Goal: Task Accomplishment & Management: Manage account settings

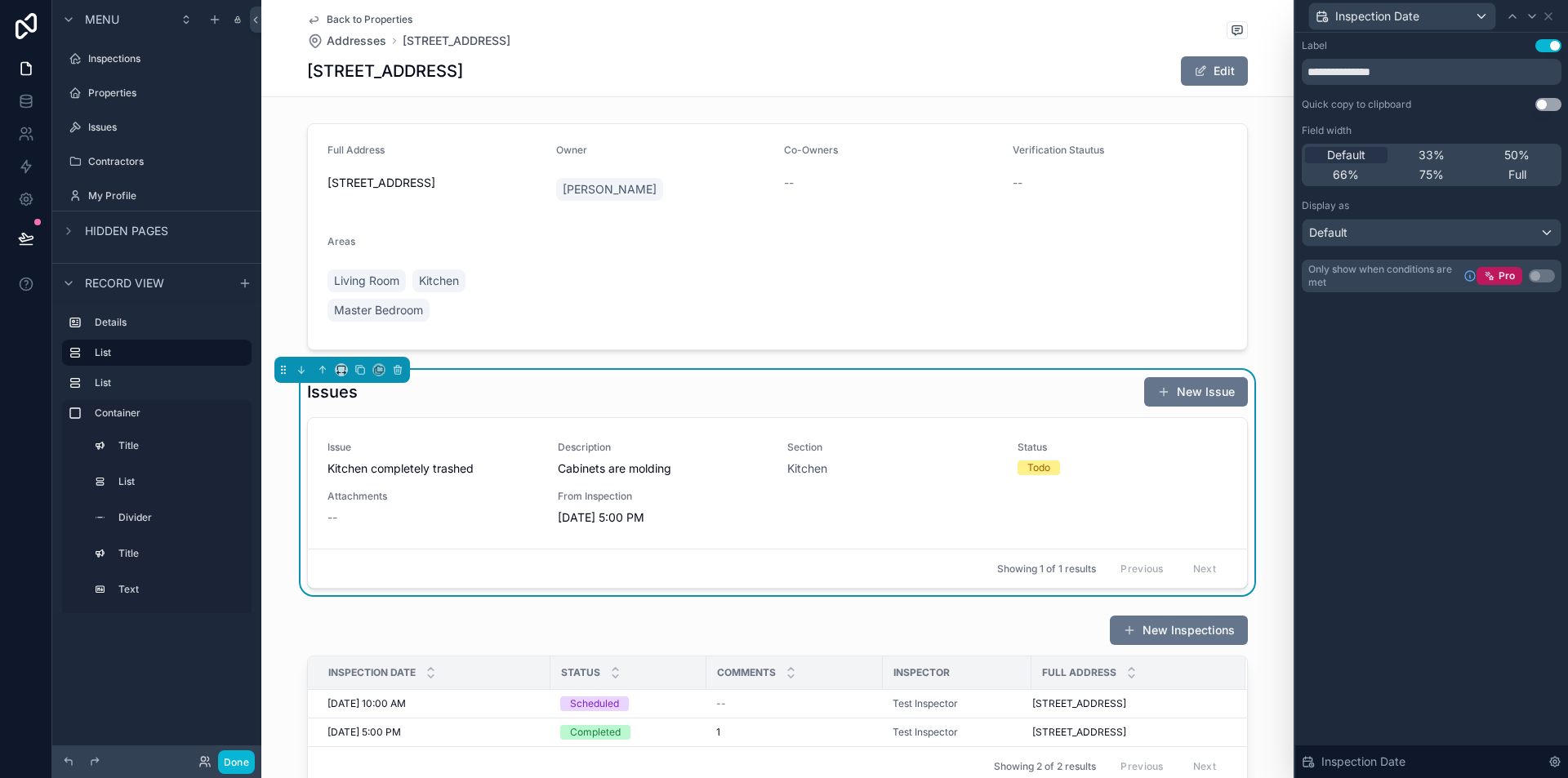
click at [1363, 194] on div "**********" at bounding box center [1431, 165] width 259 height 253
click at [1416, 455] on div "**********" at bounding box center [1432, 405] width 273 height 745
click at [766, 383] on div "Issues New Issue" at bounding box center [778, 392] width 941 height 31
click at [1561, 400] on div "**********" at bounding box center [1432, 405] width 273 height 745
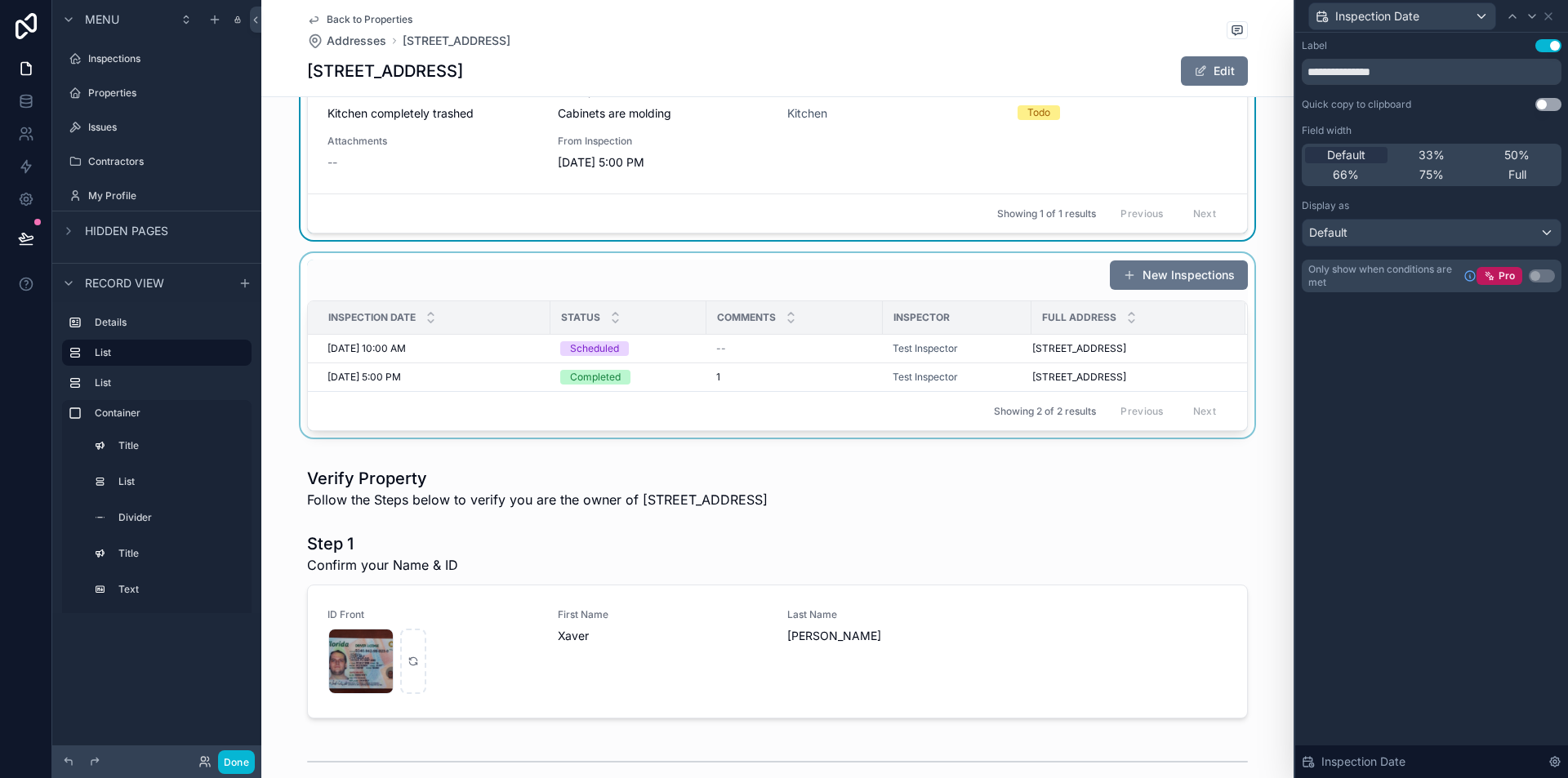
scroll to position [326, 0]
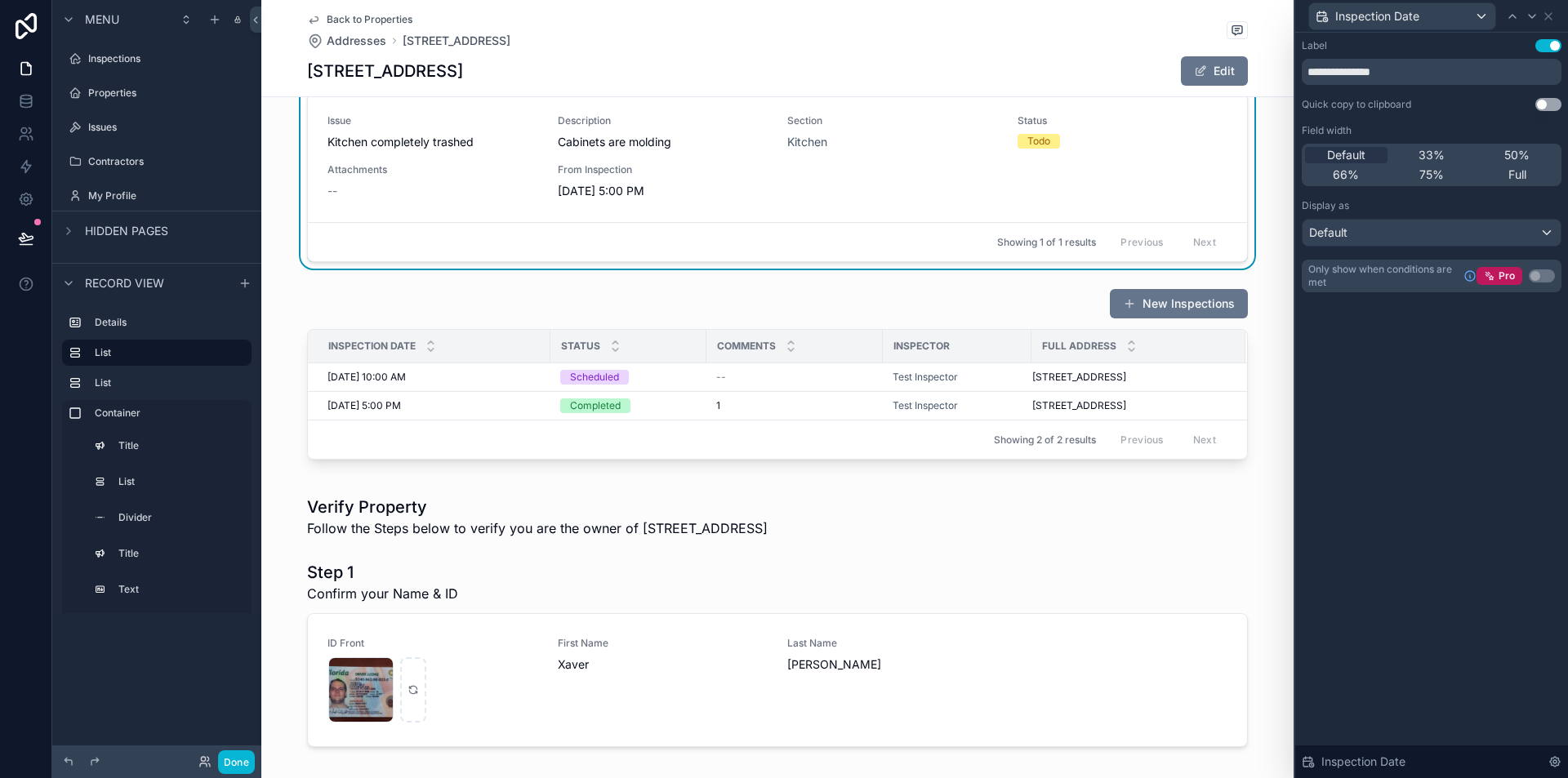
click at [1426, 432] on div "**********" at bounding box center [1432, 405] width 273 height 745
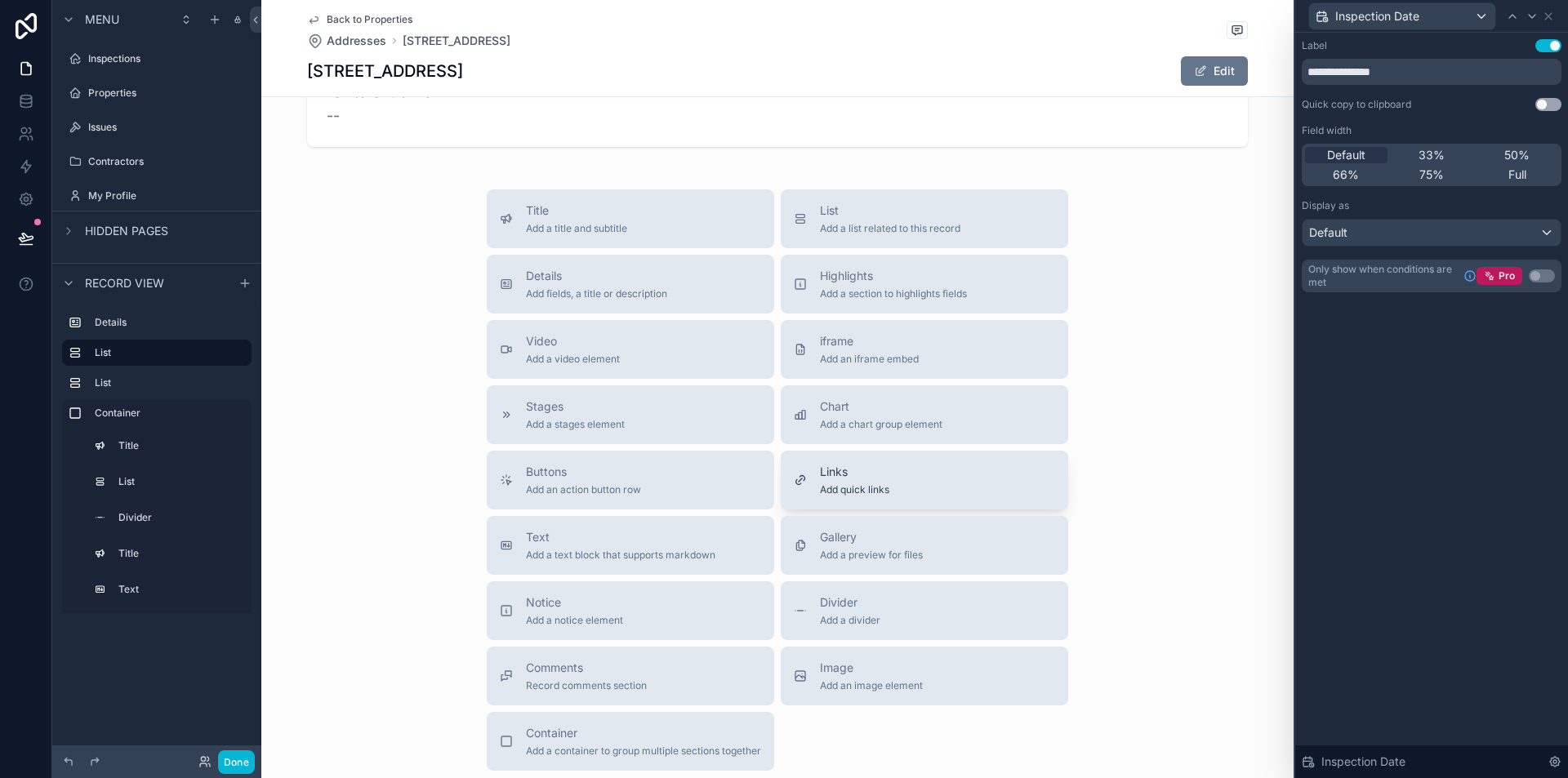
scroll to position [1632, 0]
click at [860, 353] on span "Add an iframe embed" at bounding box center [869, 356] width 99 height 13
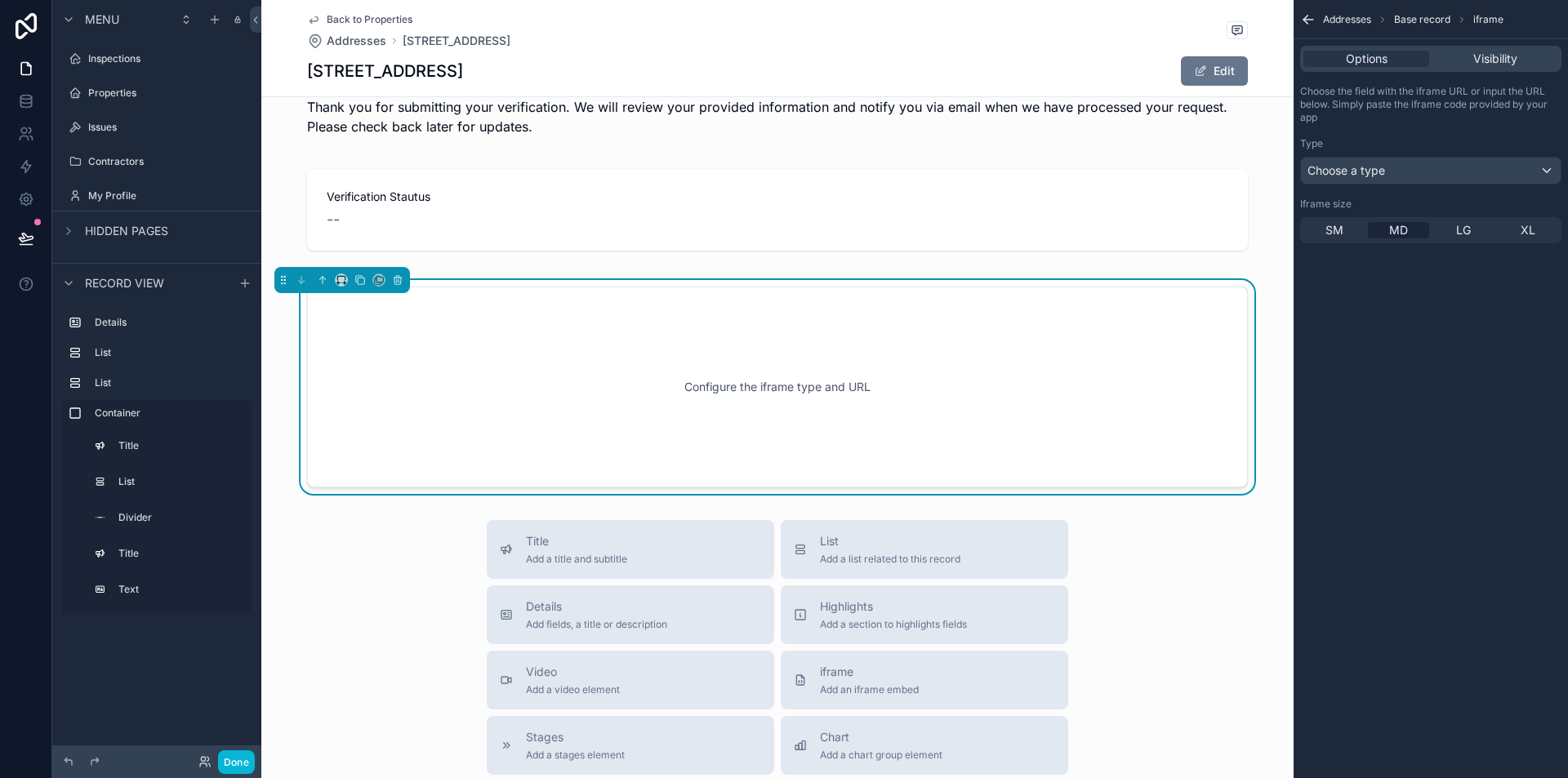
scroll to position [1525, 0]
click at [1403, 177] on div "Choose a type" at bounding box center [1431, 170] width 259 height 26
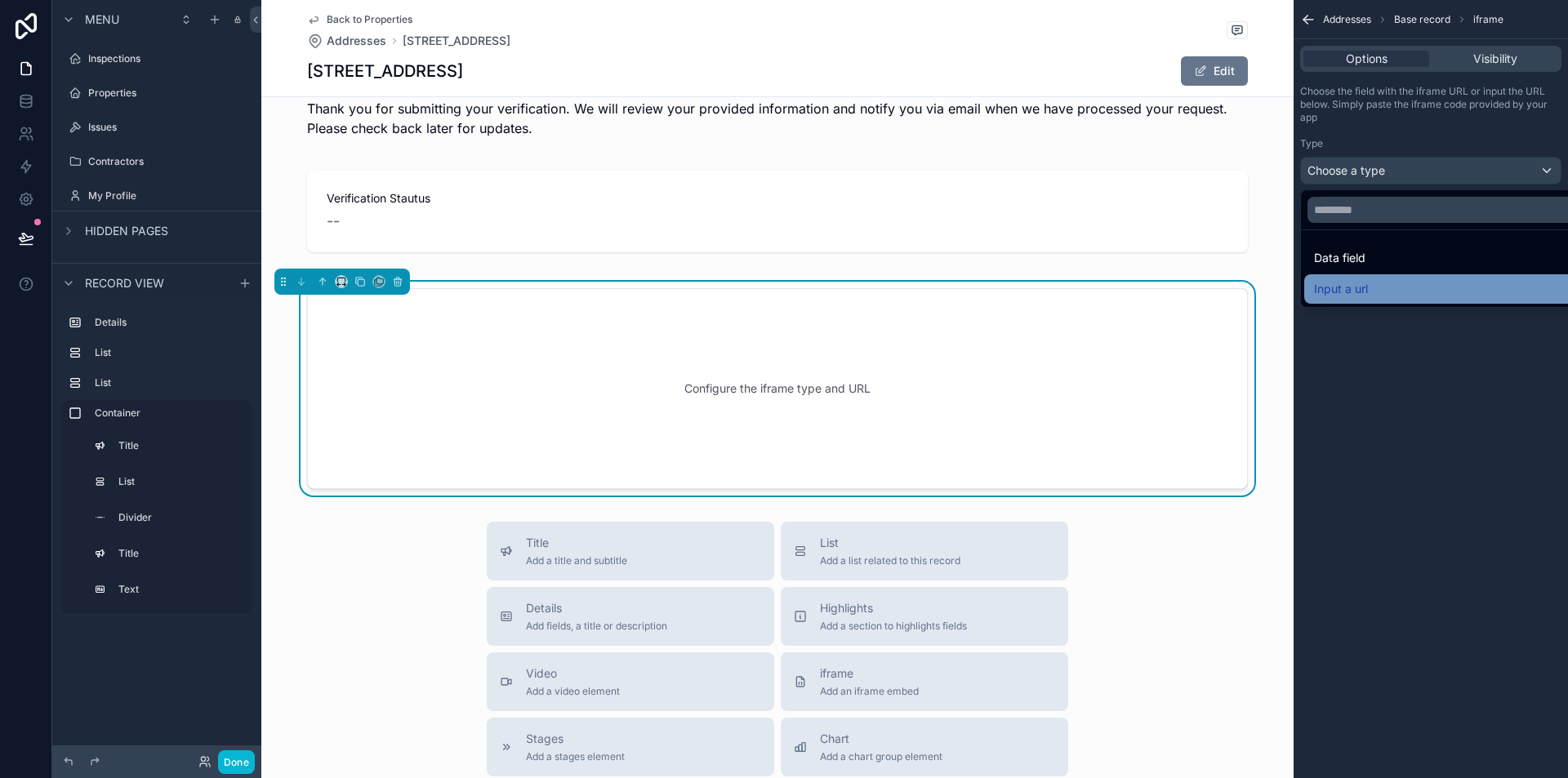
click at [1346, 297] on span "Input a url" at bounding box center [1342, 288] width 54 height 19
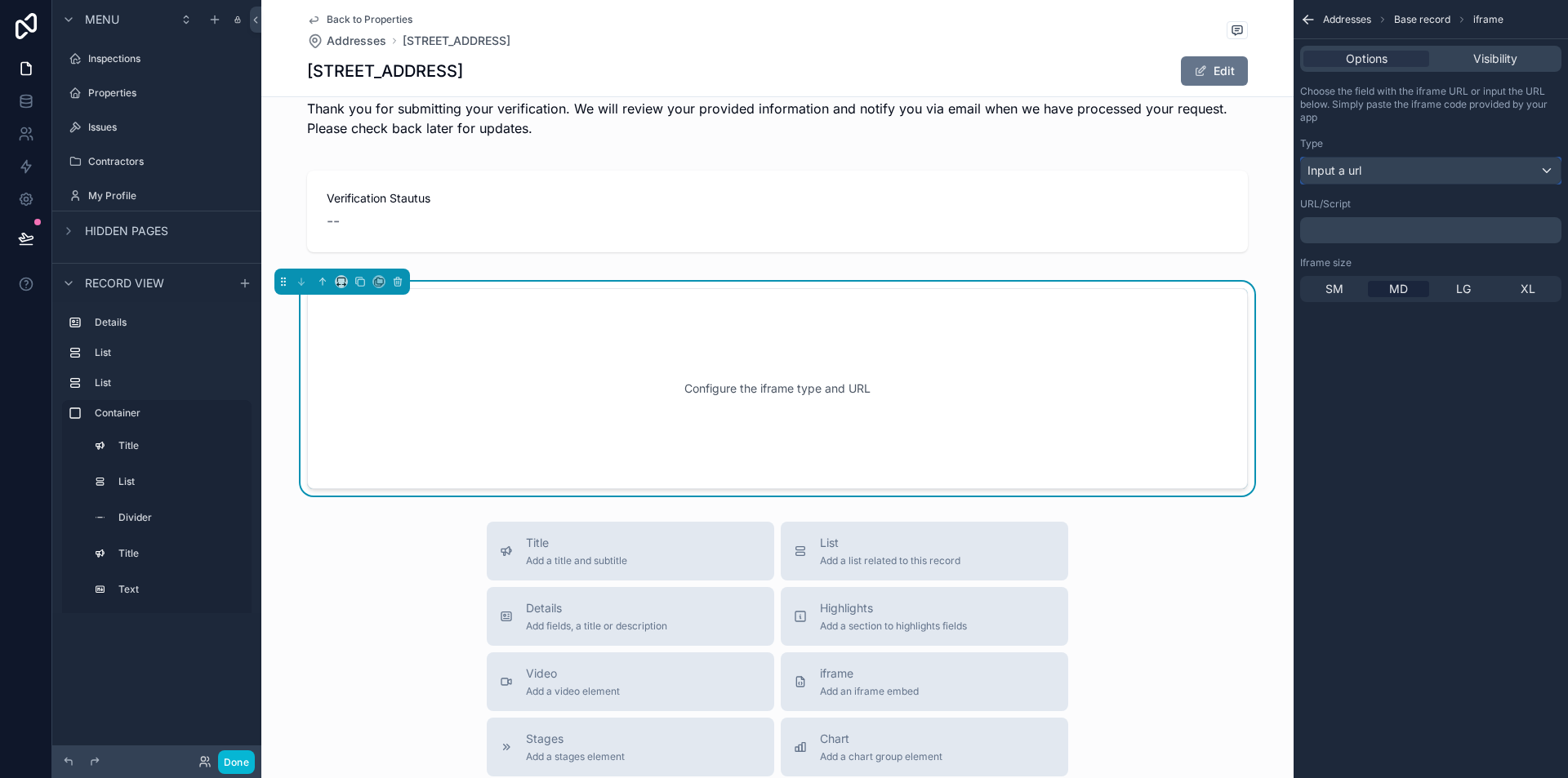
click at [1366, 158] on div "Input a url" at bounding box center [1431, 170] width 259 height 26
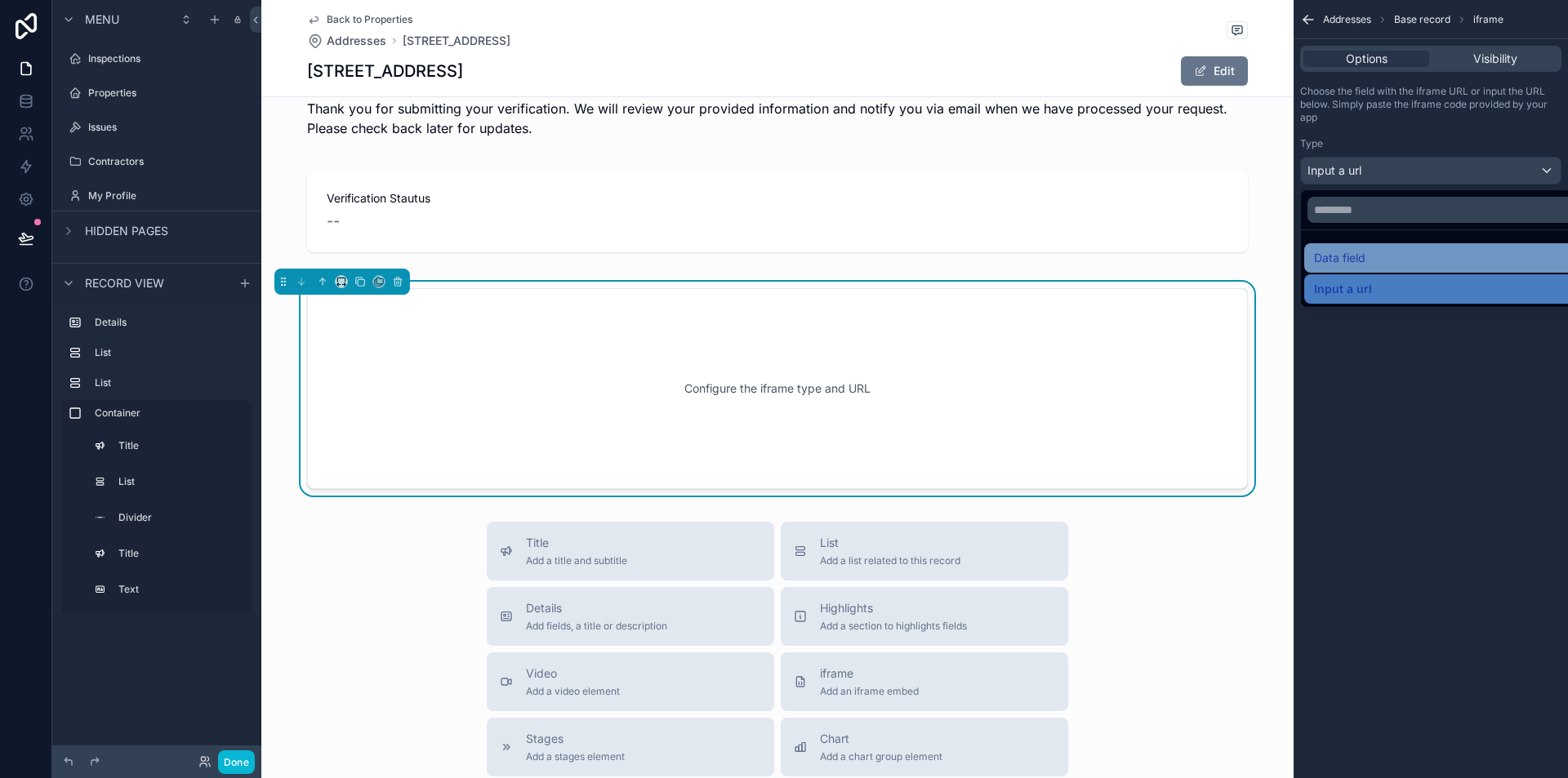
click at [1381, 258] on div "Data field" at bounding box center [1450, 258] width 271 height 19
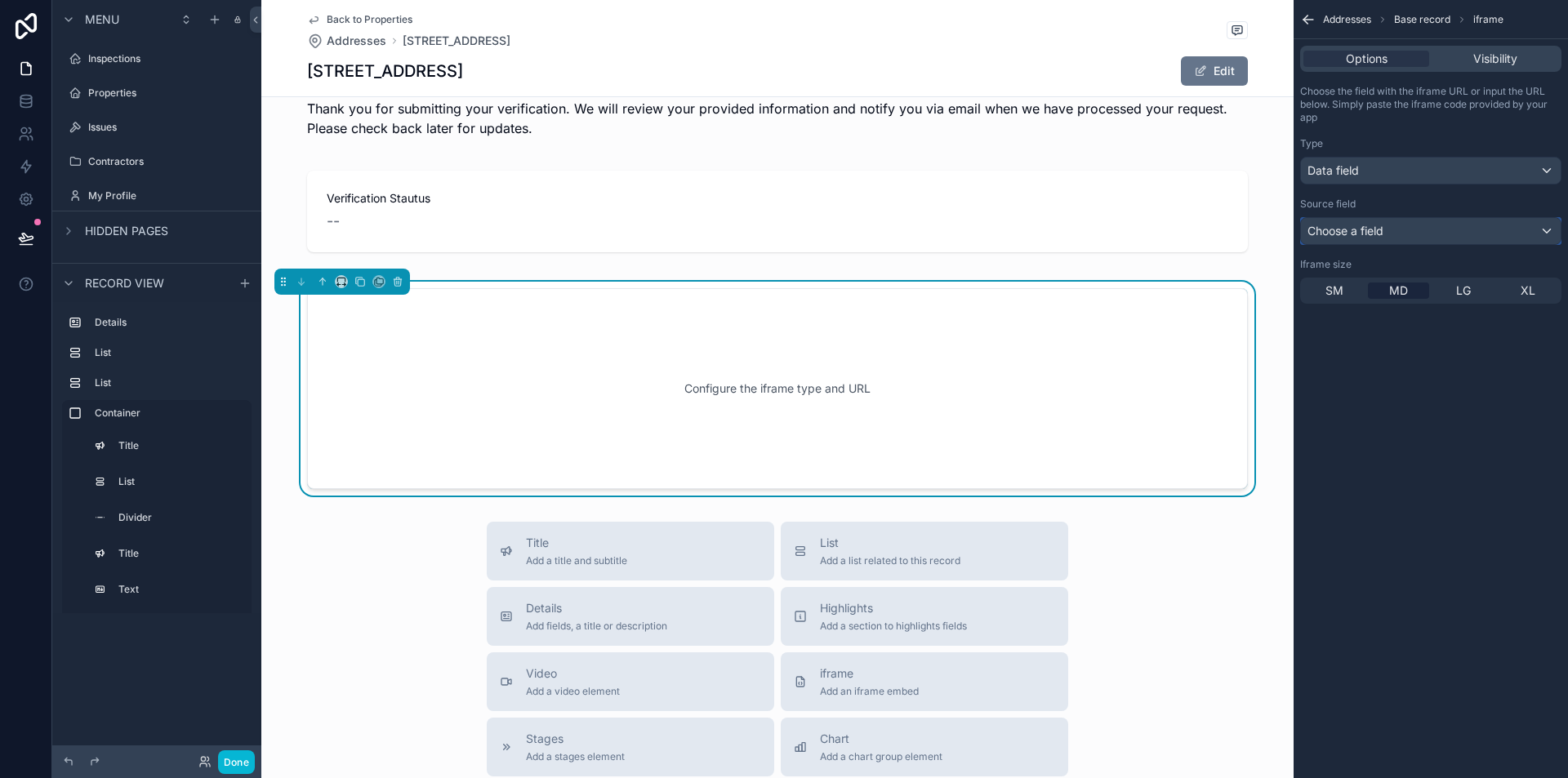
click at [1370, 224] on span "Choose a field" at bounding box center [1346, 231] width 76 height 14
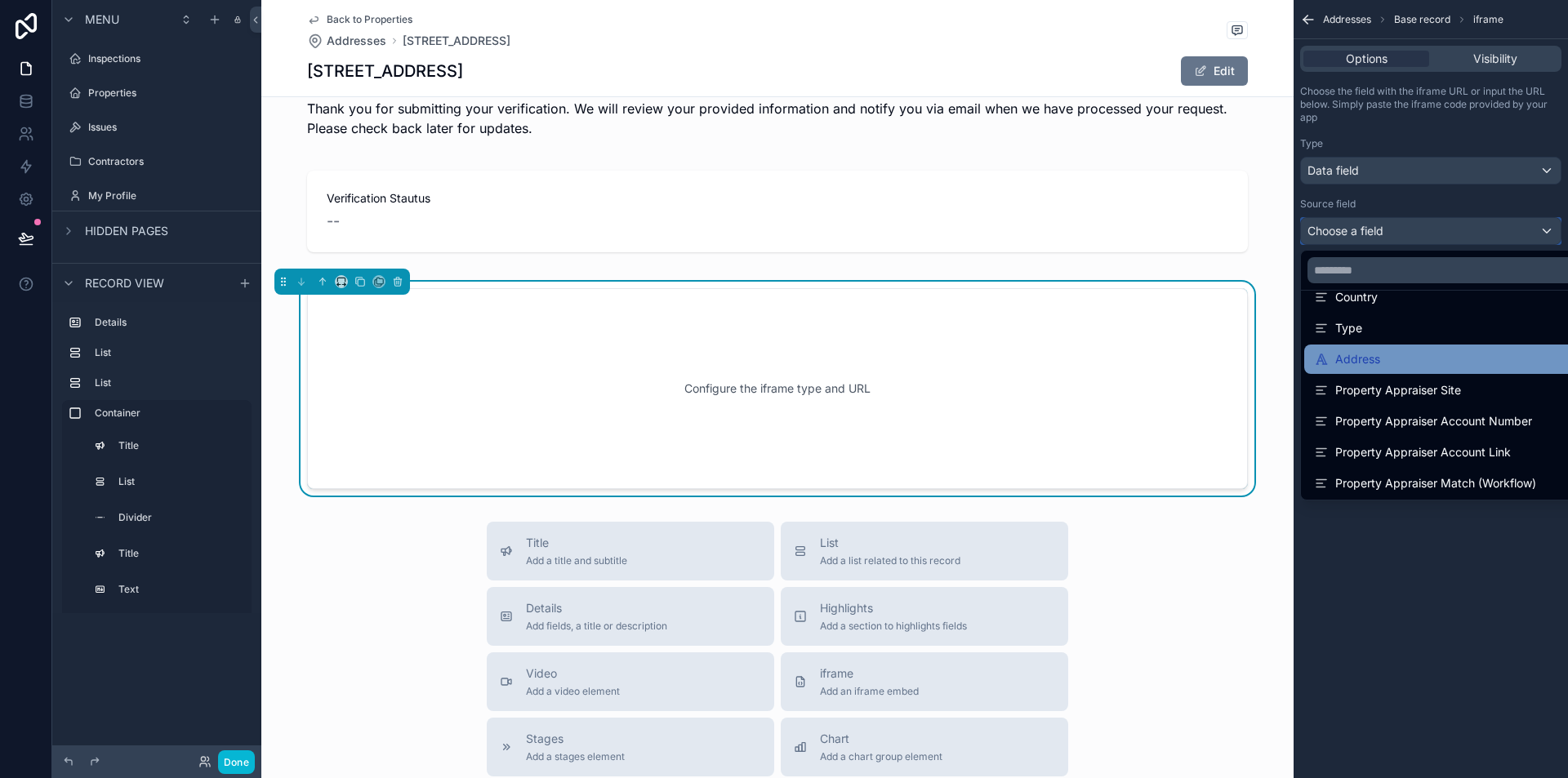
scroll to position [245, 0]
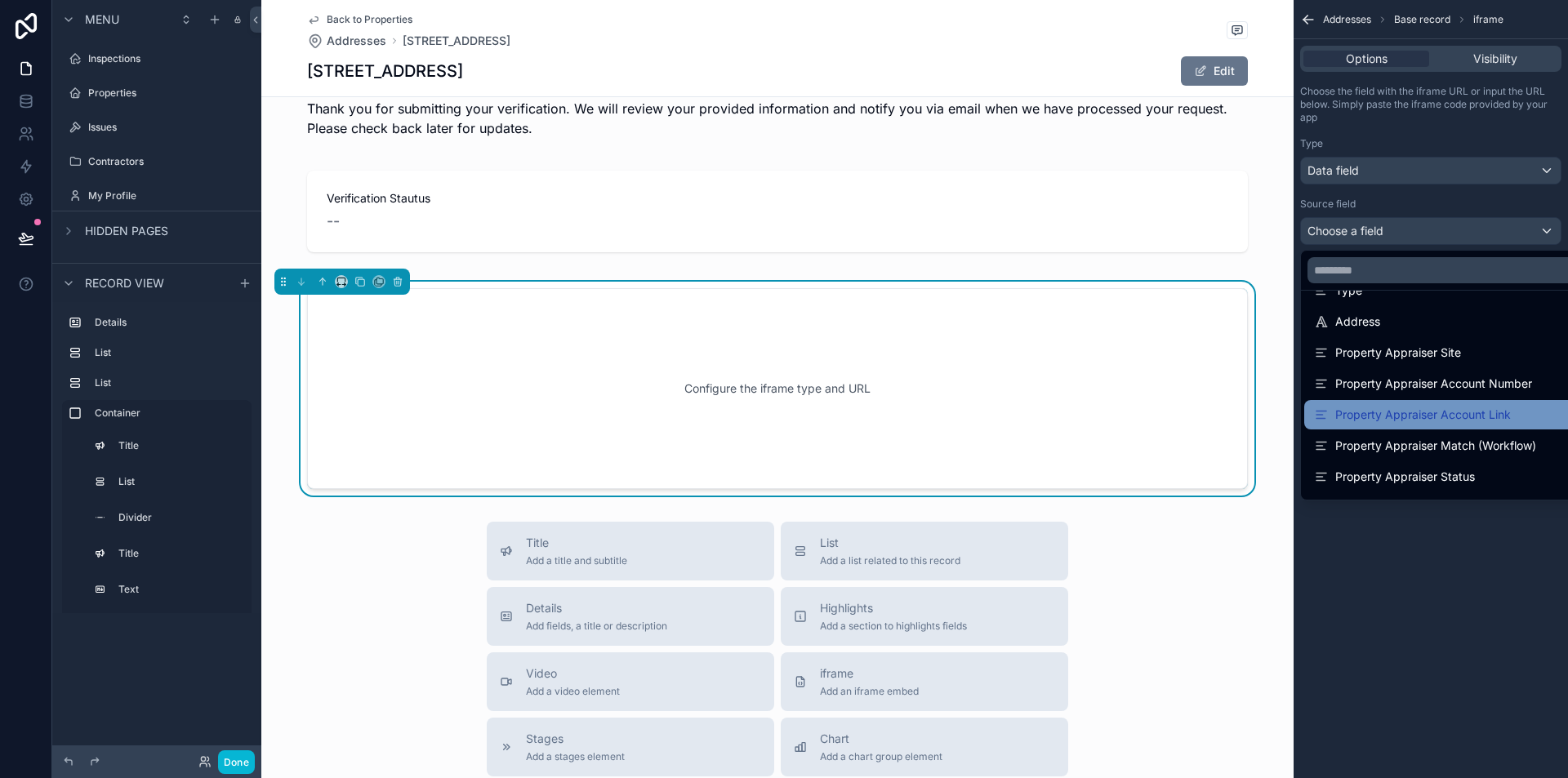
click at [1392, 419] on div "Property Appraiser Account Link" at bounding box center [1413, 414] width 197 height 19
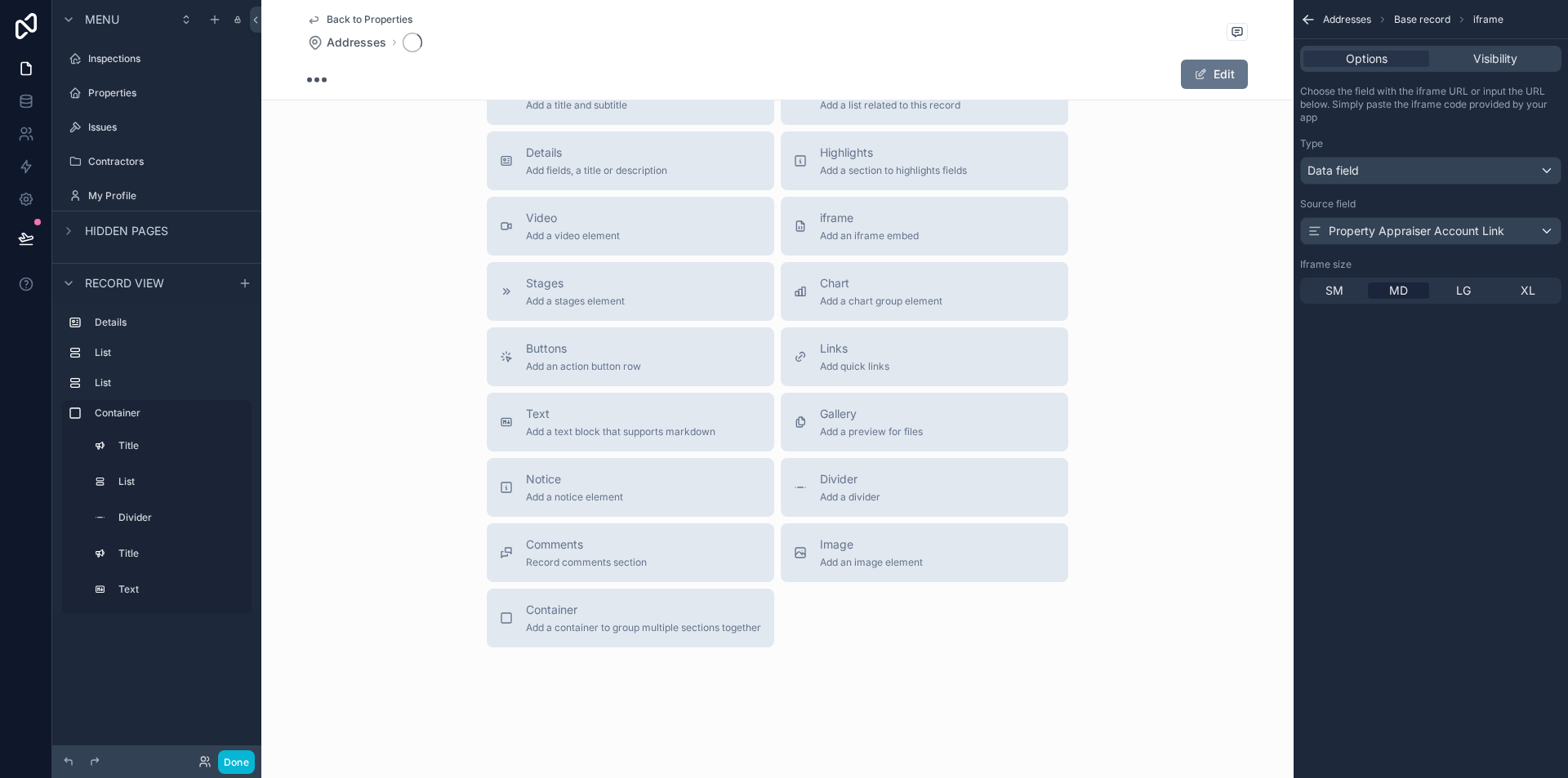
scroll to position [1525, 0]
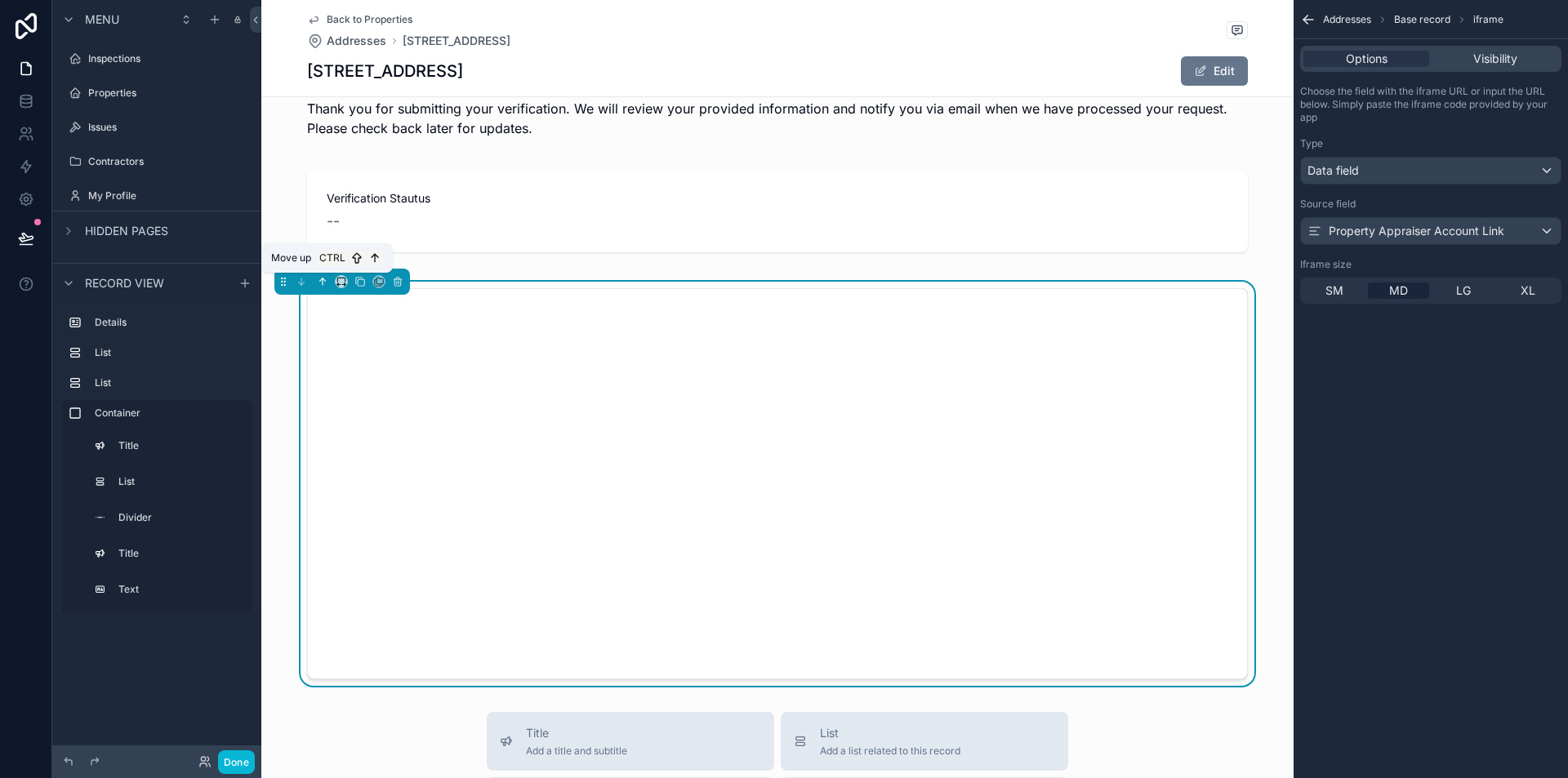
click at [322, 285] on icon "scrollable content" at bounding box center [322, 281] width 0 height 7
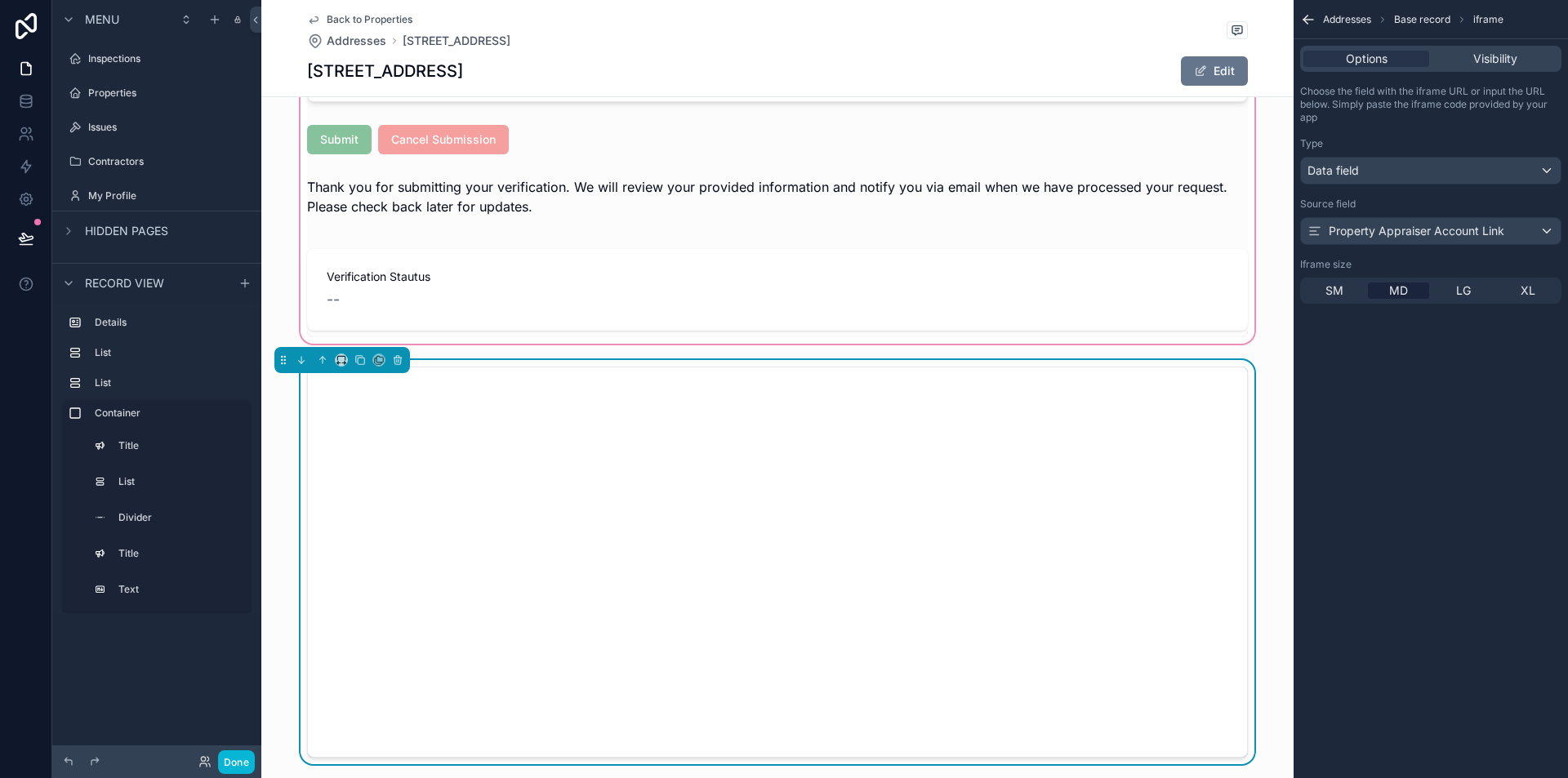
scroll to position [1443, 0]
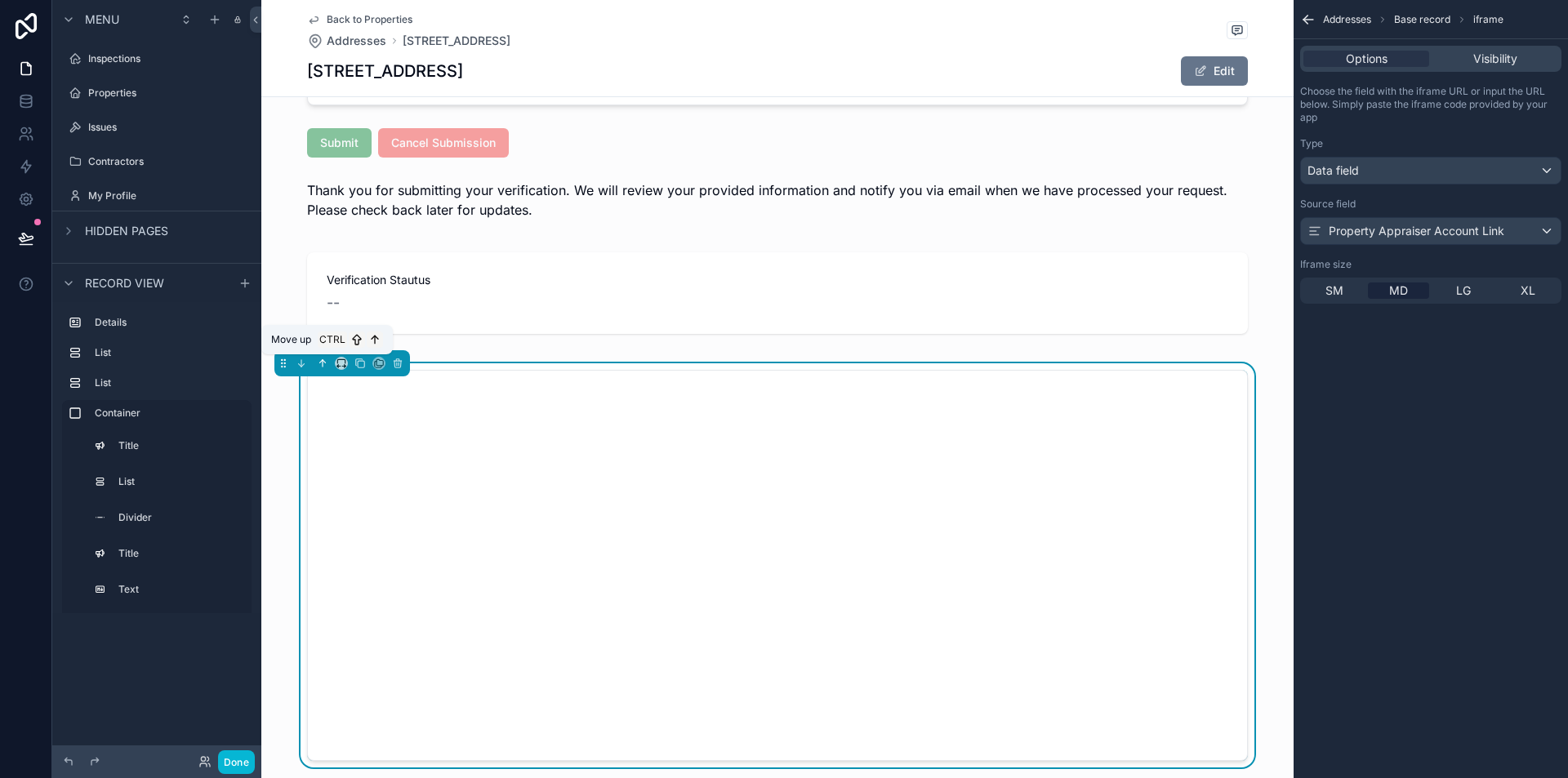
click at [323, 359] on icon "scrollable content" at bounding box center [322, 363] width 11 height 11
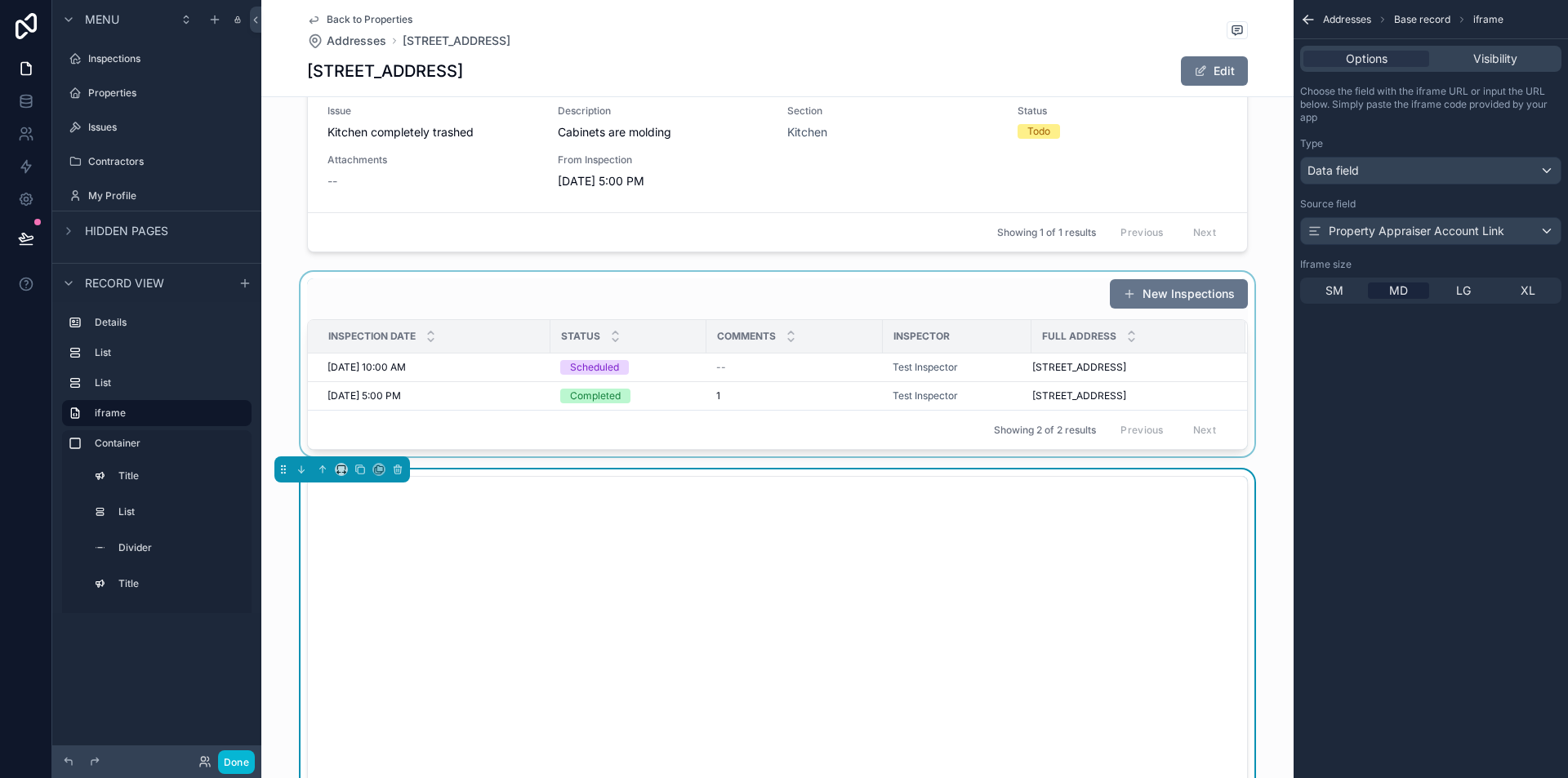
scroll to position [319, 0]
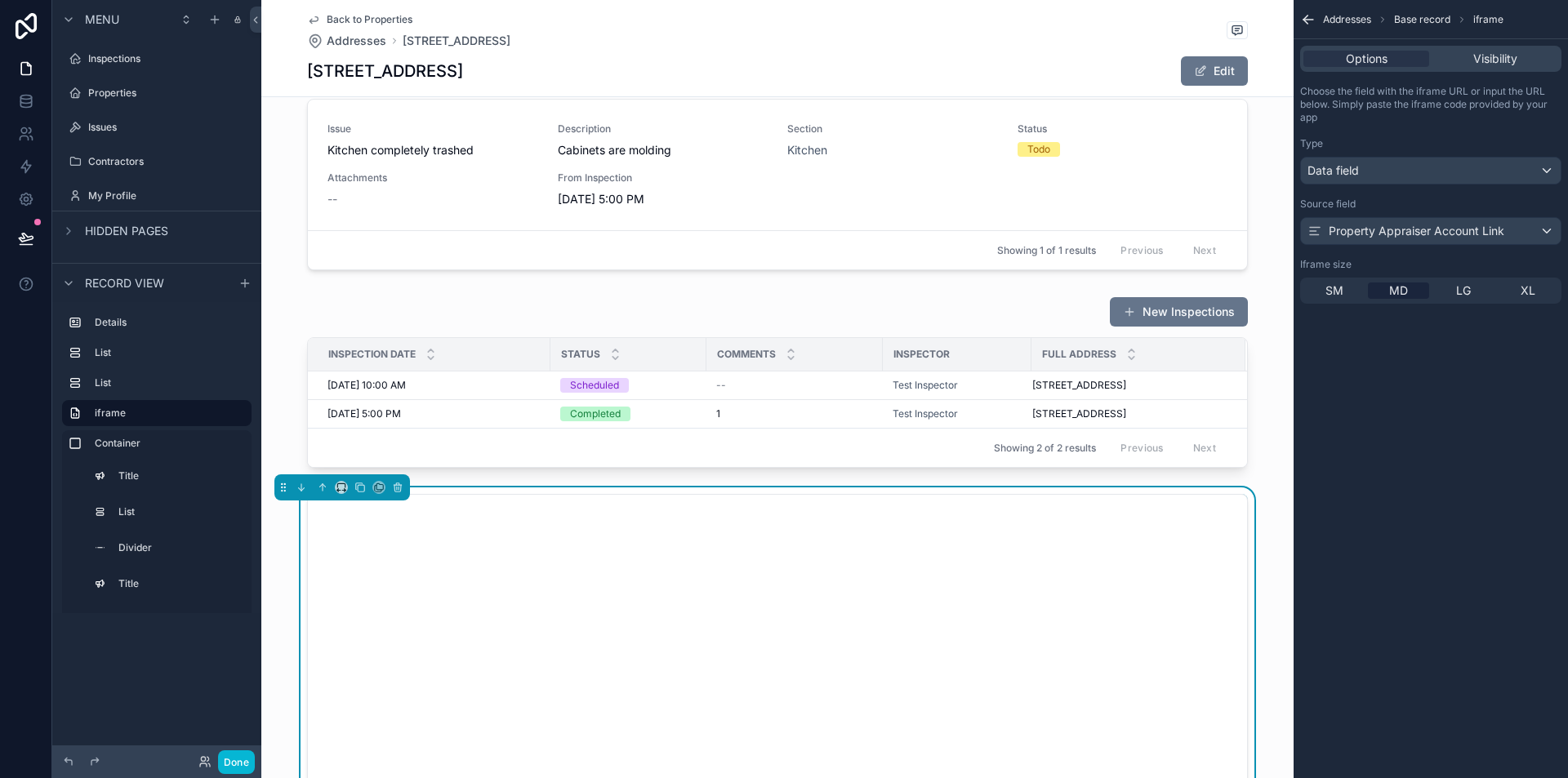
drag, startPoint x: 1410, startPoint y: 411, endPoint x: 1375, endPoint y: 153, distance: 260.4
click at [1410, 411] on div "Addresses Base record iframe Options Visibility Choose the field with the ifram…" at bounding box center [1431, 389] width 275 height 778
click at [261, 431] on div "scrollable content" at bounding box center [778, 382] width 1033 height 185
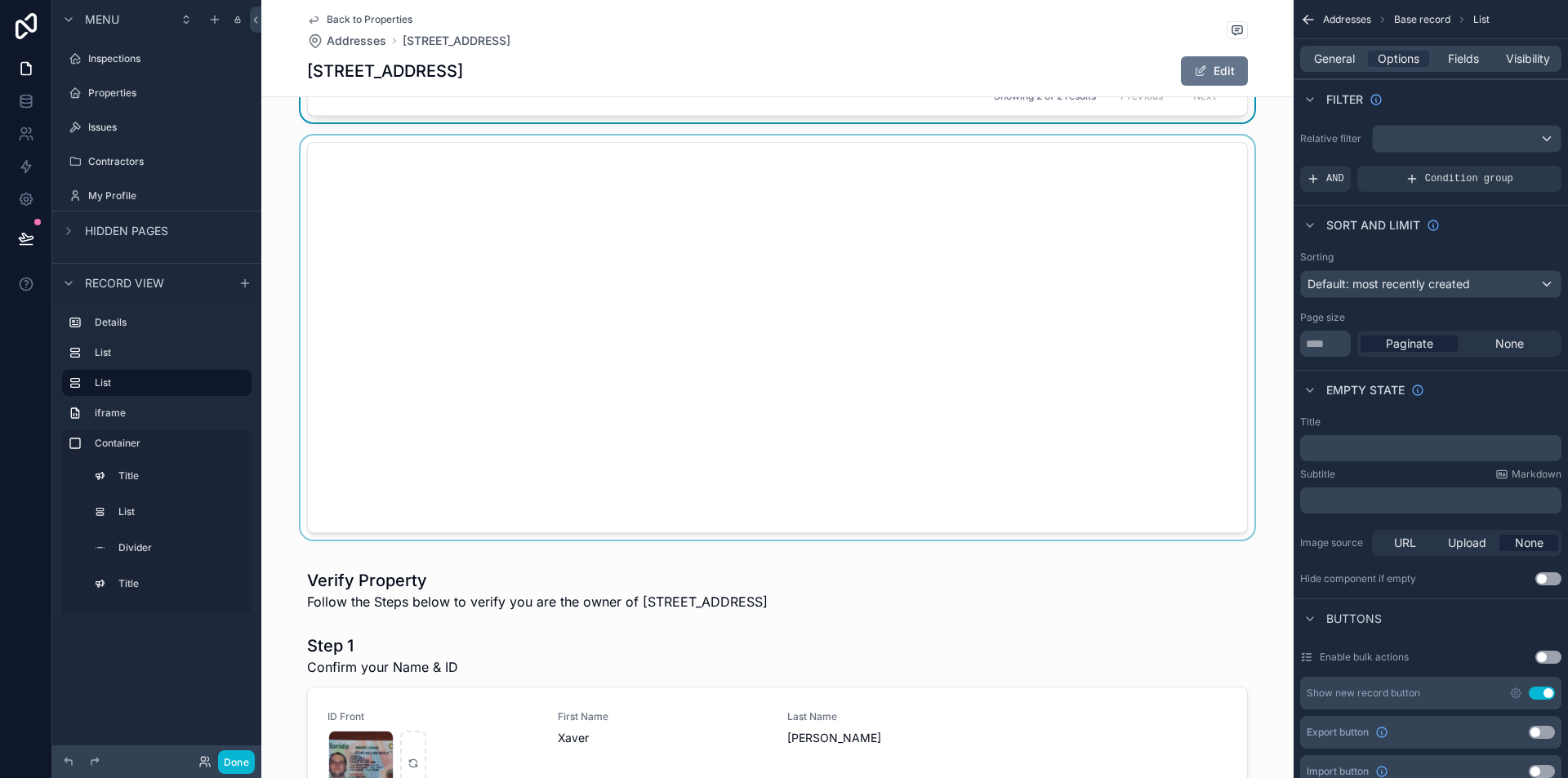
scroll to position [481, 0]
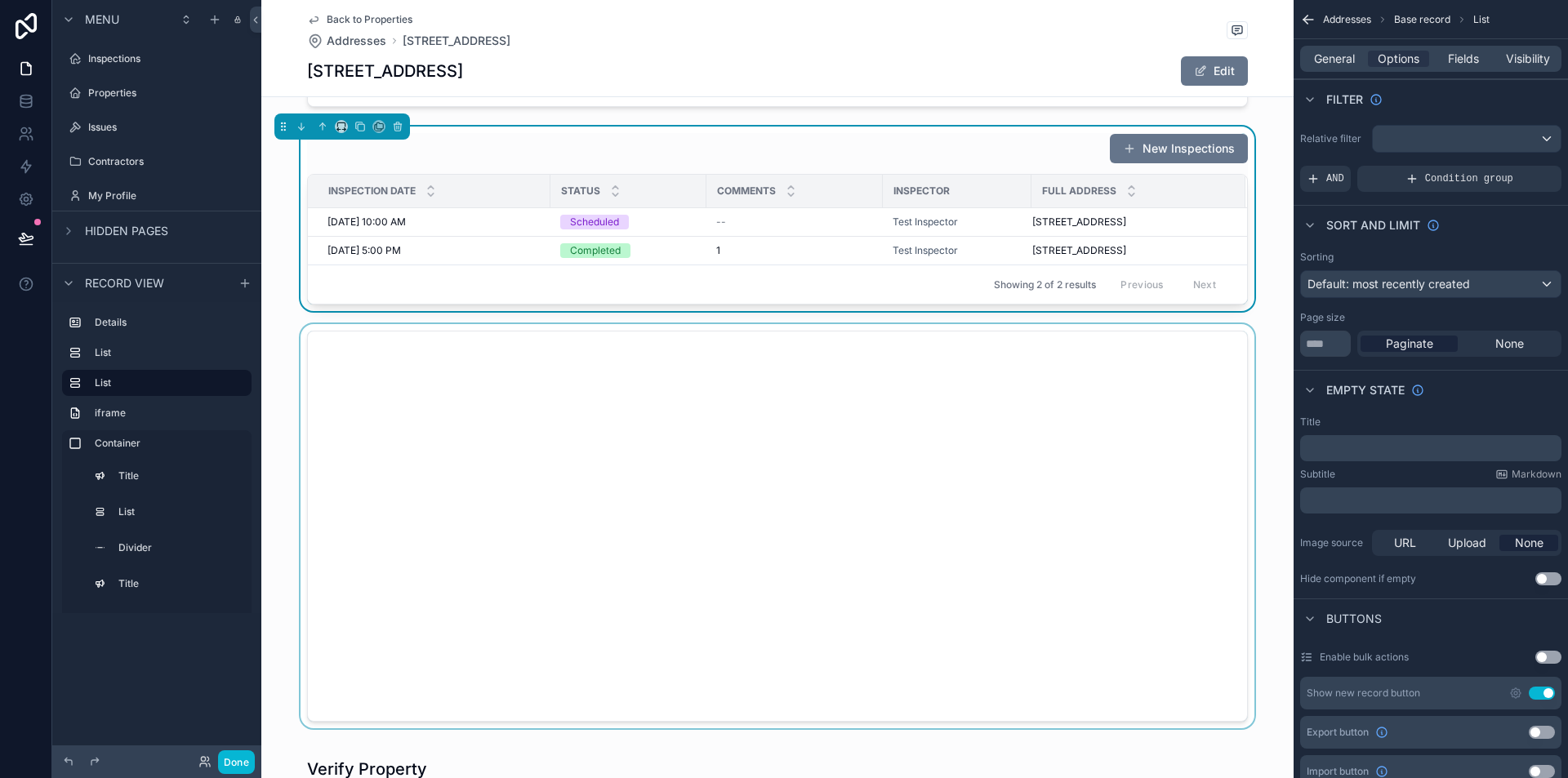
click at [879, 464] on div "scrollable content" at bounding box center [778, 525] width 1033 height 404
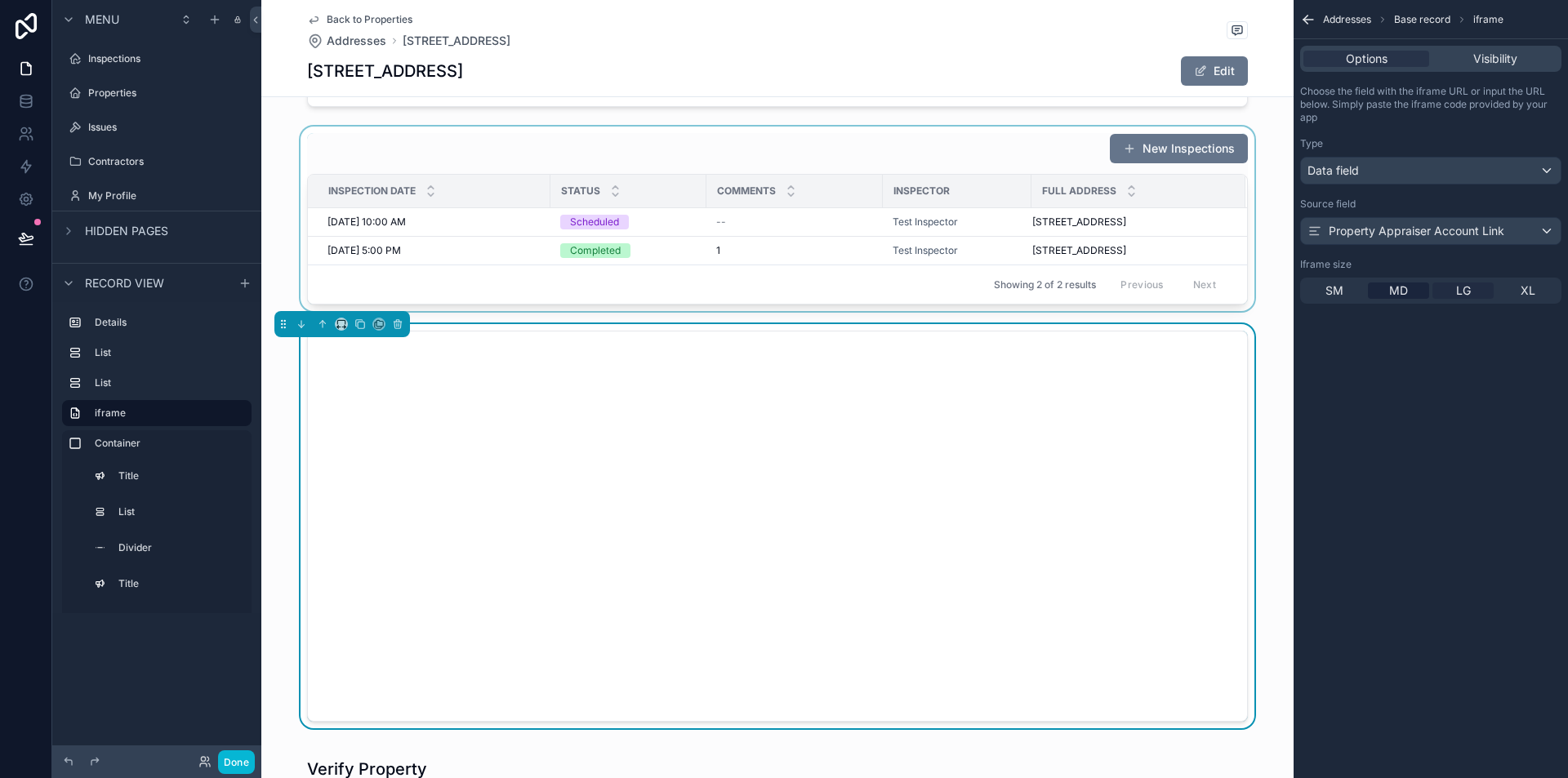
click at [1461, 292] on span "LG" at bounding box center [1463, 290] width 14 height 16
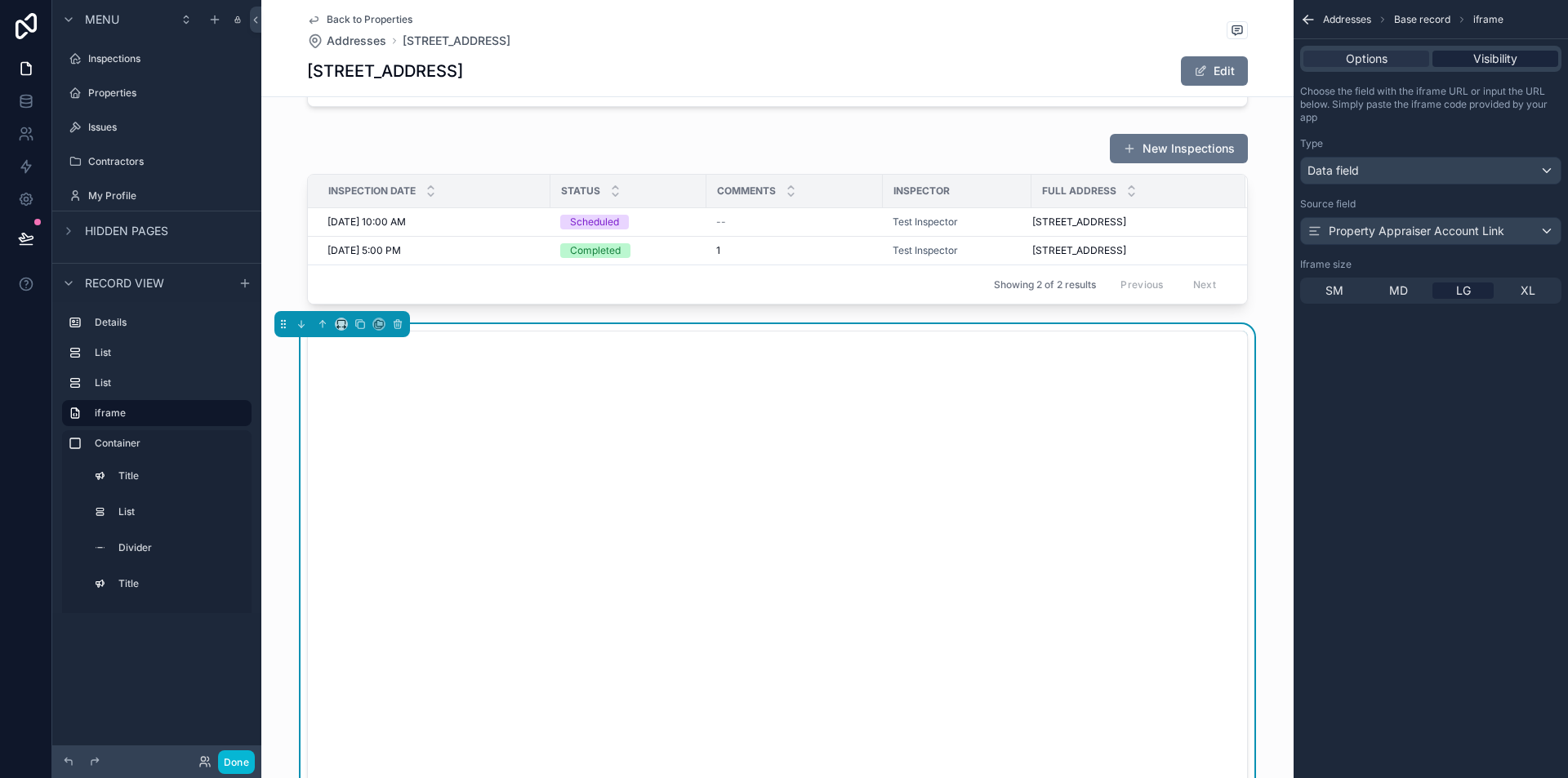
click at [1526, 53] on div "Visibility" at bounding box center [1495, 58] width 126 height 16
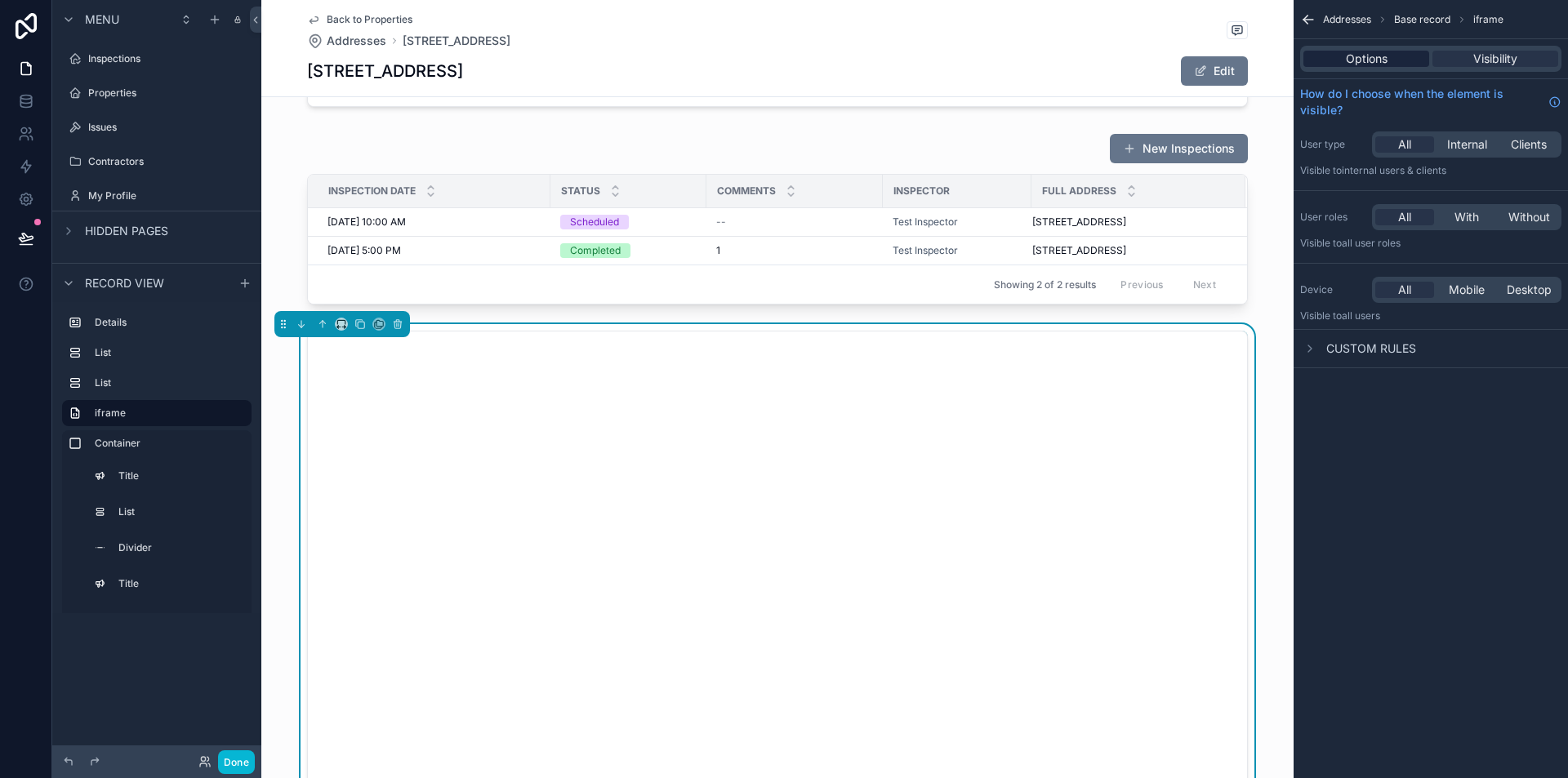
click at [1347, 61] on span "Options" at bounding box center [1366, 58] width 42 height 16
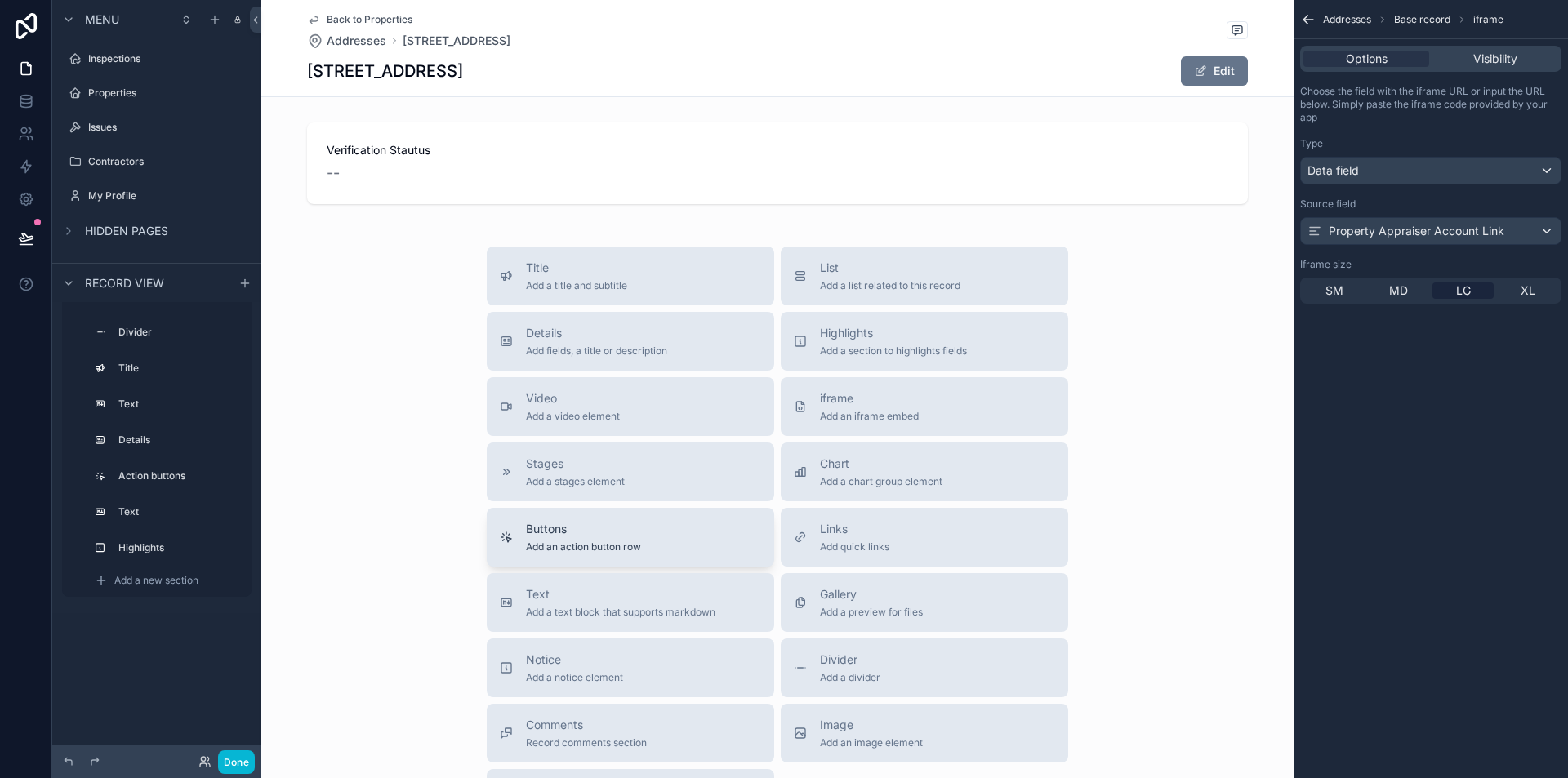
scroll to position [2196, 0]
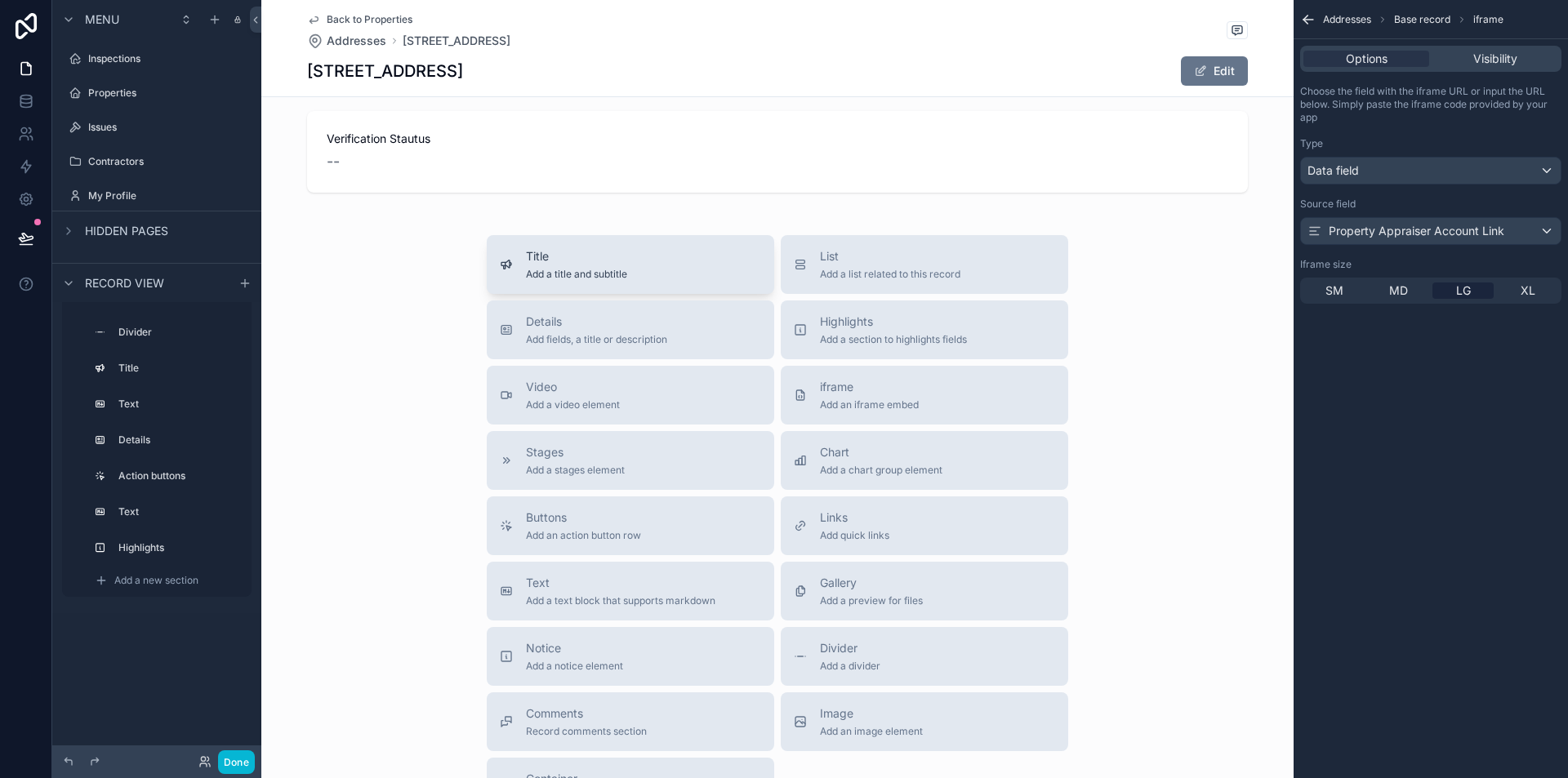
click at [544, 253] on span "Title" at bounding box center [576, 256] width 101 height 16
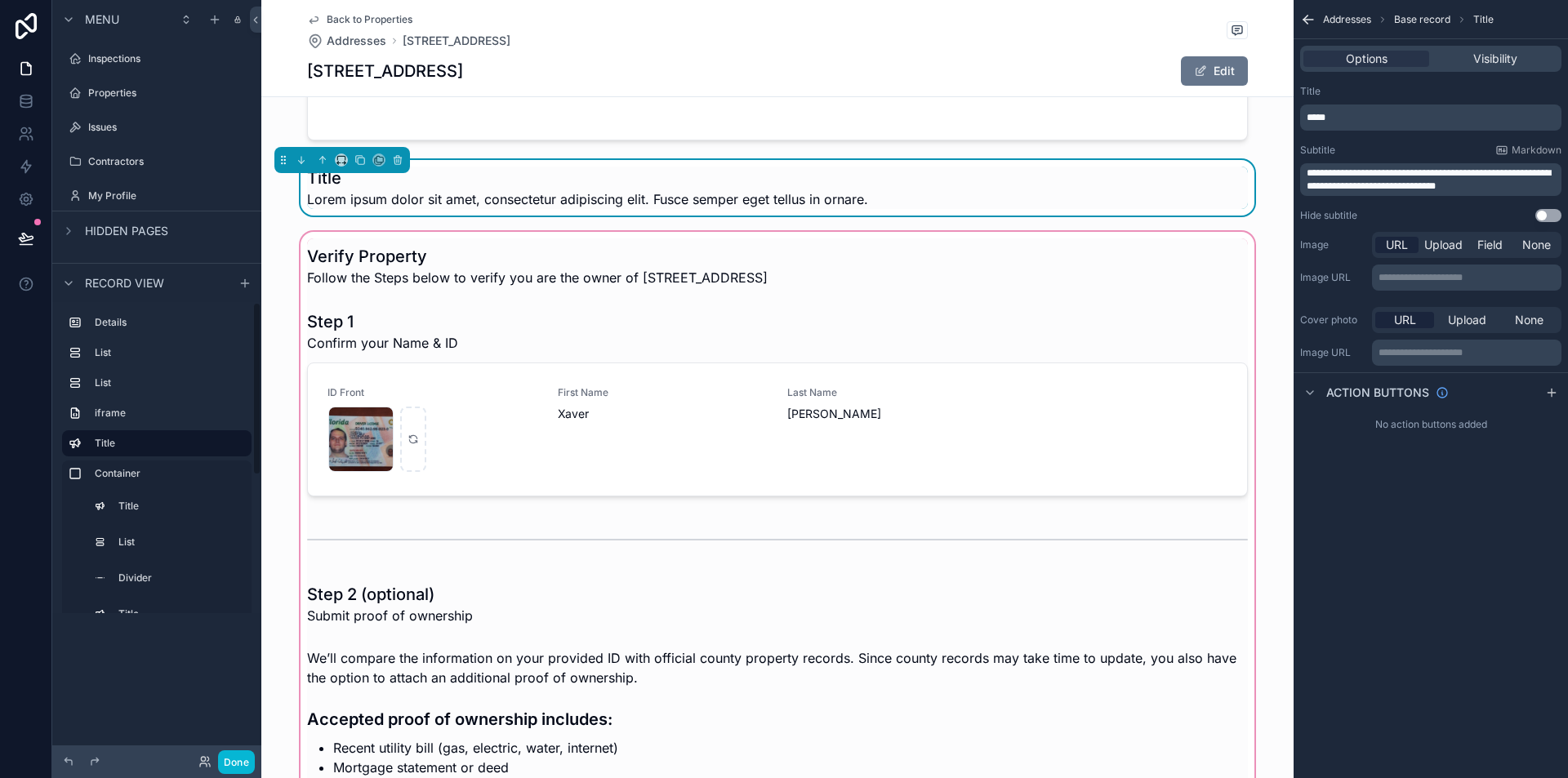
scroll to position [888, 0]
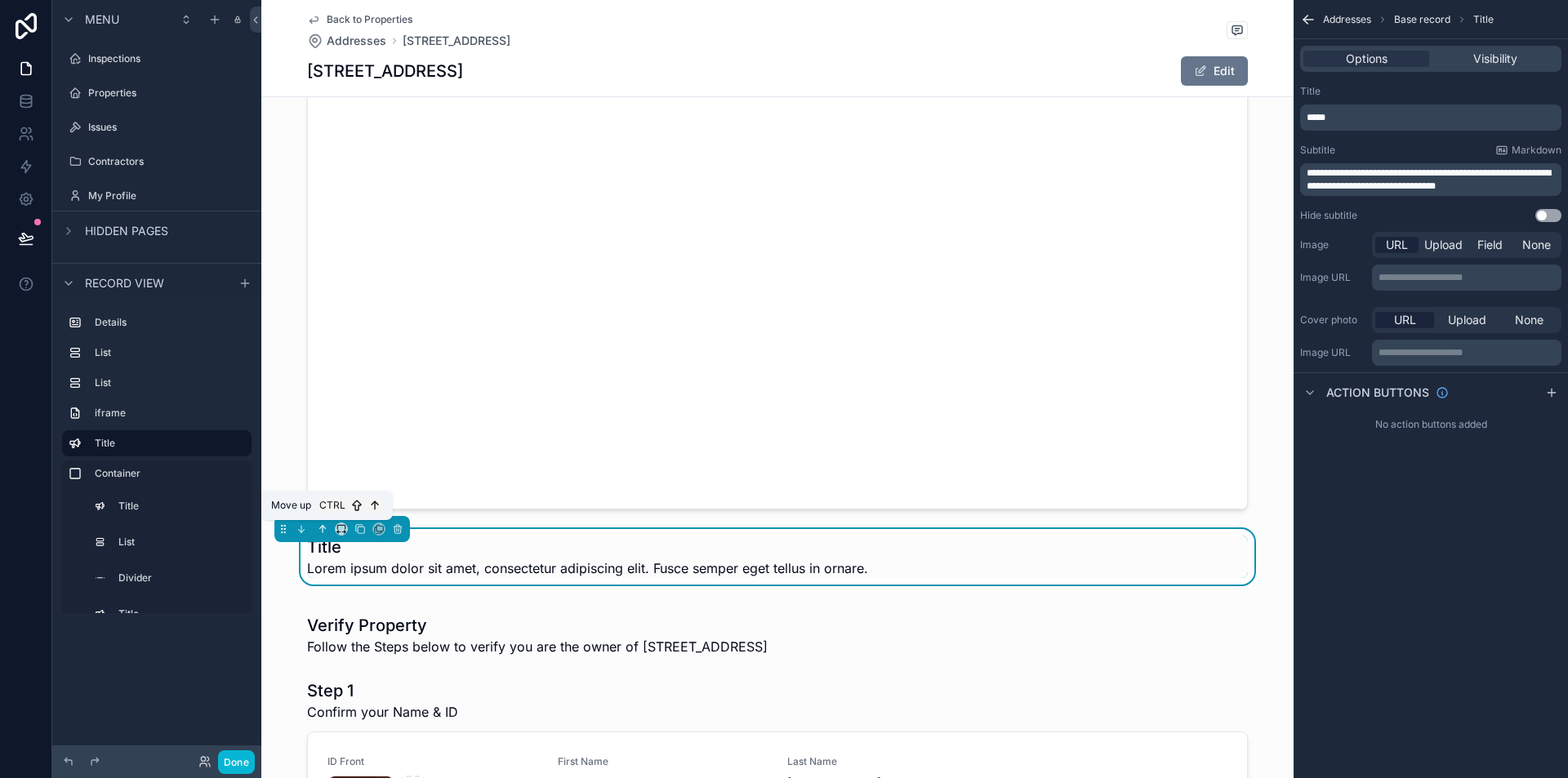
click at [318, 527] on icon "scrollable content" at bounding box center [322, 528] width 11 height 11
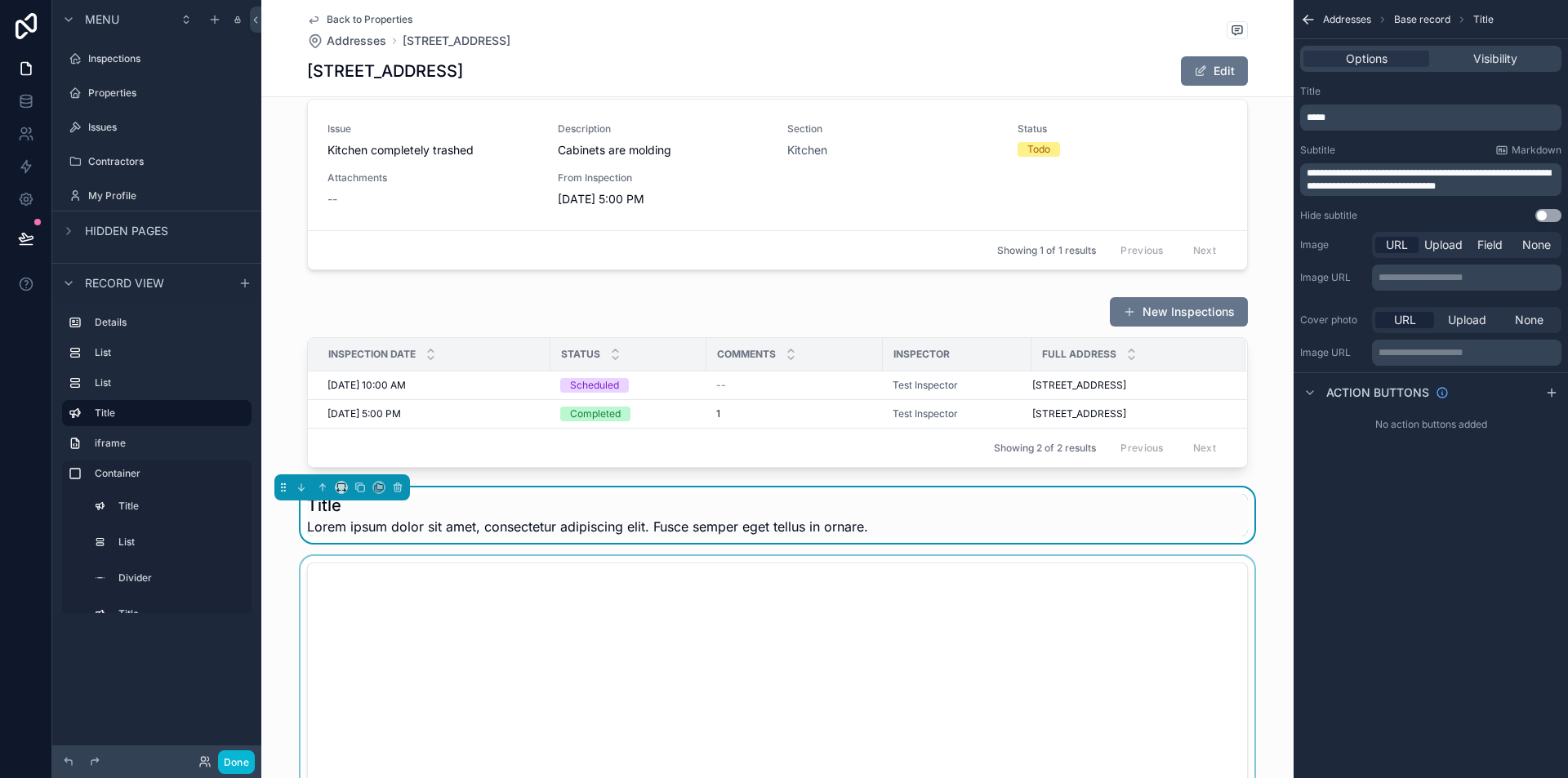
scroll to position [317, 0]
click at [1369, 121] on p "*****" at bounding box center [1432, 117] width 252 height 13
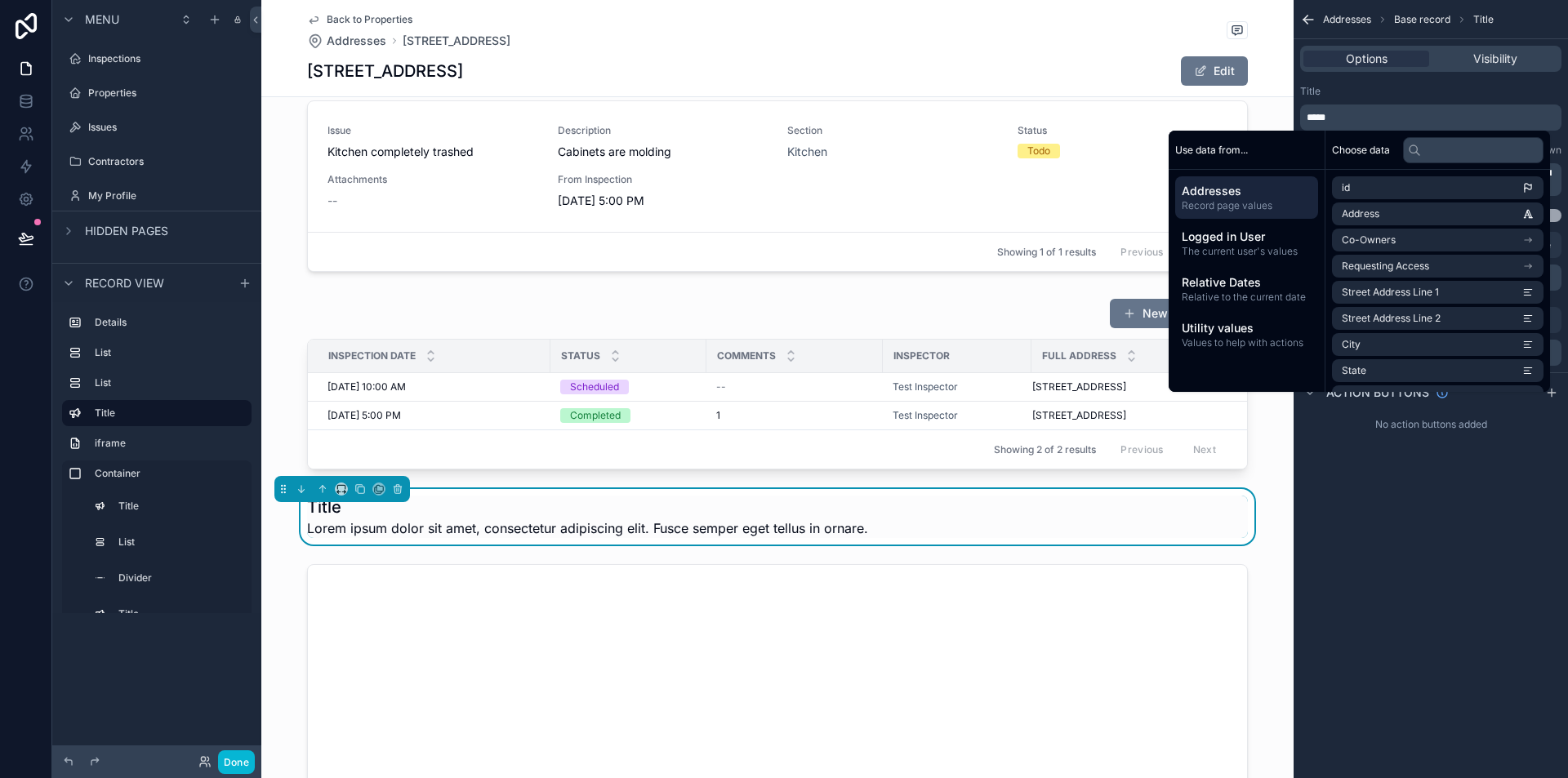
click at [1364, 123] on p "*****" at bounding box center [1432, 117] width 252 height 13
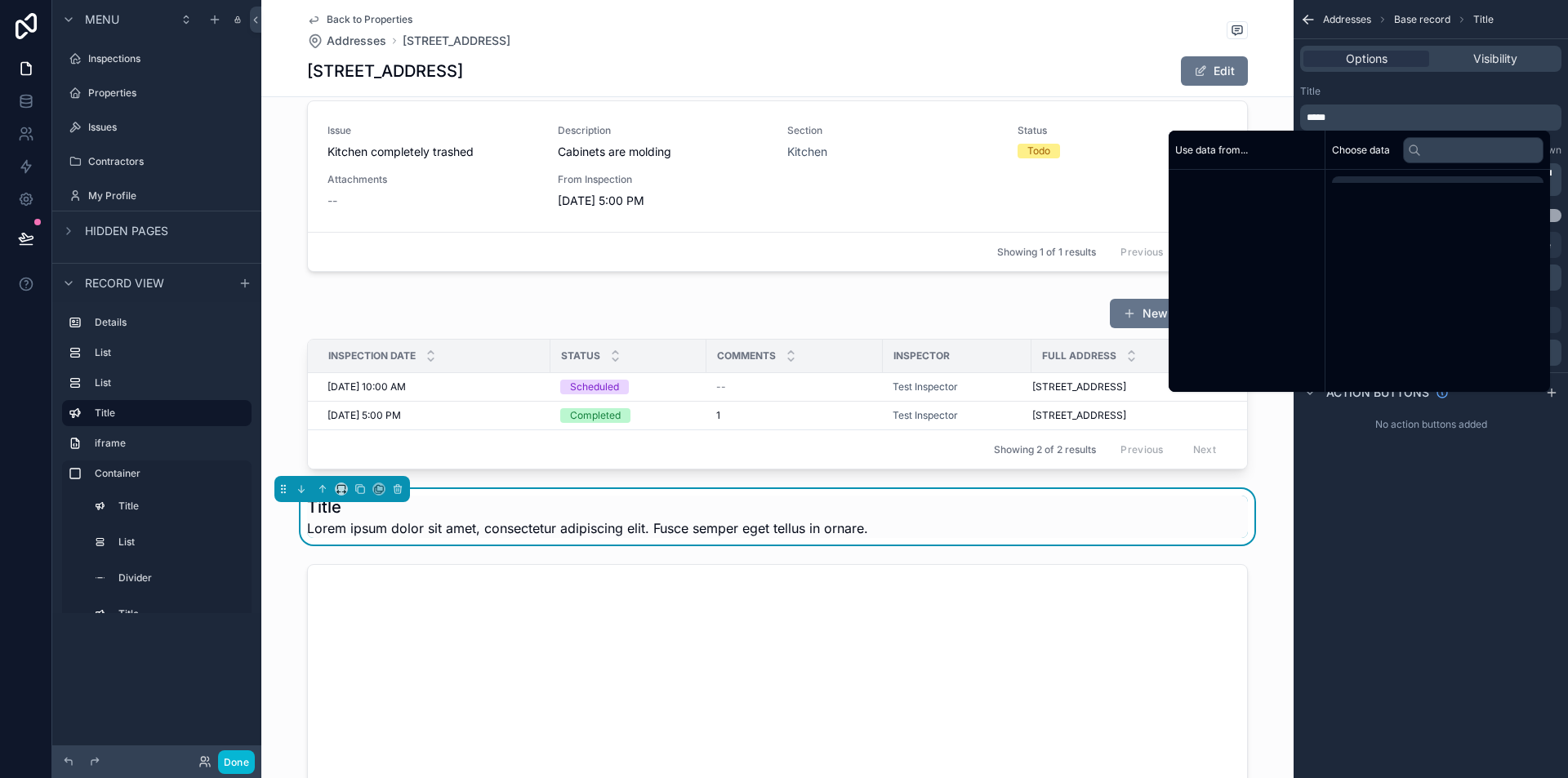
click at [1364, 123] on p "*****" at bounding box center [1432, 117] width 252 height 13
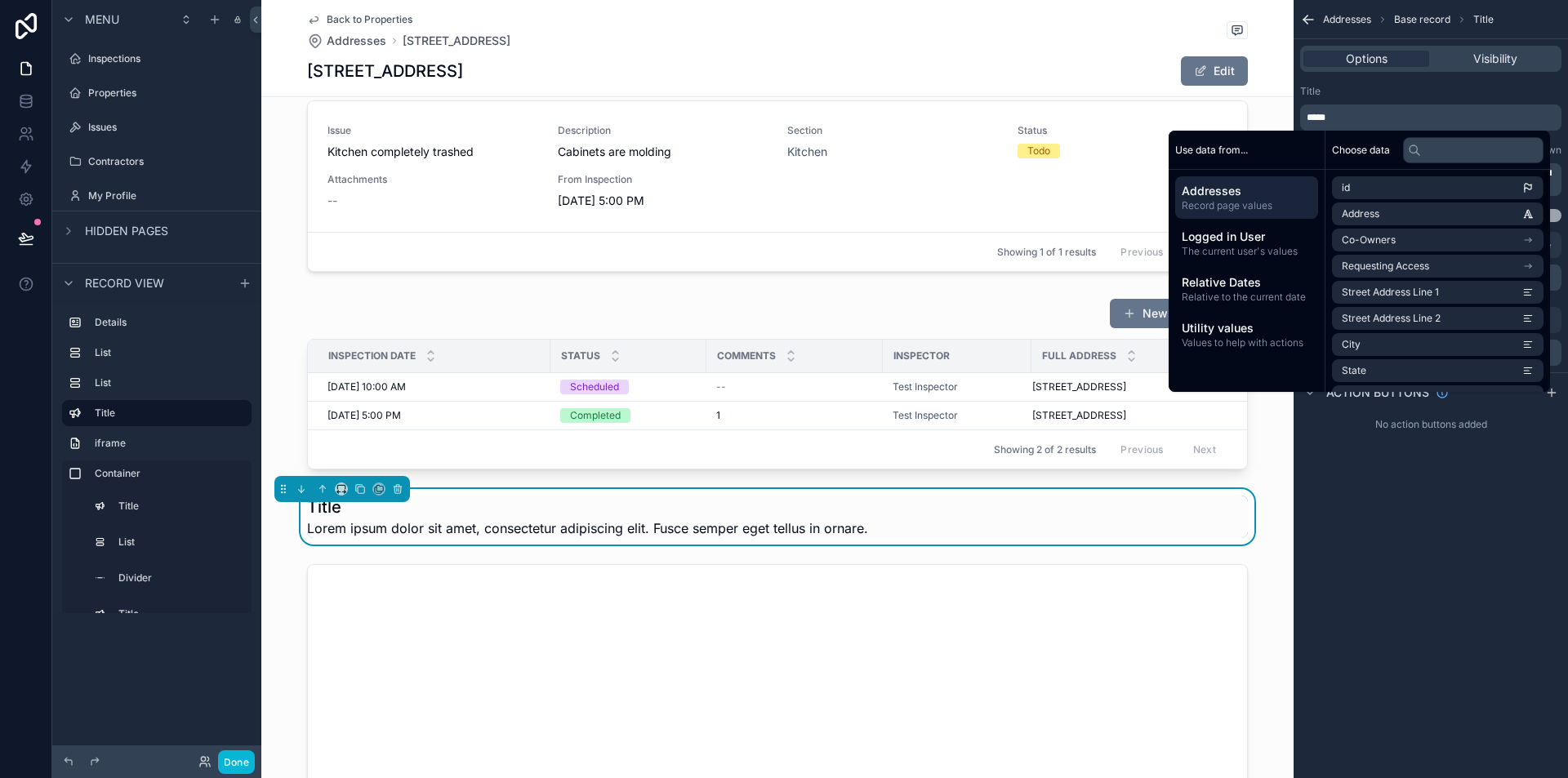
drag, startPoint x: 1387, startPoint y: 536, endPoint x: 1394, endPoint y: 384, distance: 152.2
click at [1387, 535] on div "**********" at bounding box center [1431, 389] width 275 height 778
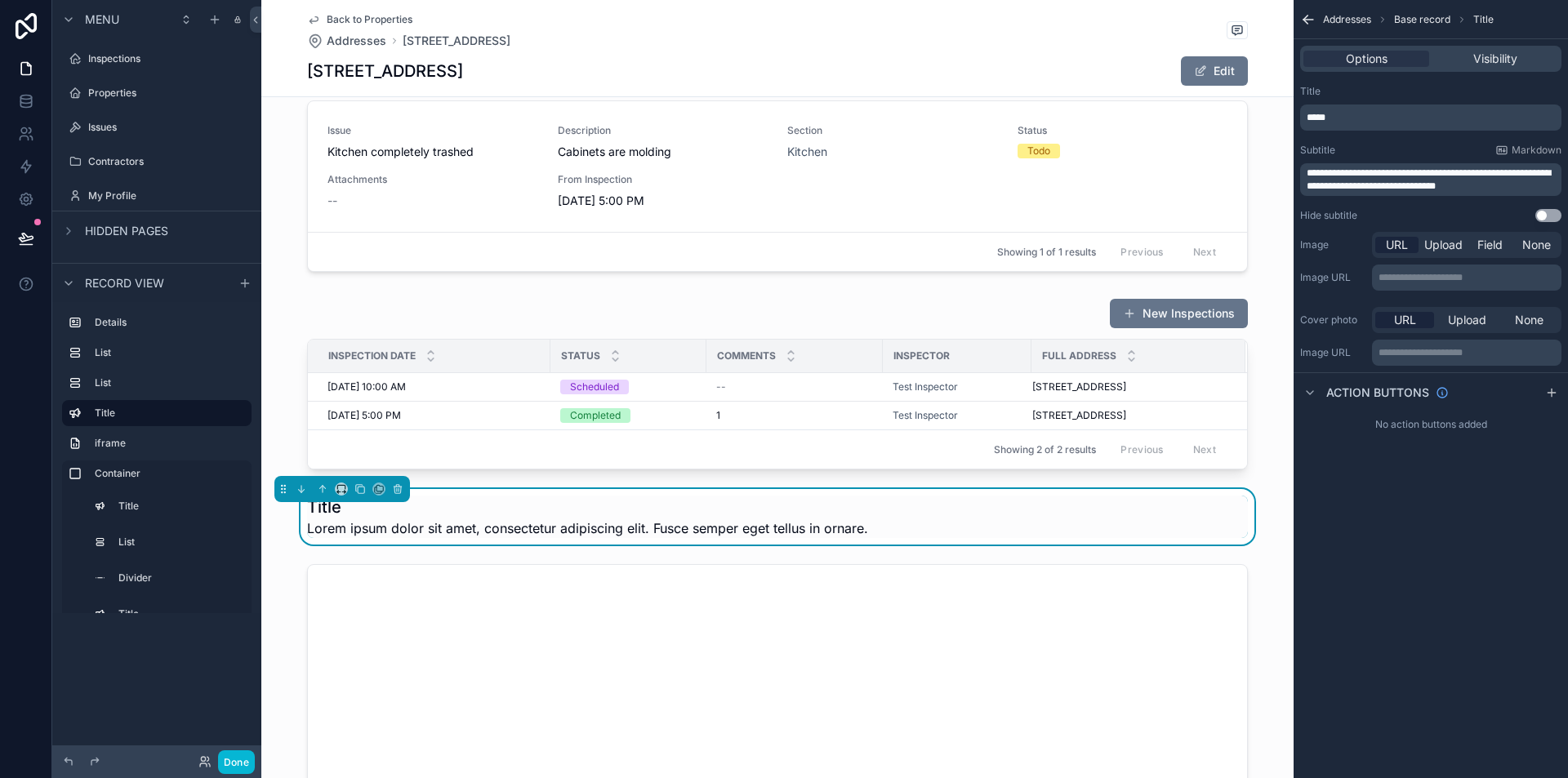
click at [1398, 181] on span "**********" at bounding box center [1429, 179] width 244 height 23
drag, startPoint x: 1328, startPoint y: 118, endPoint x: 1284, endPoint y: 104, distance: 46.2
click at [1284, 104] on div "Inspections Properties Issues Contractors Inspections Section Addresses Powered…" at bounding box center [914, 389] width 1307 height 778
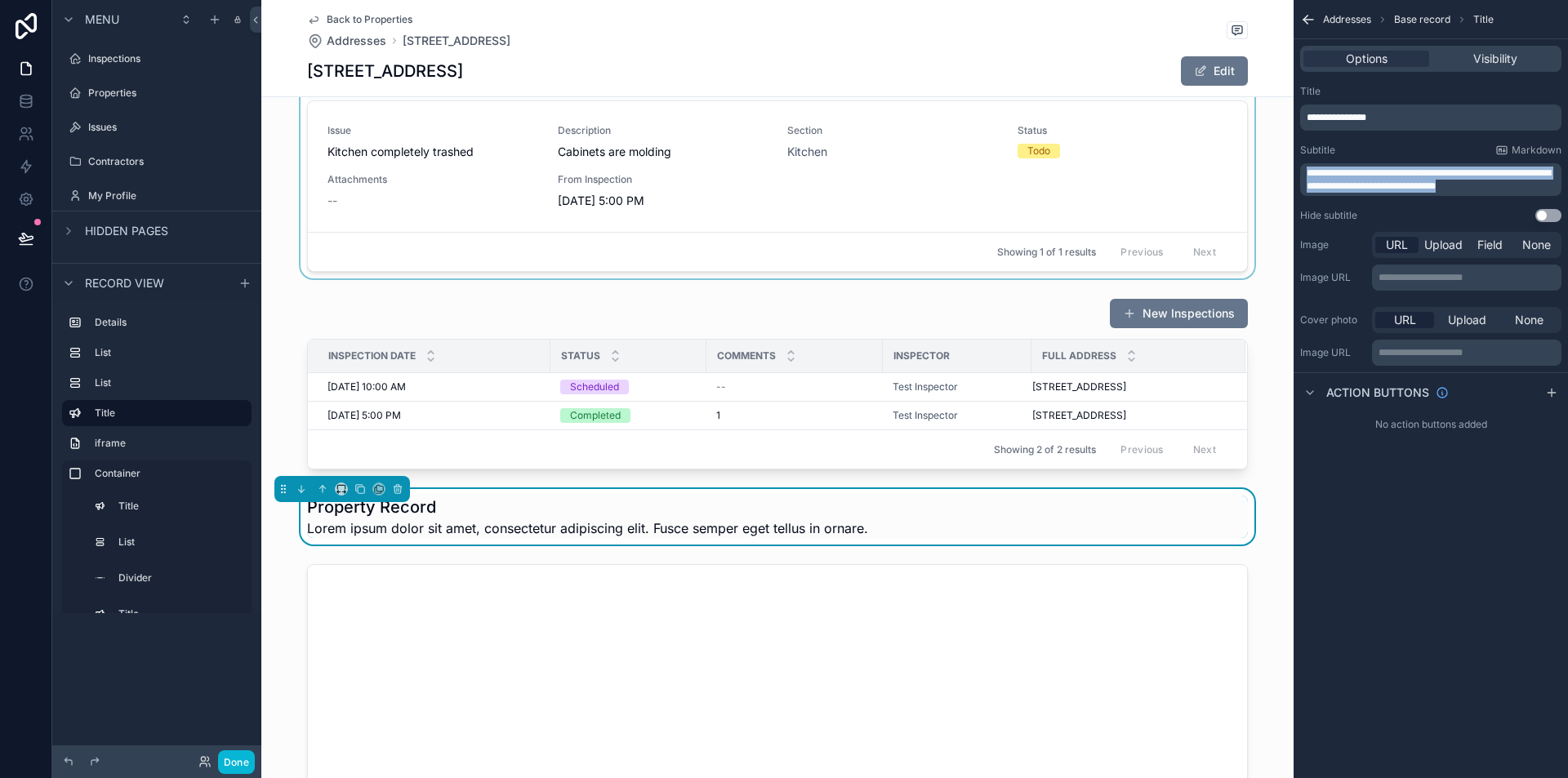
drag, startPoint x: 1514, startPoint y: 181, endPoint x: 1249, endPoint y: 164, distance: 265.5
click at [1249, 164] on div "Inspections Properties Issues Contractors Inspections Section Addresses Powered…" at bounding box center [914, 389] width 1307 height 778
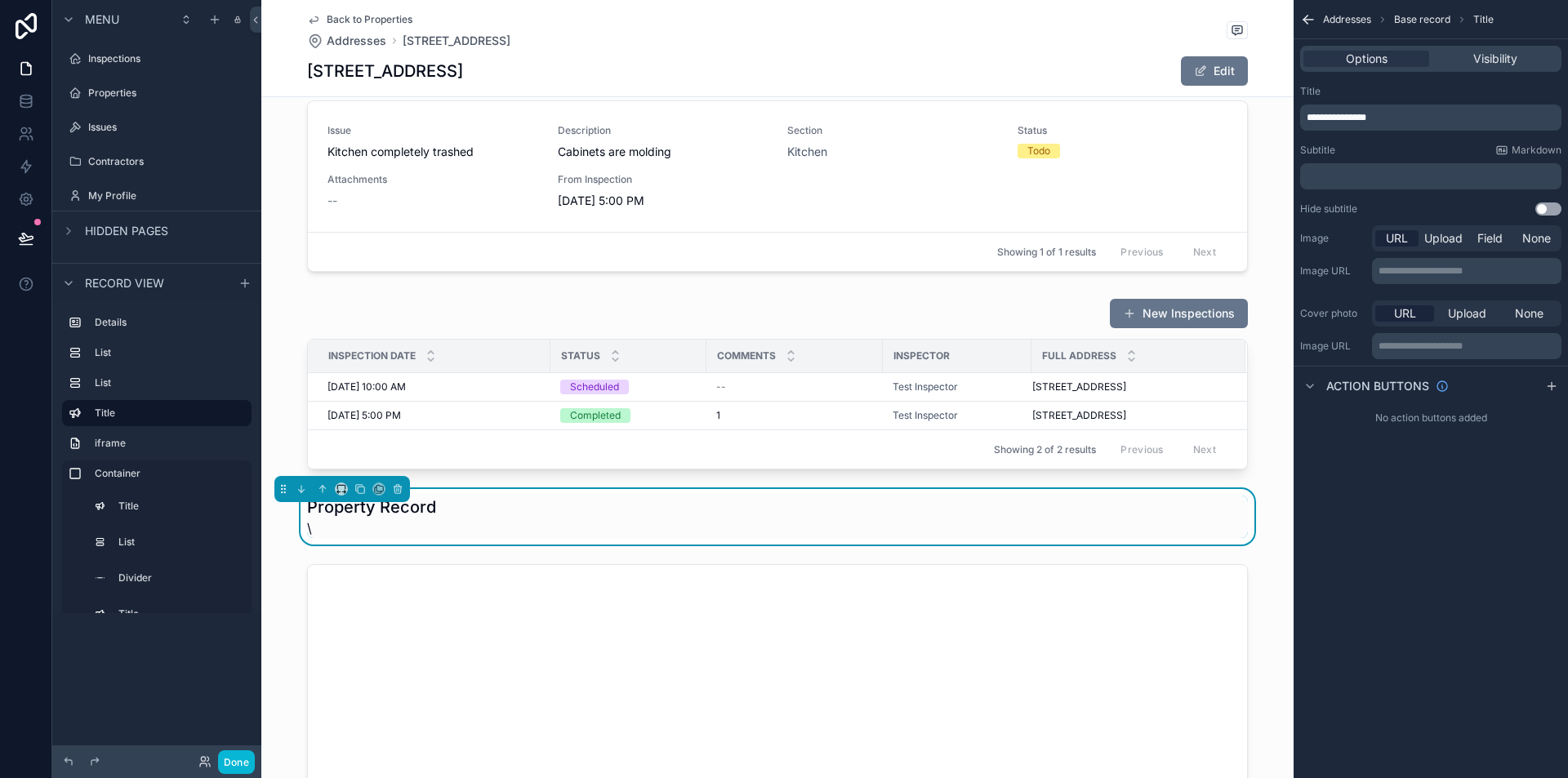
click at [1535, 547] on div "**********" at bounding box center [1431, 389] width 275 height 778
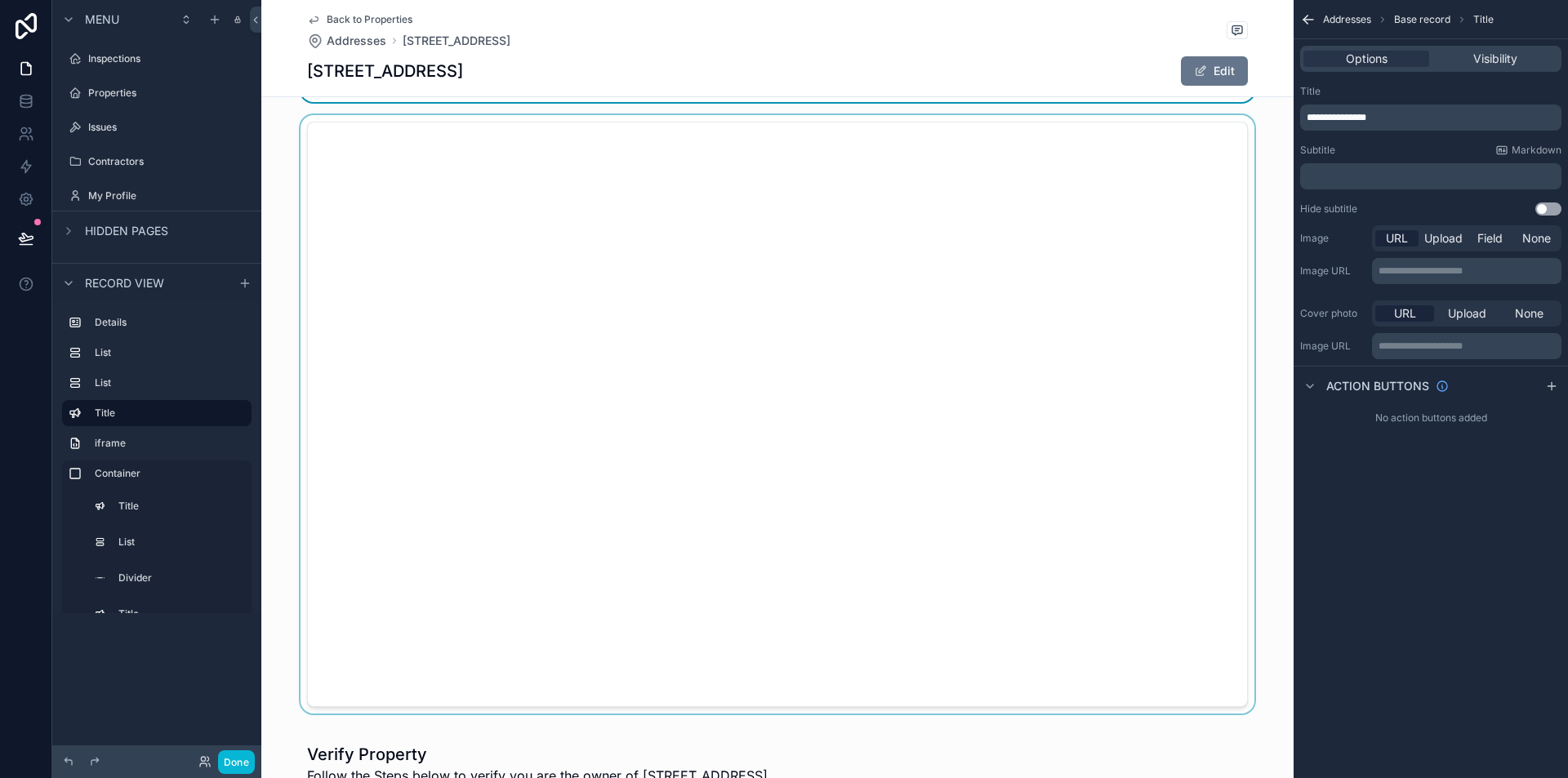
scroll to position [725, 0]
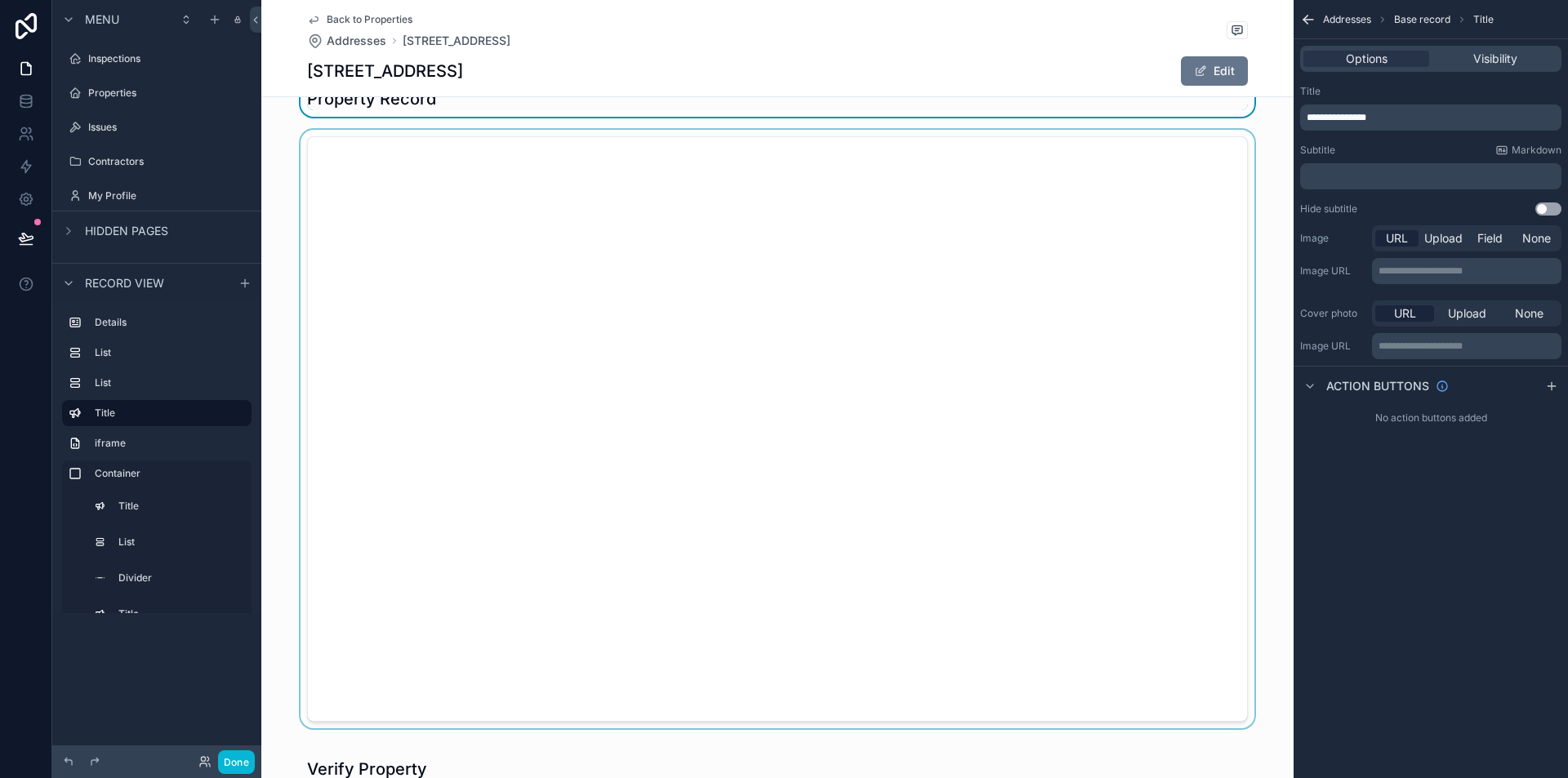
click at [1210, 465] on div "scrollable content" at bounding box center [778, 429] width 1033 height 598
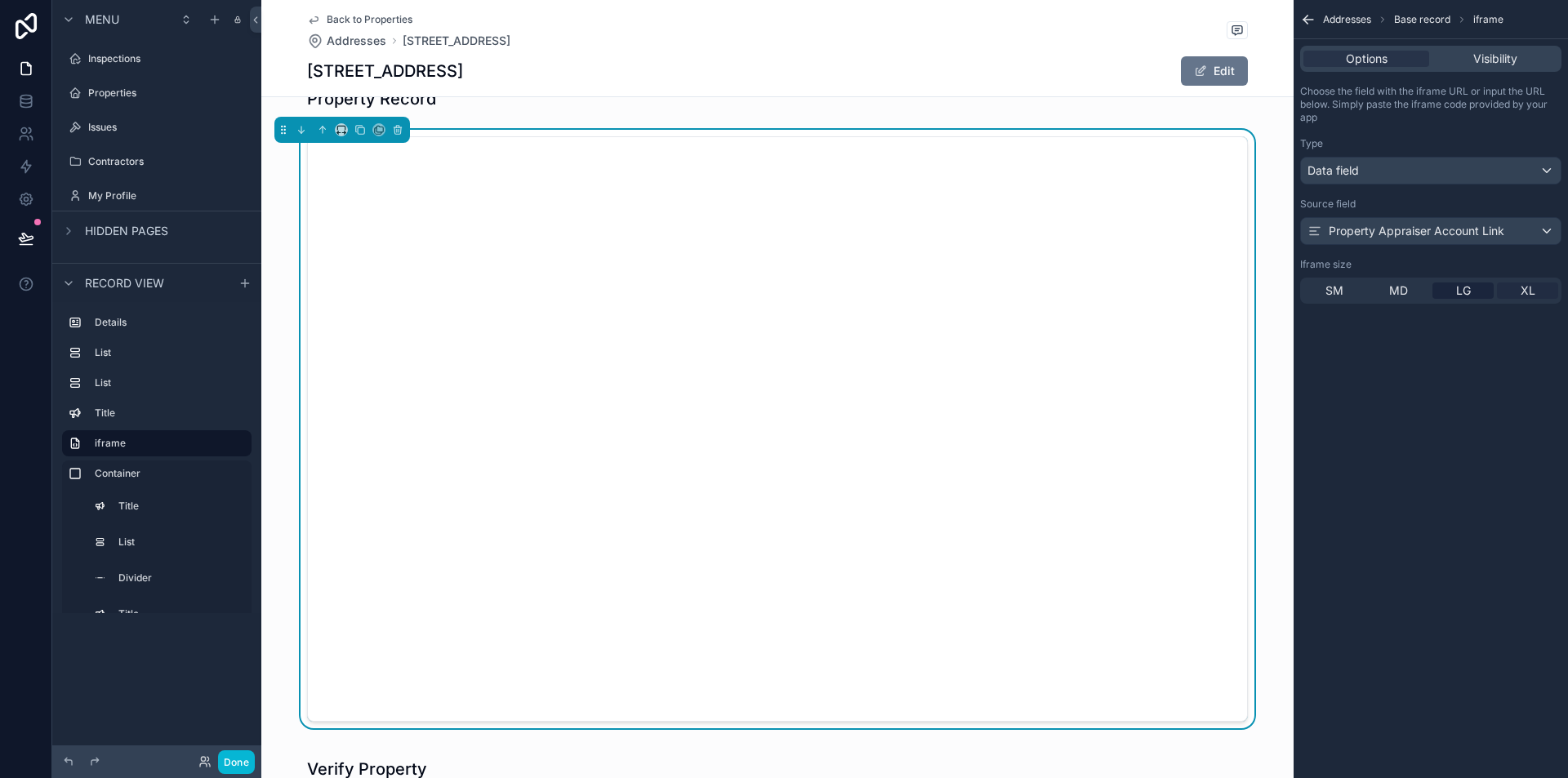
click at [1532, 293] on span "XL" at bounding box center [1528, 290] width 14 height 16
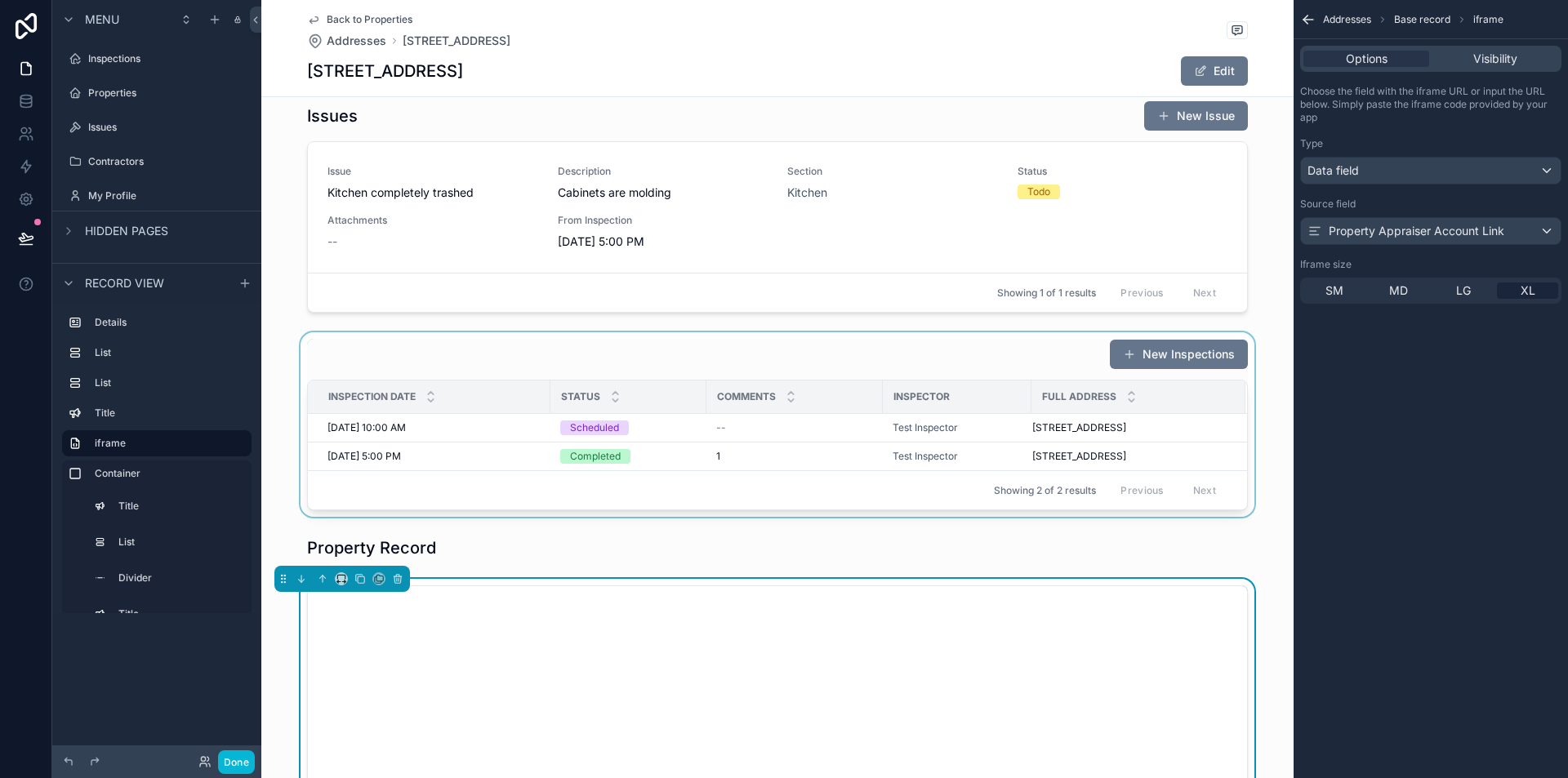
scroll to position [235, 0]
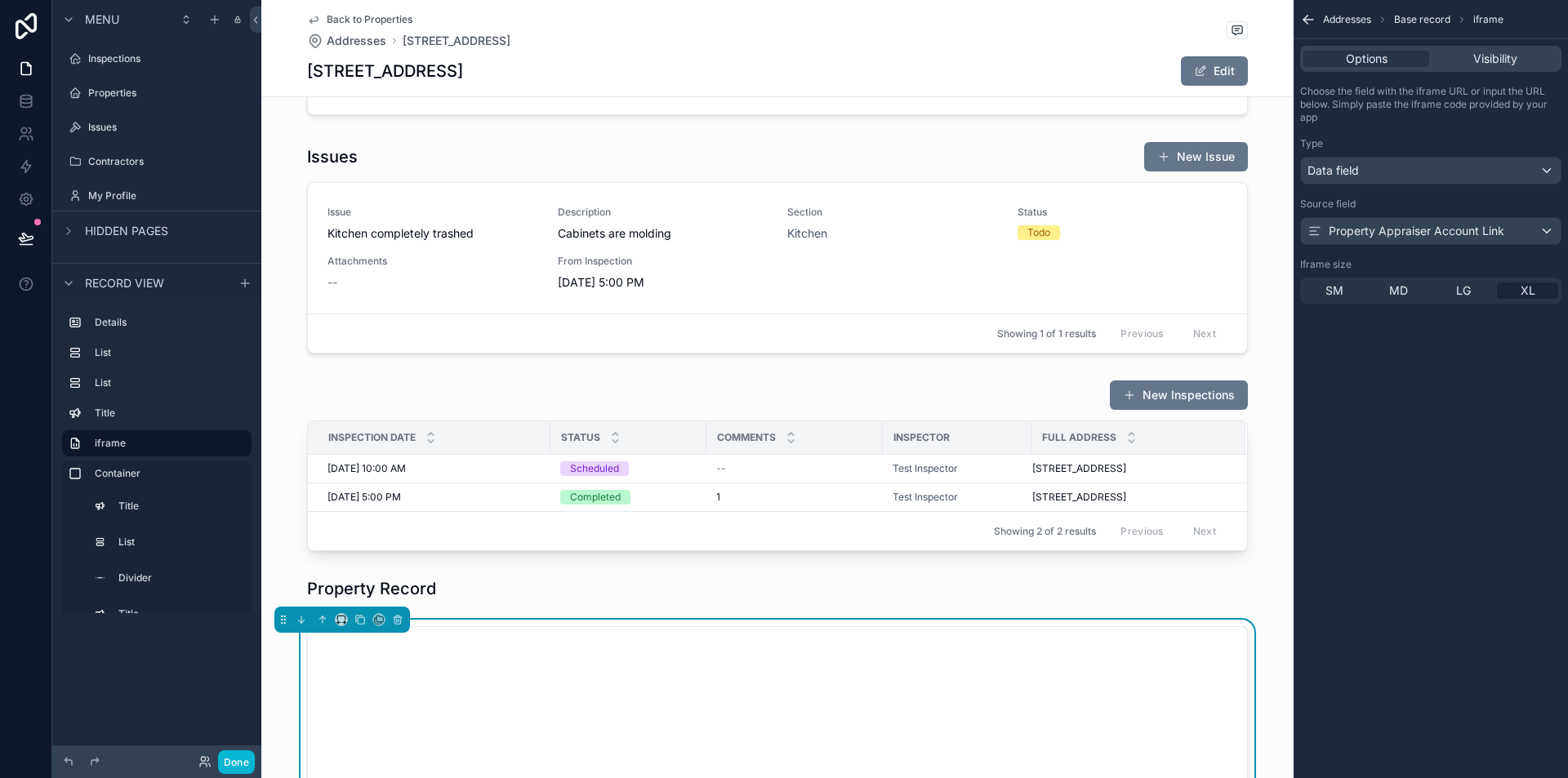
click at [1456, 564] on div "Addresses Base record iframe Options Visibility Choose the field with the ifram…" at bounding box center [1431, 389] width 275 height 778
click at [1184, 586] on div "scrollable content" at bounding box center [778, 588] width 1033 height 36
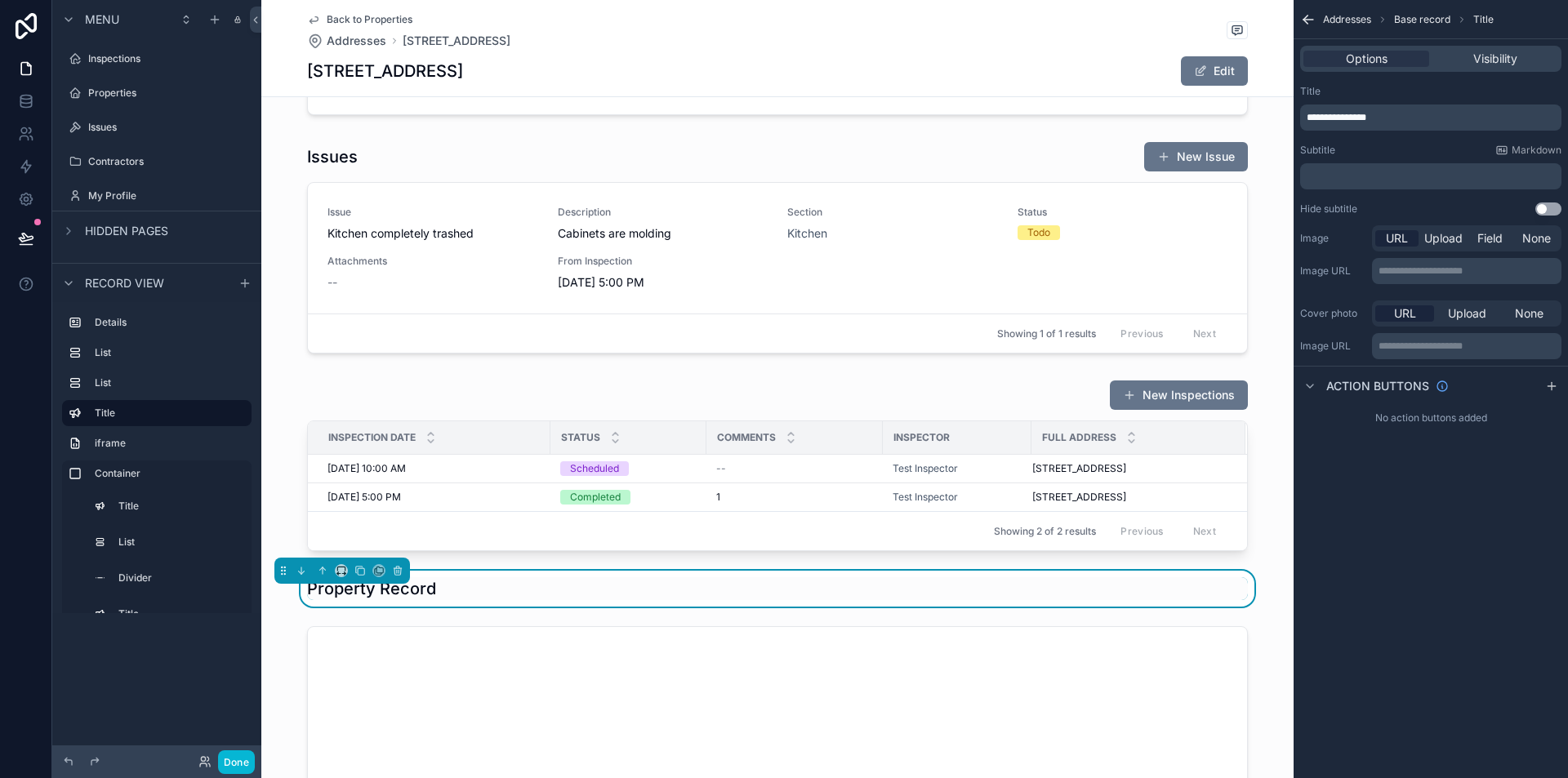
click at [1376, 174] on p "﻿" at bounding box center [1432, 175] width 252 height 13
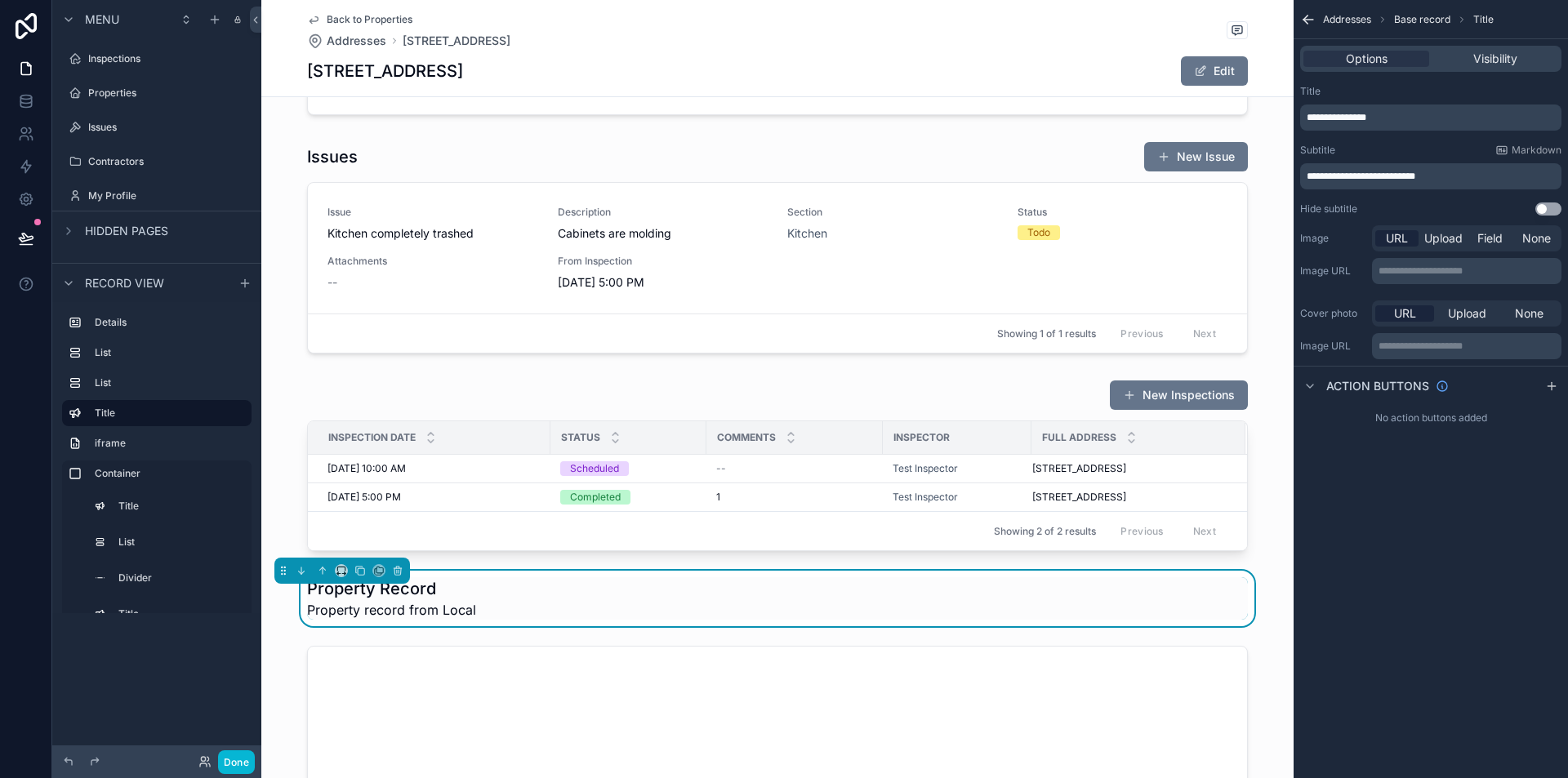
click at [1303, 170] on div "**********" at bounding box center [1431, 176] width 261 height 26
click at [1305, 173] on div "**********" at bounding box center [1431, 176] width 261 height 26
drag, startPoint x: 1320, startPoint y: 188, endPoint x: 1307, endPoint y: 180, distance: 15.3
click at [1314, 185] on div "**********" at bounding box center [1431, 176] width 261 height 26
click at [1306, 179] on div "**********" at bounding box center [1431, 176] width 261 height 26
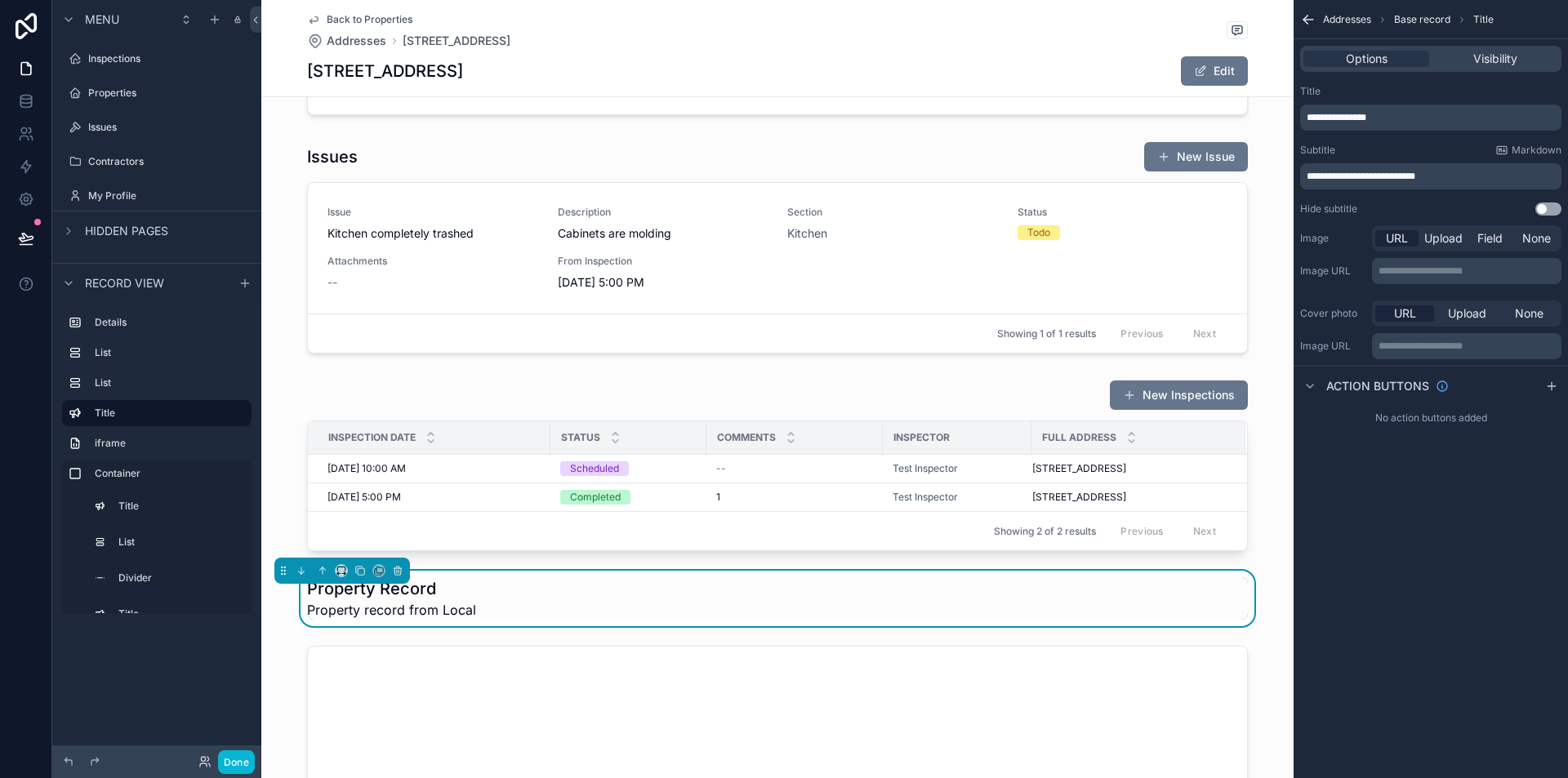
click at [1465, 173] on p "**********" at bounding box center [1432, 175] width 252 height 13
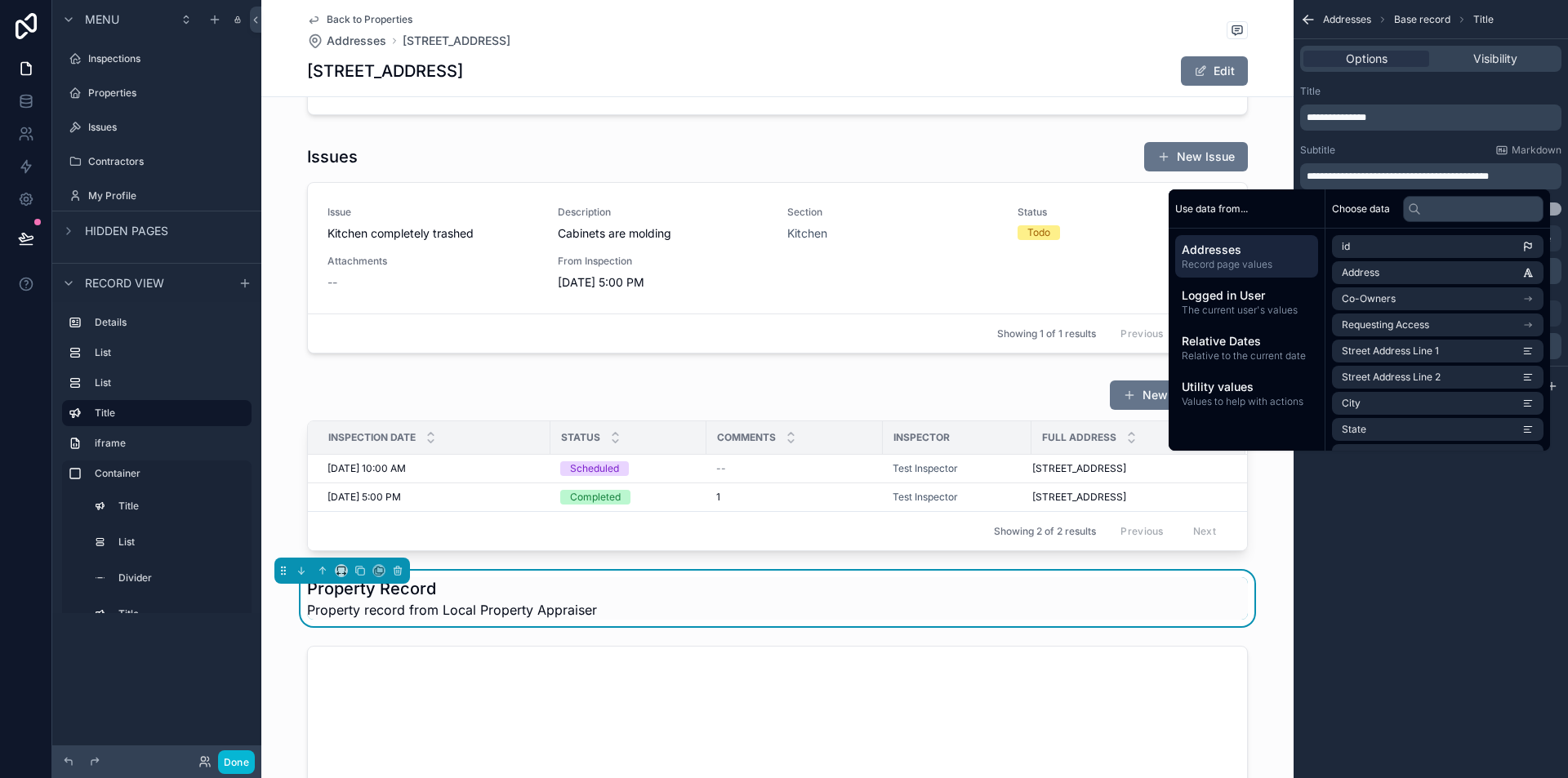
click at [1412, 178] on span "**********" at bounding box center [1398, 176] width 182 height 10
click at [1496, 411] on li "City" at bounding box center [1437, 403] width 211 height 23
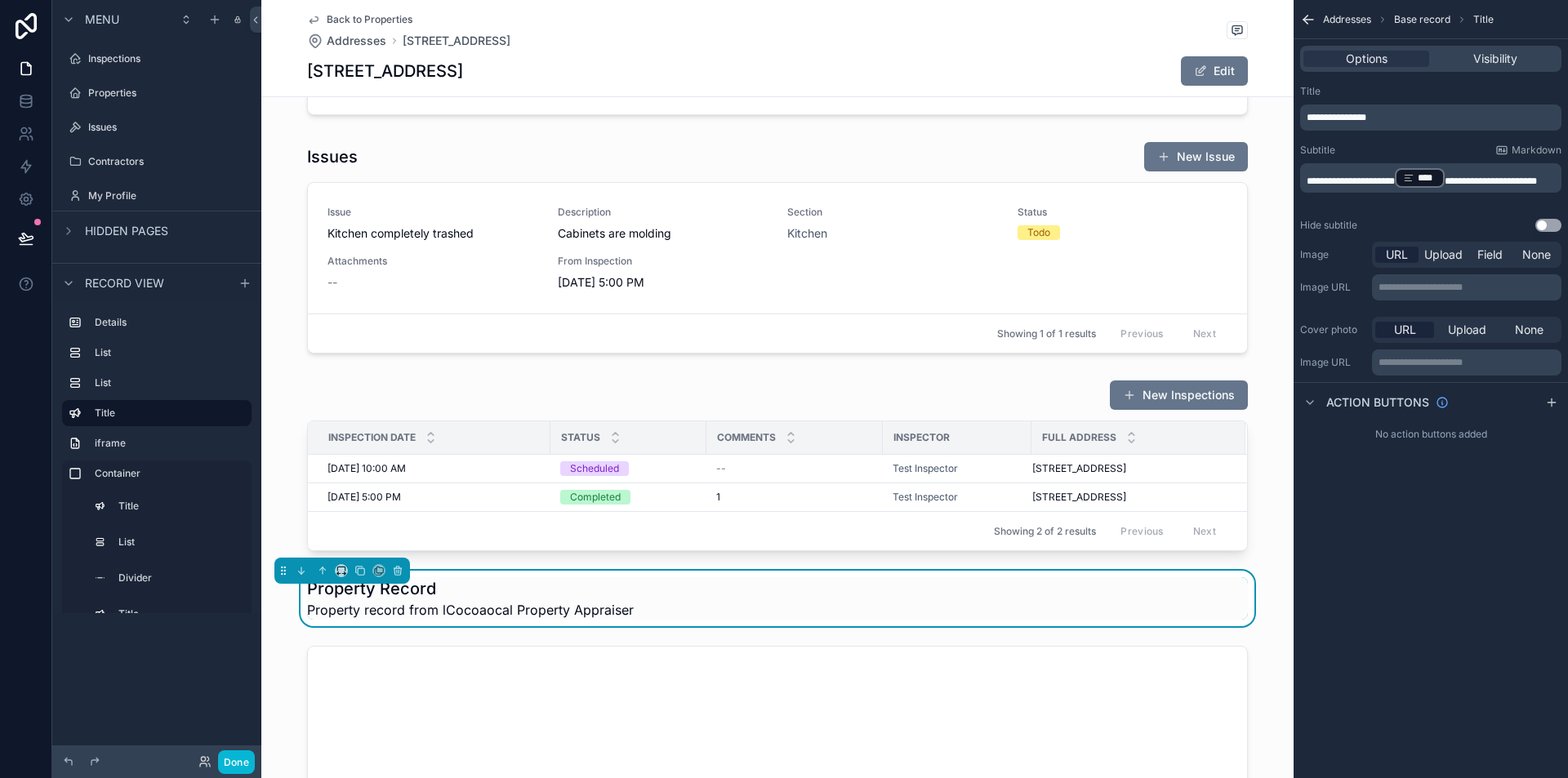
click at [1459, 176] on span "**********" at bounding box center [1491, 181] width 92 height 10
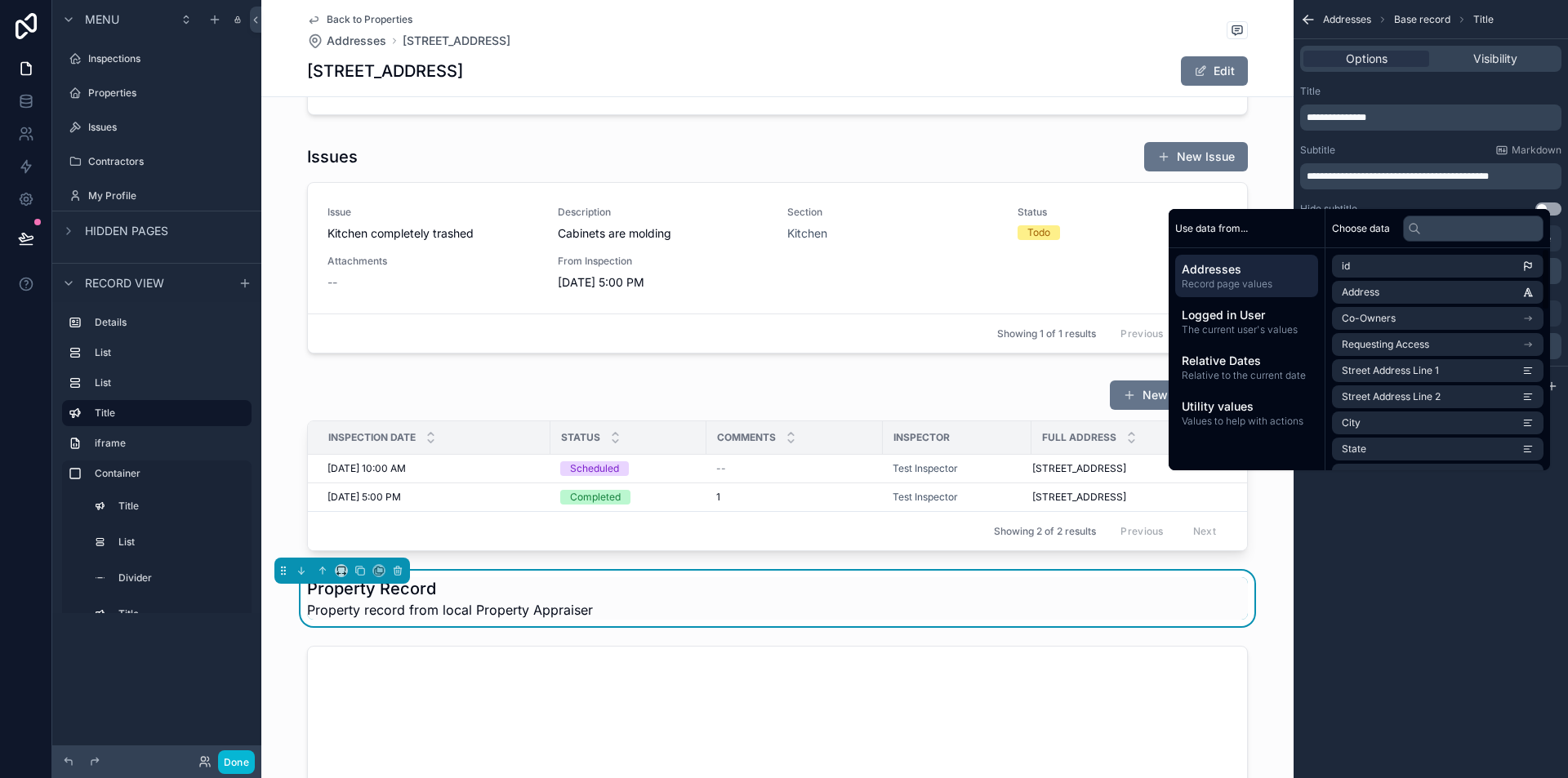
click at [1477, 586] on div "**********" at bounding box center [1431, 389] width 275 height 778
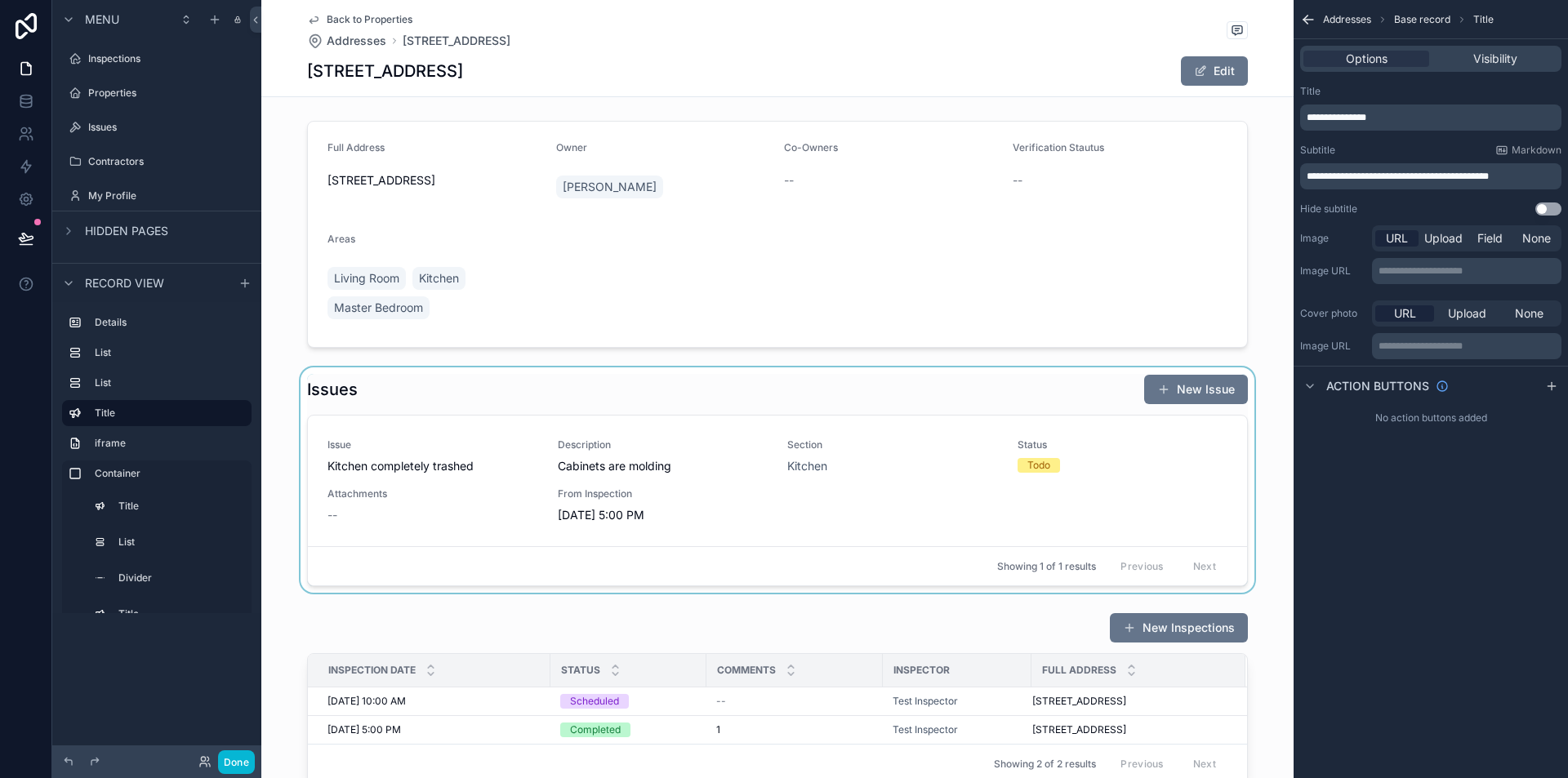
scroll to position [0, 0]
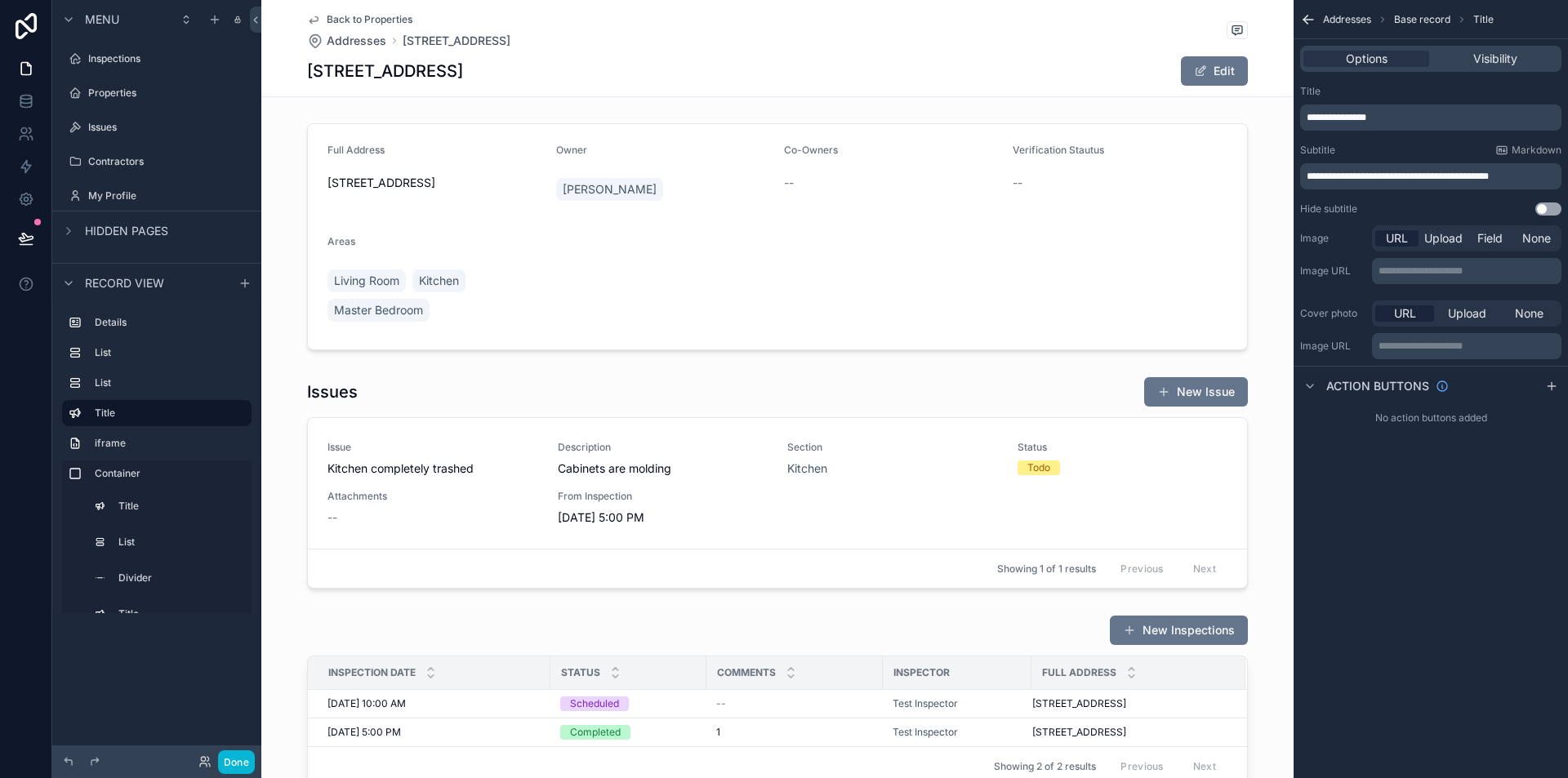
click at [960, 61] on div "7170 Venus Ave Edit" at bounding box center [778, 70] width 941 height 31
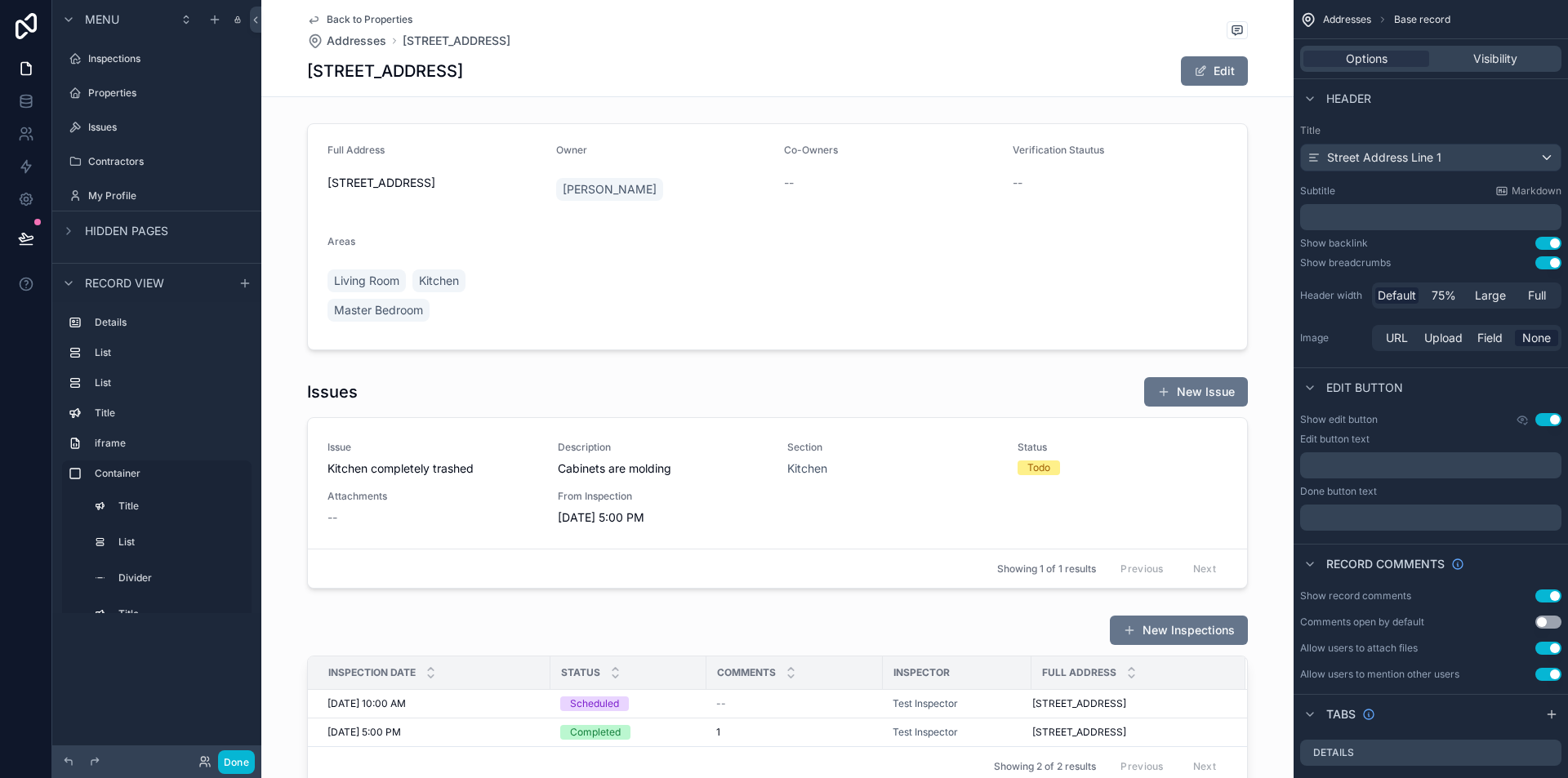
click at [1543, 246] on button "Use setting" at bounding box center [1548, 242] width 26 height 13
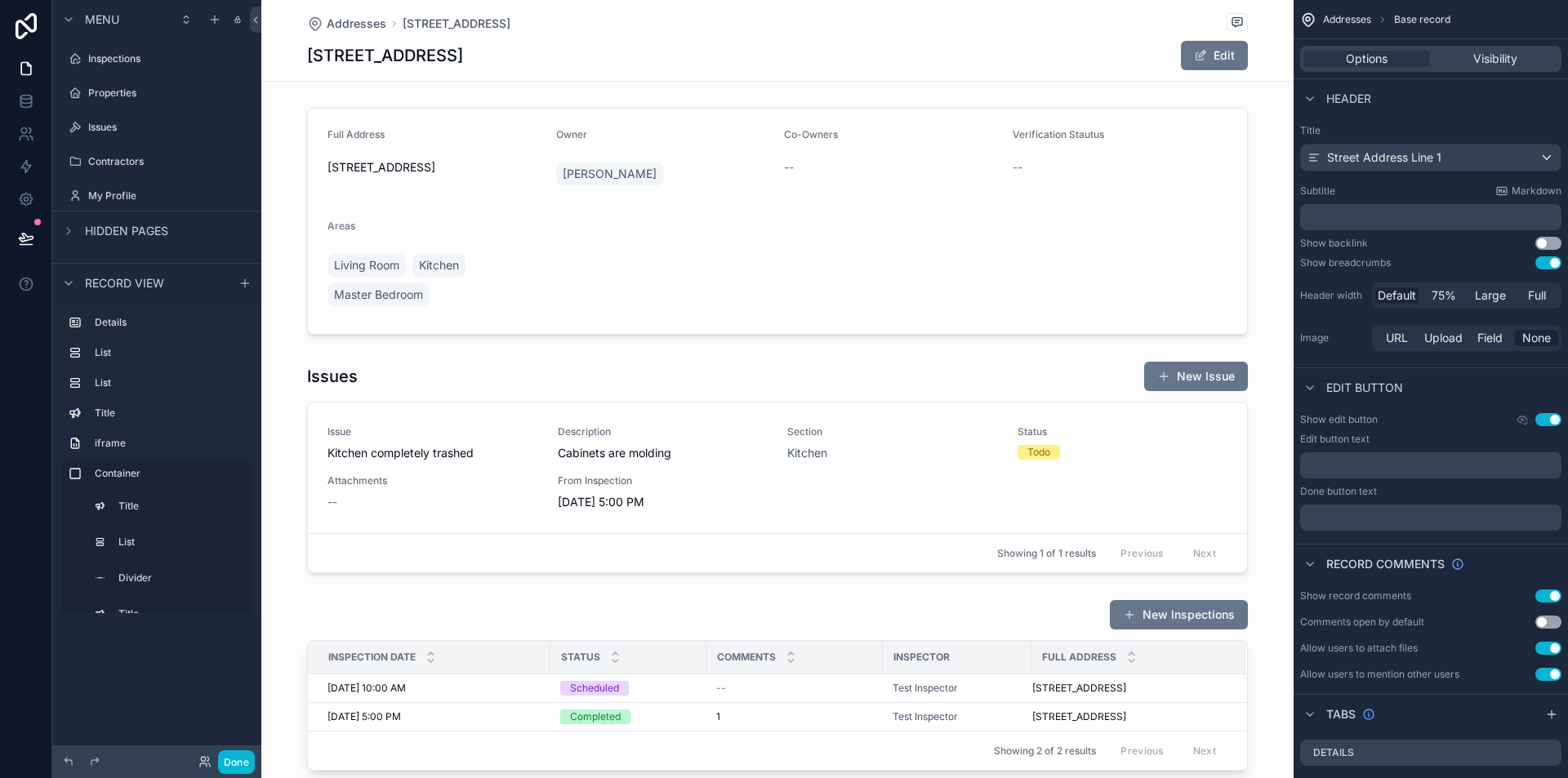
click at [1540, 264] on button "Use setting" at bounding box center [1548, 262] width 26 height 13
click at [1548, 243] on button "Use setting" at bounding box center [1548, 242] width 26 height 13
click at [1547, 244] on button "Use setting" at bounding box center [1548, 242] width 26 height 13
click at [1545, 244] on button "Use setting" at bounding box center [1548, 242] width 26 height 13
click at [1553, 417] on button "Use setting" at bounding box center [1548, 419] width 26 height 13
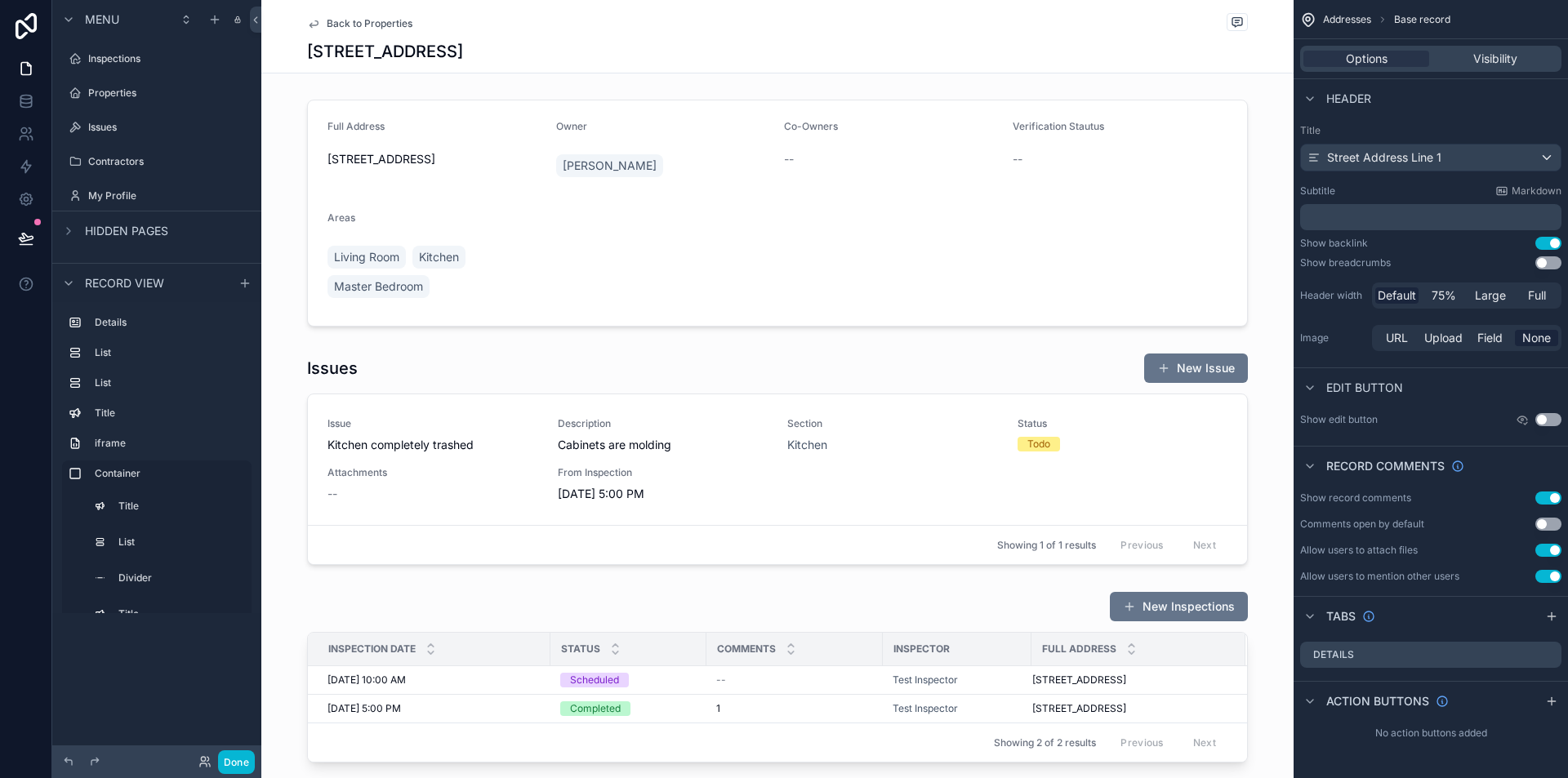
click at [1548, 502] on button "Use setting" at bounding box center [1548, 497] width 26 height 13
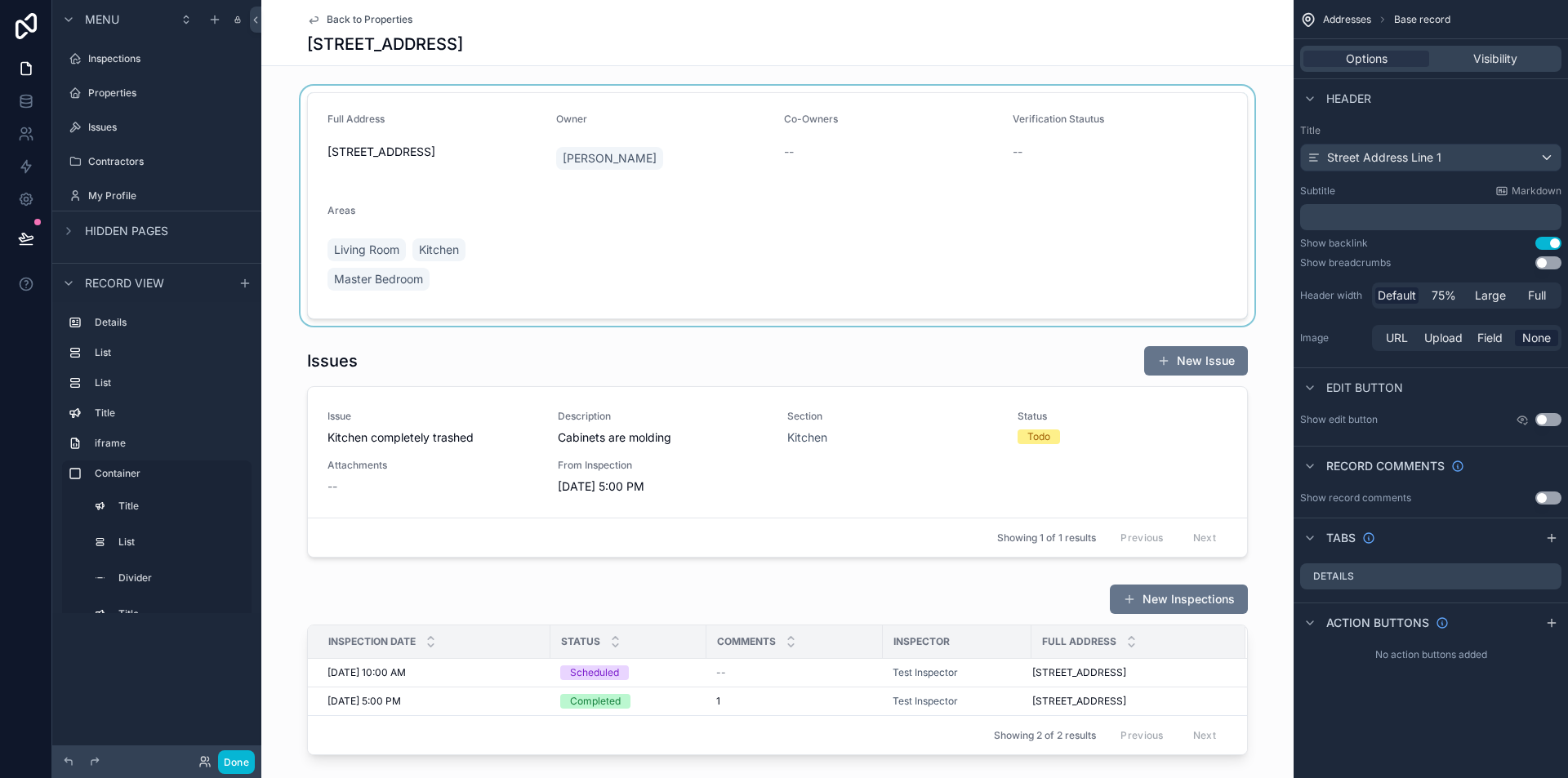
click at [524, 118] on div "scrollable content" at bounding box center [778, 205] width 1033 height 240
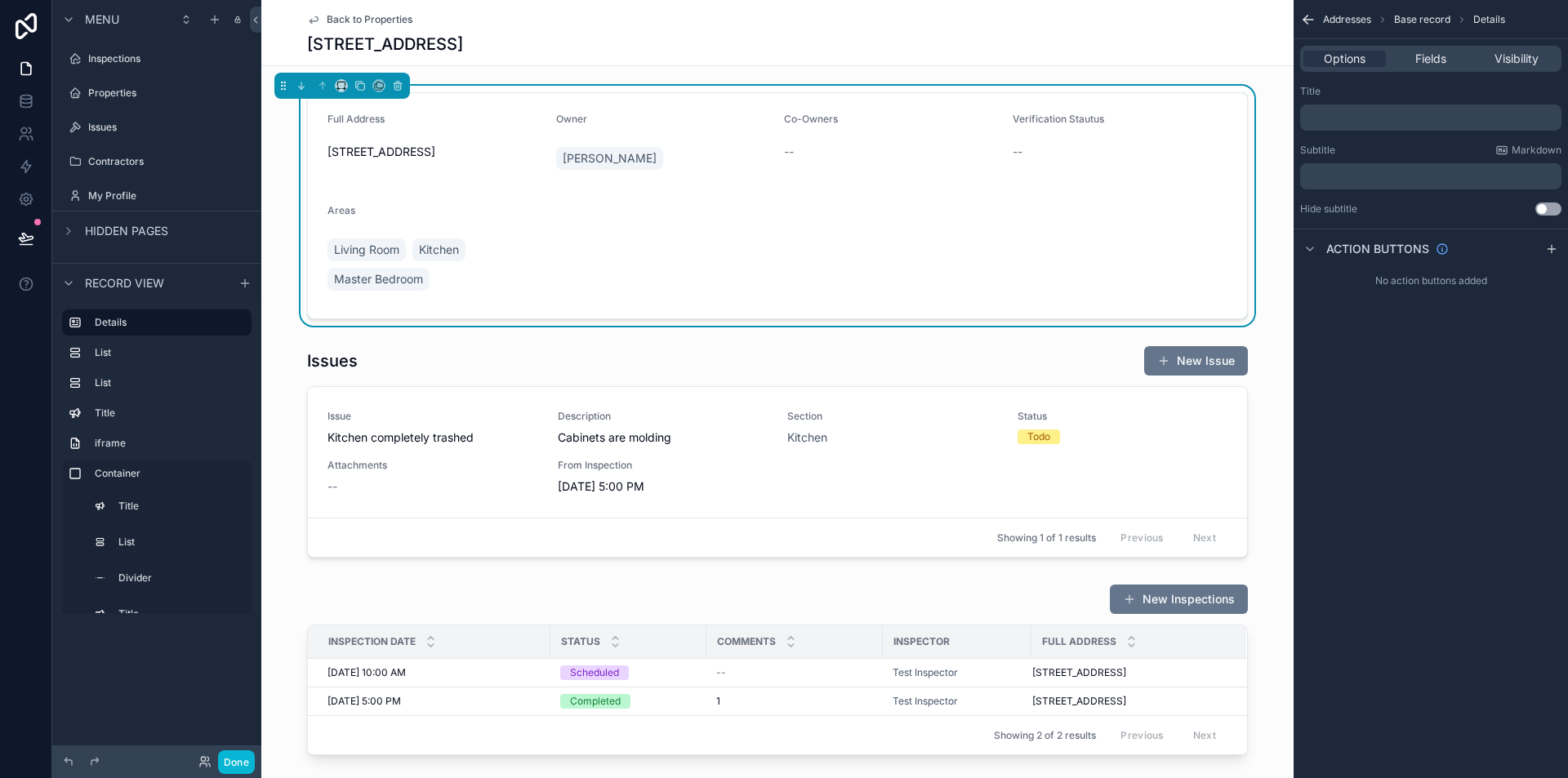
click at [1381, 113] on p "﻿" at bounding box center [1432, 117] width 252 height 13
click at [953, 42] on div "[STREET_ADDRESS]" at bounding box center [778, 44] width 941 height 23
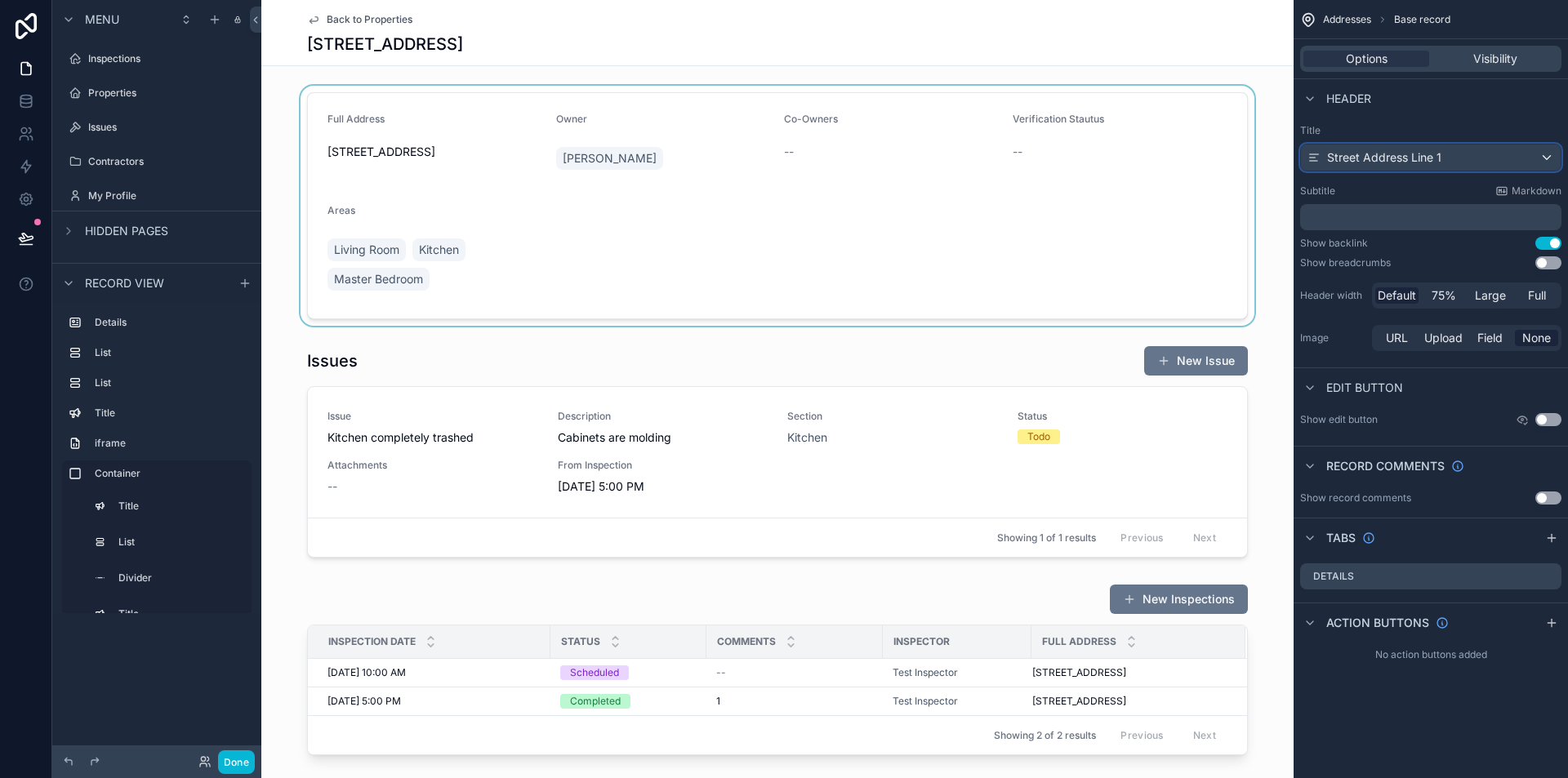
click at [1434, 162] on span "Street Address Line 1" at bounding box center [1384, 157] width 114 height 16
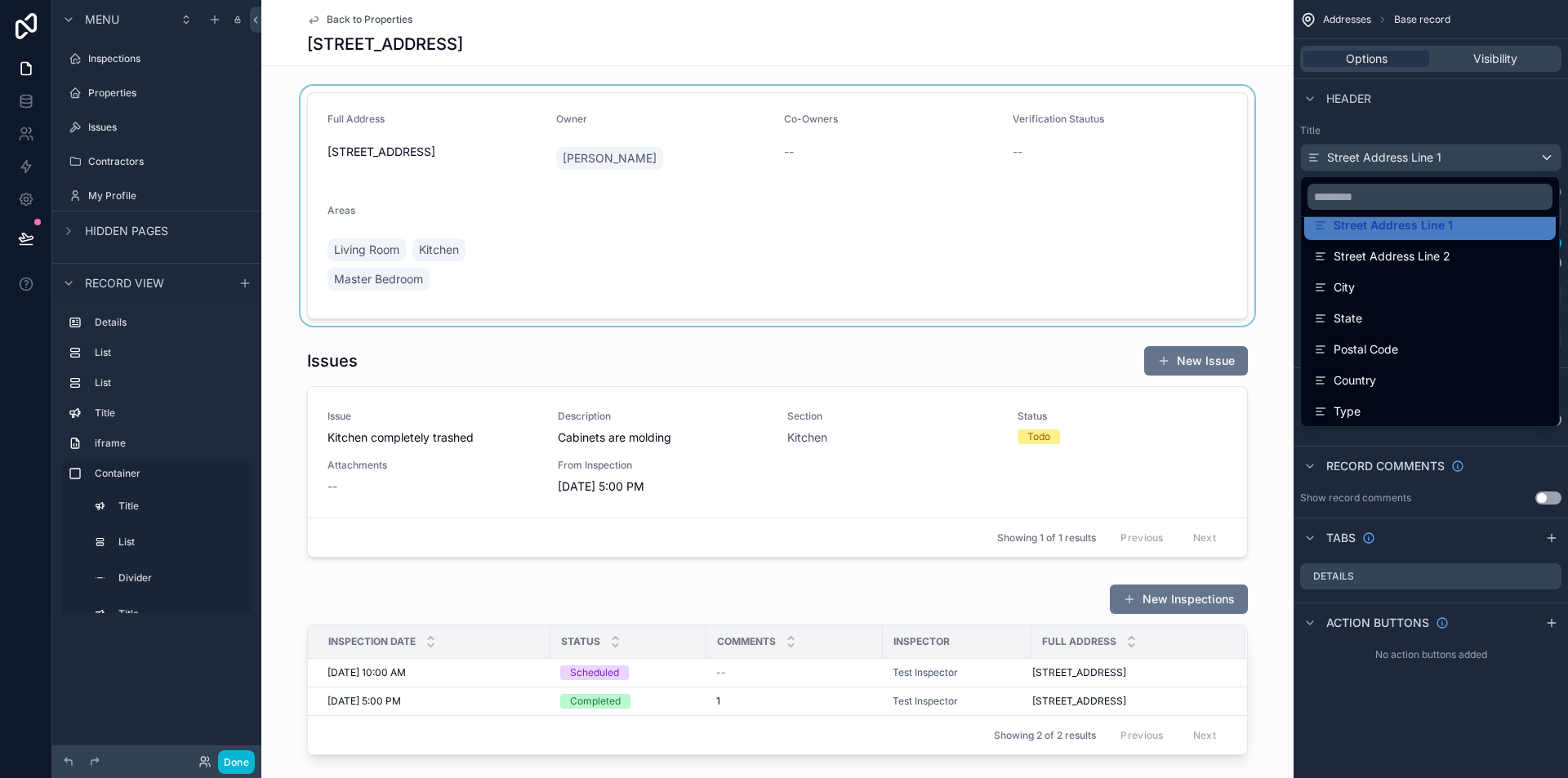
click at [1011, 221] on div "scrollable content" at bounding box center [778, 205] width 1033 height 240
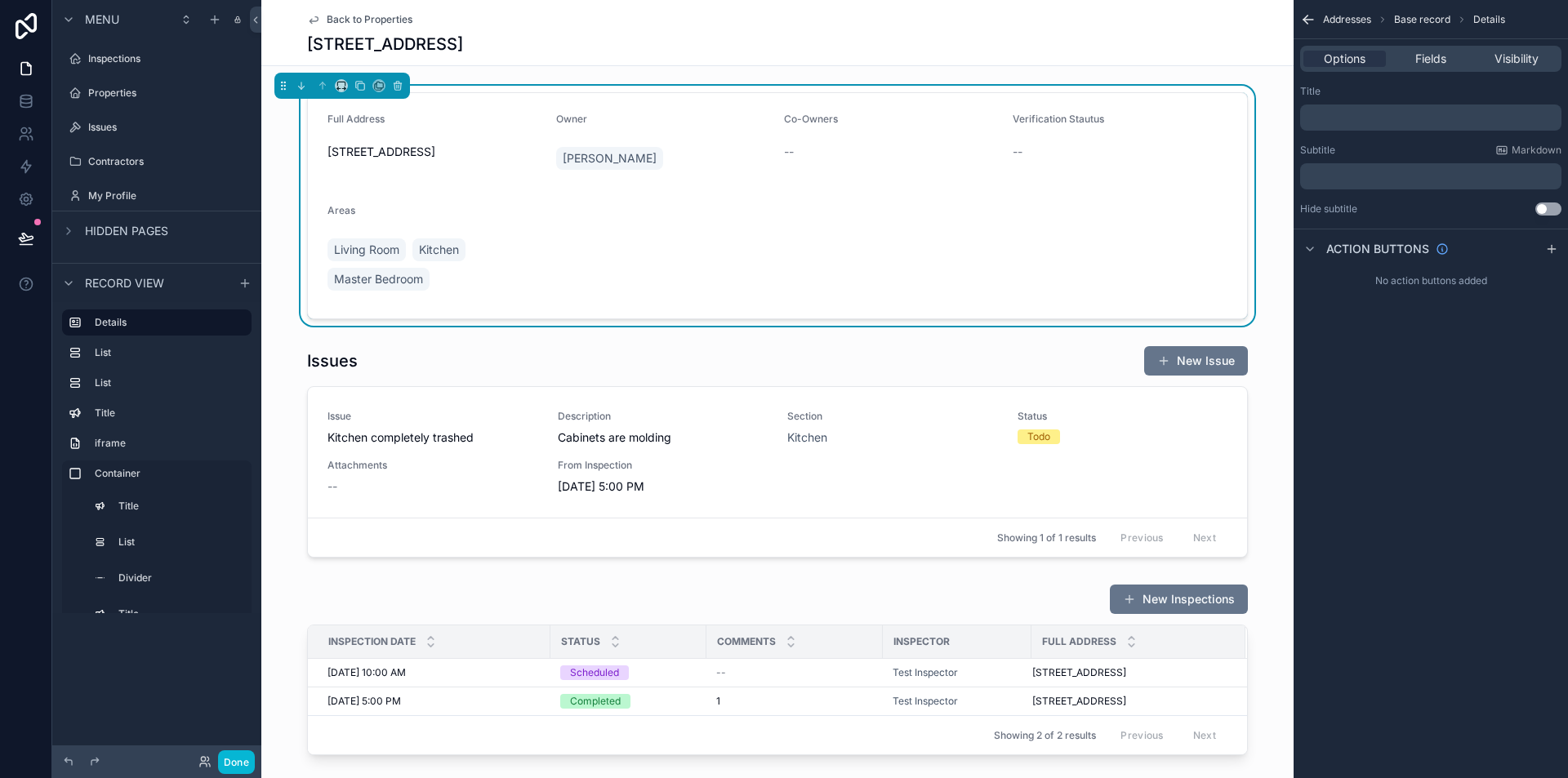
click at [1447, 360] on div "Addresses Base record Details Options Fields Visibility Title ﻿ Subtitle Markdo…" at bounding box center [1431, 389] width 275 height 778
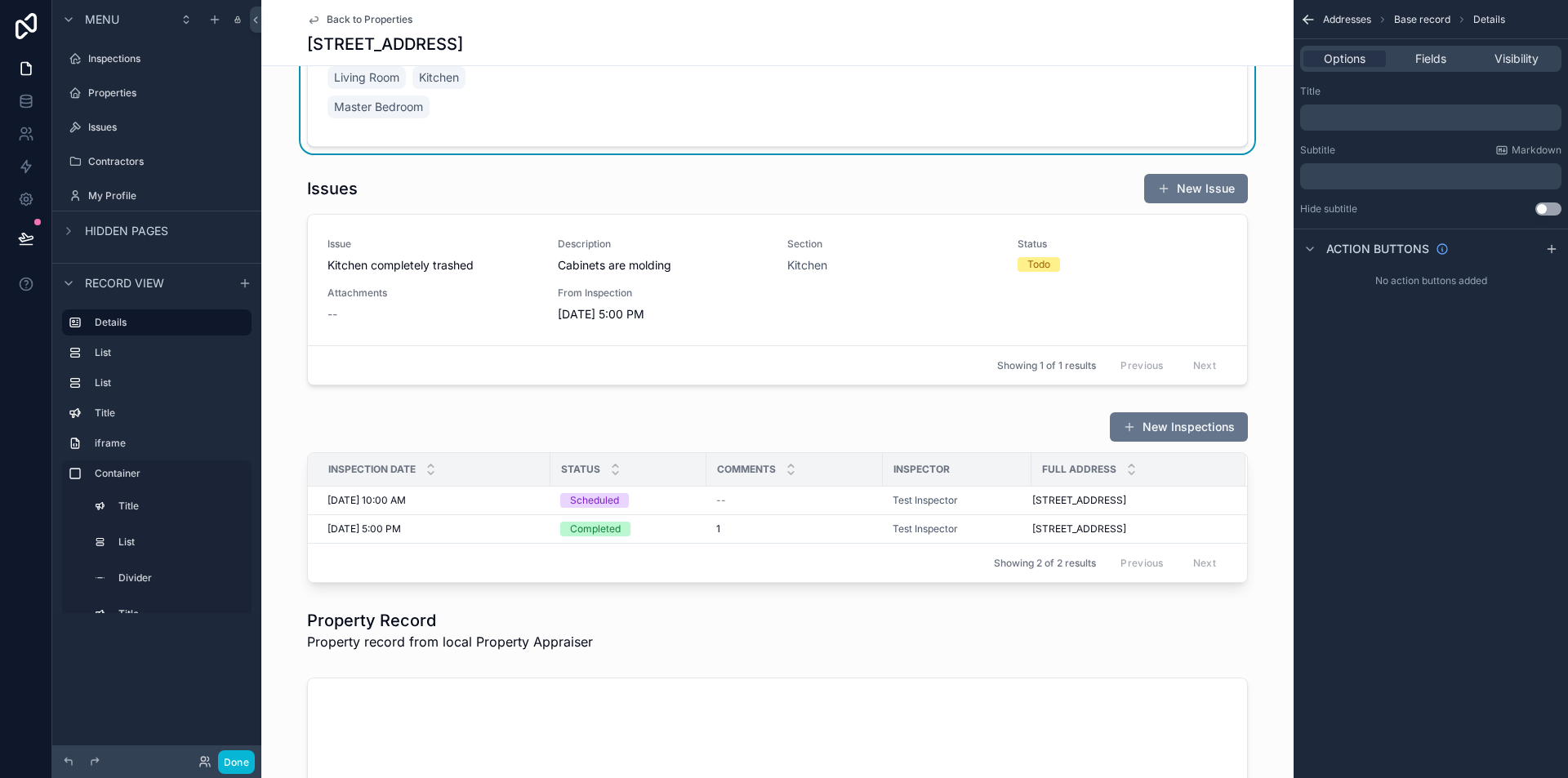
scroll to position [245, 0]
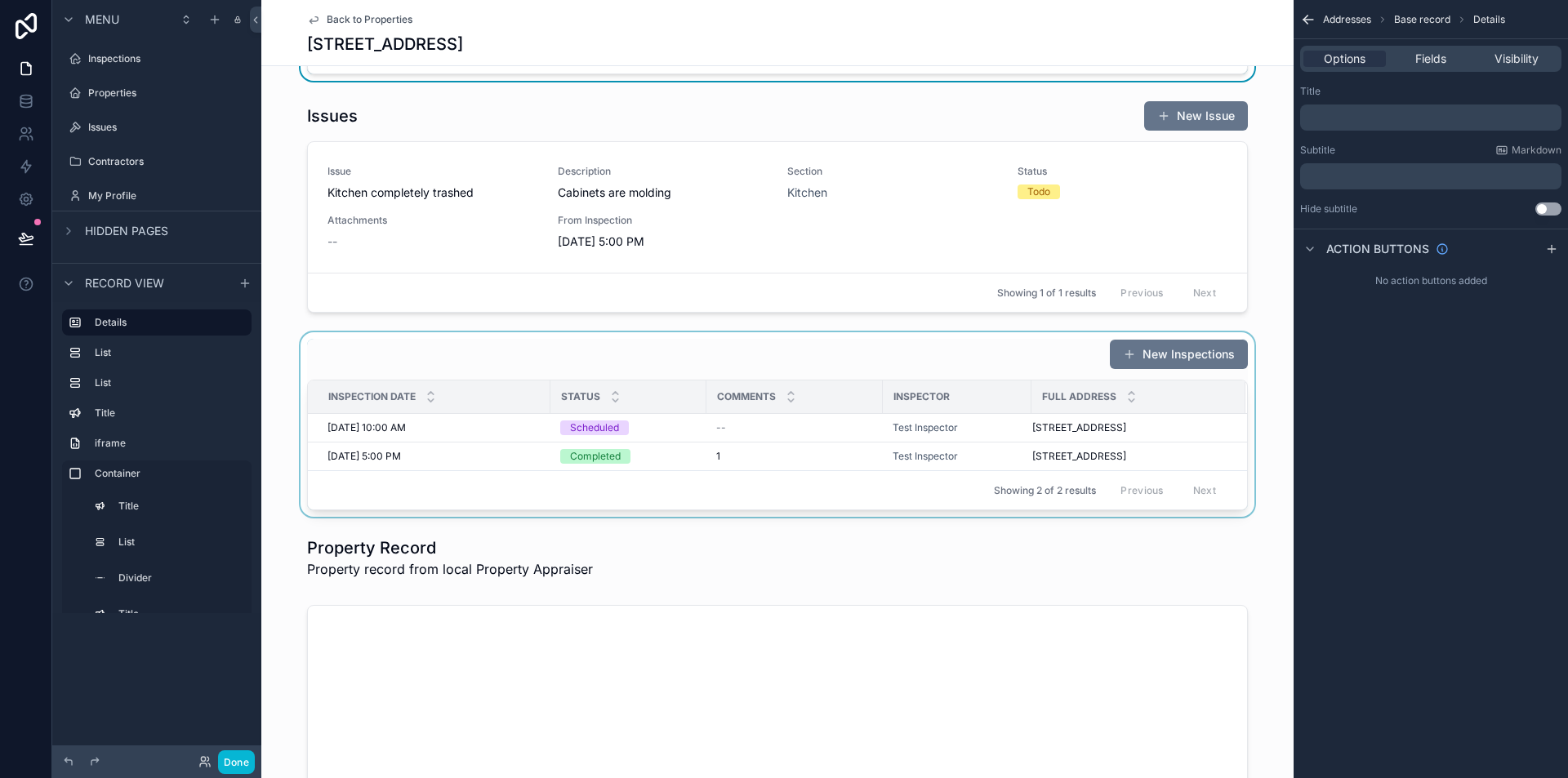
click at [751, 358] on div "scrollable content" at bounding box center [778, 425] width 1033 height 185
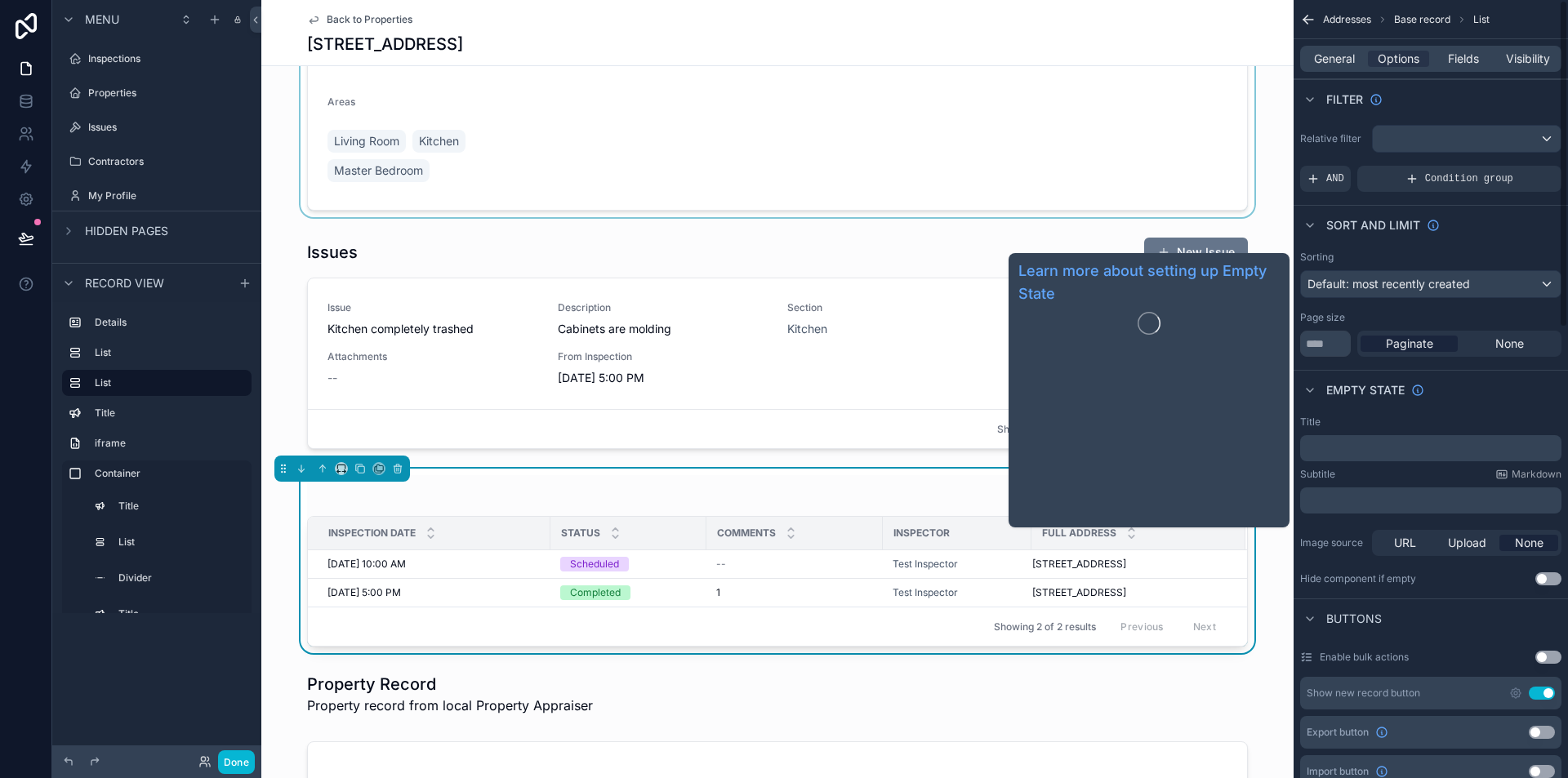
scroll to position [81, 0]
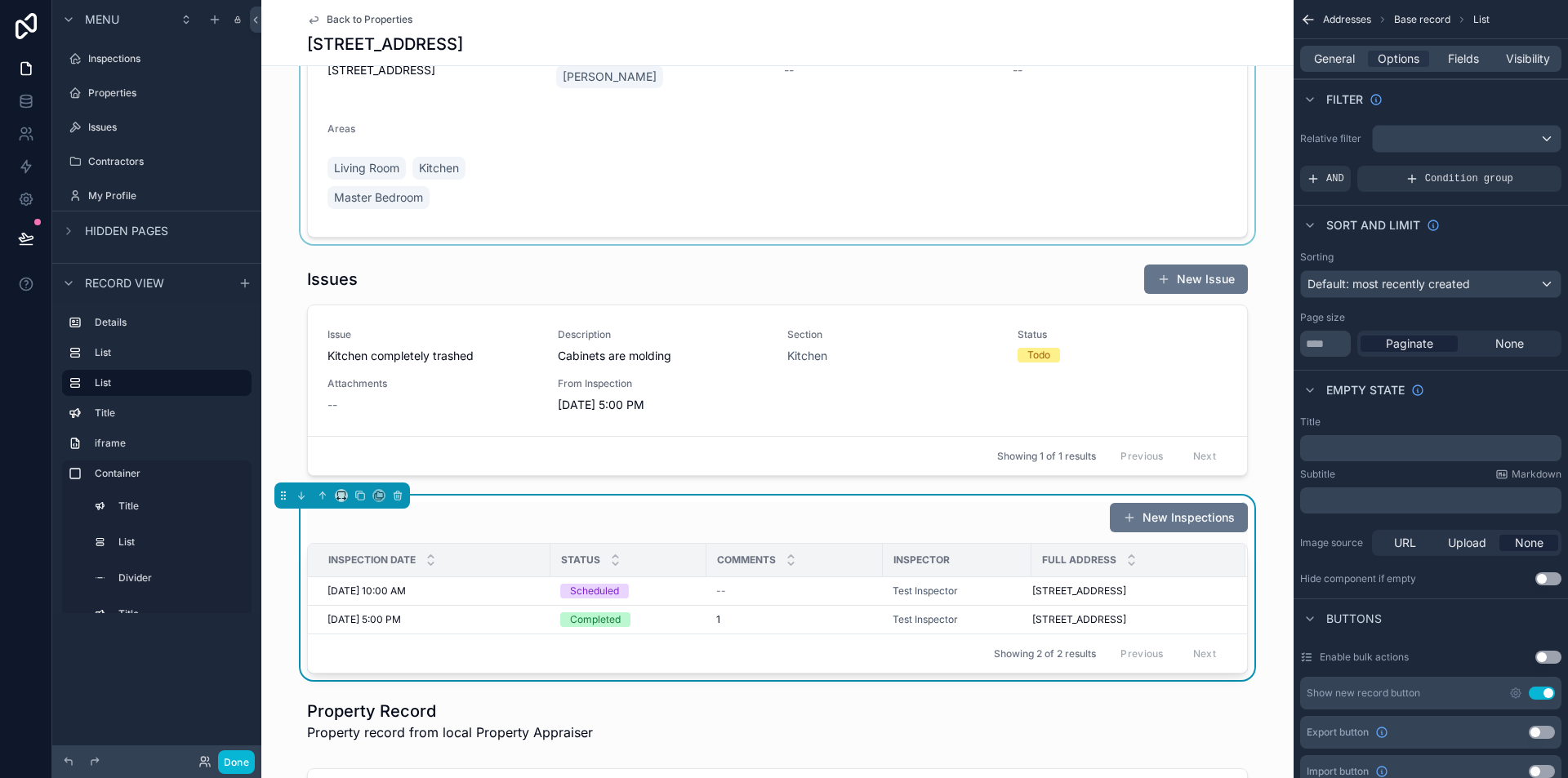
click at [900, 530] on div "New Inspections" at bounding box center [778, 517] width 941 height 31
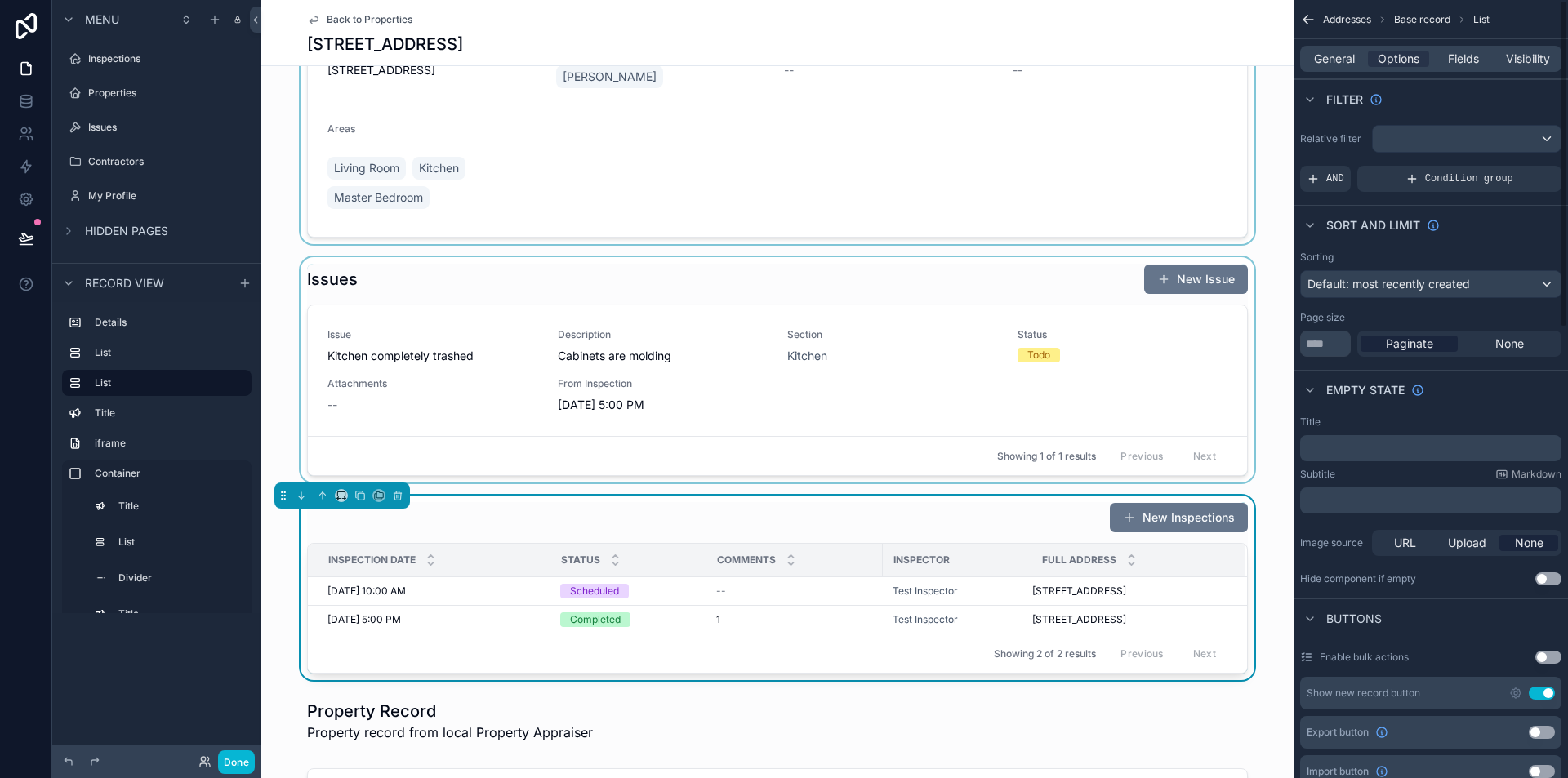
click at [1096, 353] on div "scrollable content" at bounding box center [778, 370] width 1033 height 225
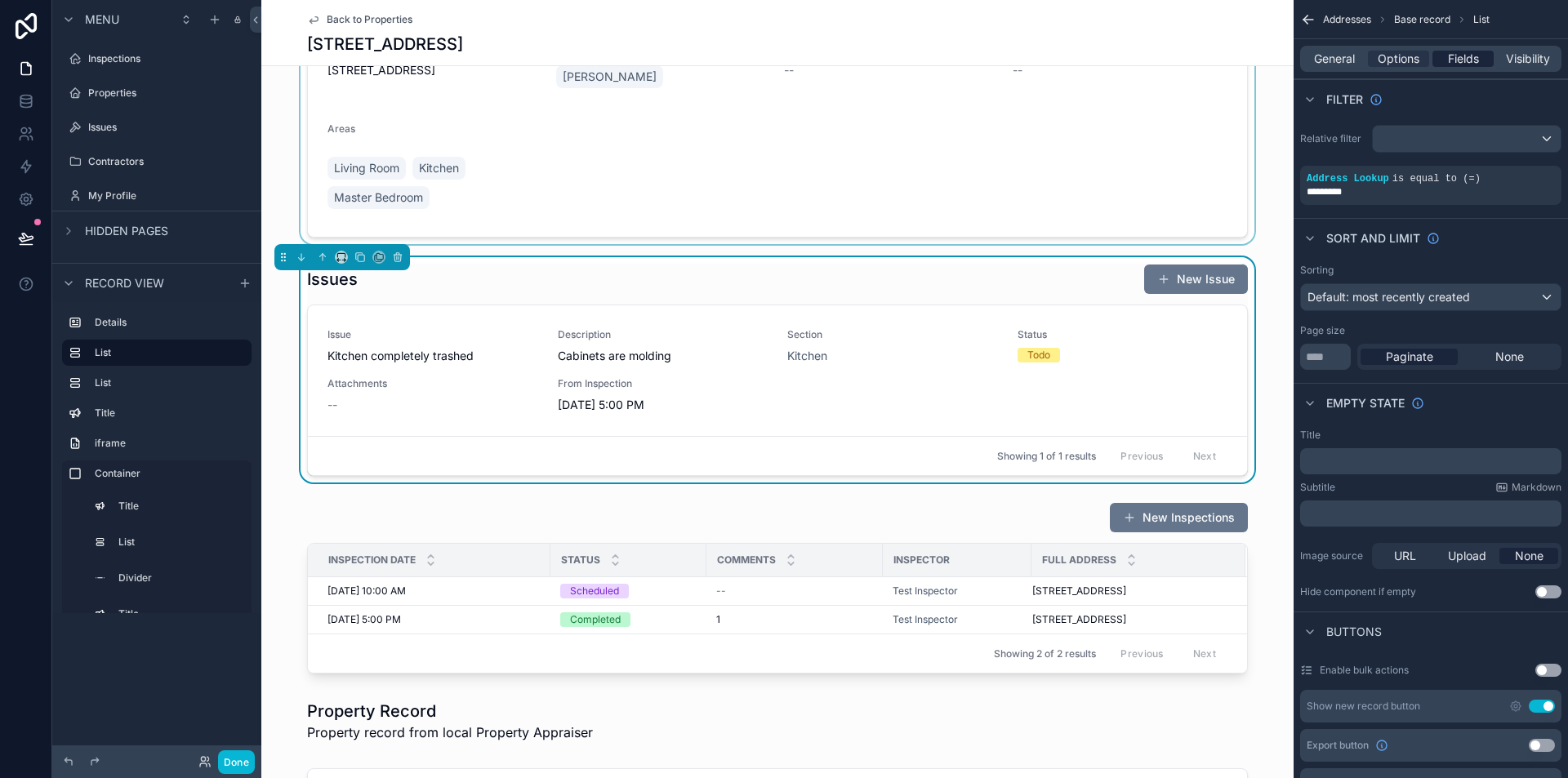
click at [1453, 58] on span "Fields" at bounding box center [1464, 58] width 31 height 16
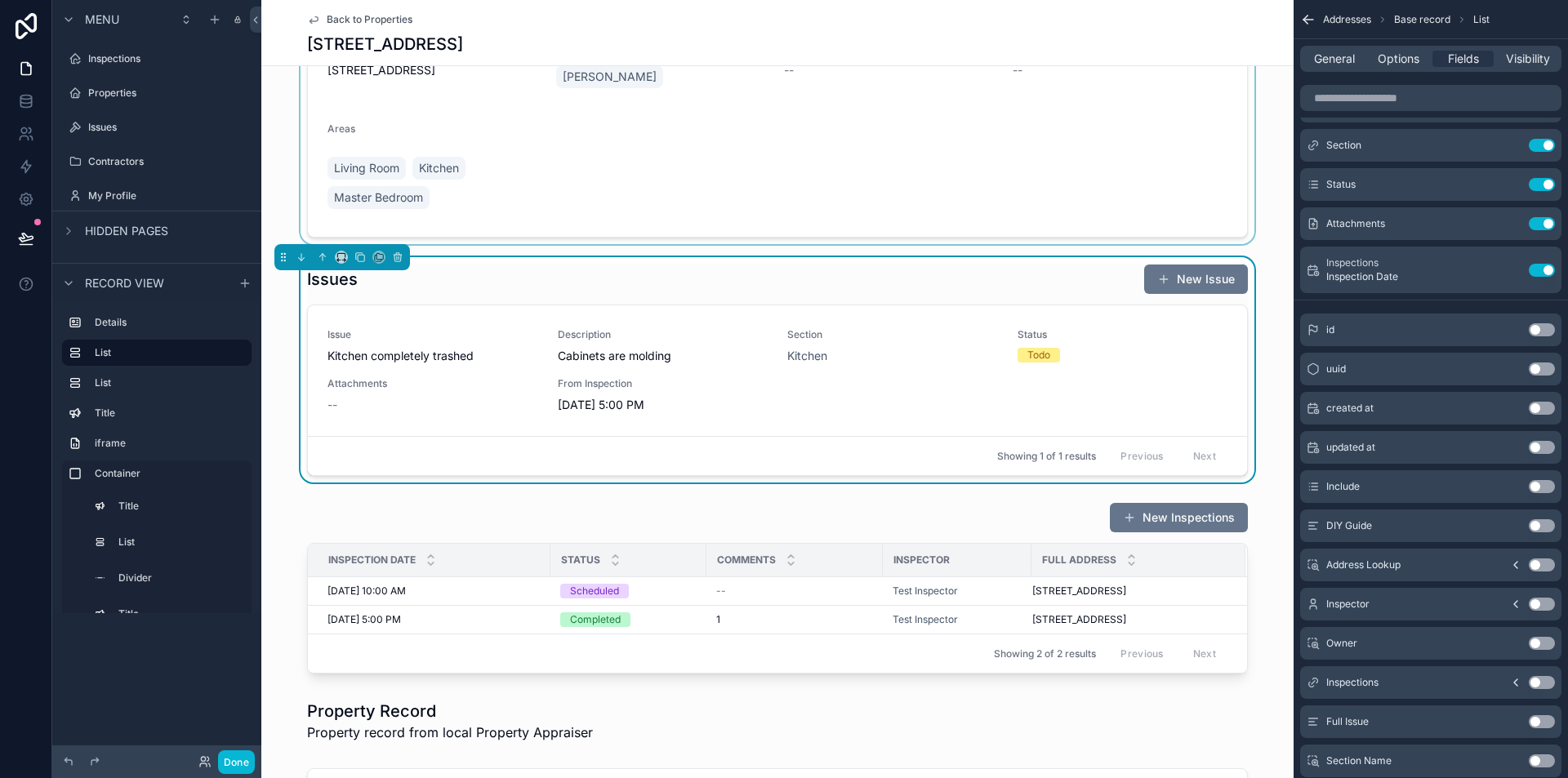
click at [1515, 680] on icon "scrollable content" at bounding box center [1515, 682] width 13 height 13
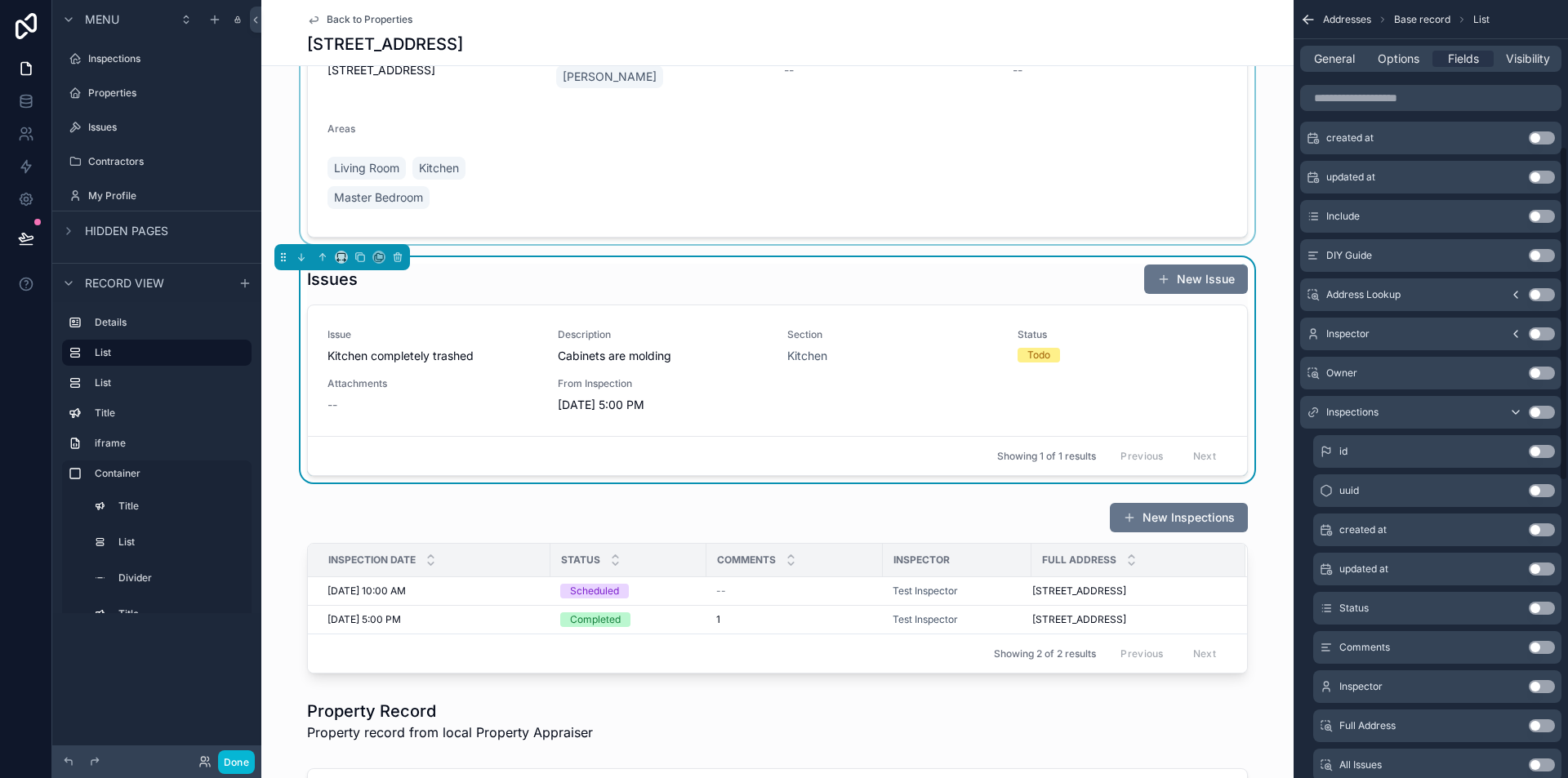
scroll to position [408, 0]
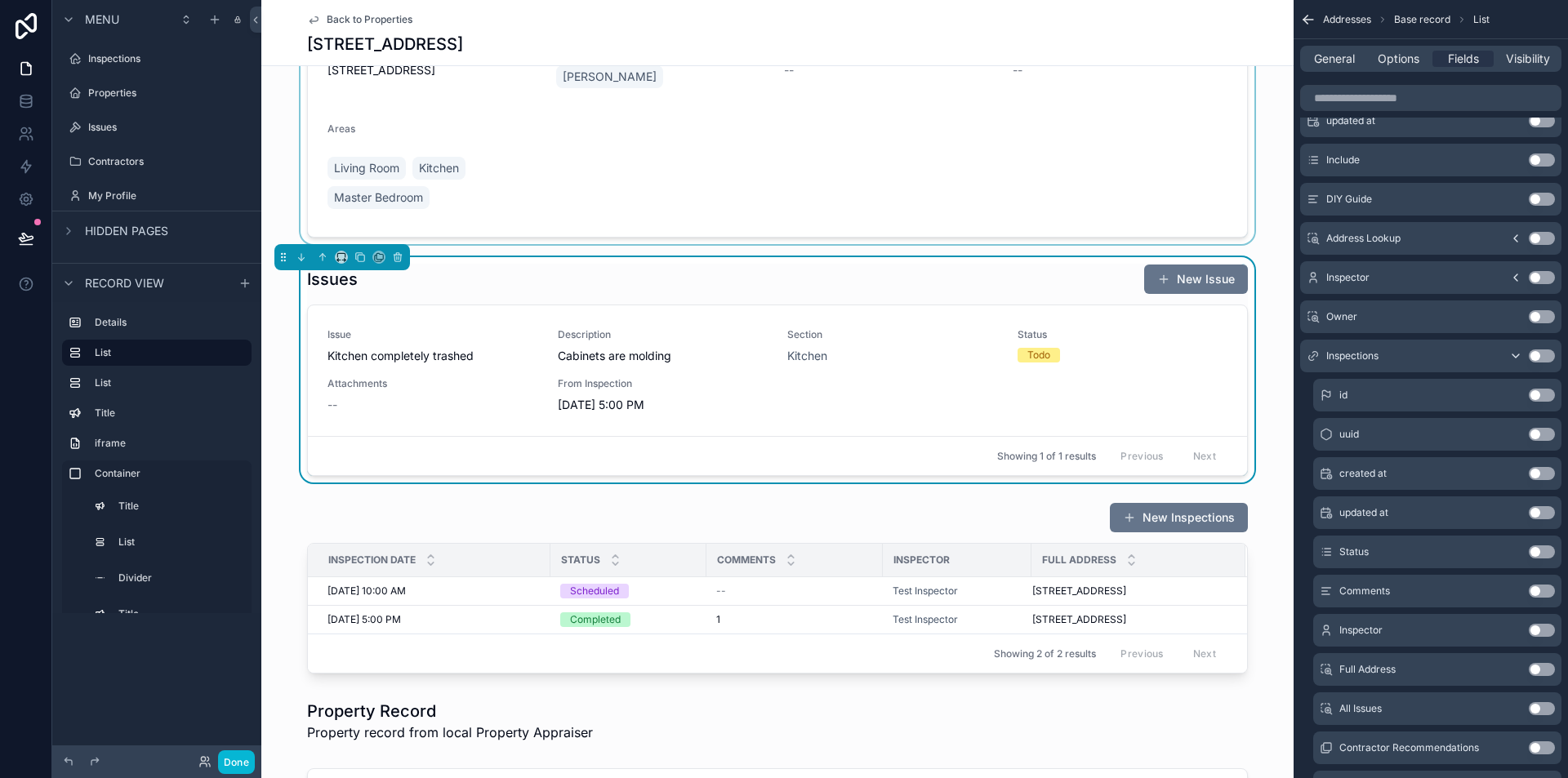
click at [1543, 633] on button "Use setting" at bounding box center [1542, 630] width 26 height 13
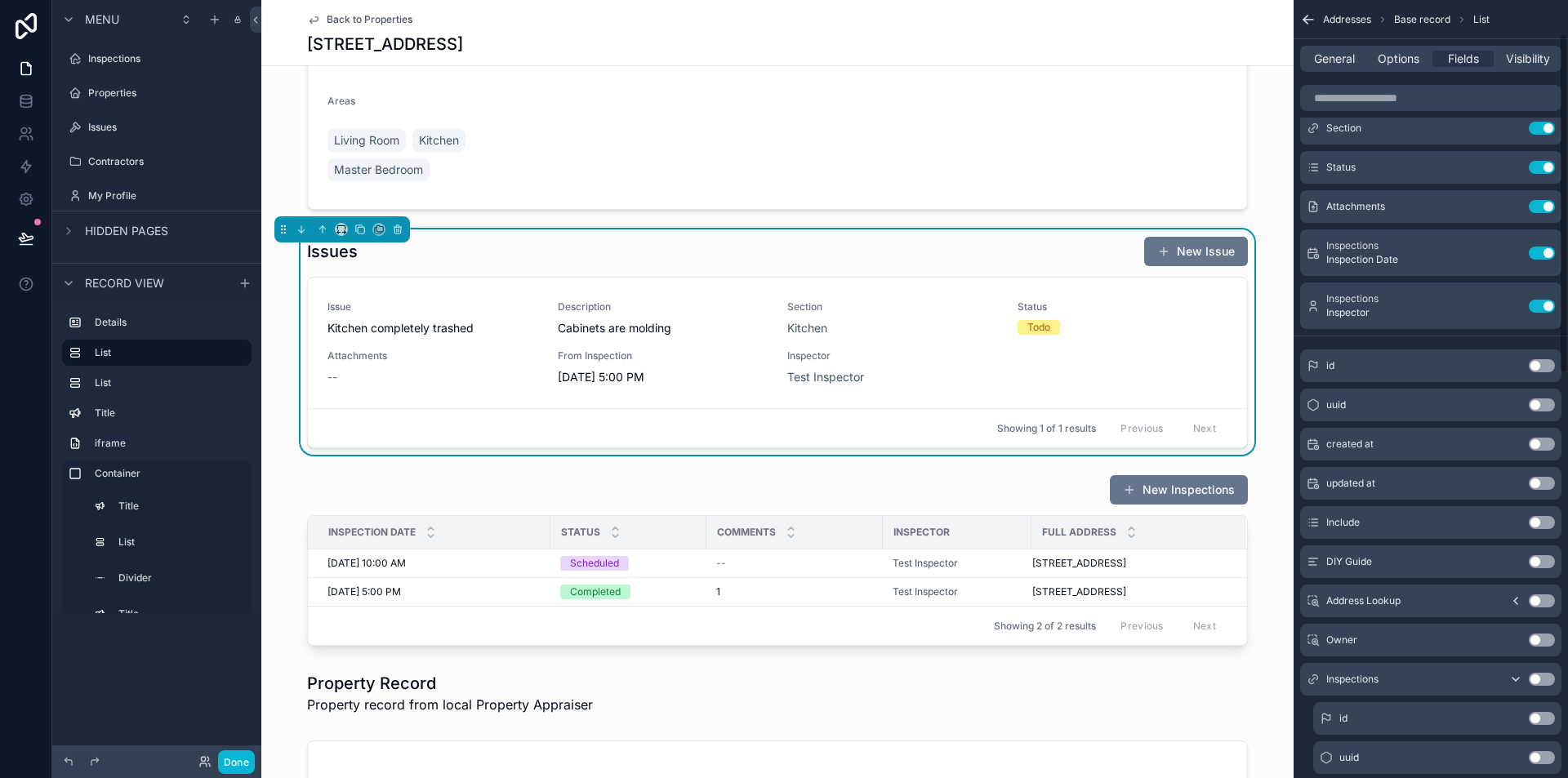
scroll to position [0, 0]
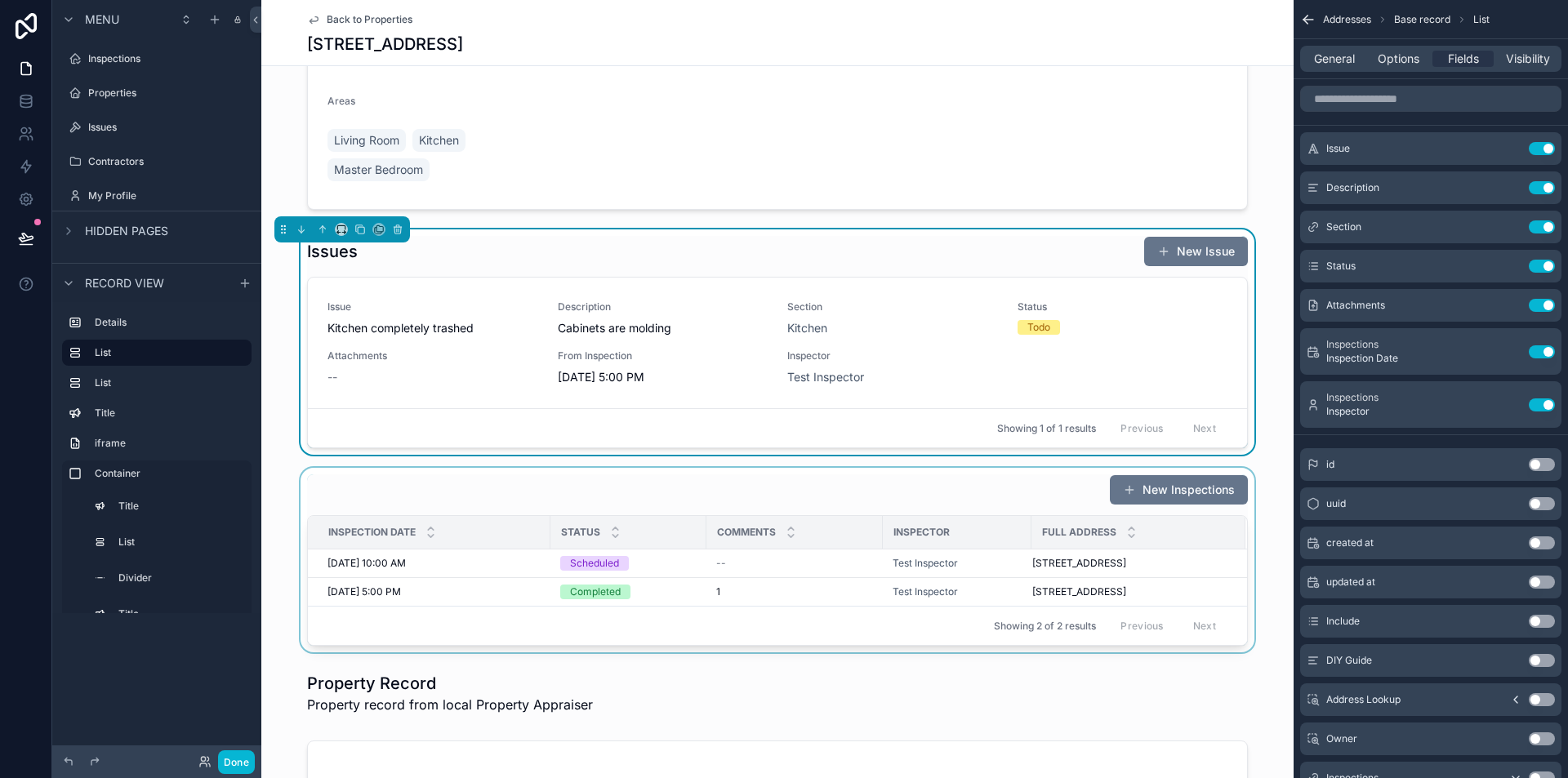
click at [772, 573] on div "scrollable content" at bounding box center [778, 560] width 1033 height 185
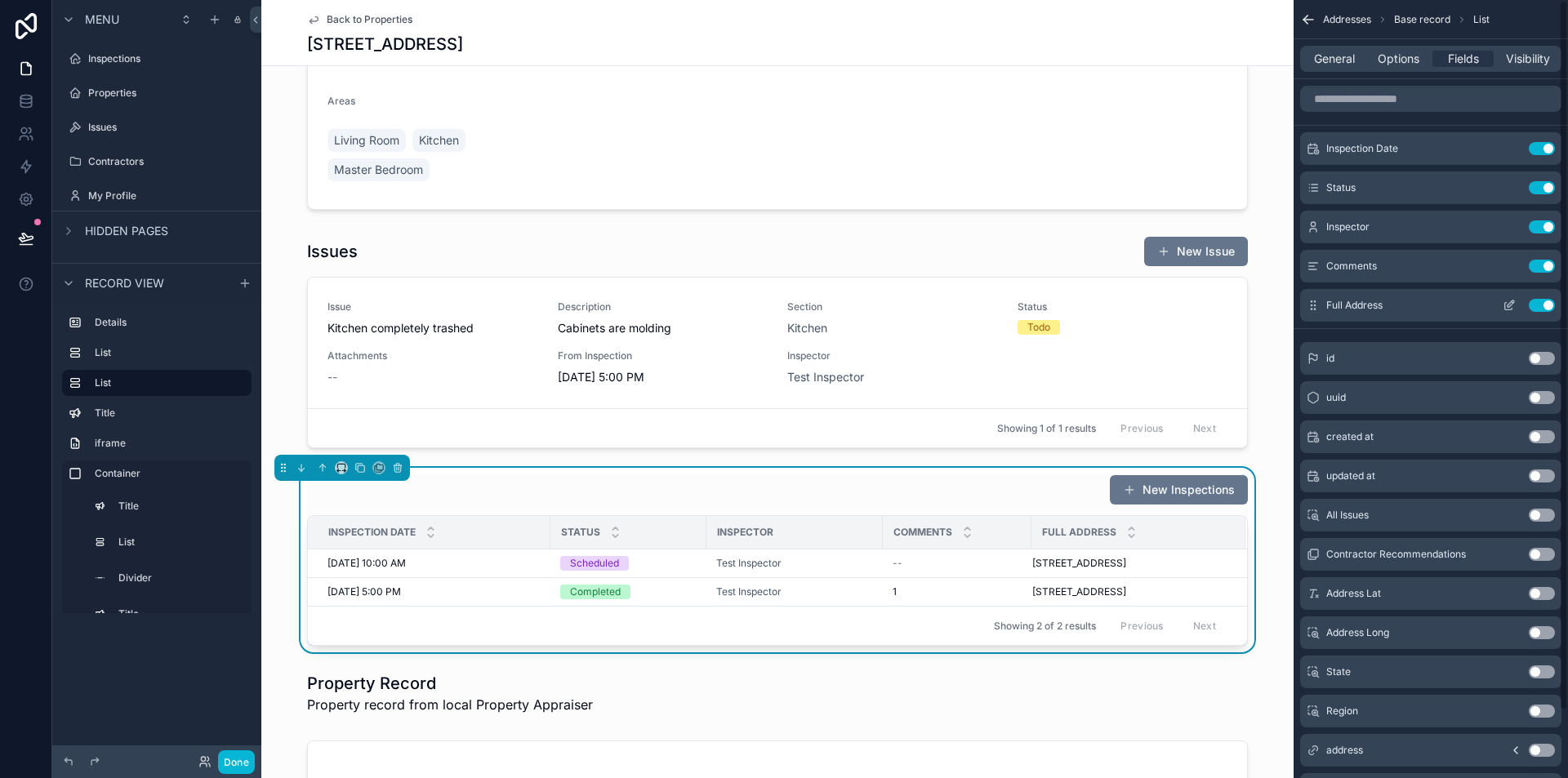
click at [1543, 303] on button "Use setting" at bounding box center [1542, 305] width 26 height 13
click at [1535, 512] on button "Use setting" at bounding box center [1542, 514] width 26 height 13
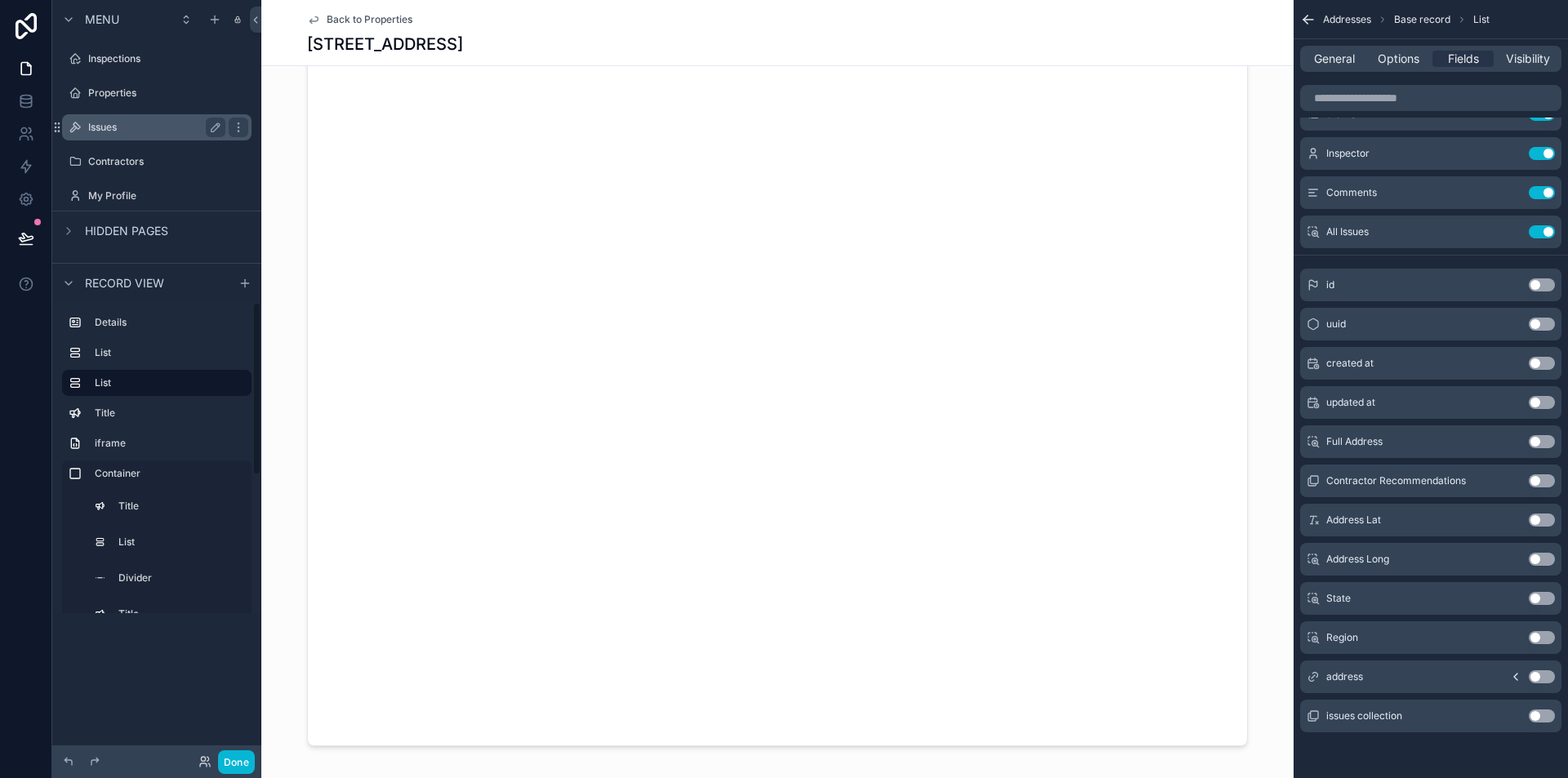
scroll to position [408, 0]
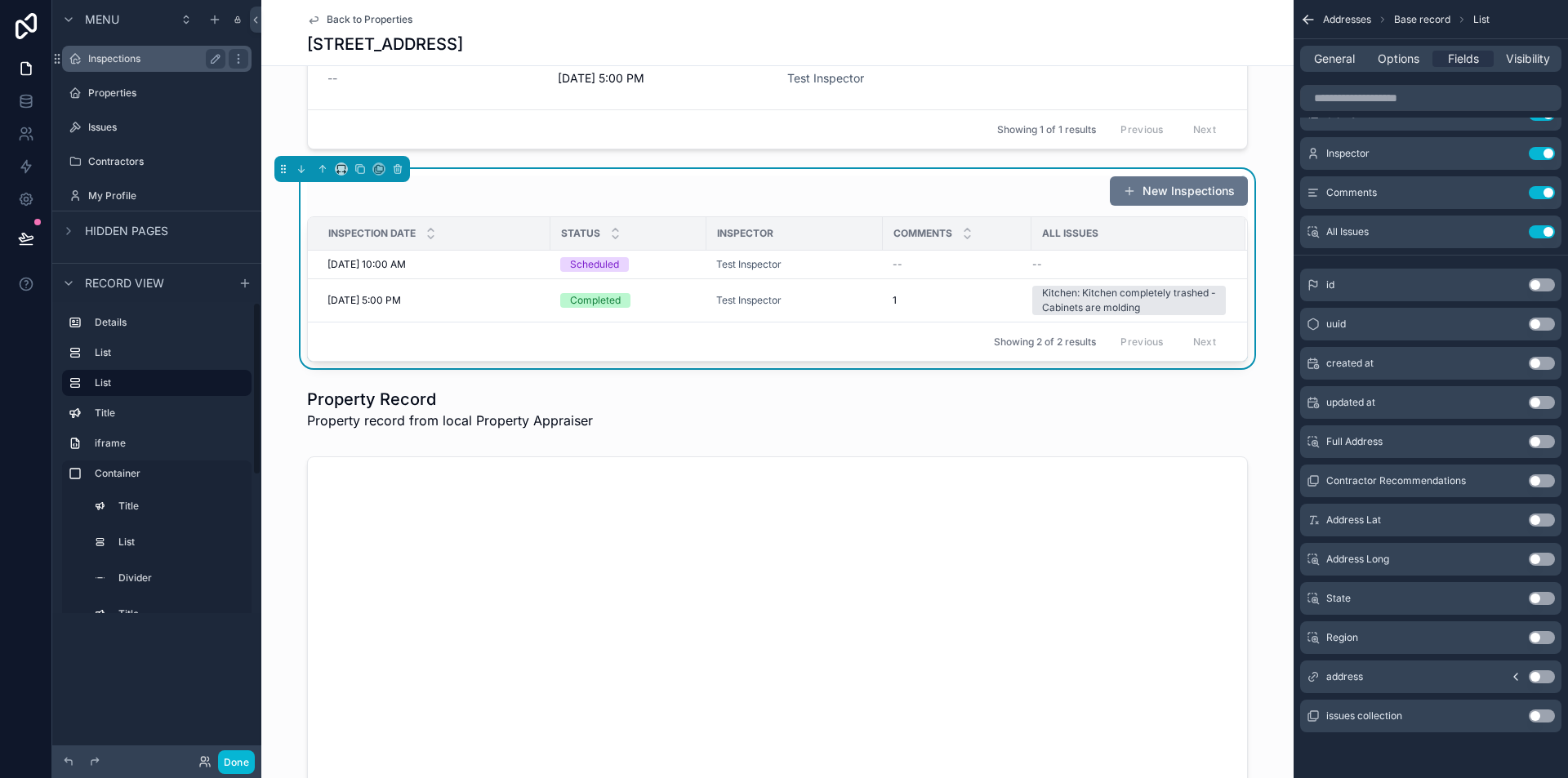
click at [107, 64] on label "Inspections" at bounding box center [153, 58] width 131 height 13
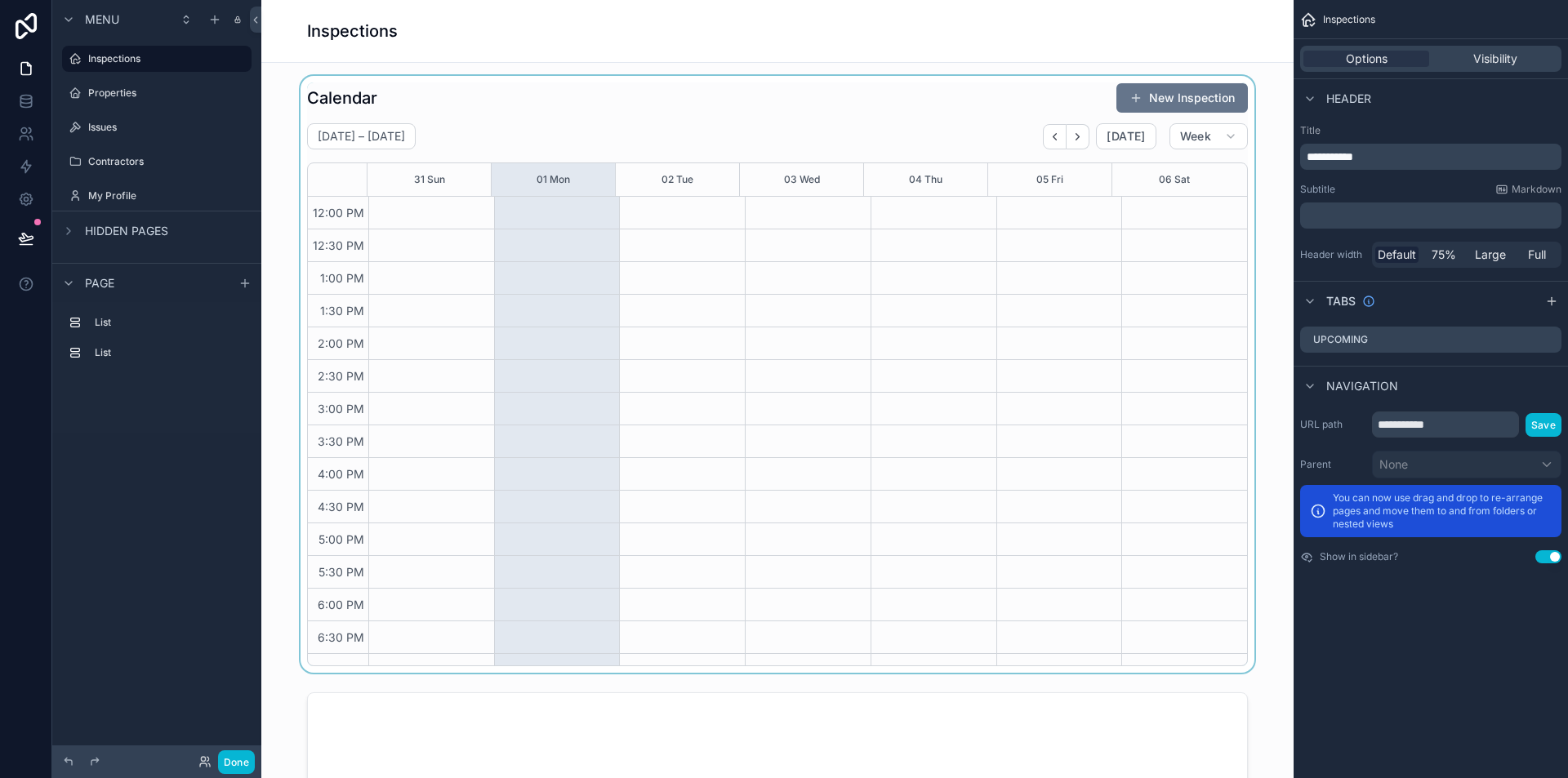
click at [1041, 137] on div "scrollable content" at bounding box center [778, 375] width 1007 height 597
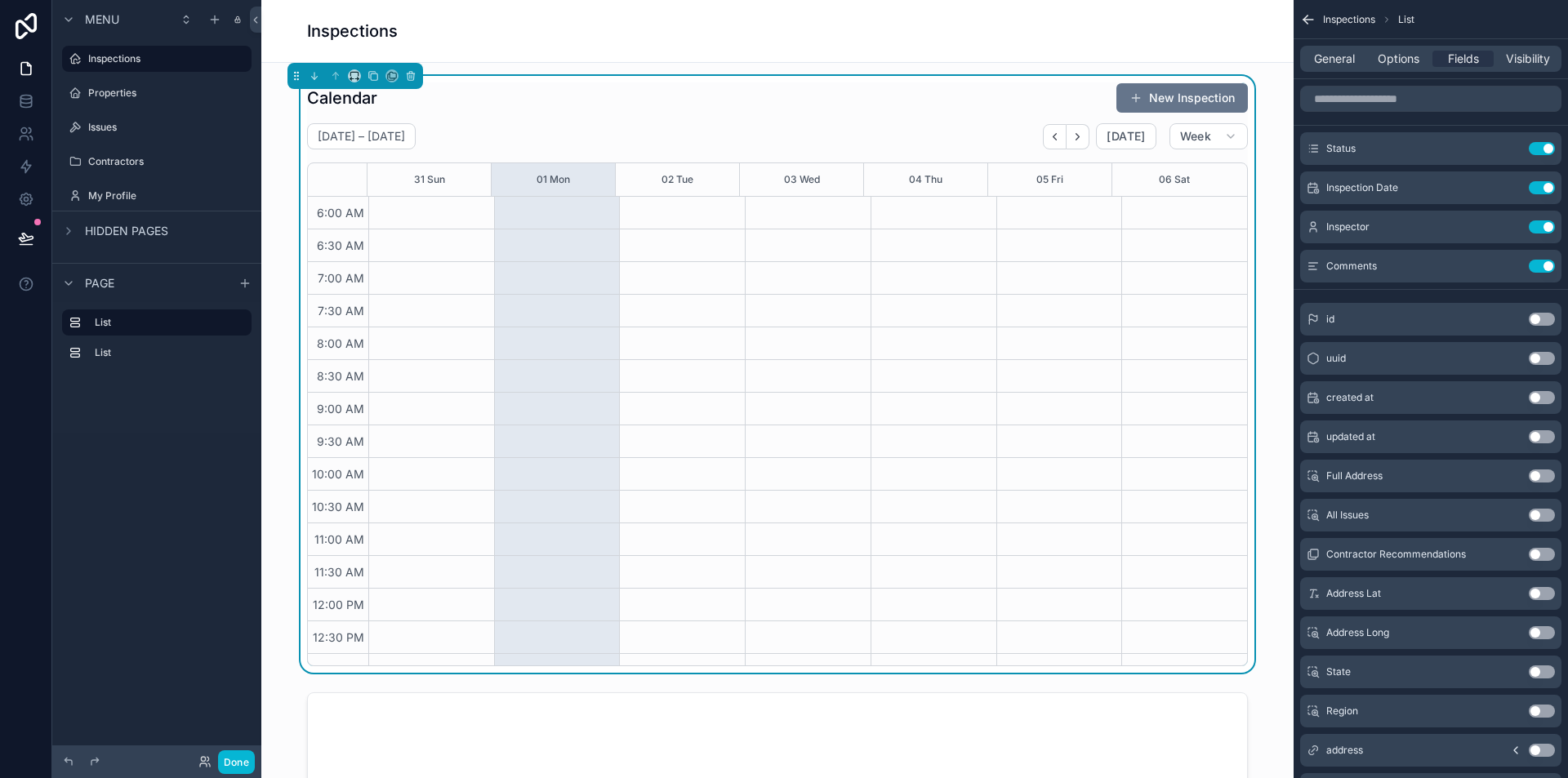
scroll to position [392, 0]
click at [1049, 134] on icon "Back" at bounding box center [1055, 136] width 12 height 12
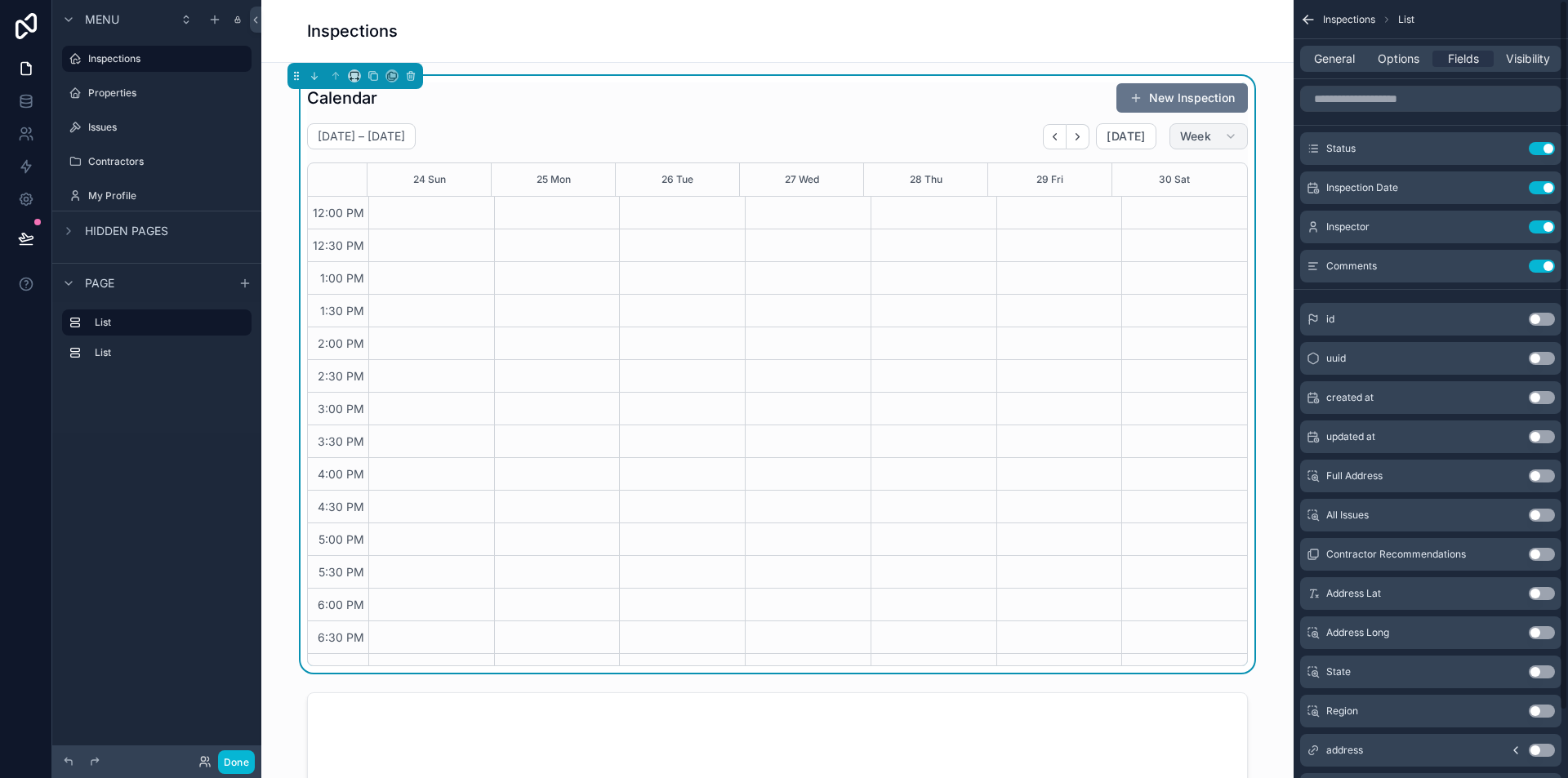
click at [1225, 133] on icon "scrollable content" at bounding box center [1230, 136] width 13 height 13
click at [1146, 170] on span "Month" at bounding box center [1134, 176] width 34 height 16
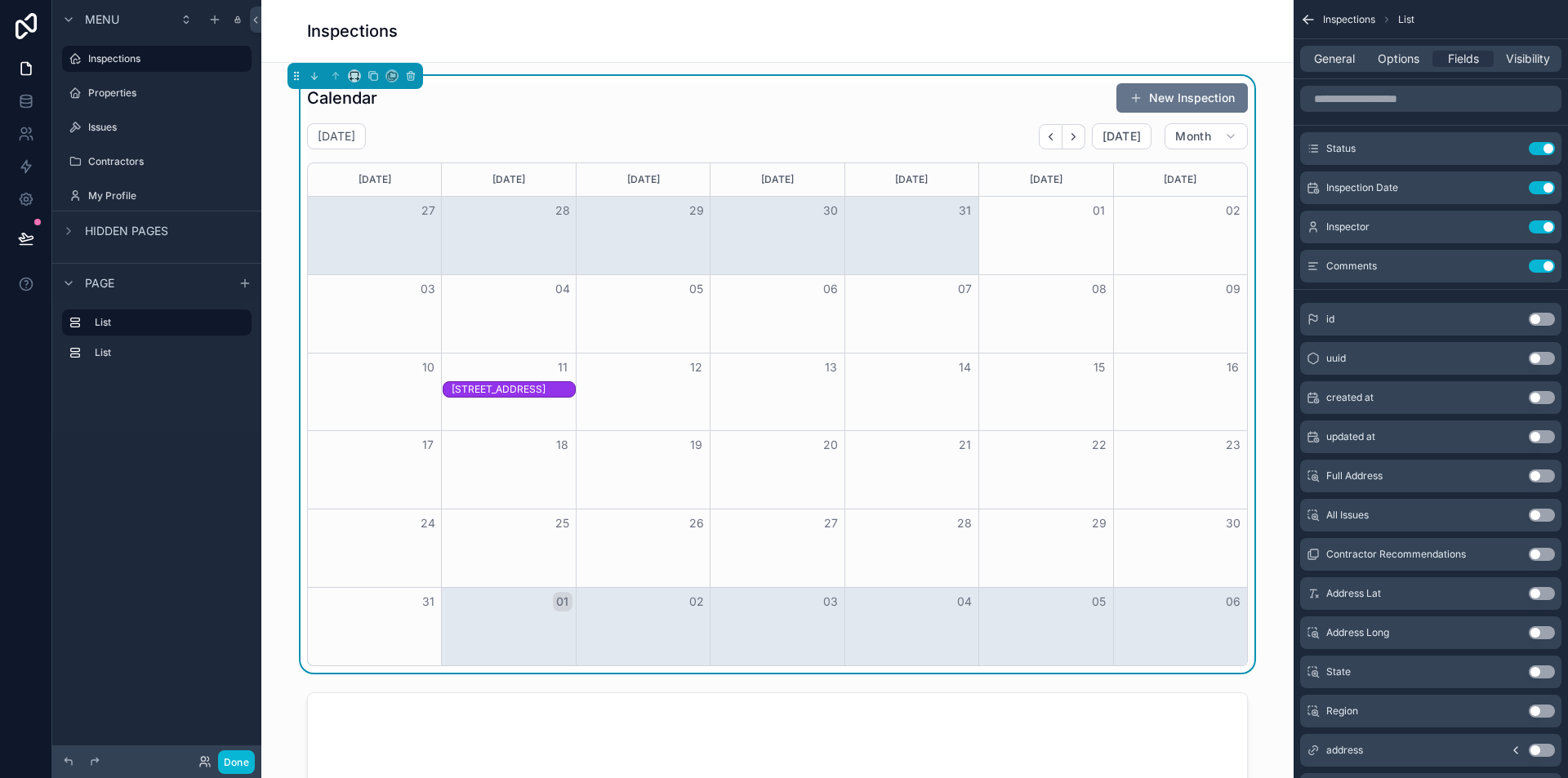
click at [532, 395] on div "[STREET_ADDRESS]" at bounding box center [513, 389] width 122 height 13
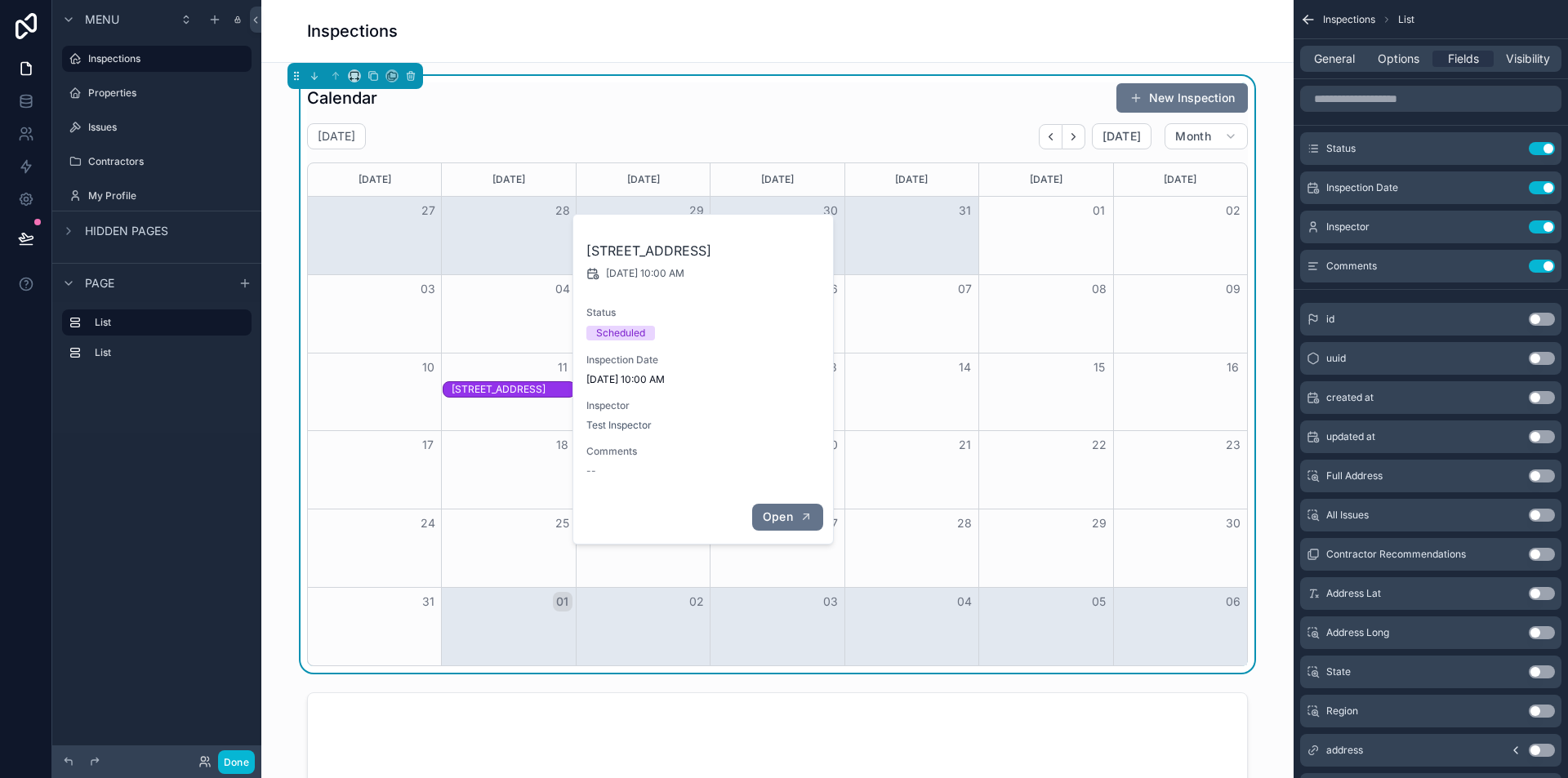
click at [809, 523] on icon "scrollable content" at bounding box center [806, 516] width 13 height 13
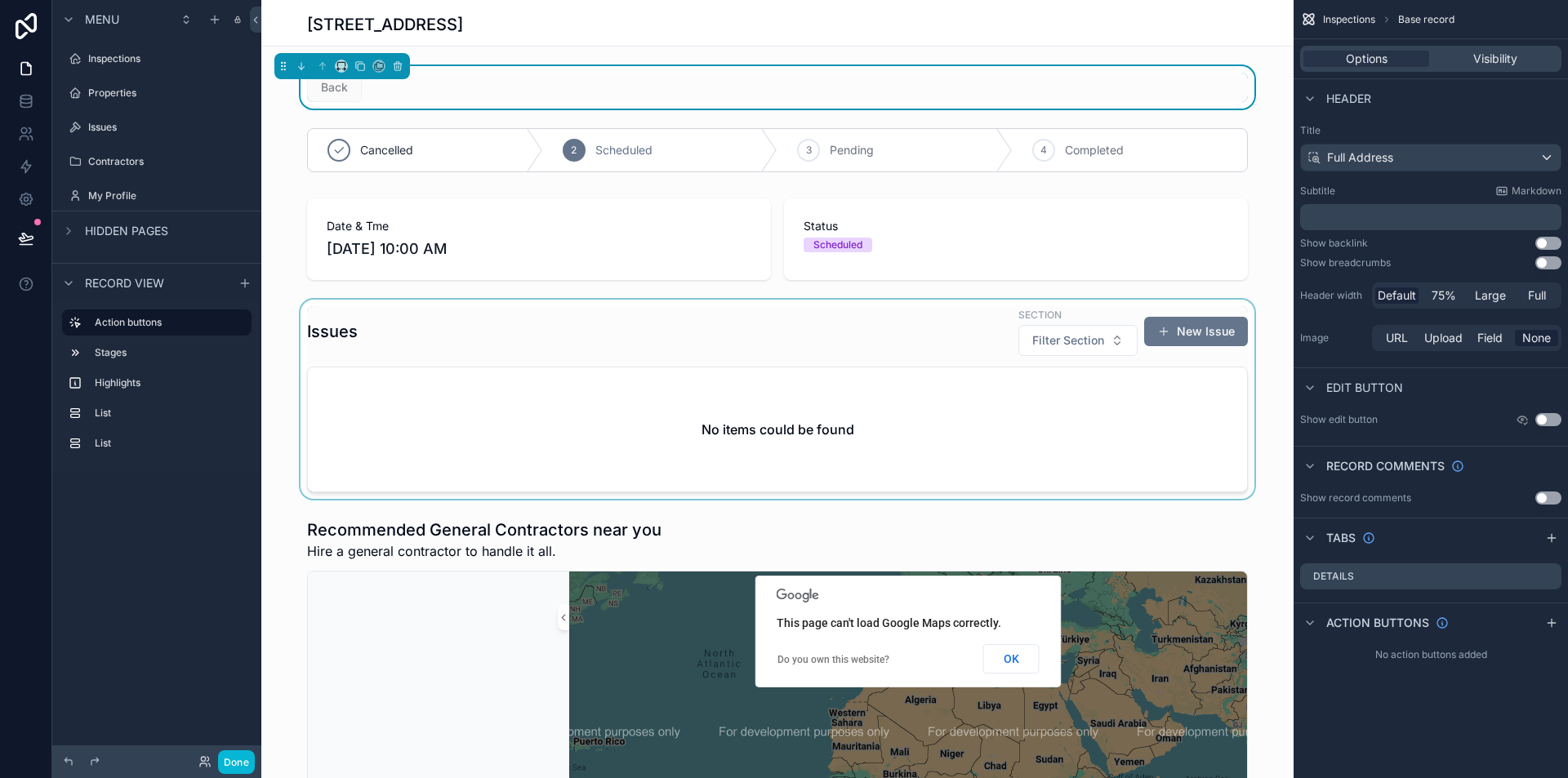
click at [812, 360] on div "scrollable content" at bounding box center [778, 399] width 1033 height 199
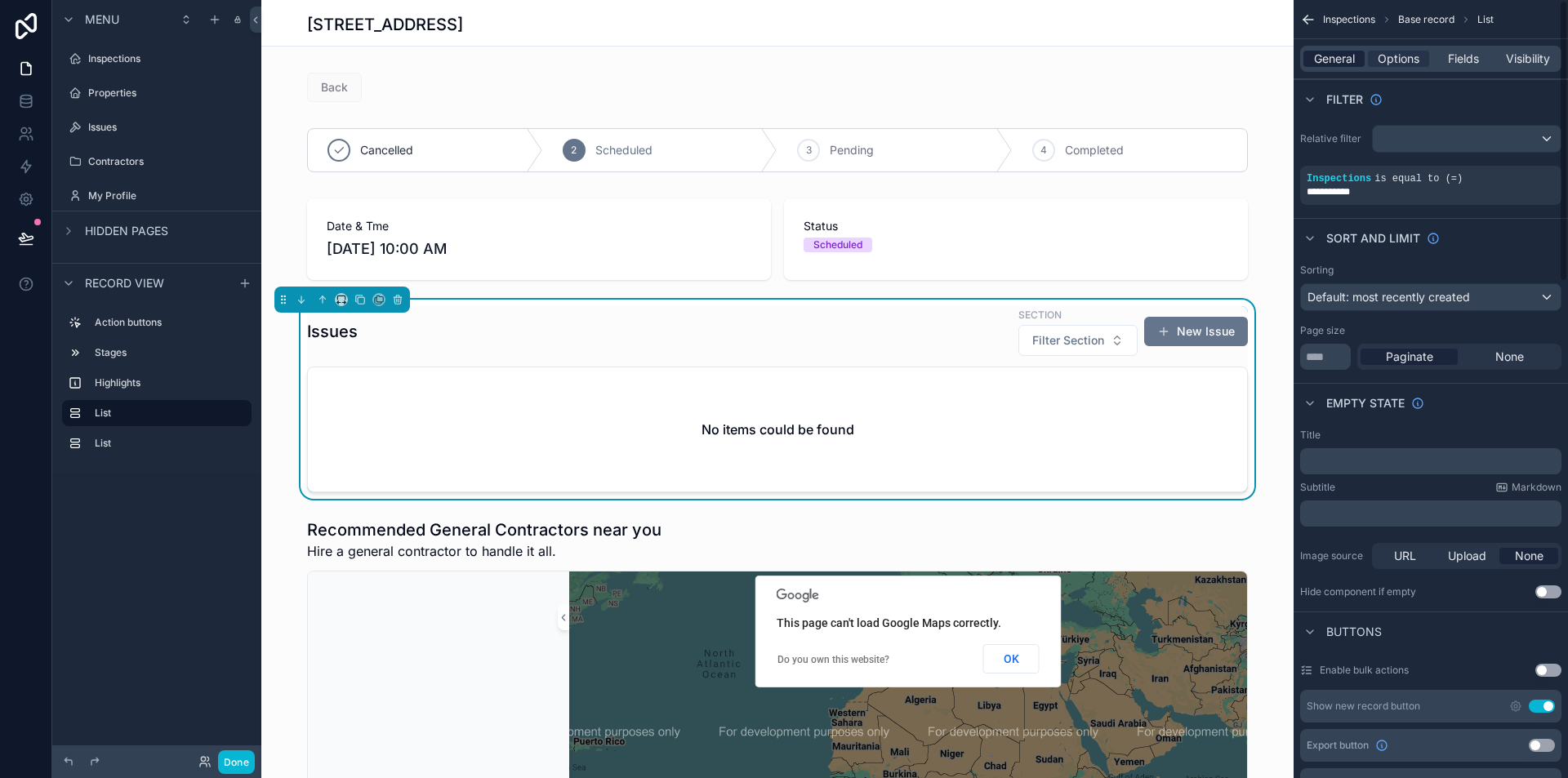
click at [1334, 52] on span "General" at bounding box center [1335, 58] width 41 height 16
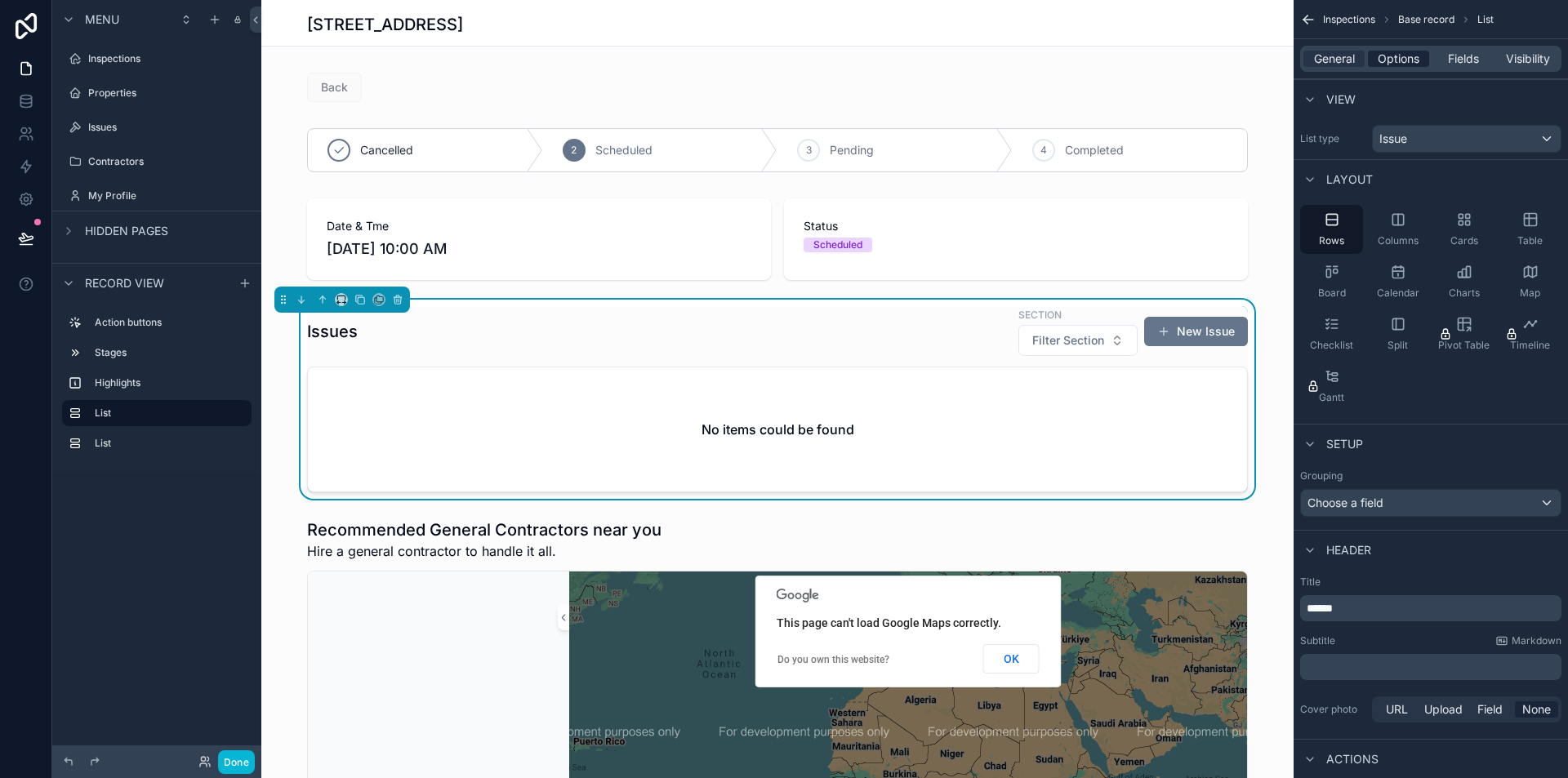
click at [1392, 56] on span "Options" at bounding box center [1398, 58] width 42 height 16
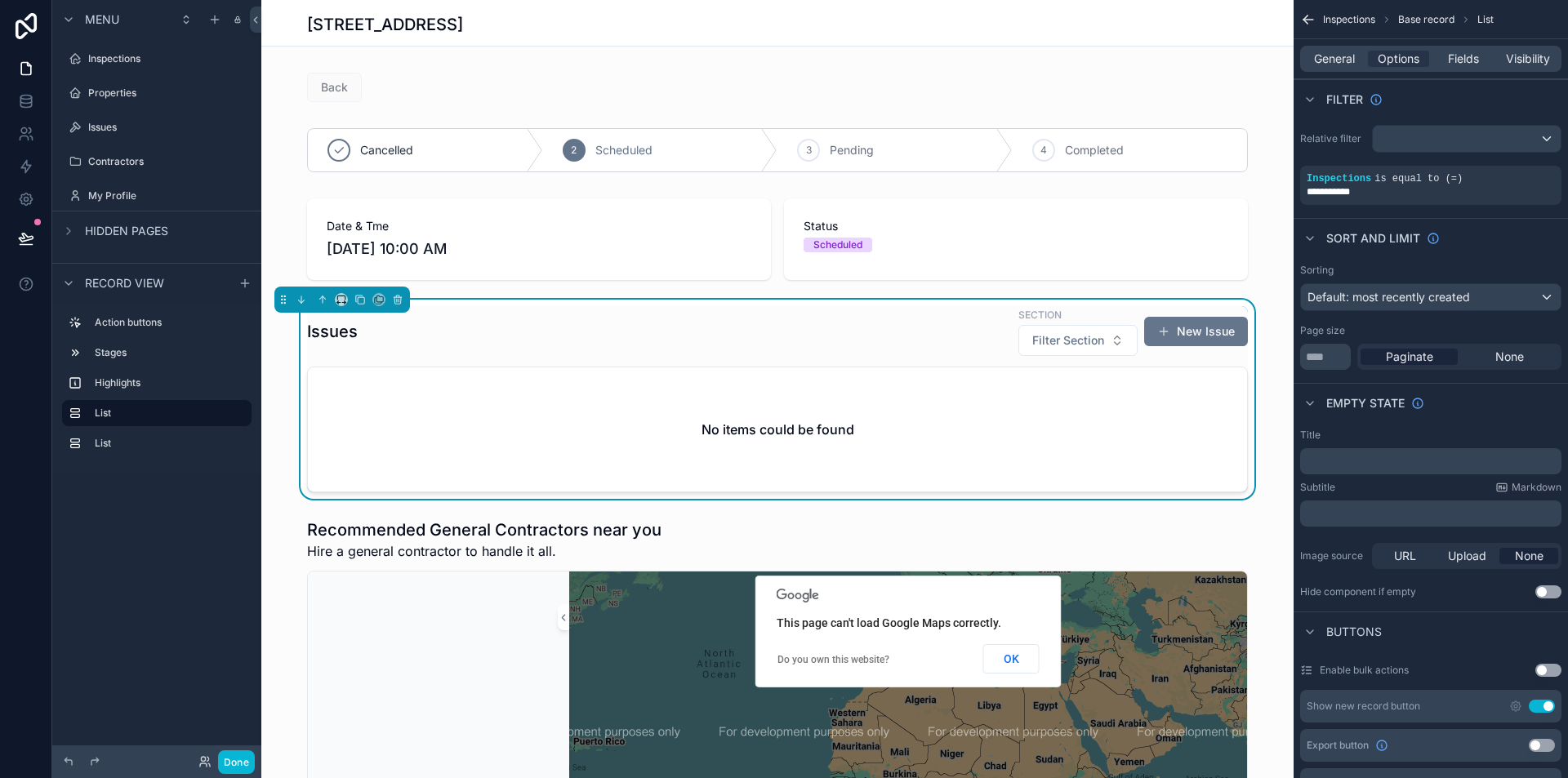
click at [1271, 487] on div "Issues Section Filter Section New Issue No items could be found" at bounding box center [778, 399] width 1033 height 199
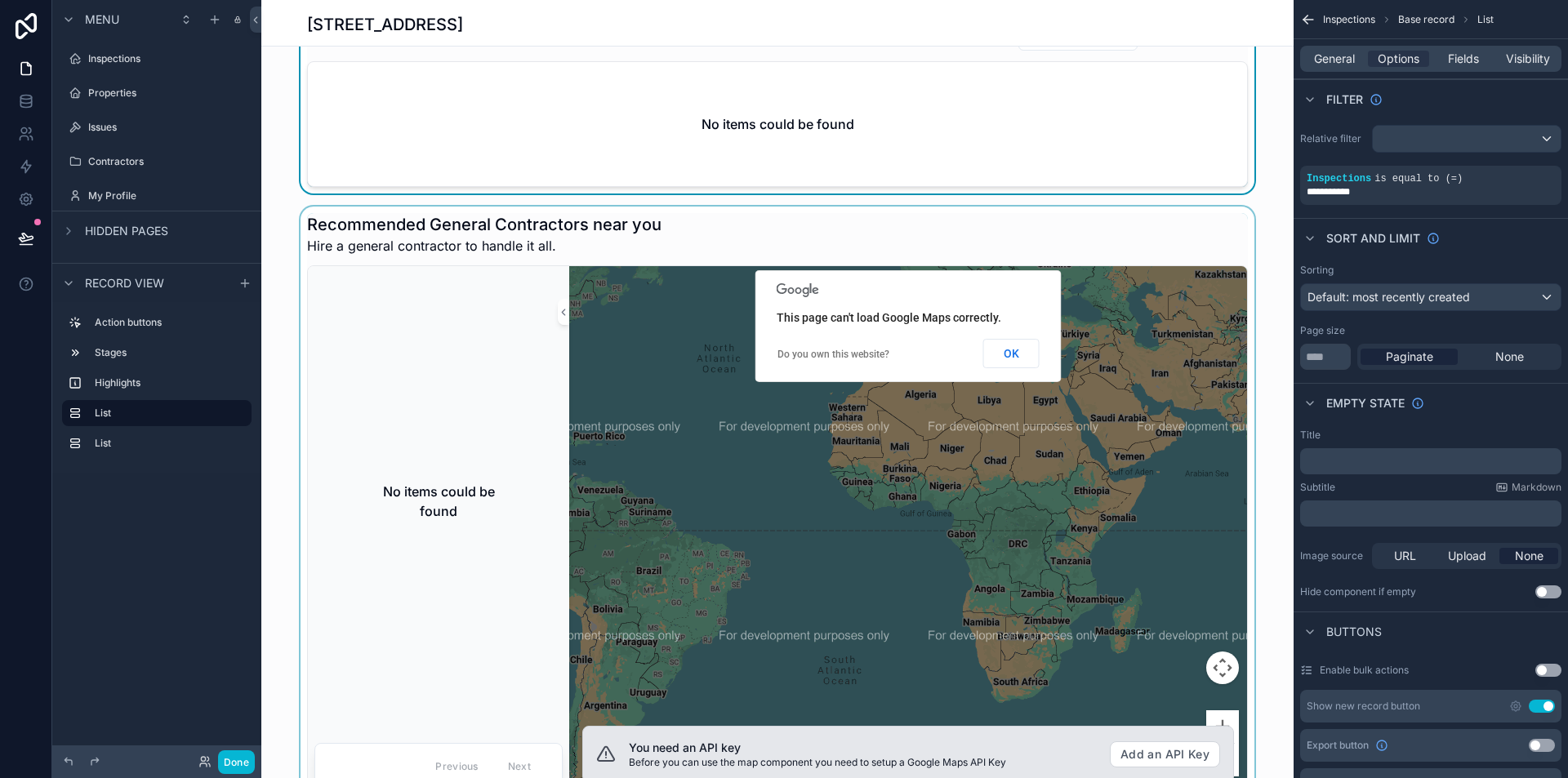
scroll to position [408, 0]
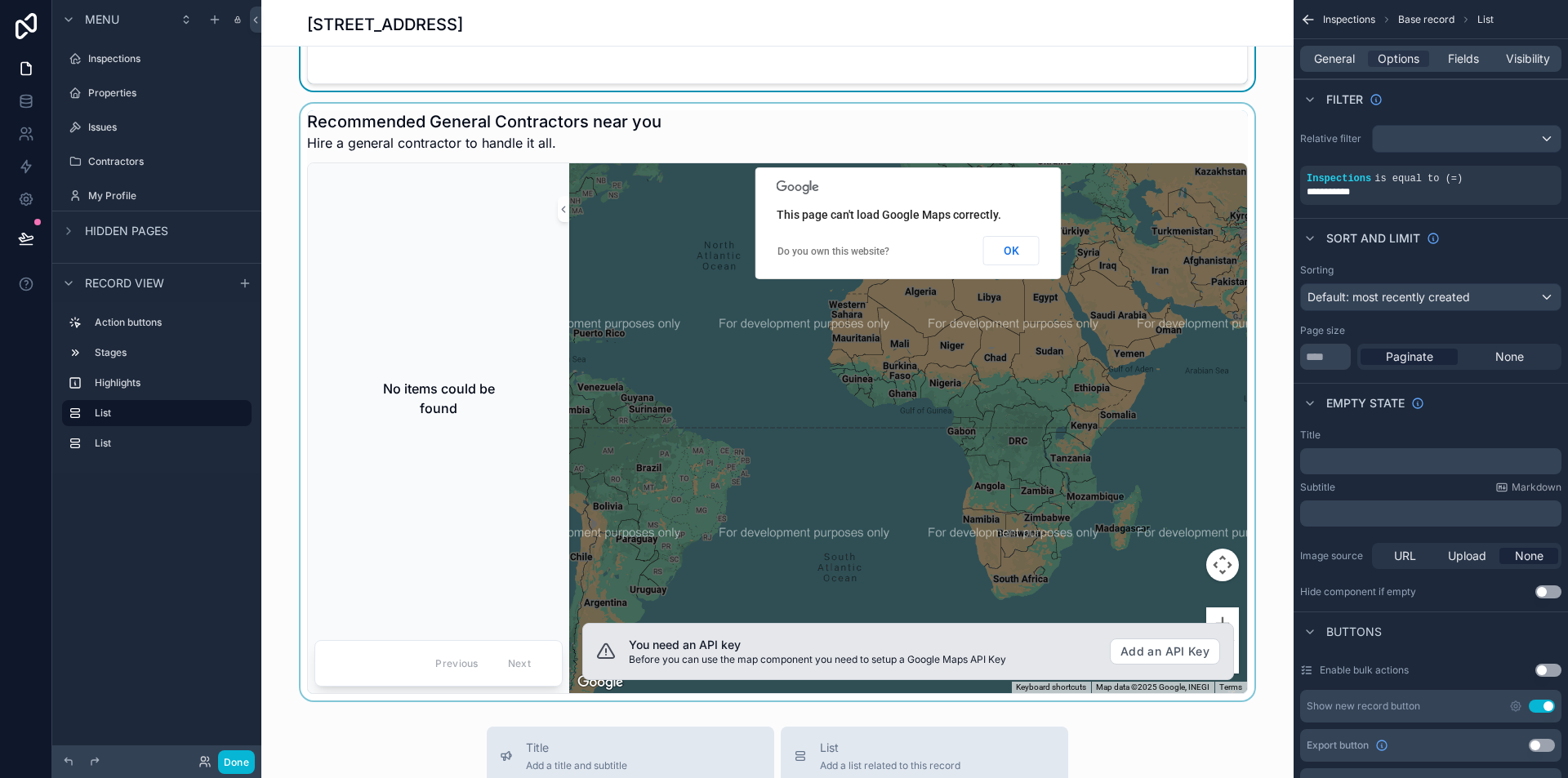
click at [867, 388] on div "scrollable content" at bounding box center [778, 402] width 1033 height 597
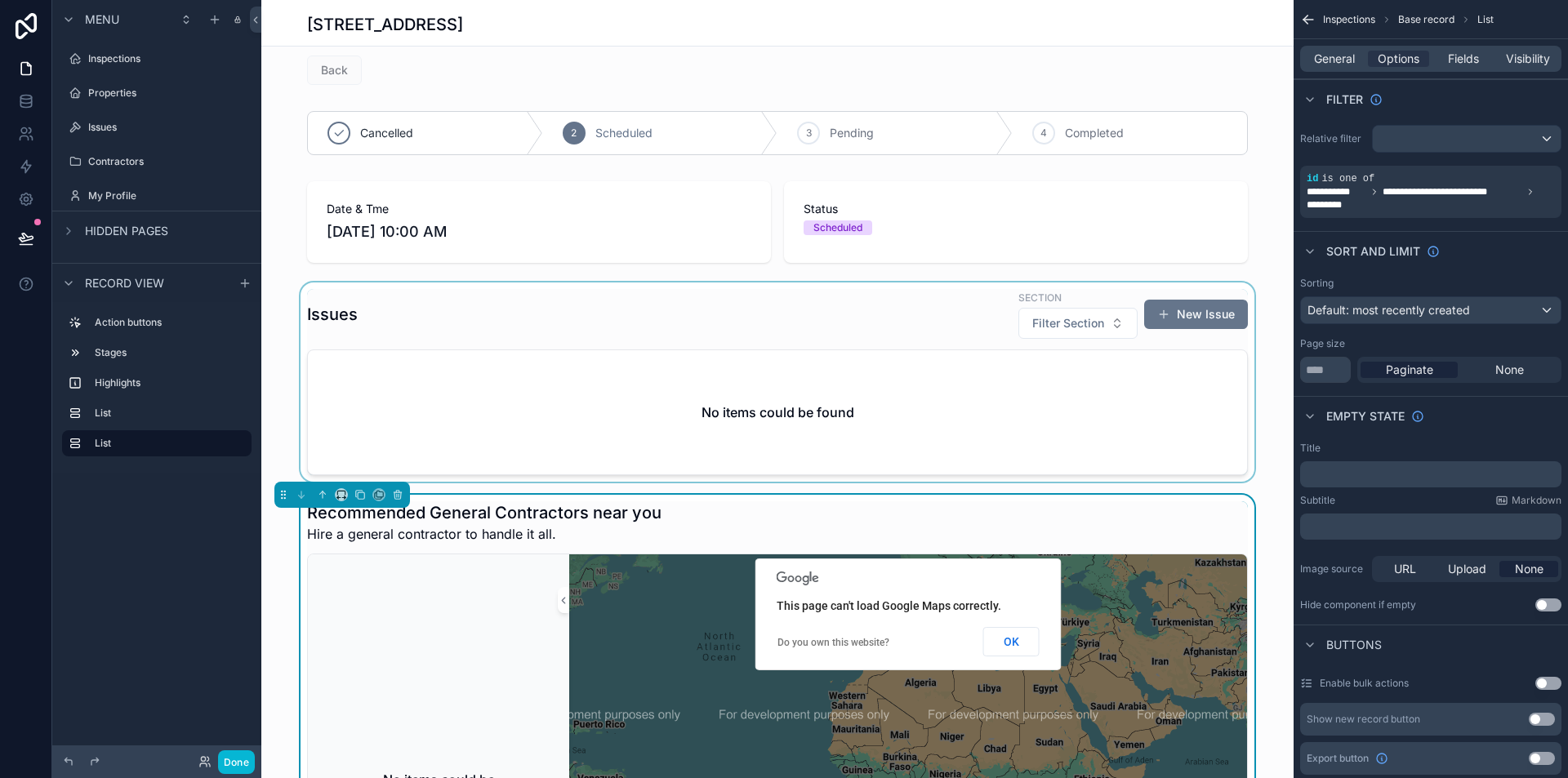
scroll to position [0, 0]
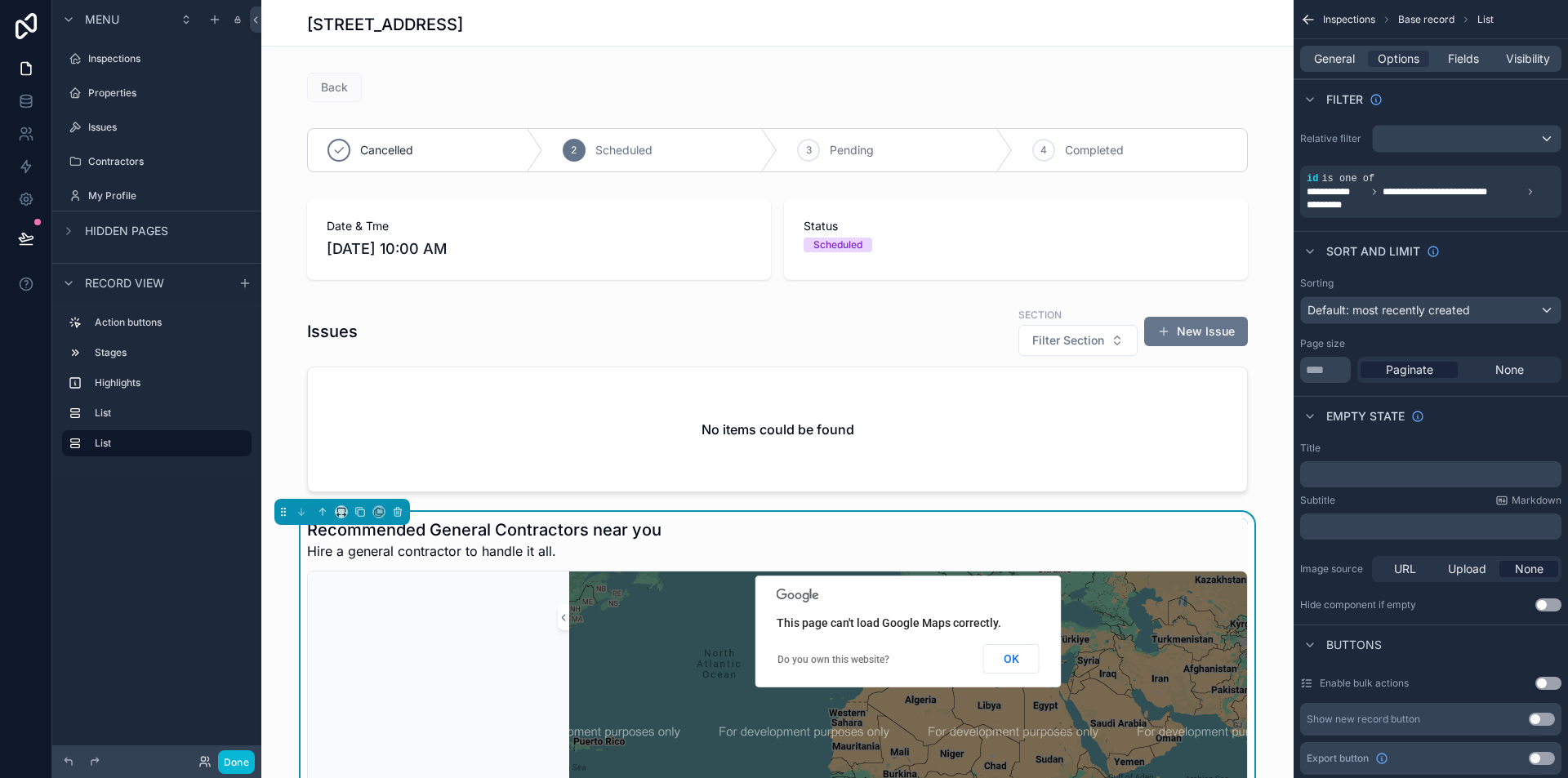
click at [829, 546] on div "Recommended General Contractors near you Hire a general contractor to handle it…" at bounding box center [778, 540] width 941 height 42
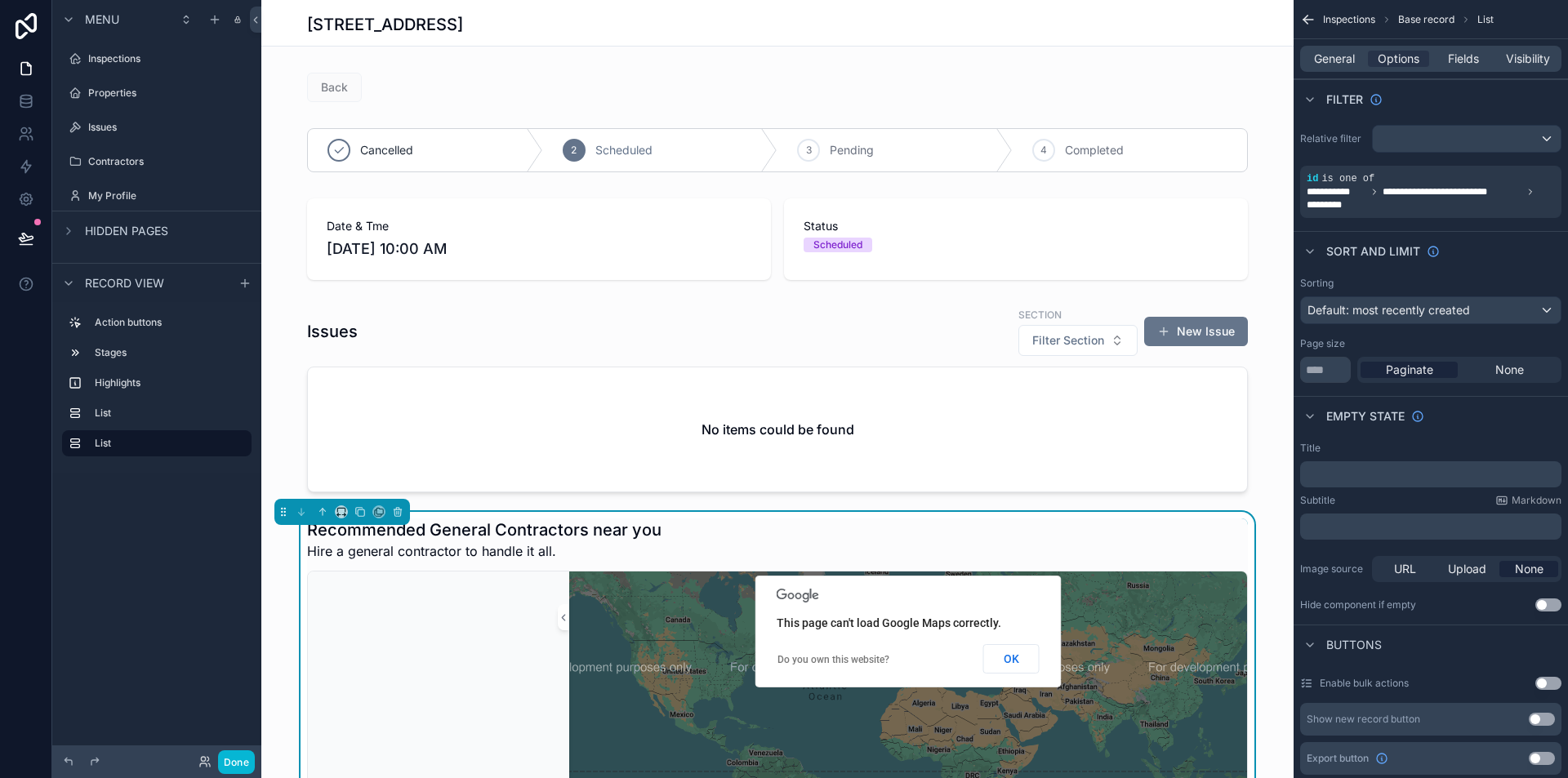
drag, startPoint x: 617, startPoint y: 642, endPoint x: 751, endPoint y: 681, distance: 139.6
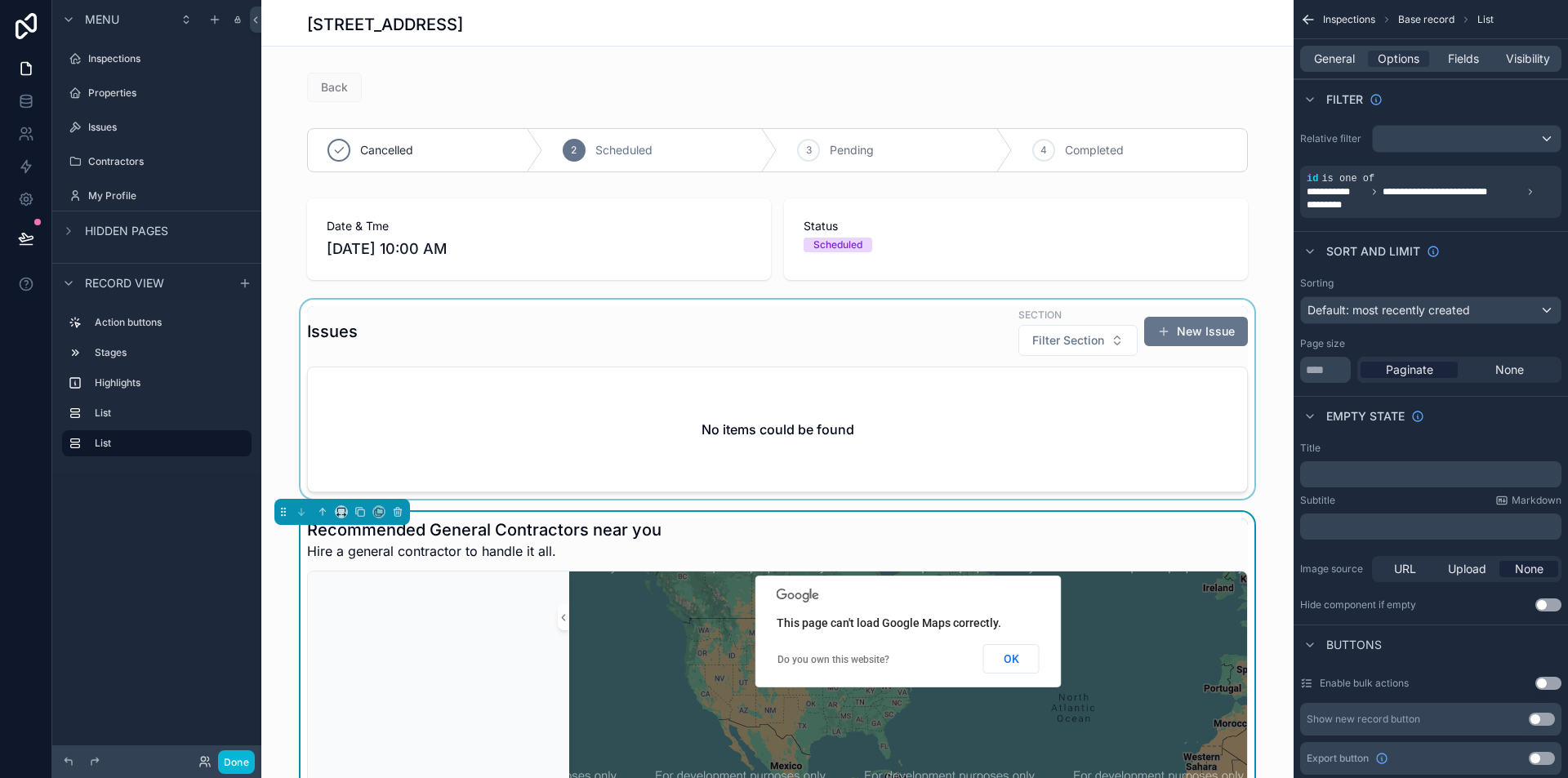
click at [644, 353] on div "scrollable content" at bounding box center [778, 399] width 1033 height 199
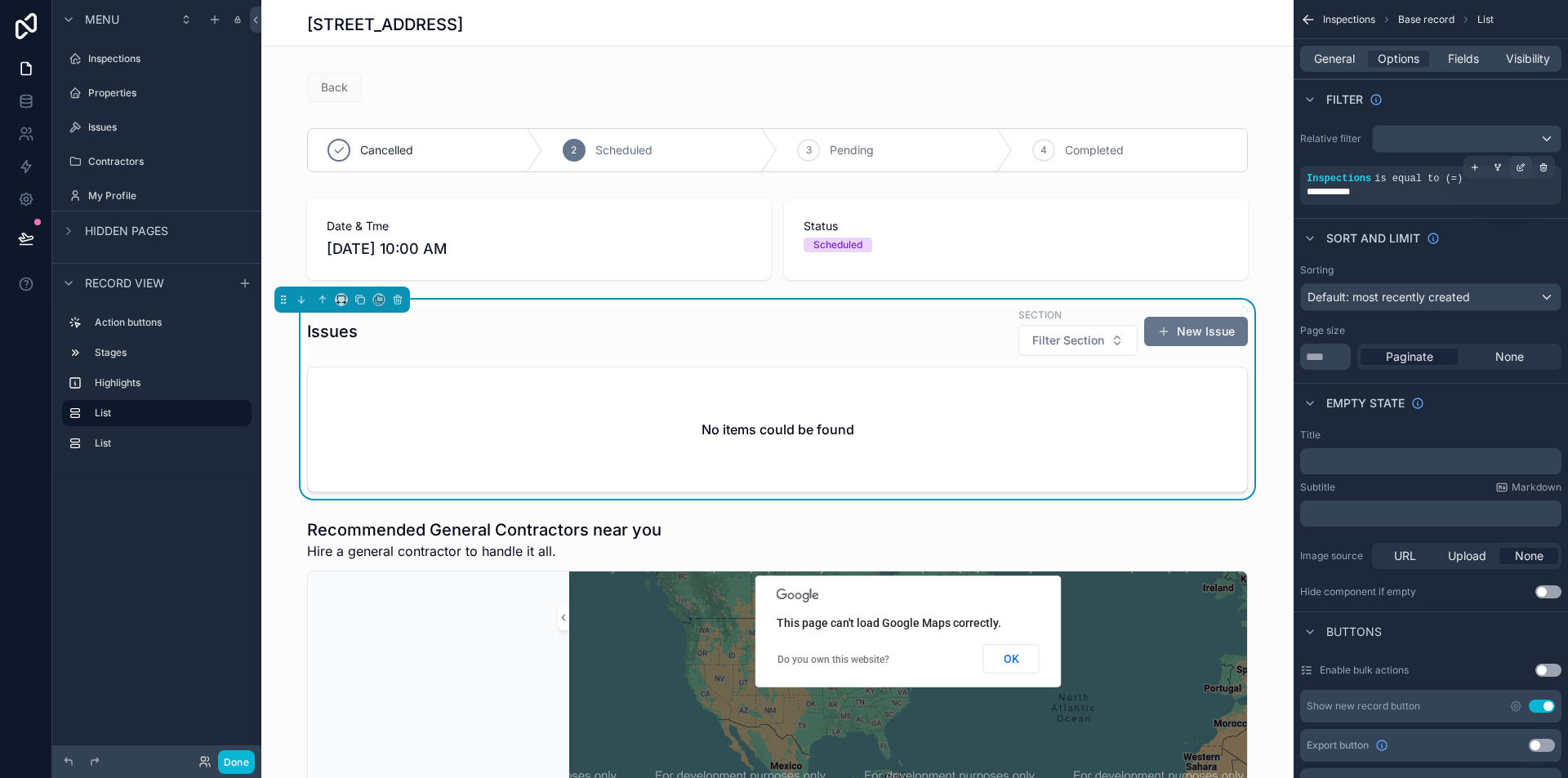
click at [1521, 168] on icon "scrollable content" at bounding box center [1523, 166] width 5 height 5
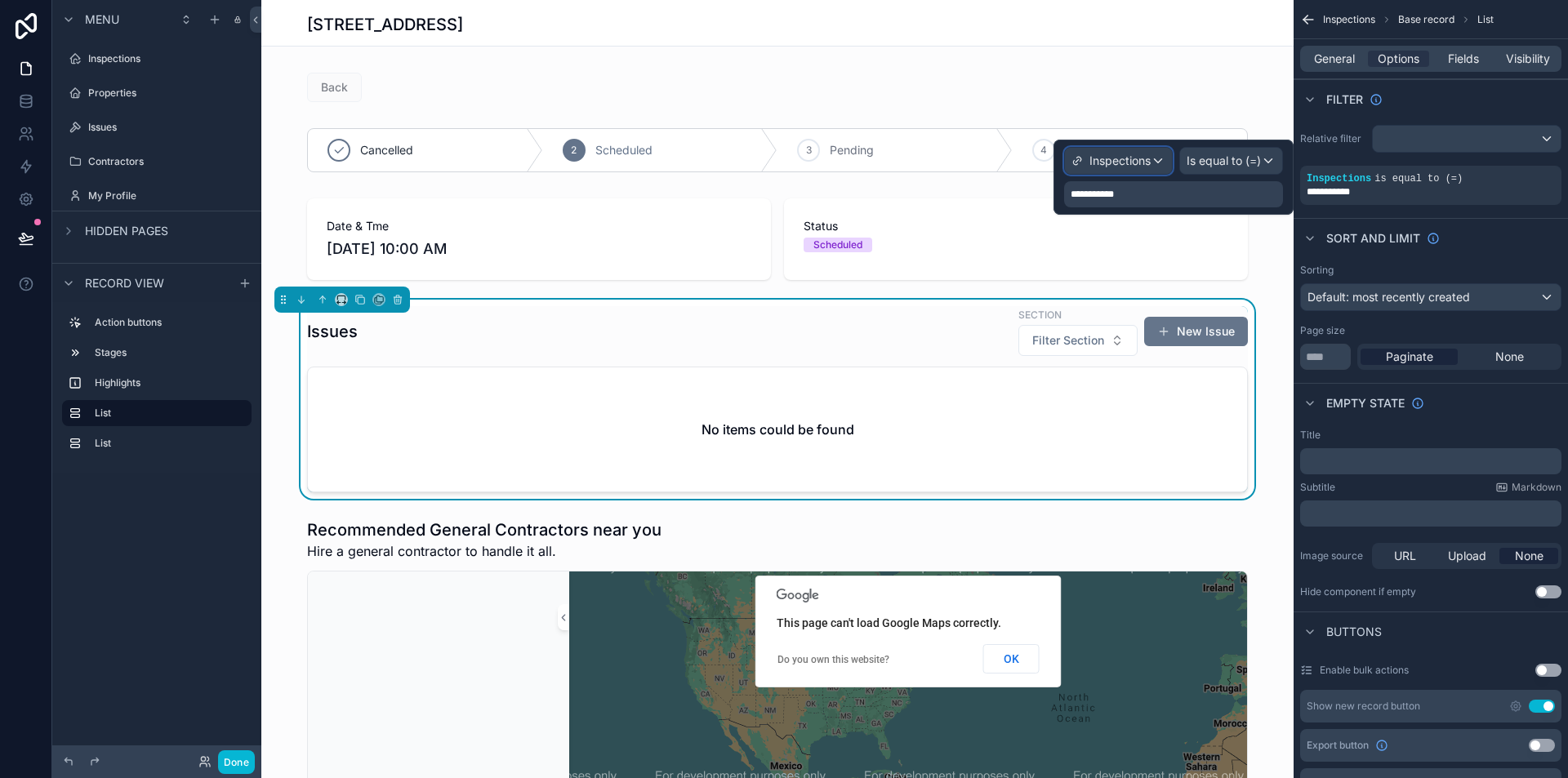
click at [1087, 160] on div "Inspections" at bounding box center [1111, 160] width 79 height 16
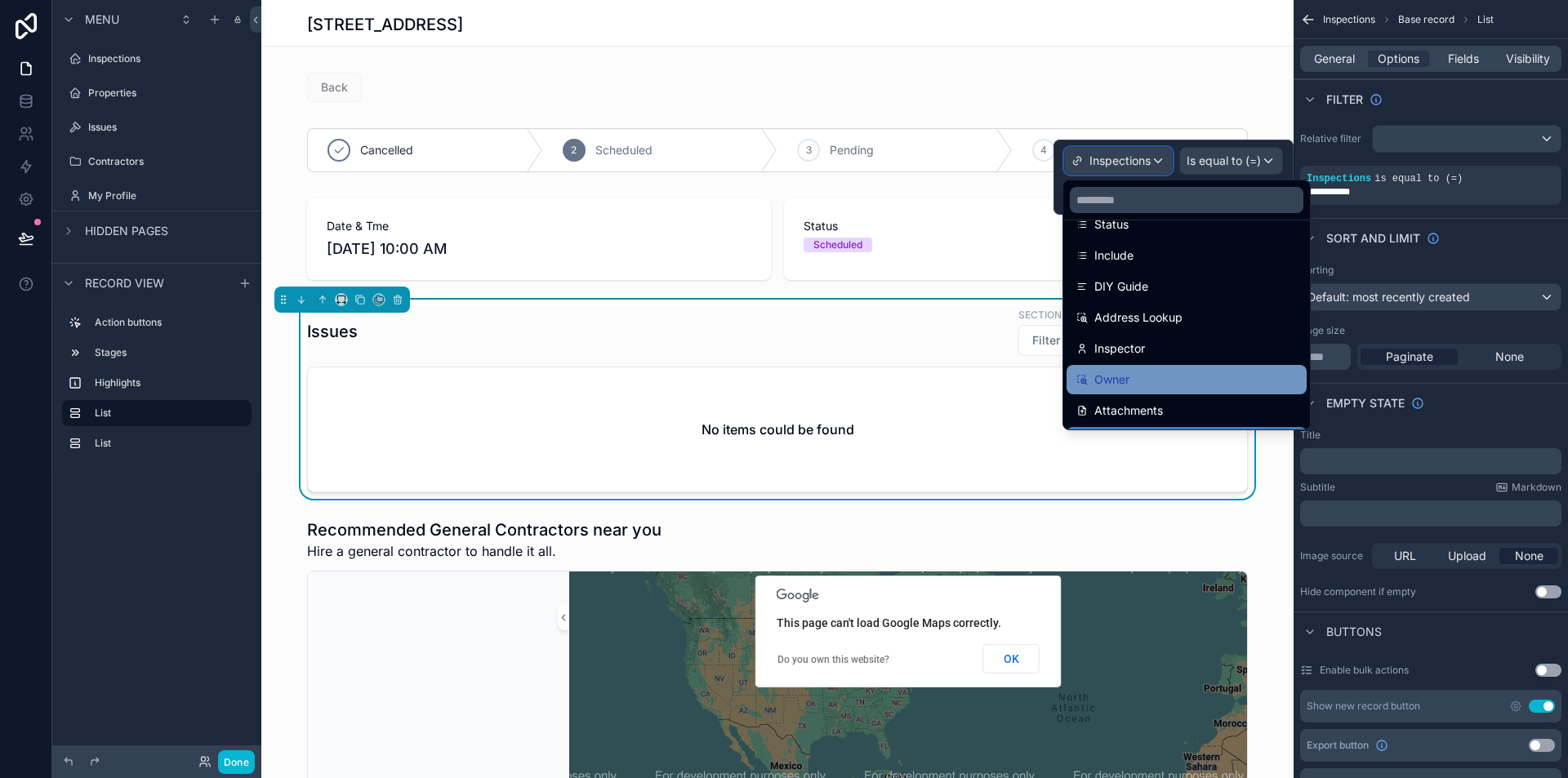
scroll to position [245, 0]
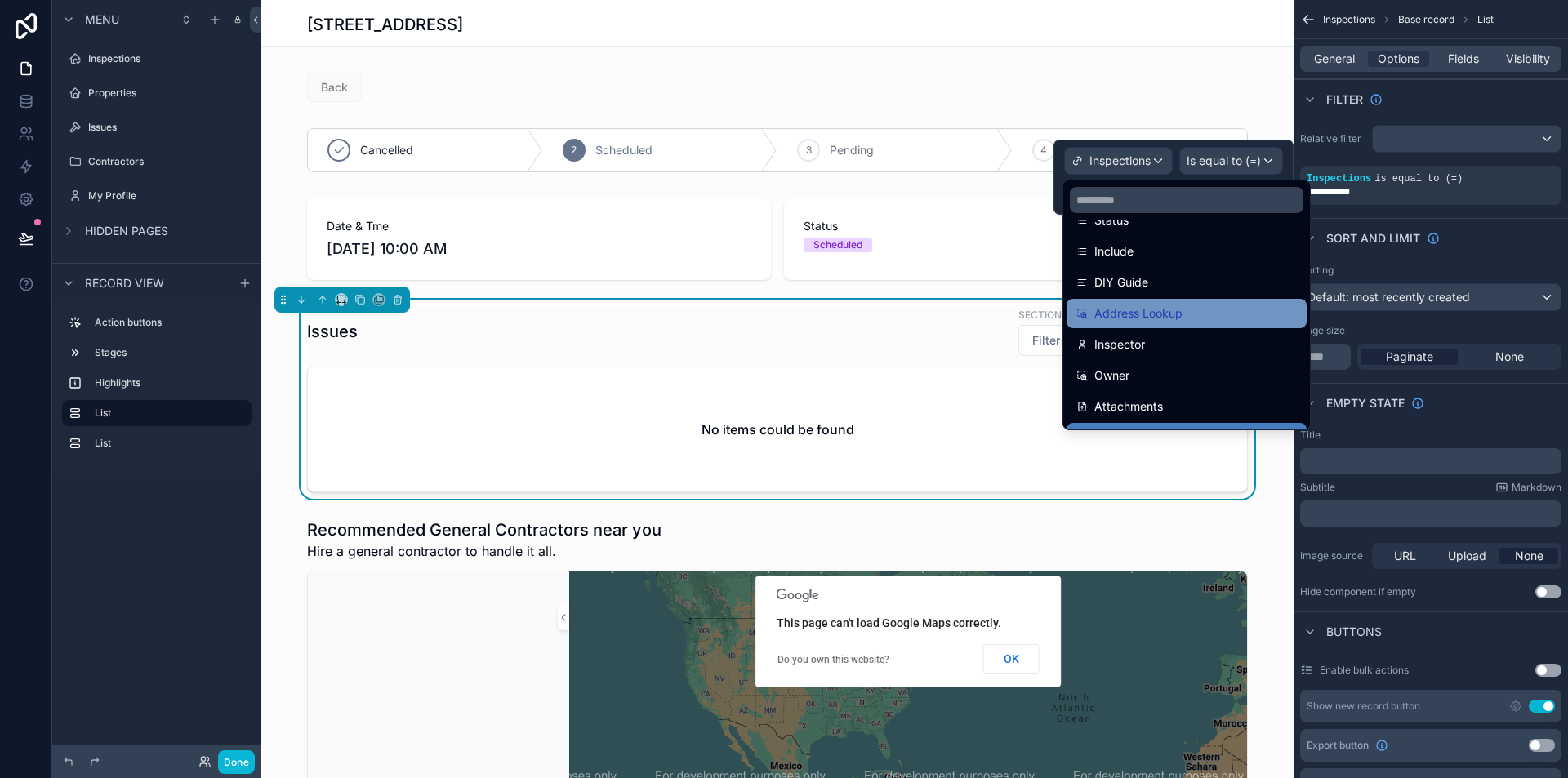
click at [1213, 308] on div "Address Lookup" at bounding box center [1187, 313] width 220 height 19
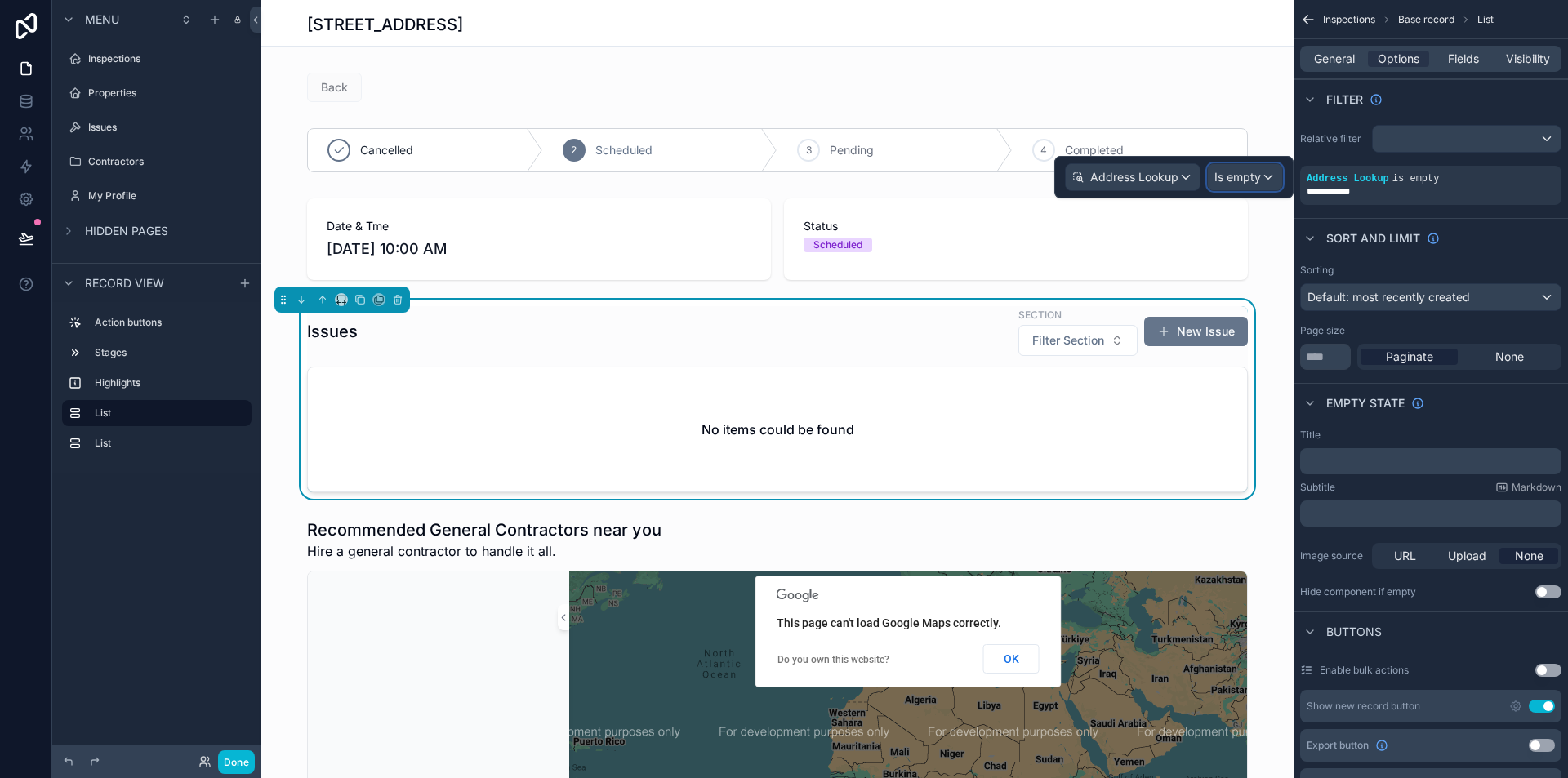
click at [1248, 184] on span "Is empty" at bounding box center [1237, 176] width 47 height 16
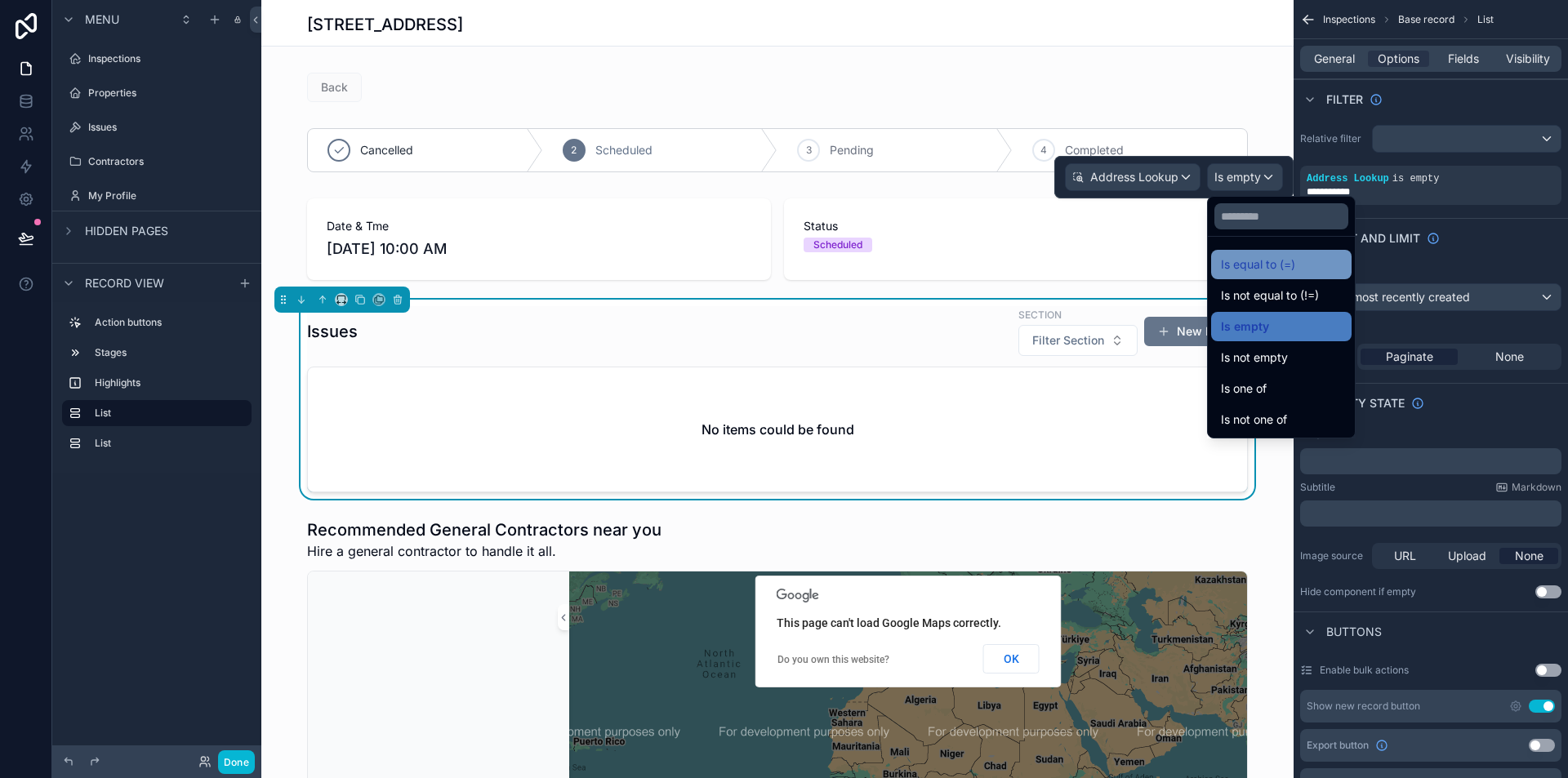
click at [1264, 259] on span "Is equal to (=)" at bounding box center [1258, 264] width 75 height 19
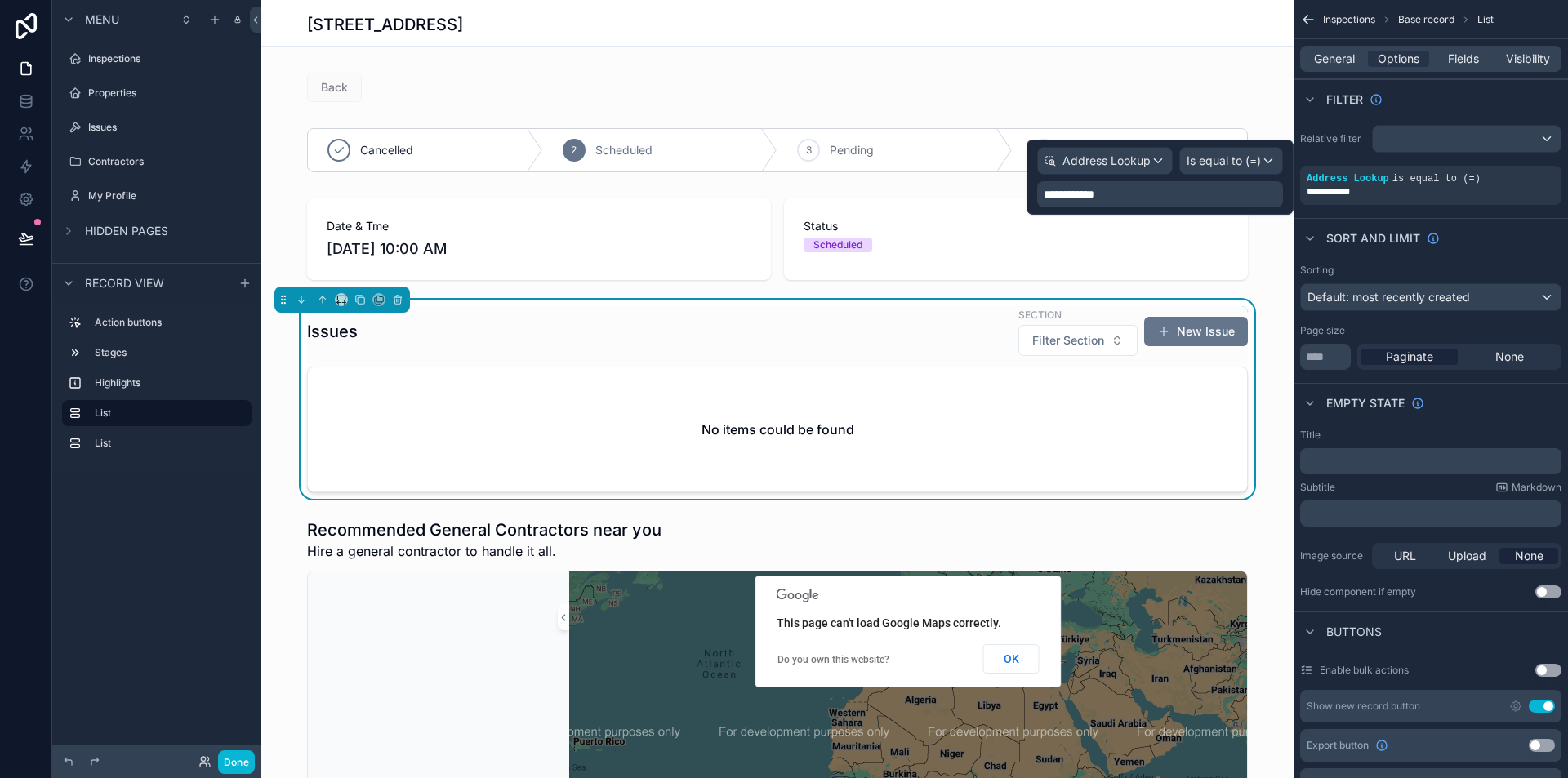
click at [1127, 198] on div "**********" at bounding box center [1160, 194] width 246 height 26
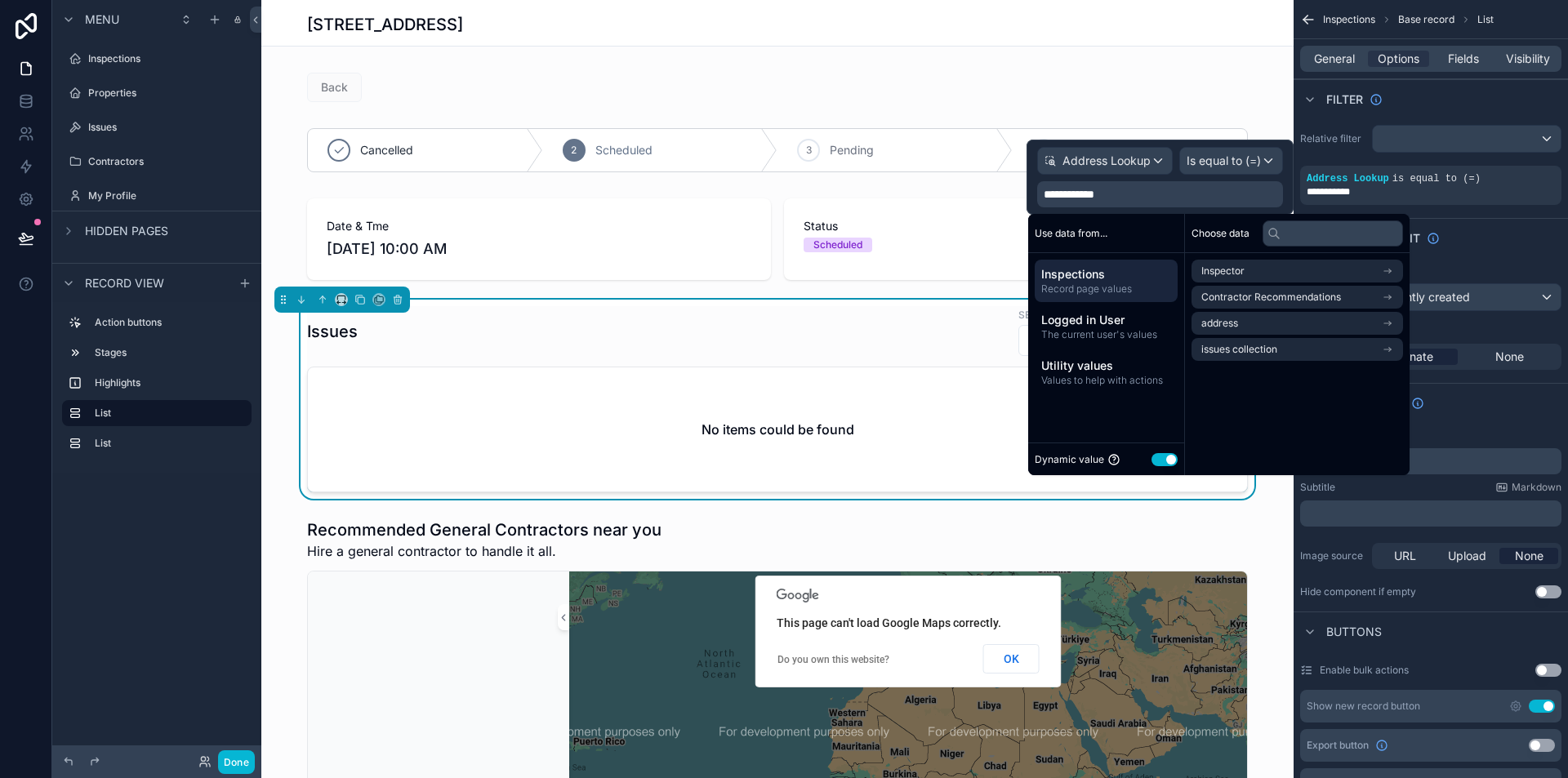
click at [1099, 281] on span "Inspections" at bounding box center [1106, 274] width 130 height 16
click at [1291, 322] on li "address" at bounding box center [1297, 323] width 211 height 23
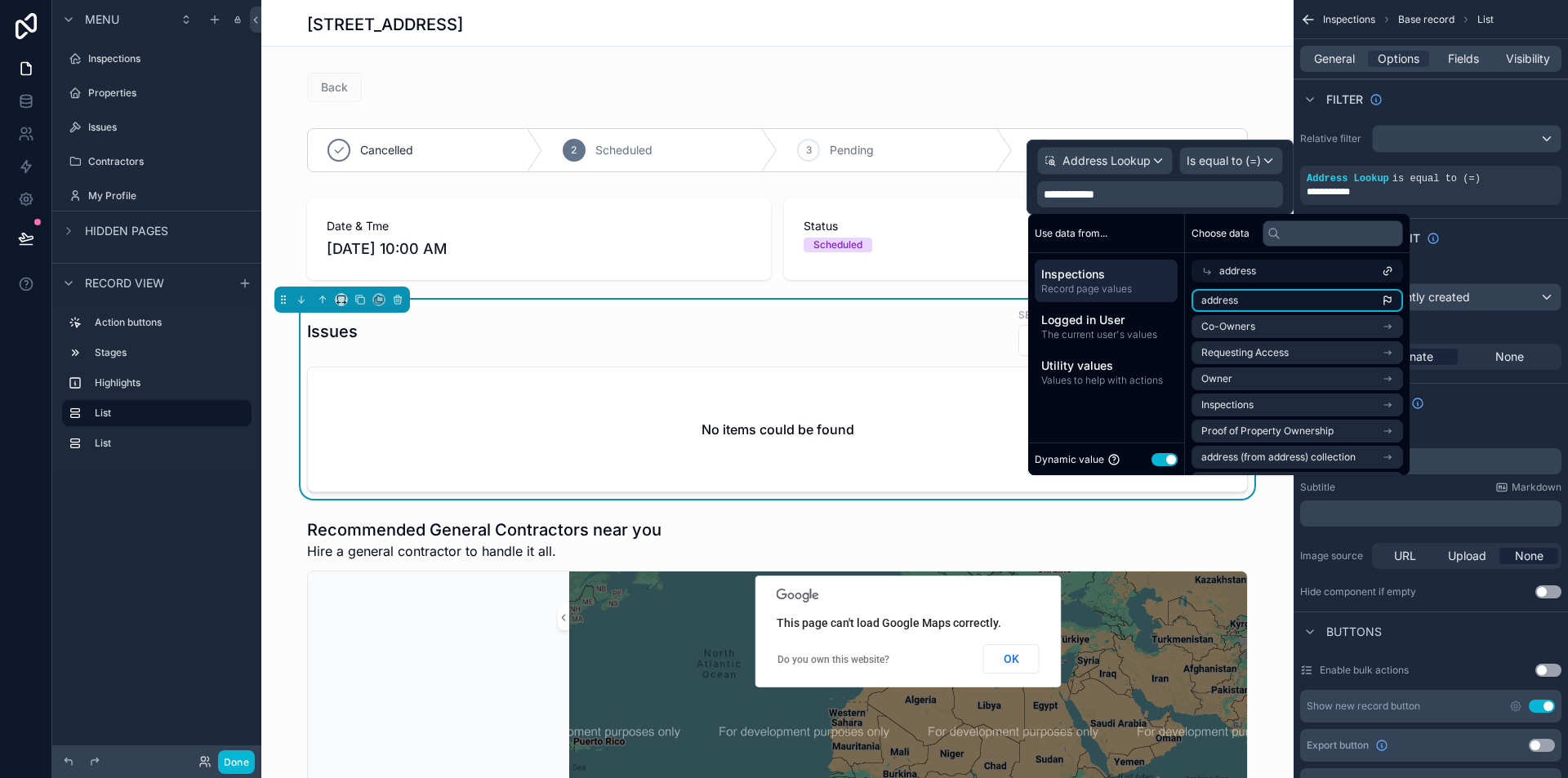
click at [1272, 300] on li "address" at bounding box center [1297, 300] width 211 height 23
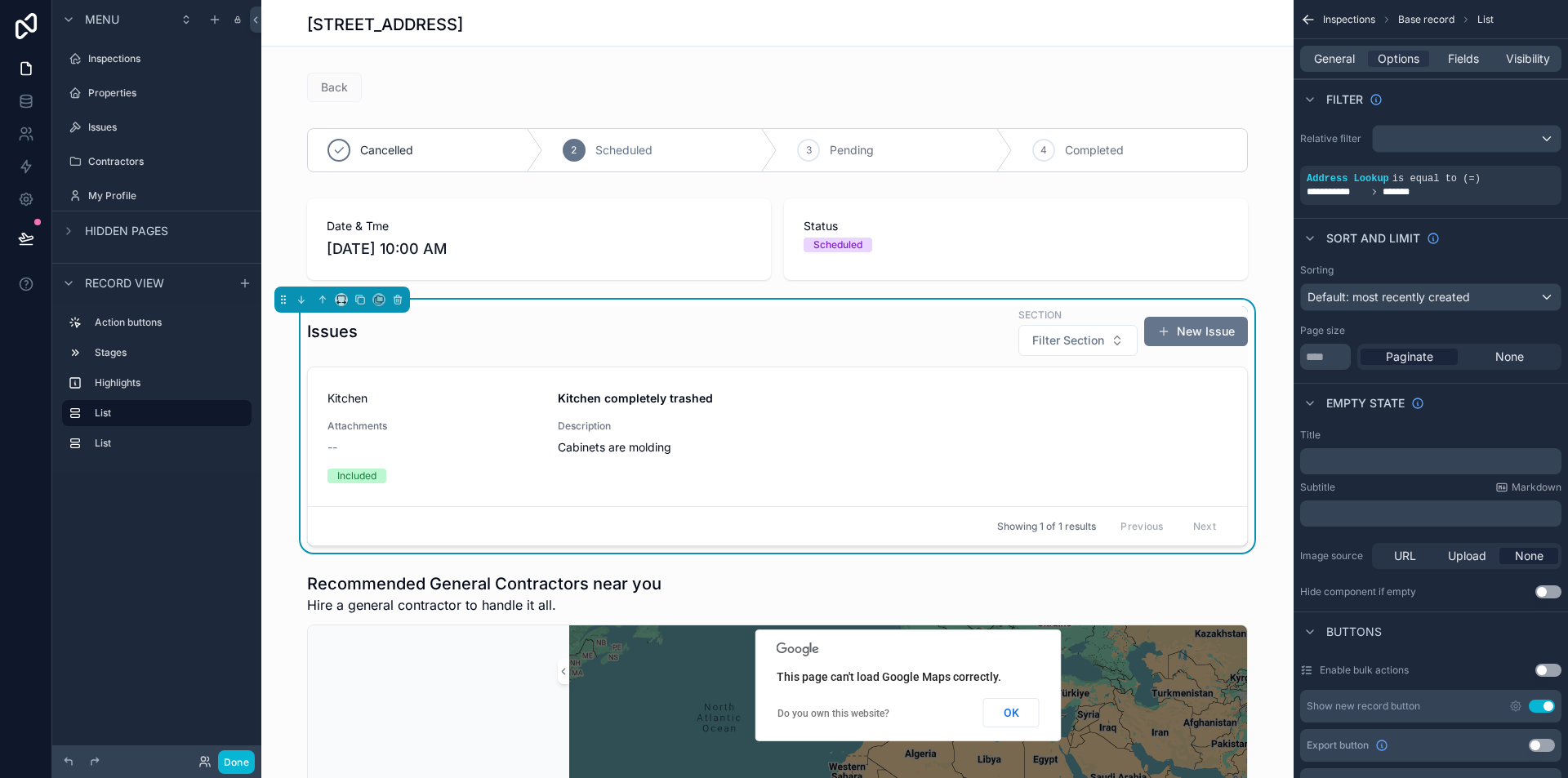
click at [1512, 253] on div "Sort And Limit" at bounding box center [1431, 237] width 275 height 39
click at [602, 339] on div "Issues Section Filter Section New Issue" at bounding box center [778, 331] width 941 height 51
drag, startPoint x: 243, startPoint y: 769, endPoint x: 257, endPoint y: 754, distance: 20.5
click at [243, 767] on button "Done" at bounding box center [236, 762] width 36 height 24
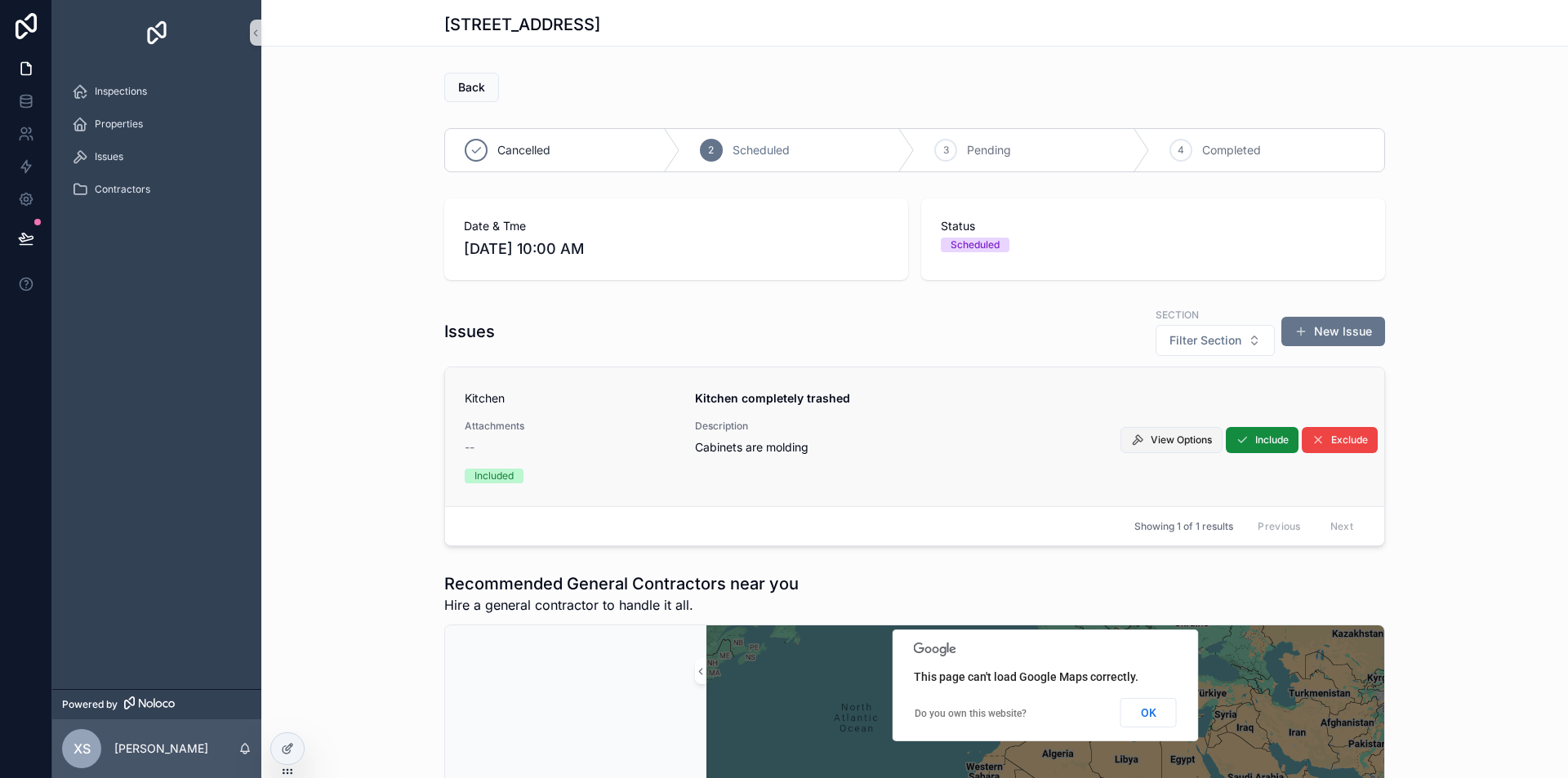
click at [1167, 440] on span "View Options" at bounding box center [1181, 439] width 61 height 13
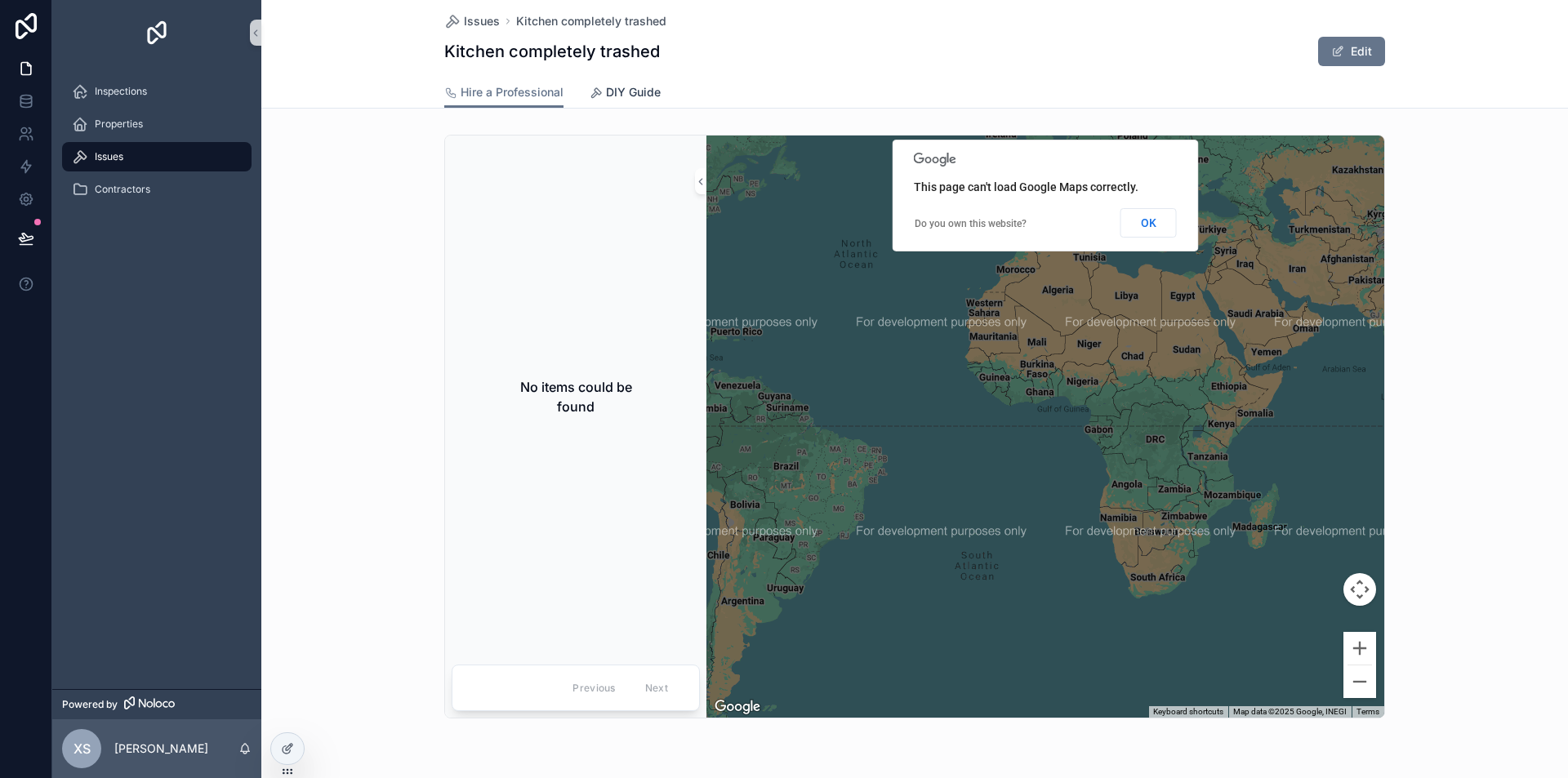
click at [633, 98] on span "DIY Guide" at bounding box center [633, 92] width 55 height 16
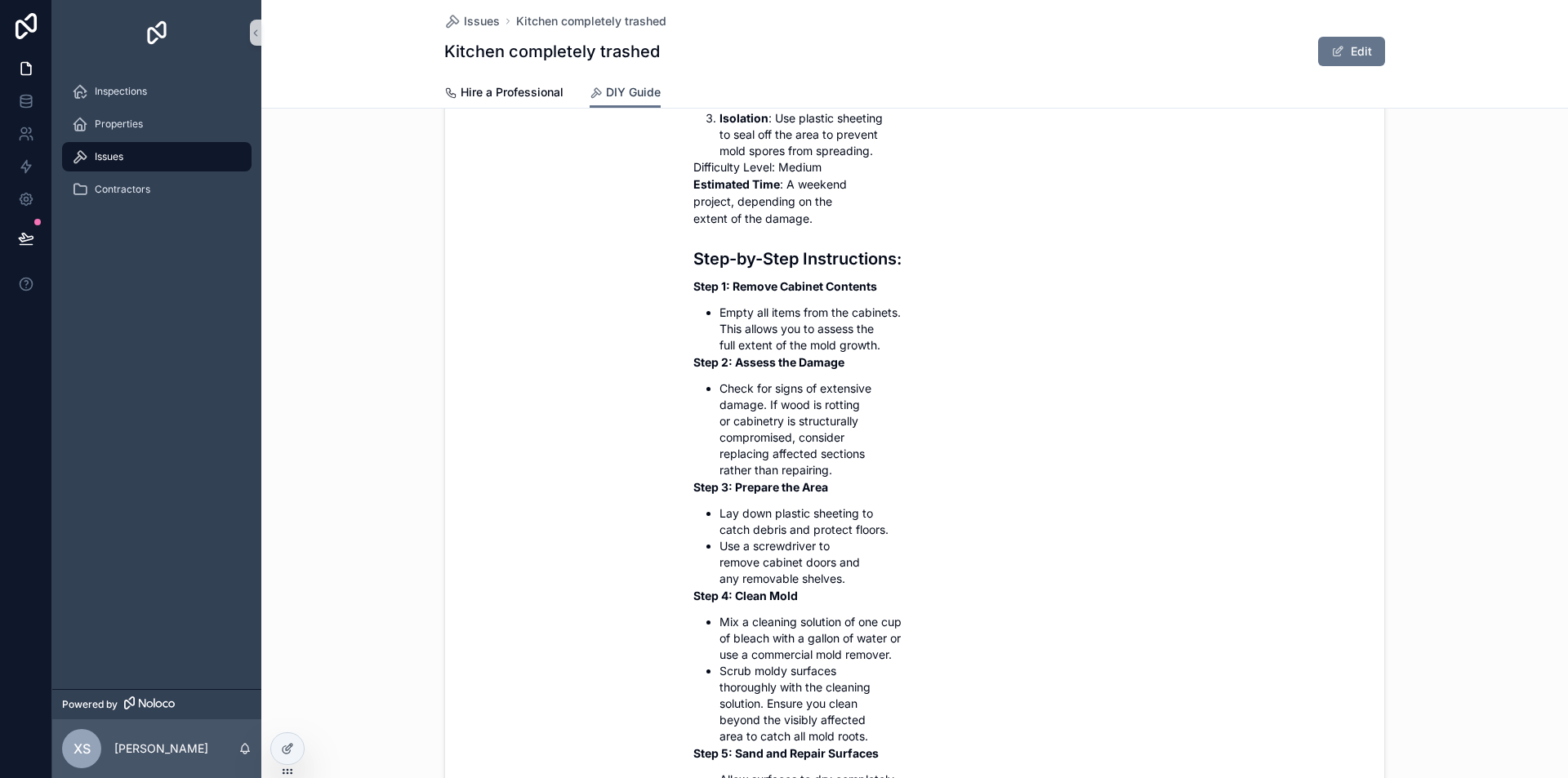
scroll to position [735, 0]
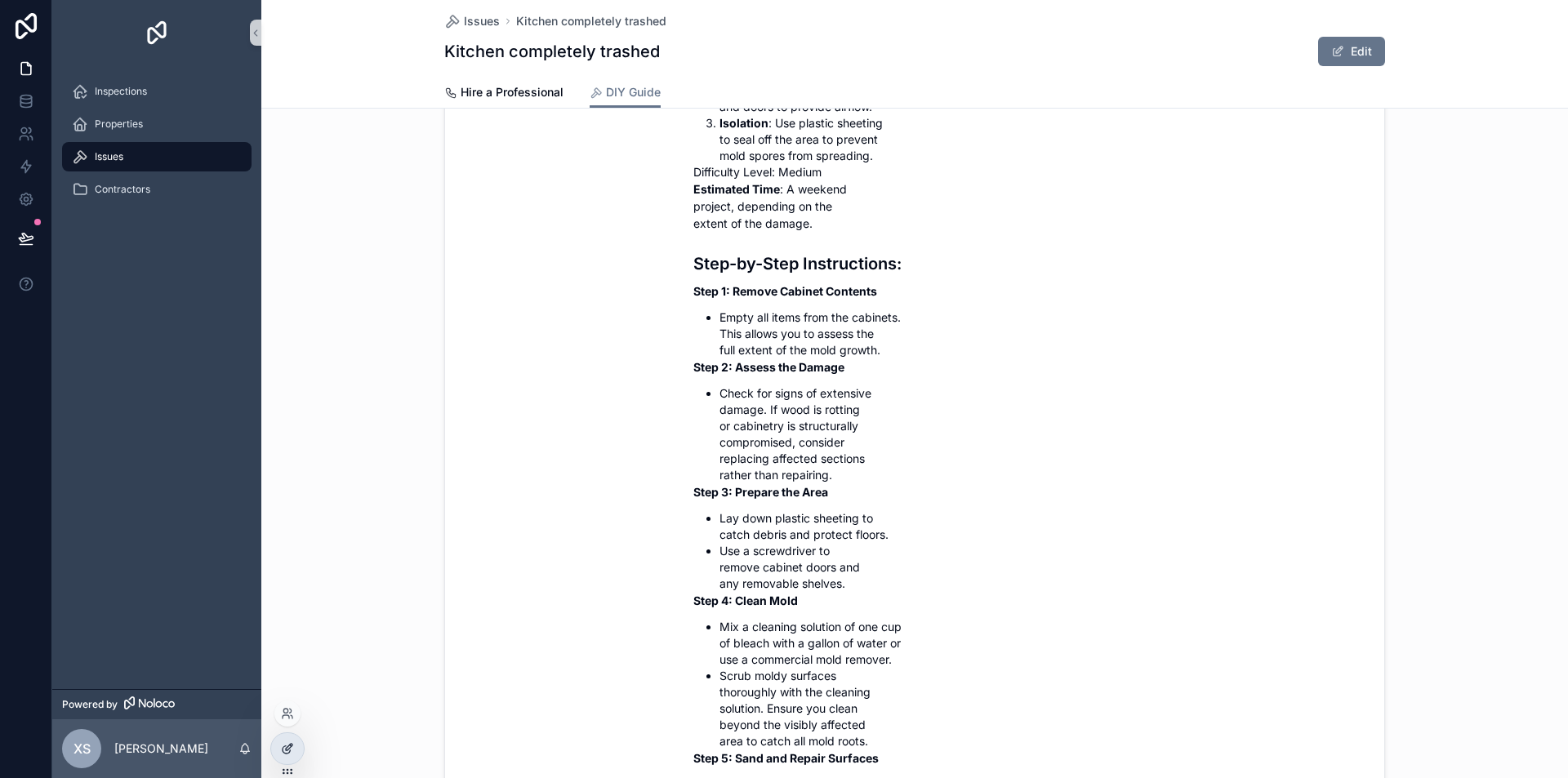
click at [285, 744] on icon at bounding box center [287, 748] width 13 height 13
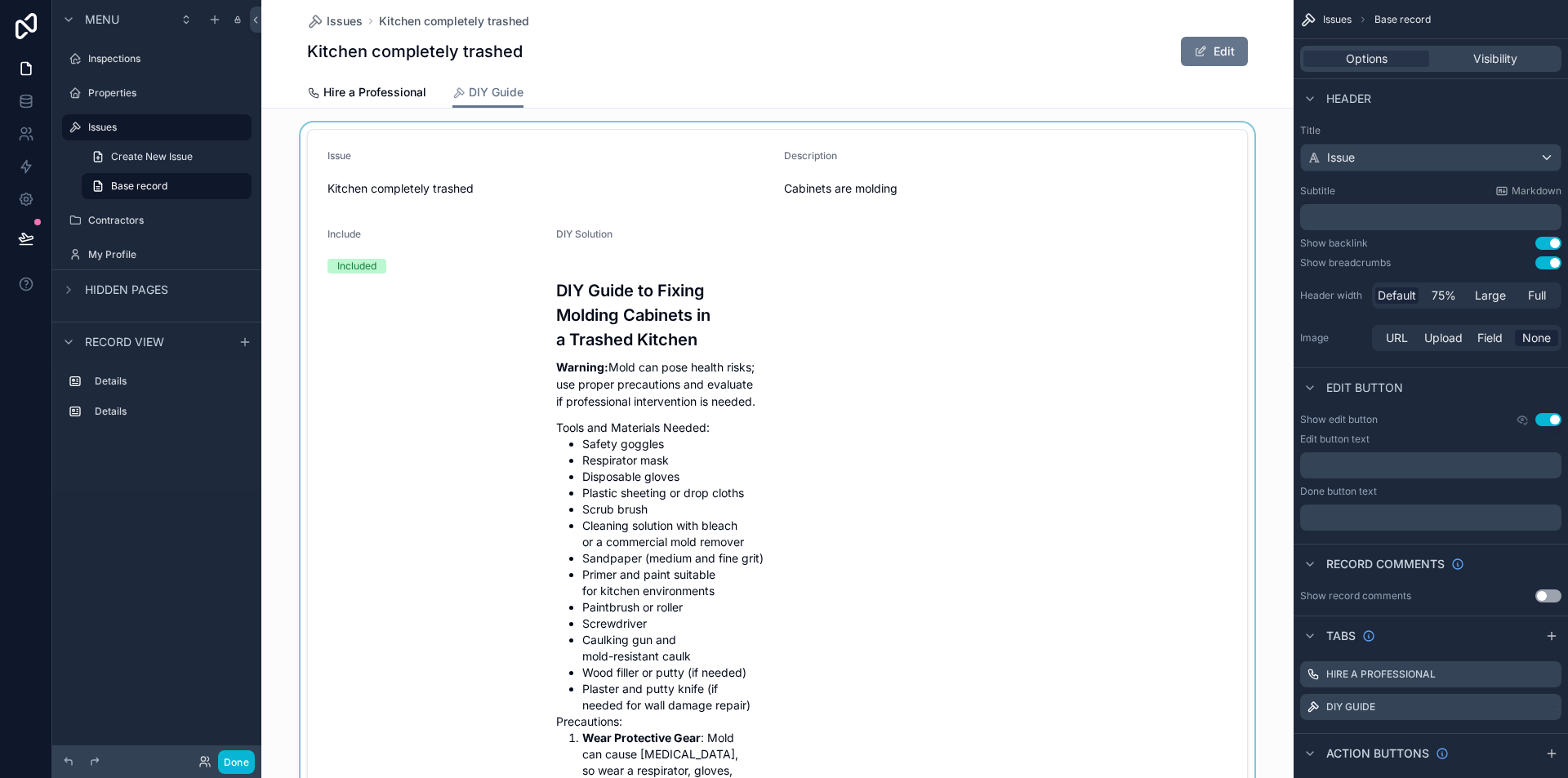
scroll to position [0, 0]
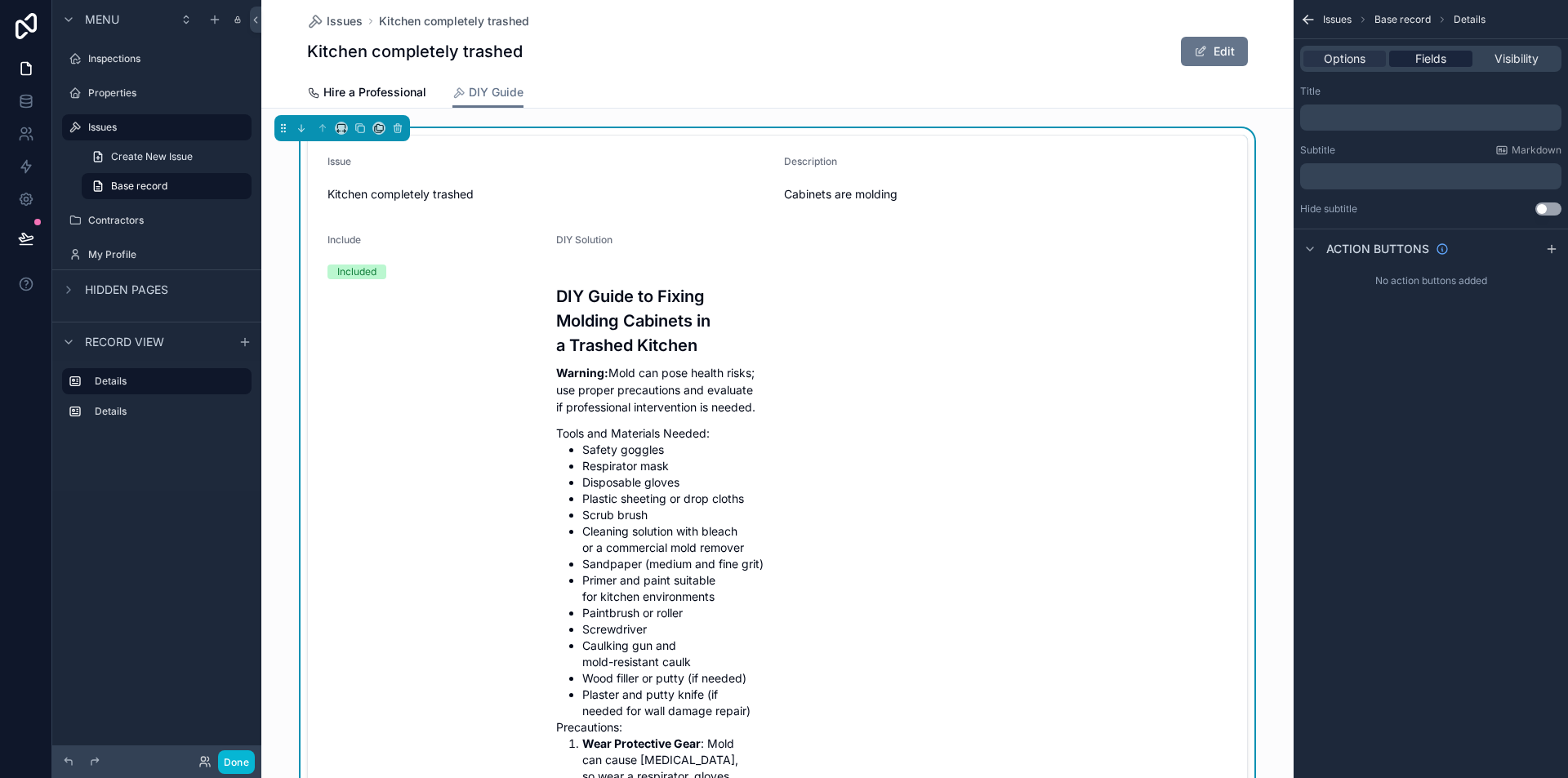
click at [1414, 58] on div "Fields" at bounding box center [1430, 58] width 82 height 16
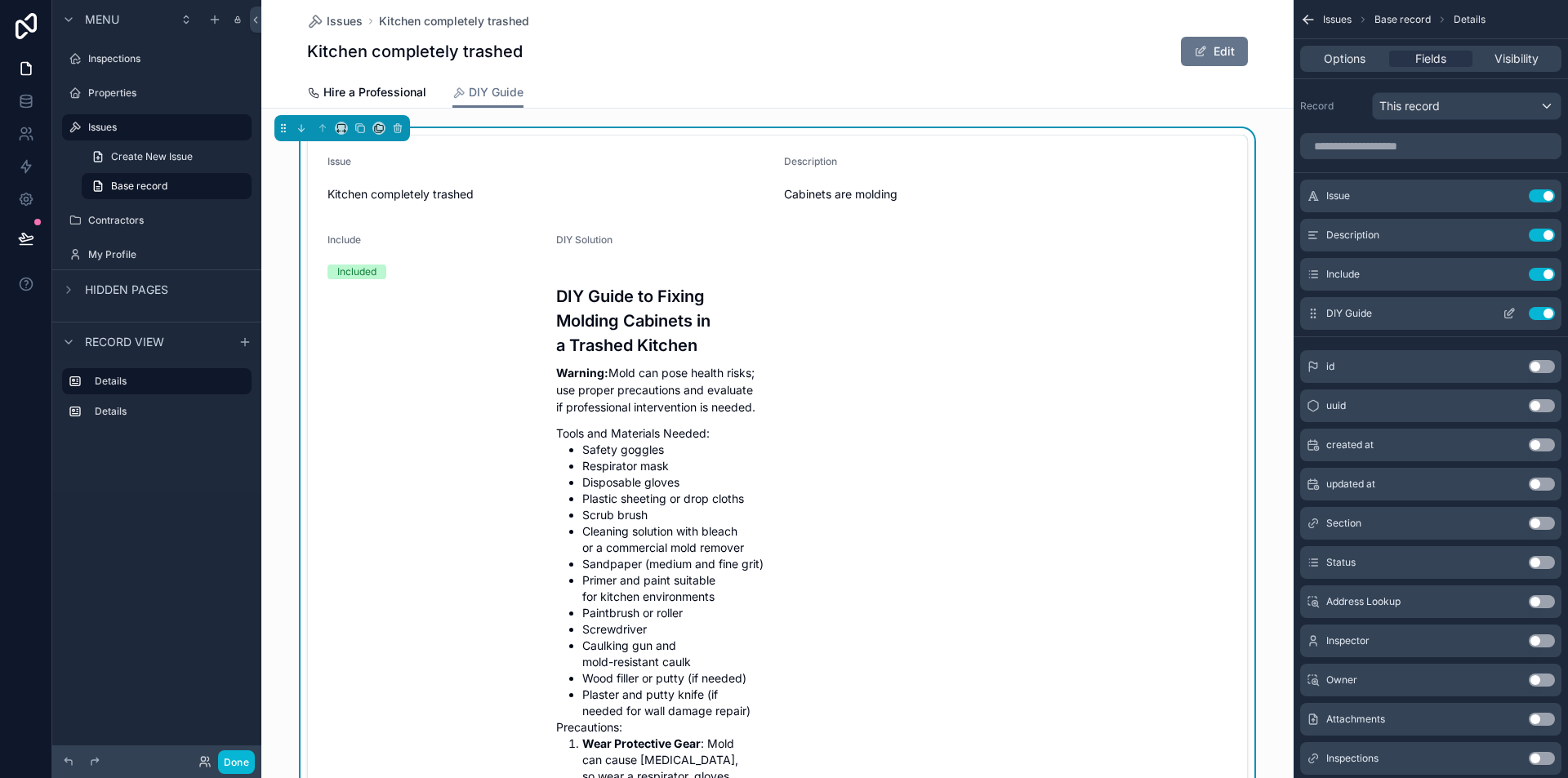
click at [1506, 309] on icon "scrollable content" at bounding box center [1509, 313] width 13 height 13
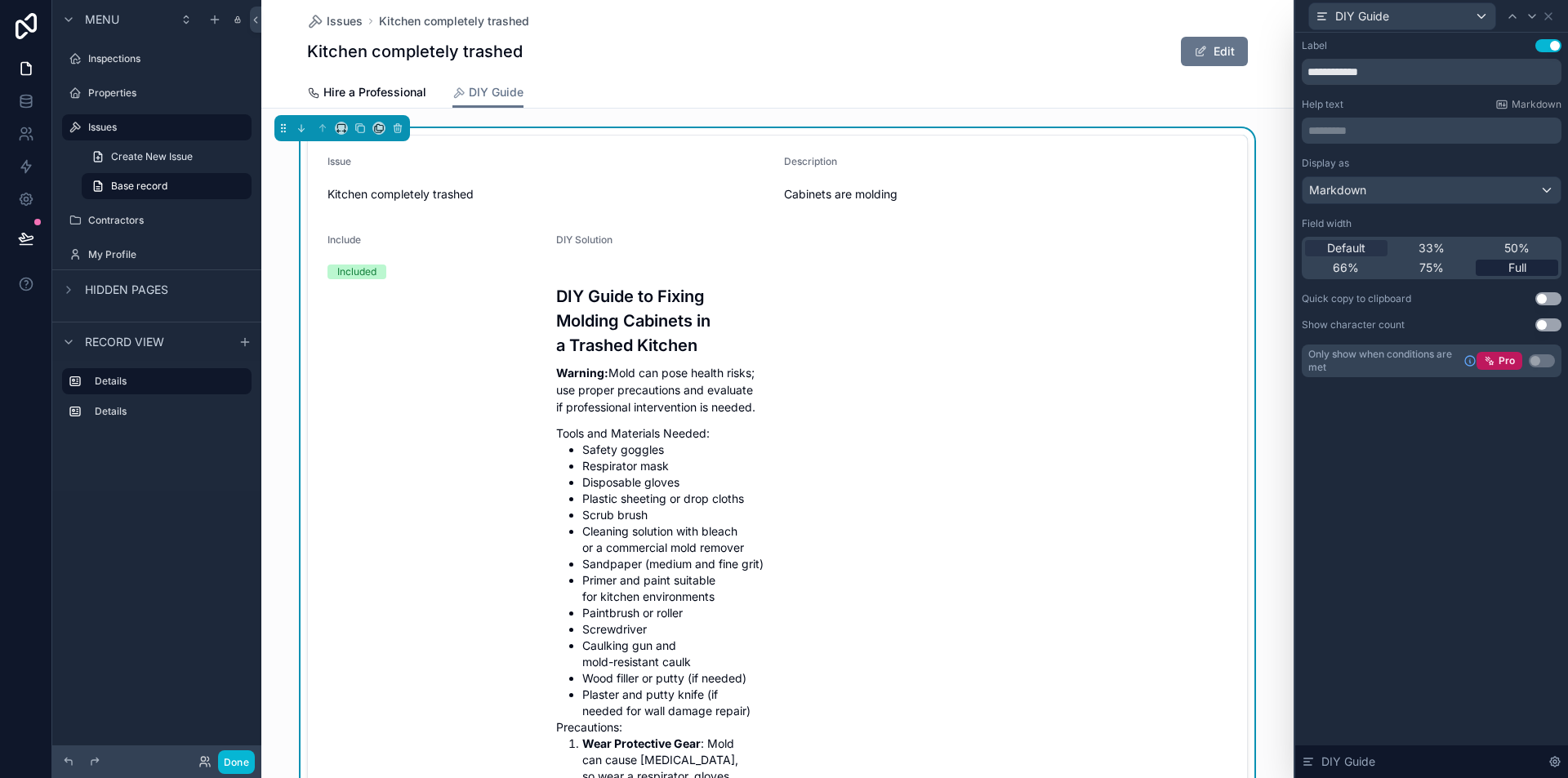
click at [1531, 269] on div "Full" at bounding box center [1517, 267] width 82 height 16
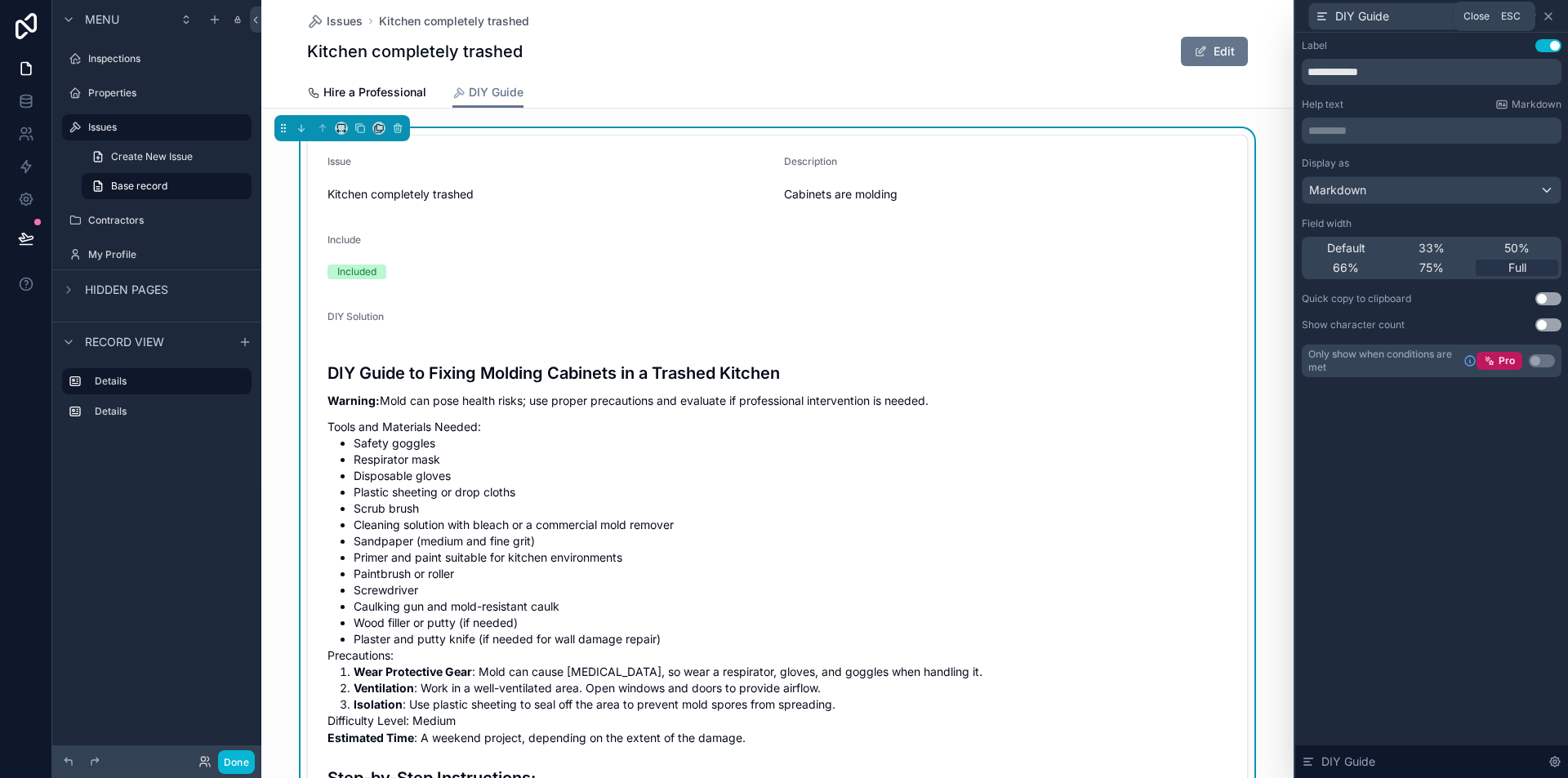
click at [1548, 15] on icon at bounding box center [1548, 16] width 7 height 7
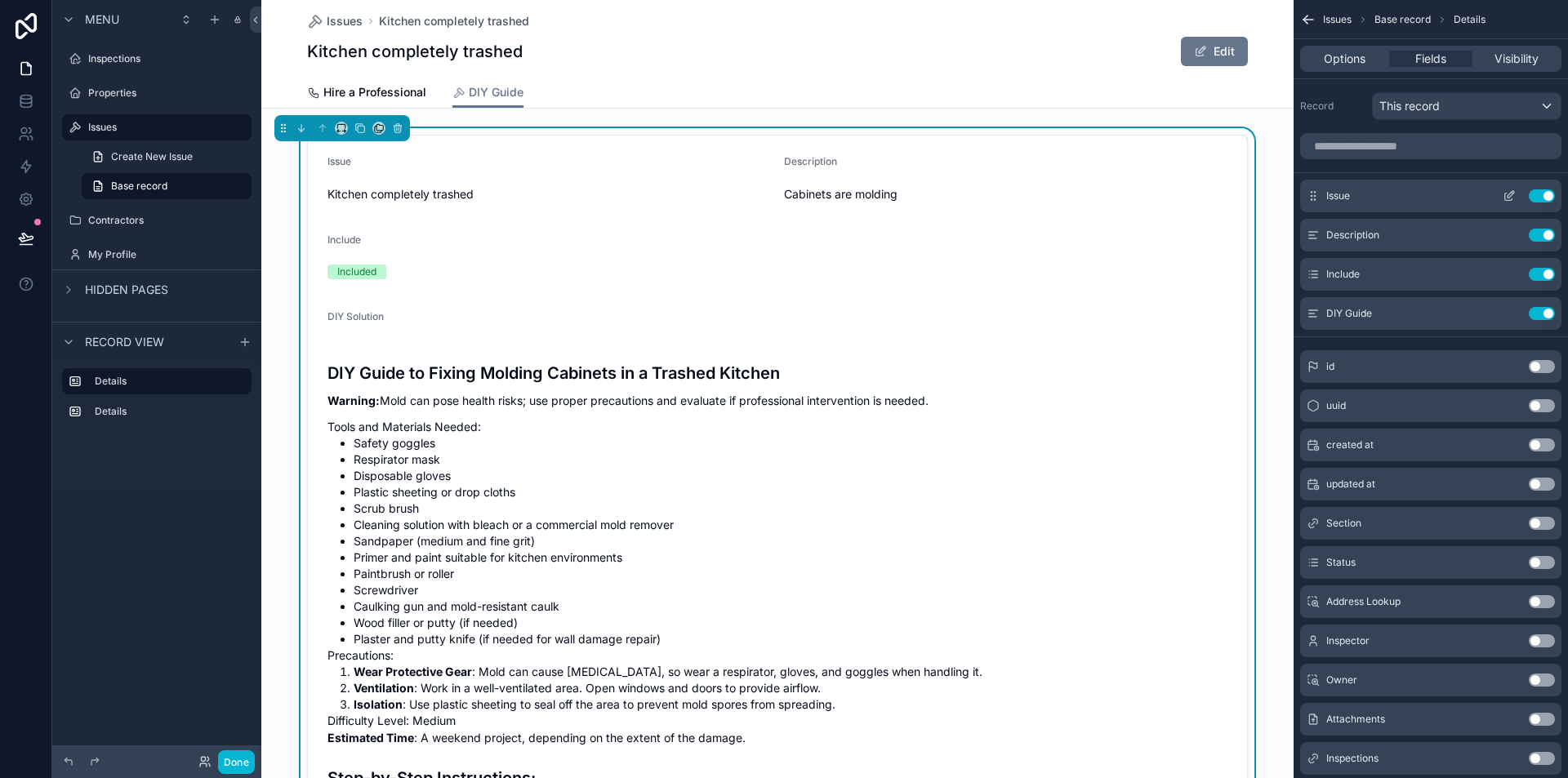
click at [1545, 192] on button "Use setting" at bounding box center [1542, 195] width 26 height 13
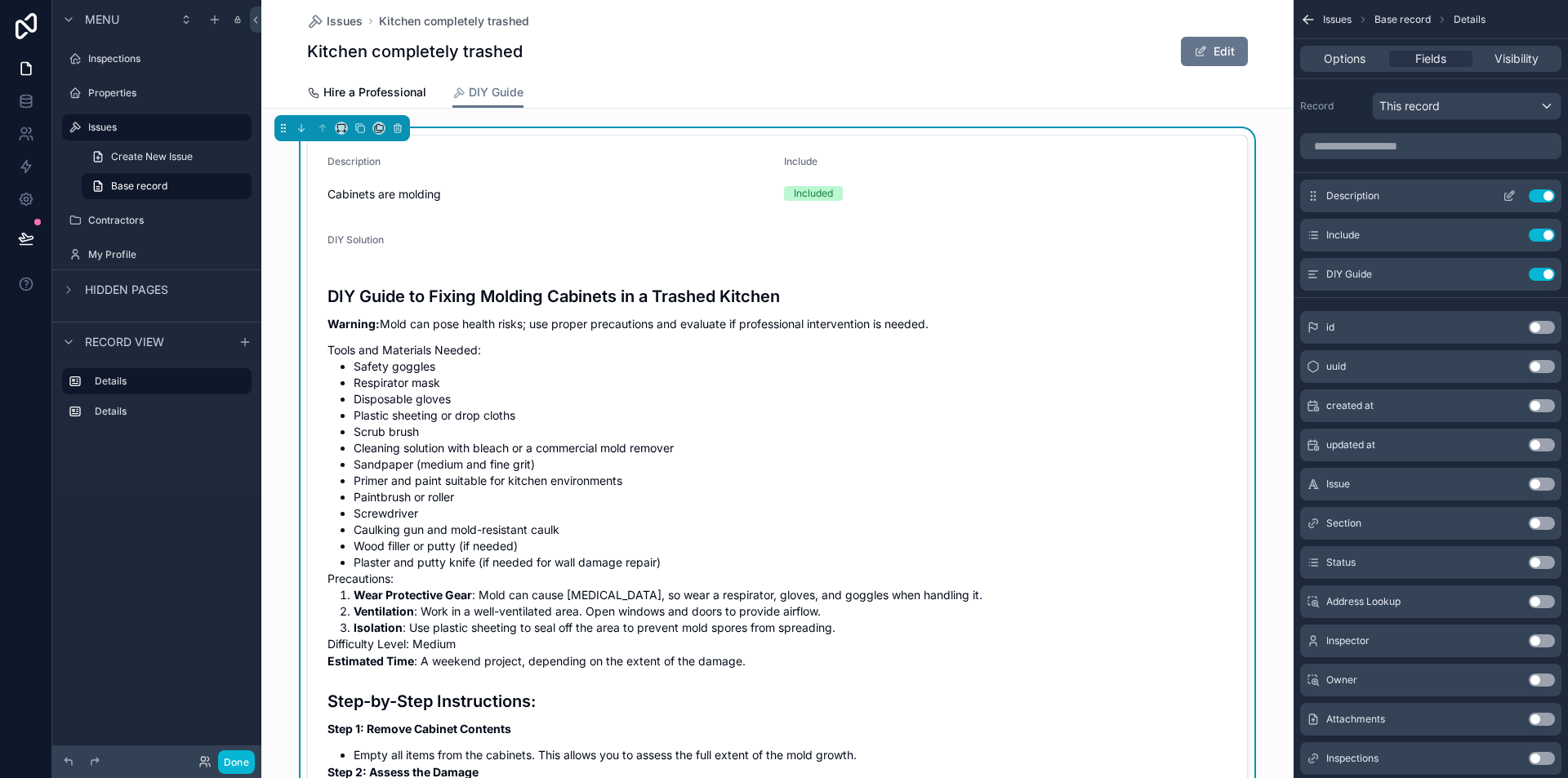
click at [1548, 193] on button "Use setting" at bounding box center [1542, 195] width 26 height 13
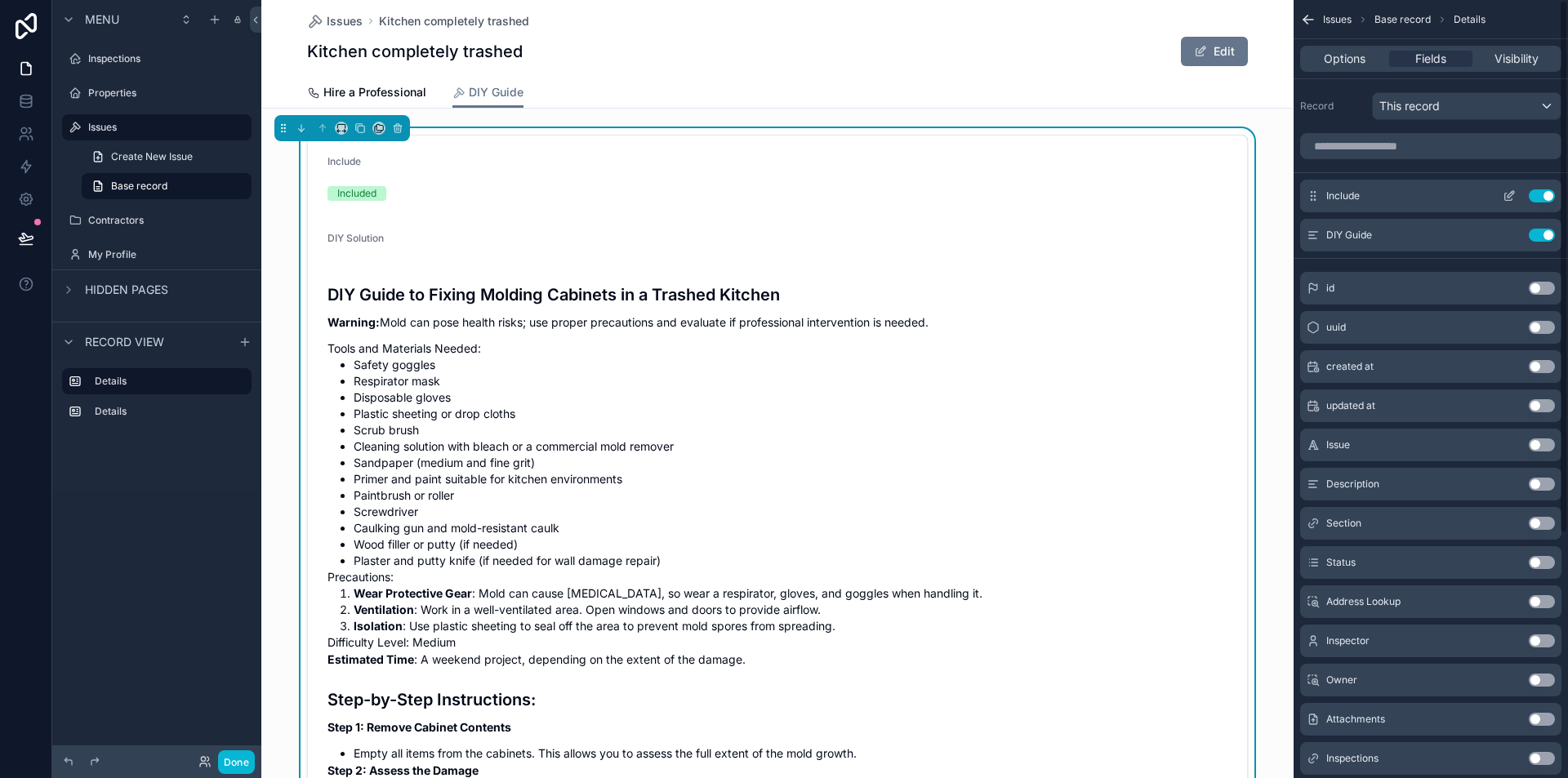
click at [1546, 194] on button "Use setting" at bounding box center [1542, 195] width 26 height 13
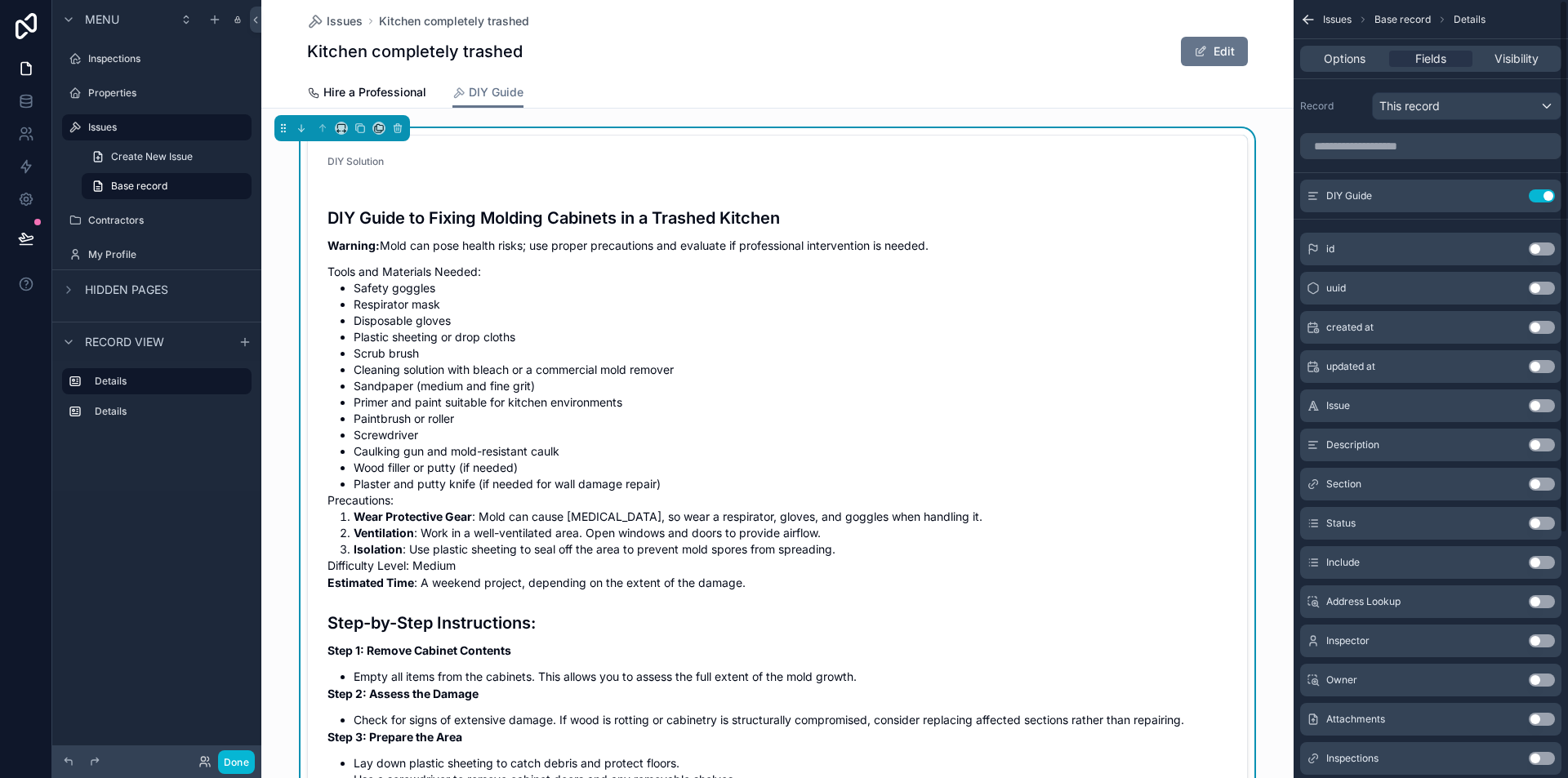
click at [1543, 197] on button "Use setting" at bounding box center [1542, 195] width 26 height 13
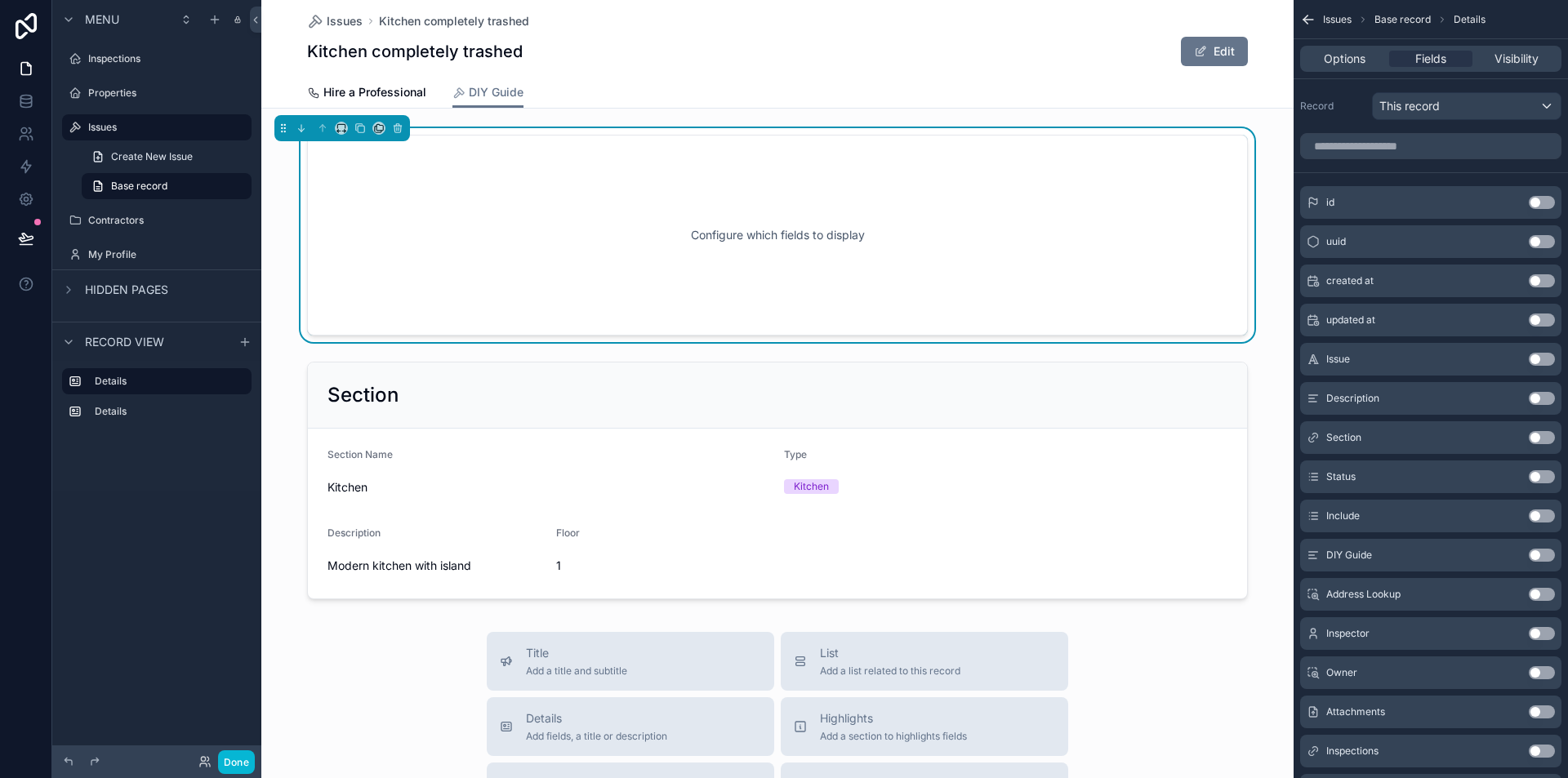
click at [1536, 553] on button "Use setting" at bounding box center [1542, 554] width 26 height 13
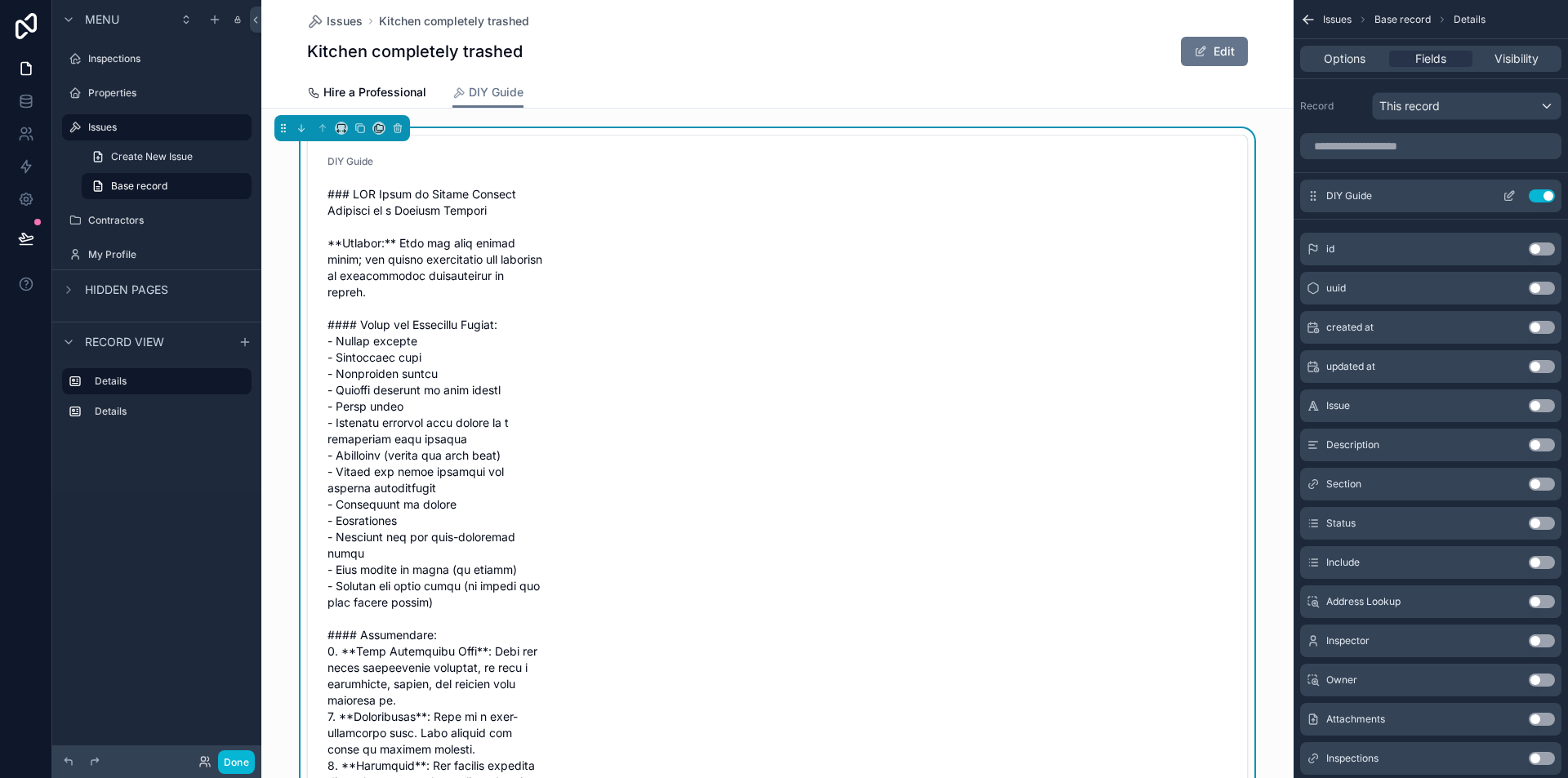
click at [1508, 190] on icon "scrollable content" at bounding box center [1509, 195] width 13 height 13
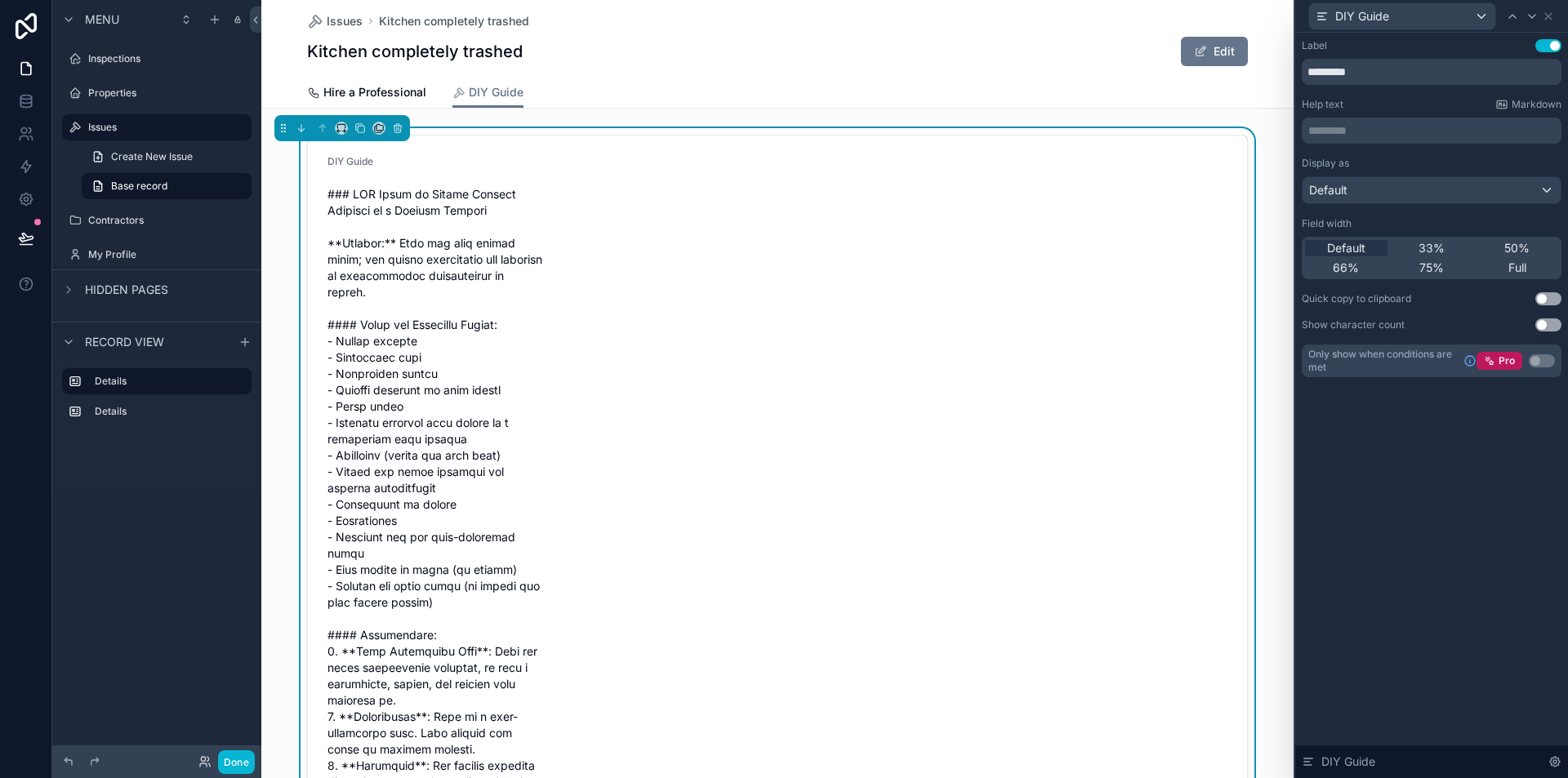
click at [1432, 196] on div "Default" at bounding box center [1431, 190] width 258 height 26
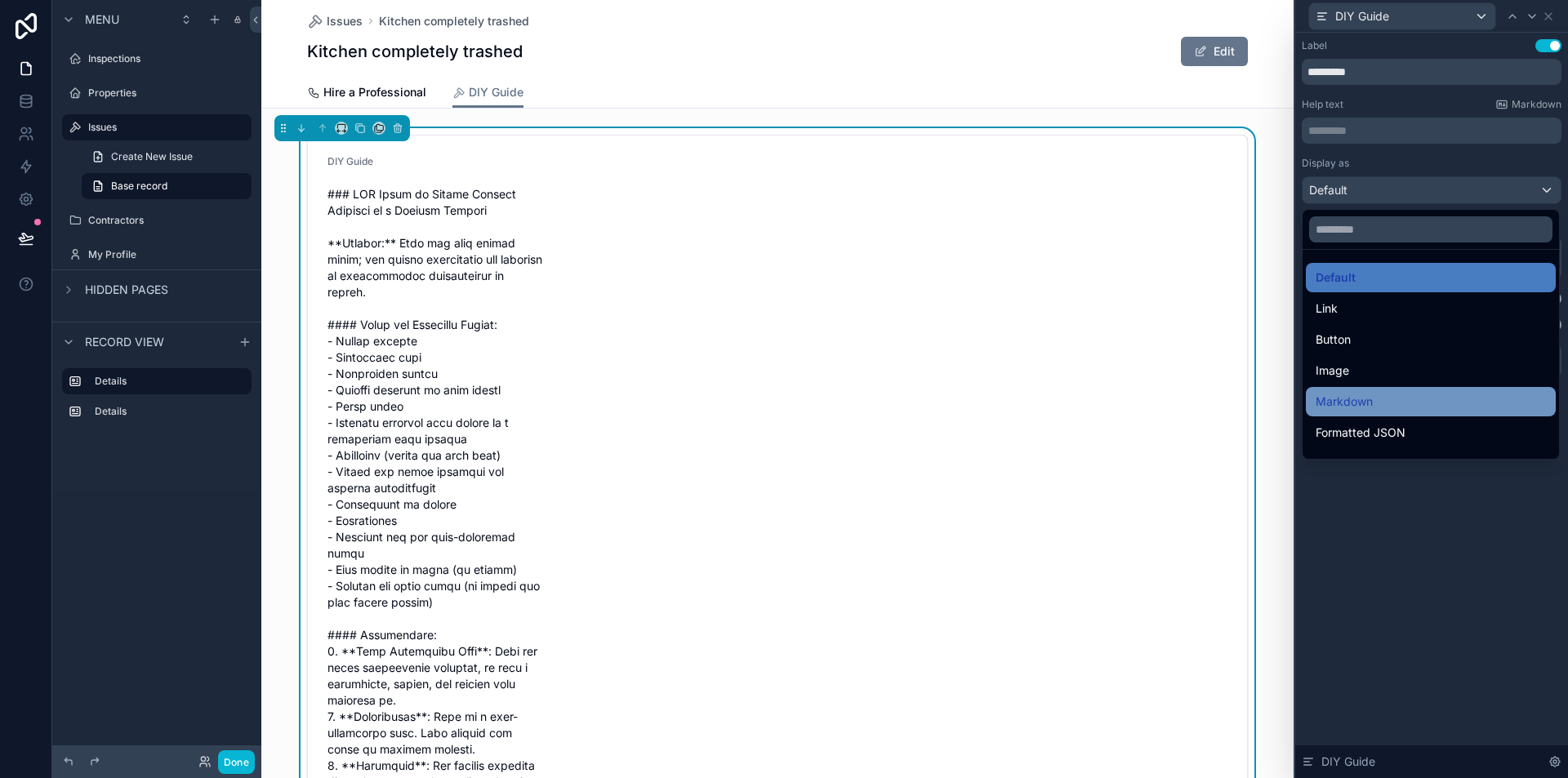
click at [1410, 400] on div "Markdown" at bounding box center [1431, 401] width 231 height 19
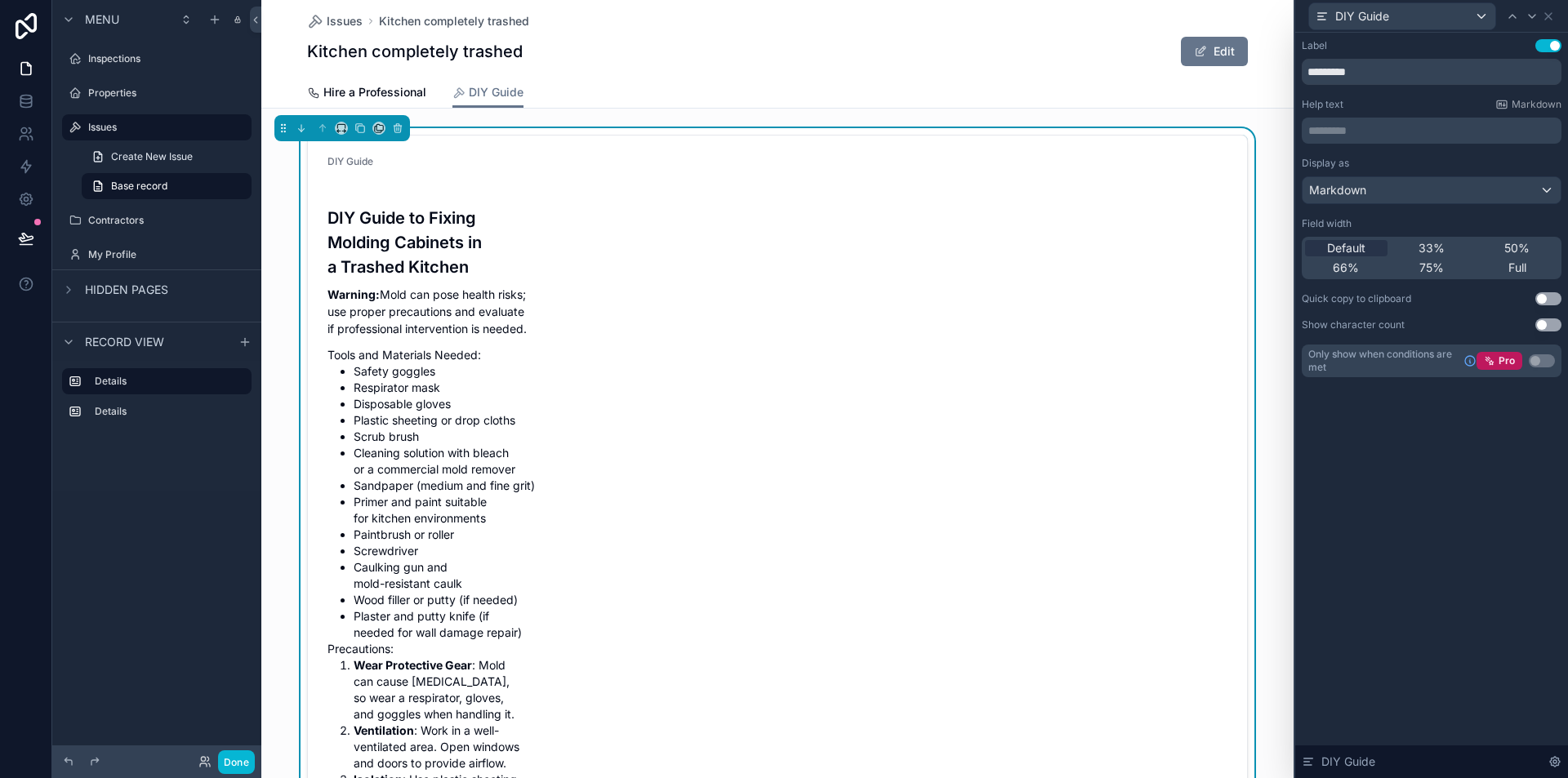
click at [1548, 44] on button "Use setting" at bounding box center [1548, 45] width 26 height 13
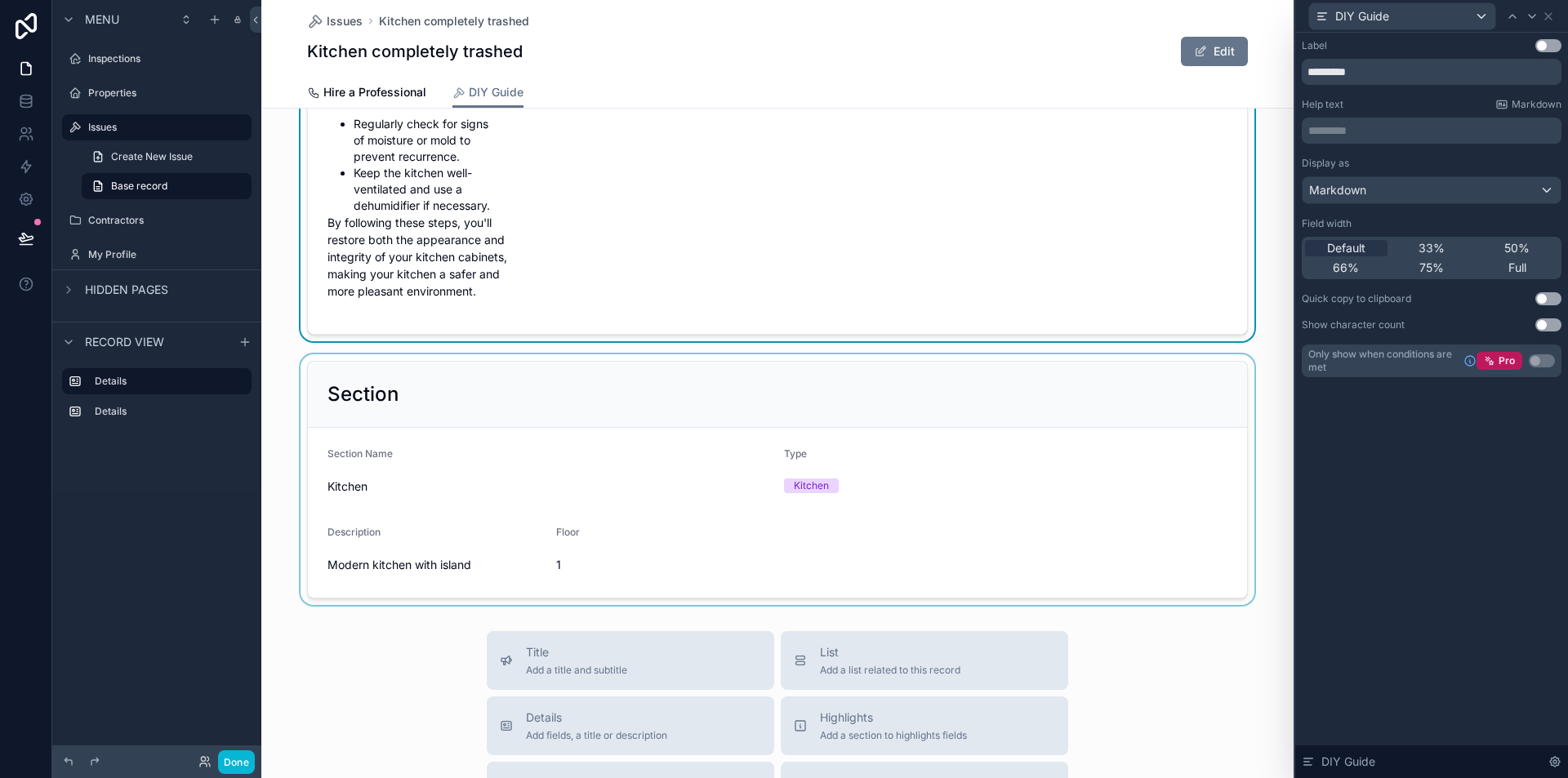
scroll to position [1877, 0]
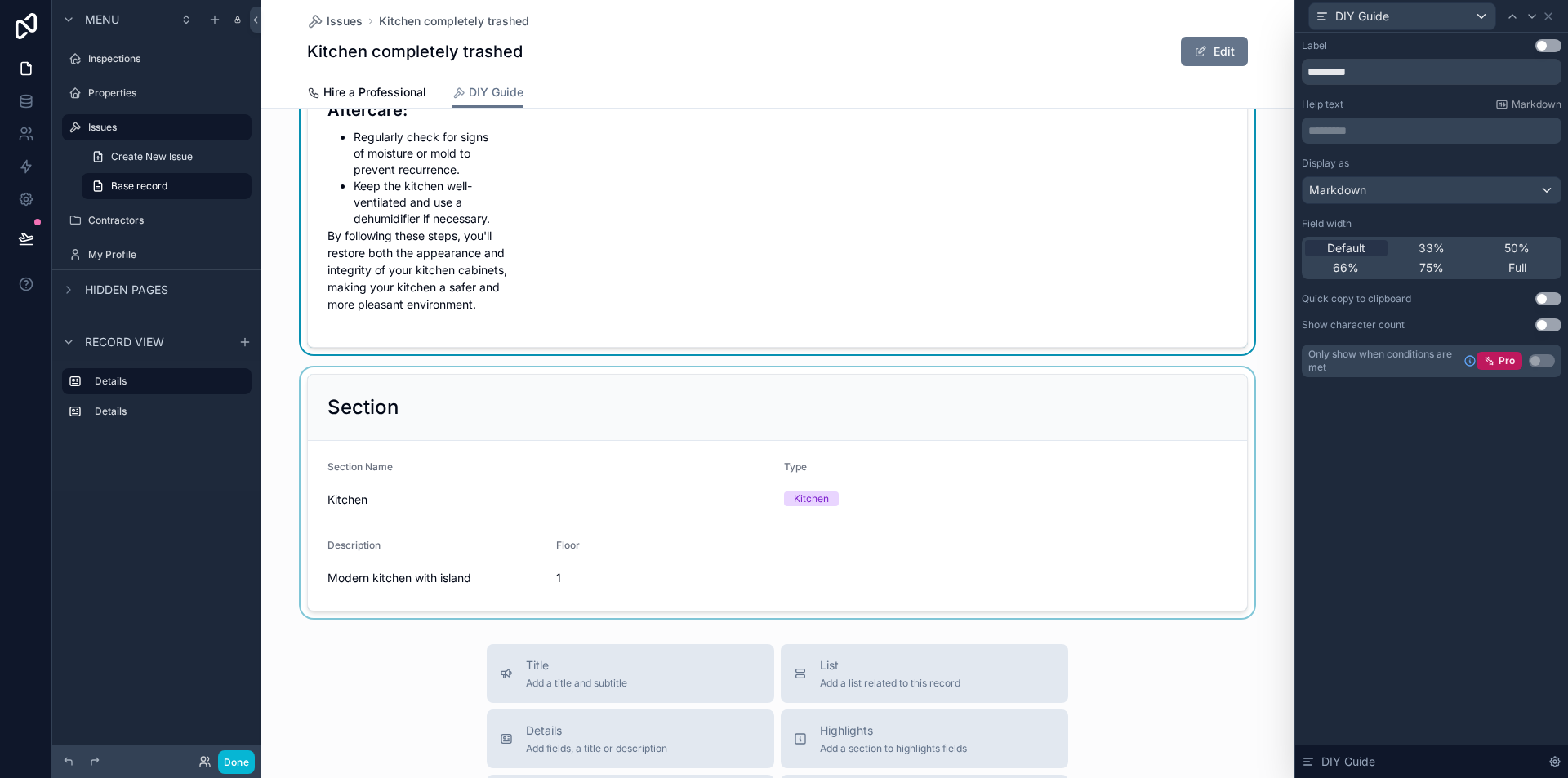
click at [1004, 423] on div "scrollable content" at bounding box center [778, 492] width 1033 height 251
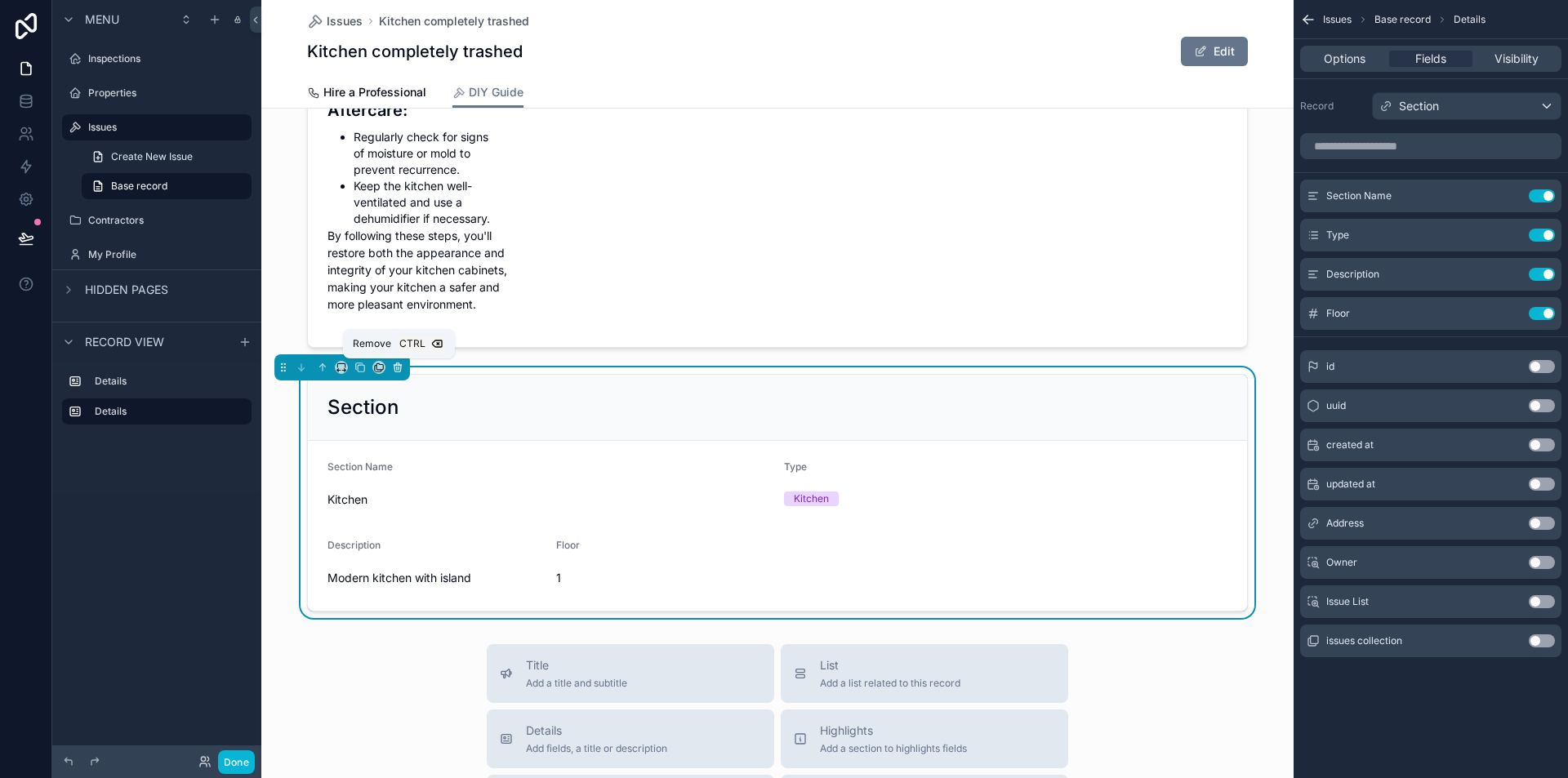
click at [401, 362] on icon "scrollable content" at bounding box center [397, 367] width 11 height 11
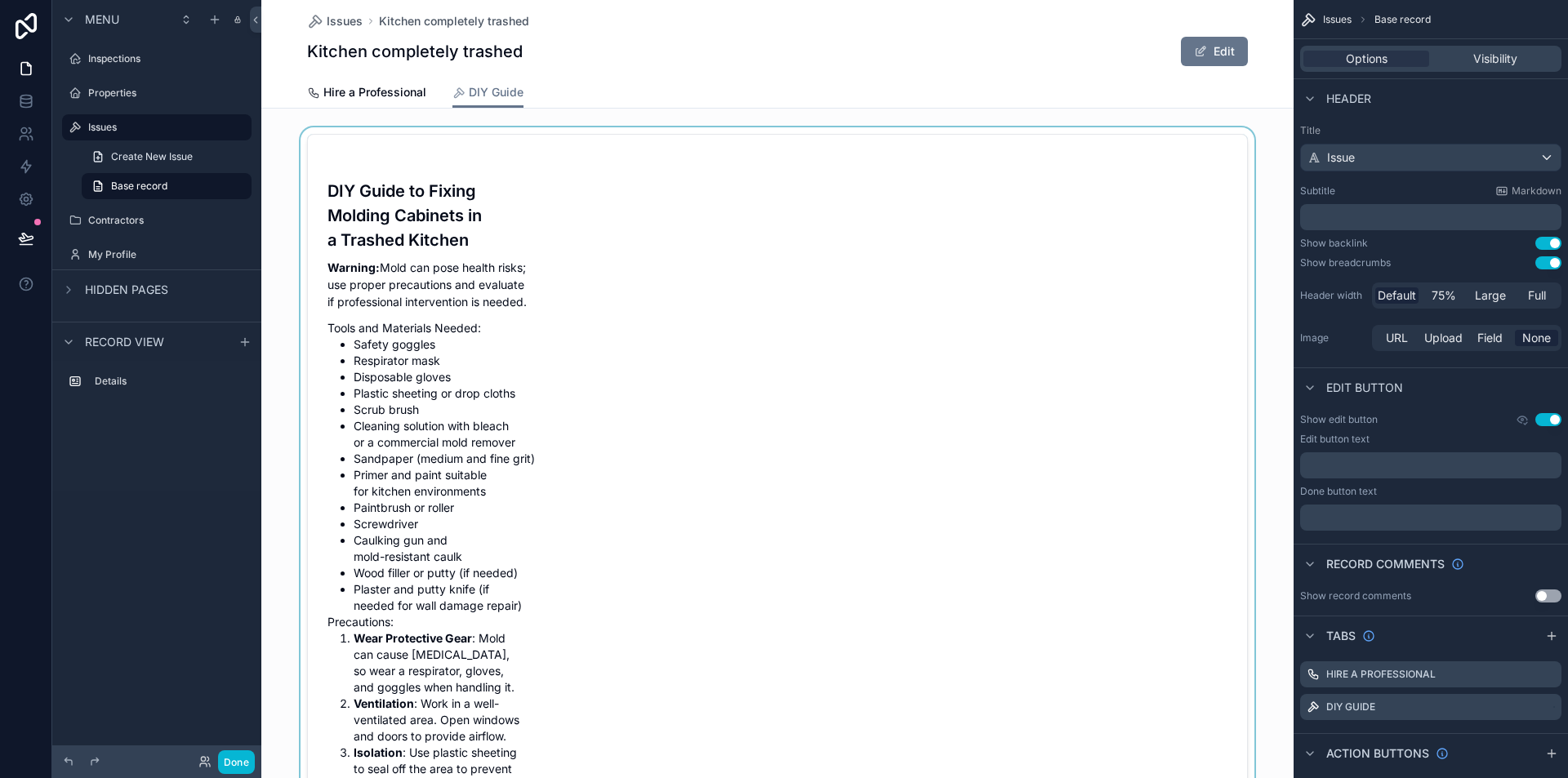
scroll to position [0, 0]
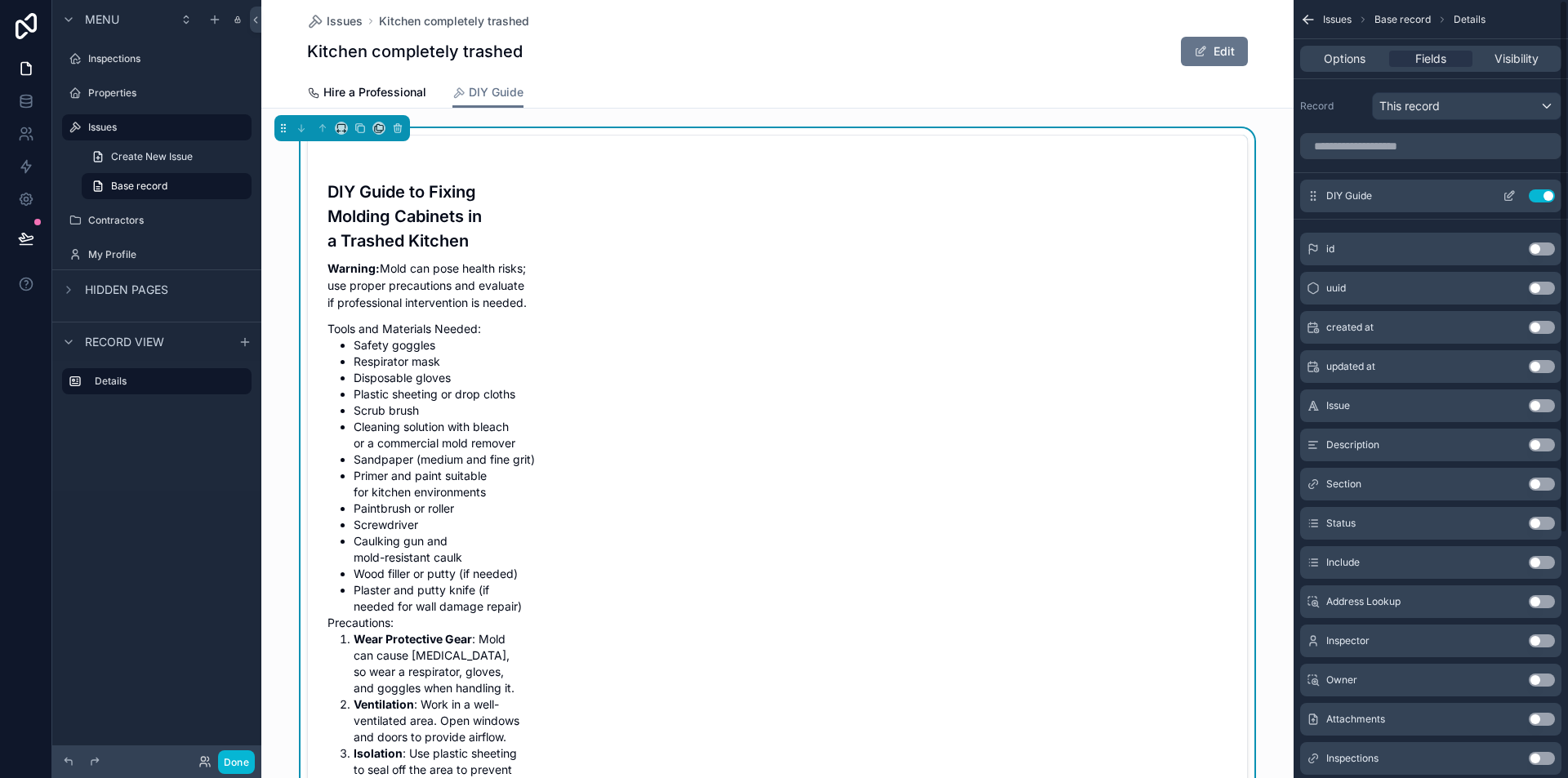
click at [1513, 190] on icon "scrollable content" at bounding box center [1509, 195] width 13 height 13
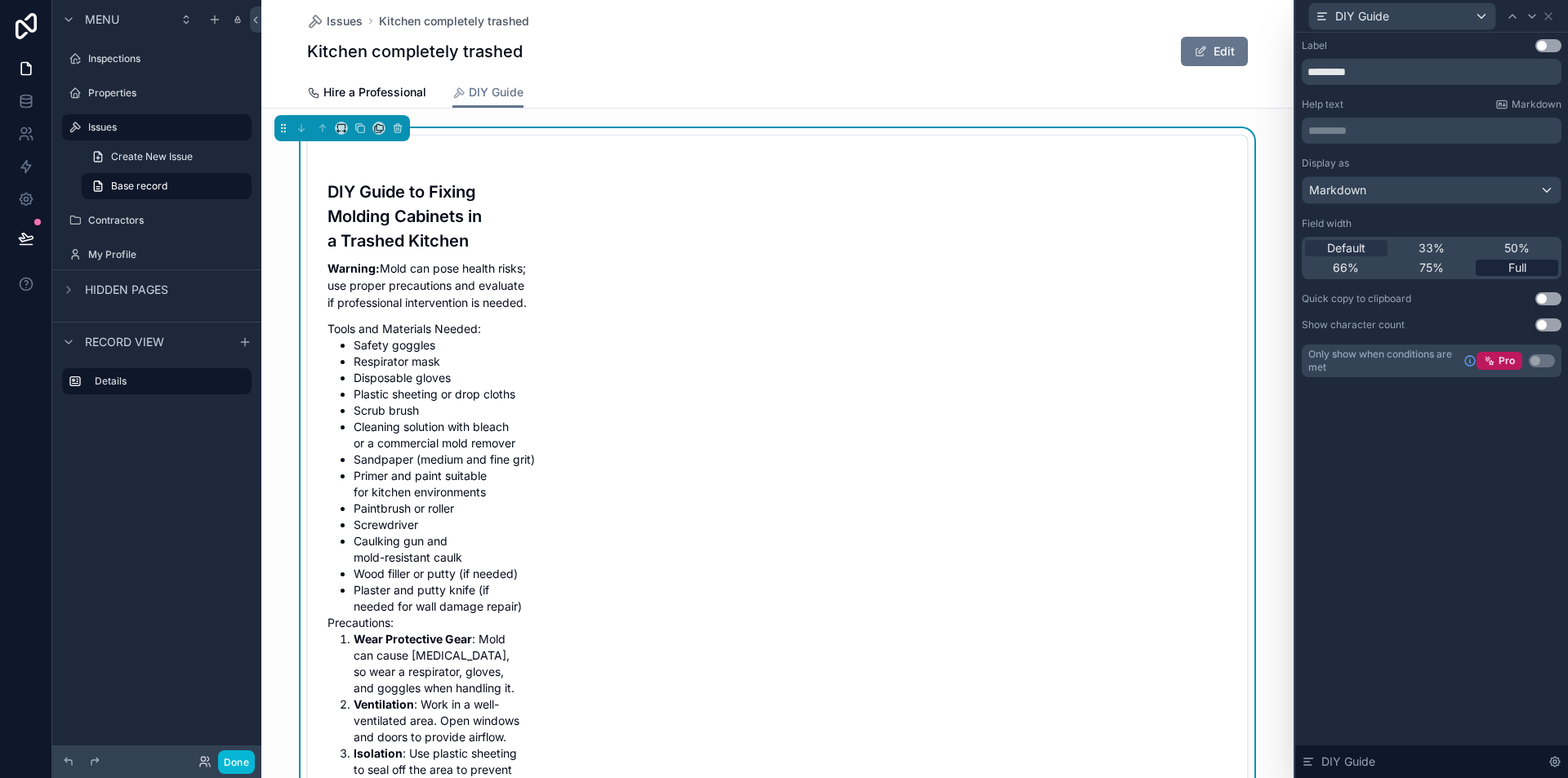
click at [1518, 270] on span "Full" at bounding box center [1517, 267] width 18 height 16
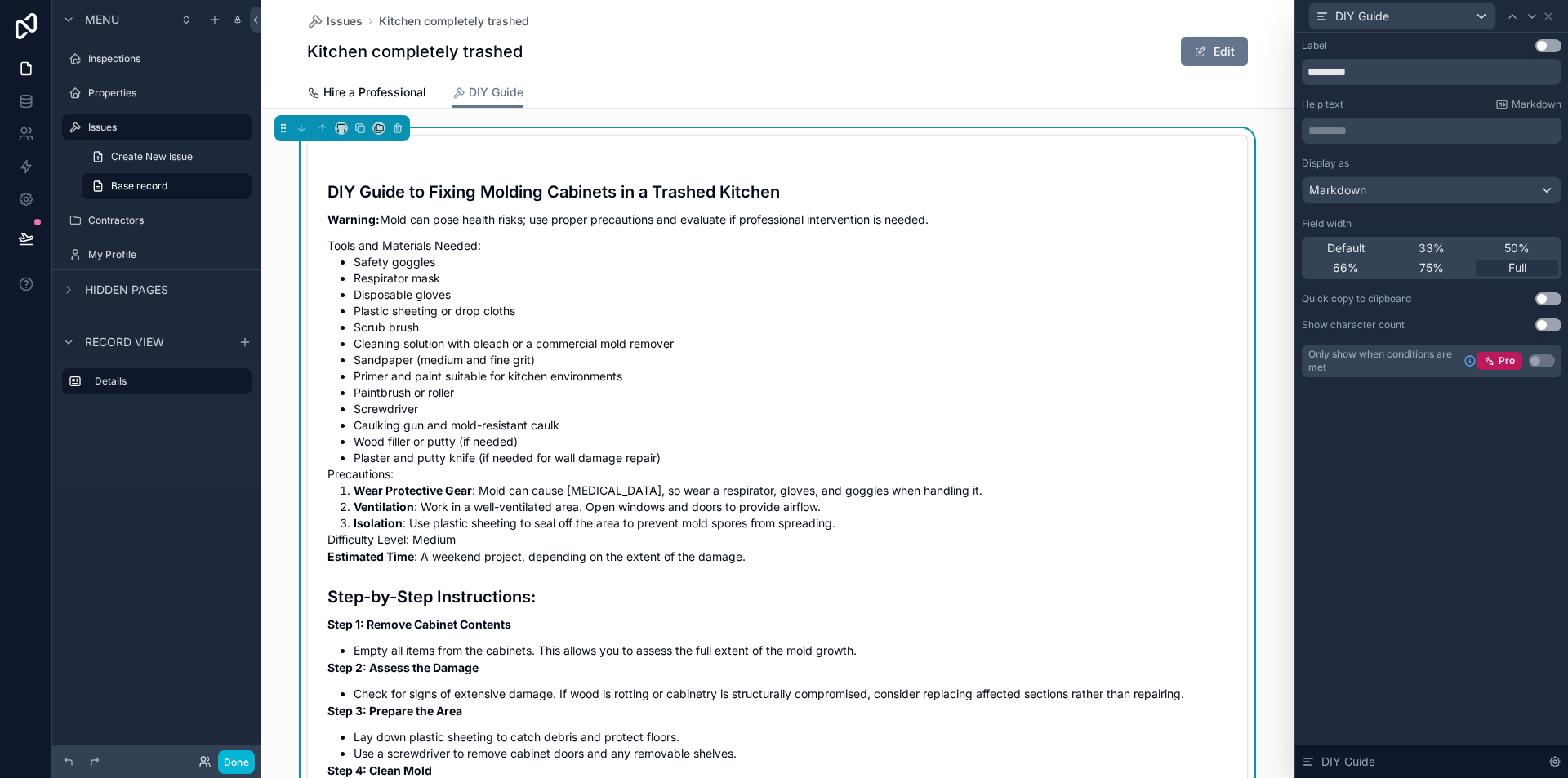
click at [1511, 520] on div "Label Use setting ********* Help text Markdown ********* ﻿ Display as Markdown …" at bounding box center [1432, 405] width 273 height 745
click at [1007, 547] on h4 "Difficulty Level: Medium" at bounding box center [777, 539] width 900 height 16
click at [1548, 48] on button "Use setting" at bounding box center [1548, 45] width 26 height 13
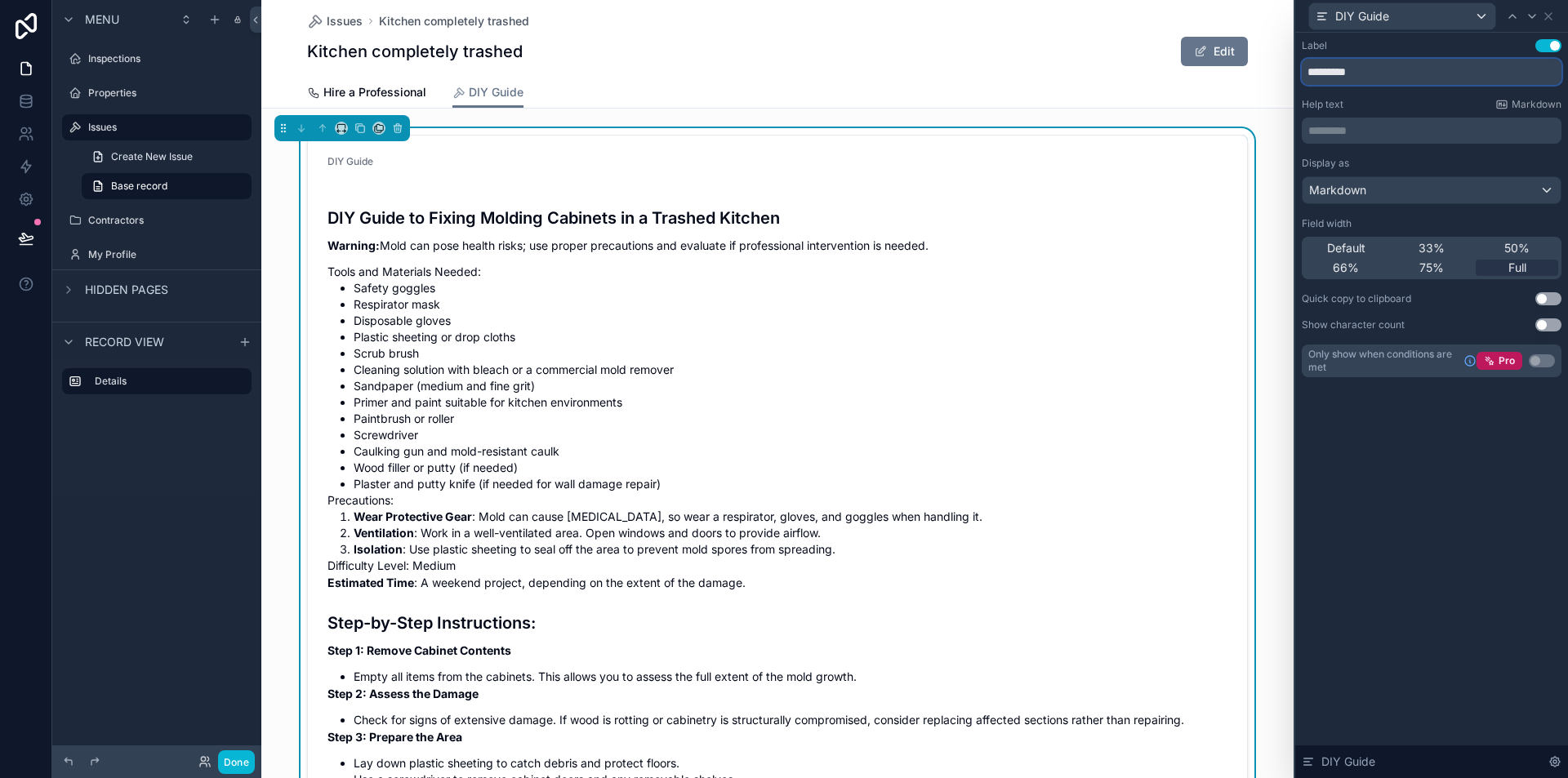
click at [1410, 78] on input "*********" at bounding box center [1431, 71] width 259 height 26
click at [1551, 591] on div "**********" at bounding box center [1432, 405] width 273 height 745
click at [1323, 73] on input "**********" at bounding box center [1431, 71] width 259 height 26
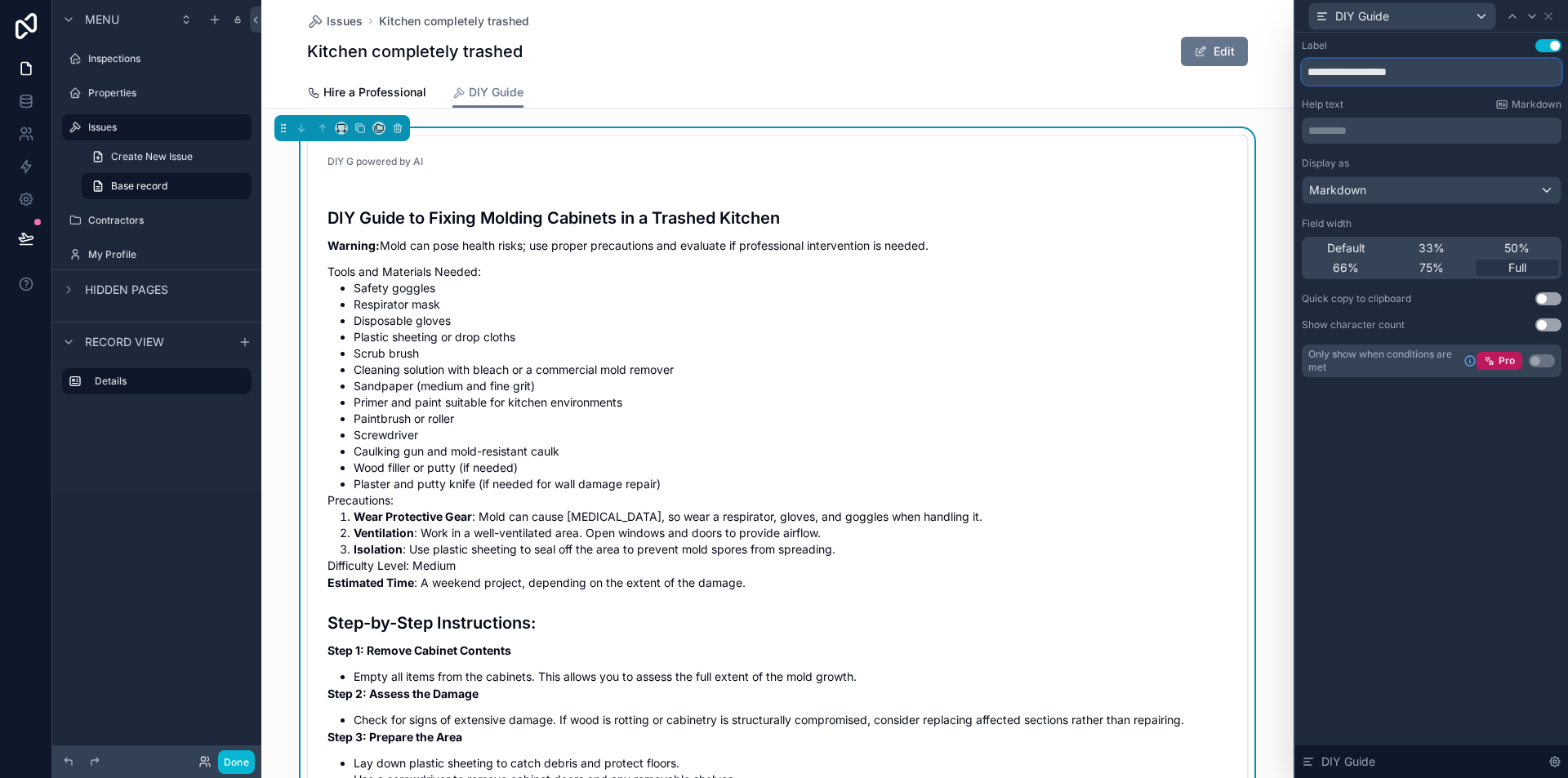
click at [1335, 69] on input "**********" at bounding box center [1431, 71] width 259 height 26
click at [1542, 497] on div "**********" at bounding box center [1432, 405] width 273 height 745
drag, startPoint x: 1366, startPoint y: 70, endPoint x: 1059, endPoint y: 40, distance: 308.5
click at [1063, 41] on div "**********" at bounding box center [784, 389] width 1568 height 778
type input "**********"
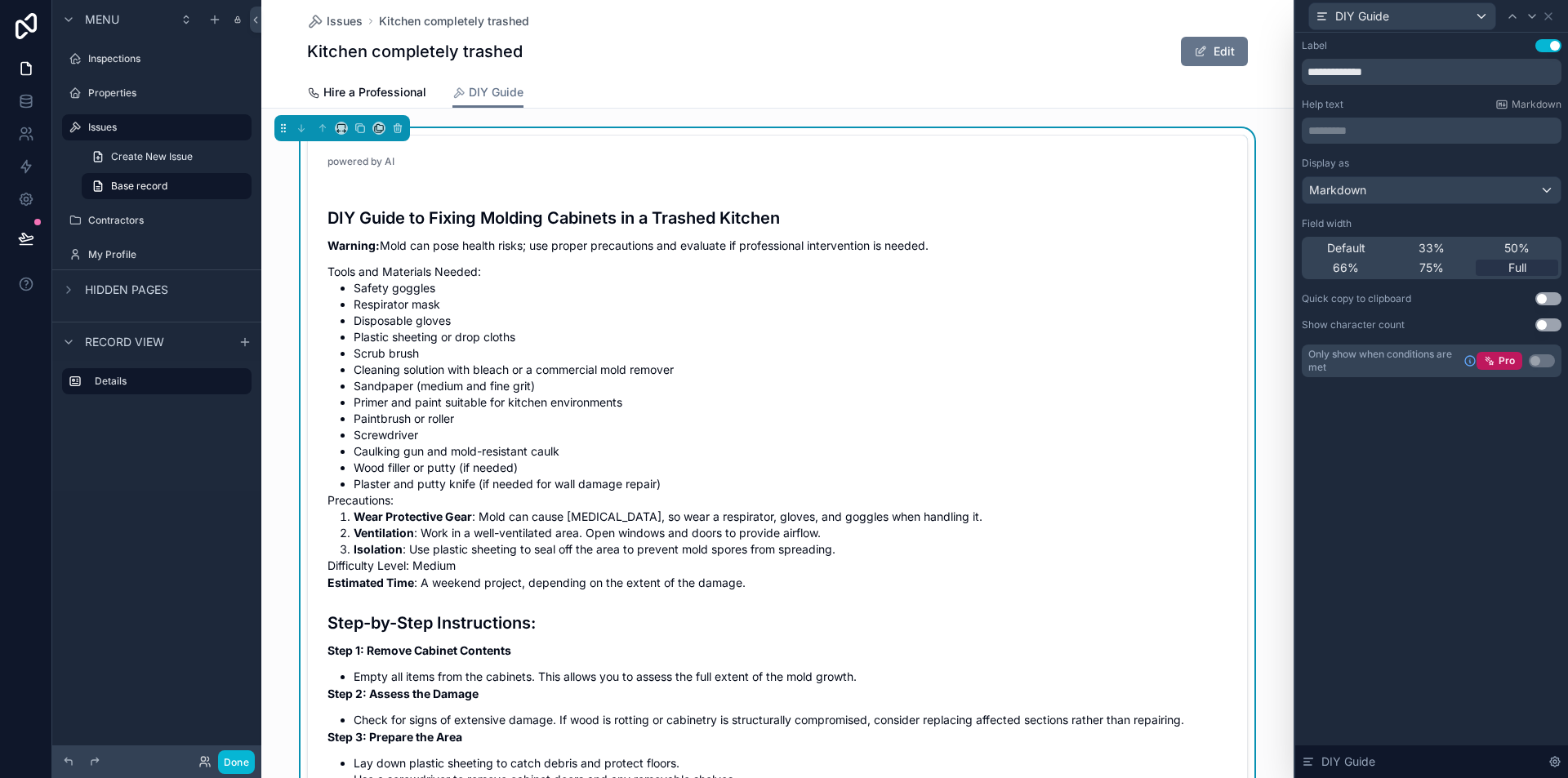
click at [1491, 540] on div "**********" at bounding box center [1432, 405] width 273 height 745
click at [348, 92] on span "Hire a Professional" at bounding box center [374, 92] width 103 height 16
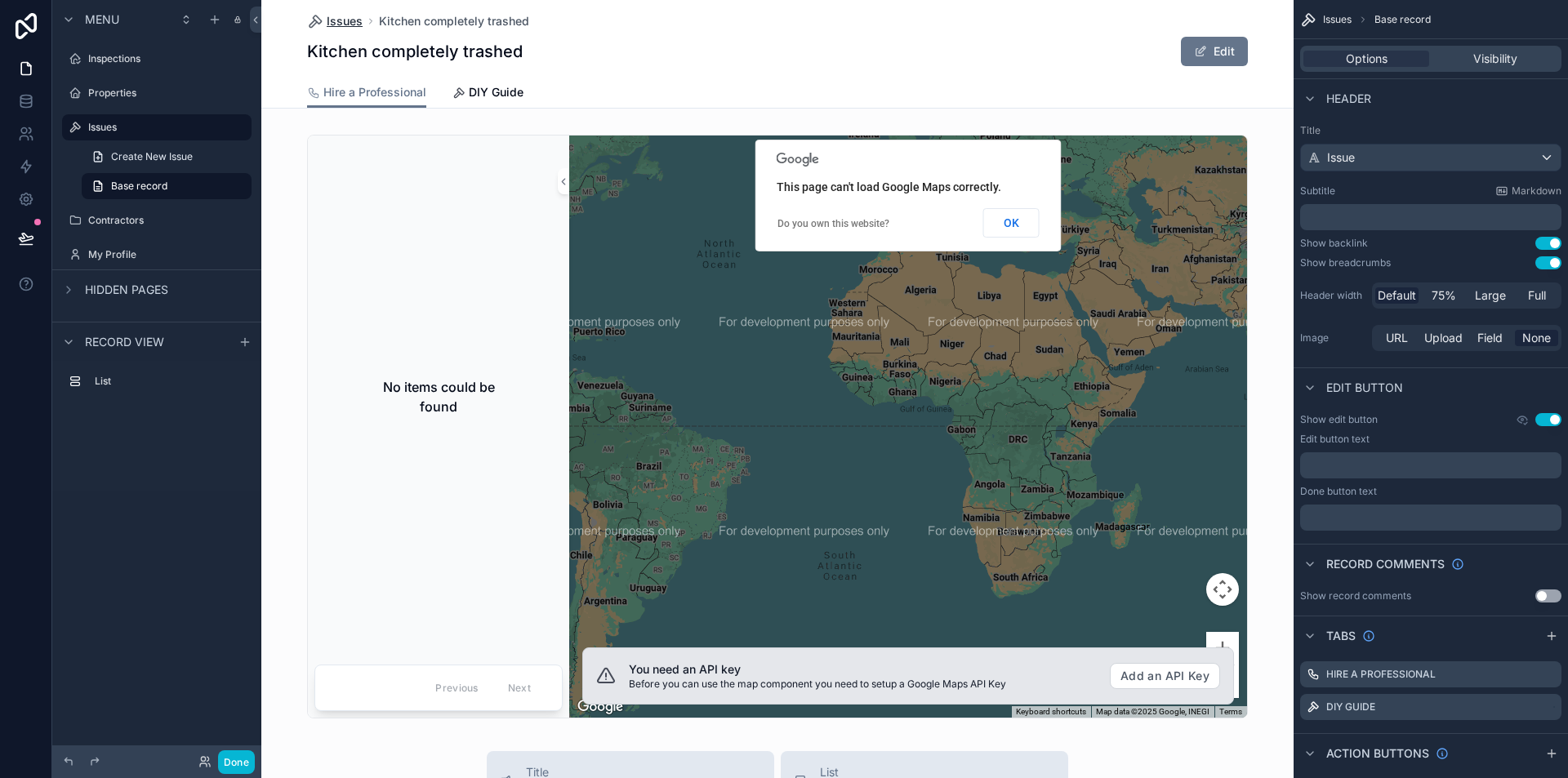
click at [326, 19] on span "Issues" at bounding box center [344, 20] width 36 height 16
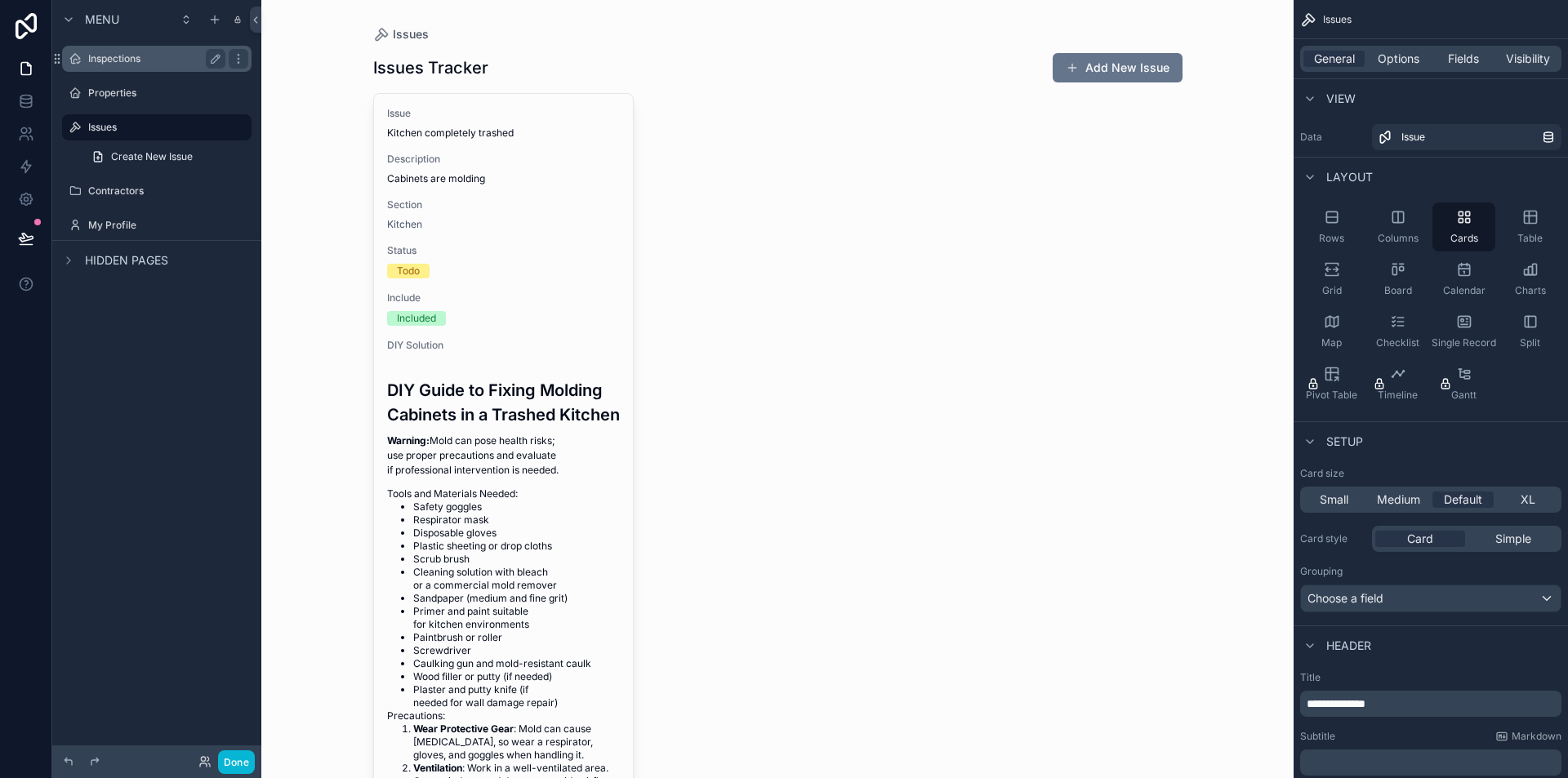
click at [104, 48] on div "Inspections" at bounding box center [157, 58] width 183 height 26
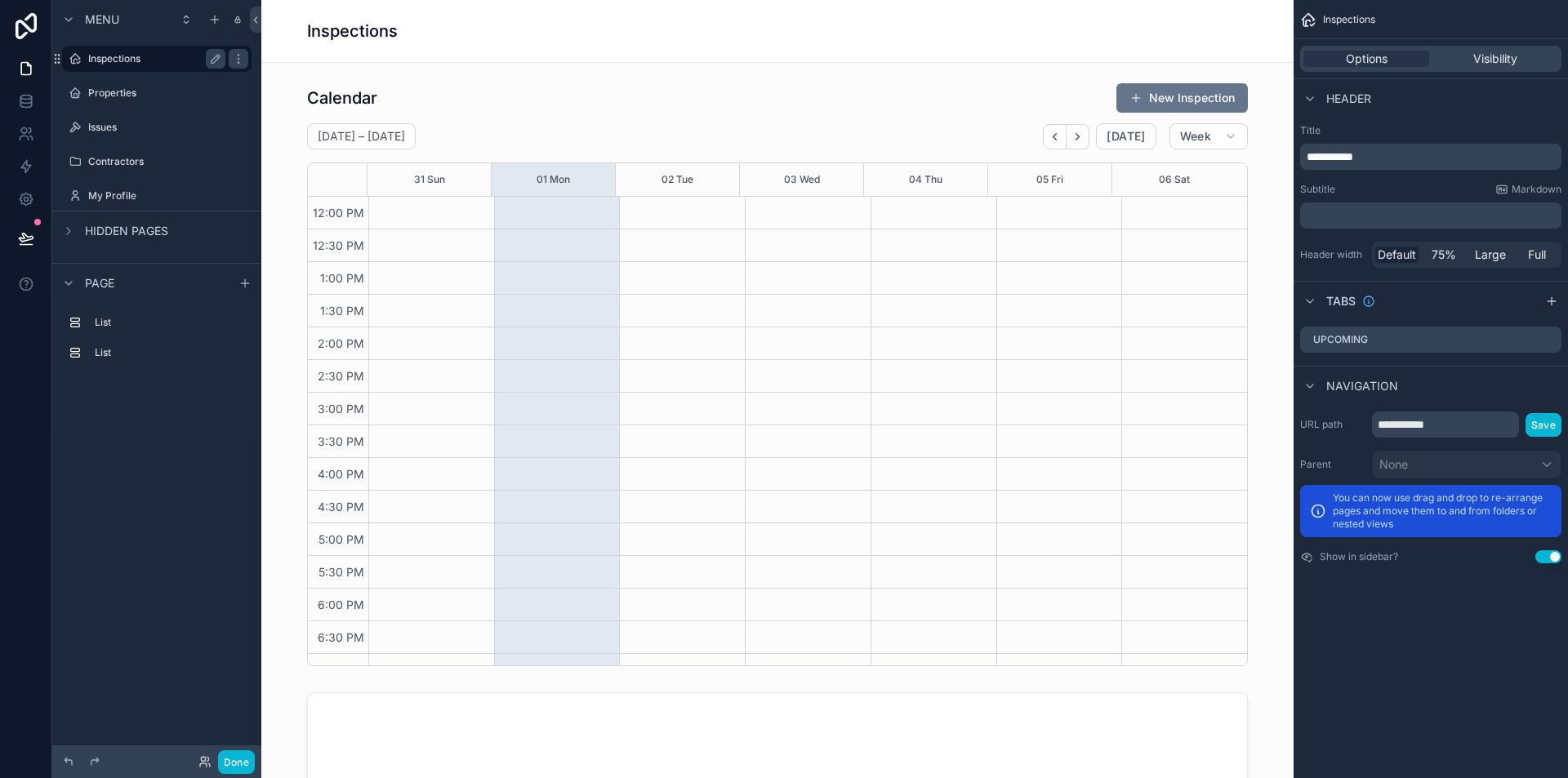
click at [126, 55] on label "Inspections" at bounding box center [153, 58] width 131 height 13
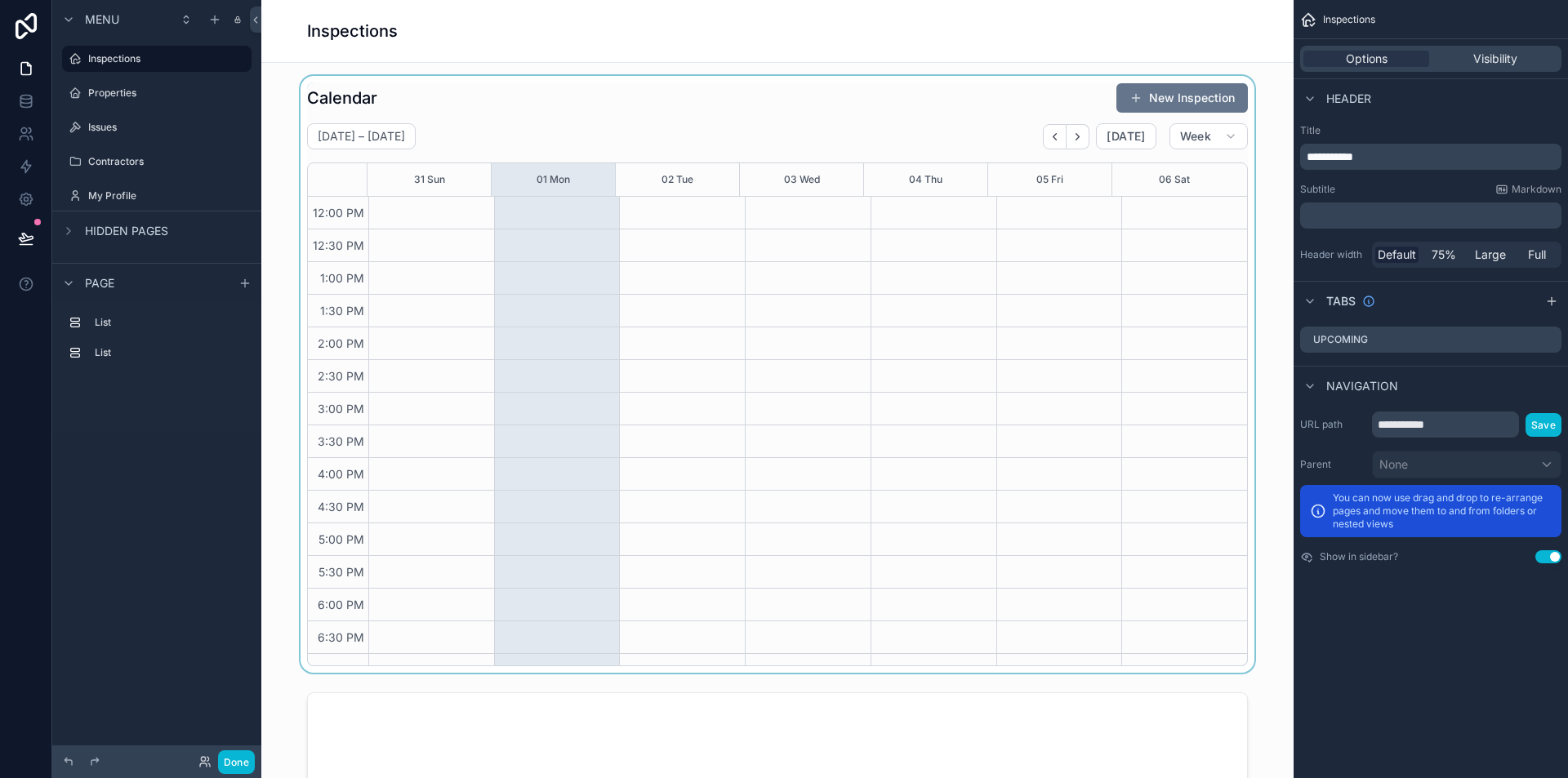
click at [566, 110] on div "scrollable content" at bounding box center [778, 375] width 1007 height 597
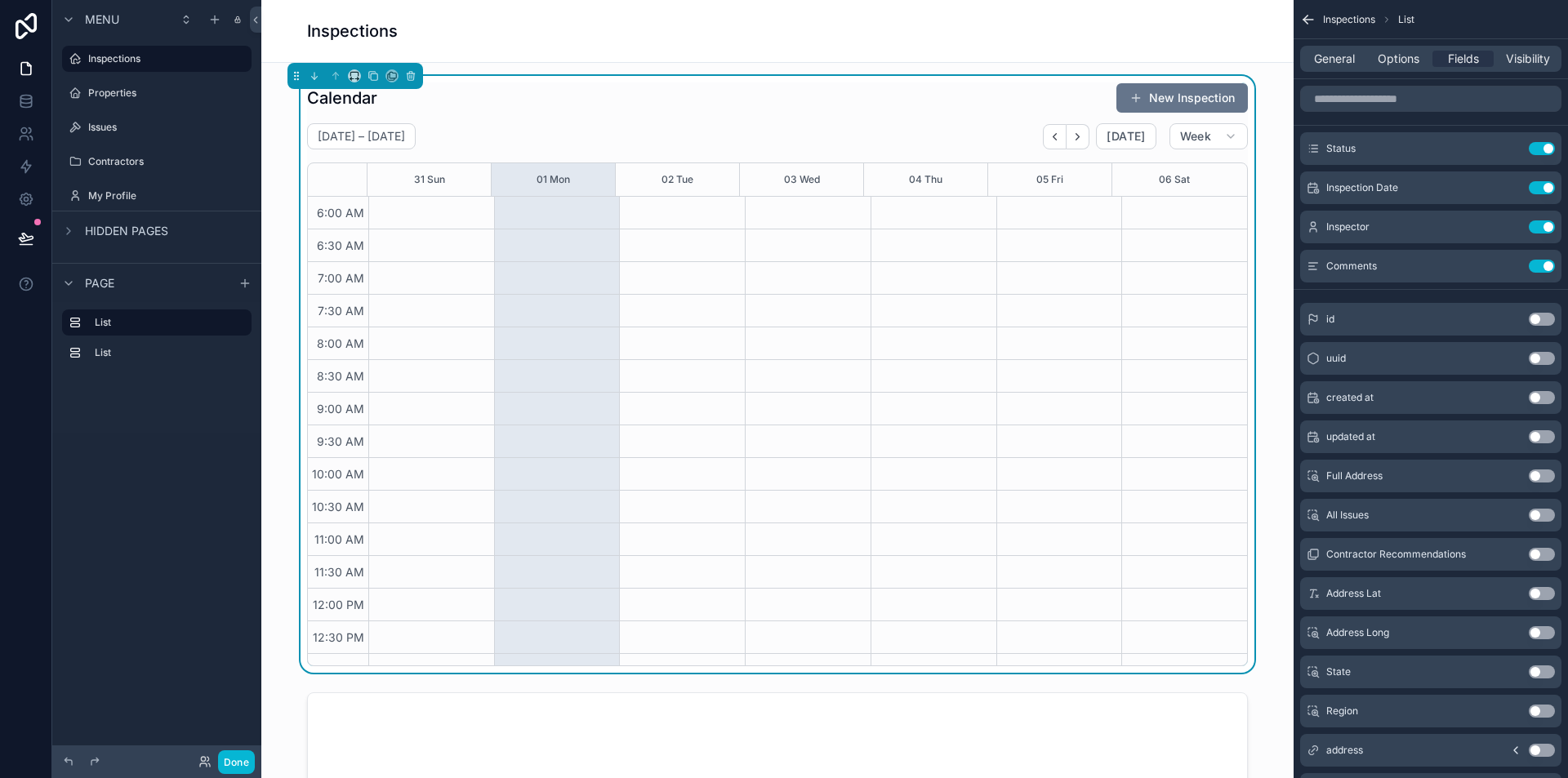
scroll to position [392, 0]
click at [104, 65] on div "Inspections" at bounding box center [157, 58] width 137 height 19
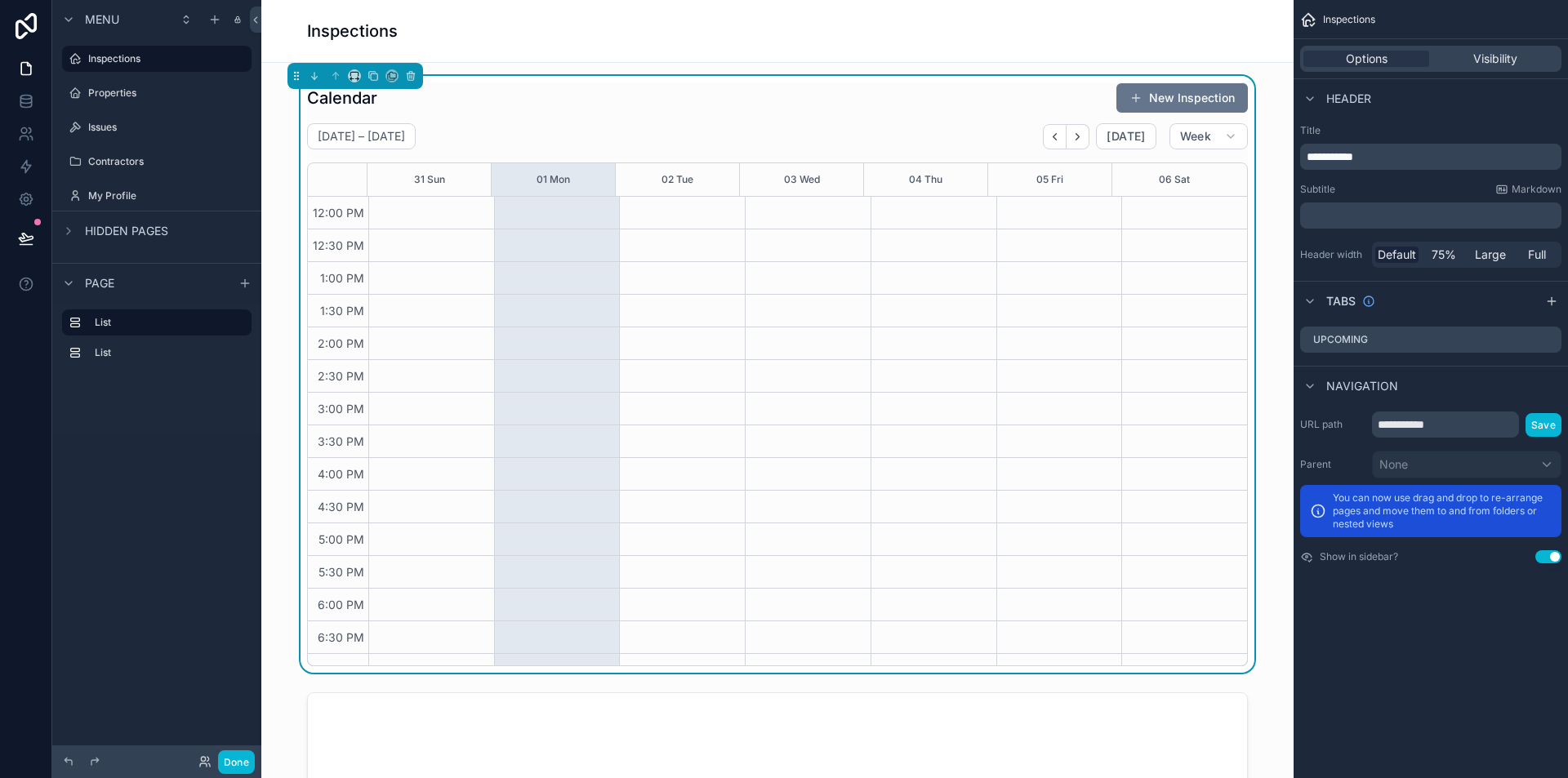
click at [373, 200] on div "scrollable content" at bounding box center [431, 295] width 126 height 980
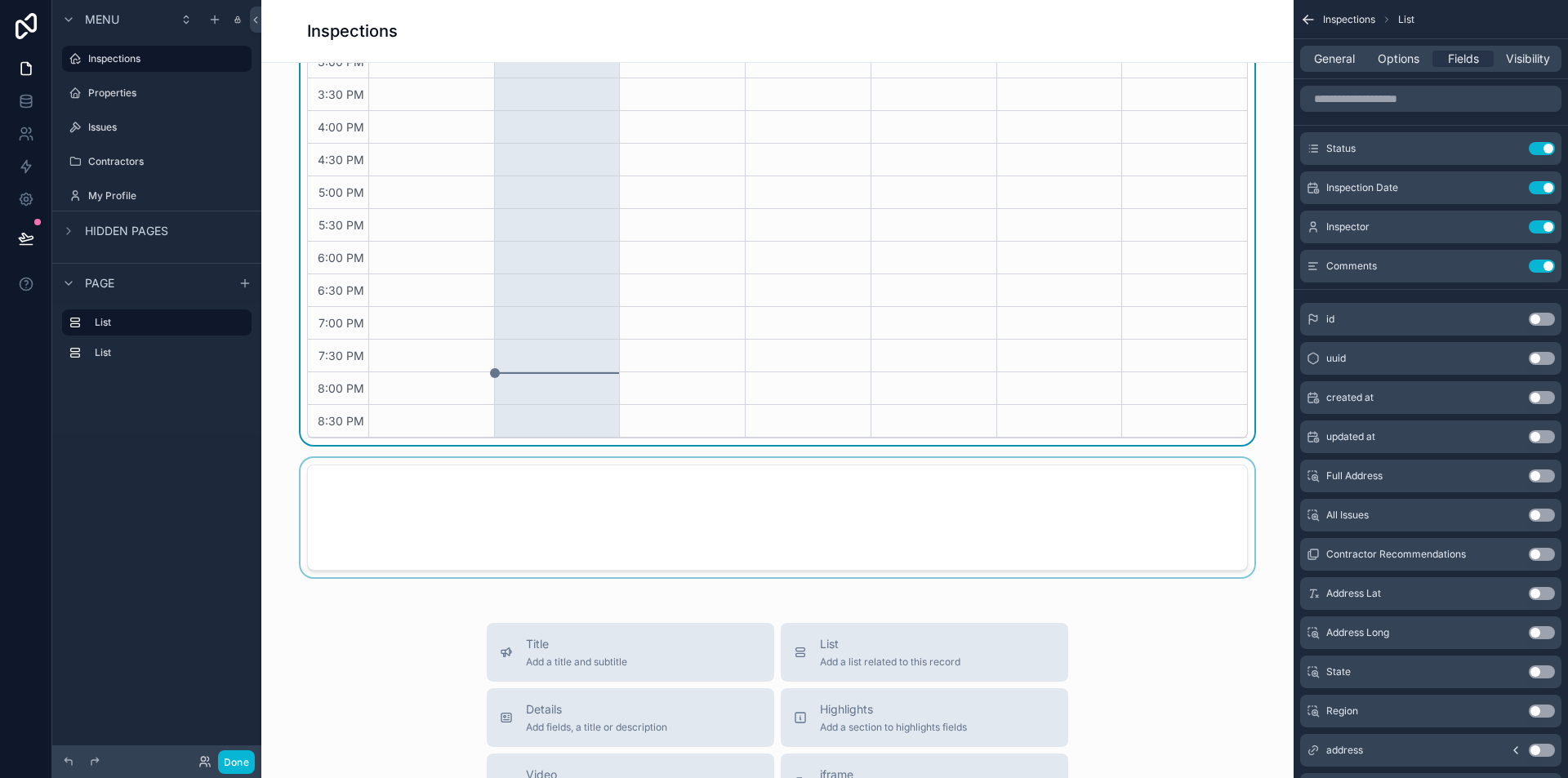
scroll to position [245, 0]
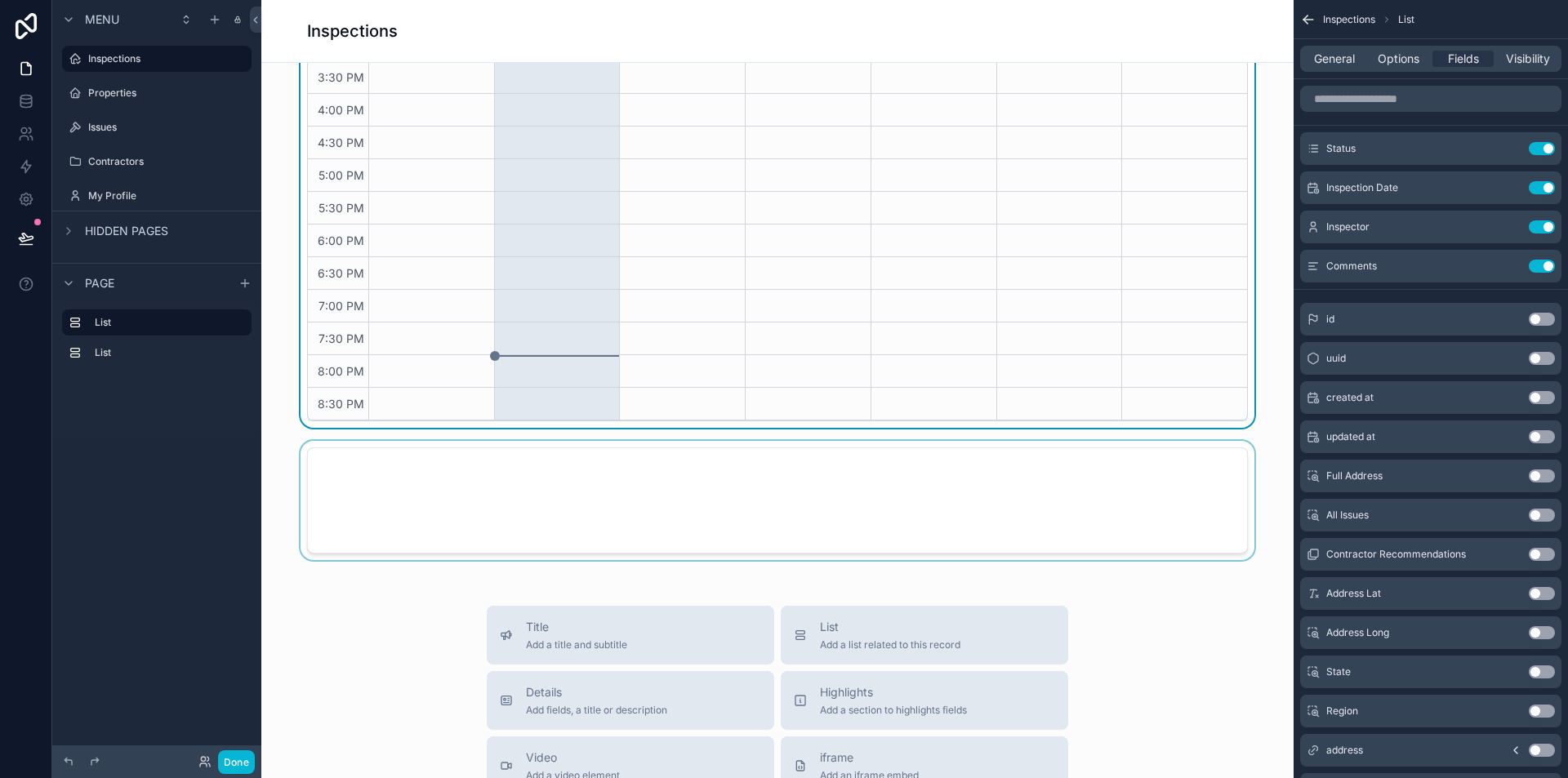
click at [589, 481] on div "scrollable content" at bounding box center [778, 503] width 1007 height 125
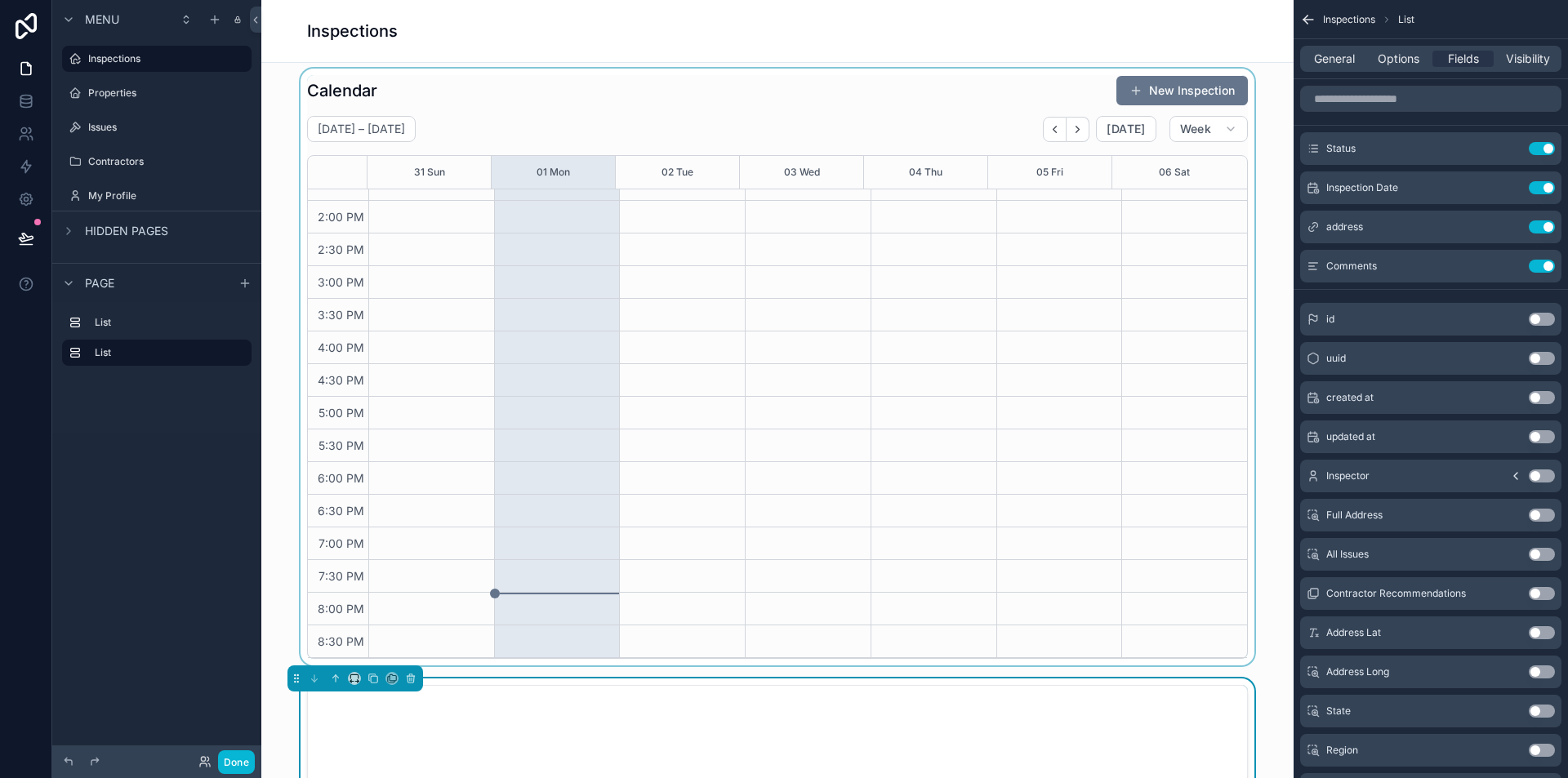
scroll to position [0, 0]
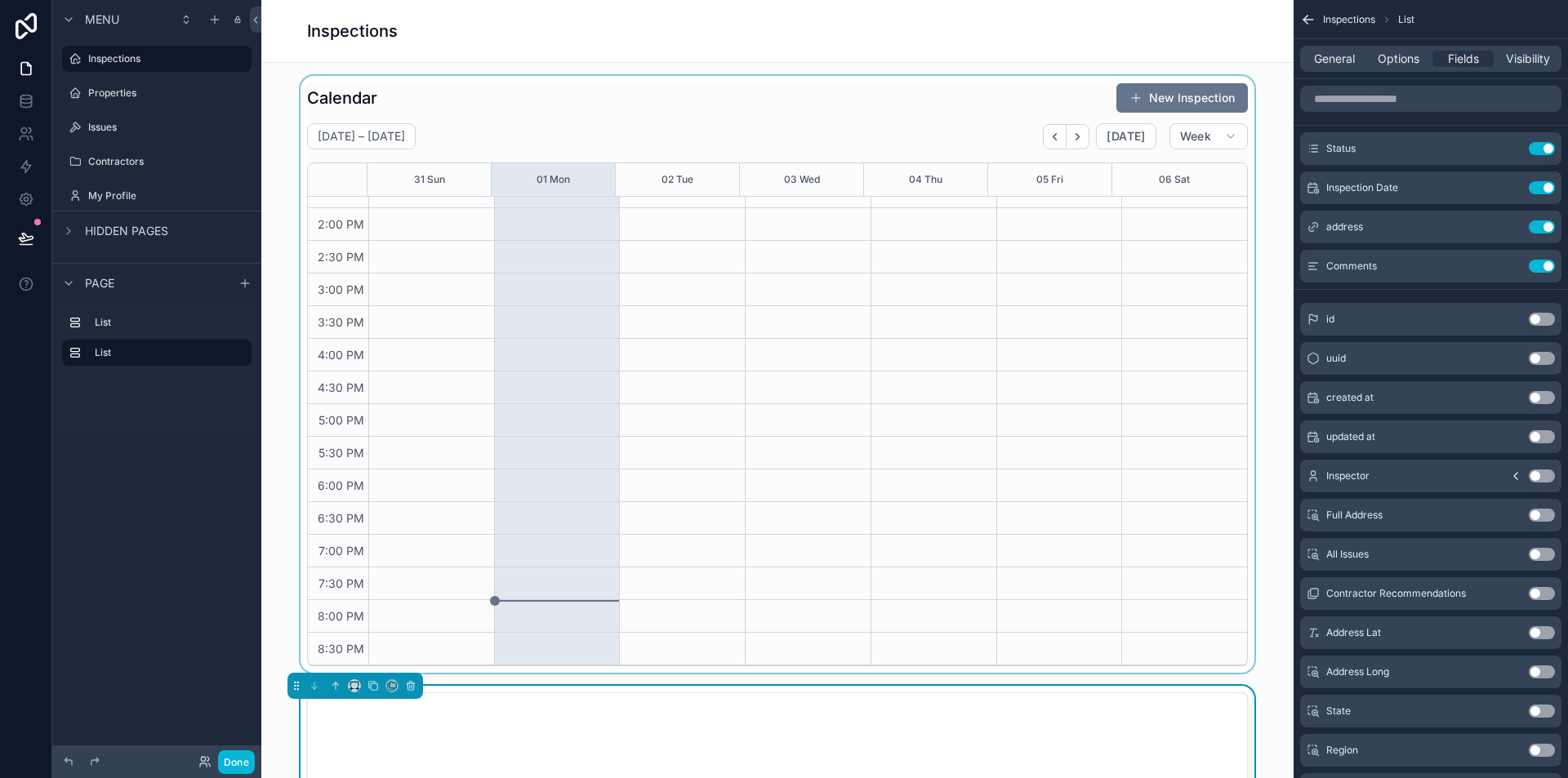
click at [515, 349] on div "scrollable content" at bounding box center [778, 375] width 1007 height 597
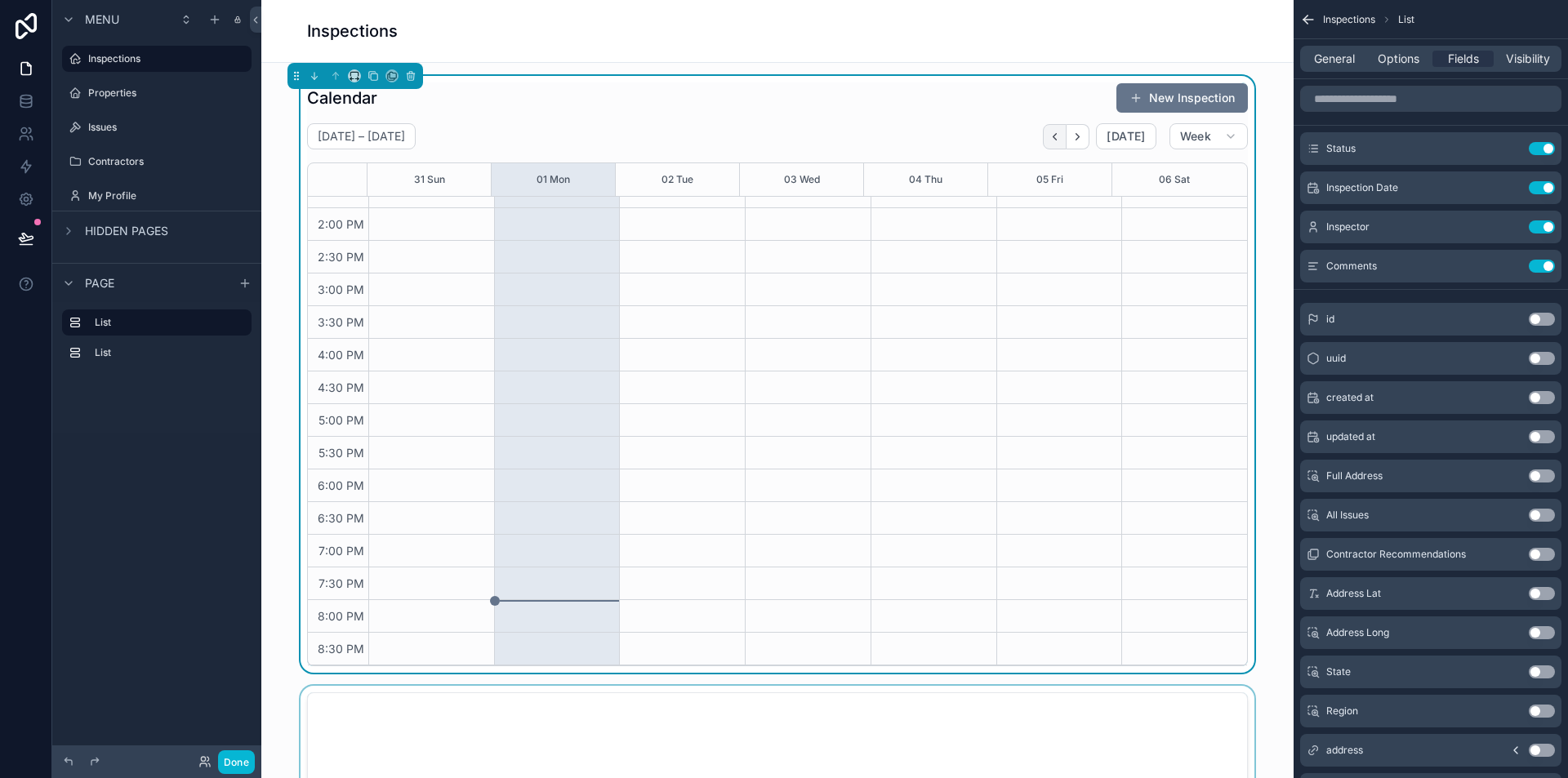
click at [1051, 133] on icon "Back" at bounding box center [1055, 136] width 12 height 12
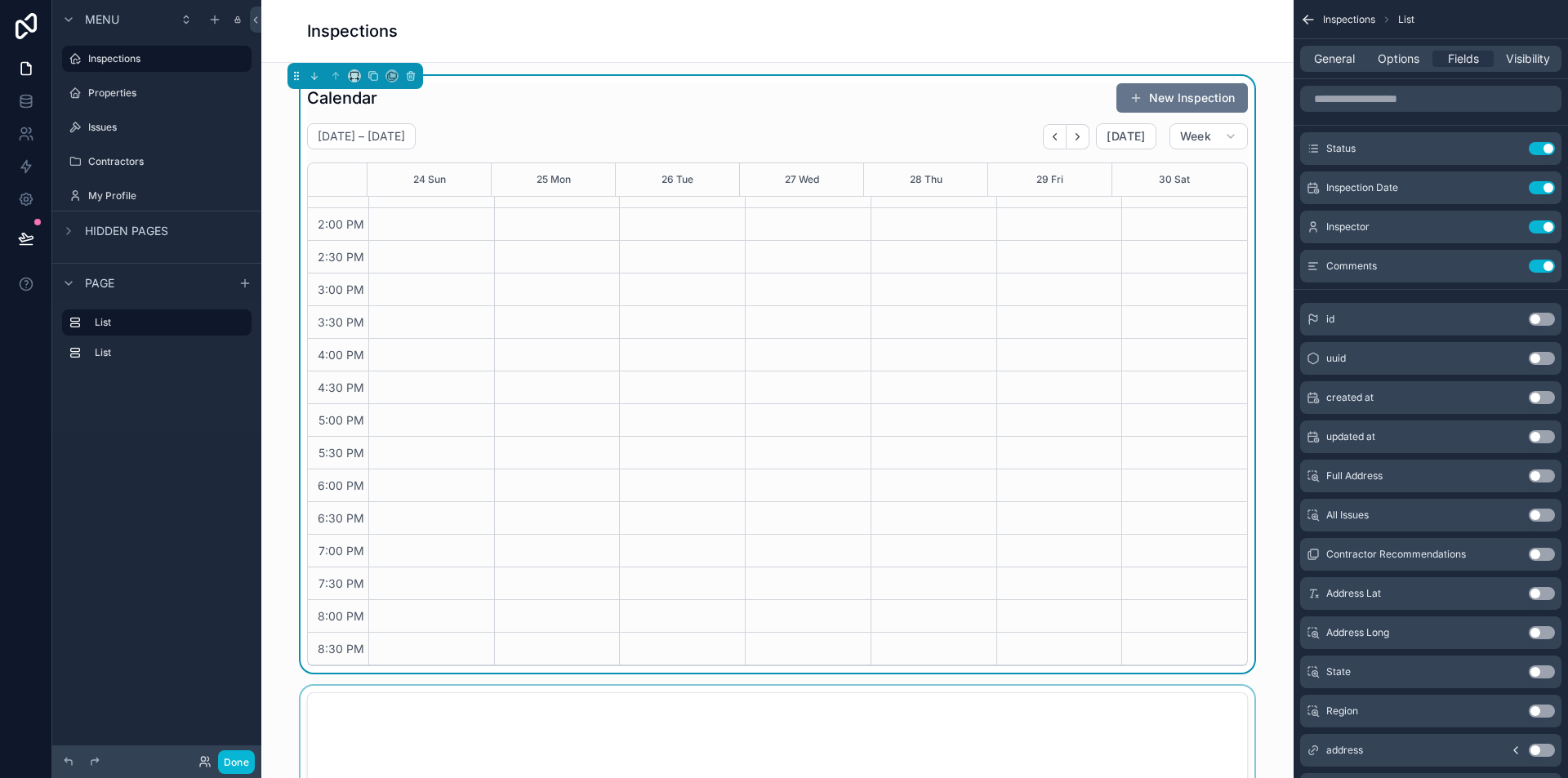
click at [1051, 133] on icon "Back" at bounding box center [1055, 136] width 12 height 12
click at [1049, 133] on icon "Back" at bounding box center [1055, 136] width 12 height 12
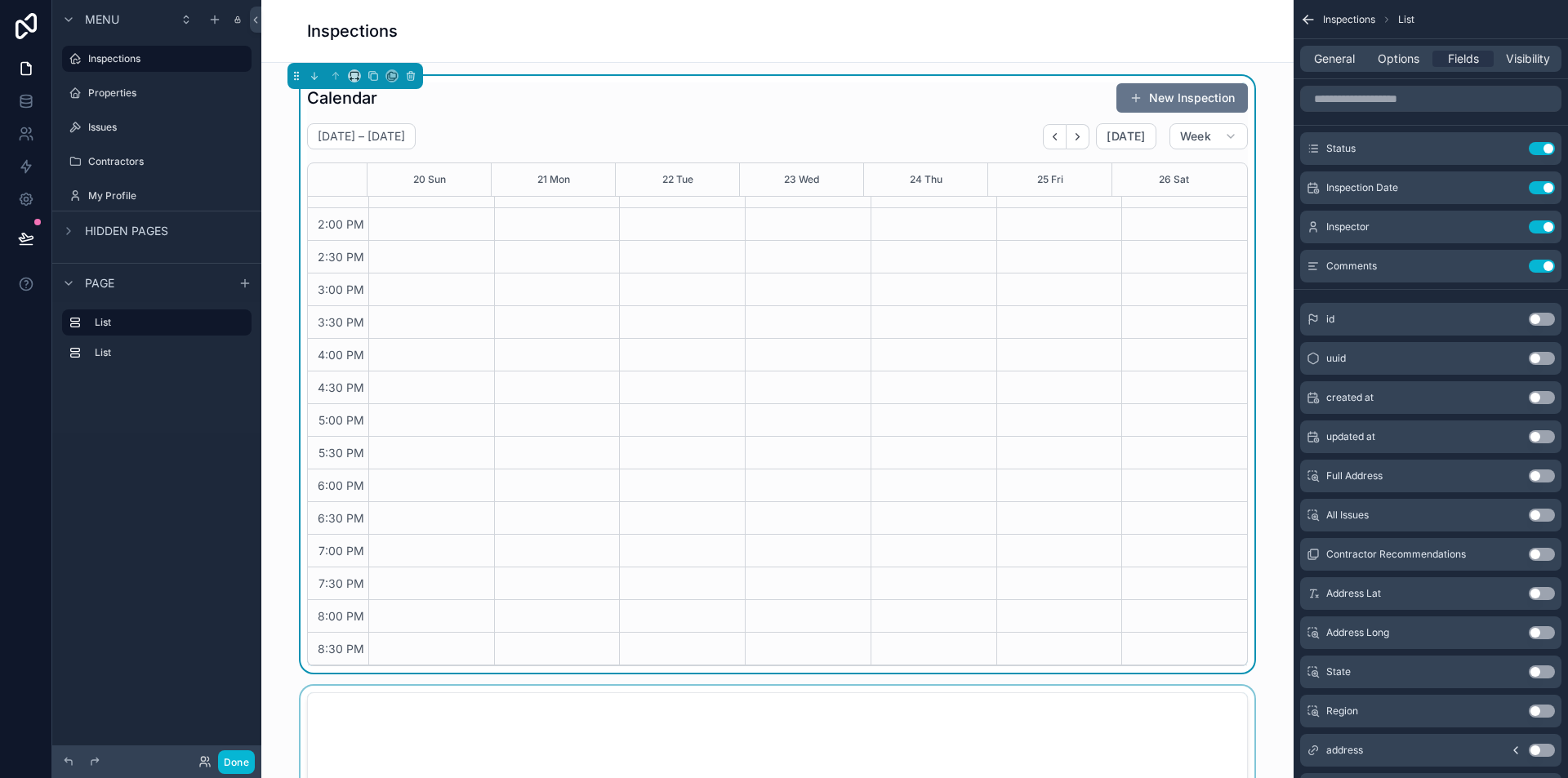
click at [1191, 118] on div "Calendar New Inspection July 20 – 26 Today Week 20 Sun 21 Mon 22 Tue 23 Wed 24 …" at bounding box center [778, 374] width 941 height 584
click at [1197, 128] on button "Week" at bounding box center [1208, 136] width 78 height 26
click at [1150, 181] on span "Month" at bounding box center [1134, 176] width 34 height 16
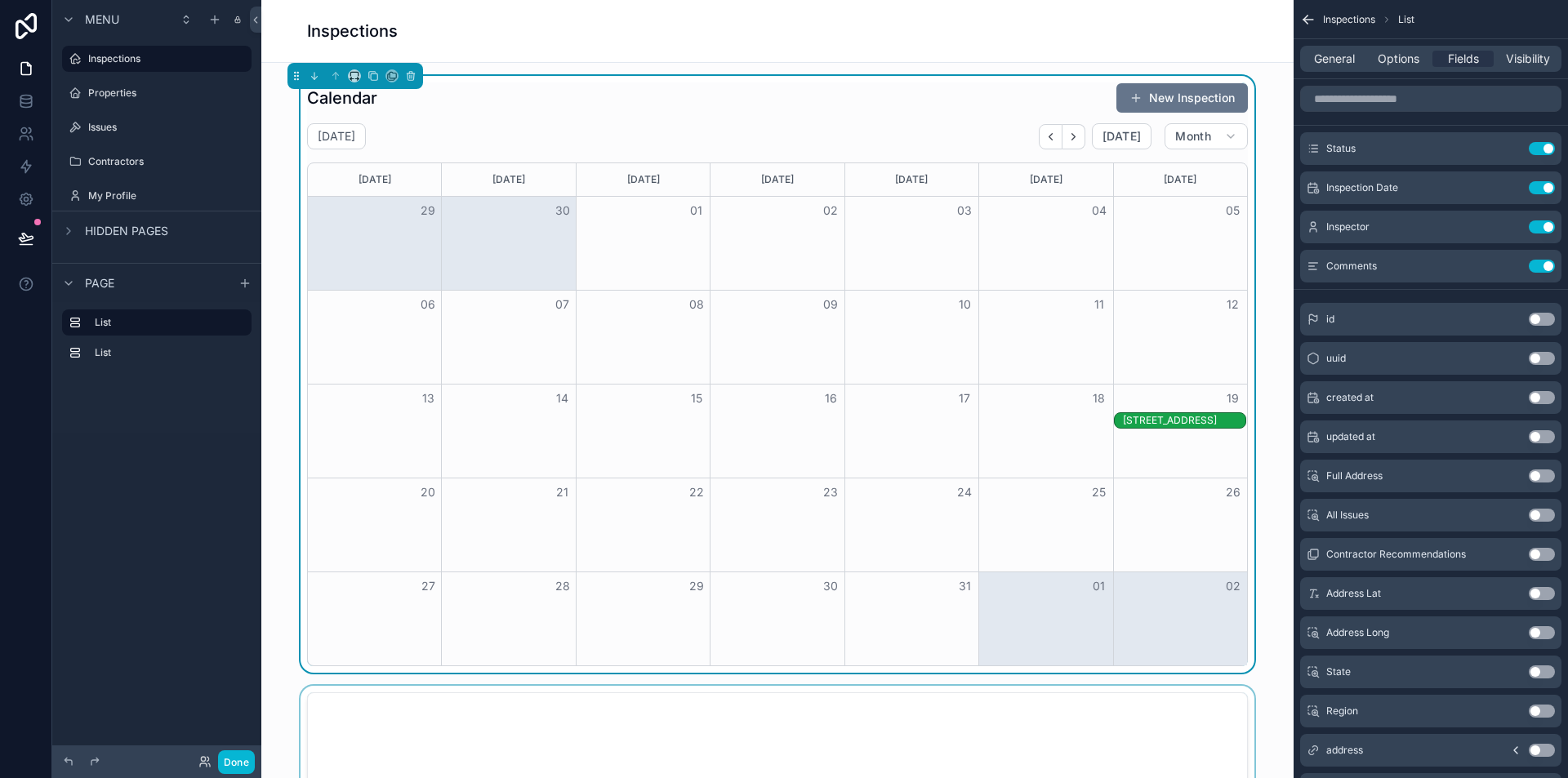
click at [1187, 425] on div "[STREET_ADDRESS]" at bounding box center [1184, 420] width 122 height 13
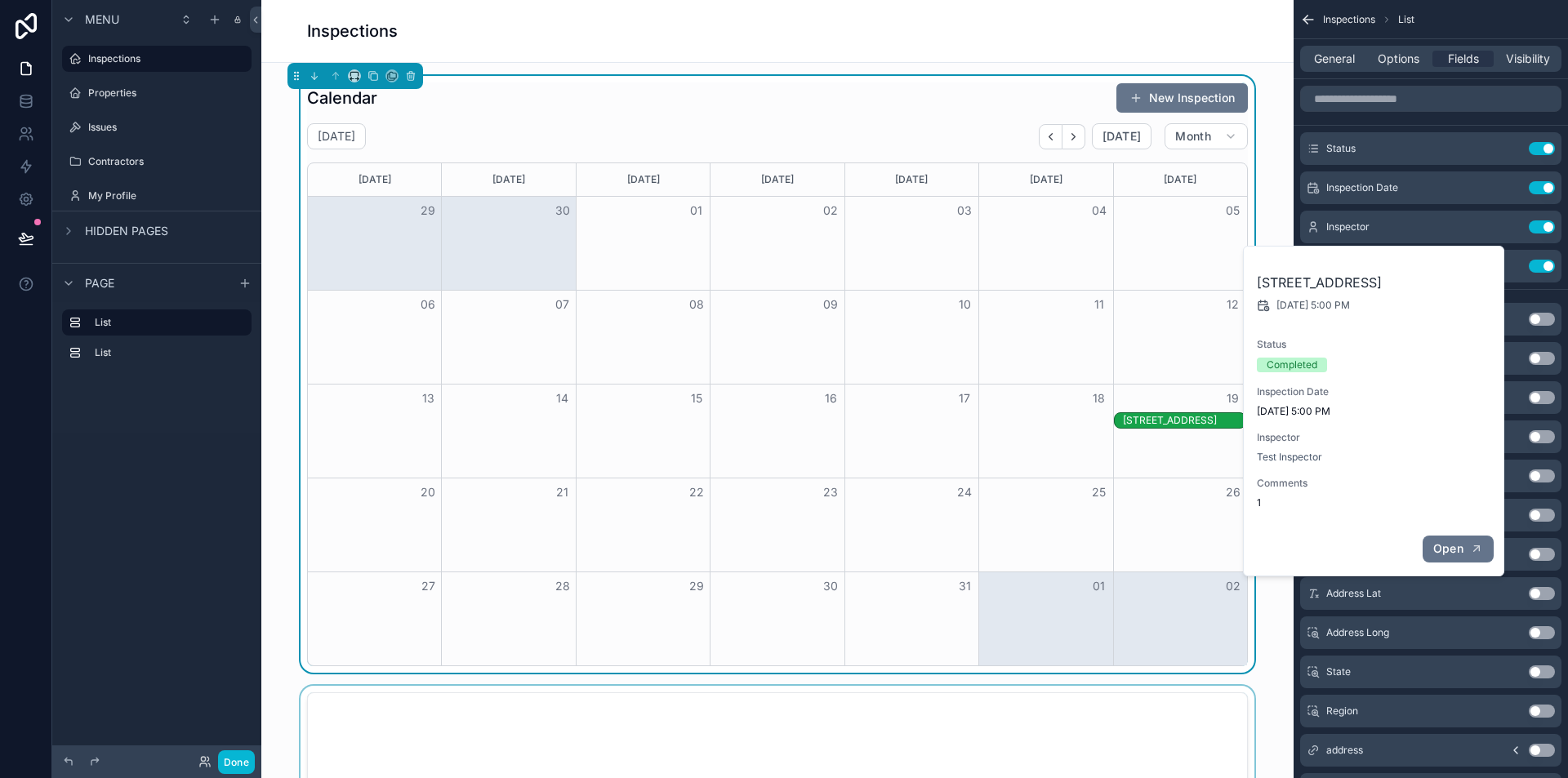
click at [1451, 556] on span "Open" at bounding box center [1448, 548] width 31 height 14
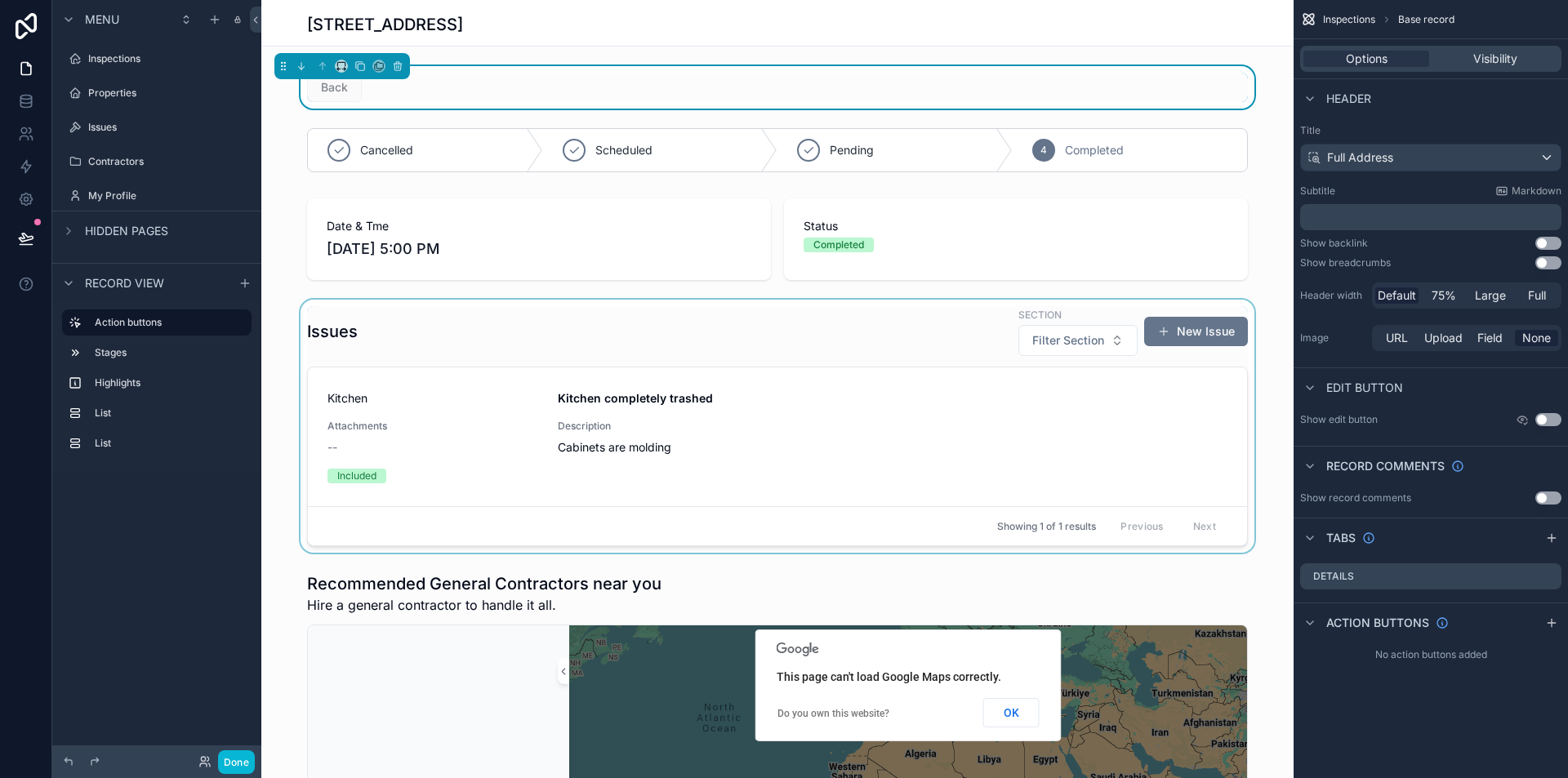
click at [631, 342] on div "scrollable content" at bounding box center [778, 426] width 1033 height 253
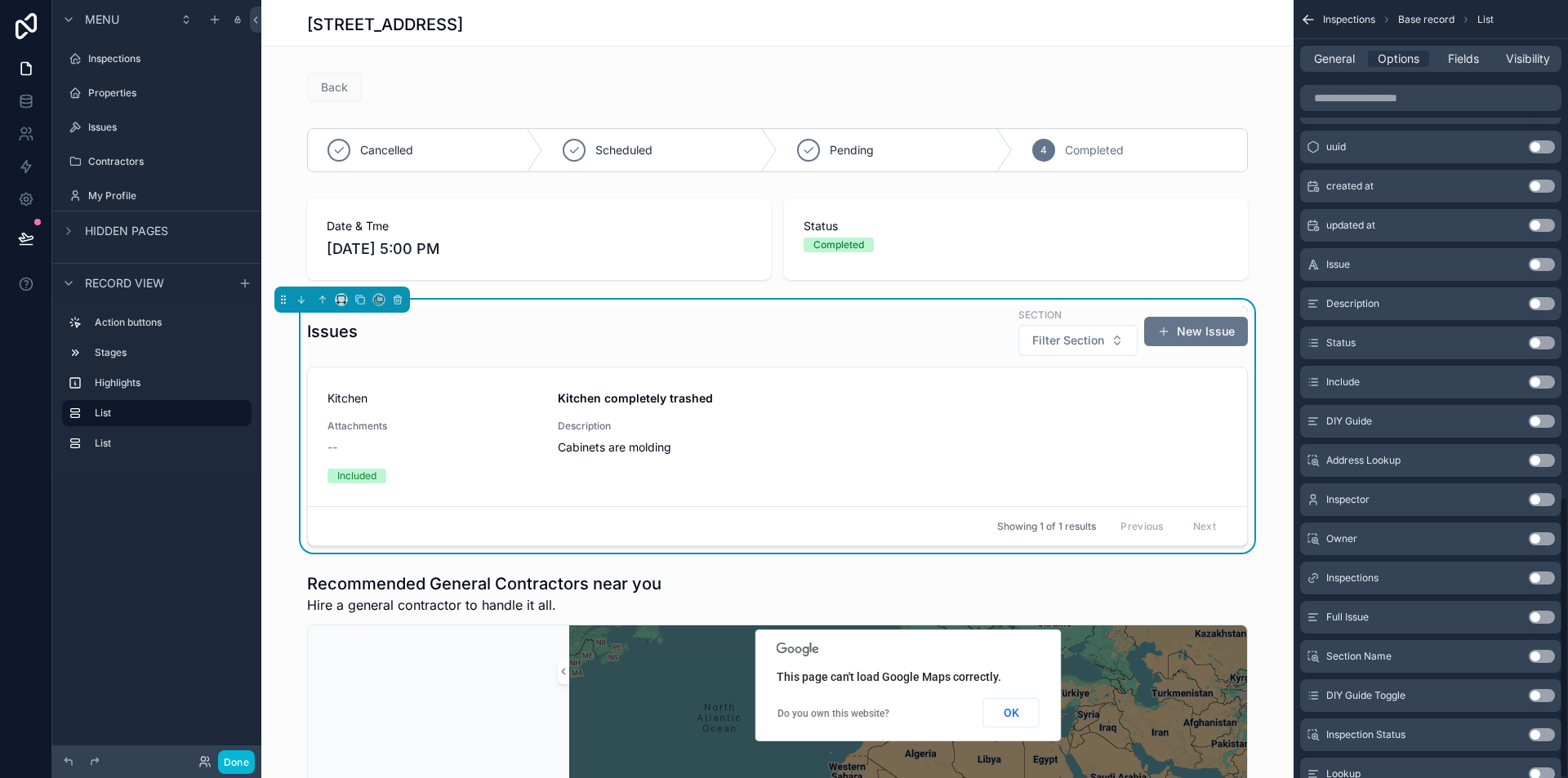
scroll to position [1370, 0]
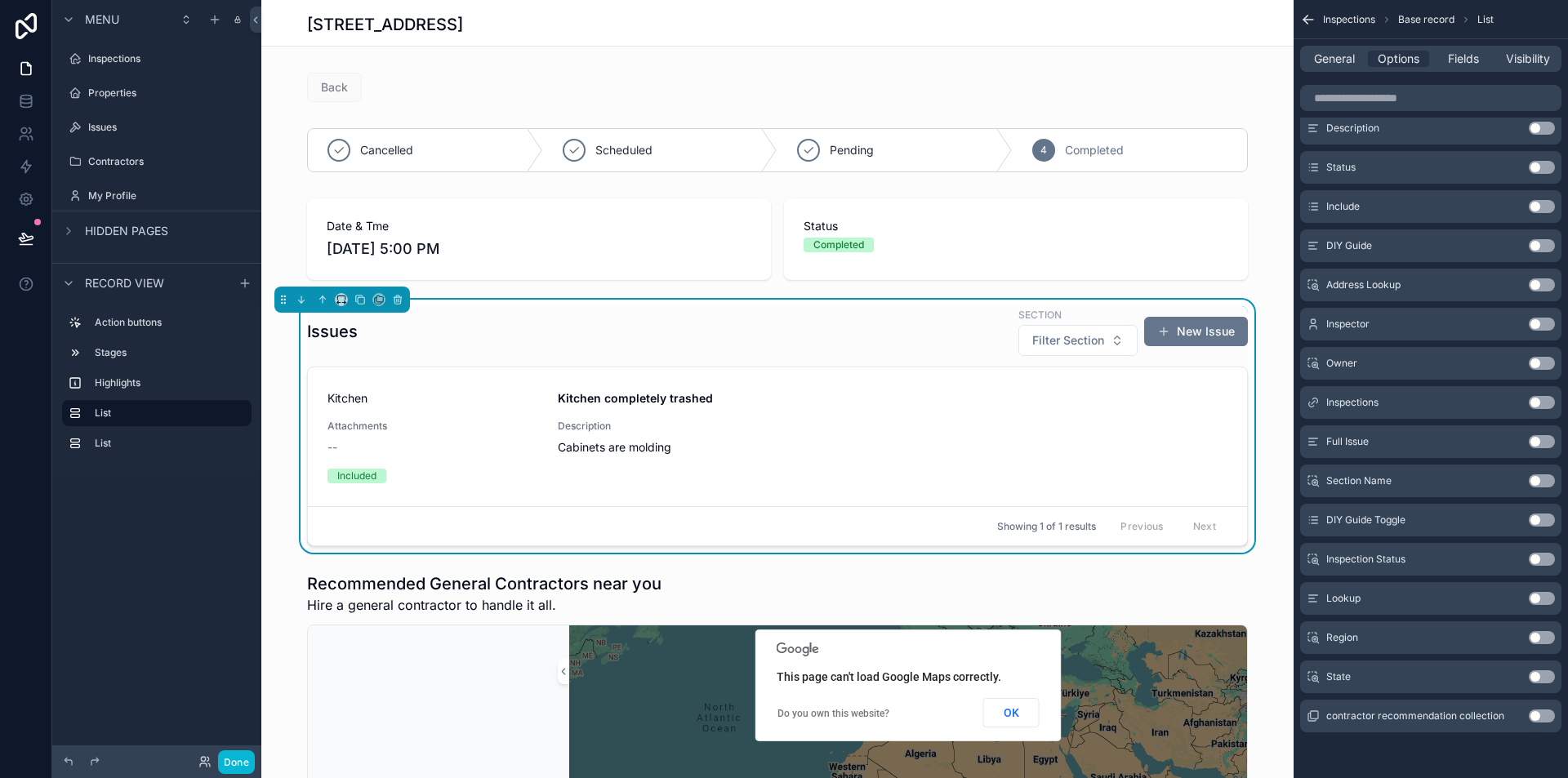
click at [1320, 49] on div "General Options Fields Visibility" at bounding box center [1431, 58] width 261 height 26
click at [1321, 56] on span "General" at bounding box center [1335, 58] width 41 height 16
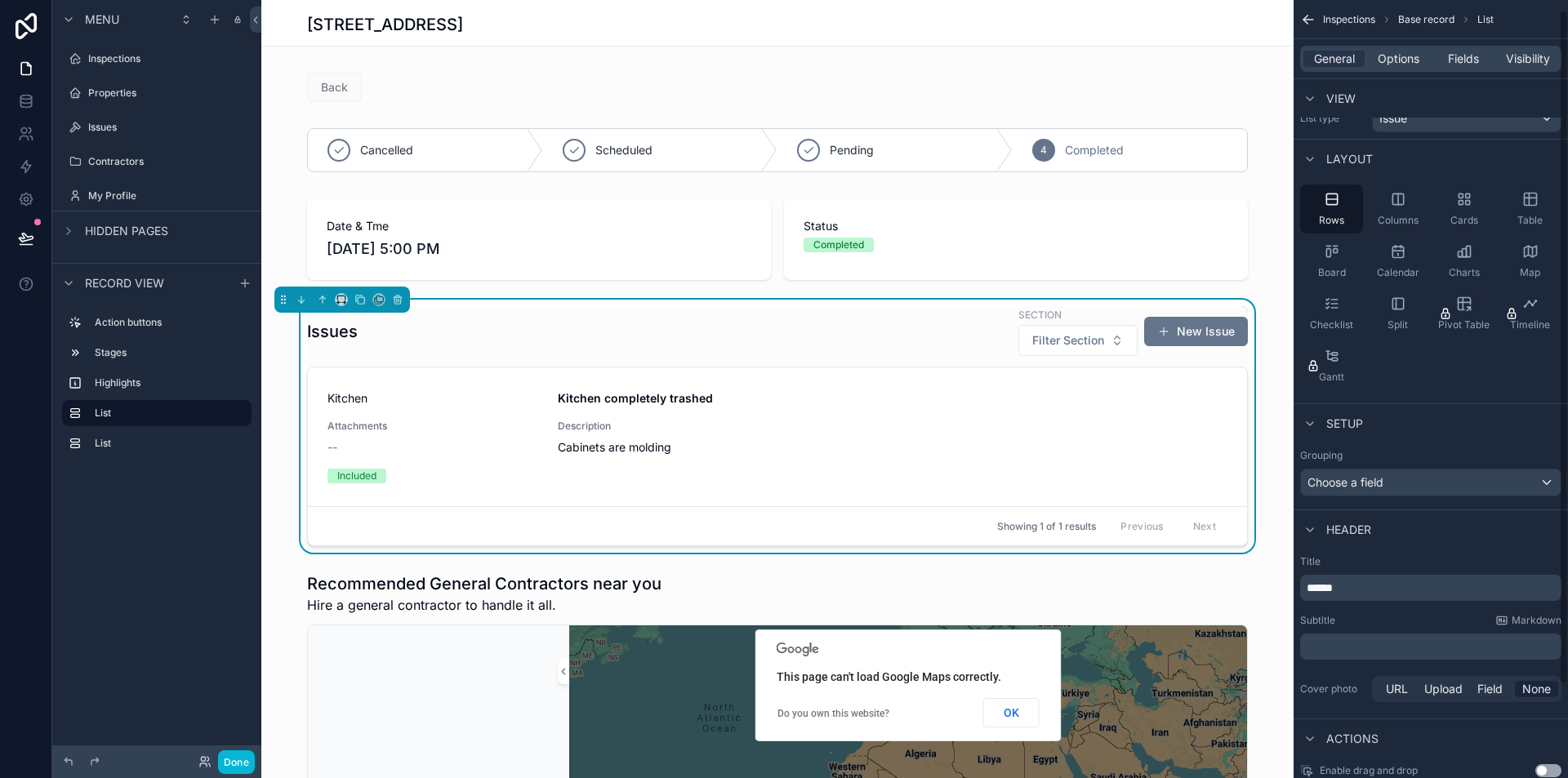
scroll to position [0, 0]
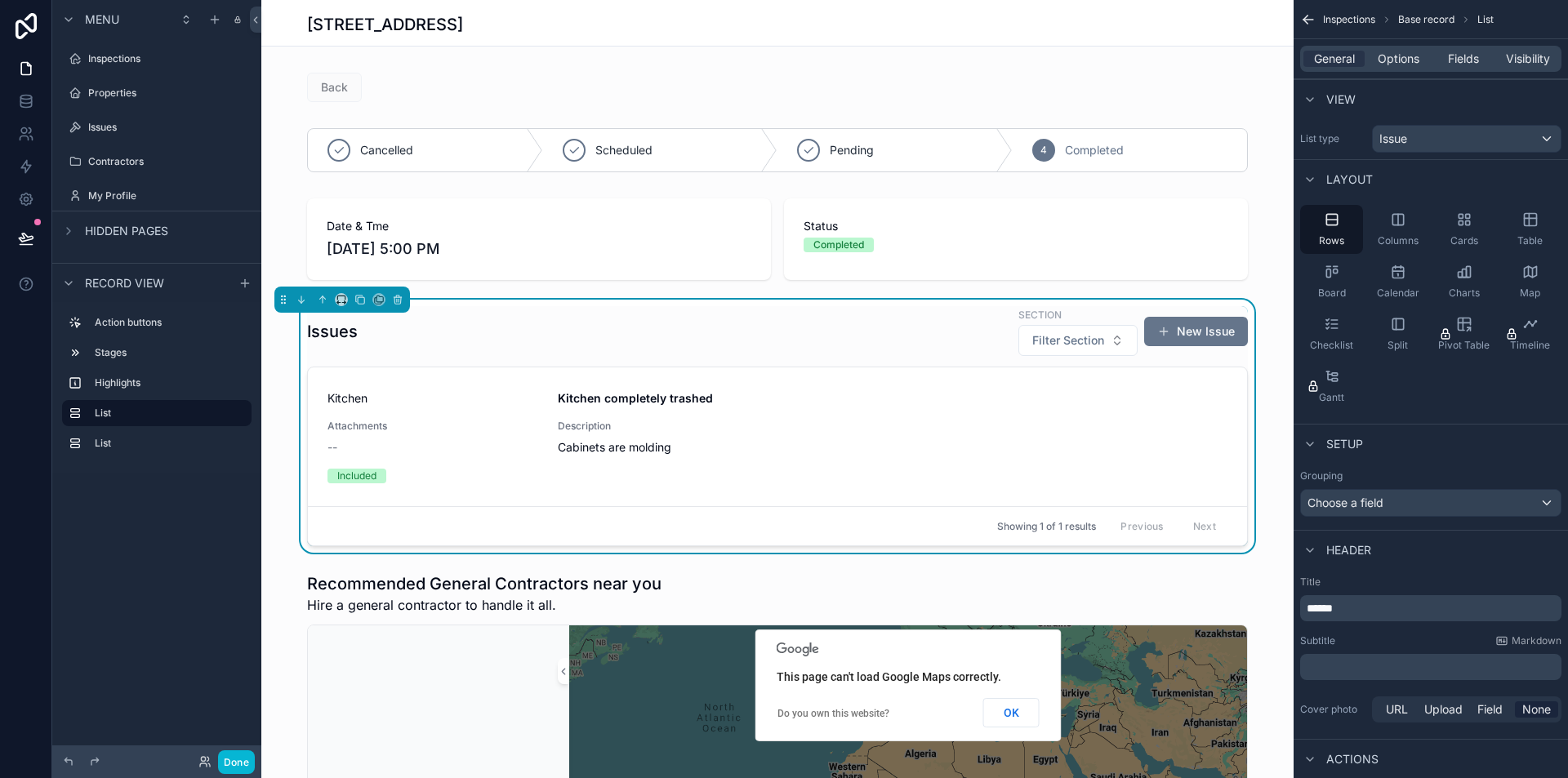
drag, startPoint x: 684, startPoint y: 351, endPoint x: 541, endPoint y: 336, distance: 143.8
click at [542, 336] on div "Issues Section Filter Section New Issue" at bounding box center [778, 331] width 941 height 51
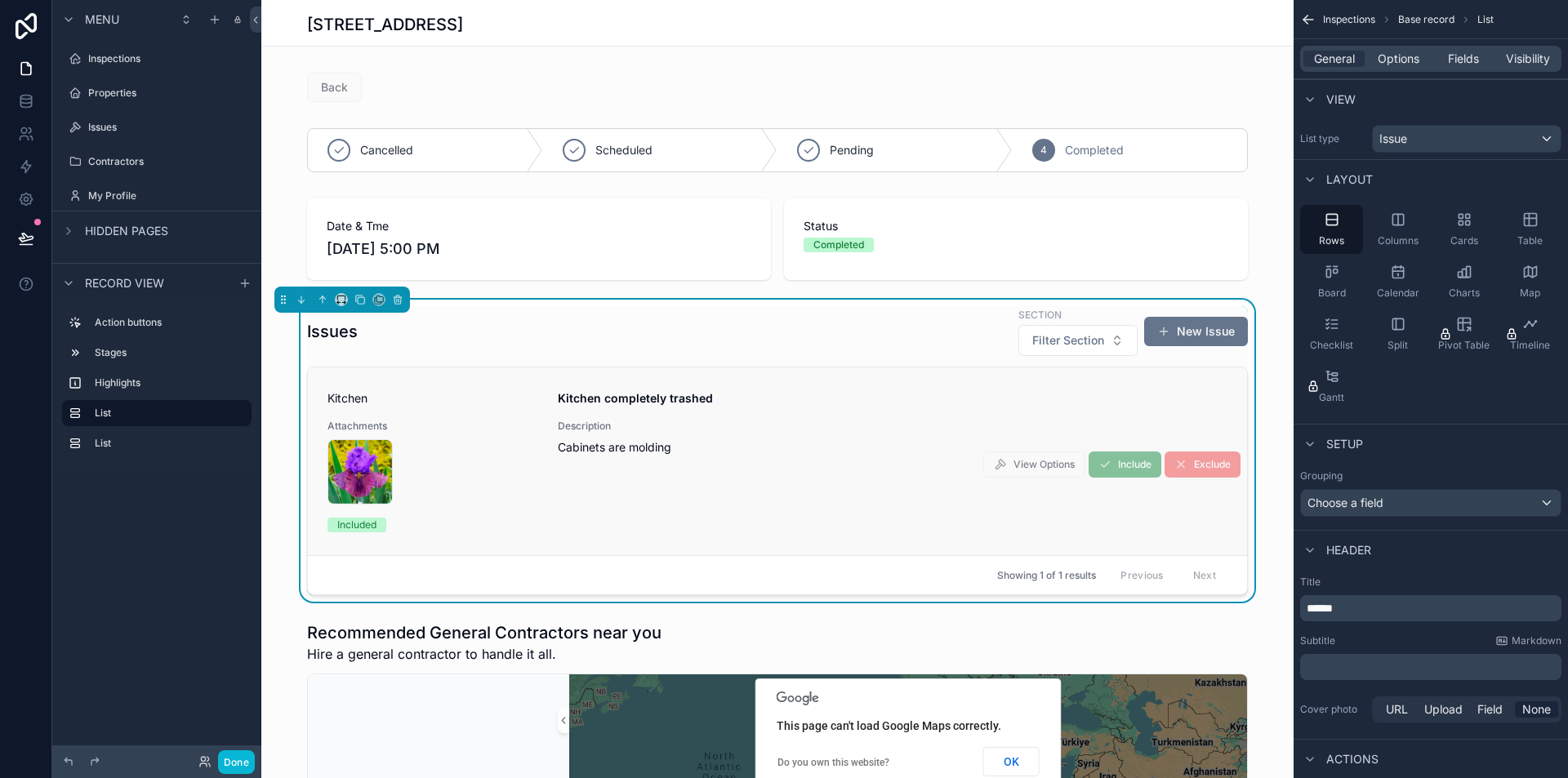
click at [764, 468] on div "Description Cabinets are molding" at bounding box center [893, 462] width 671 height 85
click at [743, 472] on div "Description Cabinets are molding" at bounding box center [893, 462] width 671 height 85
click at [739, 463] on div "Description Cabinets are molding" at bounding box center [893, 462] width 671 height 85
drag, startPoint x: 739, startPoint y: 462, endPoint x: 705, endPoint y: 398, distance: 72.5
click at [738, 458] on div "Description Cabinets are molding" at bounding box center [893, 462] width 671 height 85
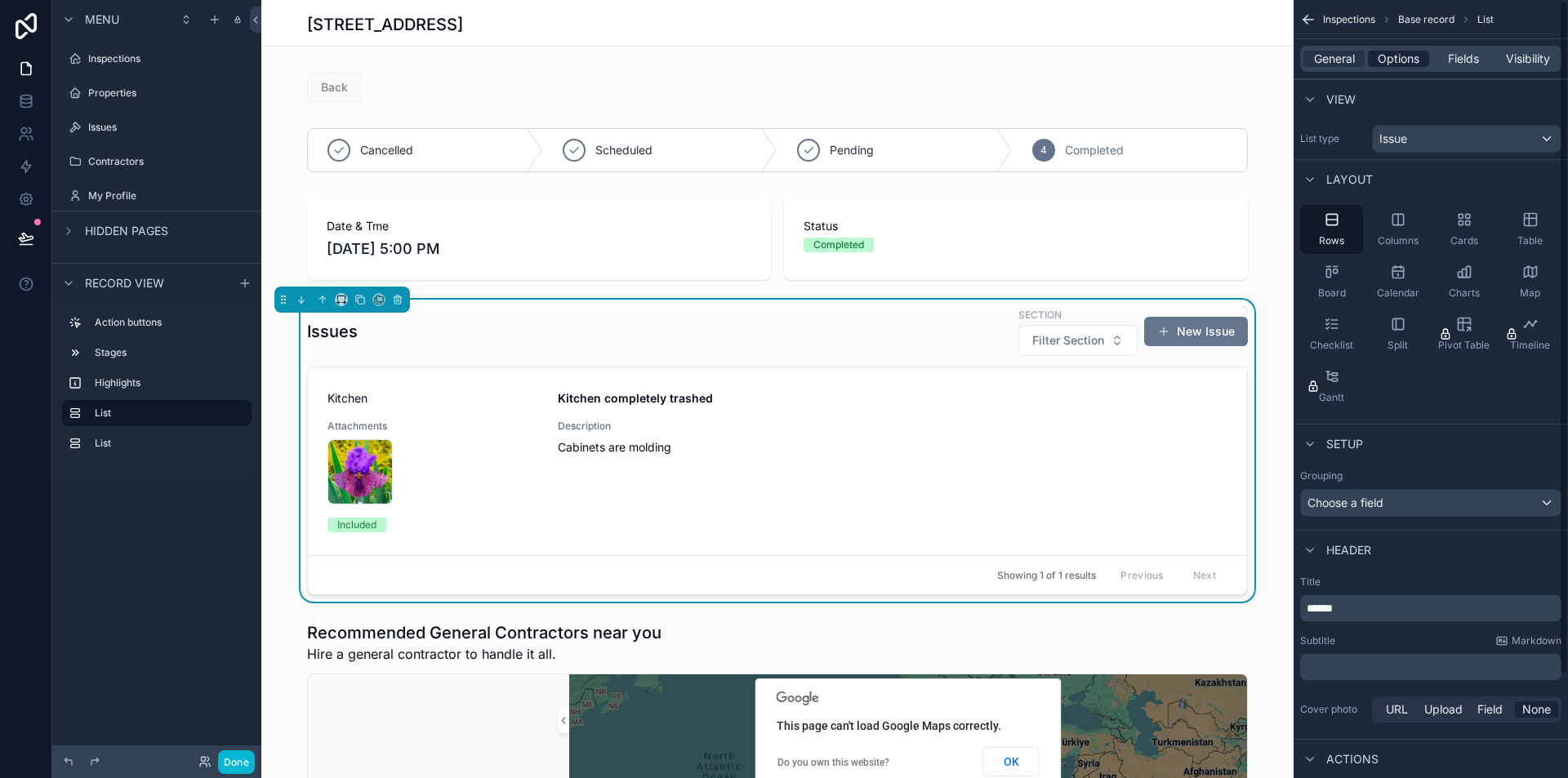
click at [1380, 52] on span "Options" at bounding box center [1398, 58] width 42 height 16
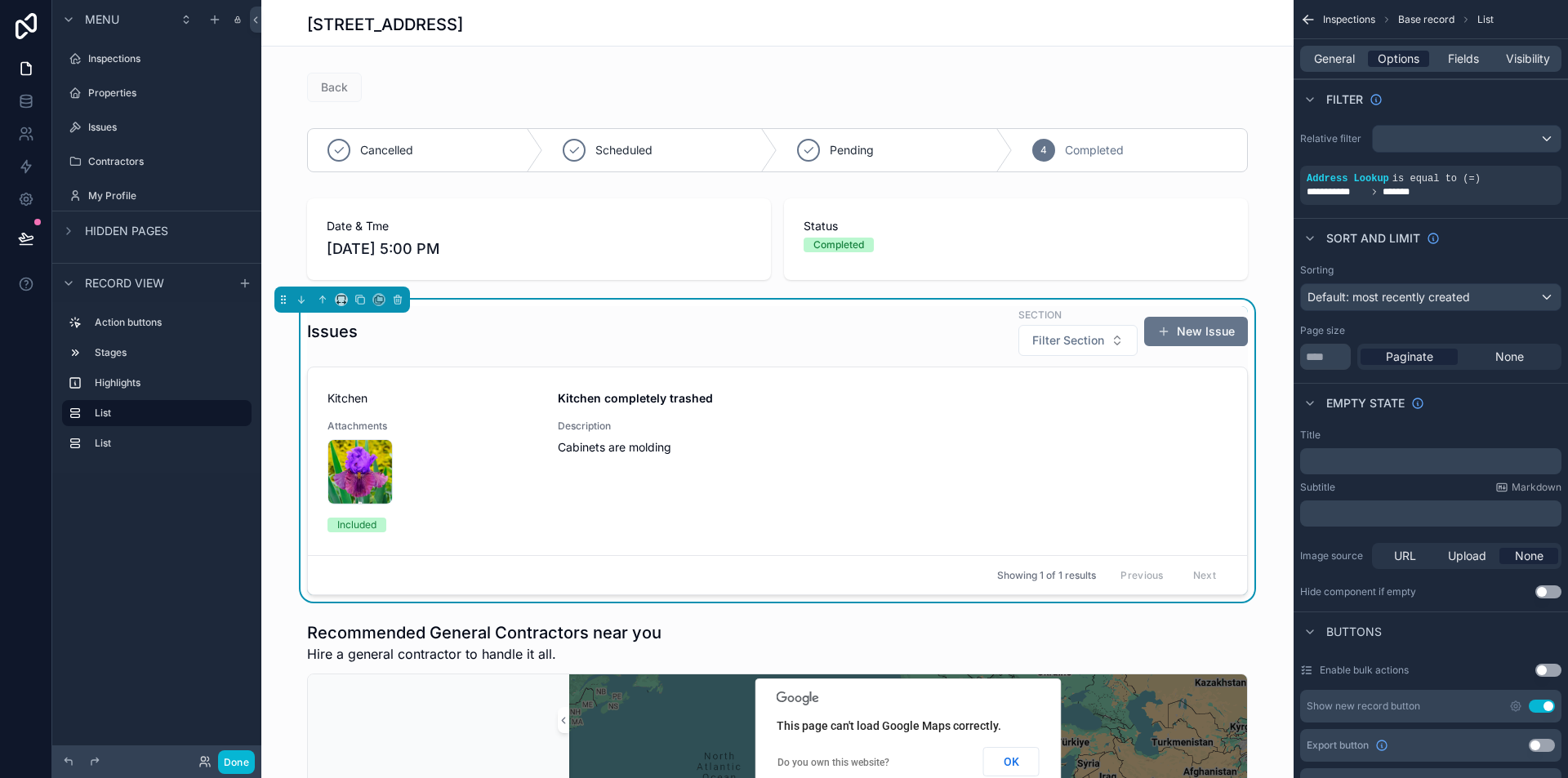
click at [1383, 55] on span "Options" at bounding box center [1398, 58] width 42 height 16
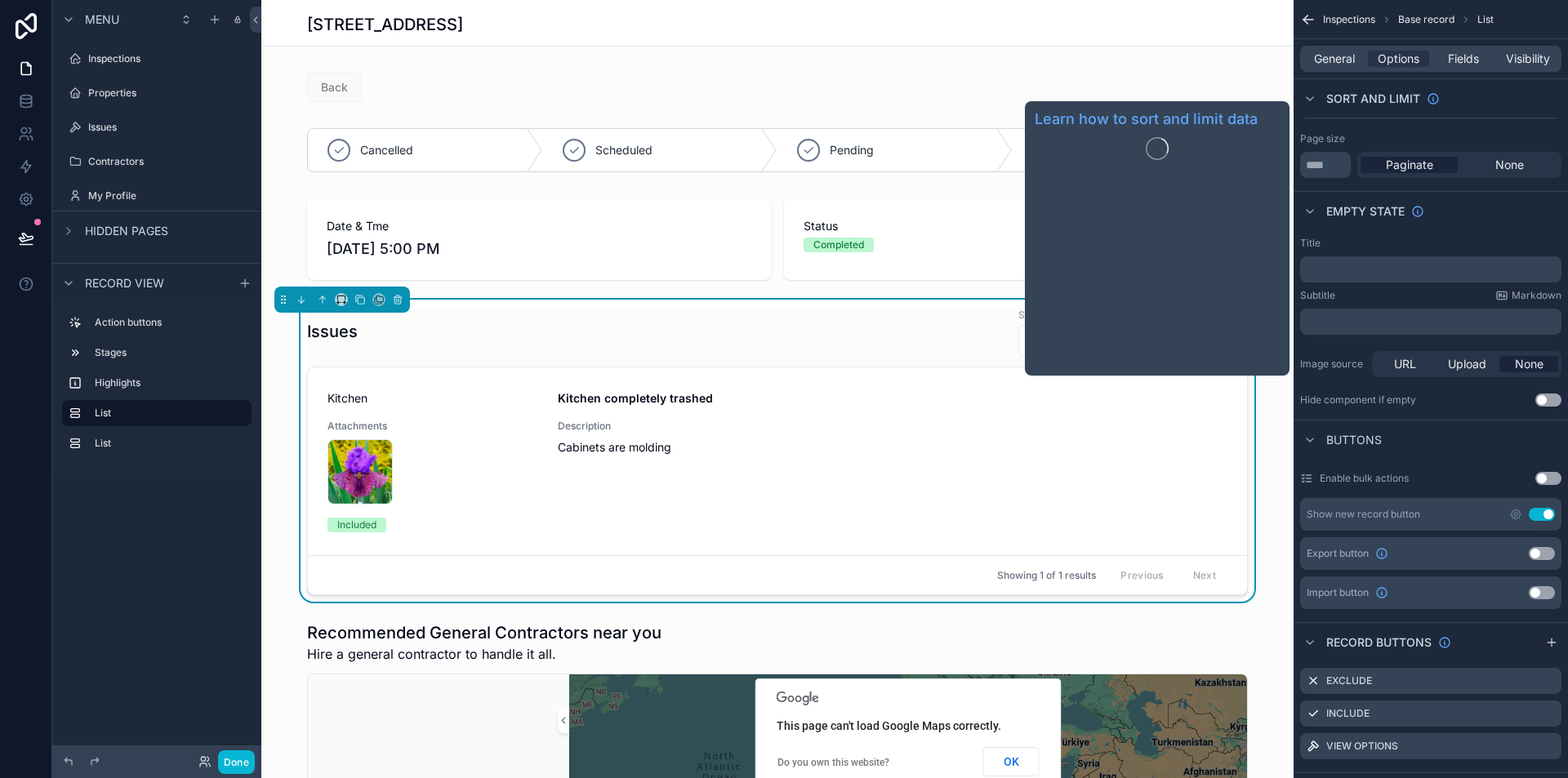
scroll to position [408, 0]
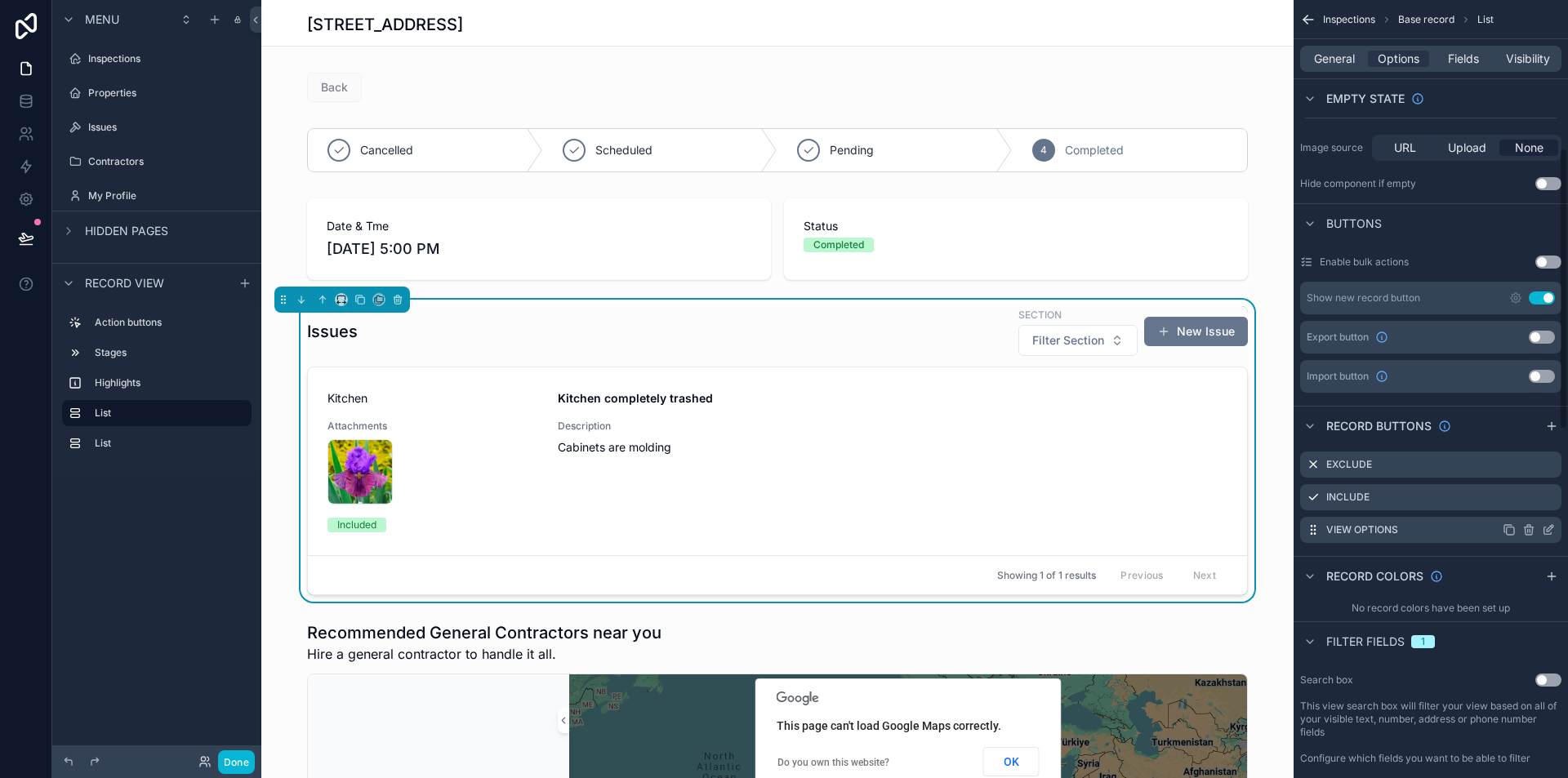
click at [1543, 527] on icon "scrollable content" at bounding box center [1548, 529] width 13 height 13
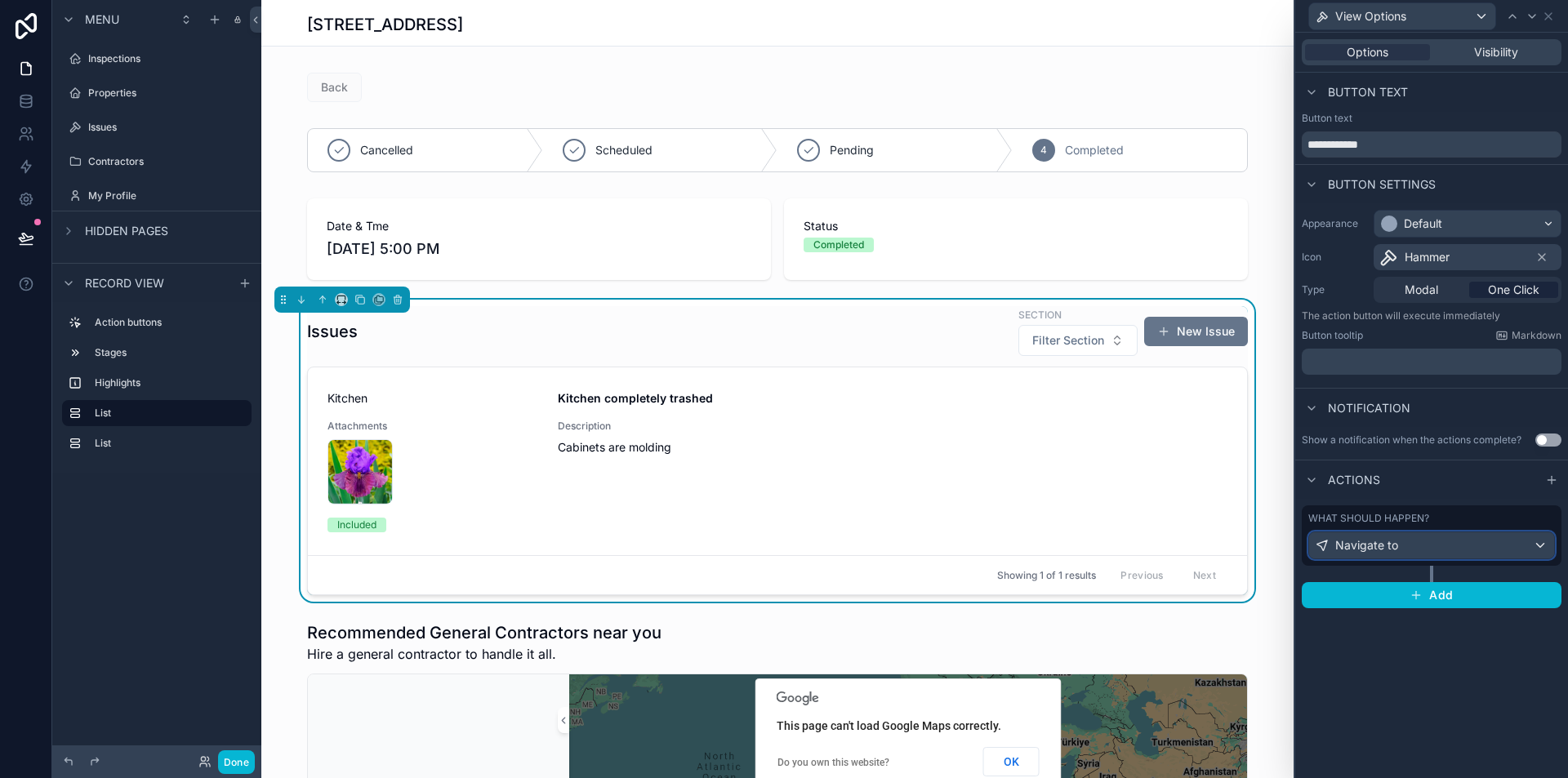
click at [1370, 549] on span "Navigate to" at bounding box center [1367, 545] width 63 height 16
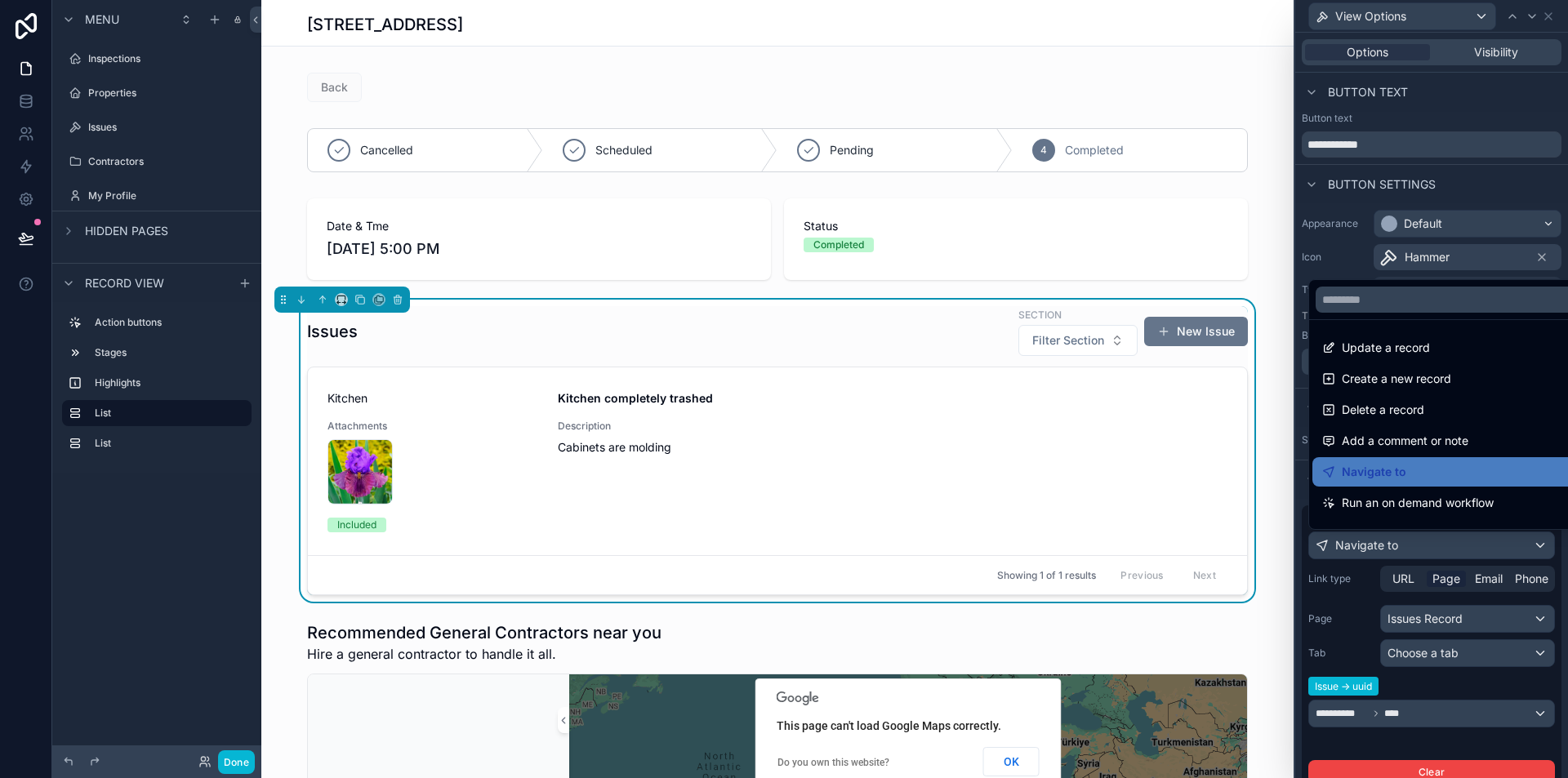
click at [1299, 620] on div at bounding box center [1432, 389] width 273 height 778
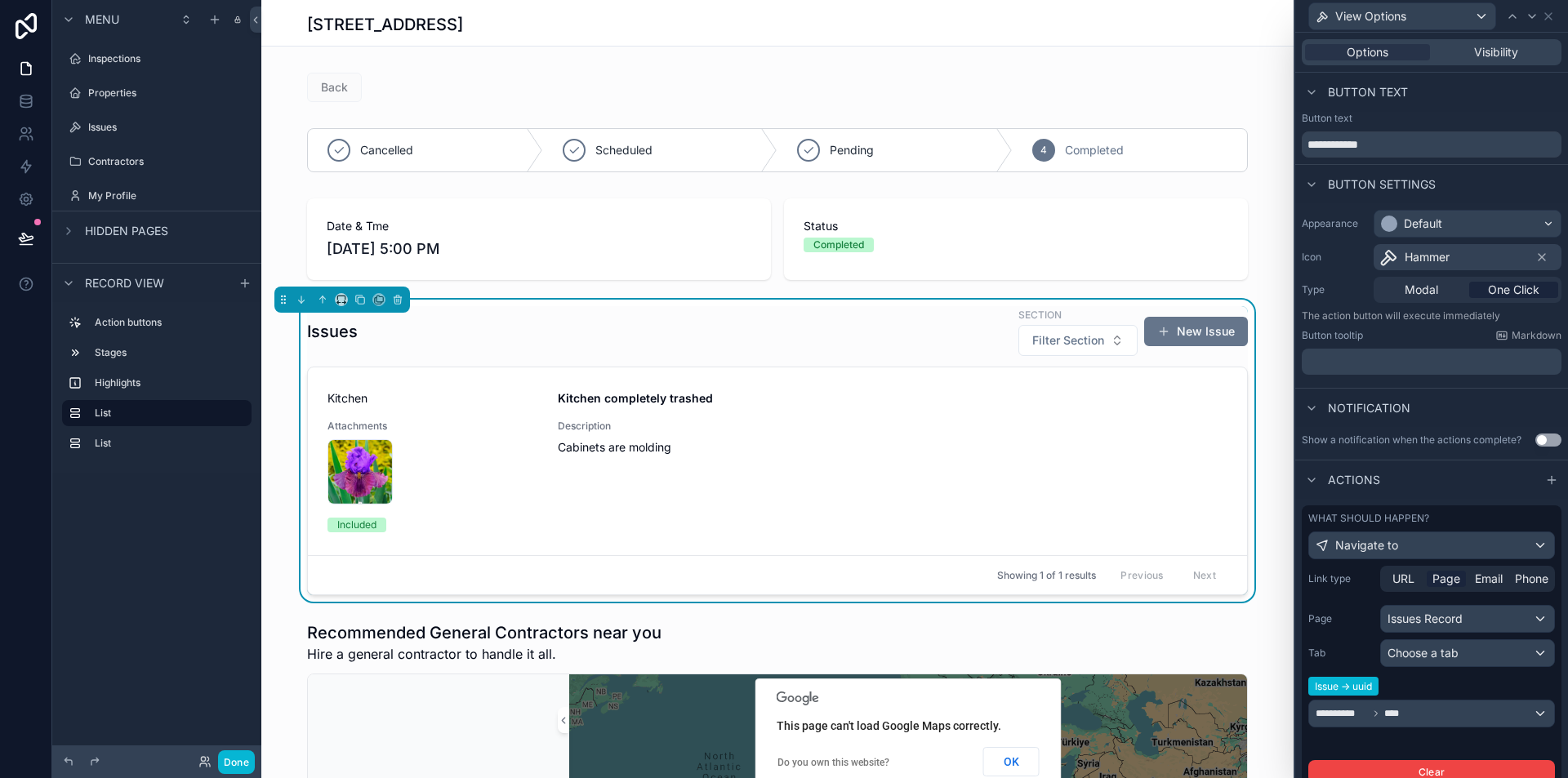
click at [734, 563] on div "Showing 1 of 1 results Previous Next" at bounding box center [778, 575] width 940 height 39
click at [935, 325] on div "Issues Section Filter Section New Issue" at bounding box center [778, 331] width 941 height 51
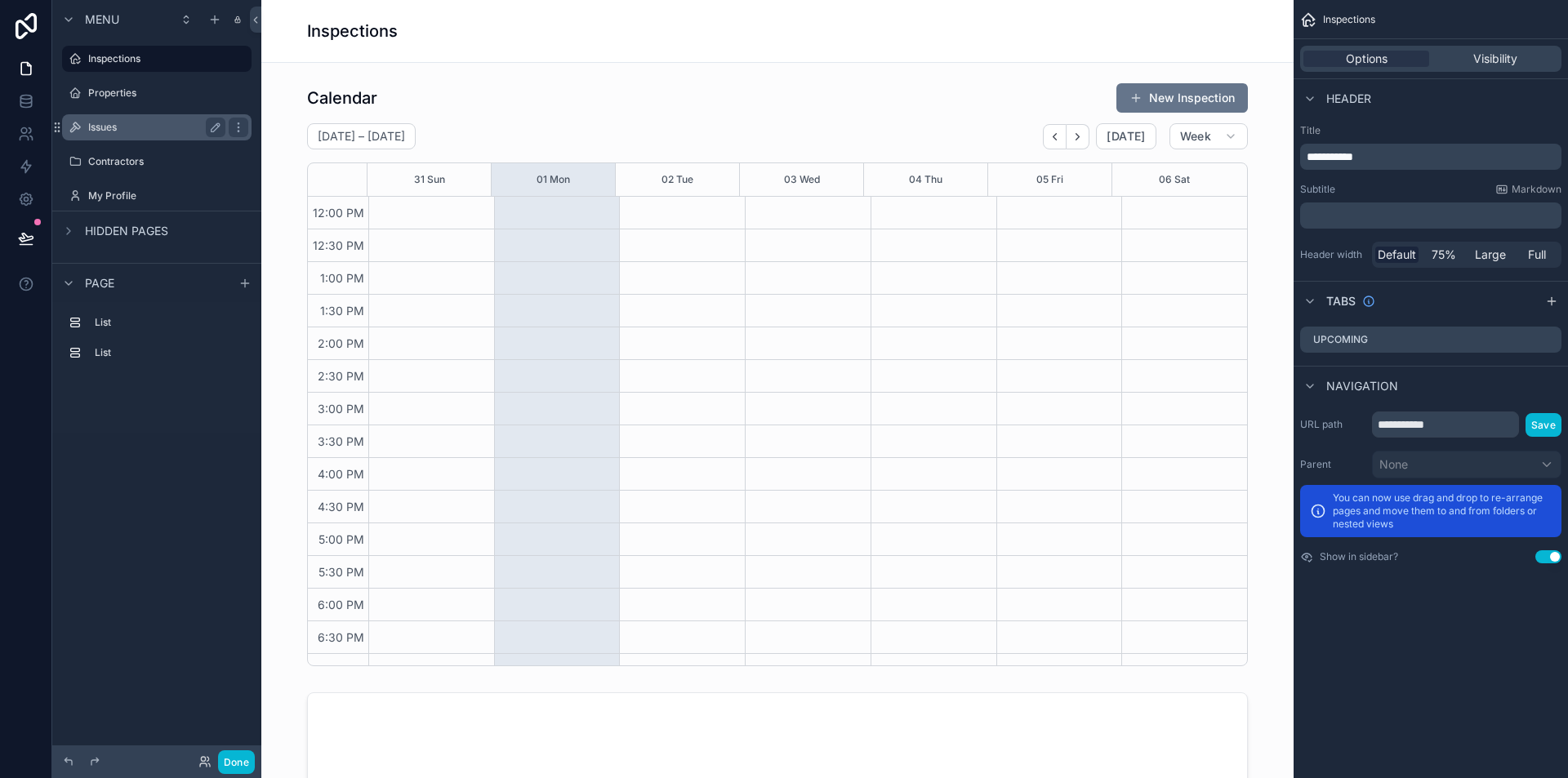
click at [114, 121] on label "Issues" at bounding box center [153, 127] width 131 height 13
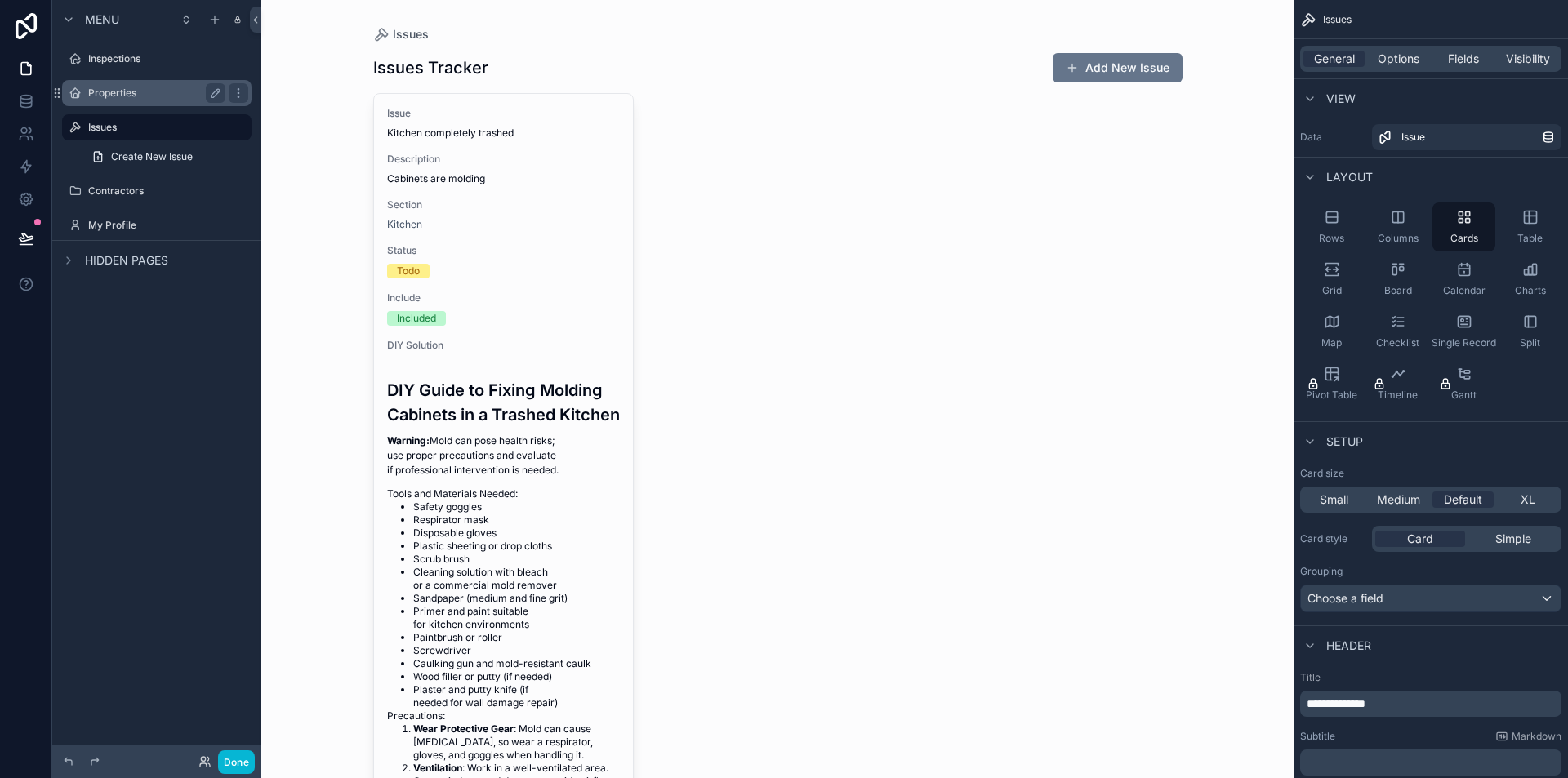
click at [111, 92] on label "Properties" at bounding box center [153, 92] width 131 height 13
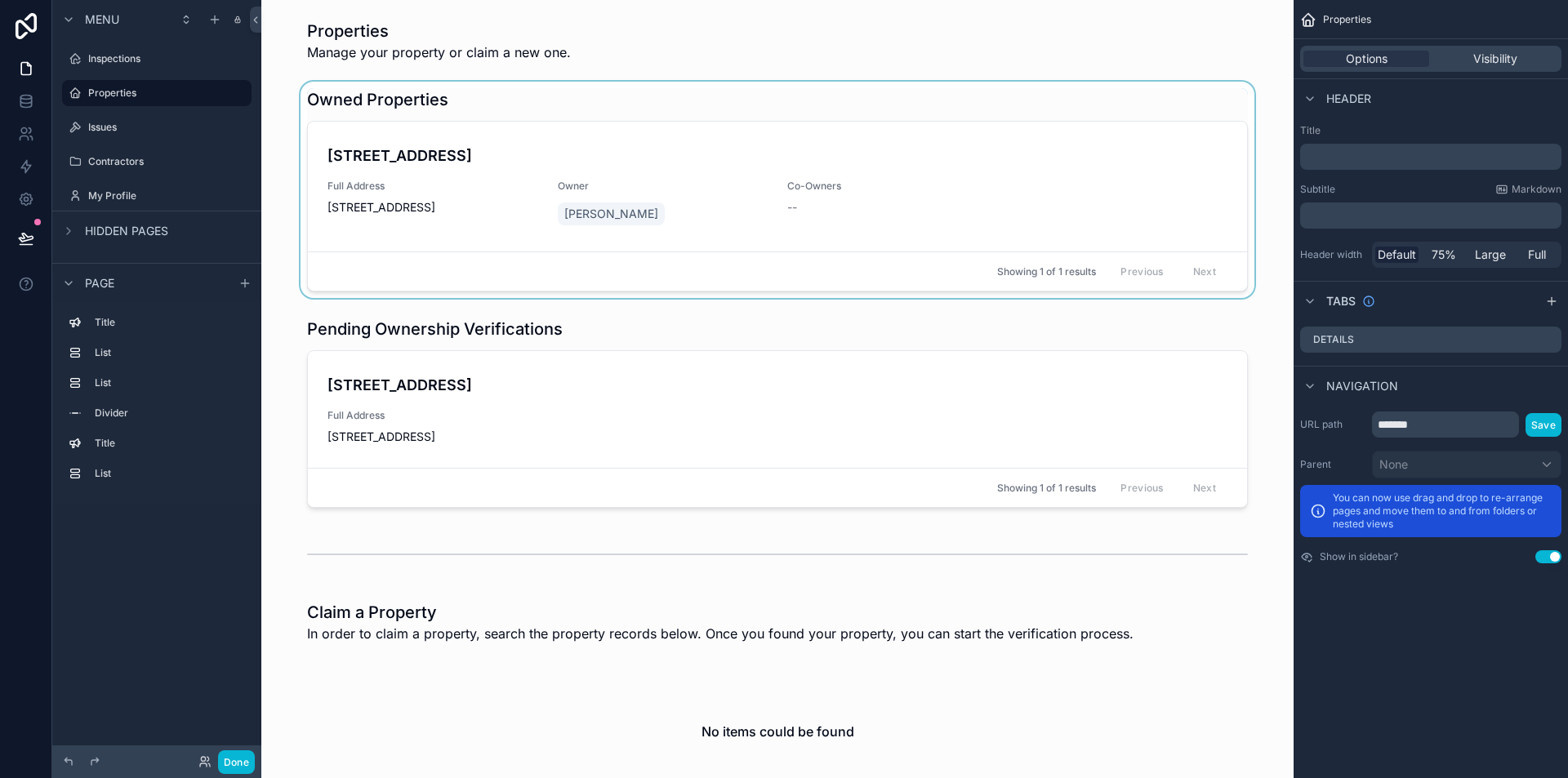
click at [479, 165] on div "scrollable content" at bounding box center [778, 189] width 1007 height 216
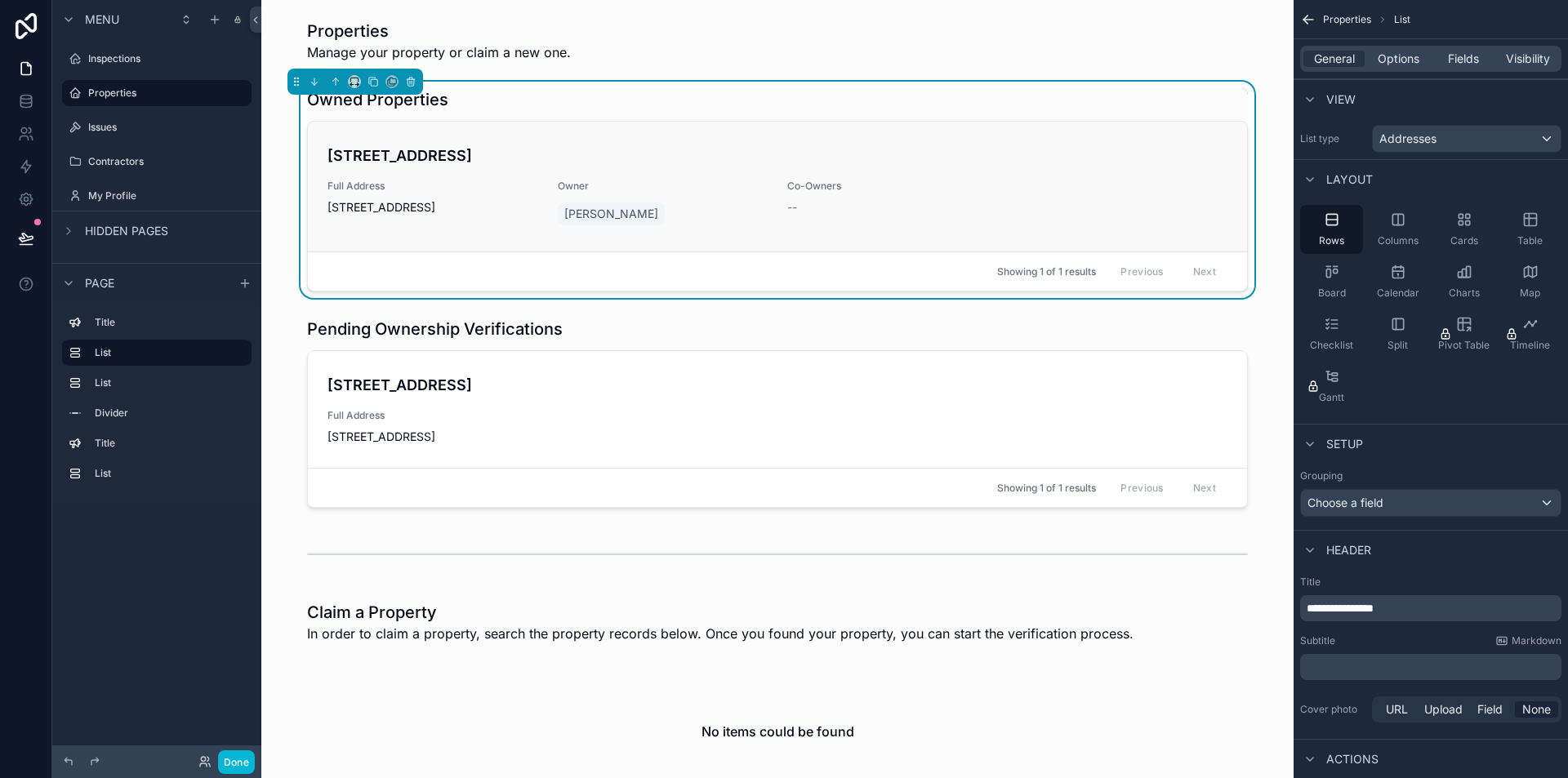
click at [495, 167] on div "[STREET_ADDRESS] Full Address [STREET_ADDRESS] Owner [PERSON_NAME] Co-Owners --" at bounding box center [777, 186] width 900 height 84
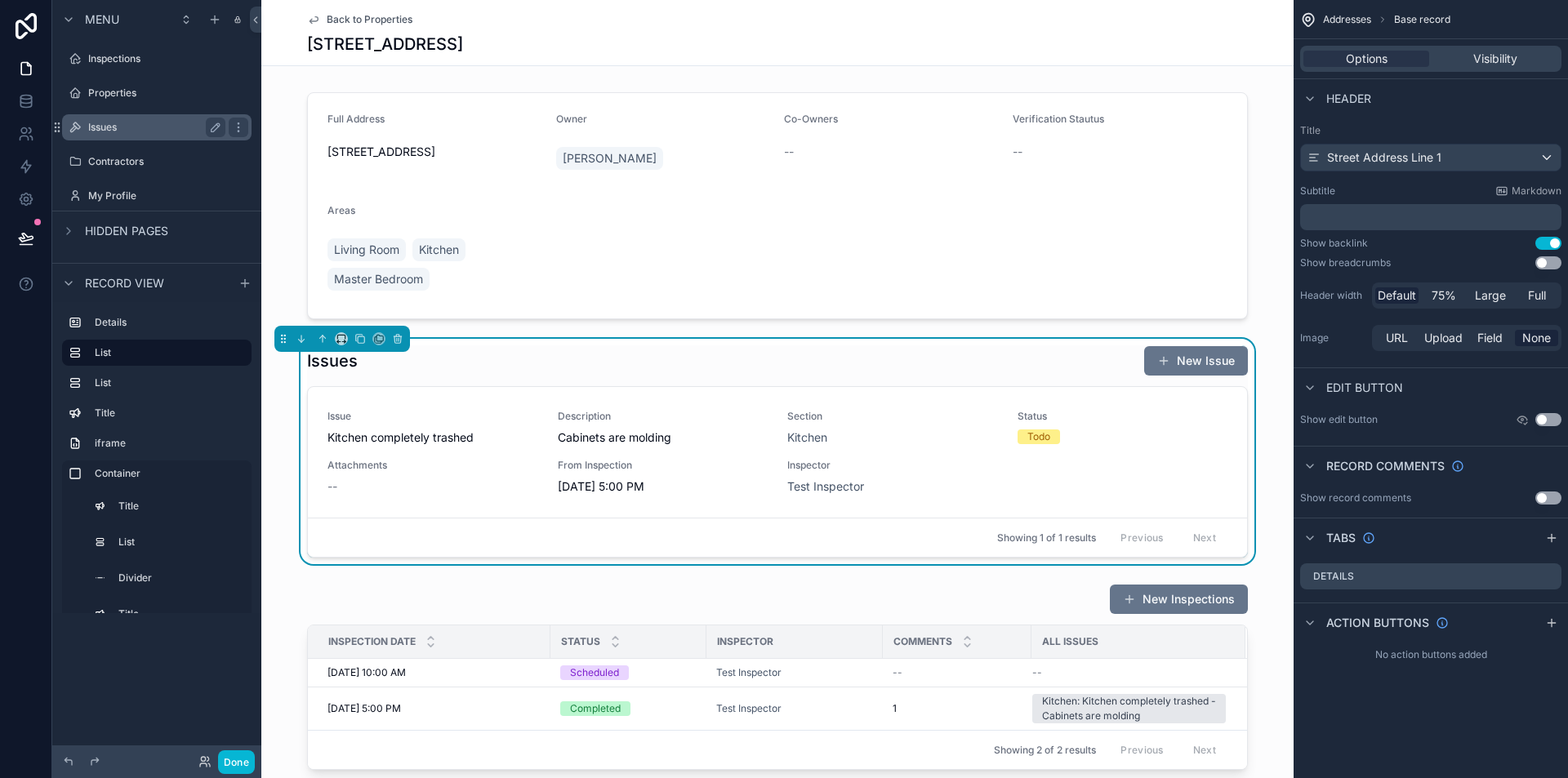
click at [149, 119] on div "Issues" at bounding box center [157, 127] width 137 height 19
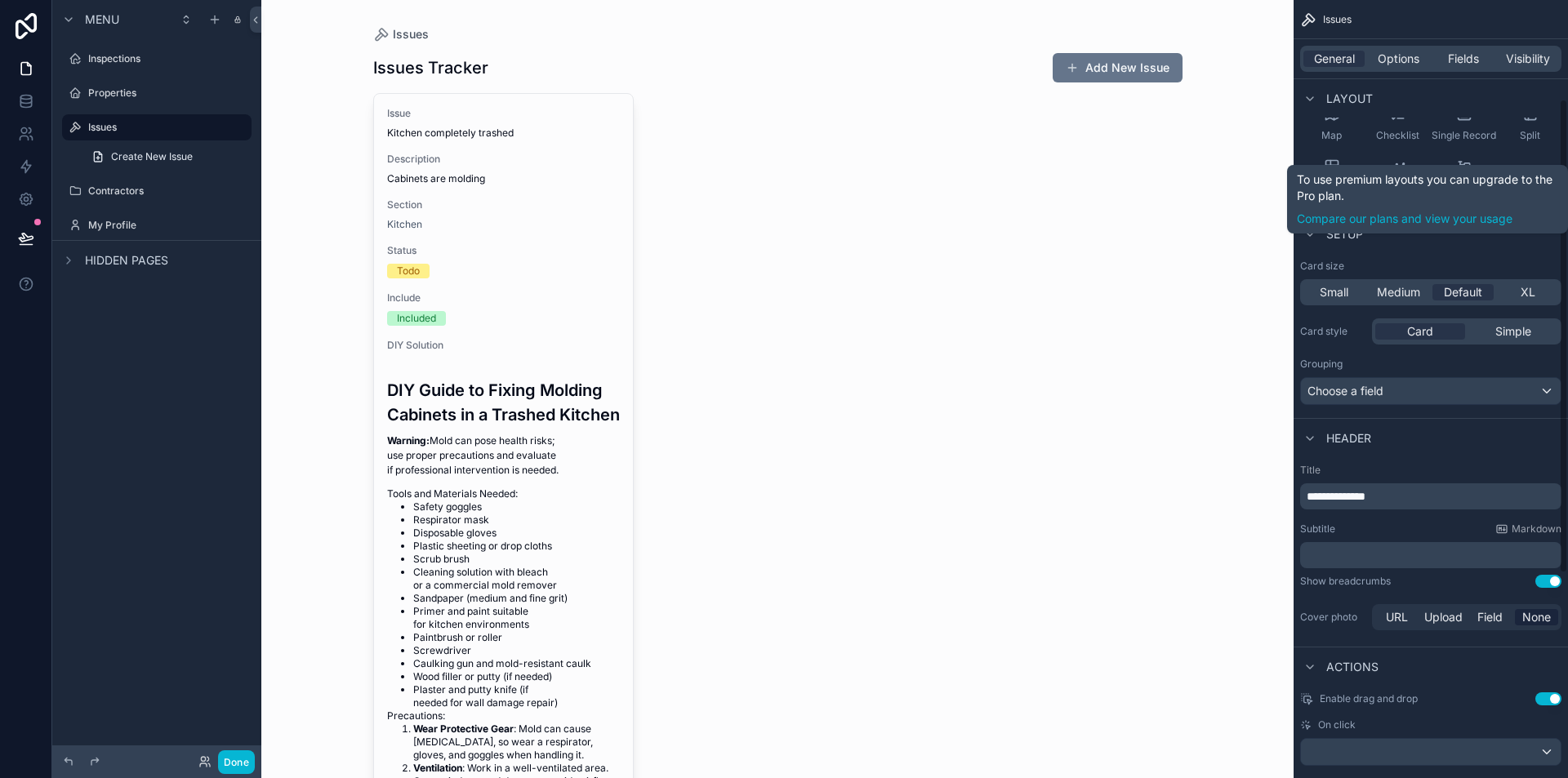
scroll to position [497, 0]
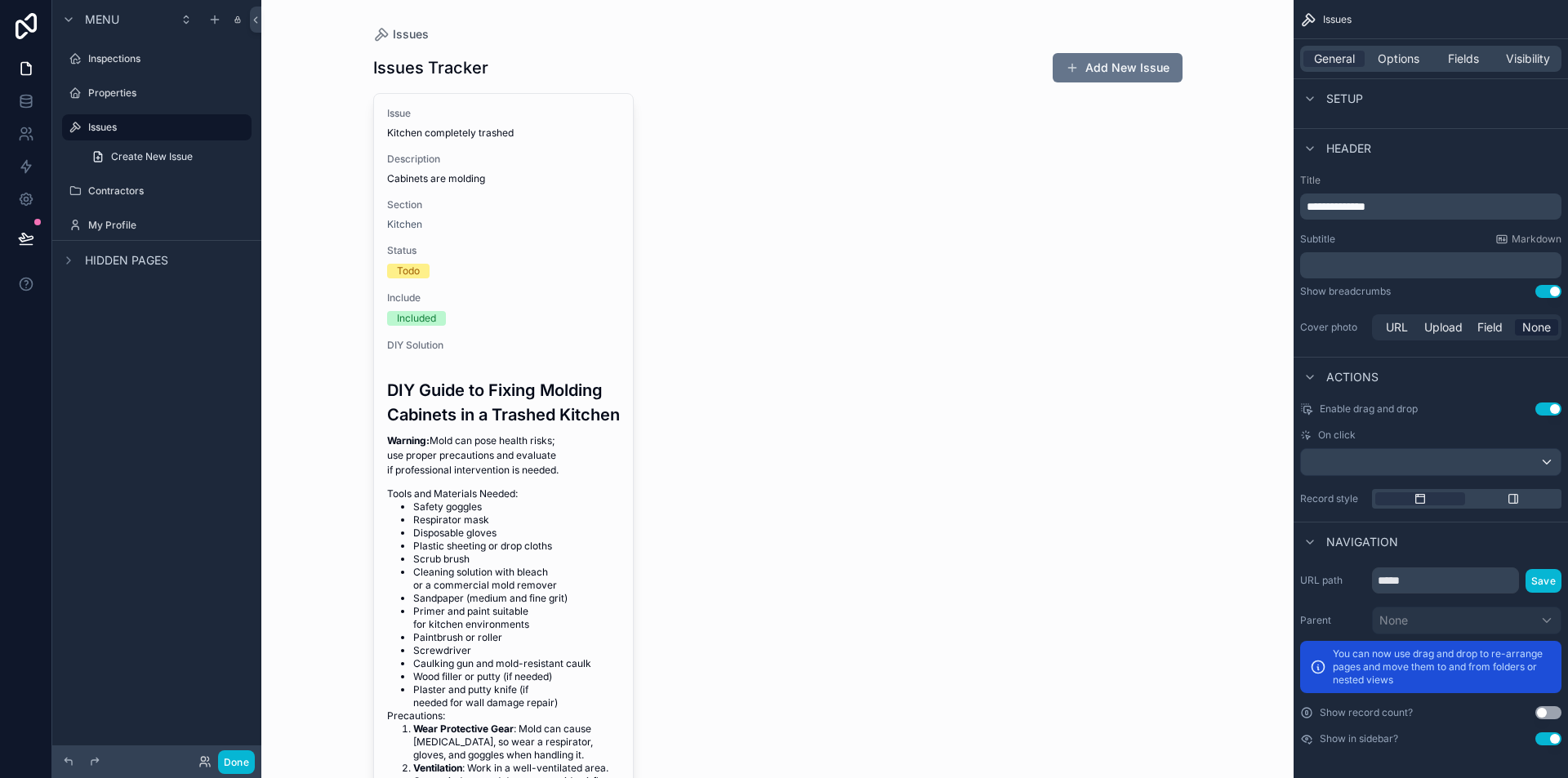
click at [1554, 736] on button "Use setting" at bounding box center [1548, 738] width 26 height 13
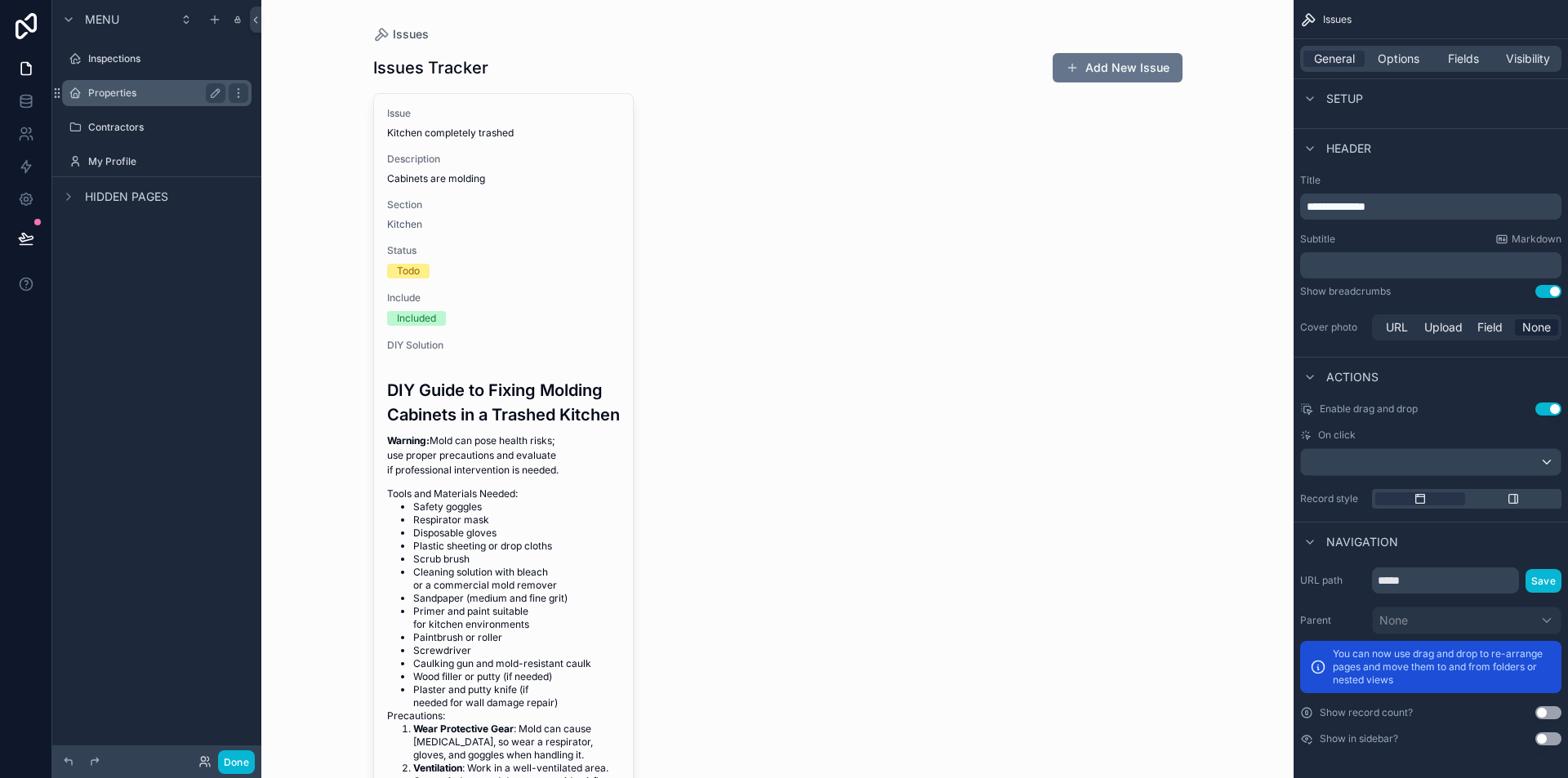
click at [125, 96] on label "Properties" at bounding box center [153, 92] width 131 height 13
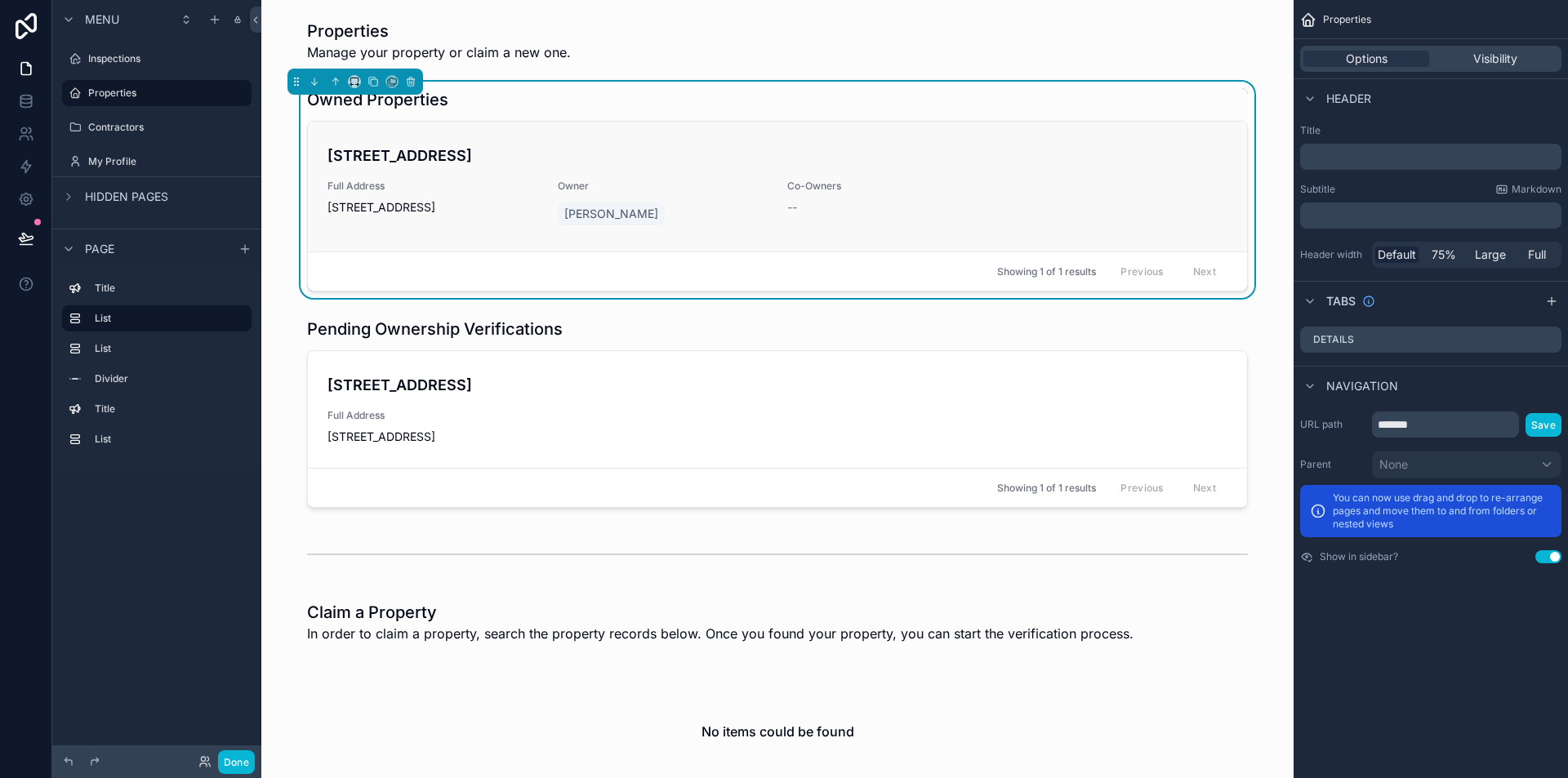
click at [820, 252] on link "[STREET_ADDRESS] Full Address [STREET_ADDRESS] Owner [PERSON_NAME] Co-Owners --" at bounding box center [778, 186] width 940 height 130
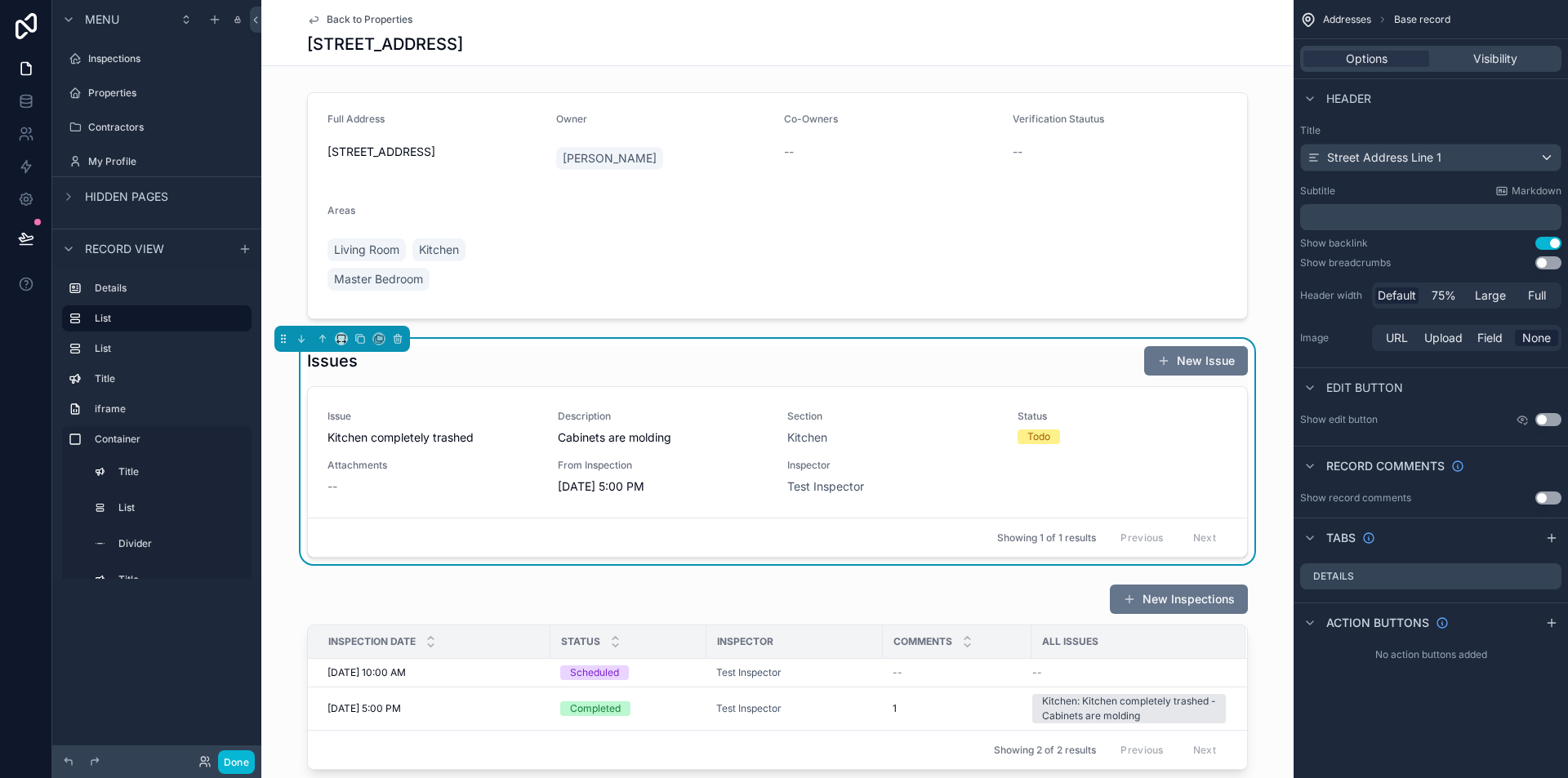
click at [873, 351] on div "Issues New Issue" at bounding box center [778, 360] width 941 height 31
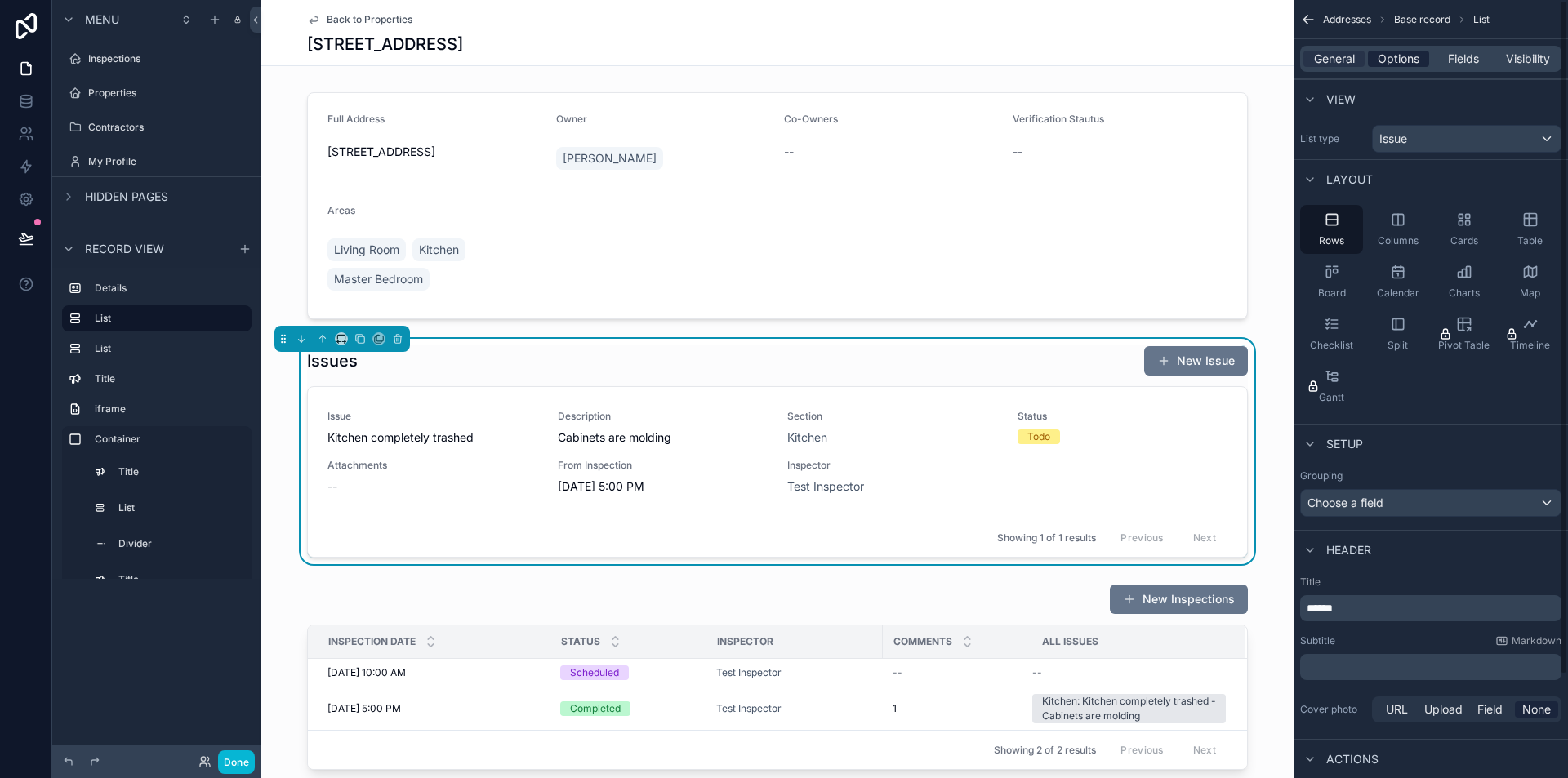
click at [1410, 53] on span "Options" at bounding box center [1398, 58] width 42 height 16
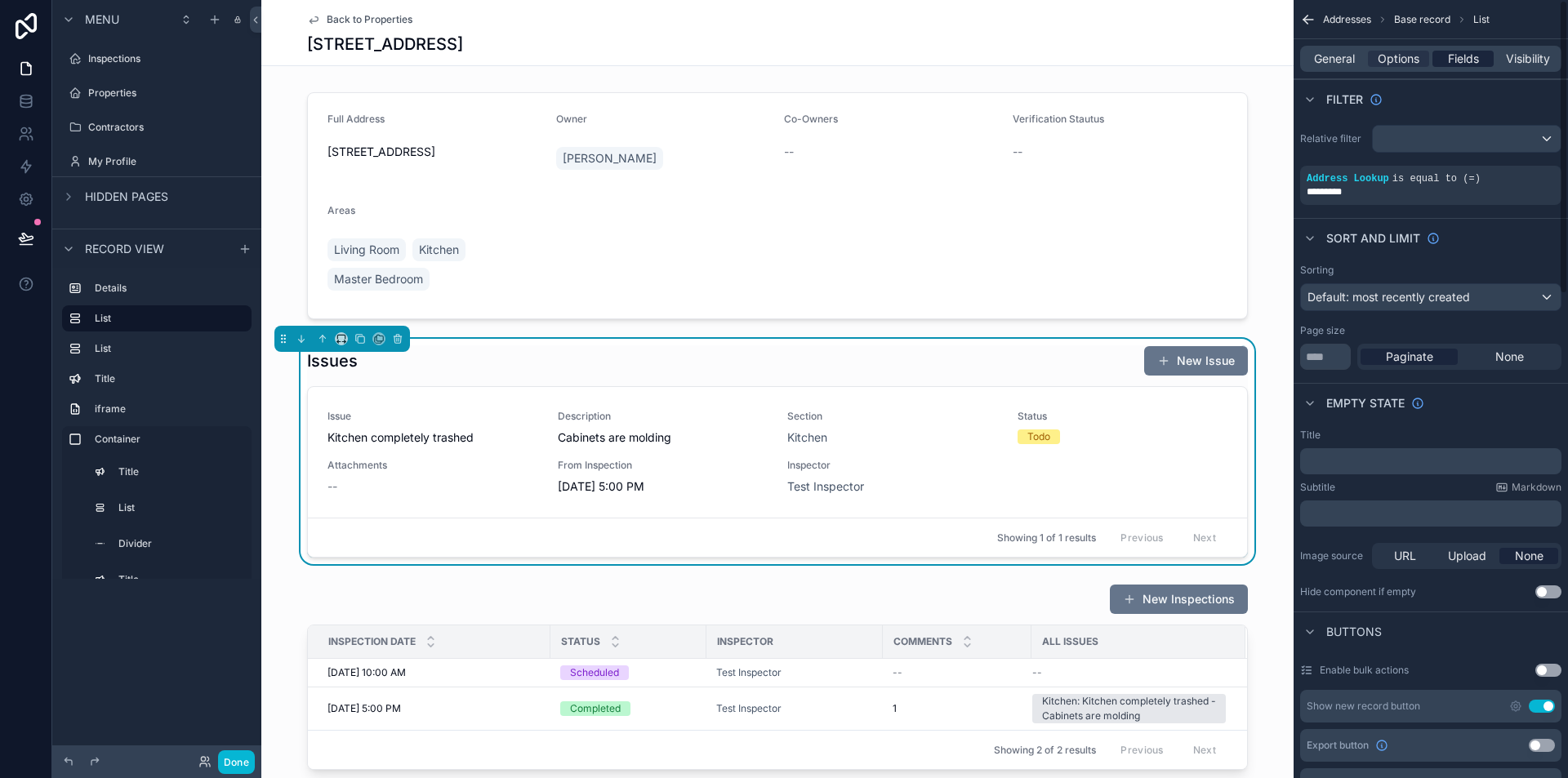
click at [1458, 54] on span "Fields" at bounding box center [1464, 58] width 31 height 16
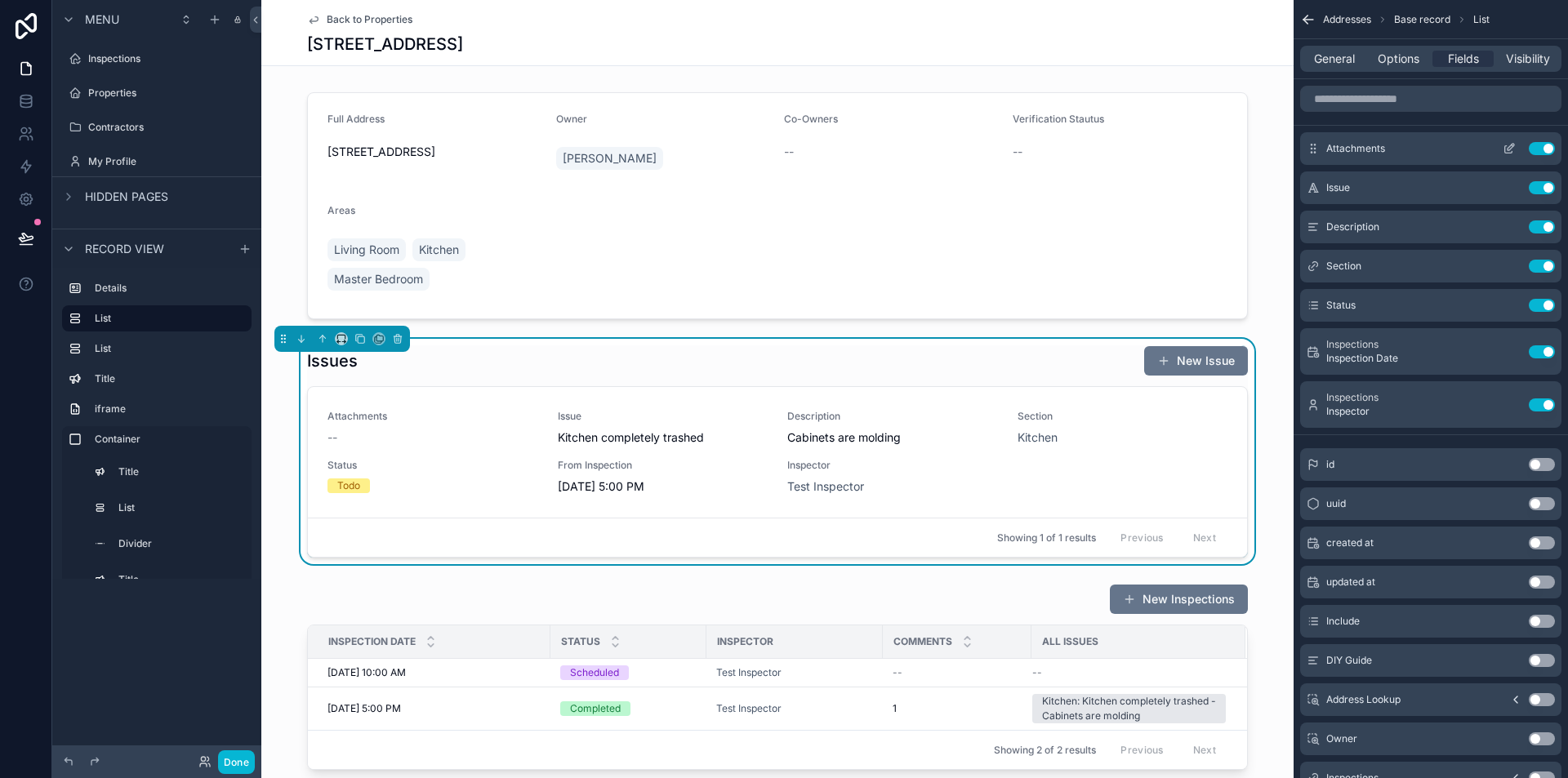
click at [1509, 148] on icon "scrollable content" at bounding box center [1509, 148] width 13 height 13
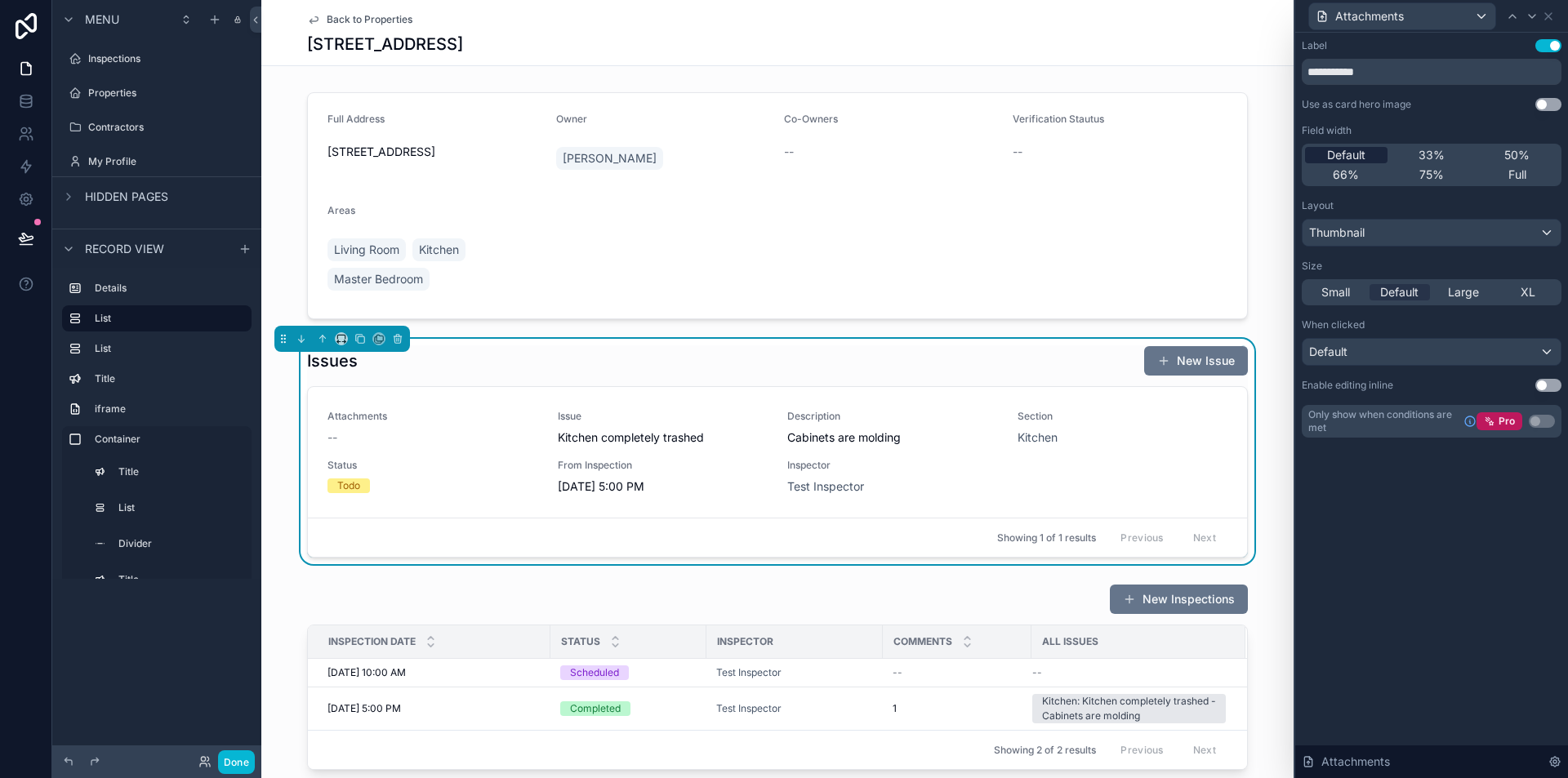
click at [1355, 154] on span "Default" at bounding box center [1346, 154] width 38 height 16
click at [1548, 43] on button "Use setting" at bounding box center [1548, 45] width 26 height 13
click at [1533, 14] on icon at bounding box center [1532, 16] width 13 height 13
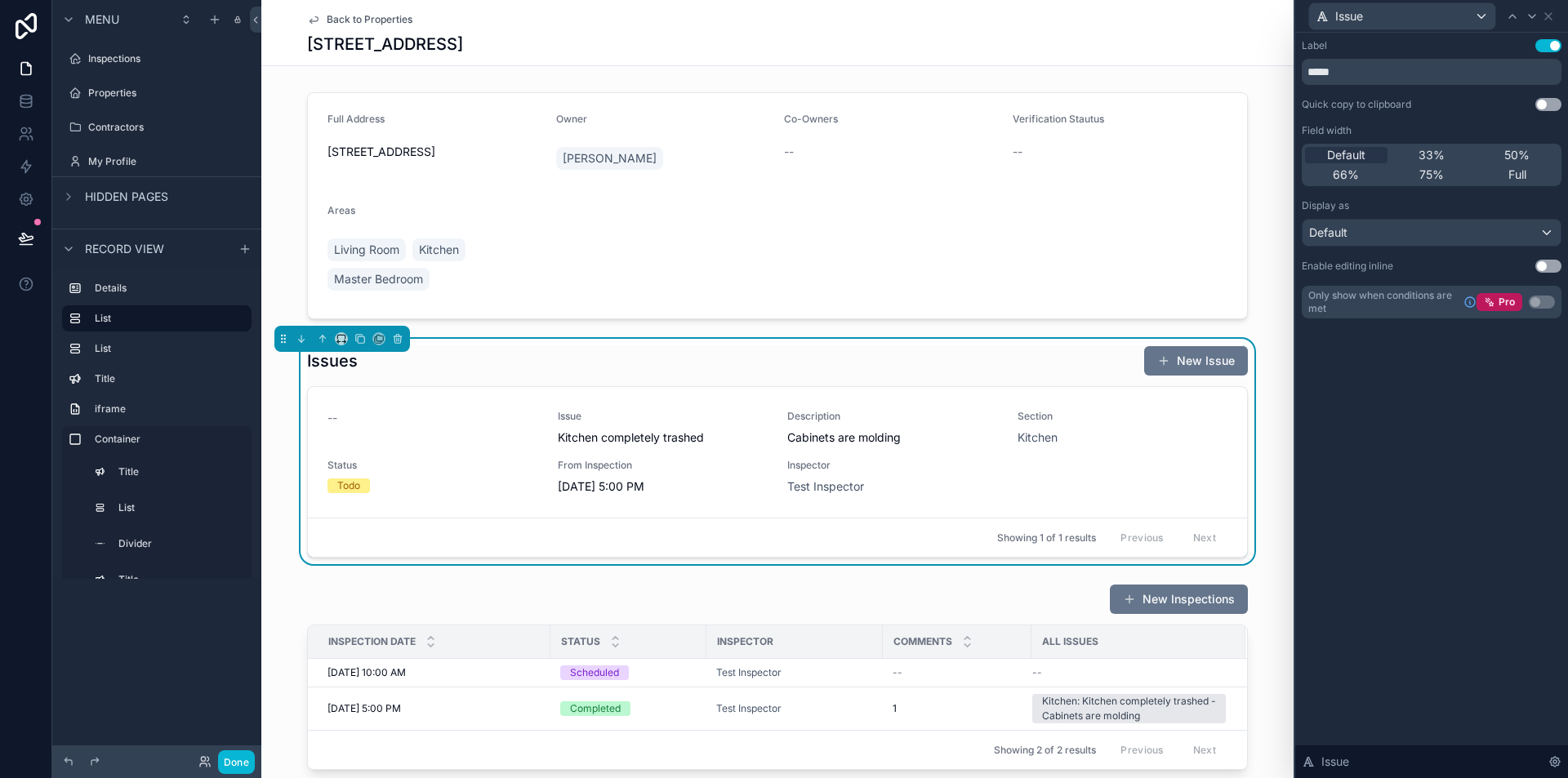
click at [1549, 47] on button "Use setting" at bounding box center [1548, 45] width 26 height 13
click at [1421, 170] on span "75%" at bounding box center [1431, 174] width 25 height 16
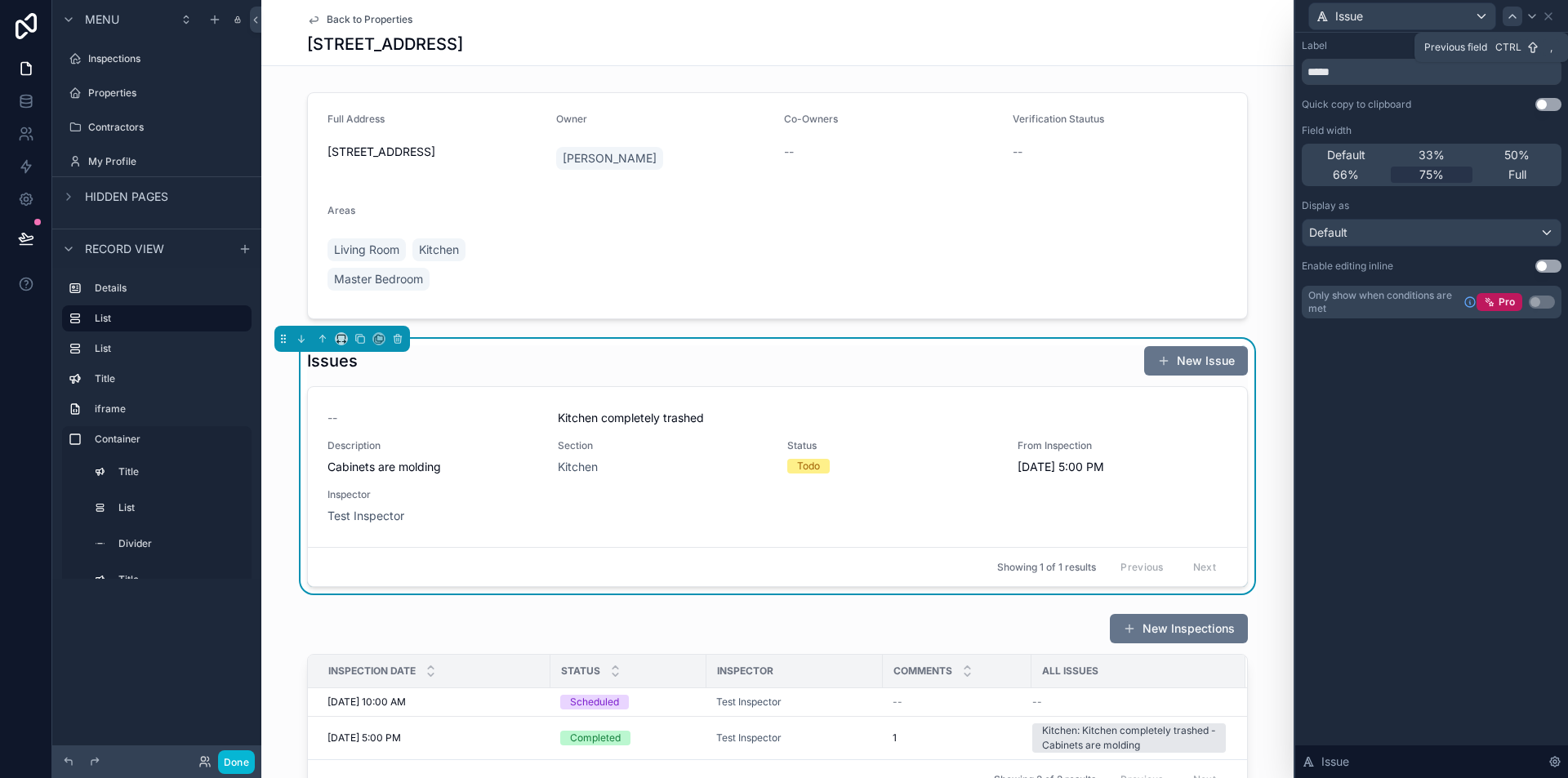
click at [1508, 14] on icon at bounding box center [1512, 16] width 13 height 13
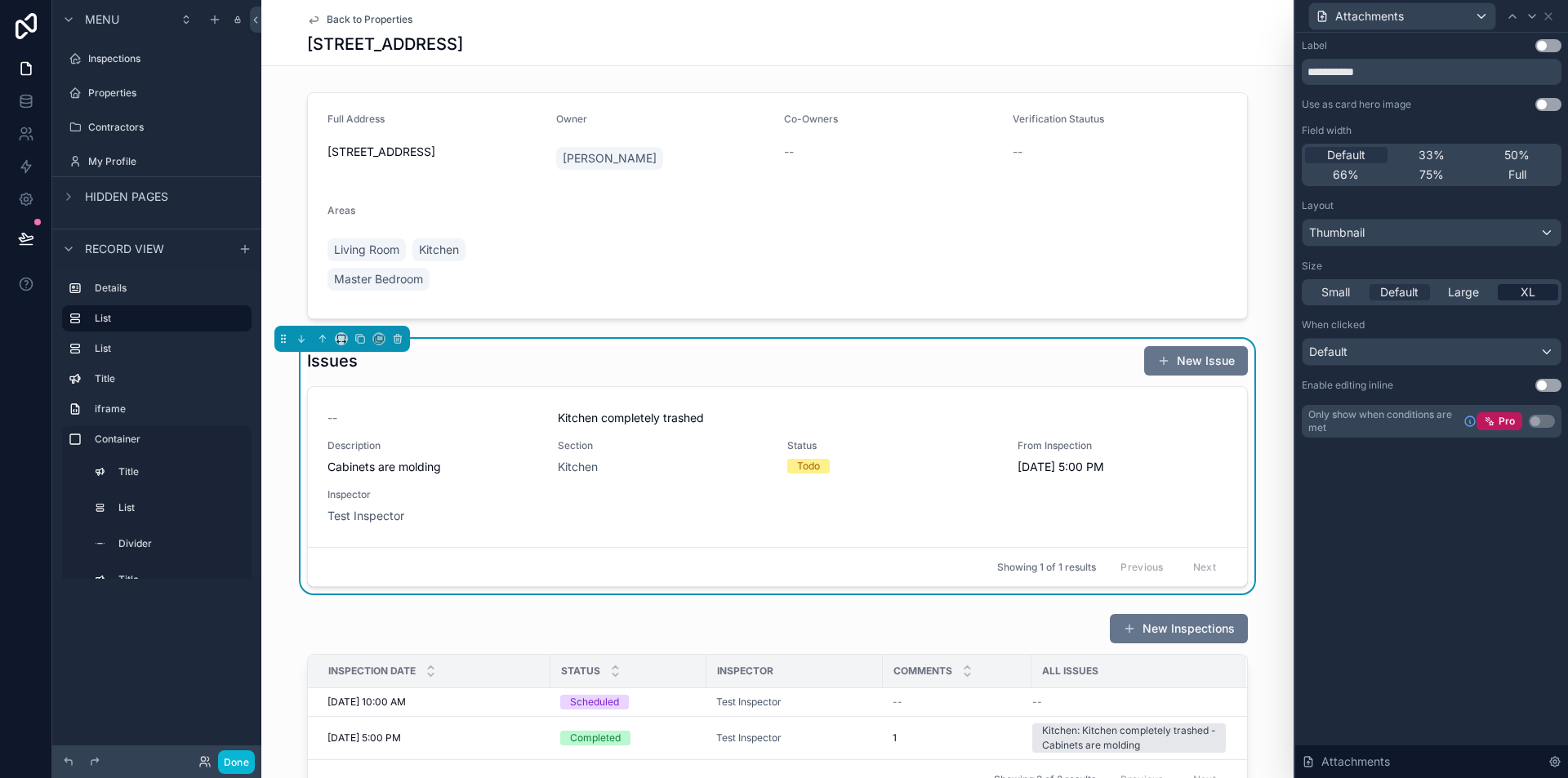
click at [1526, 289] on span "XL" at bounding box center [1528, 292] width 14 height 16
click at [1462, 286] on span "Large" at bounding box center [1464, 292] width 31 height 16
click at [1543, 385] on button "Use setting" at bounding box center [1548, 385] width 26 height 13
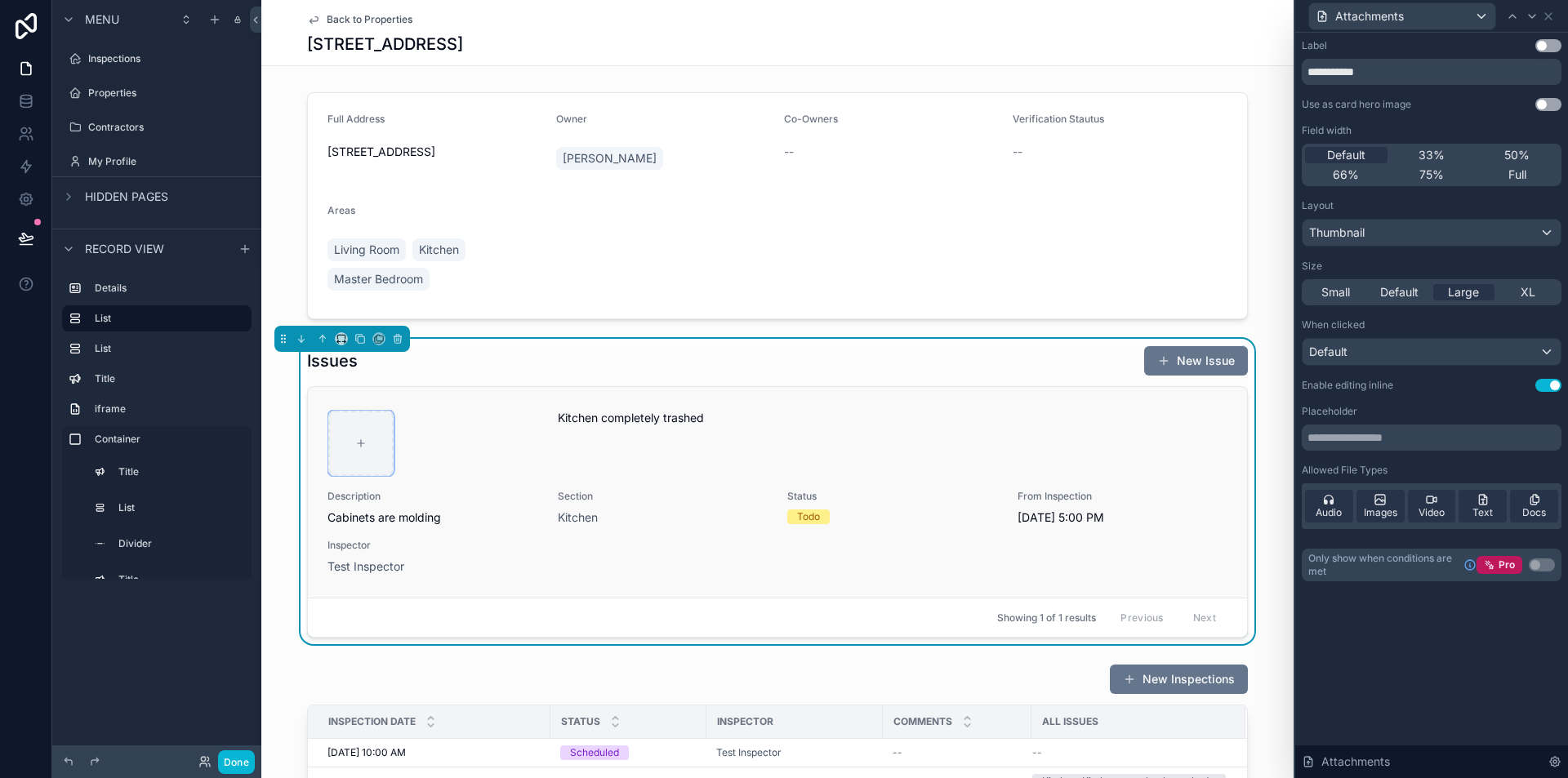
click at [355, 441] on icon "scrollable content" at bounding box center [360, 442] width 11 height 11
type input "**********"
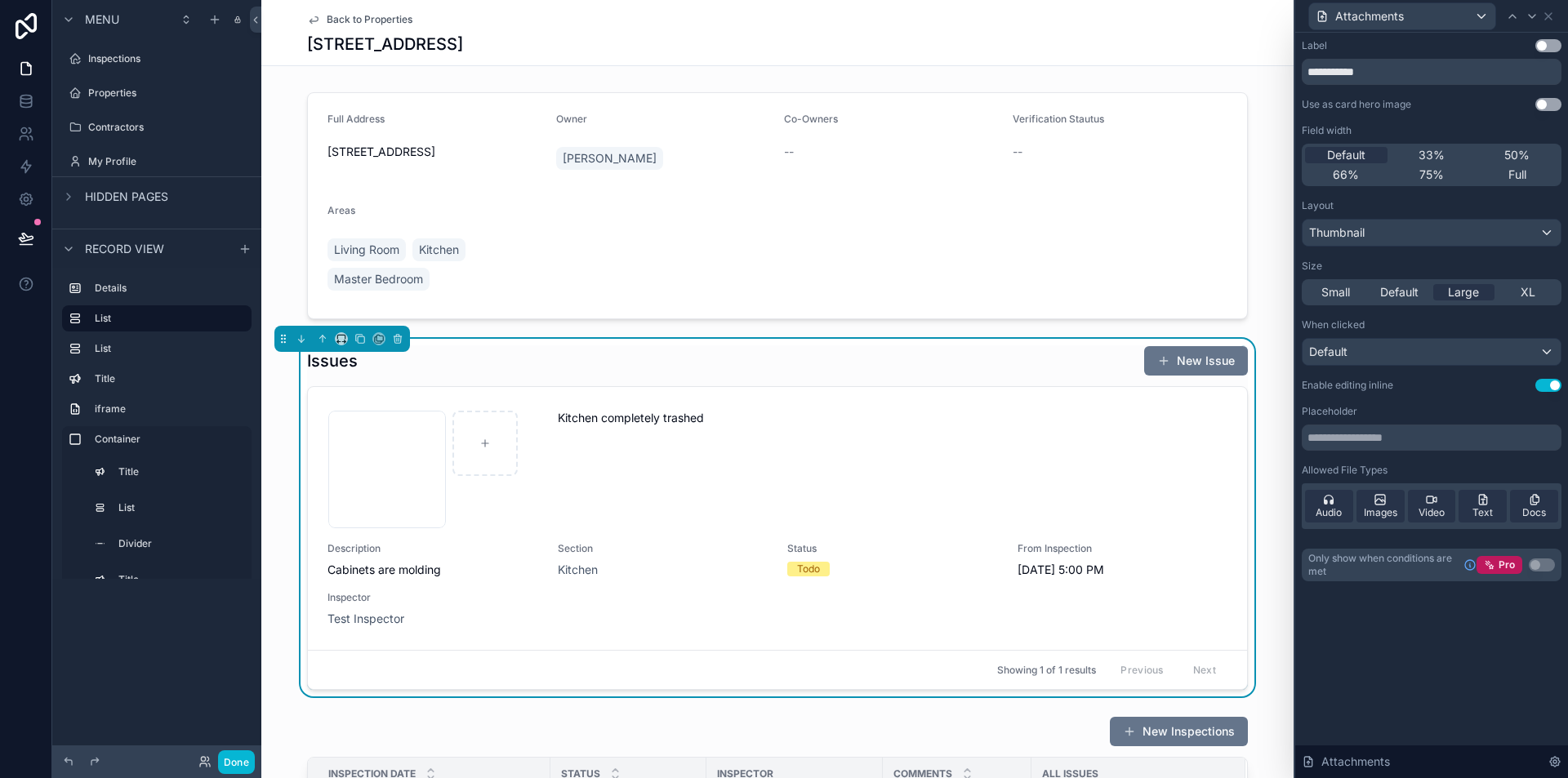
click at [1554, 386] on button "Use setting" at bounding box center [1548, 385] width 26 height 13
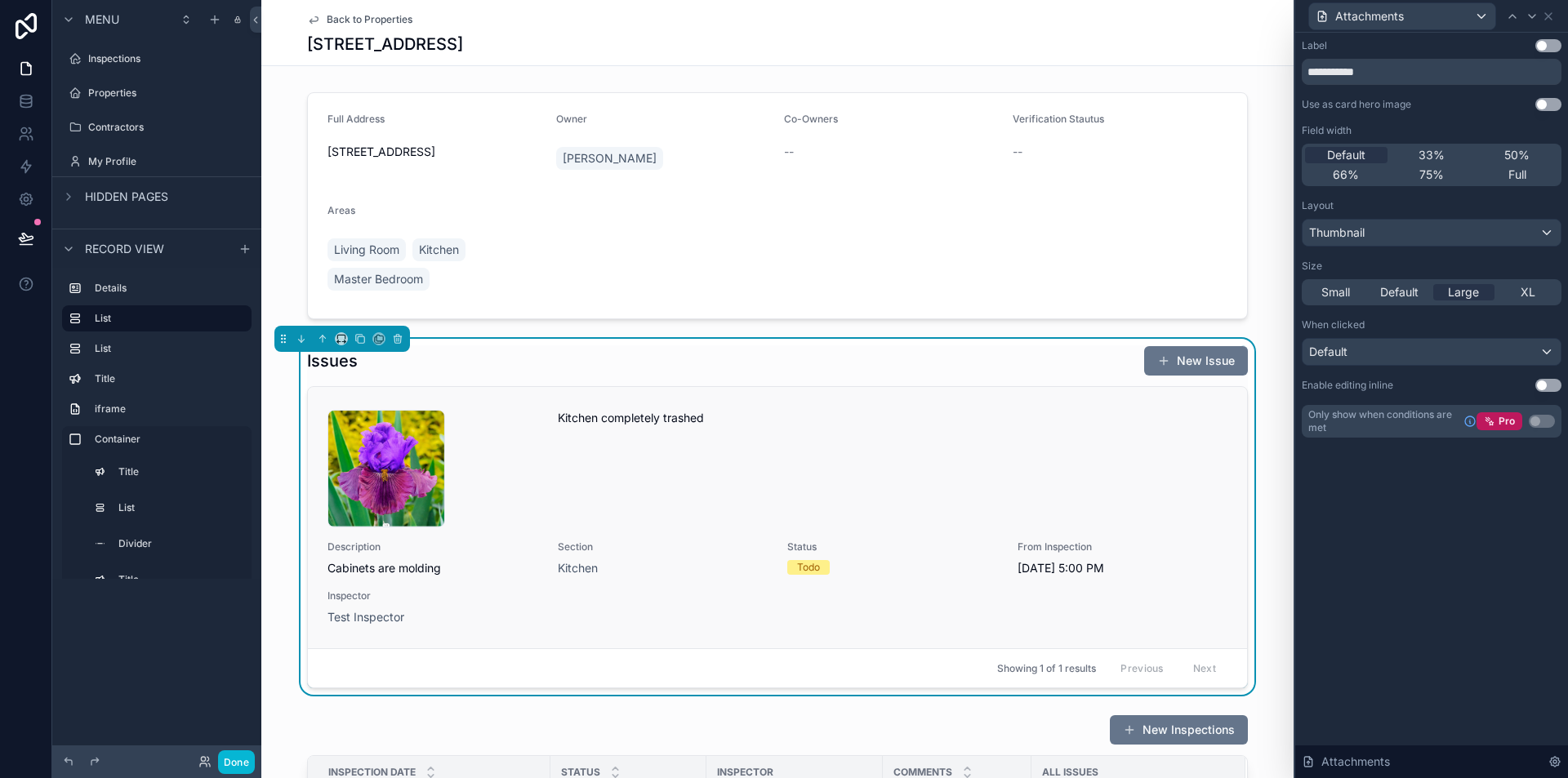
click at [827, 438] on div "Kitchen completely trashed" at bounding box center [893, 469] width 671 height 118
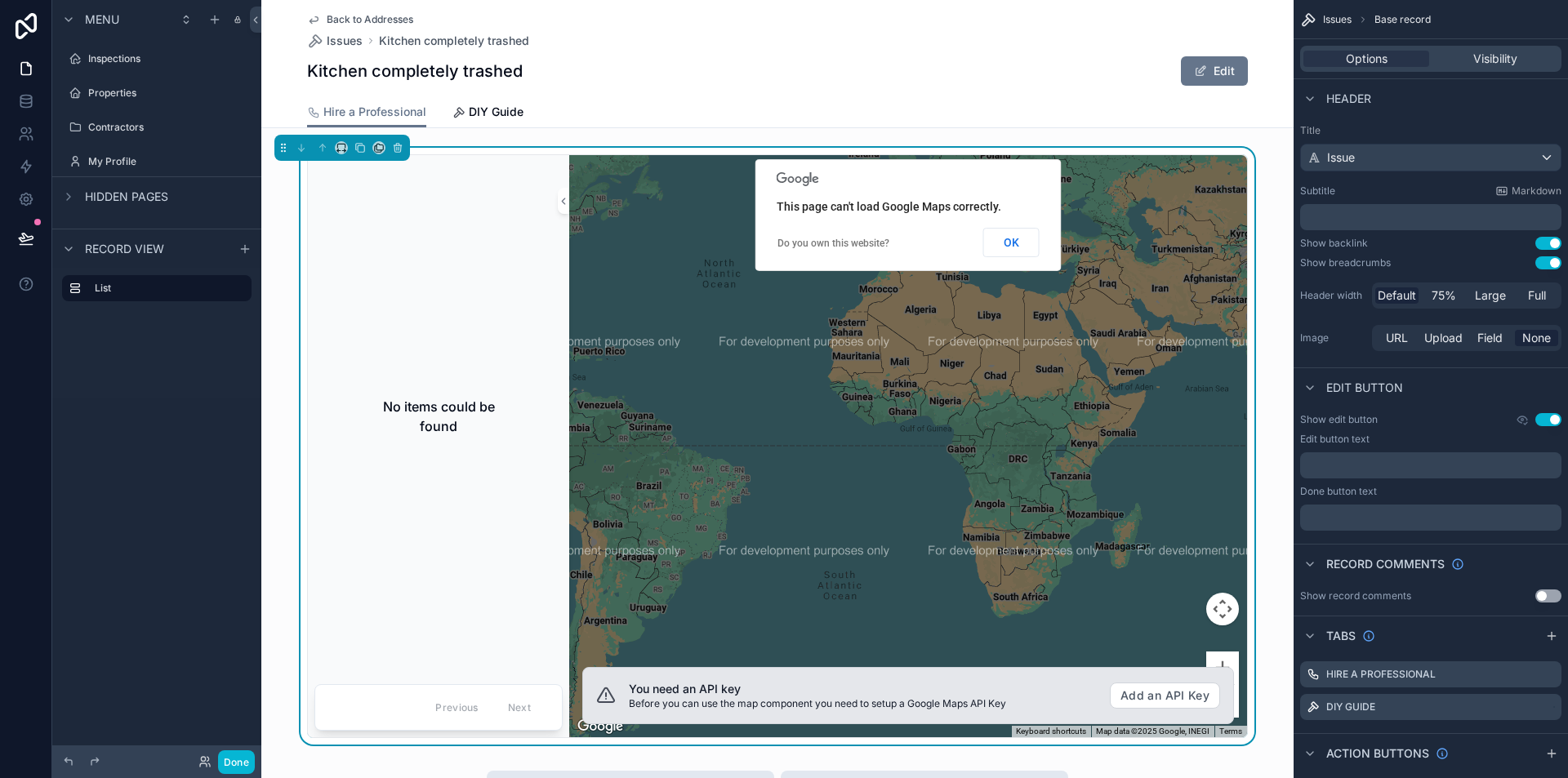
click at [327, 14] on span "Back to Addresses" at bounding box center [370, 19] width 86 height 13
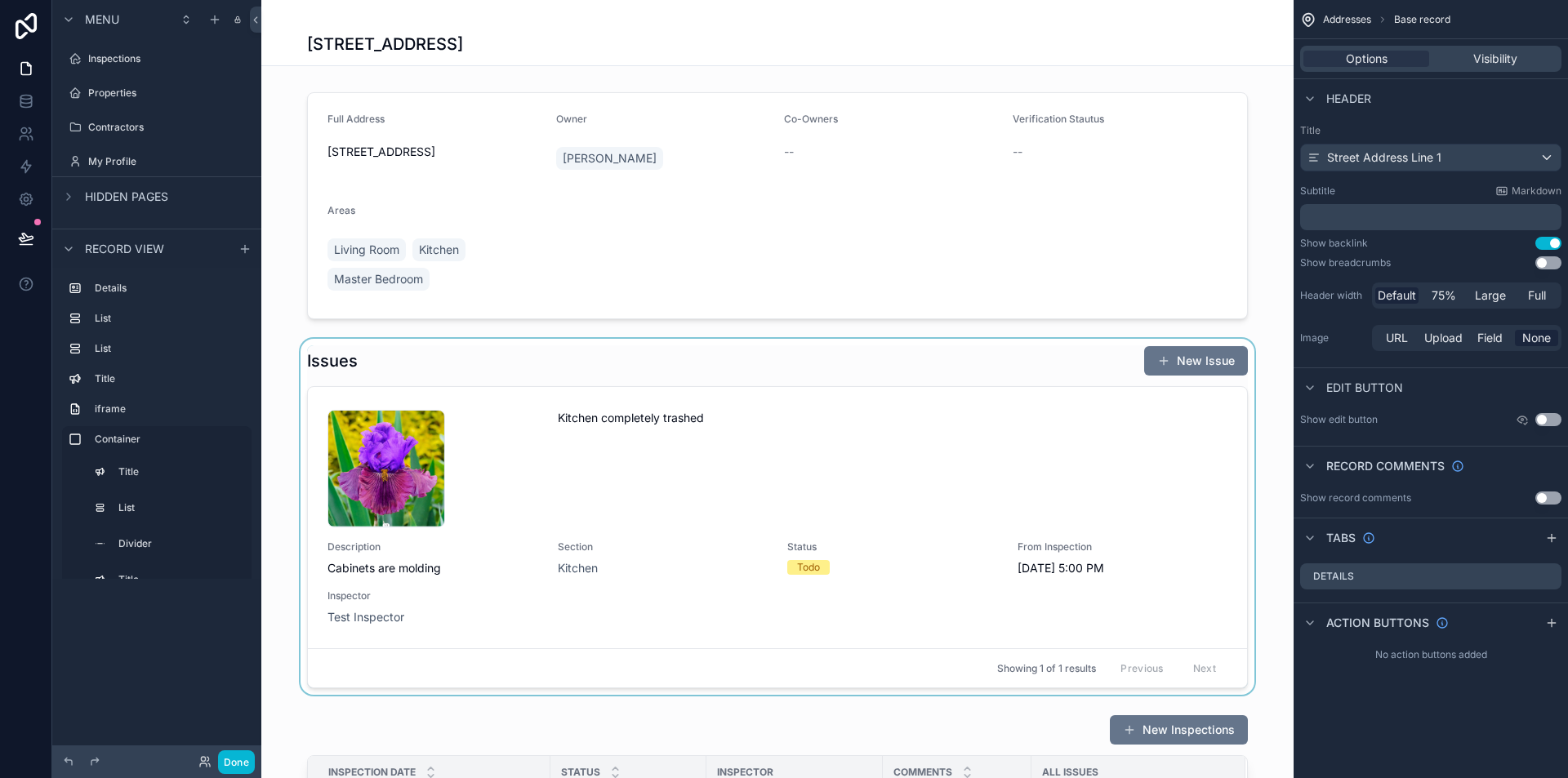
click at [788, 364] on div "scrollable content" at bounding box center [778, 517] width 1033 height 356
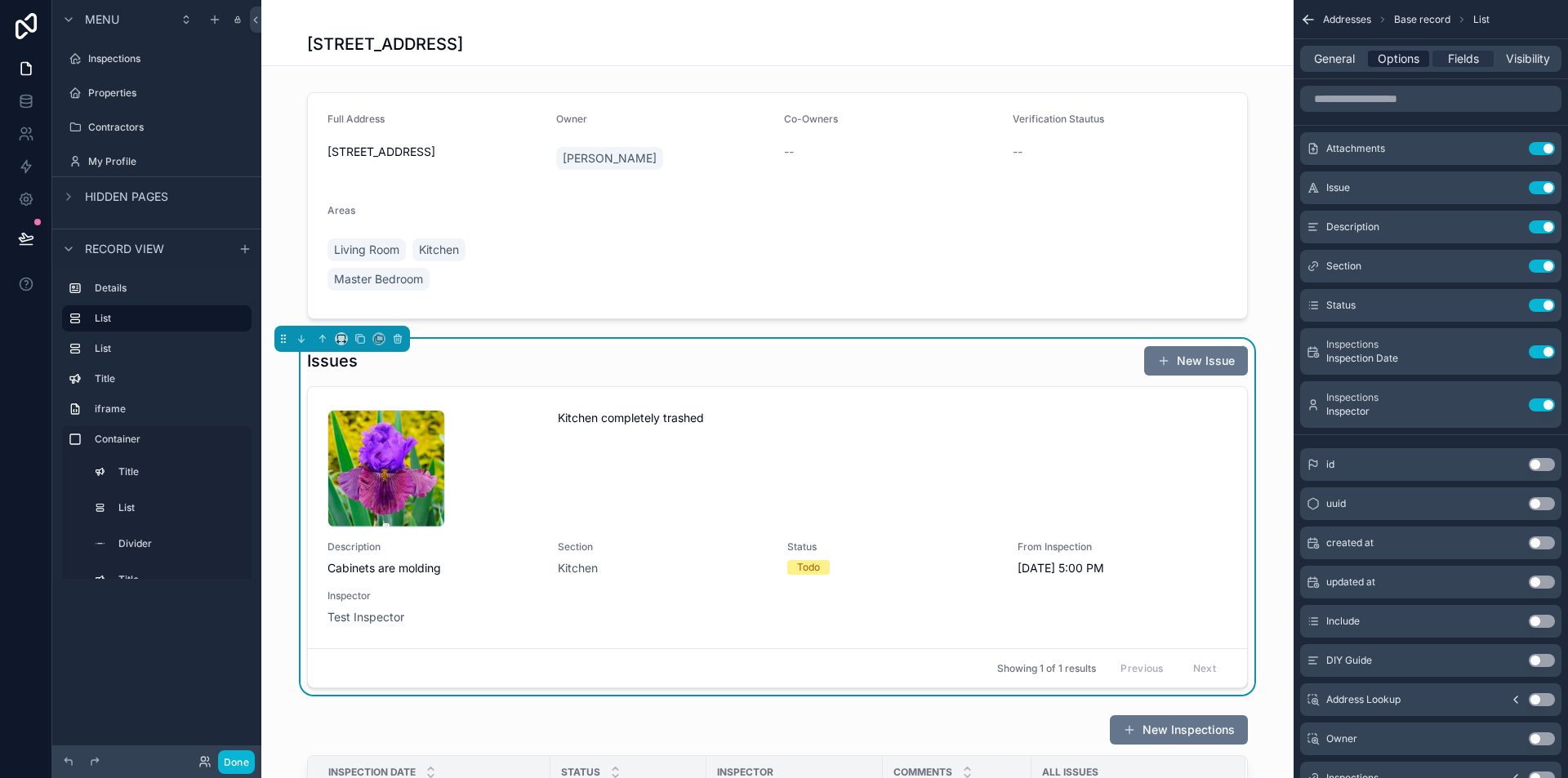
click at [1387, 64] on span "Options" at bounding box center [1398, 58] width 42 height 16
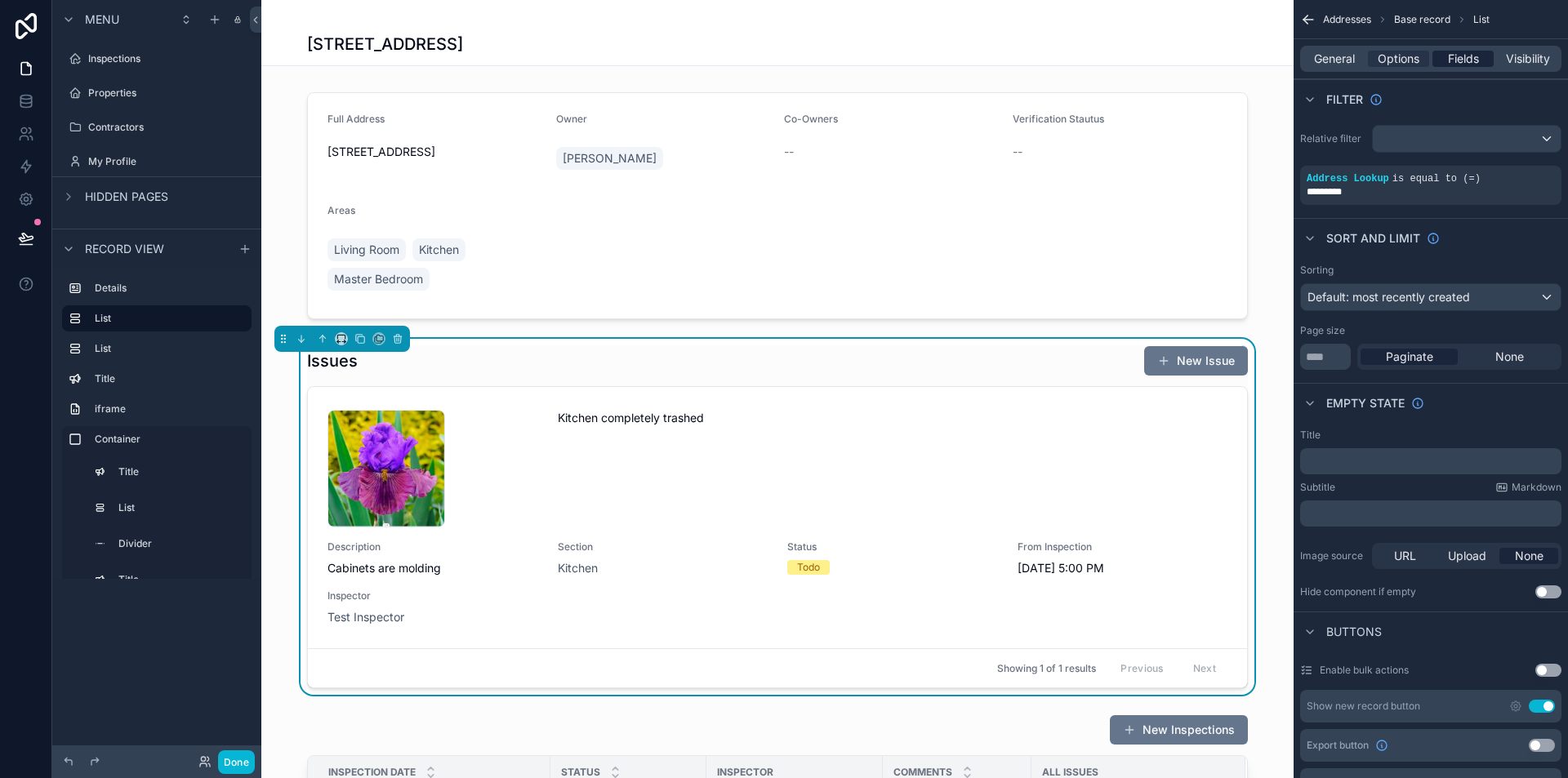
click at [1452, 53] on span "Fields" at bounding box center [1464, 58] width 31 height 16
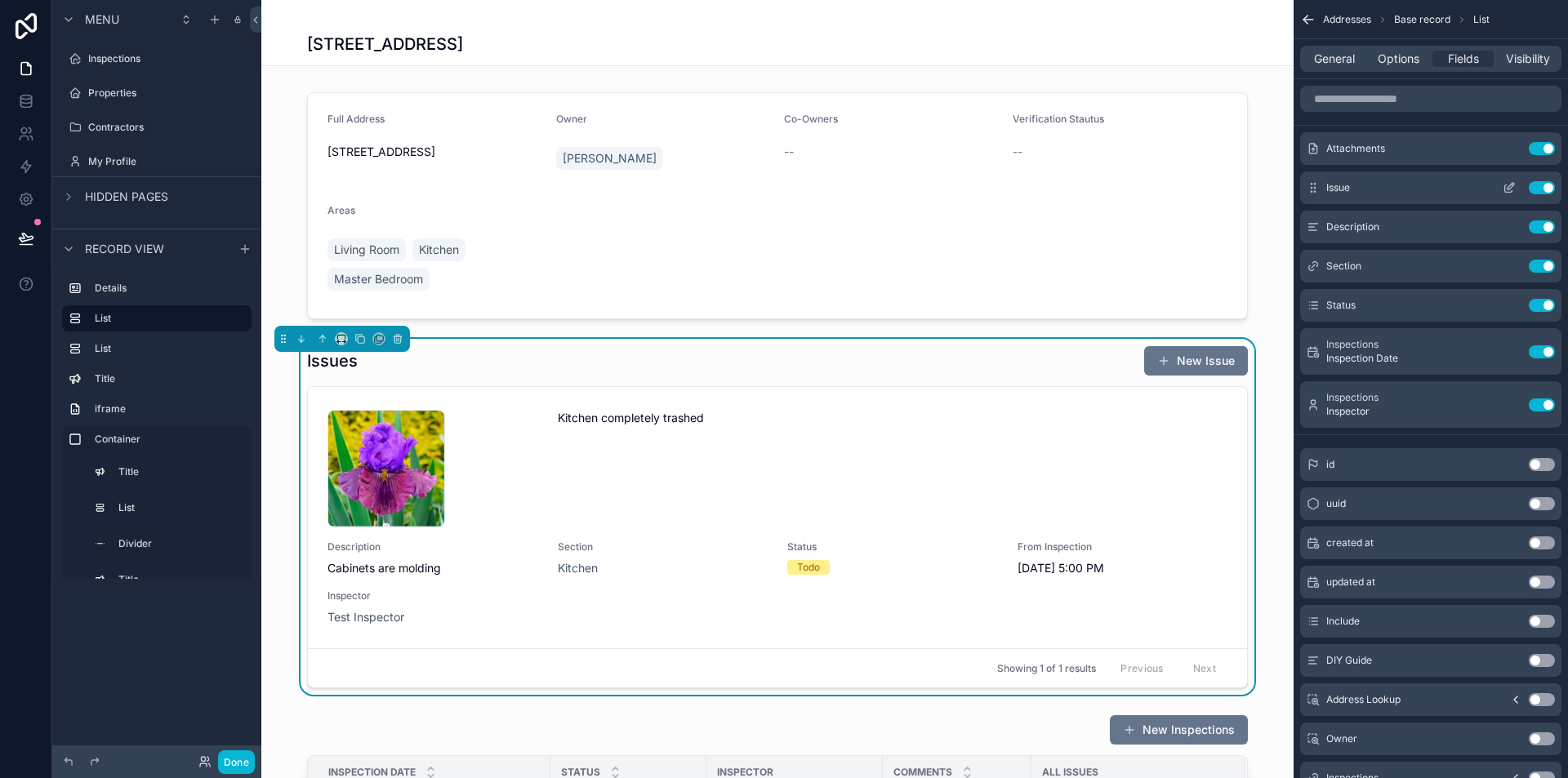
click at [1510, 185] on icon "scrollable content" at bounding box center [1509, 187] width 13 height 13
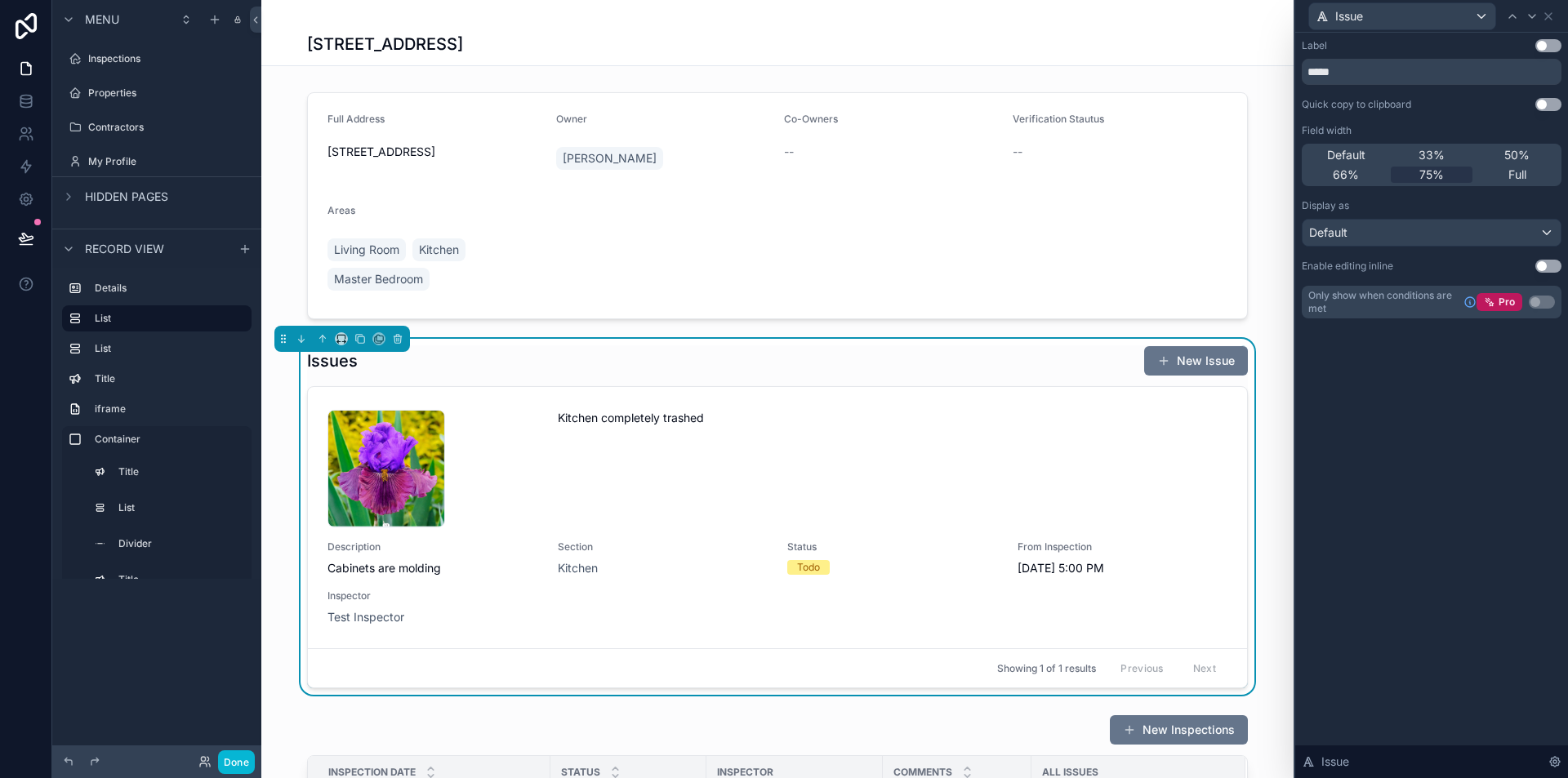
click at [1510, 185] on div "Default 33% 50% 66% 75% Full" at bounding box center [1431, 165] width 259 height 42
click at [1516, 13] on icon at bounding box center [1512, 16] width 13 height 13
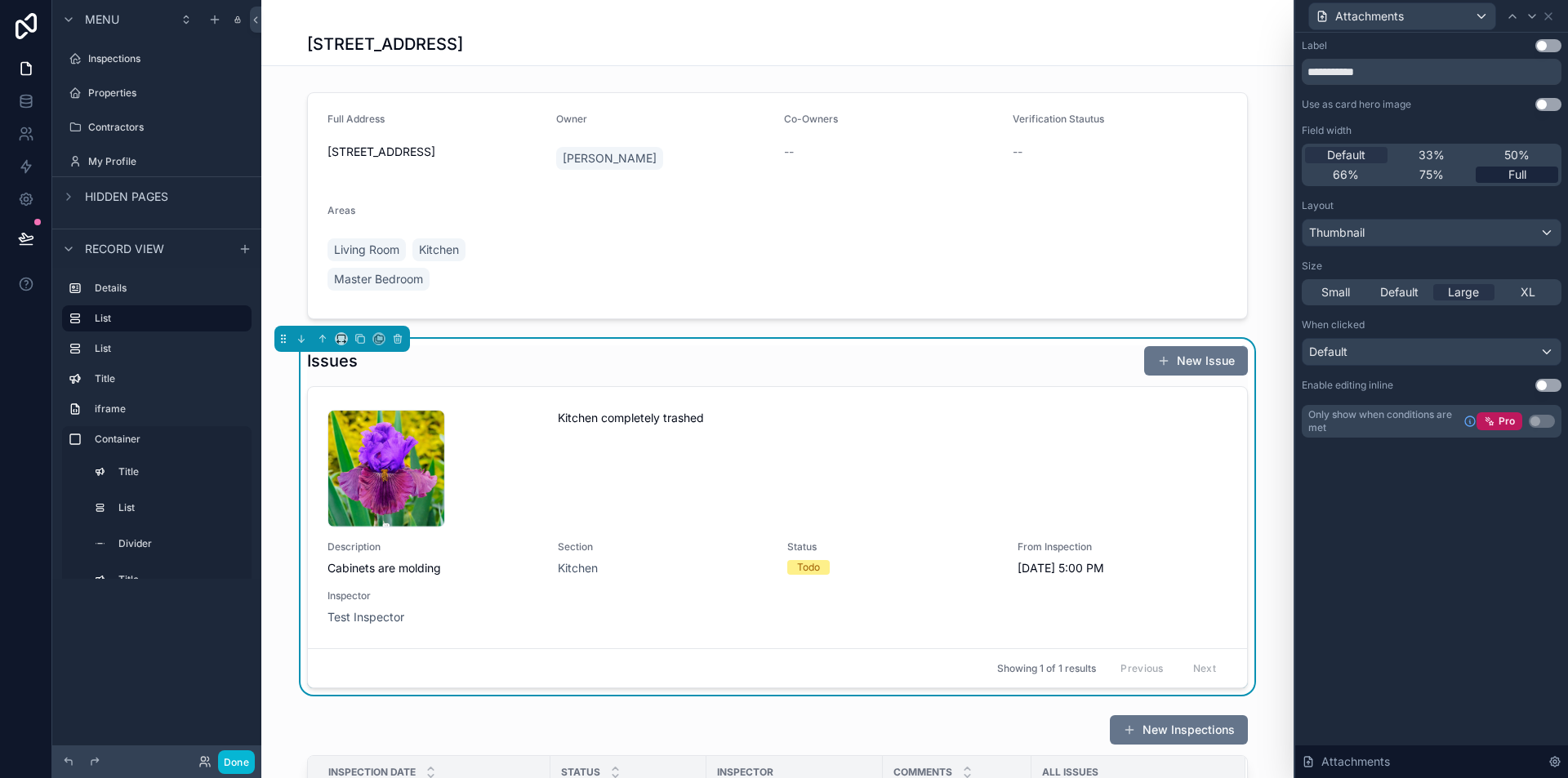
click at [1522, 177] on span "Full" at bounding box center [1517, 174] width 18 height 16
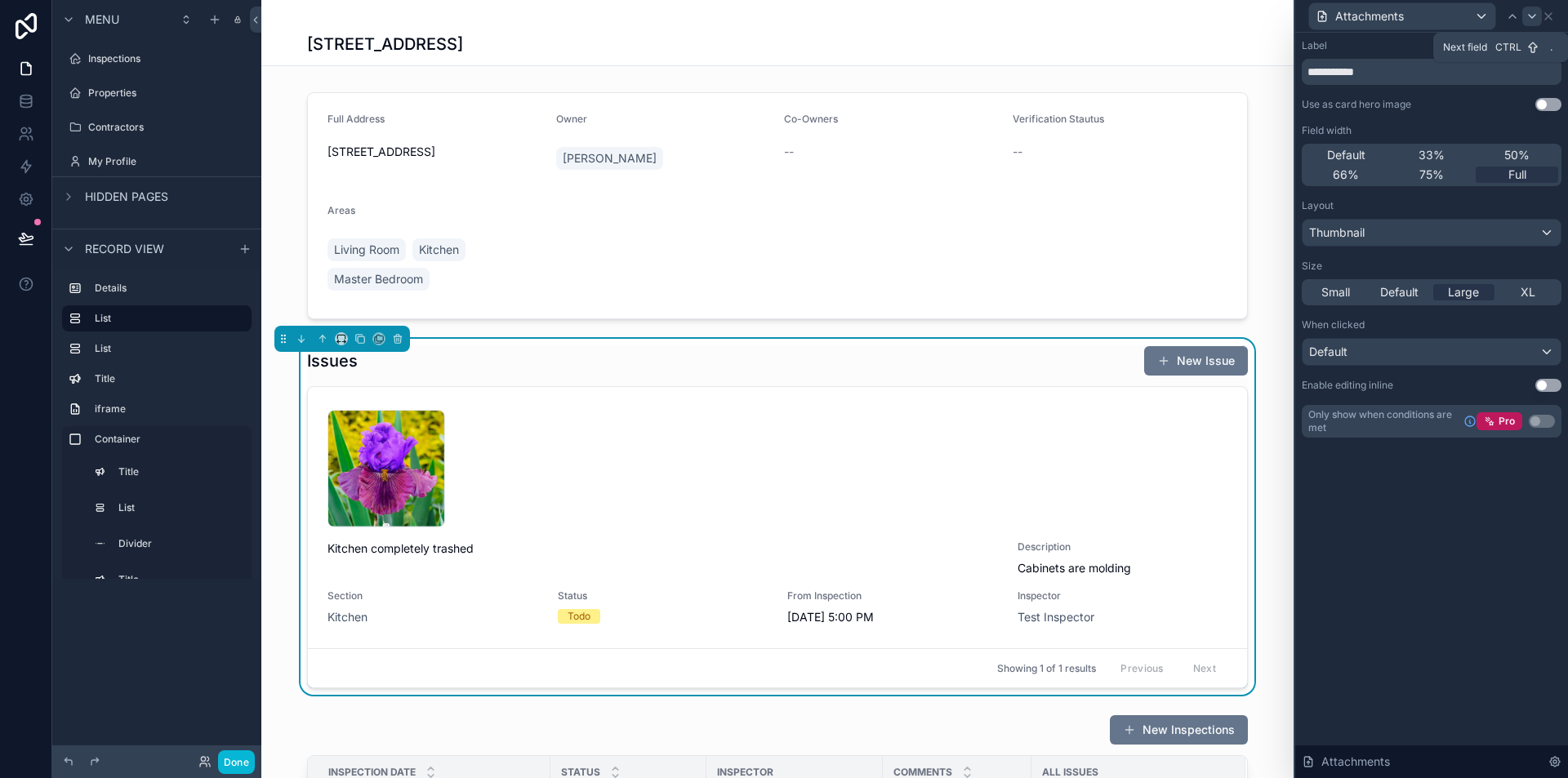
click at [1534, 16] on icon at bounding box center [1532, 16] width 7 height 3
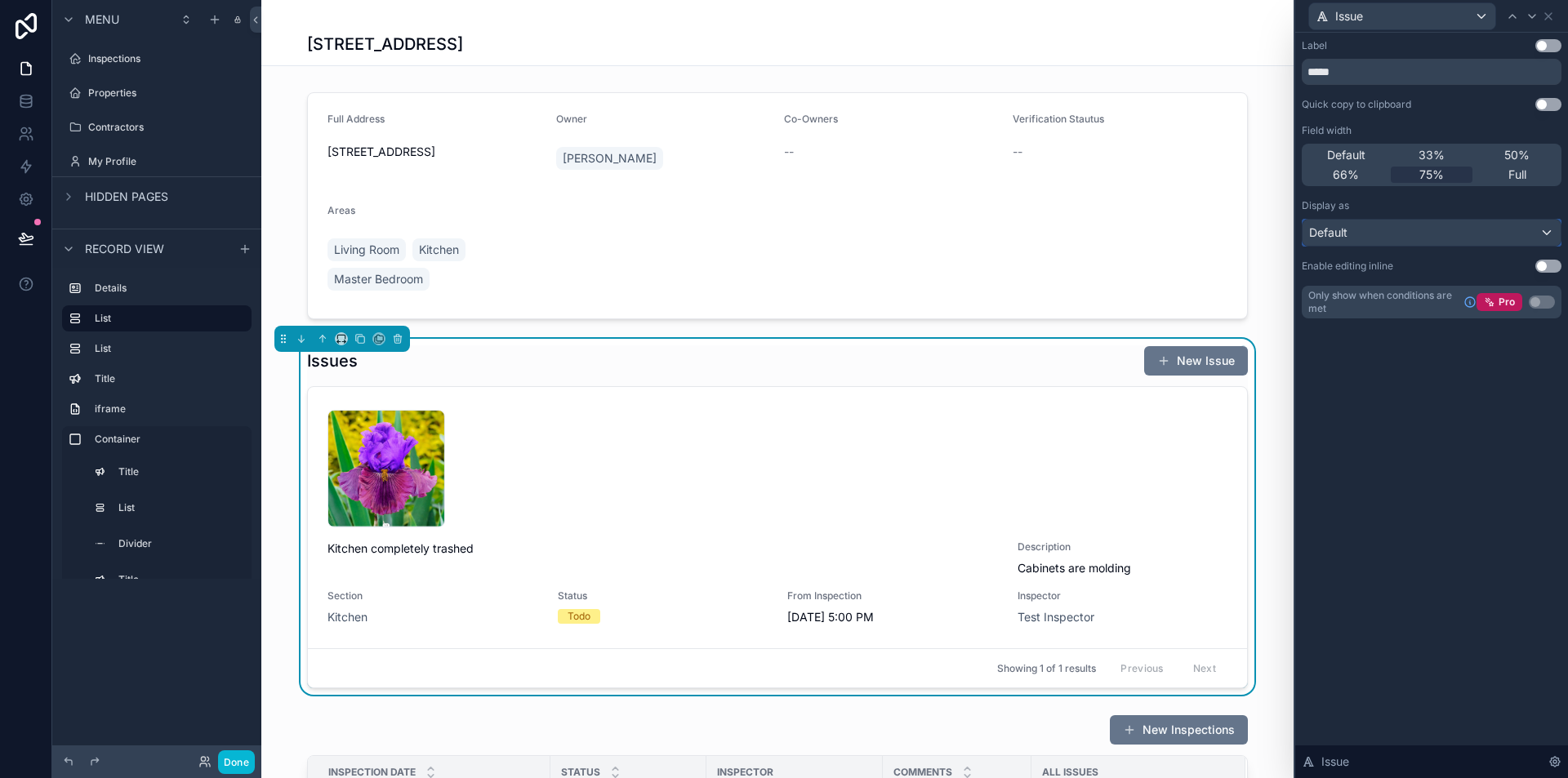
click at [1494, 222] on div "Default" at bounding box center [1431, 232] width 258 height 26
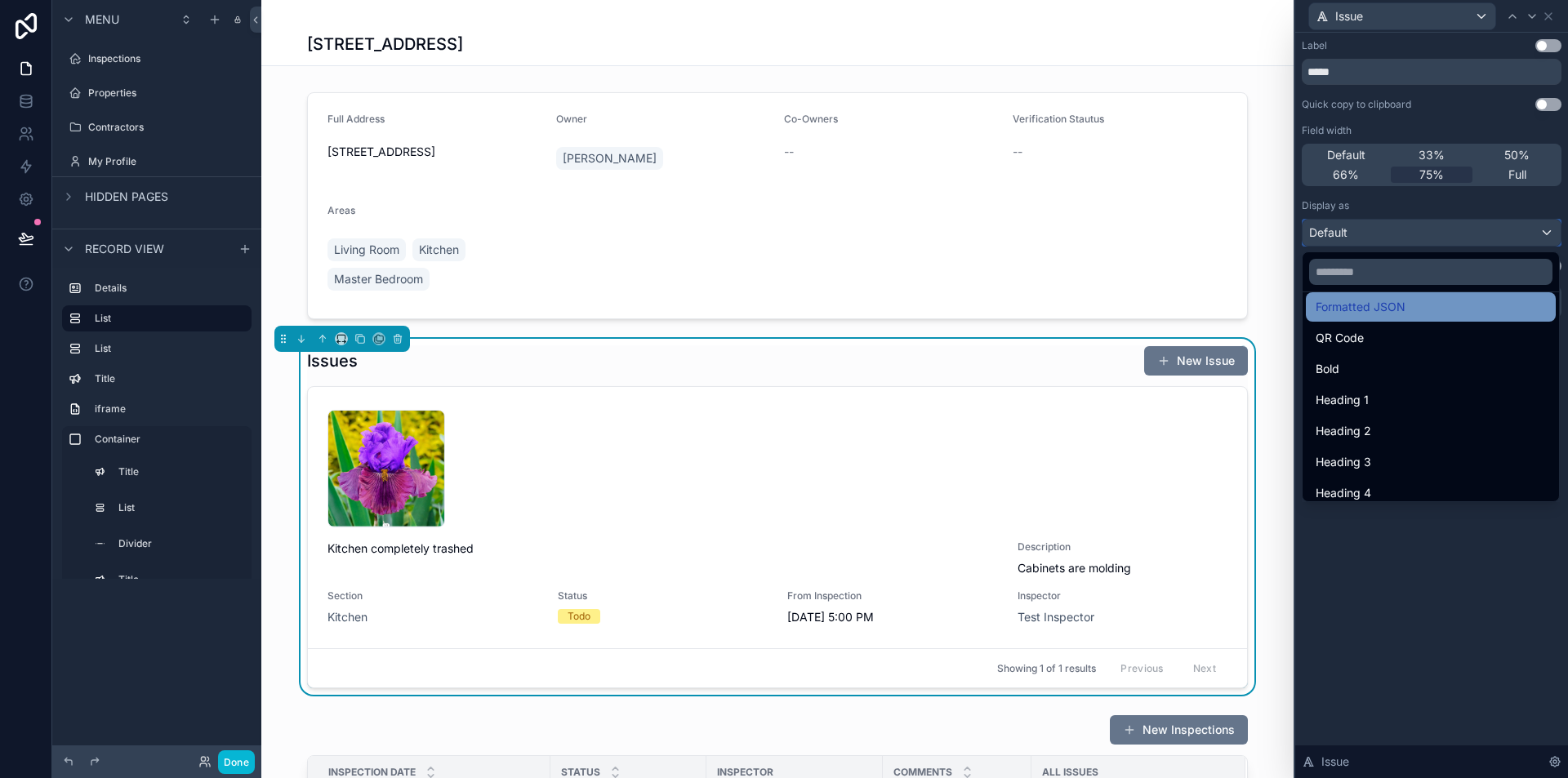
scroll to position [178, 0]
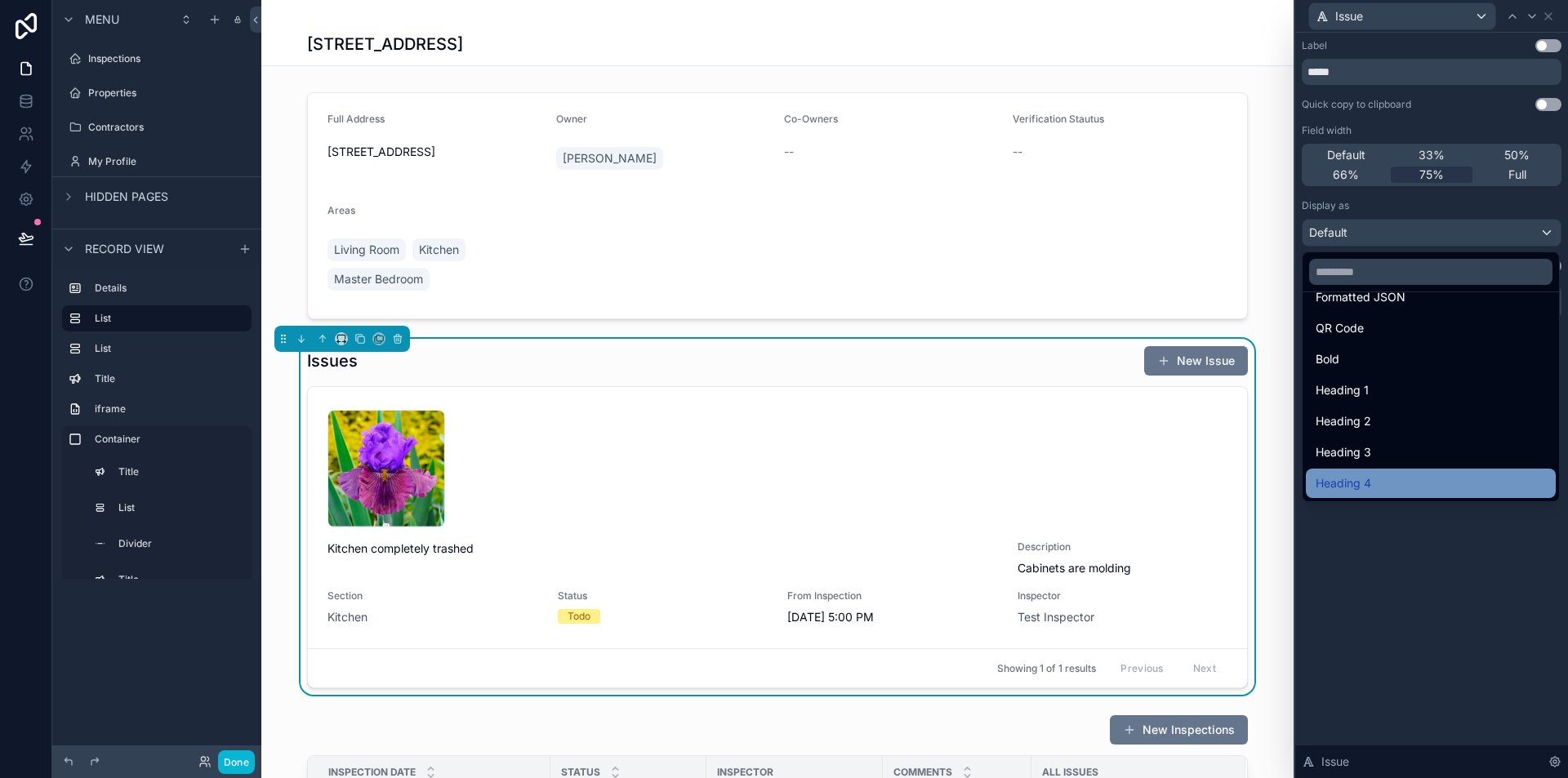
click at [1401, 489] on div "Heading 4" at bounding box center [1431, 483] width 231 height 19
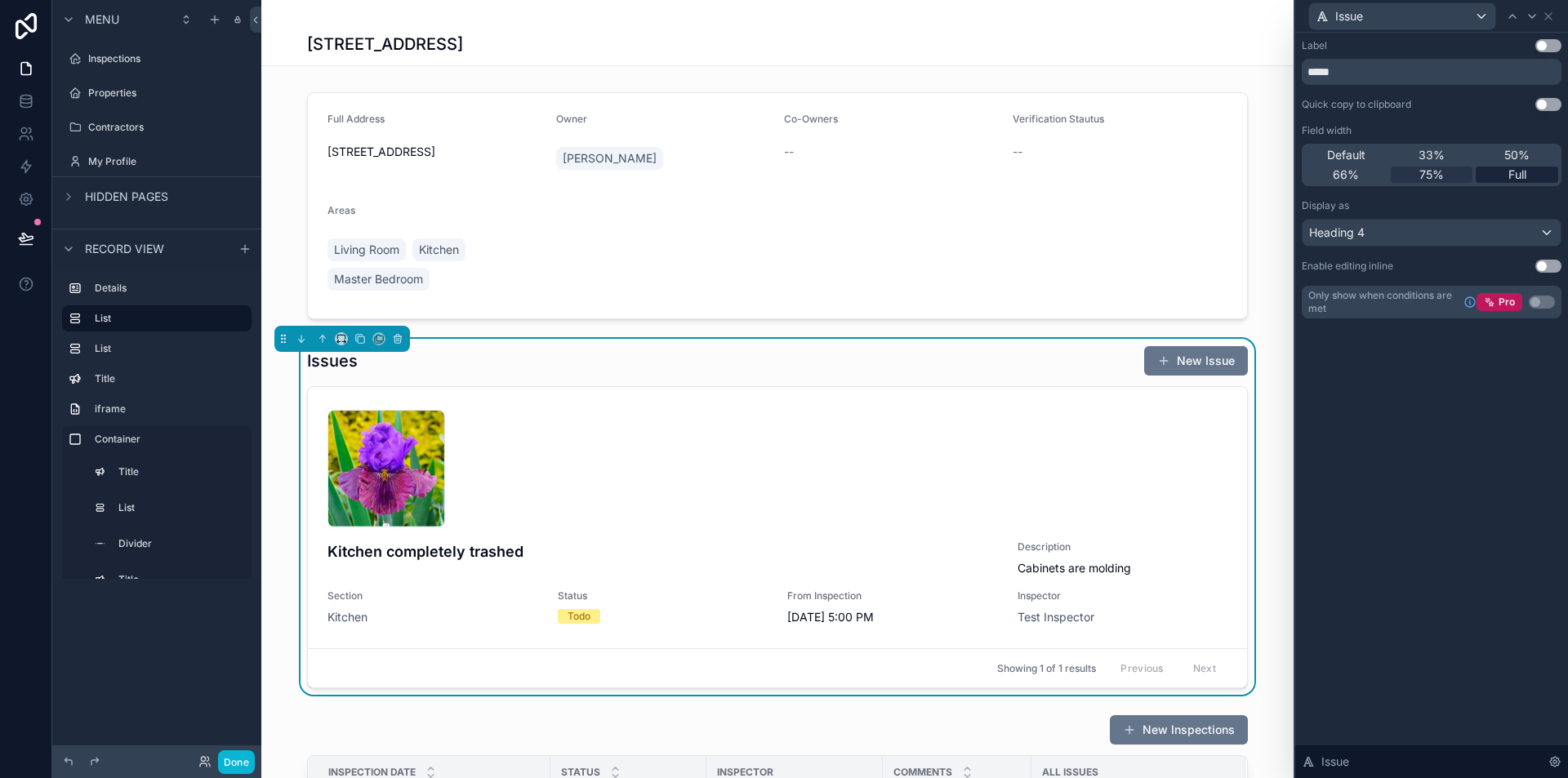
click at [1521, 172] on span "Full" at bounding box center [1517, 174] width 18 height 16
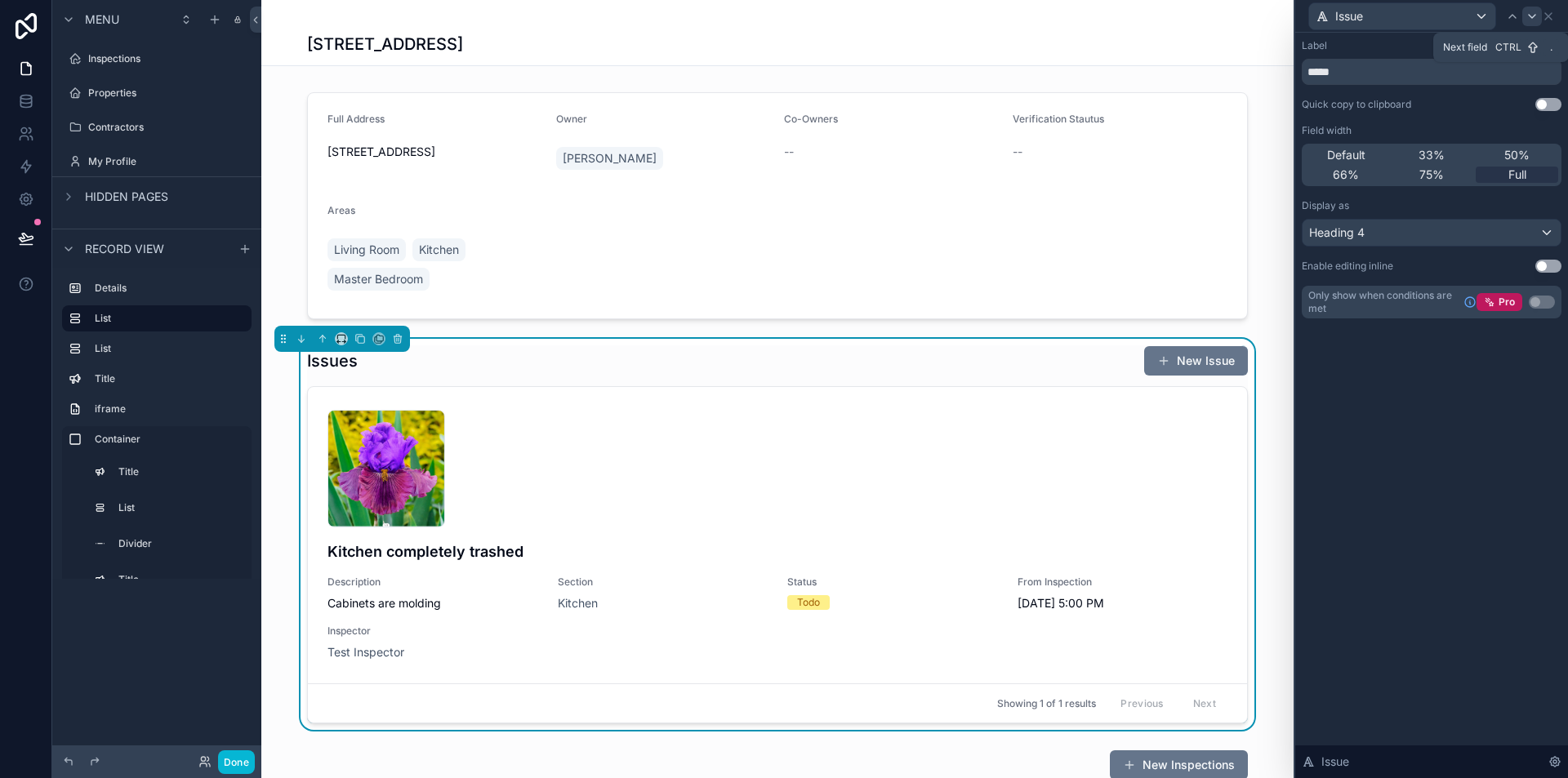
click at [1532, 14] on icon at bounding box center [1532, 16] width 13 height 13
click at [1525, 172] on span "Full" at bounding box center [1517, 174] width 18 height 16
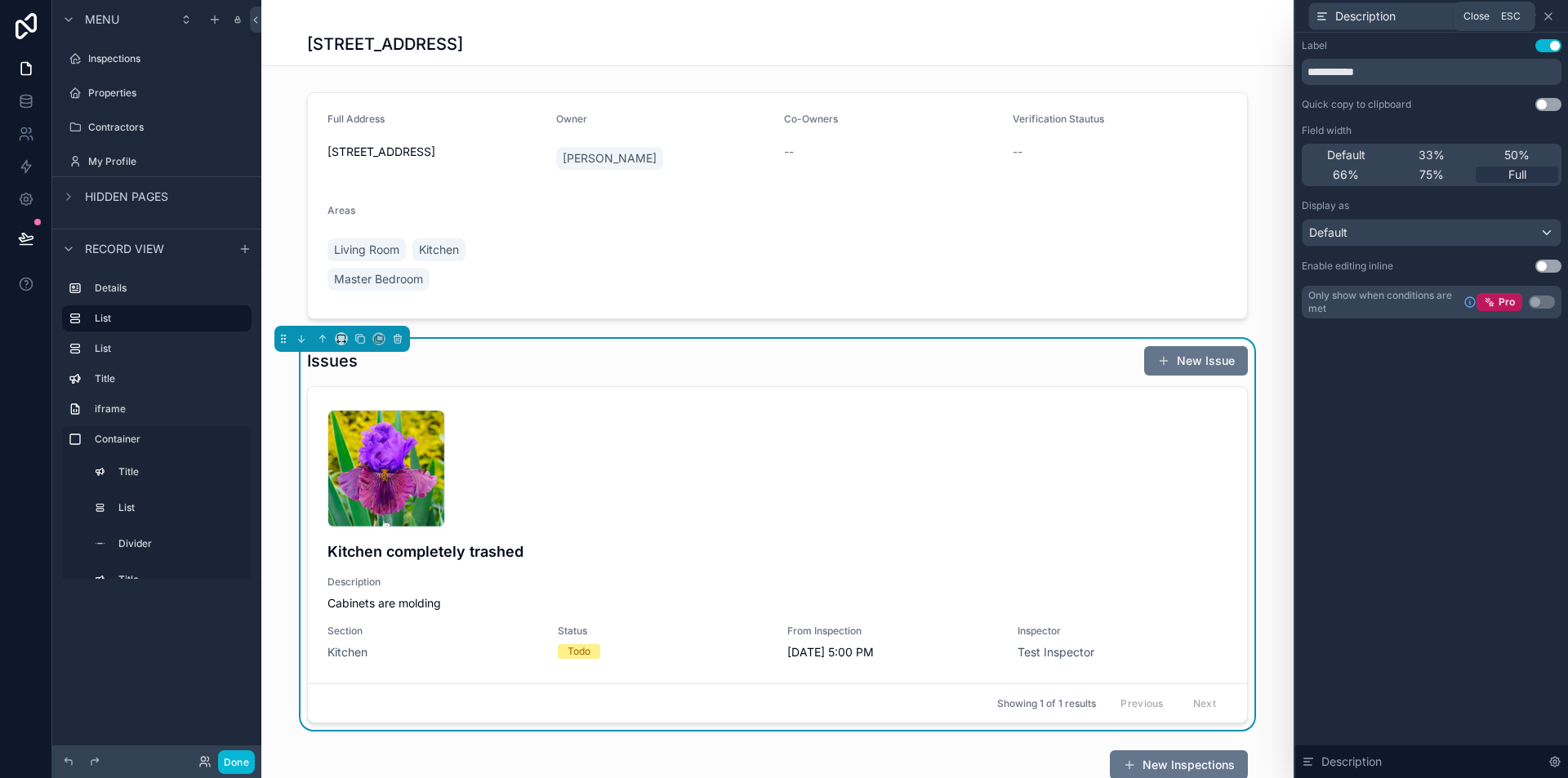
click at [1547, 15] on icon at bounding box center [1548, 16] width 13 height 13
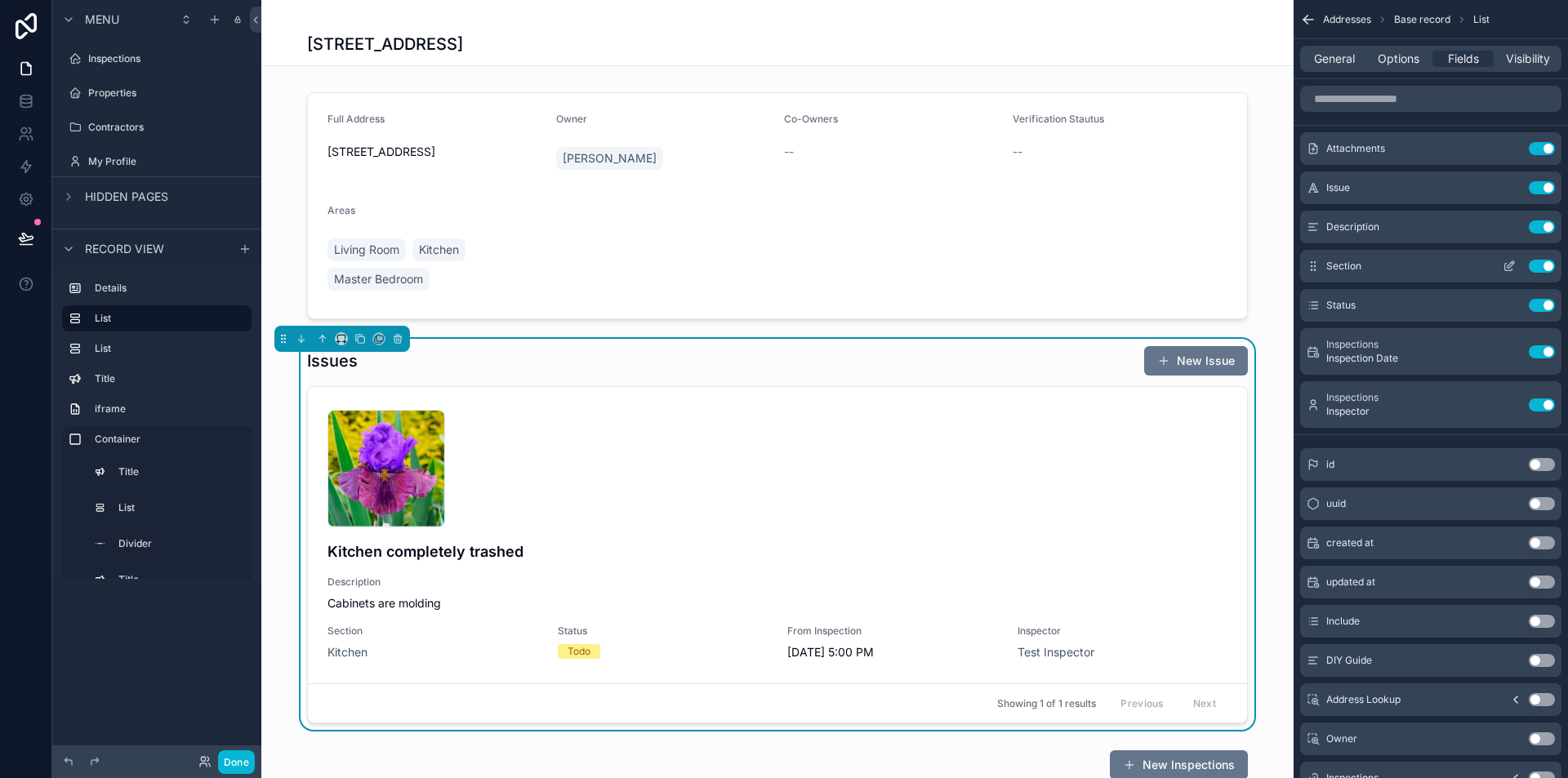
click at [1511, 259] on icon "scrollable content" at bounding box center [1509, 265] width 13 height 13
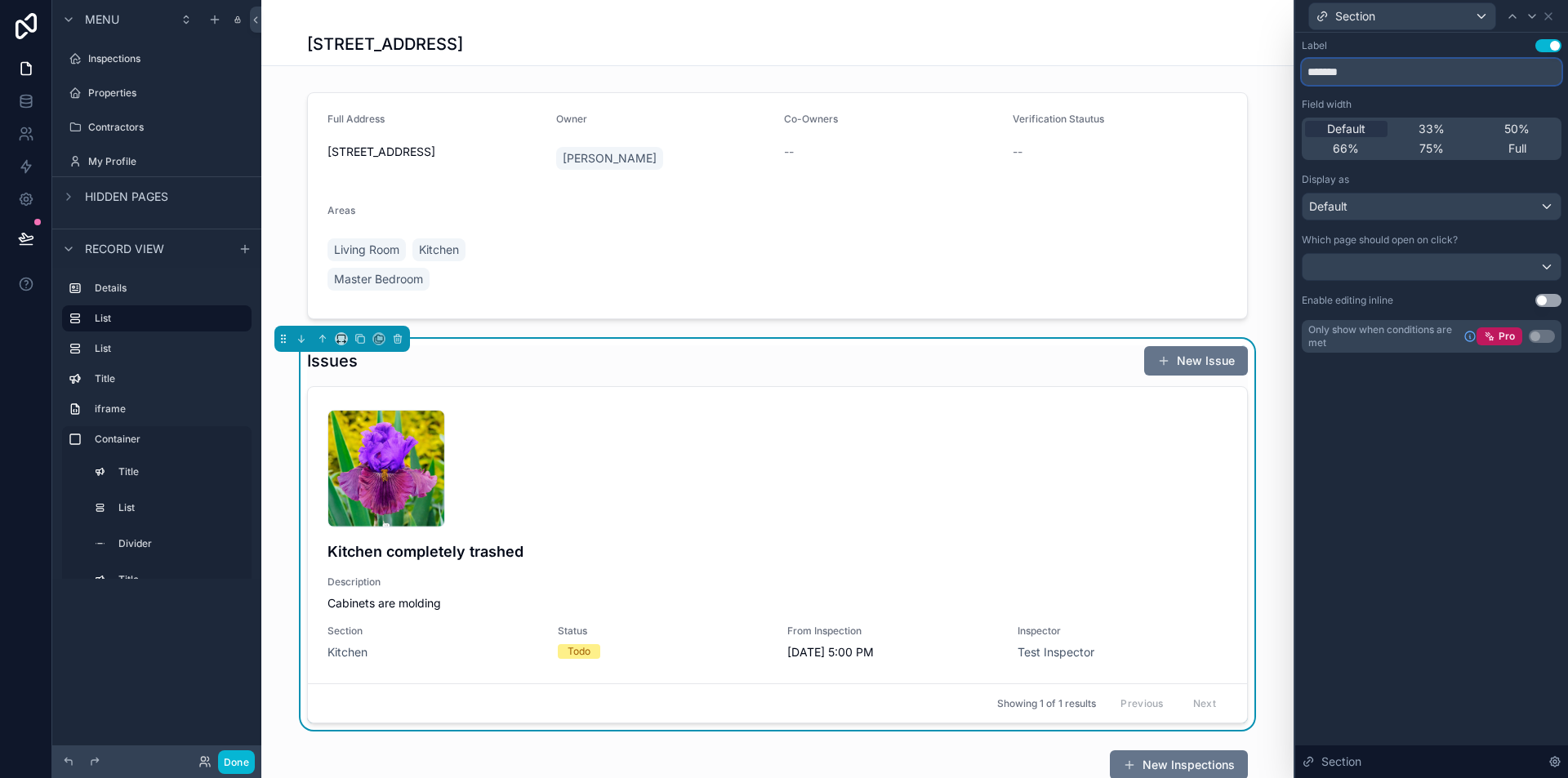
click at [1429, 80] on input "*******" at bounding box center [1431, 71] width 259 height 26
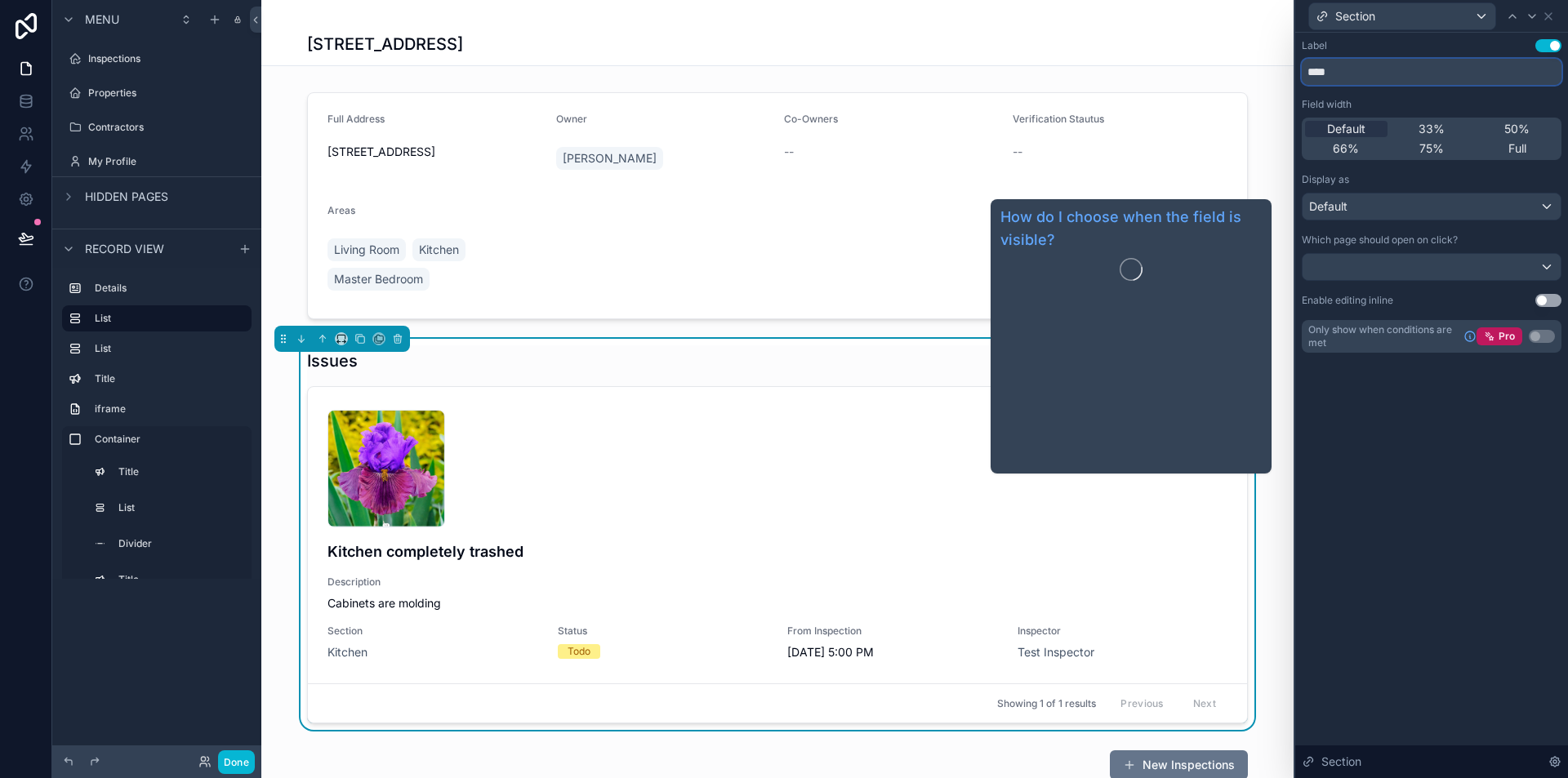
type input "****"
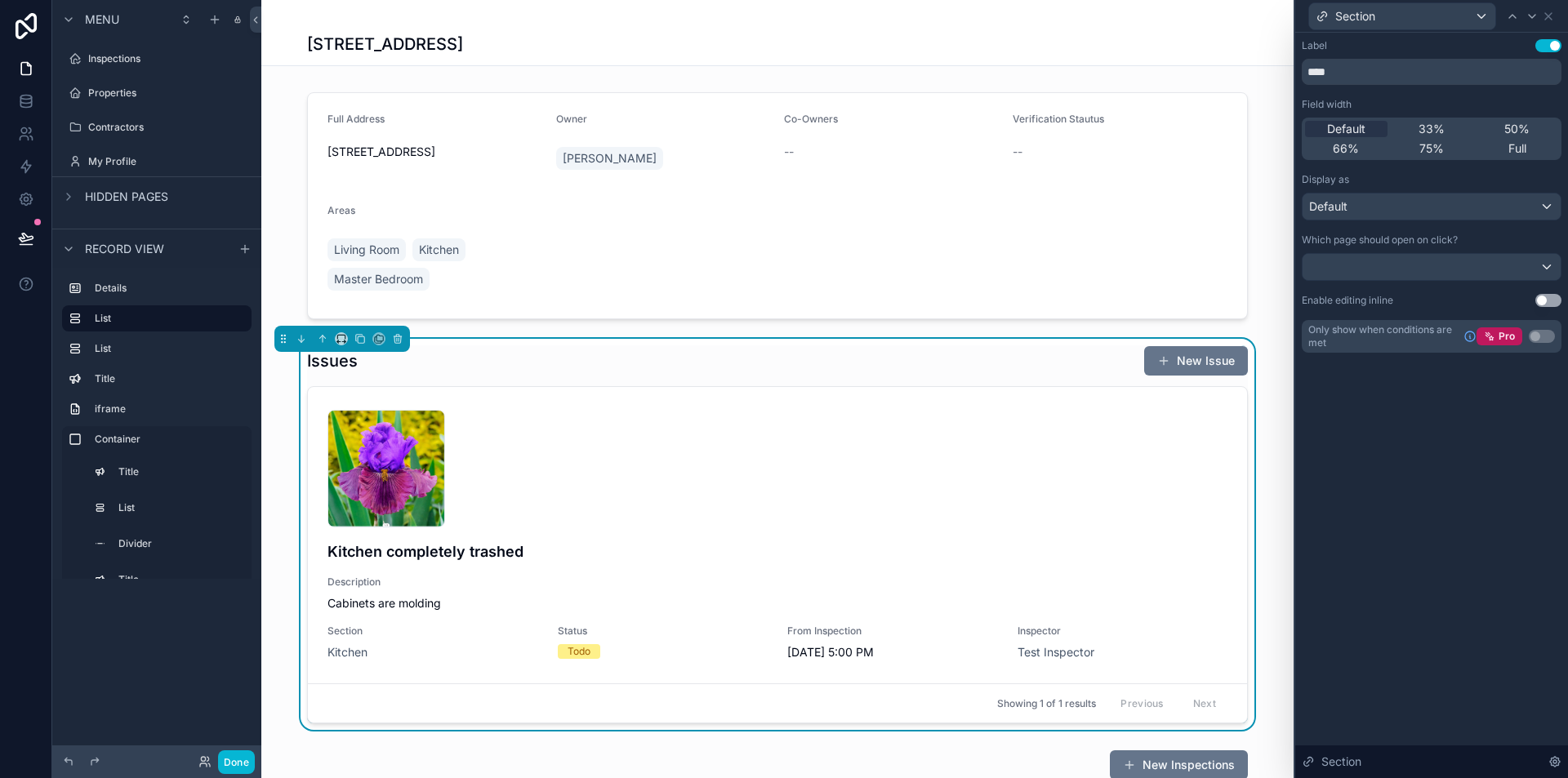
click at [1512, 483] on div "Label Use setting **** Field width Default 33% 50% 66% 75% Full Display as Defa…" at bounding box center [1432, 405] width 273 height 745
click at [1415, 199] on div "Default" at bounding box center [1431, 206] width 258 height 26
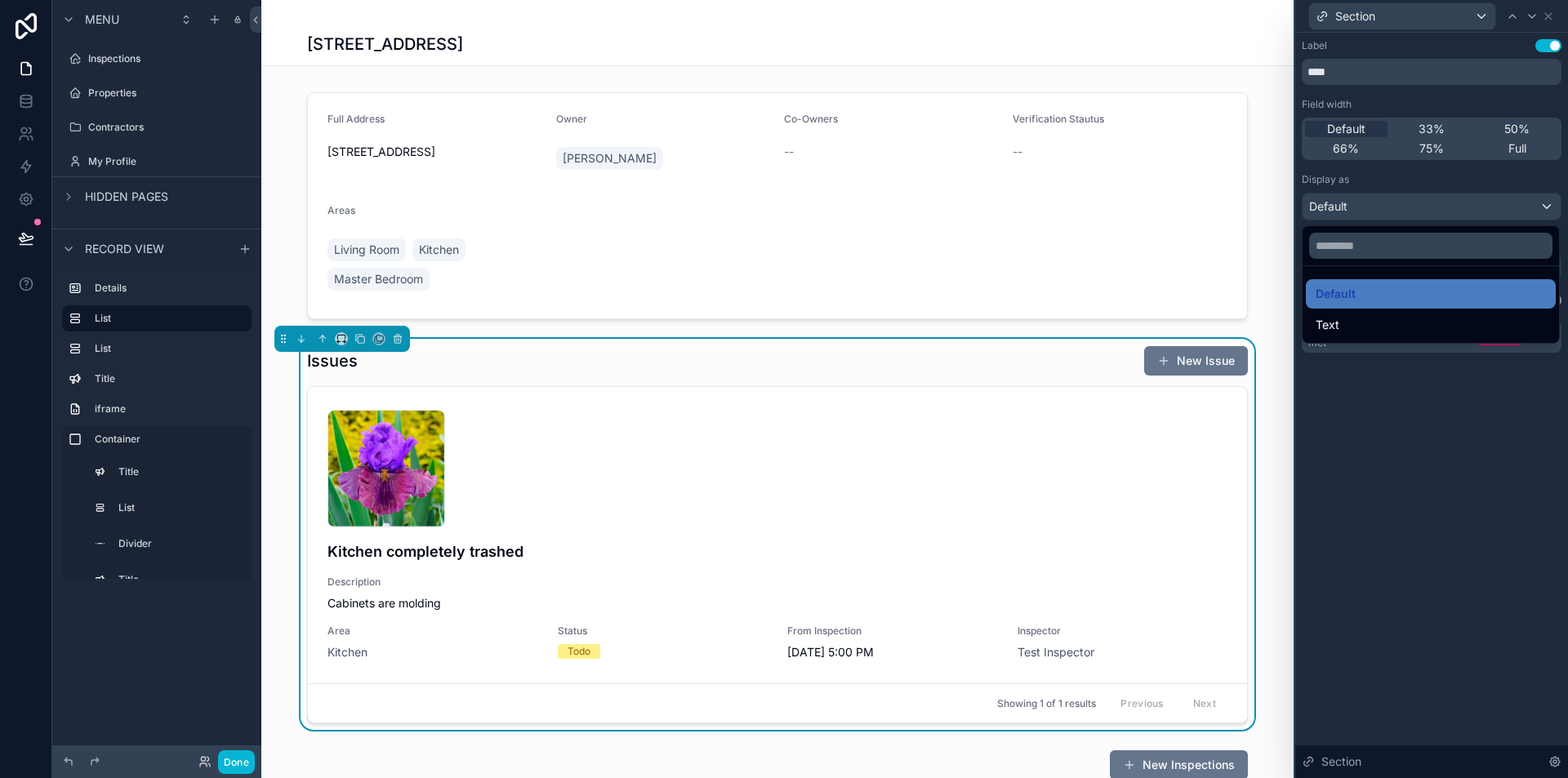
click at [1499, 456] on div at bounding box center [1432, 389] width 273 height 778
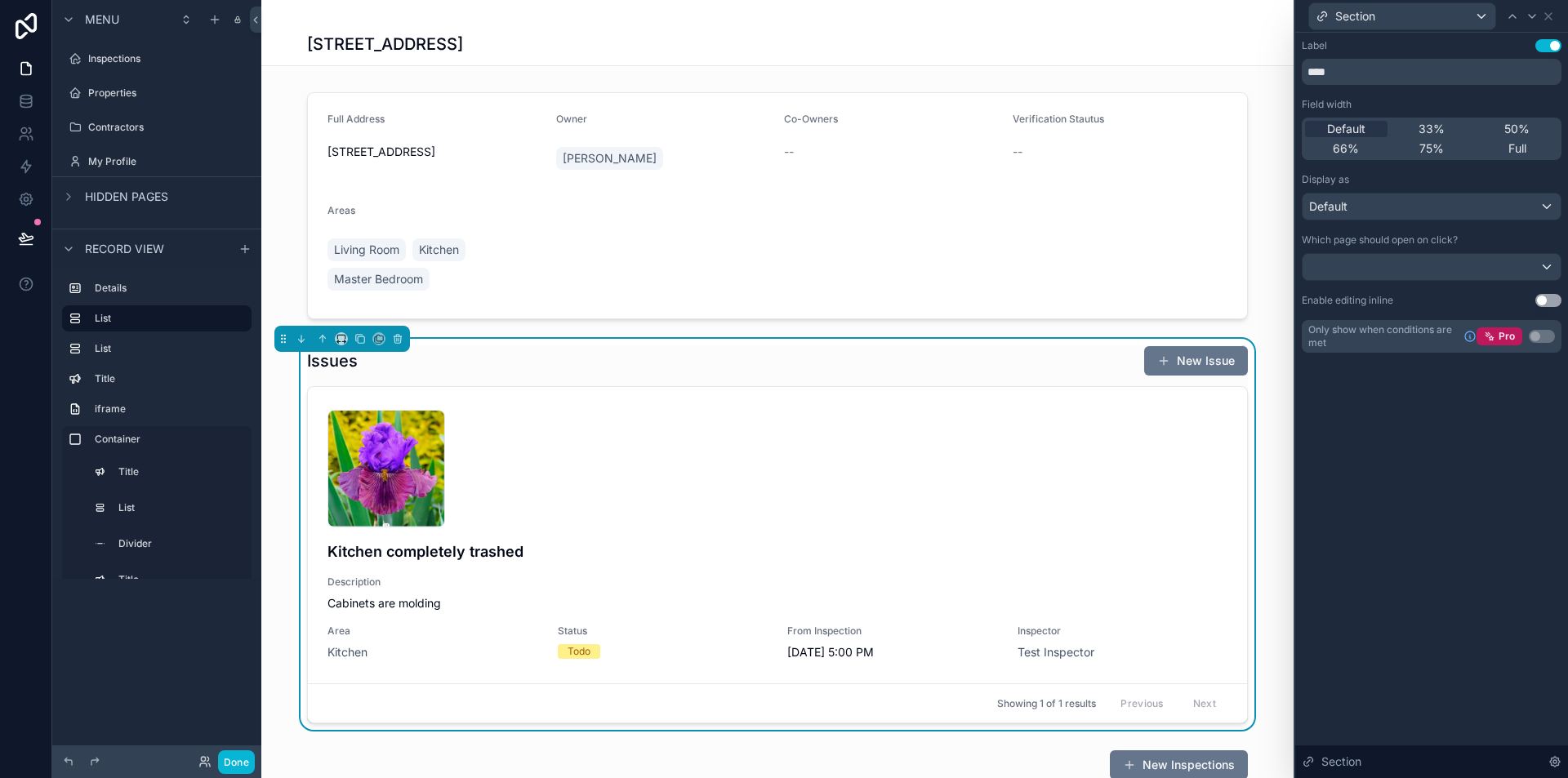
click at [1527, 242] on div "Which page should open on click?" at bounding box center [1431, 239] width 259 height 13
click at [1538, 283] on div "Label Use setting **** Field width Default 33% 50% 66% 75% Full Display as Defa…" at bounding box center [1431, 196] width 259 height 314
click at [1535, 265] on div at bounding box center [1431, 267] width 258 height 26
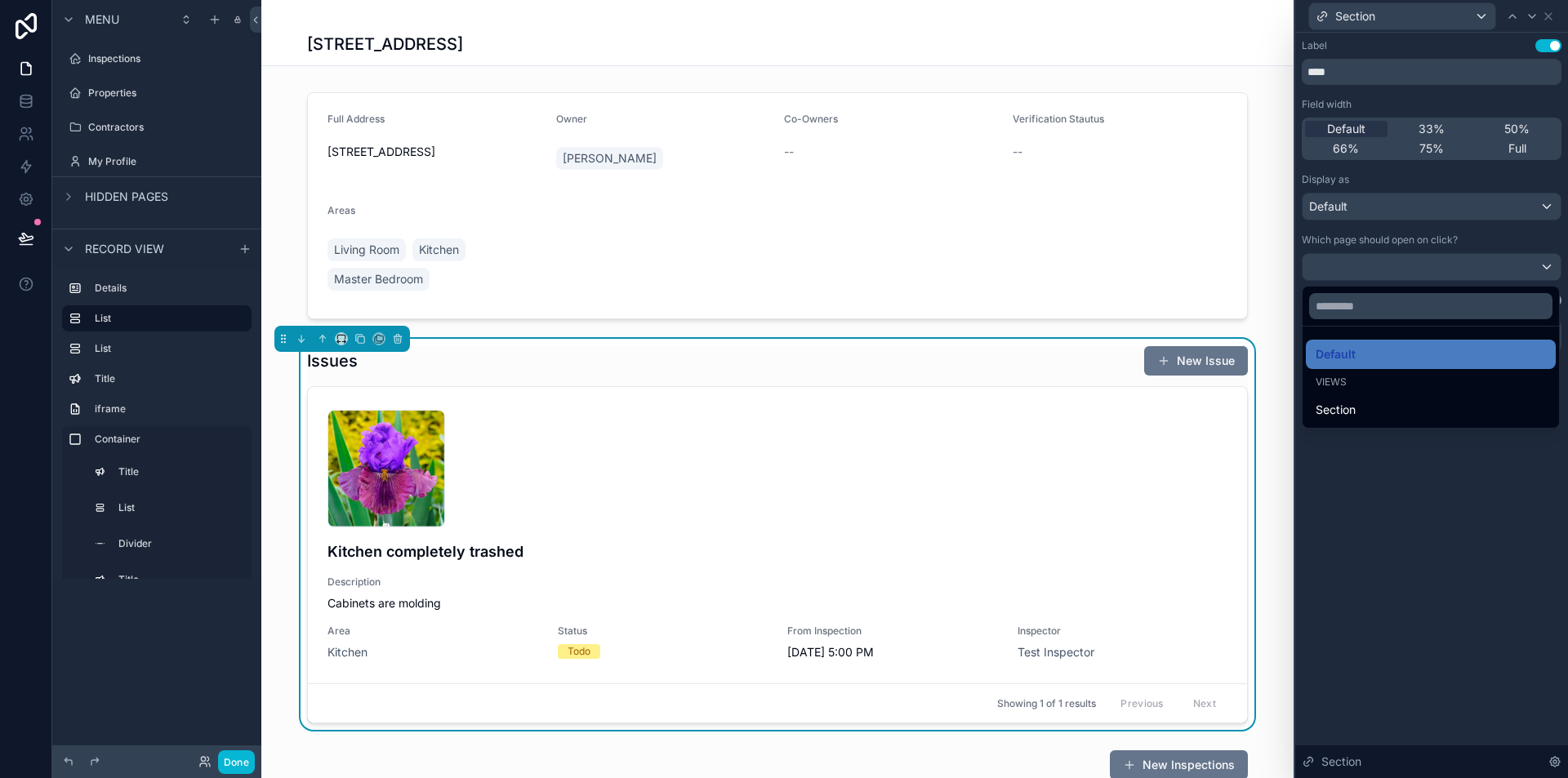
drag, startPoint x: 1554, startPoint y: 510, endPoint x: 1521, endPoint y: 444, distance: 73.8
click at [1553, 510] on div at bounding box center [1432, 389] width 273 height 778
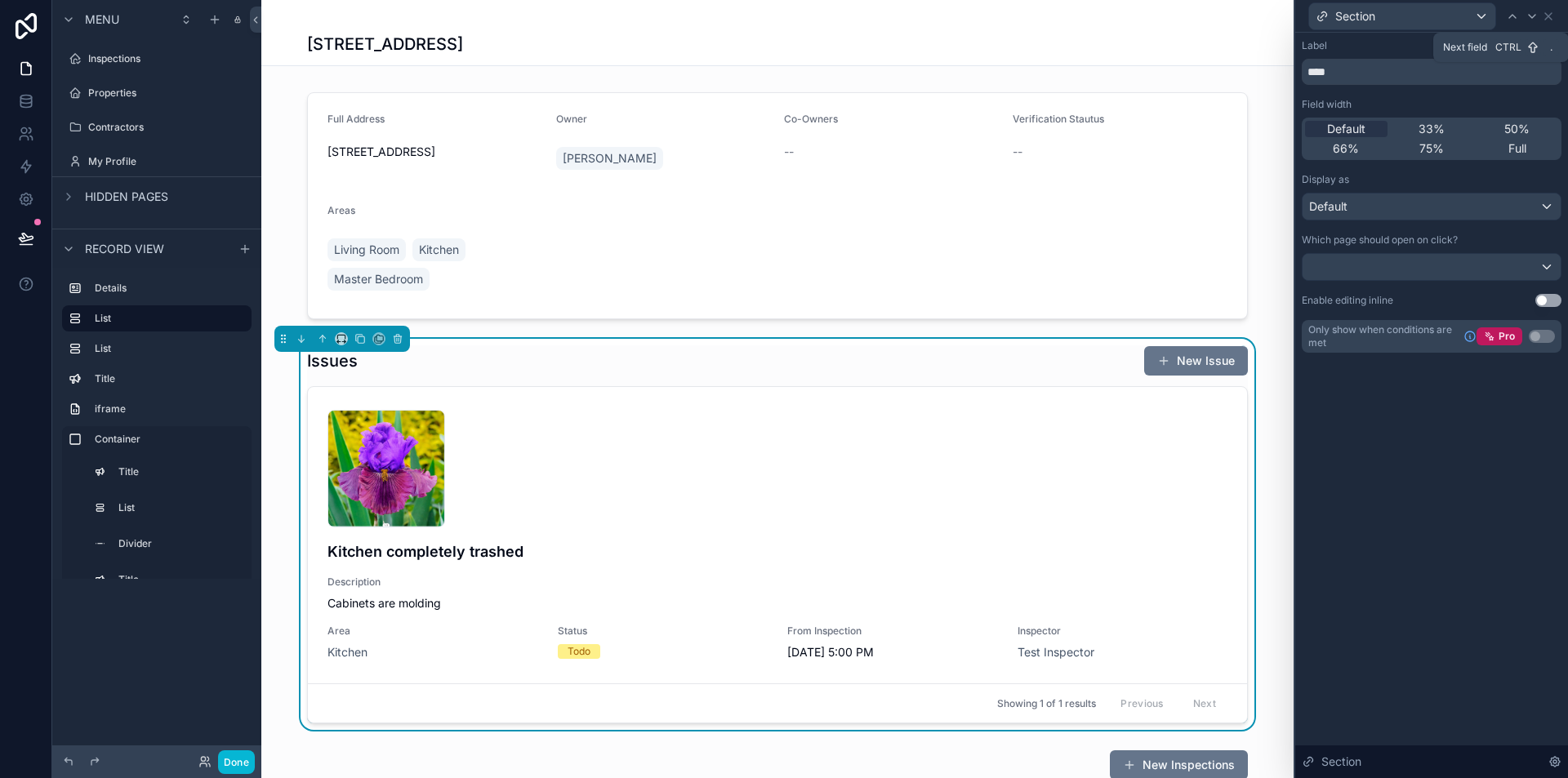
click at [1532, 22] on icon at bounding box center [1532, 16] width 13 height 13
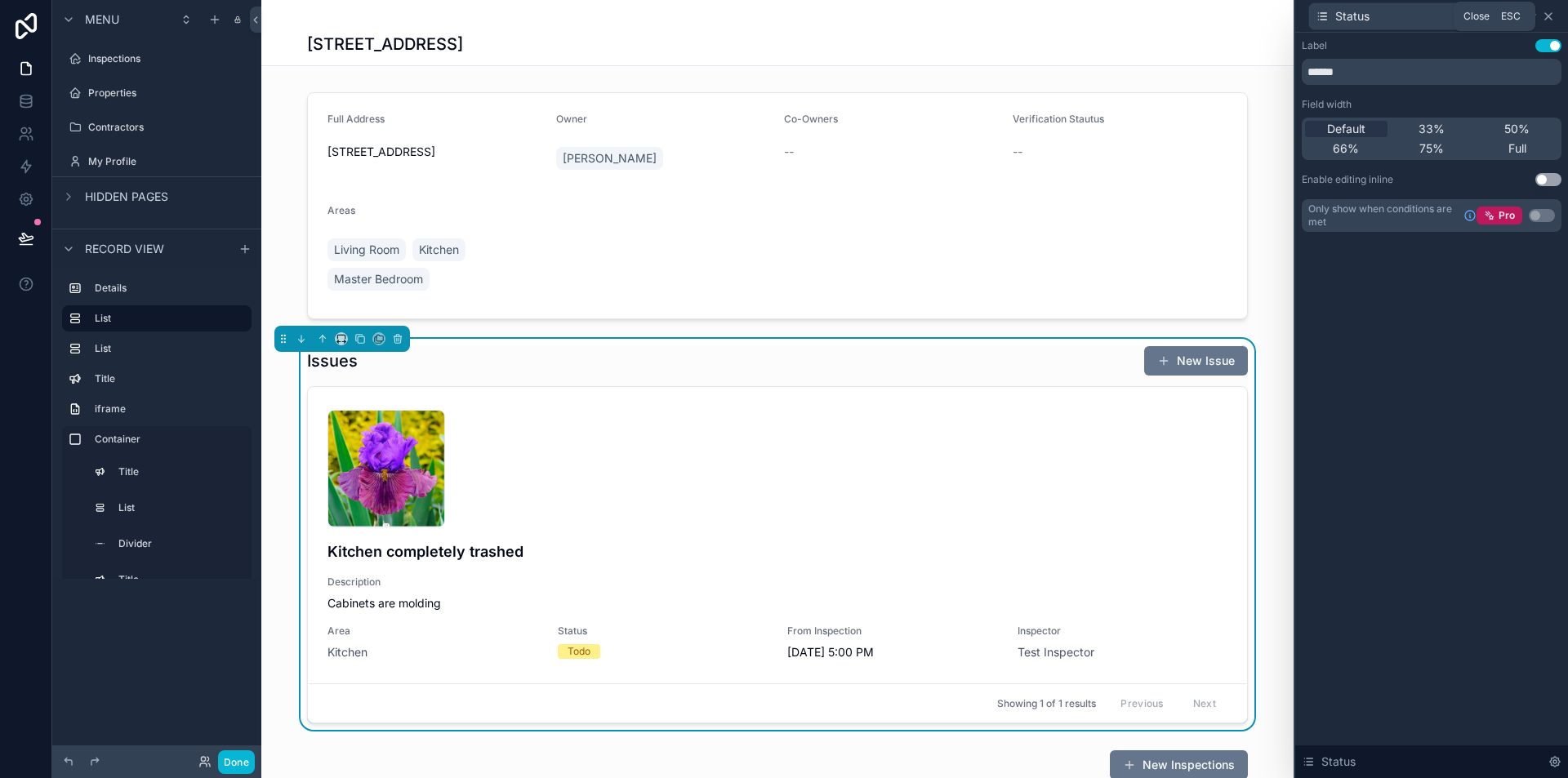
click at [1548, 19] on icon at bounding box center [1548, 16] width 13 height 13
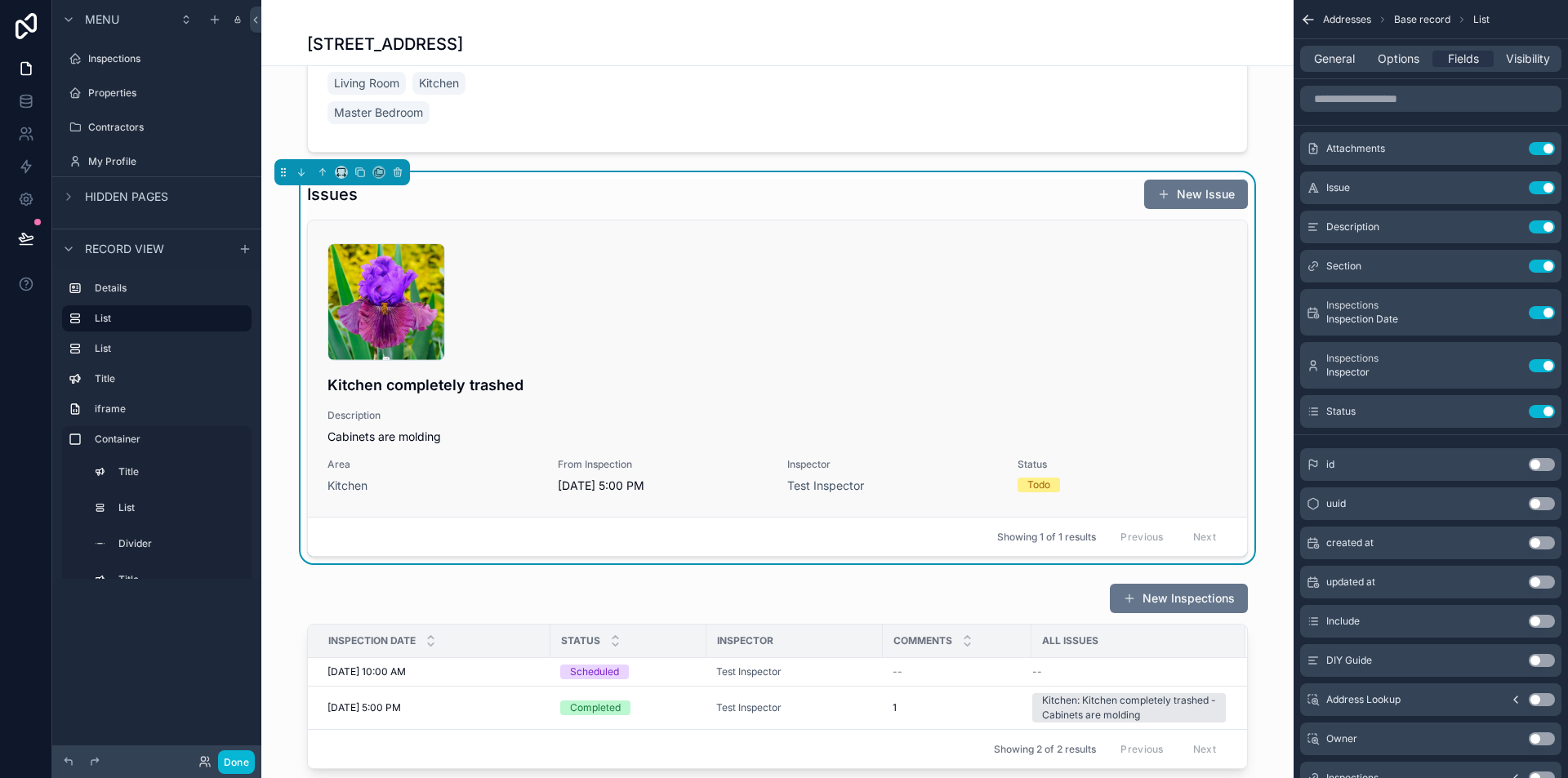
scroll to position [164, 0]
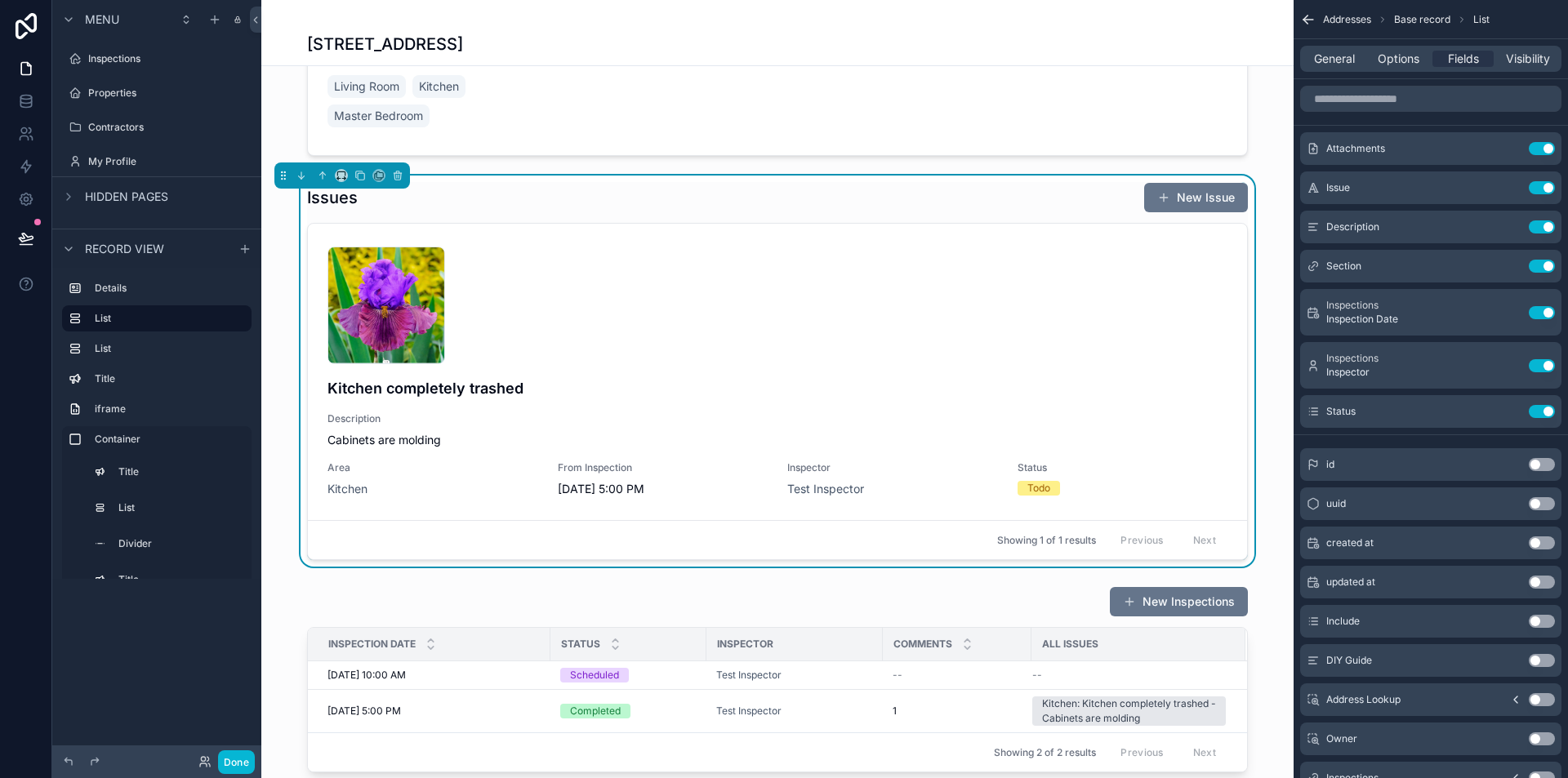
click at [1280, 406] on div "Issues New Issue Capture2 .PNG Kitchen completely trashed Description Cabinets …" at bounding box center [778, 370] width 1033 height 391
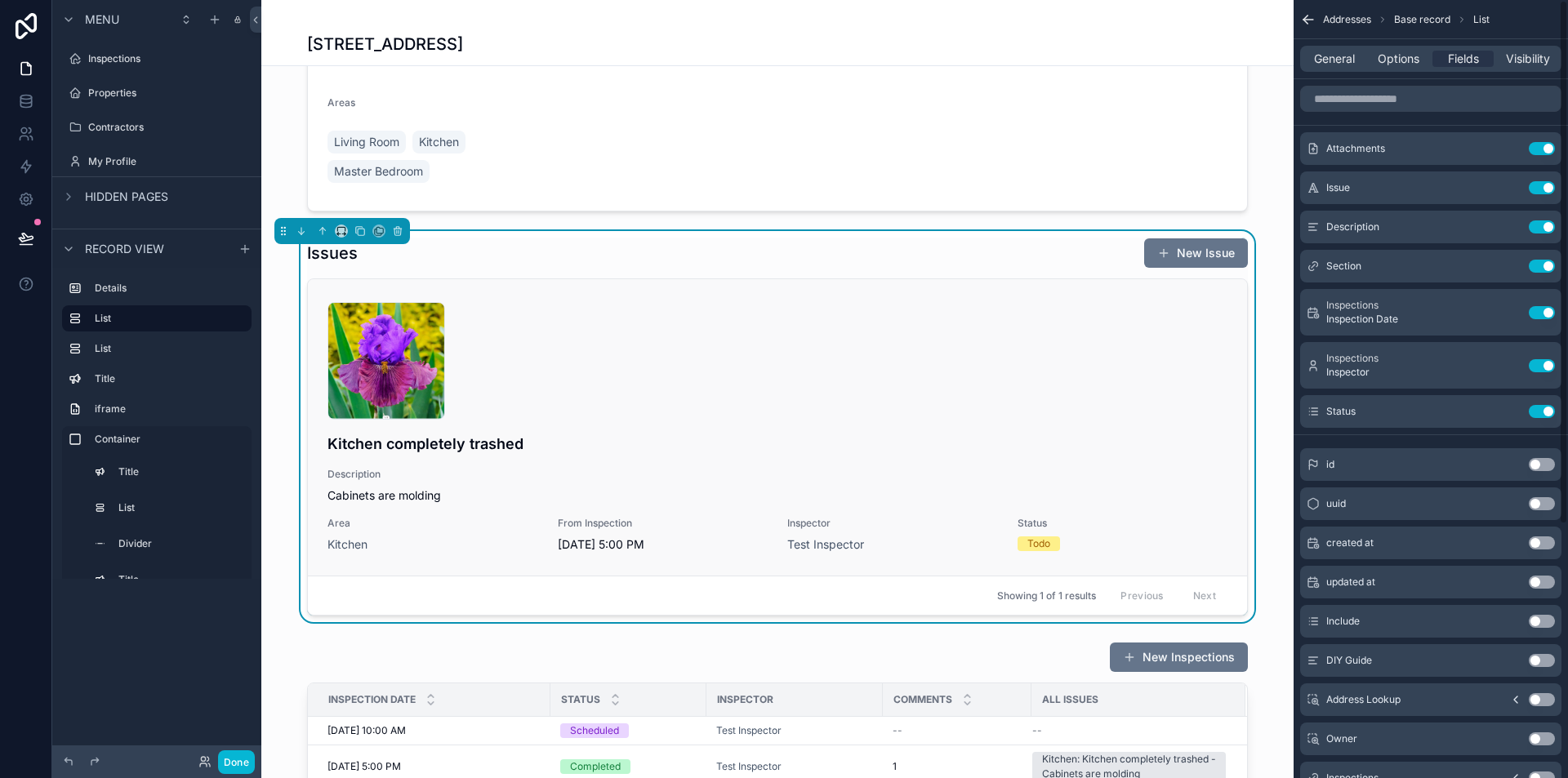
scroll to position [81, 0]
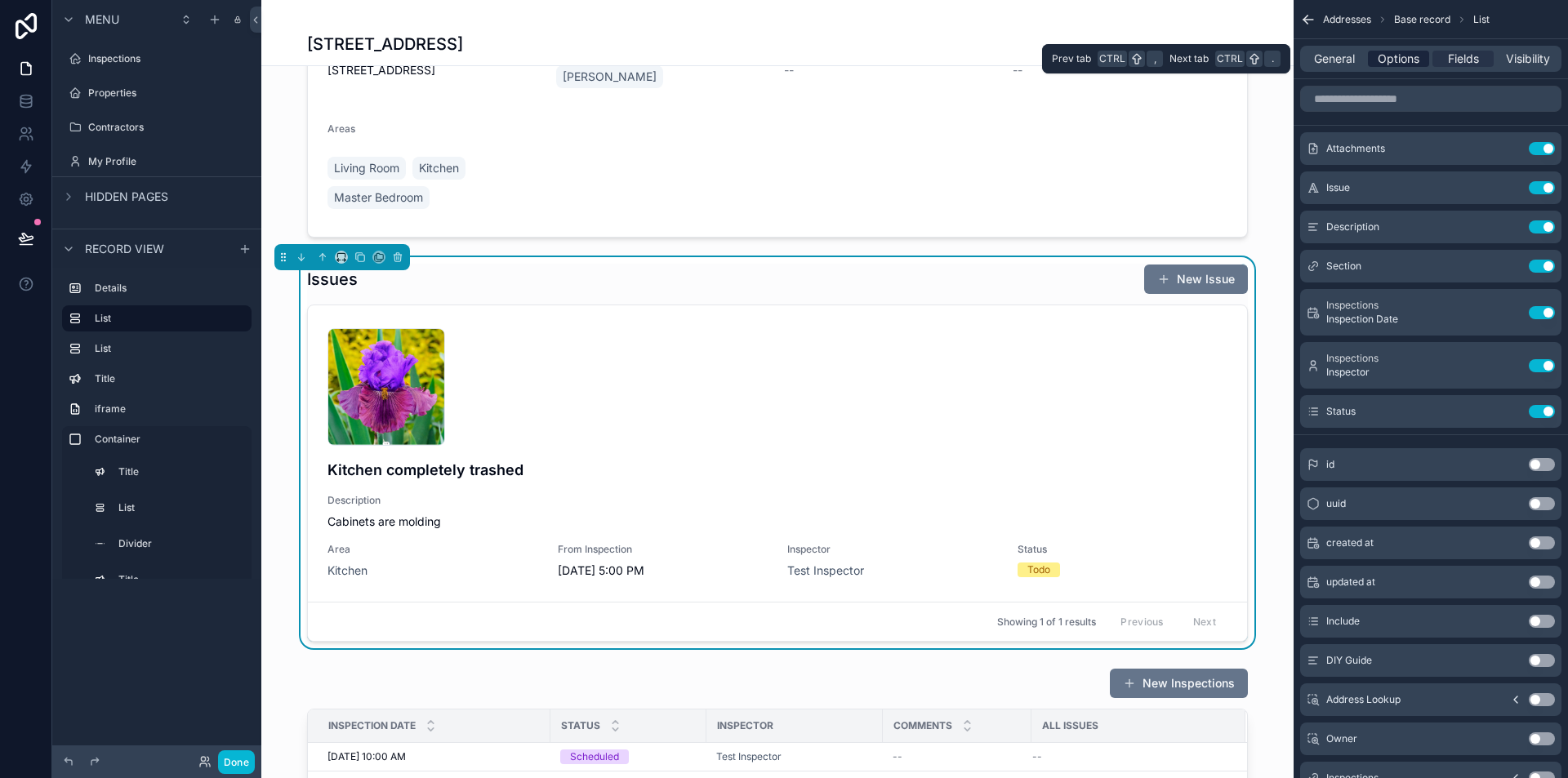
click at [1397, 51] on span "Options" at bounding box center [1398, 58] width 42 height 16
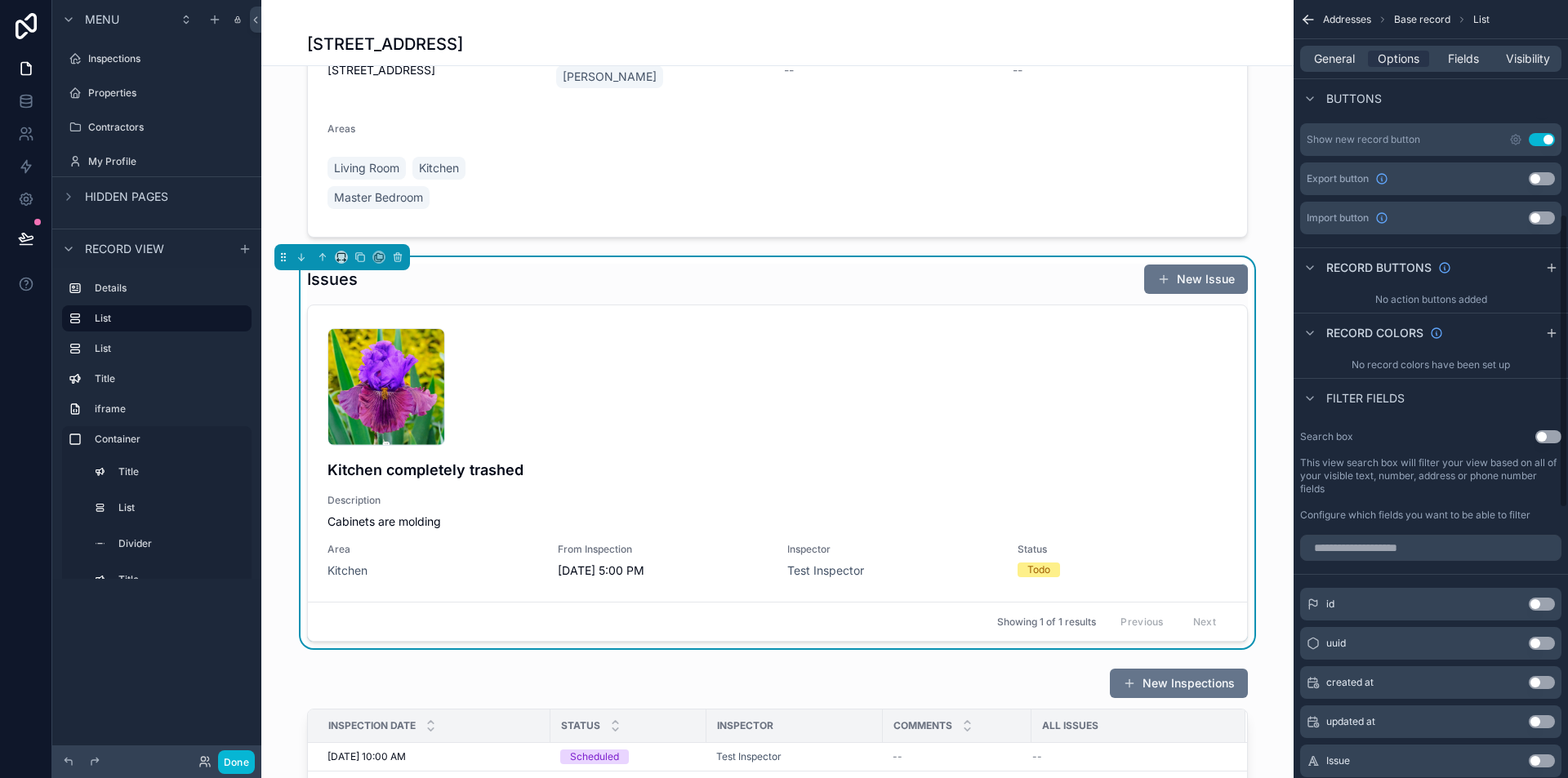
scroll to position [571, 0]
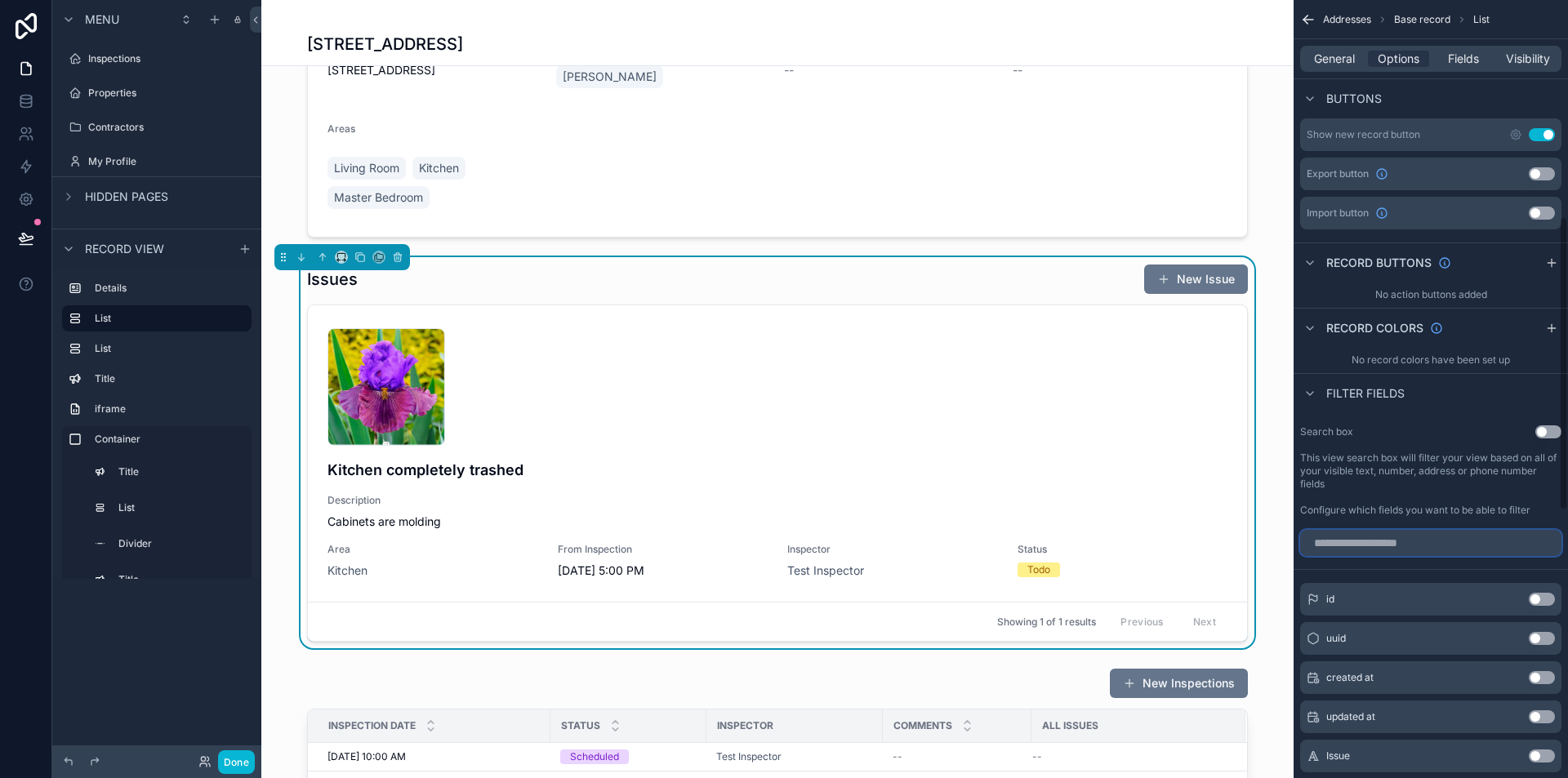
click at [1430, 547] on input "scrollable content" at bounding box center [1431, 542] width 261 height 26
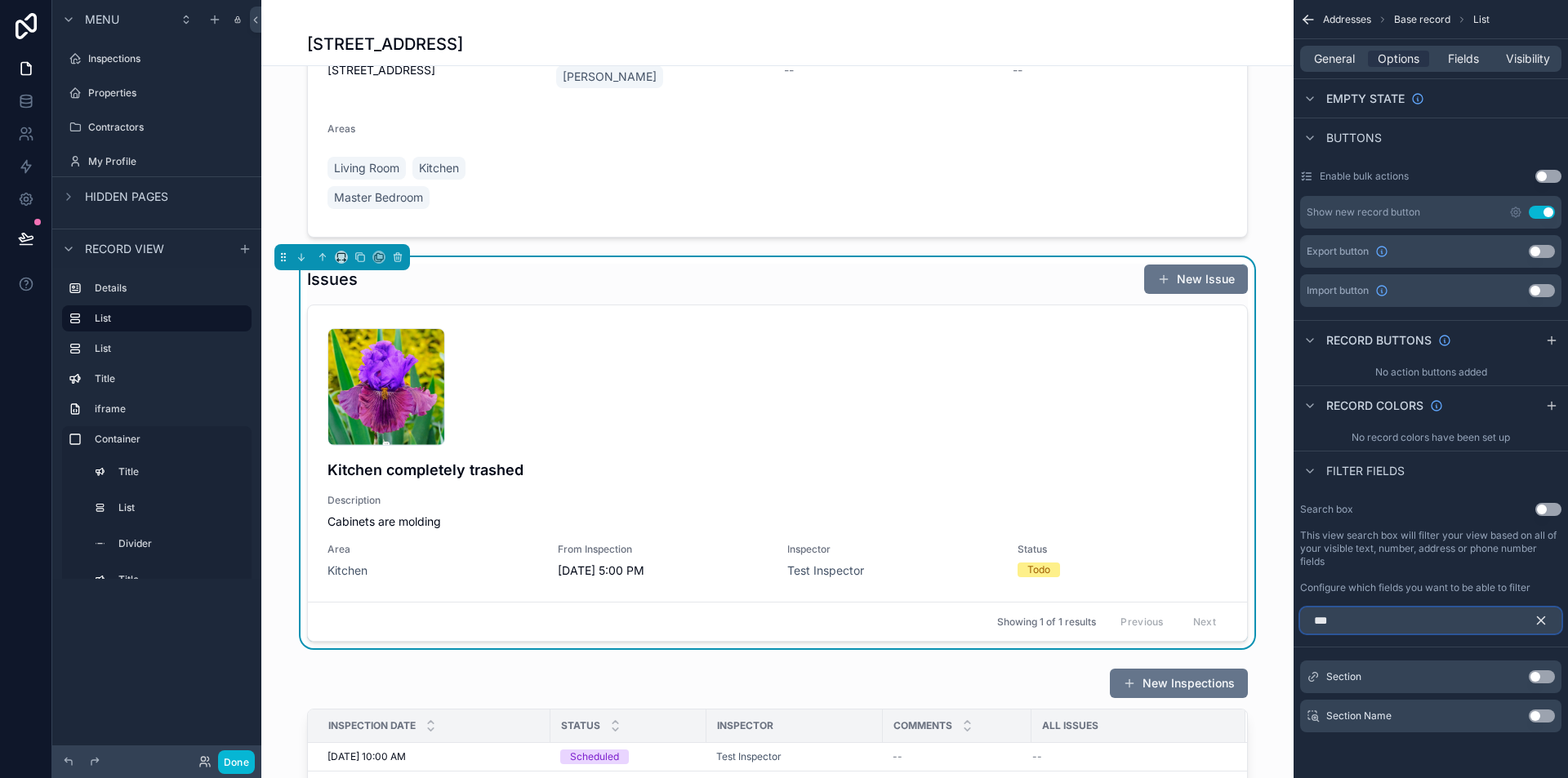
type input "***"
click at [1539, 669] on div "Section Use setting" at bounding box center [1431, 676] width 261 height 33
click at [1539, 677] on button "Use setting" at bounding box center [1542, 676] width 26 height 13
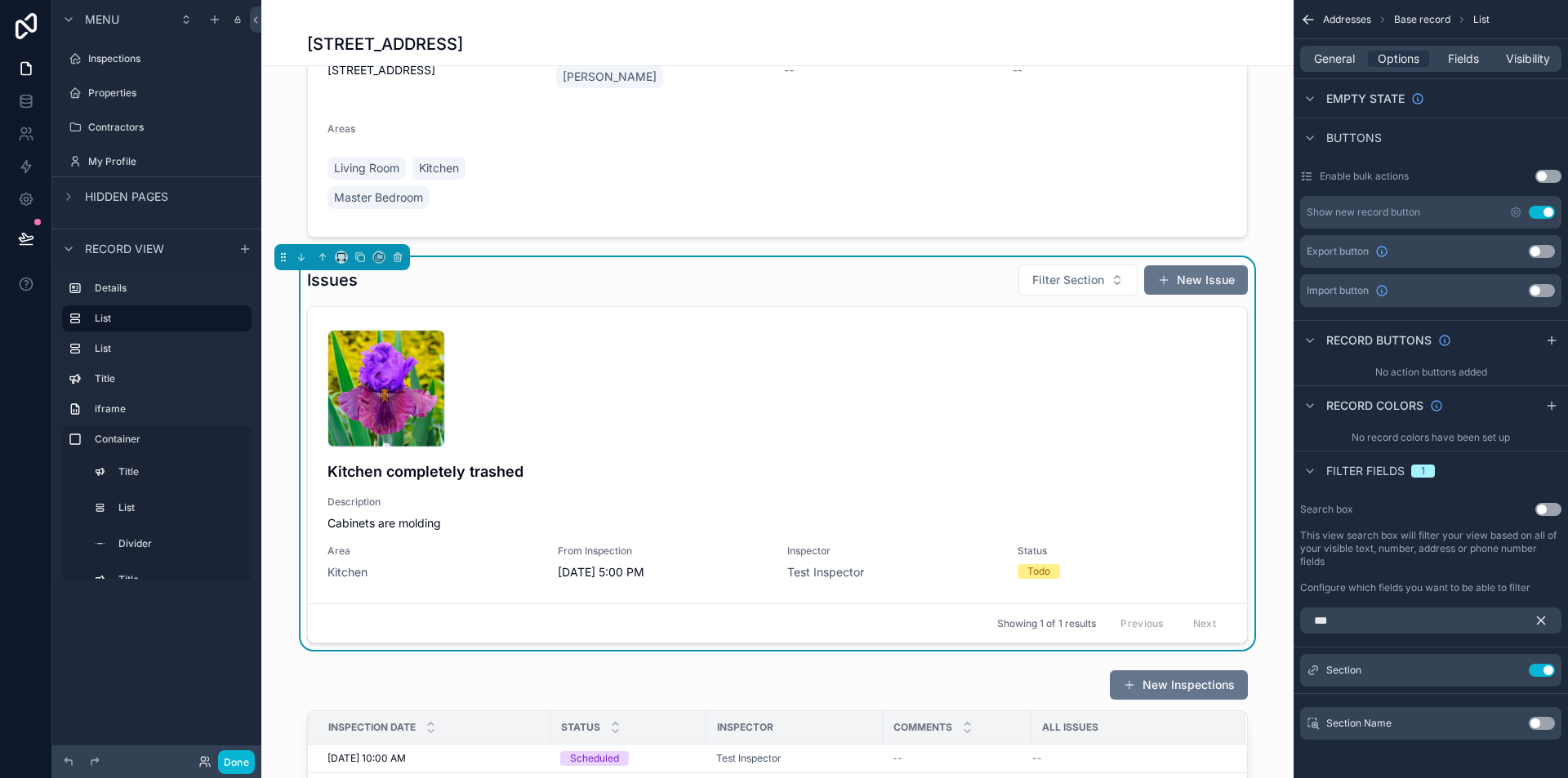
click at [1542, 630] on button "scrollable content" at bounding box center [1548, 620] width 28 height 26
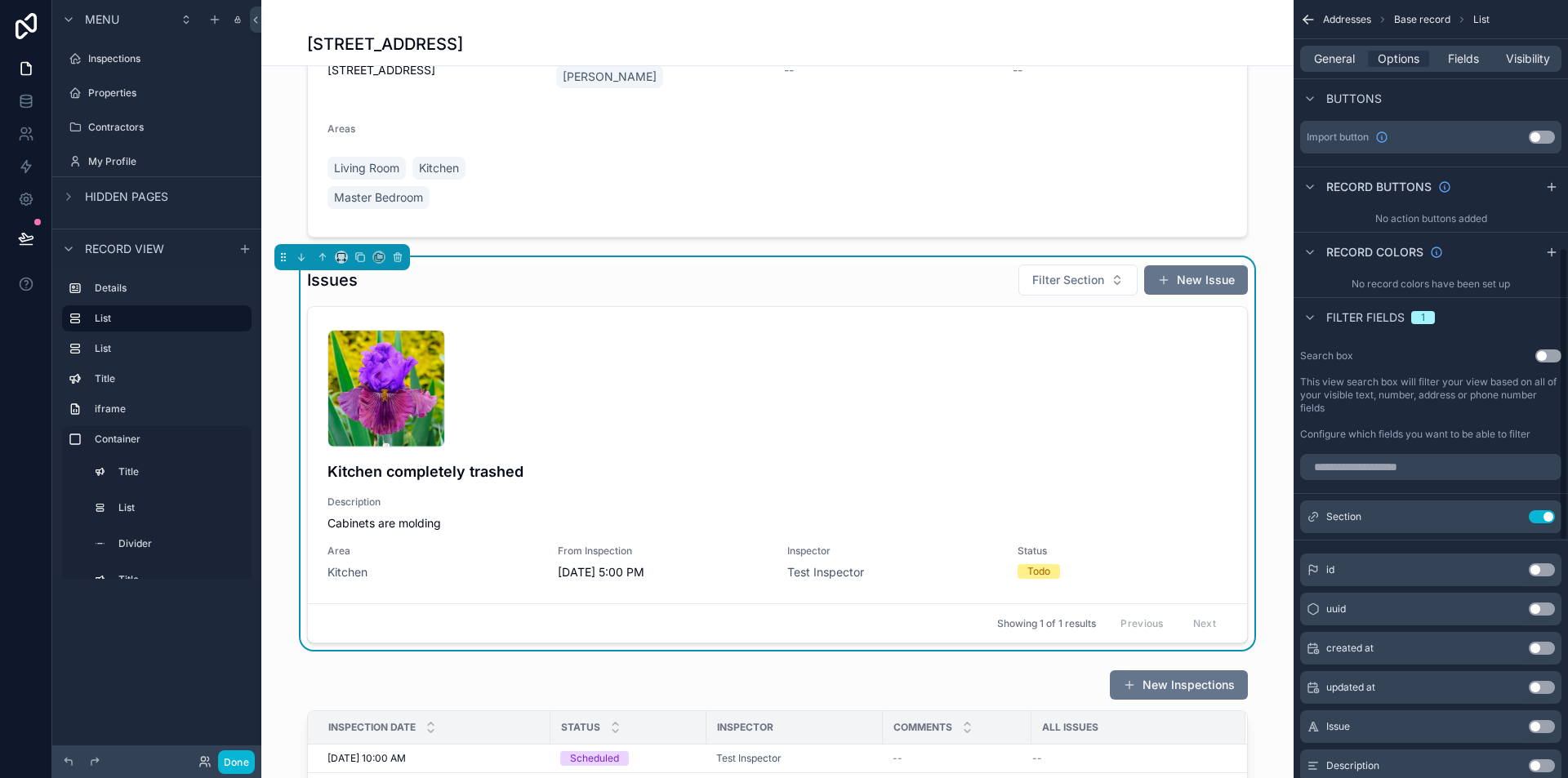
scroll to position [657, 0]
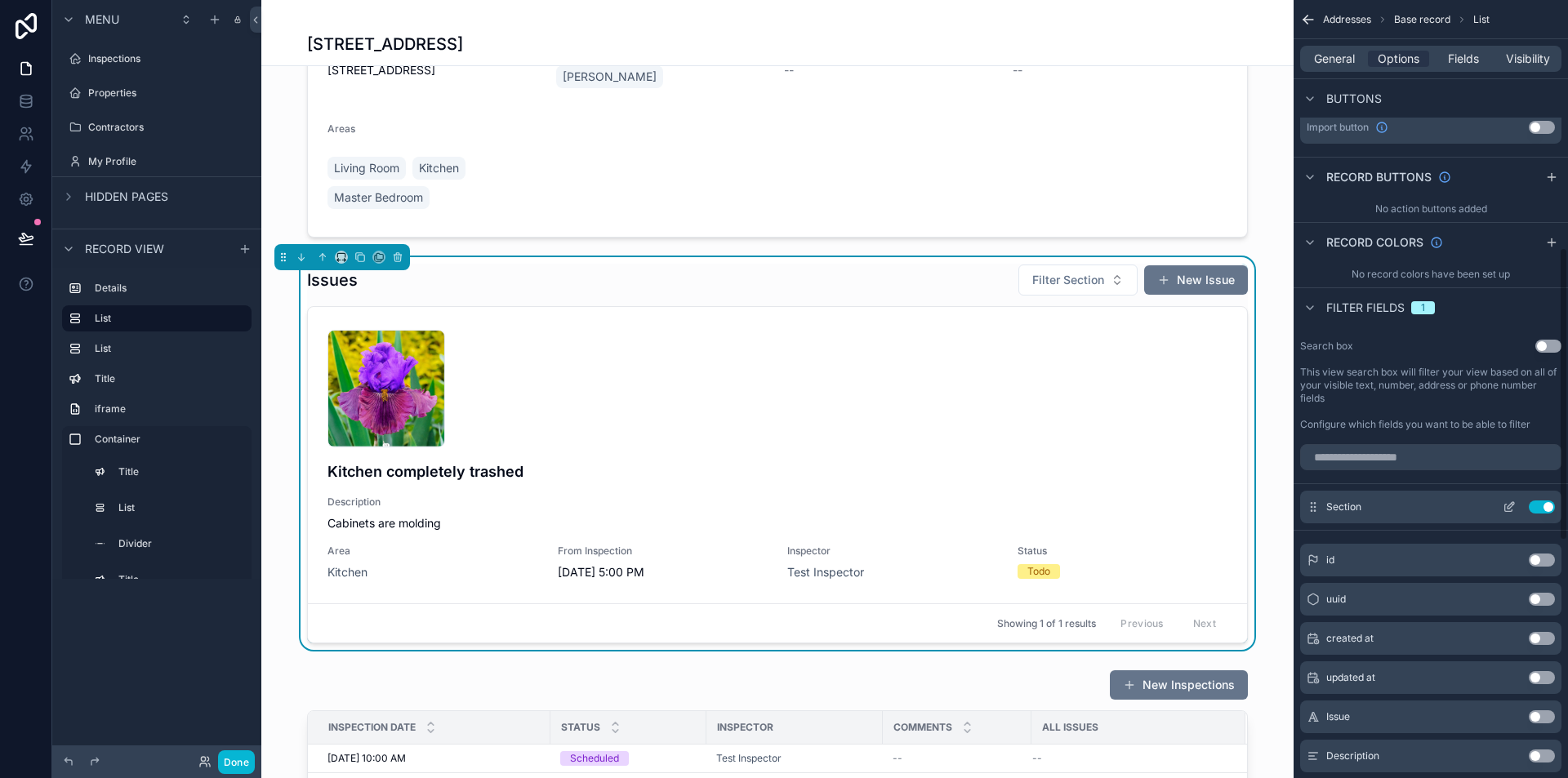
click at [1506, 506] on icon "scrollable content" at bounding box center [1509, 506] width 13 height 13
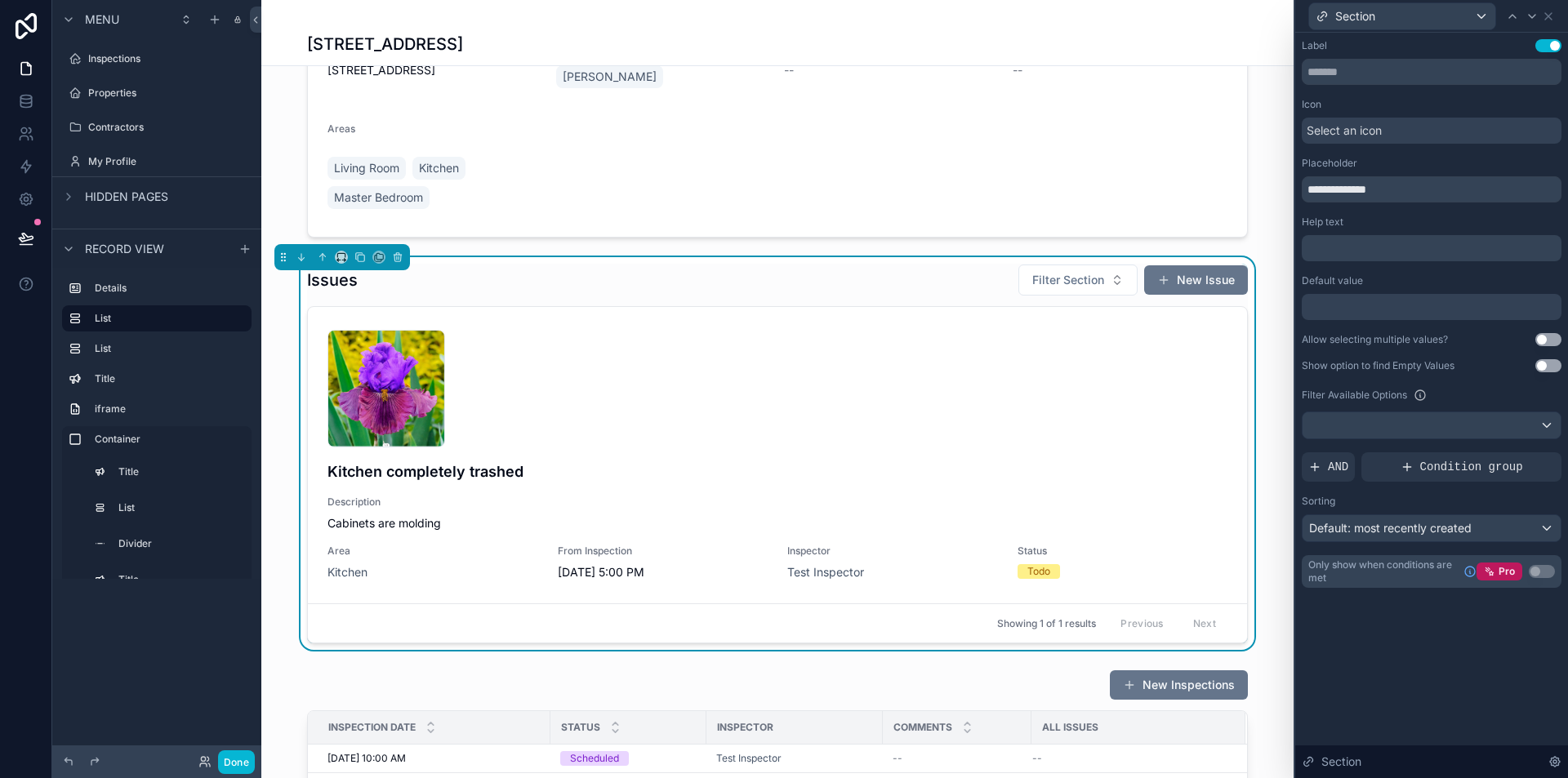
click at [1391, 122] on div "Select an icon" at bounding box center [1431, 131] width 259 height 26
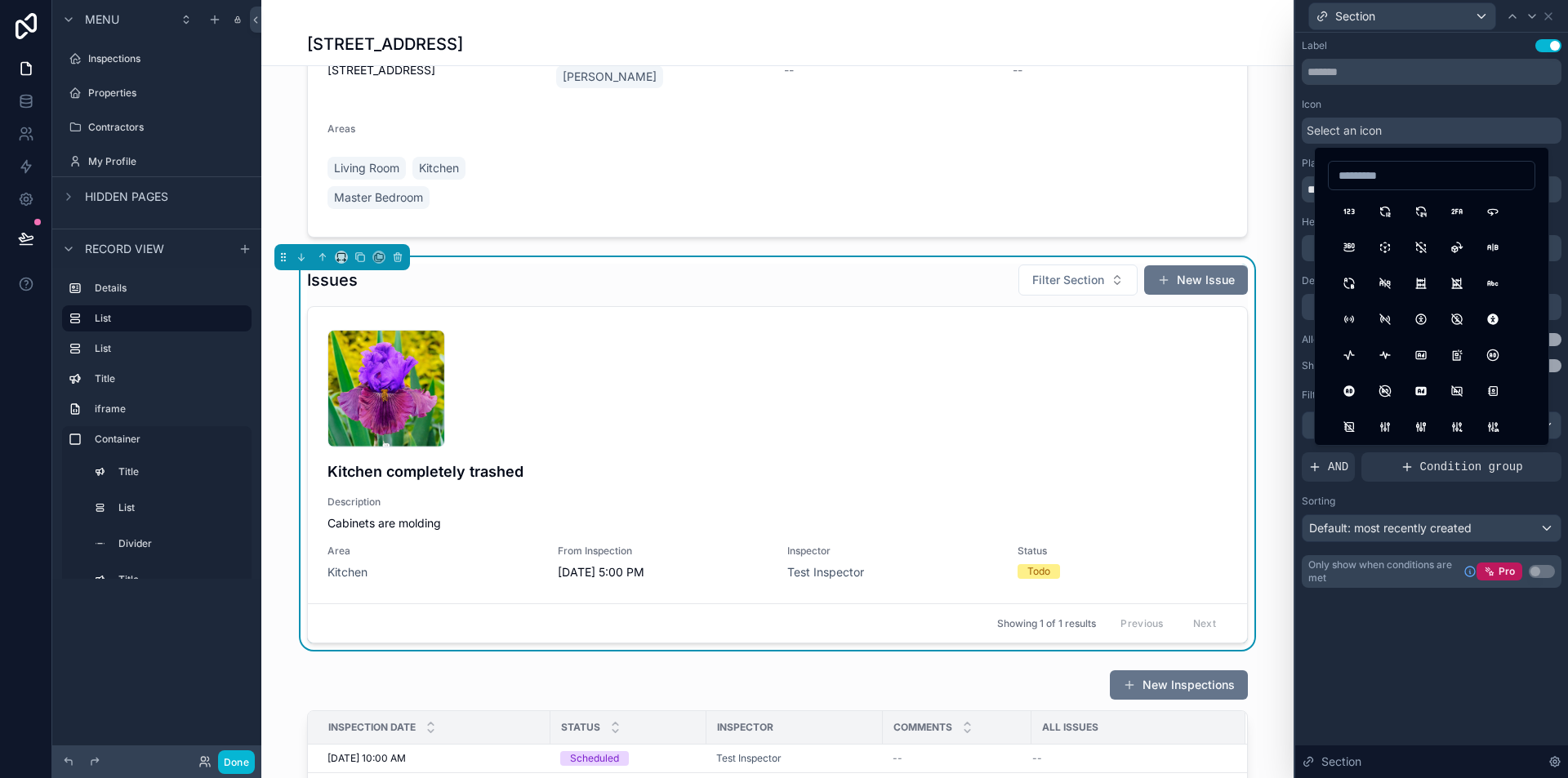
click at [1400, 97] on div "**********" at bounding box center [1431, 313] width 259 height 548
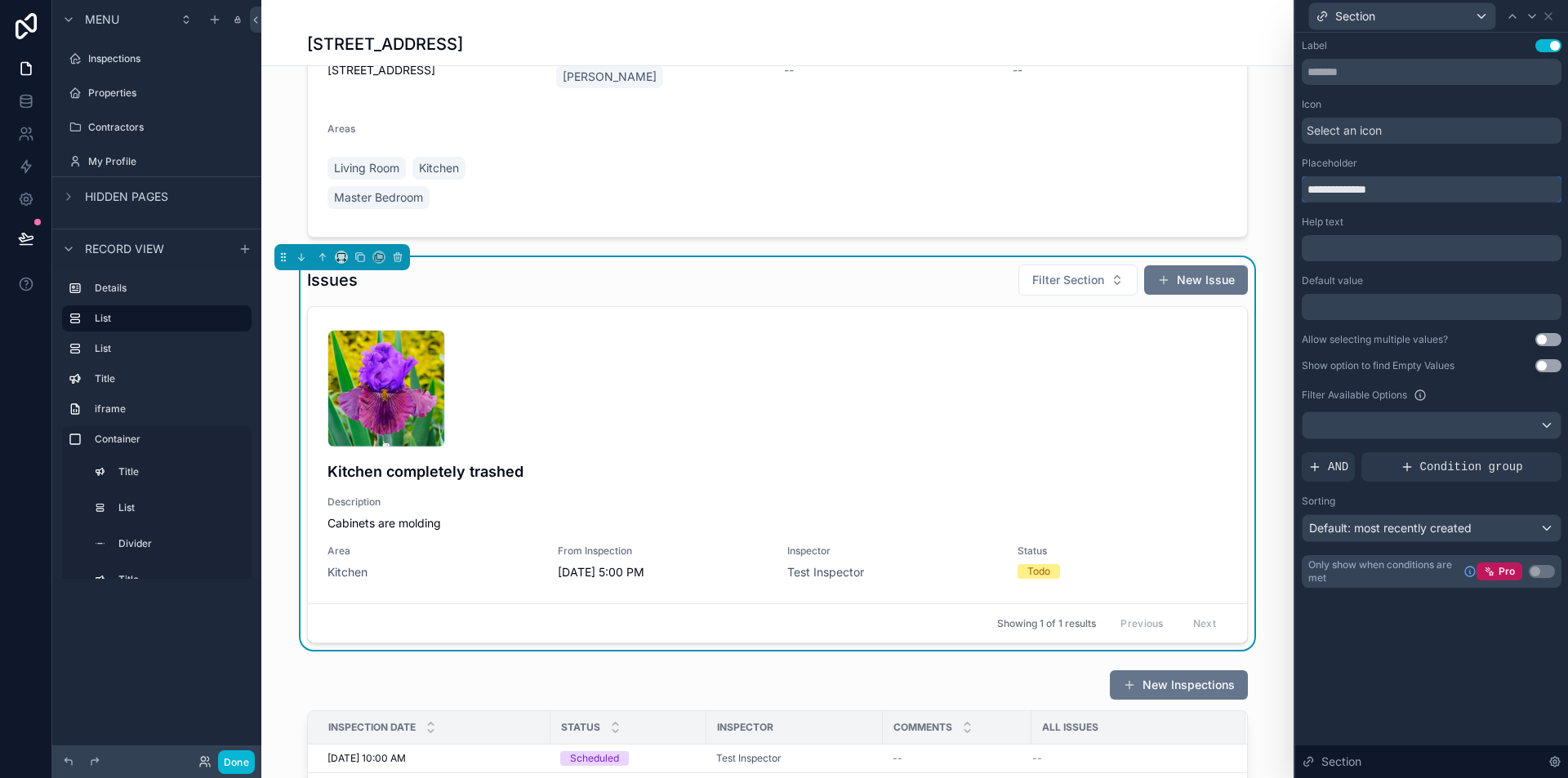
click at [1412, 196] on input "**********" at bounding box center [1431, 189] width 259 height 26
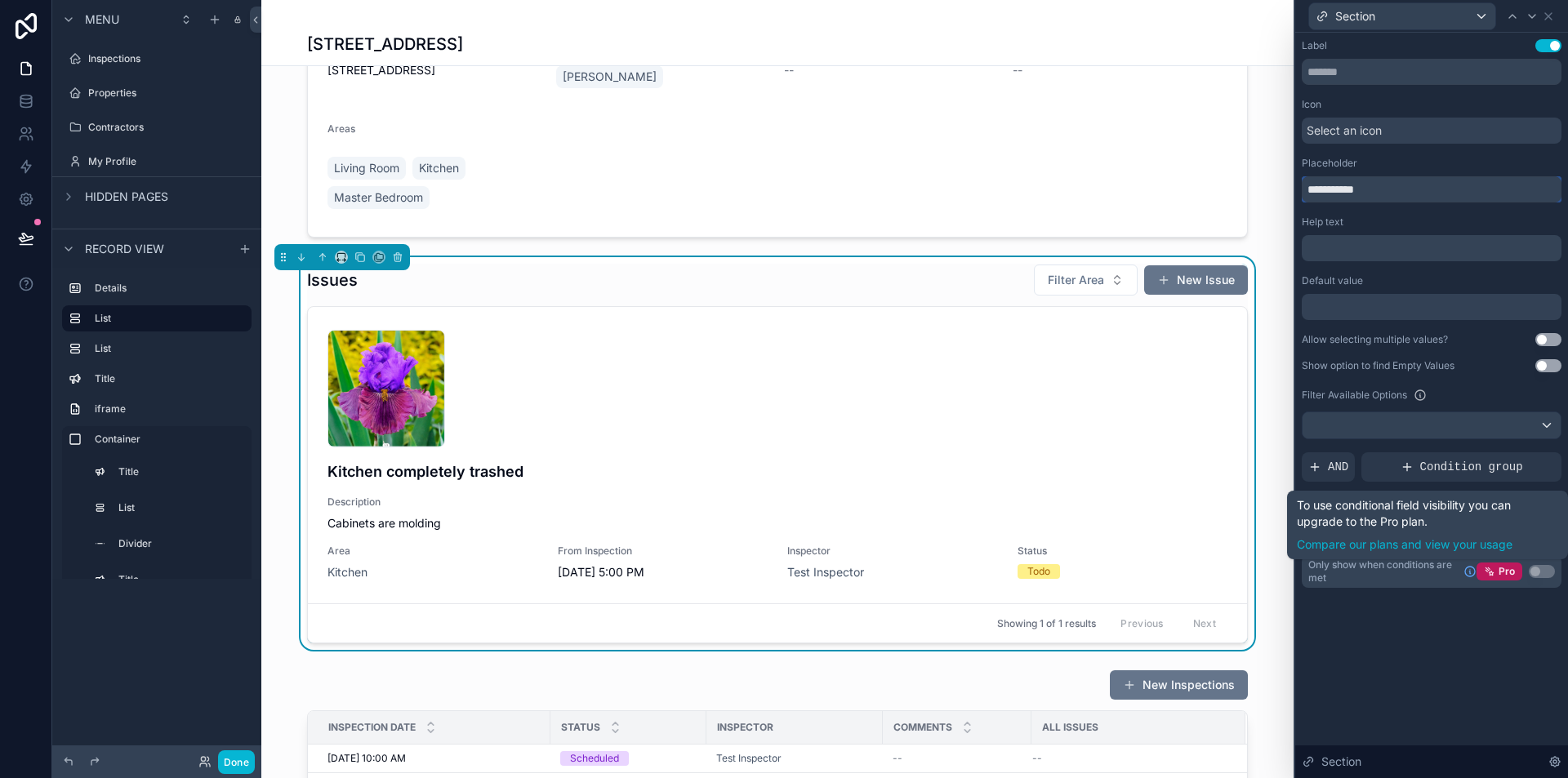
type input "**********"
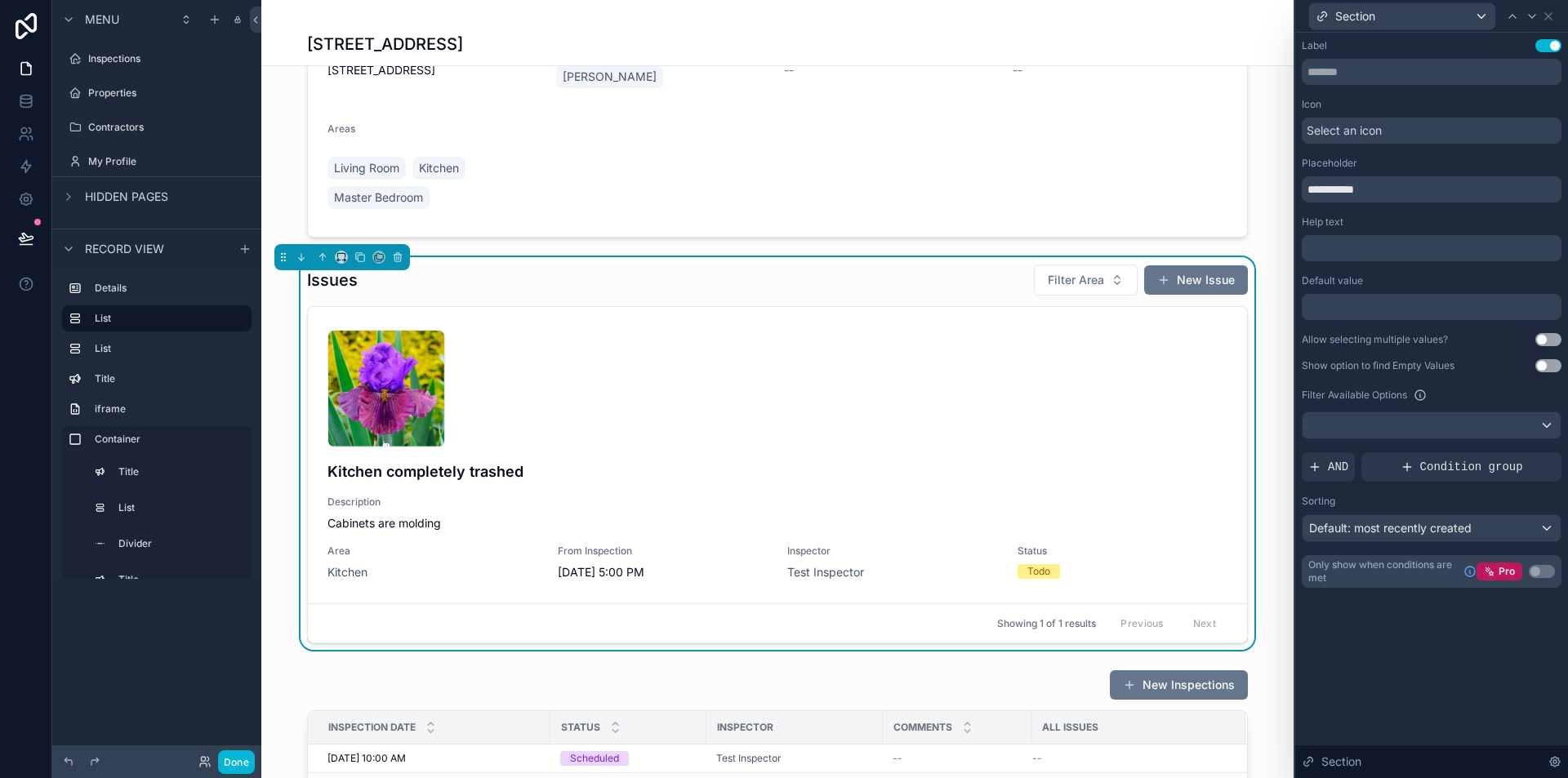
drag, startPoint x: 1541, startPoint y: 675, endPoint x: 1515, endPoint y: 667, distance: 27.2
click at [1533, 672] on div "**********" at bounding box center [1432, 405] width 273 height 745
click at [1549, 16] on icon at bounding box center [1548, 16] width 7 height 7
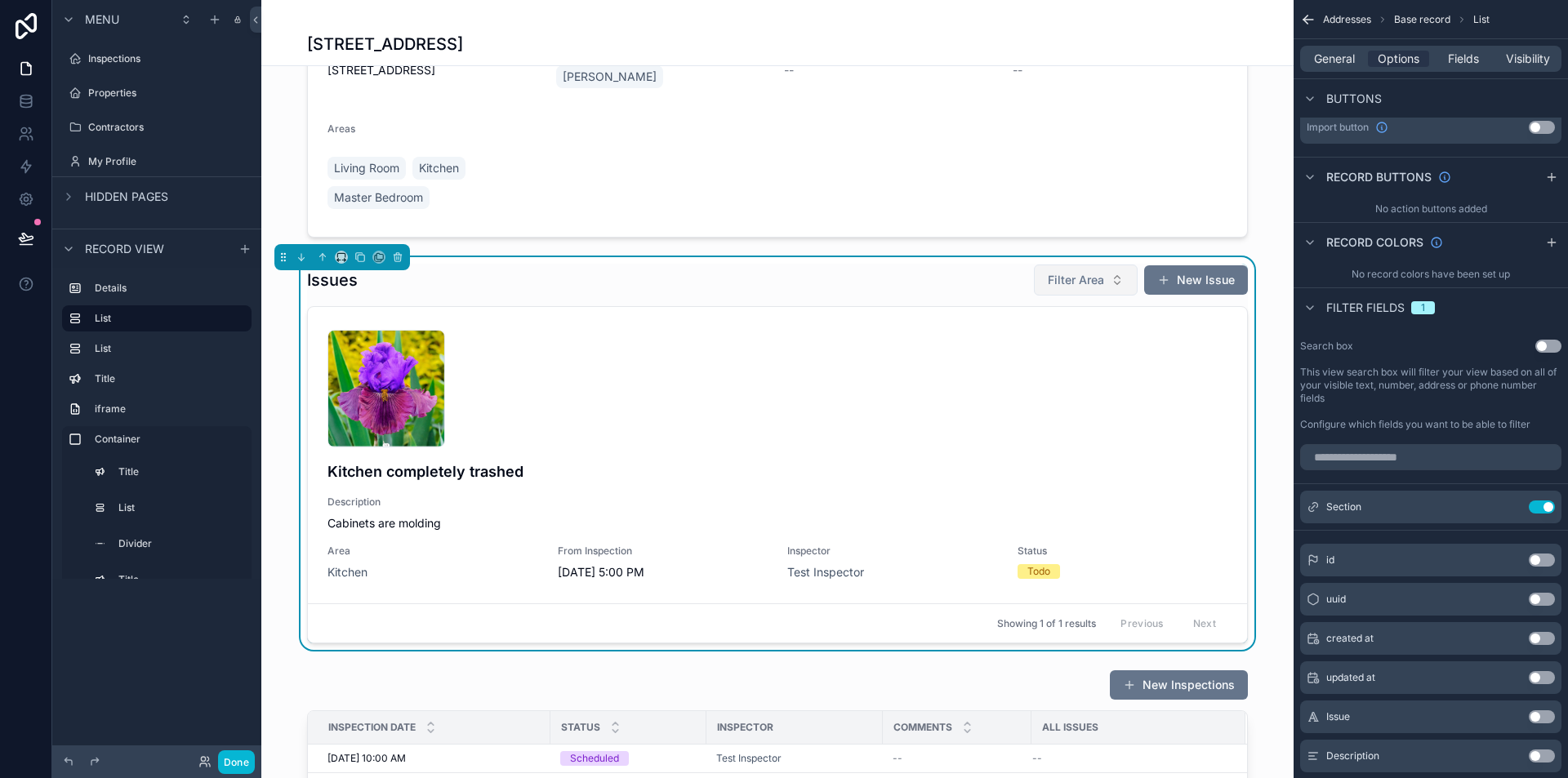
click at [1087, 288] on button "Filter Area" at bounding box center [1085, 280] width 103 height 31
click at [1091, 281] on span "Filter Area" at bounding box center [1076, 280] width 56 height 16
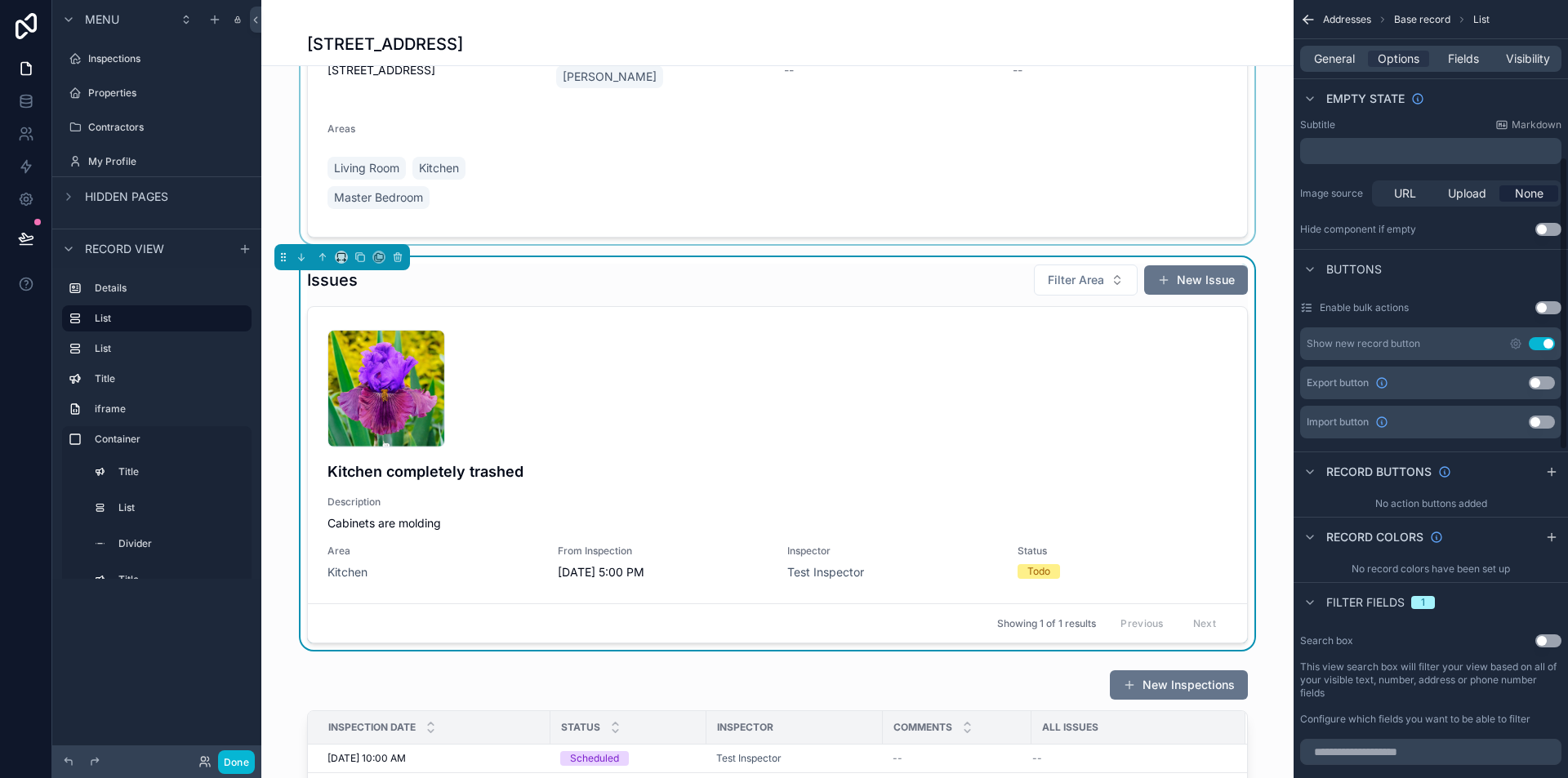
scroll to position [331, 0]
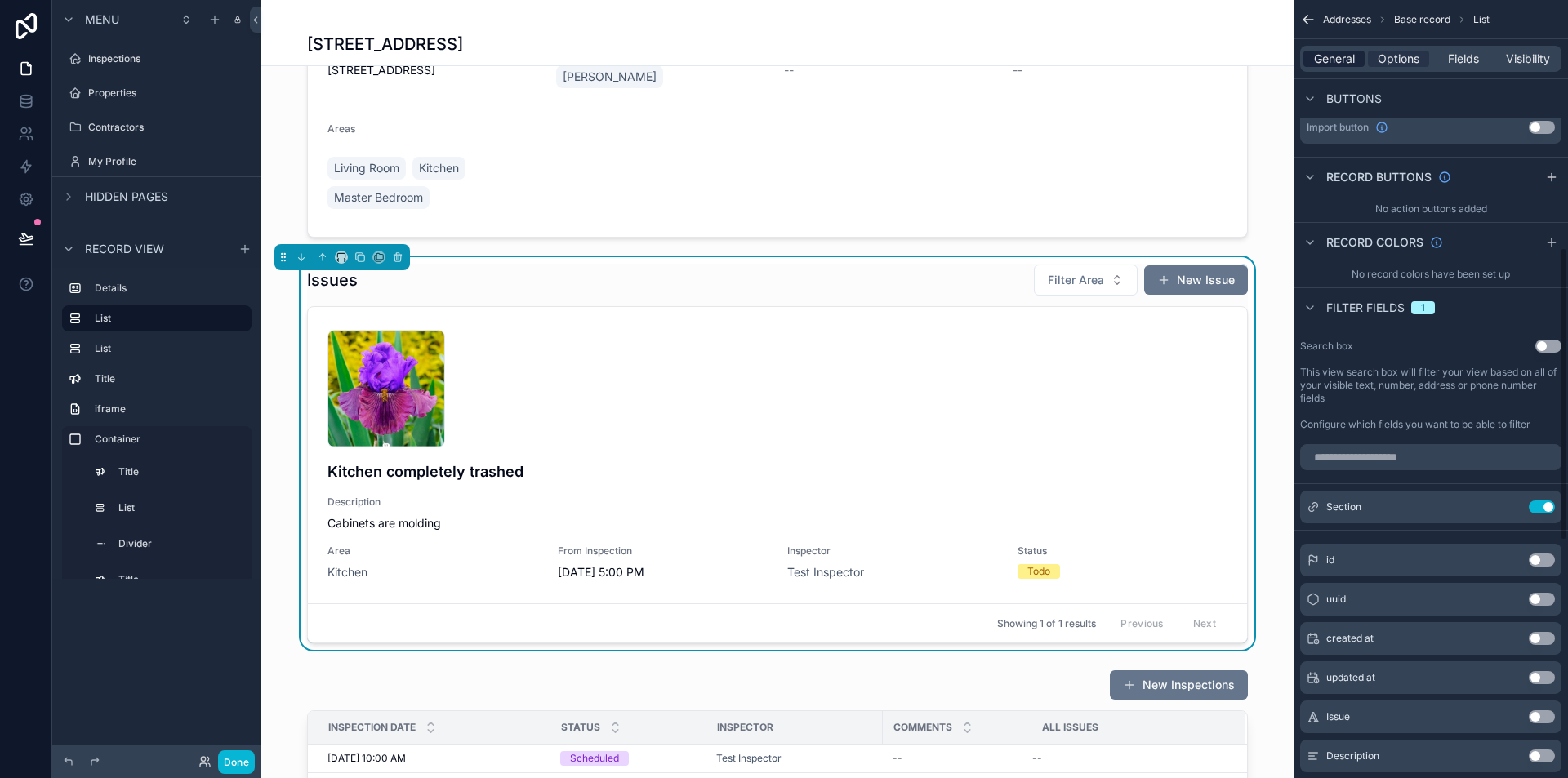
click at [1343, 61] on span "General" at bounding box center [1335, 58] width 41 height 16
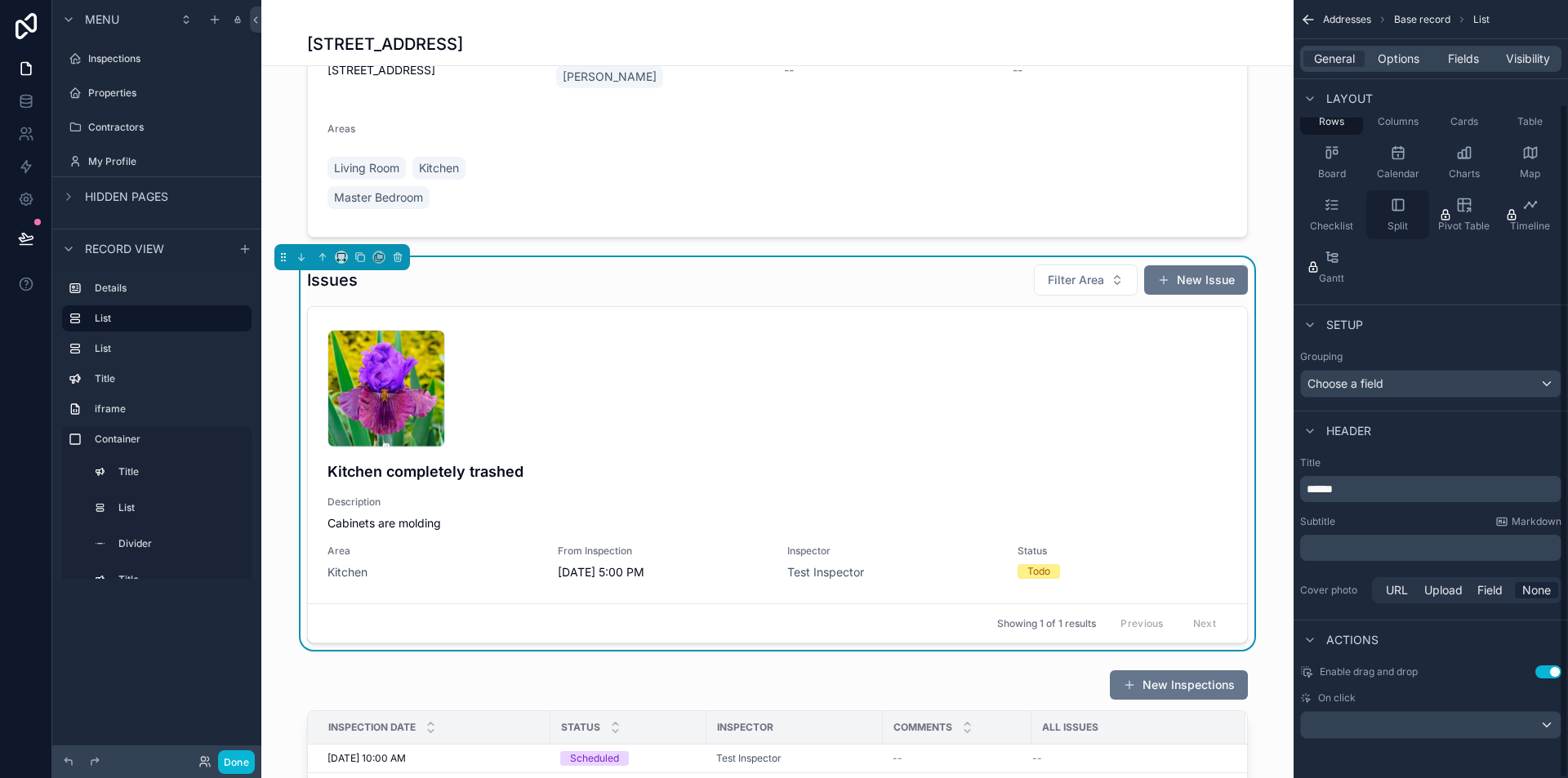
scroll to position [119, 0]
click at [1384, 715] on div "scrollable content" at bounding box center [1431, 725] width 259 height 26
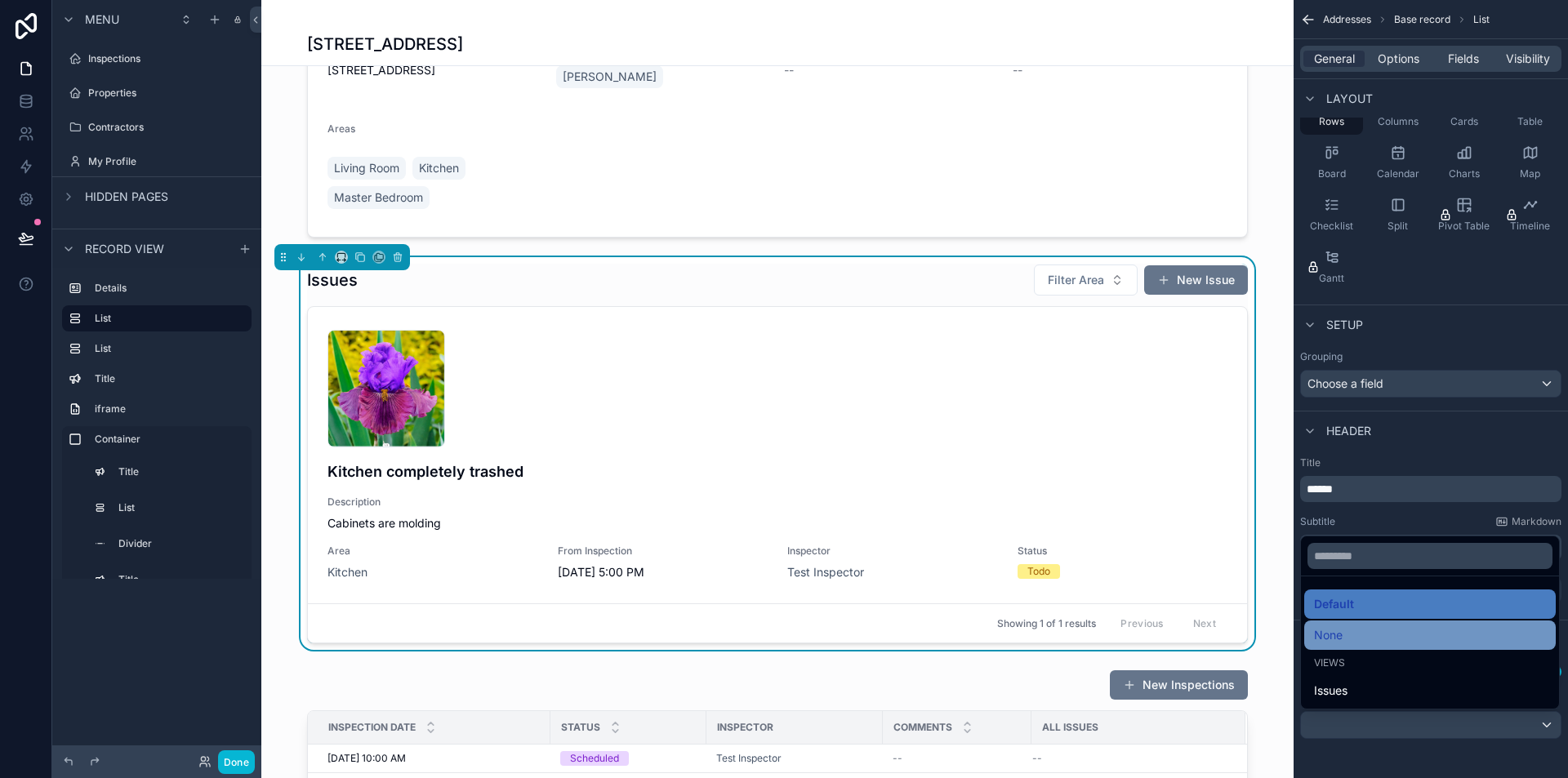
click at [1350, 636] on div "None" at bounding box center [1431, 635] width 232 height 19
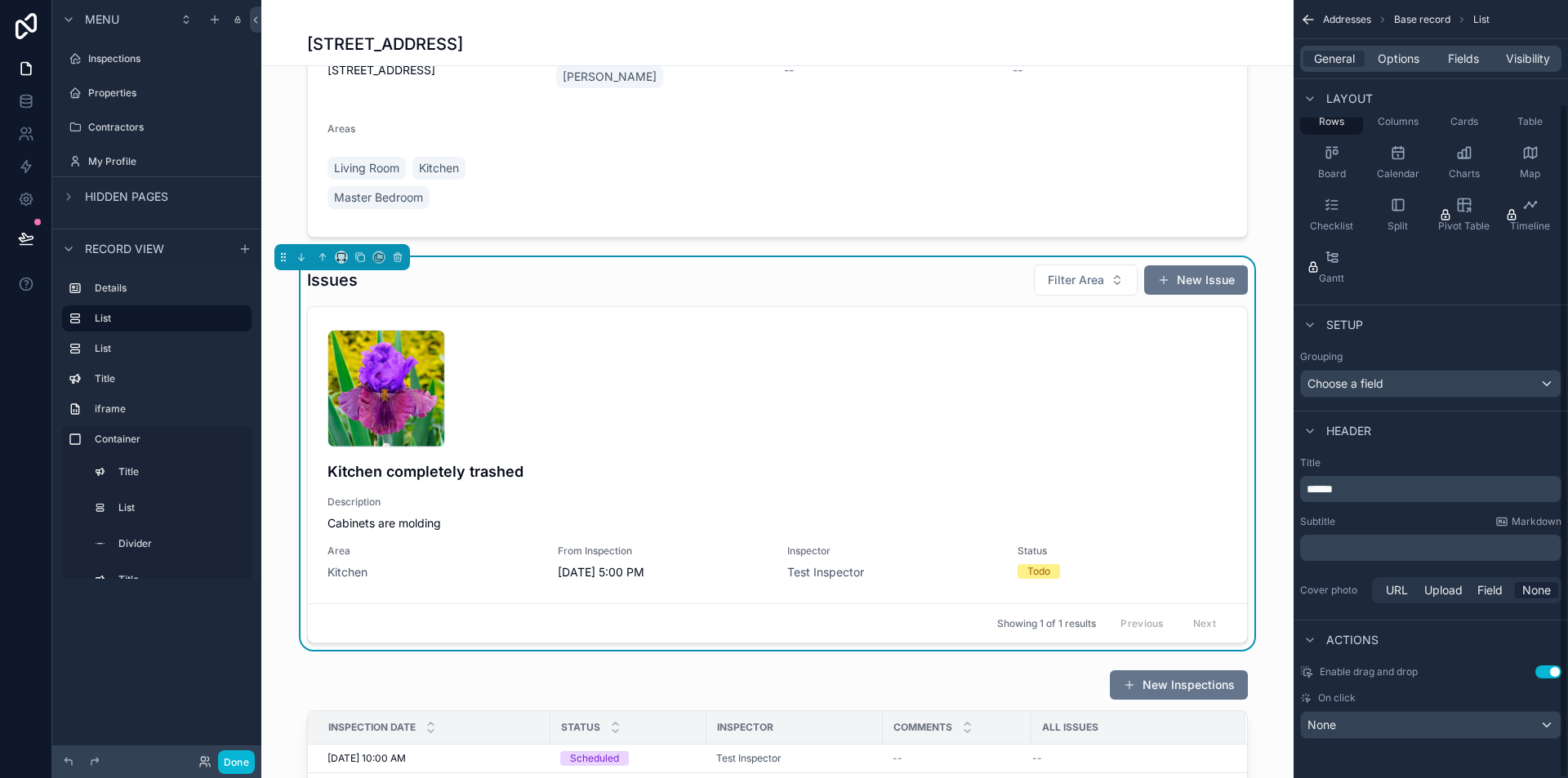
click at [1554, 675] on button "Use setting" at bounding box center [1548, 671] width 26 height 13
click at [1387, 62] on span "Options" at bounding box center [1398, 58] width 42 height 16
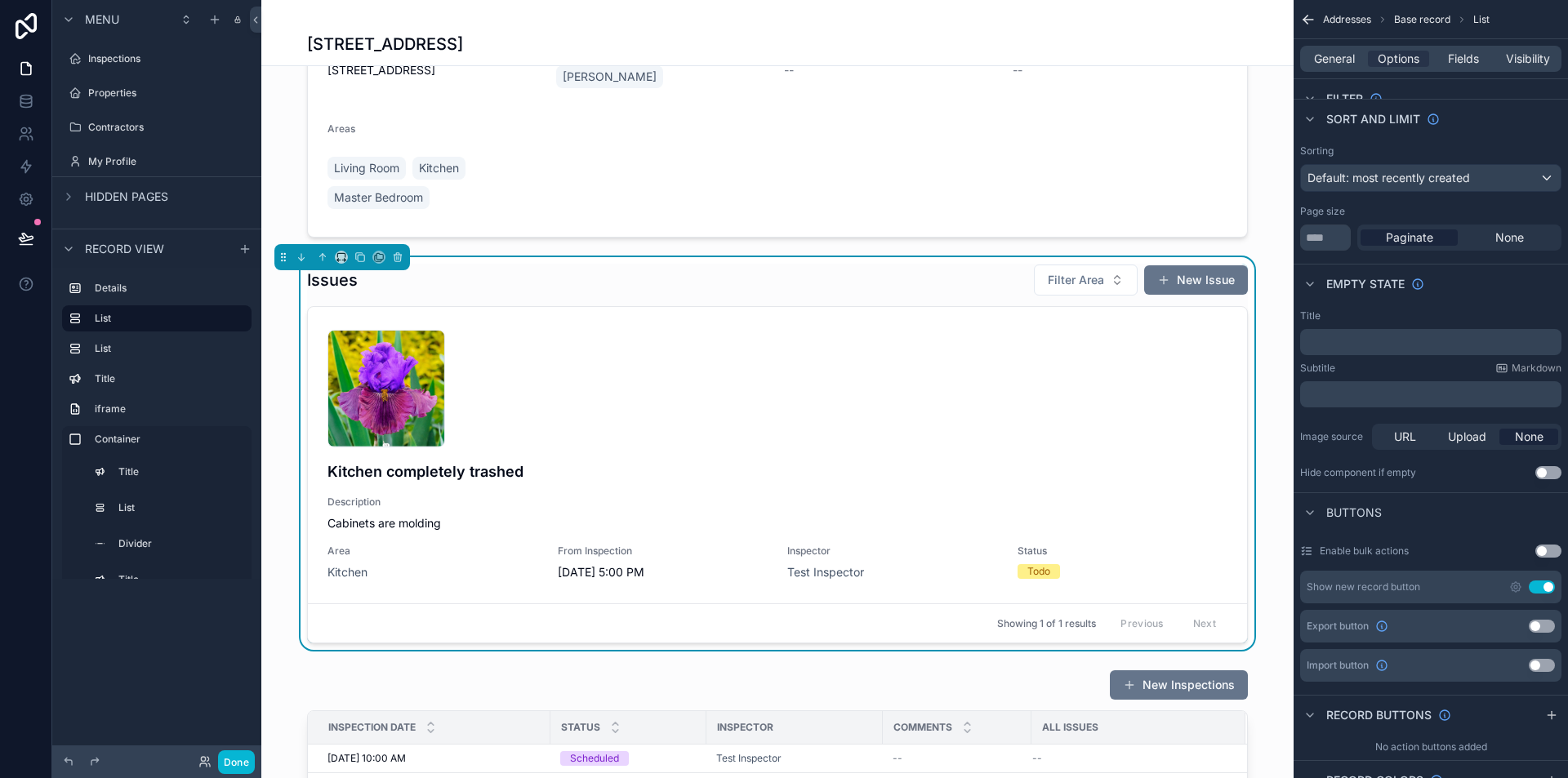
click at [613, 277] on div "Issues Filter Area New Issue" at bounding box center [778, 280] width 941 height 33
click at [1448, 54] on span "Fields" at bounding box center [1464, 58] width 31 height 16
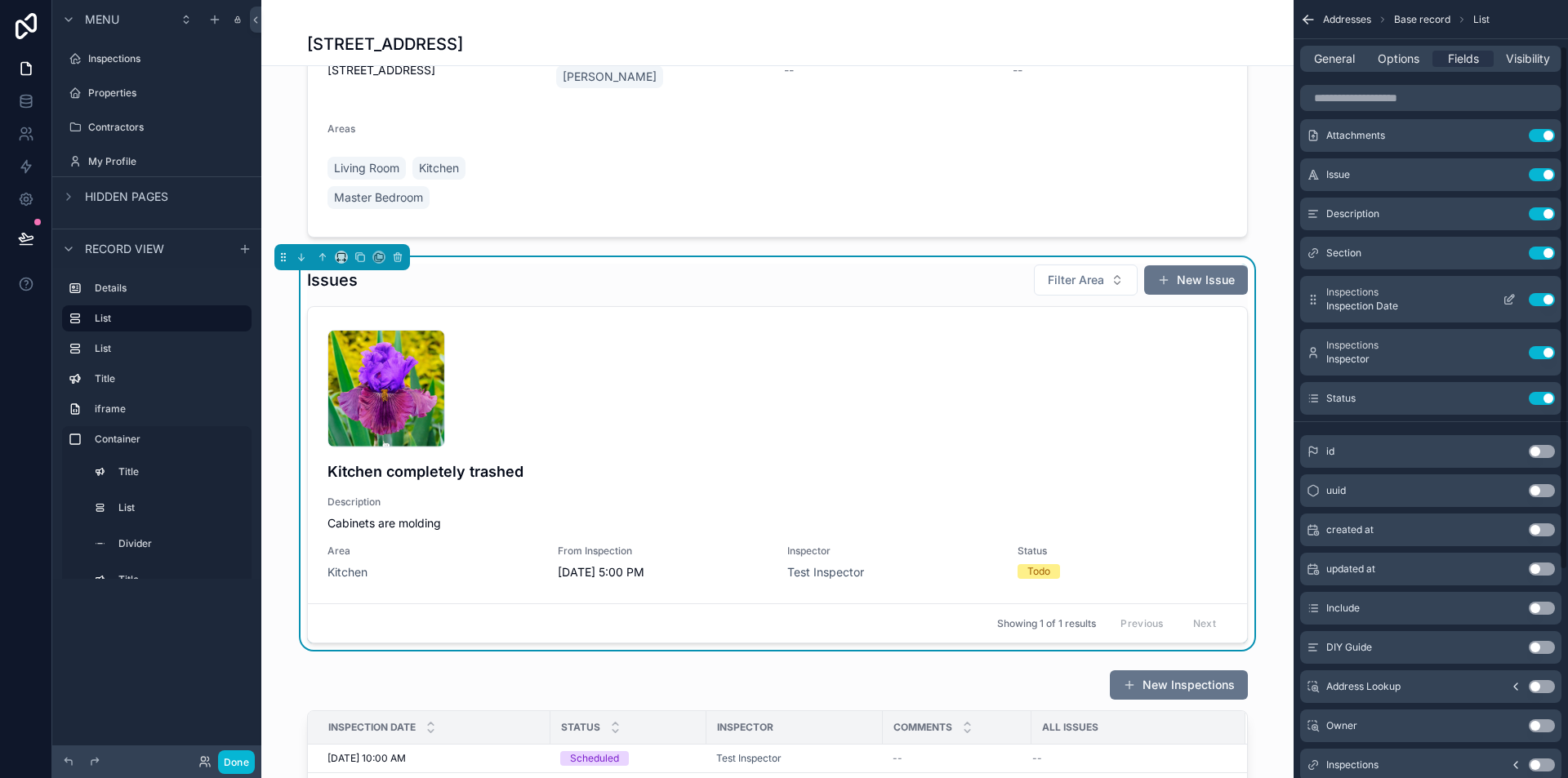
scroll to position [0, 0]
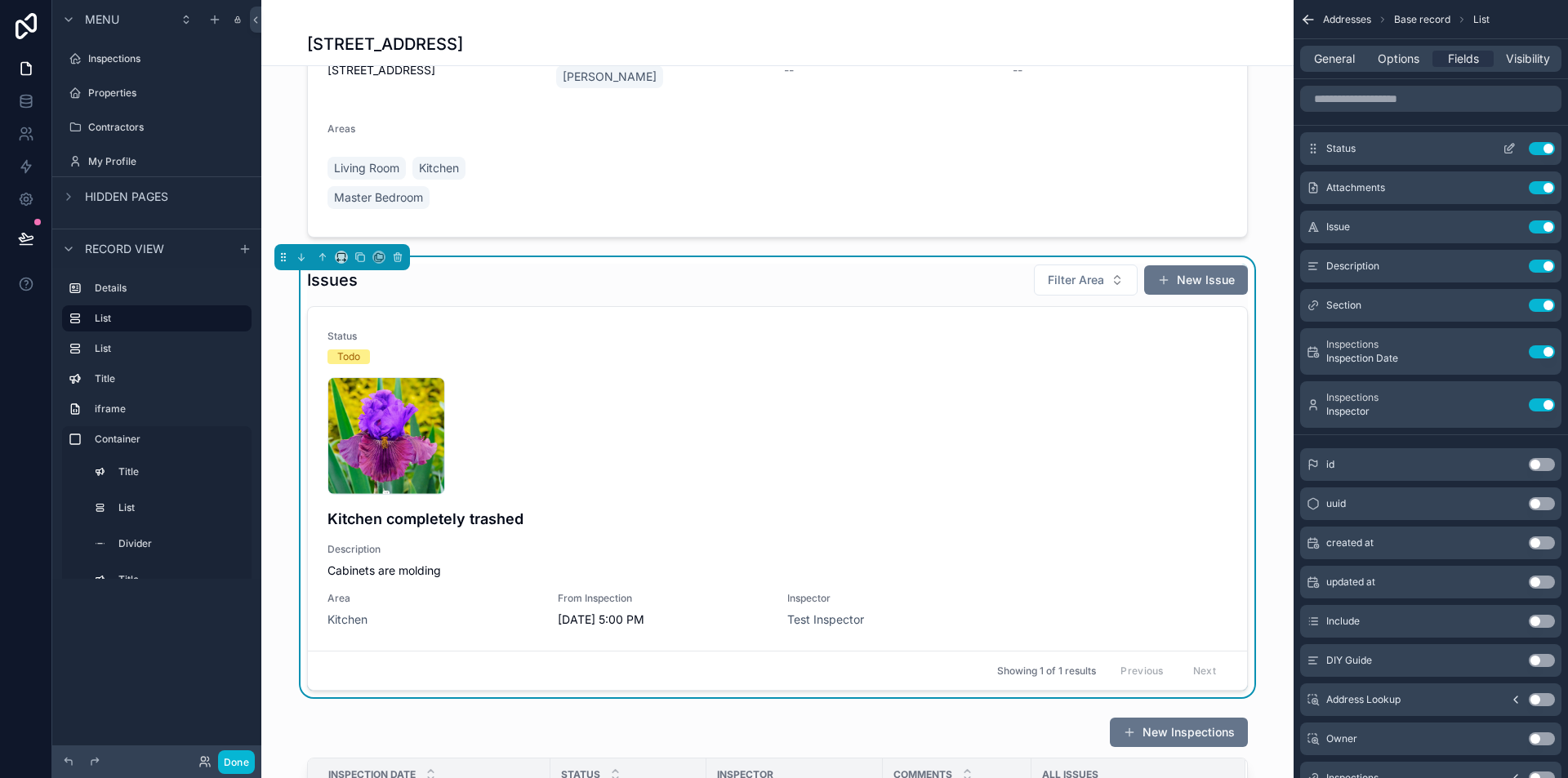
click at [1509, 147] on icon "scrollable content" at bounding box center [1511, 147] width 7 height 7
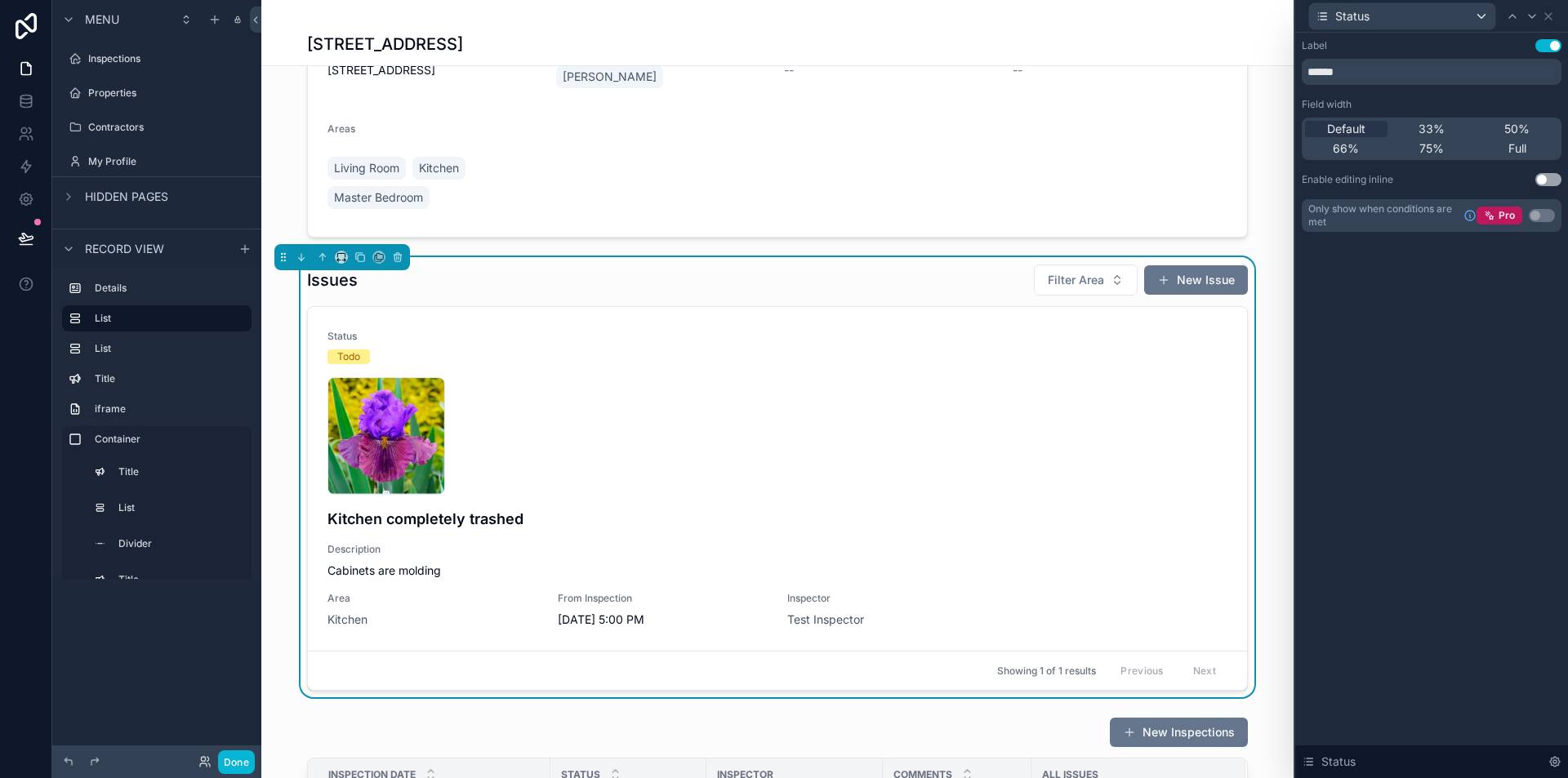
click at [1551, 43] on button "Use setting" at bounding box center [1548, 45] width 26 height 13
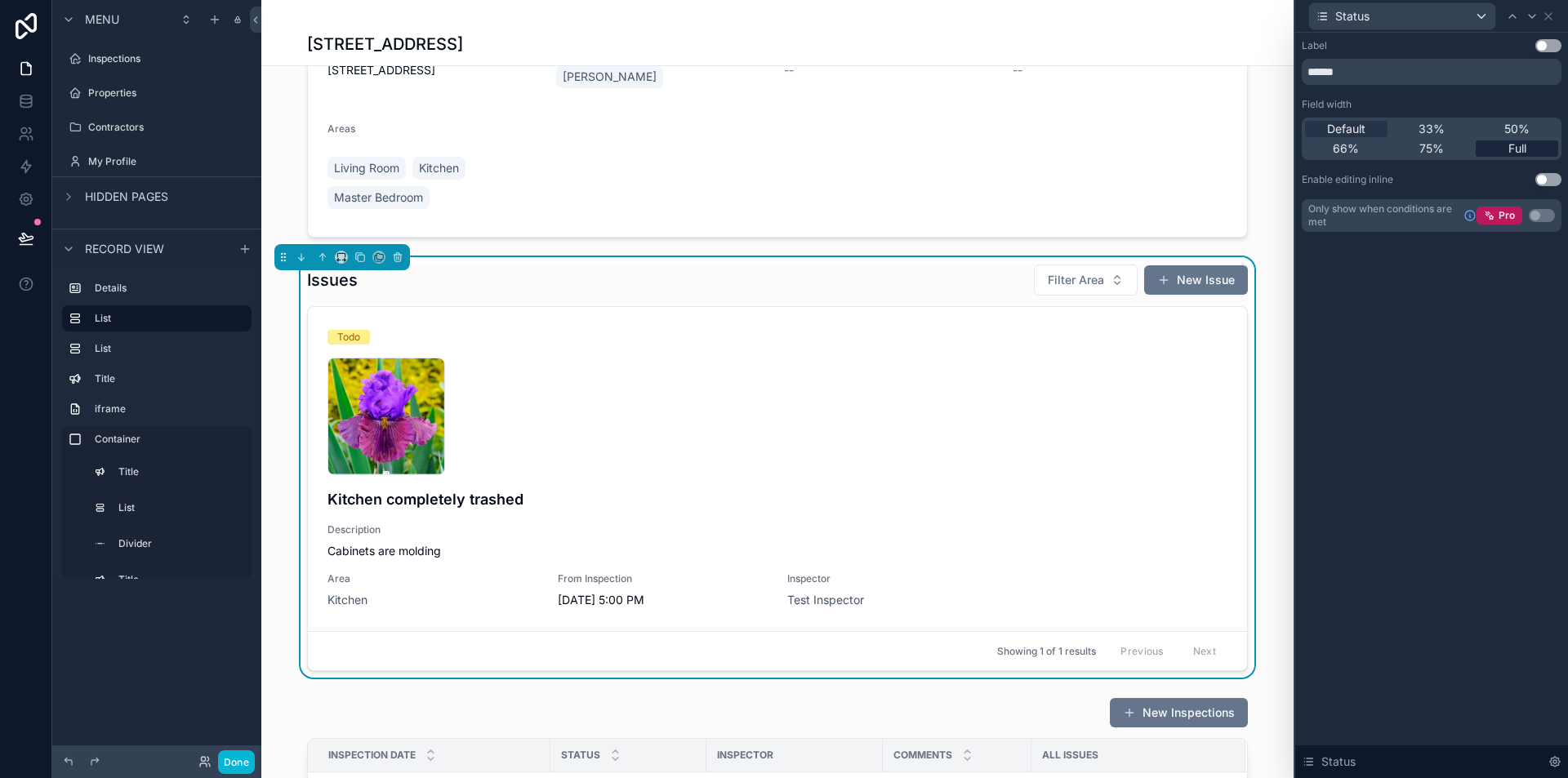
click at [1515, 149] on span "Full" at bounding box center [1517, 148] width 18 height 16
click at [1440, 388] on div "Label Use setting ****** Field width Default 33% 50% 66% 75% Full Enable editin…" at bounding box center [1432, 405] width 273 height 745
click at [1546, 19] on icon at bounding box center [1548, 16] width 13 height 13
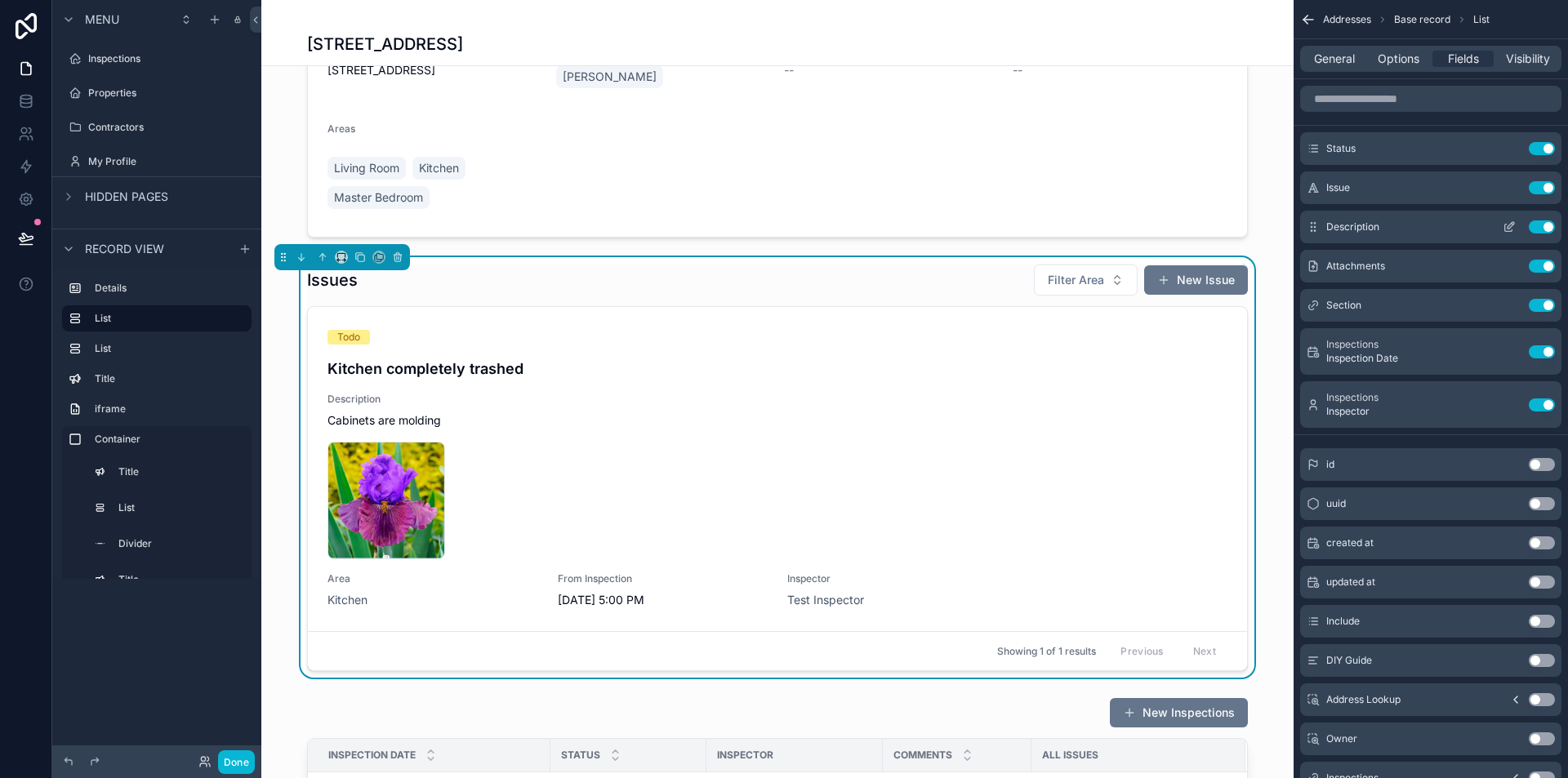
click at [1515, 227] on icon "scrollable content" at bounding box center [1509, 226] width 13 height 13
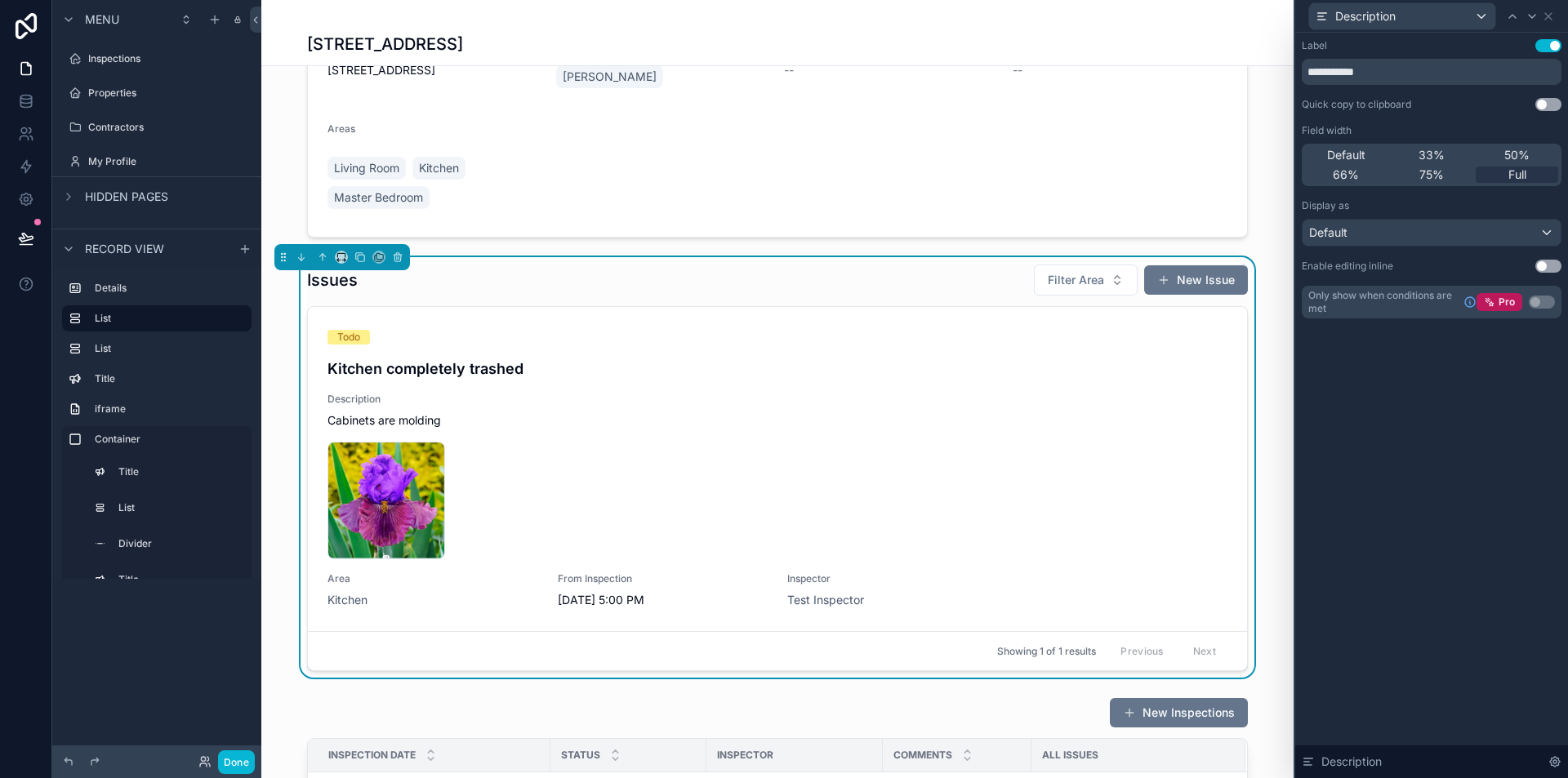
click at [1539, 47] on button "Use setting" at bounding box center [1548, 45] width 26 height 13
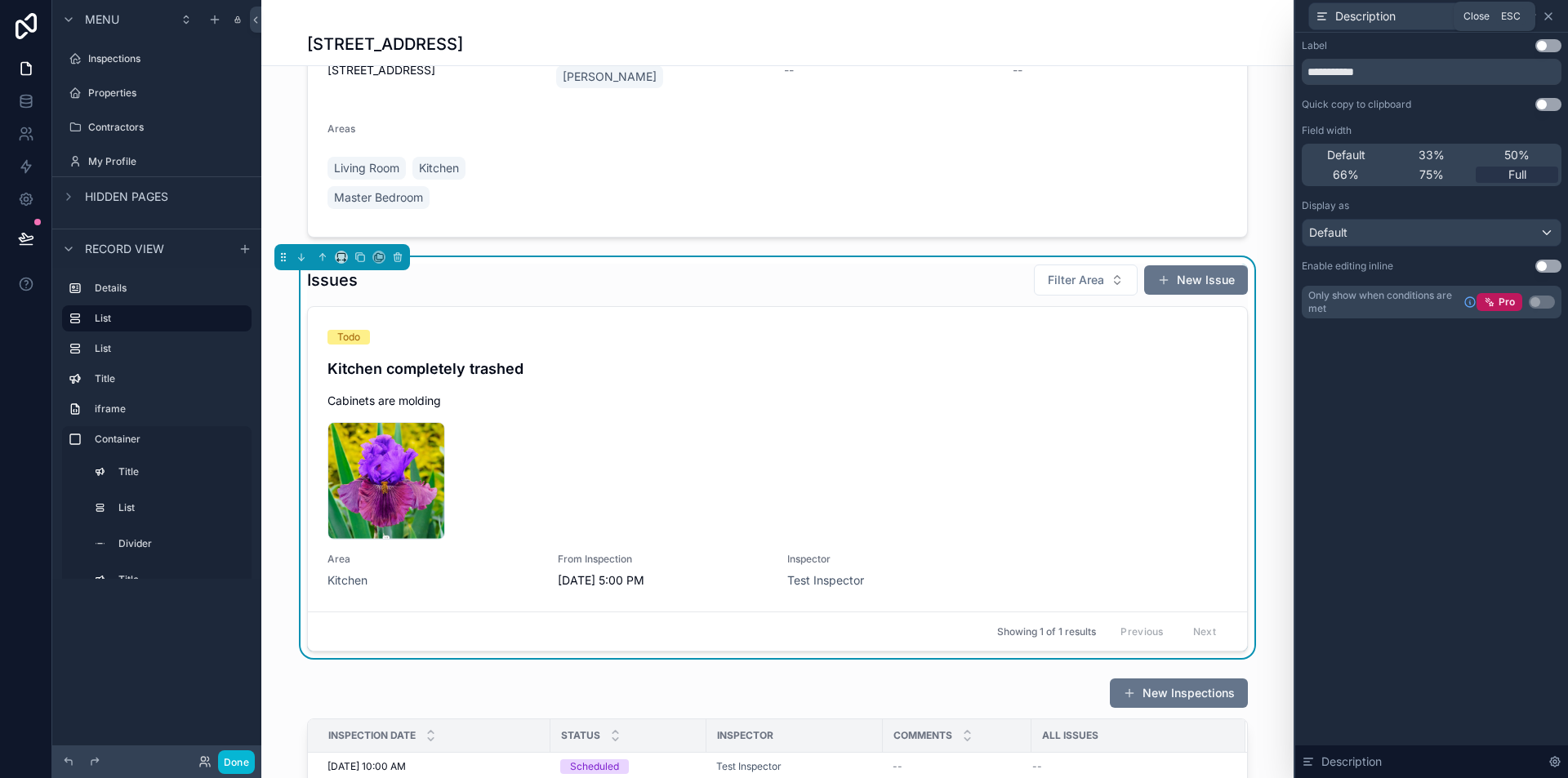
click at [1549, 14] on icon at bounding box center [1548, 16] width 7 height 7
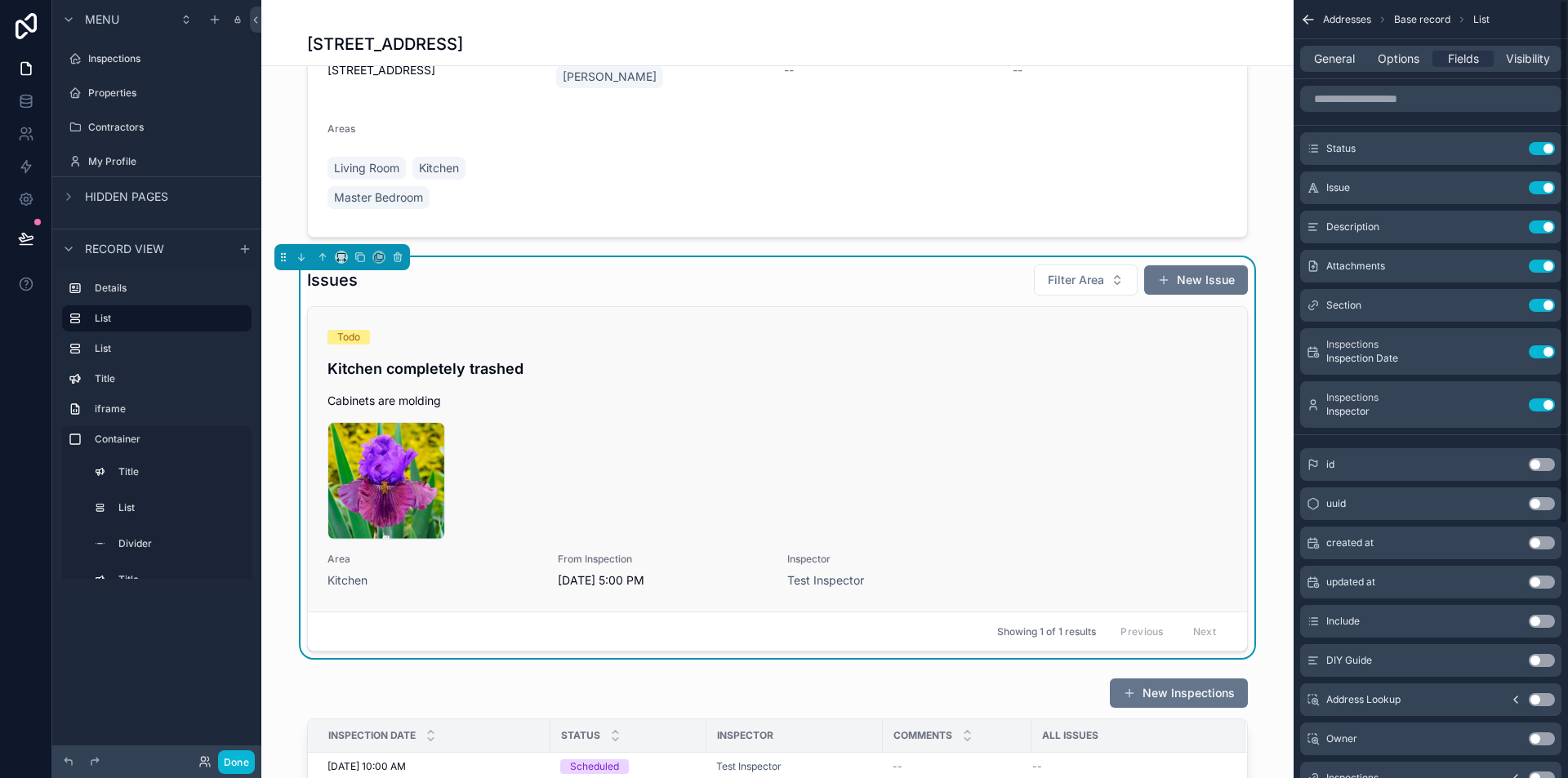
click at [983, 386] on div "Todo Kitchen completely trashed Cabinets are molding Capture2 .PNG Area Kitchen…" at bounding box center [777, 458] width 900 height 258
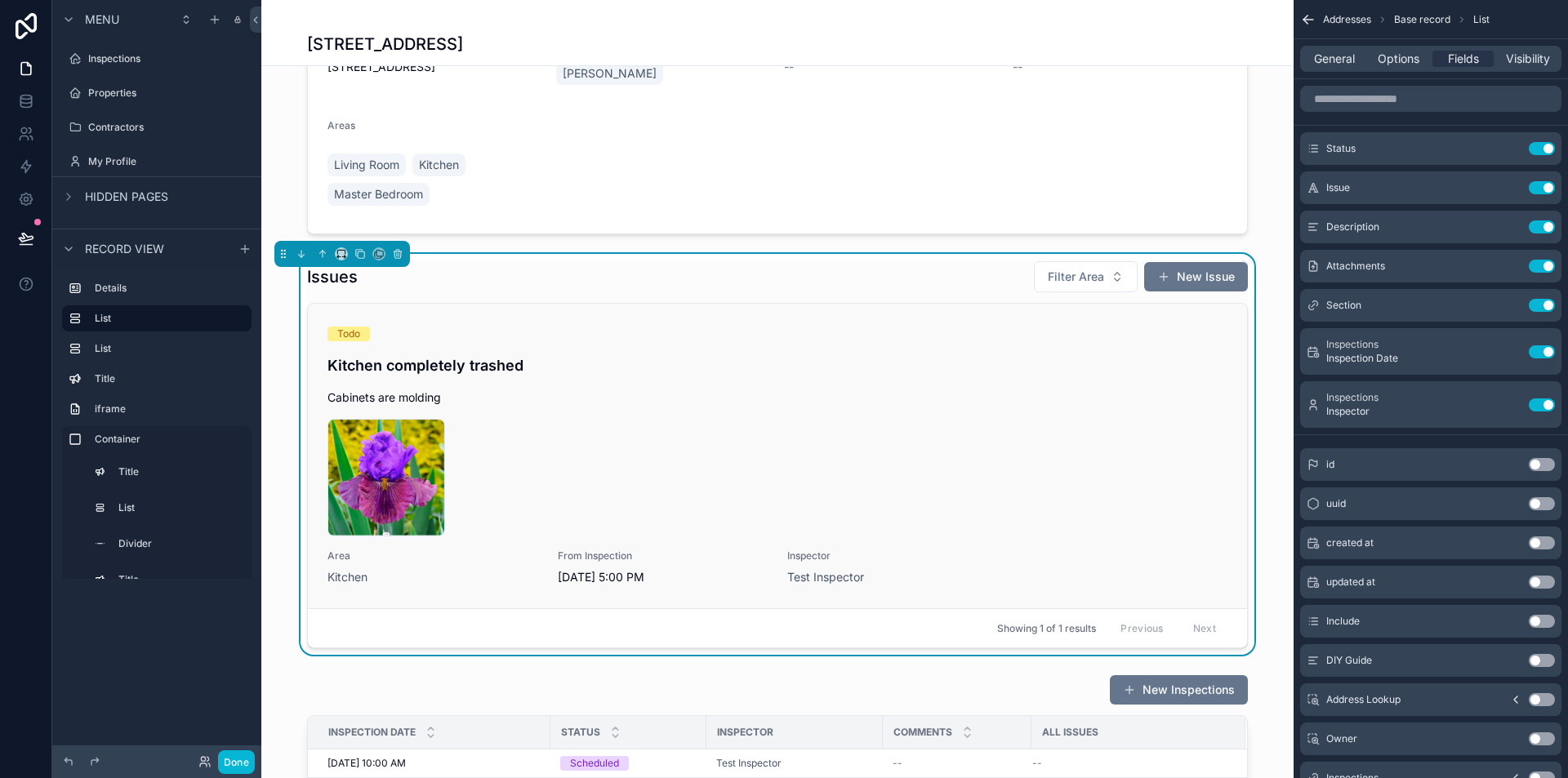
scroll to position [81, 0]
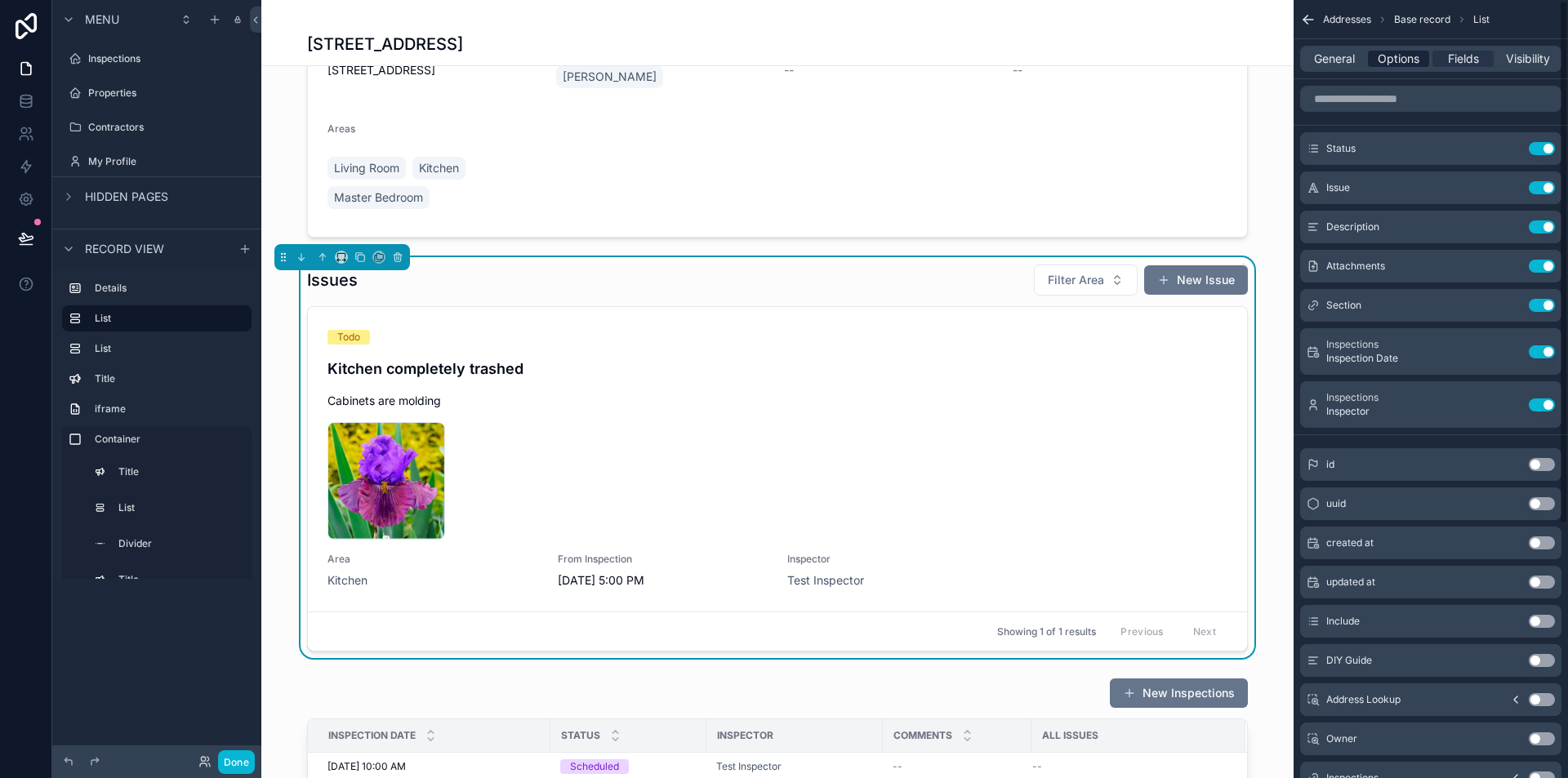
click at [1393, 53] on span "Options" at bounding box center [1398, 58] width 42 height 16
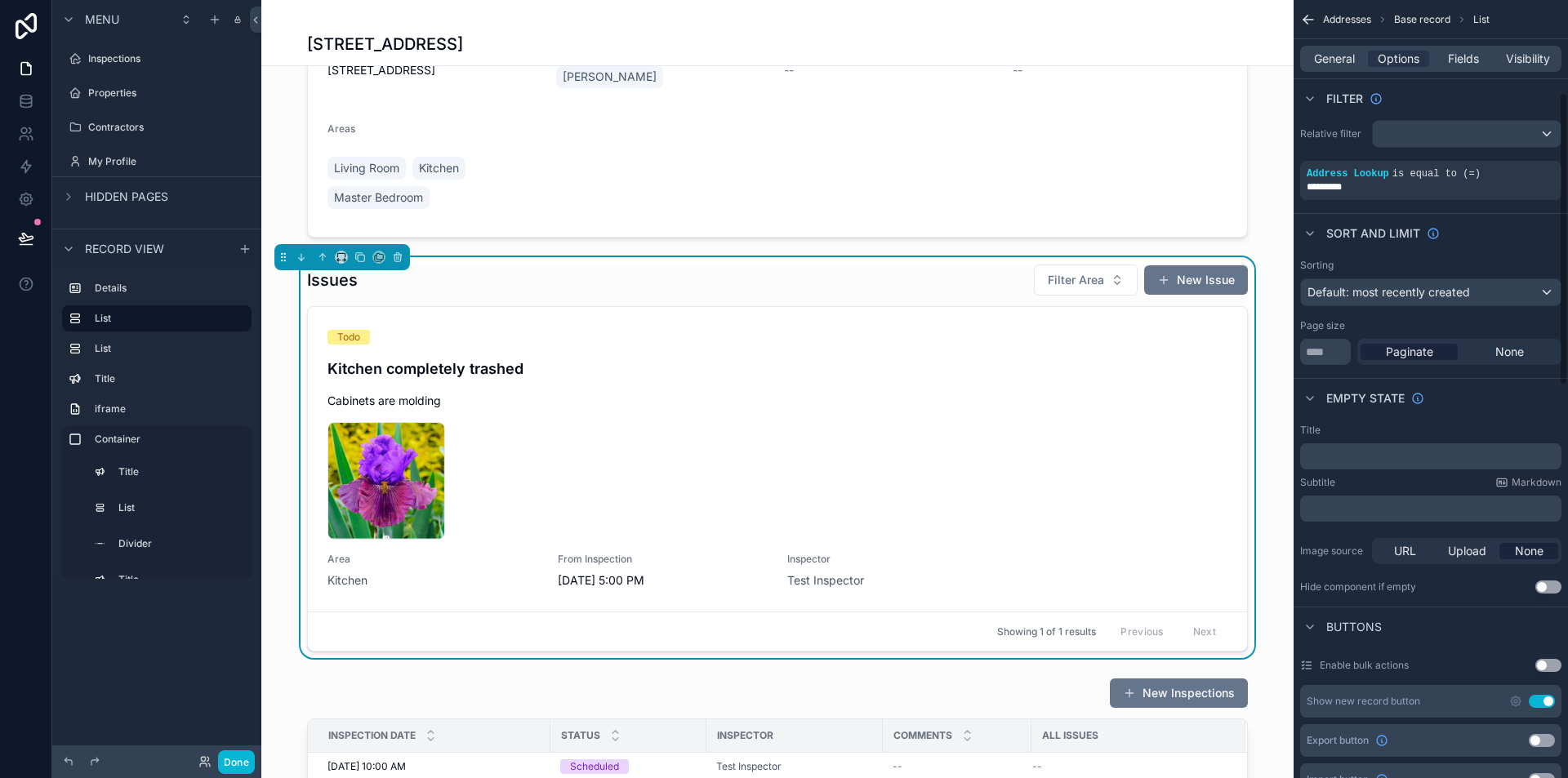
scroll to position [0, 0]
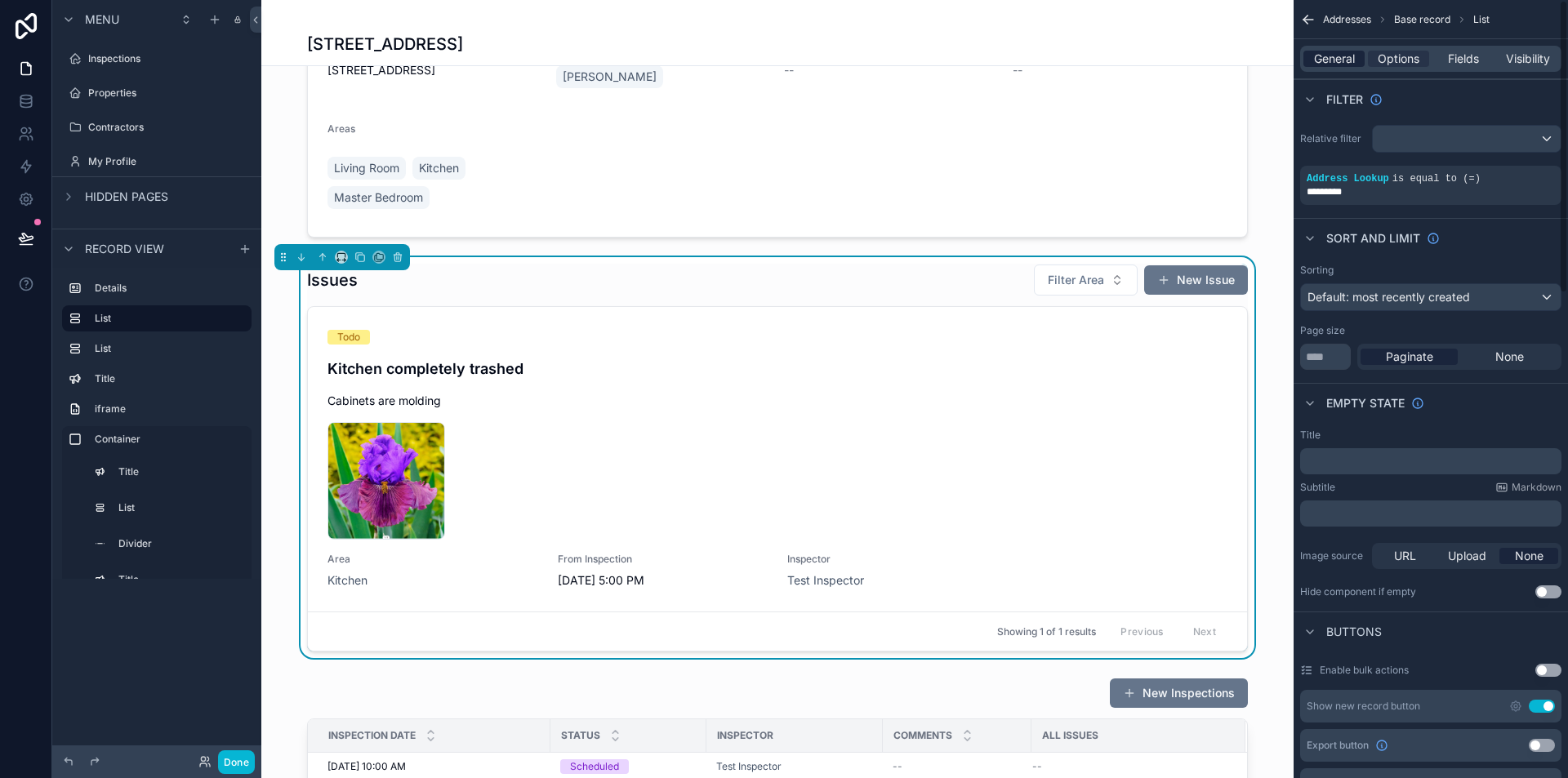
click at [1344, 65] on span "General" at bounding box center [1335, 58] width 41 height 16
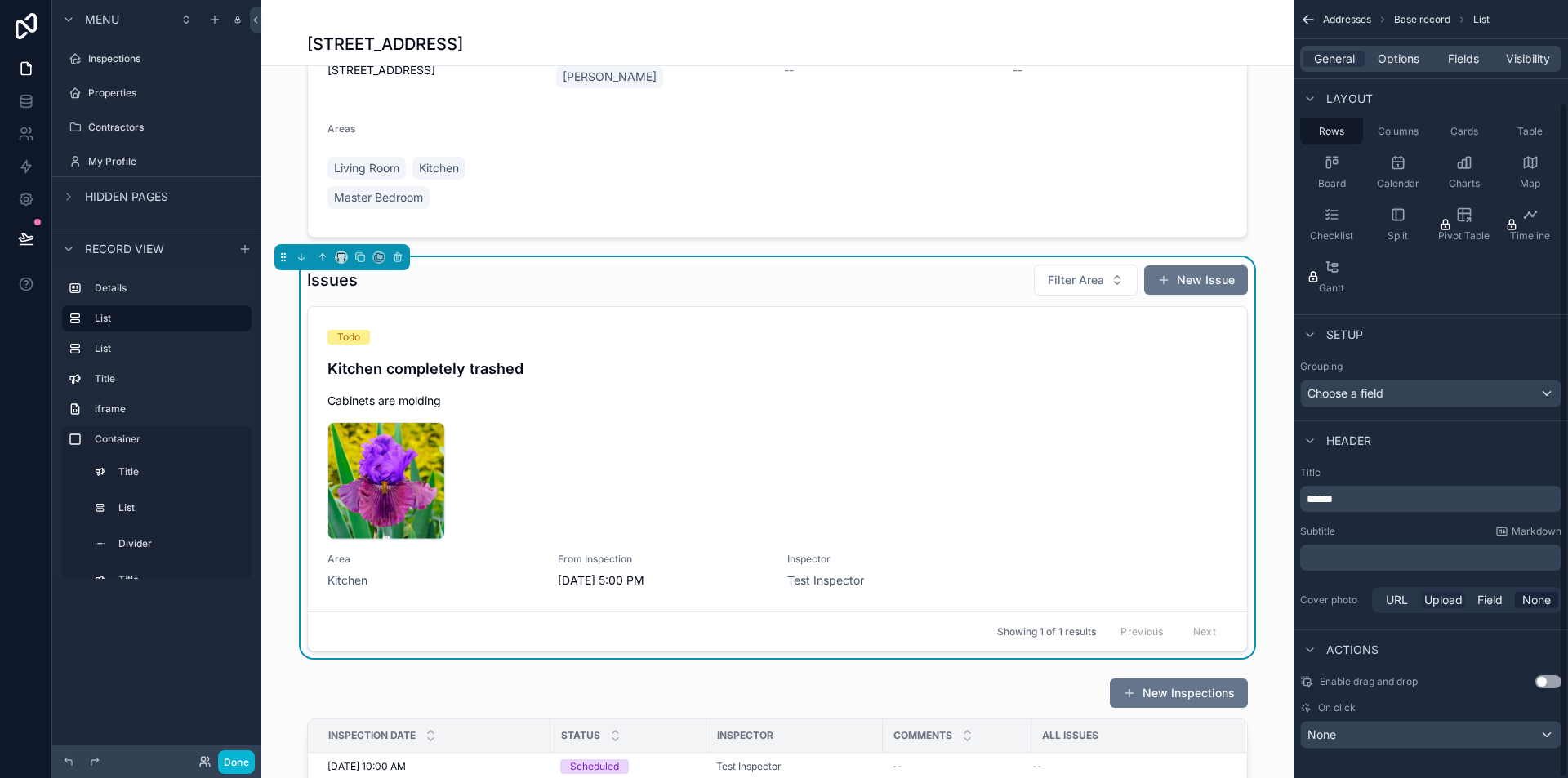
scroll to position [119, 0]
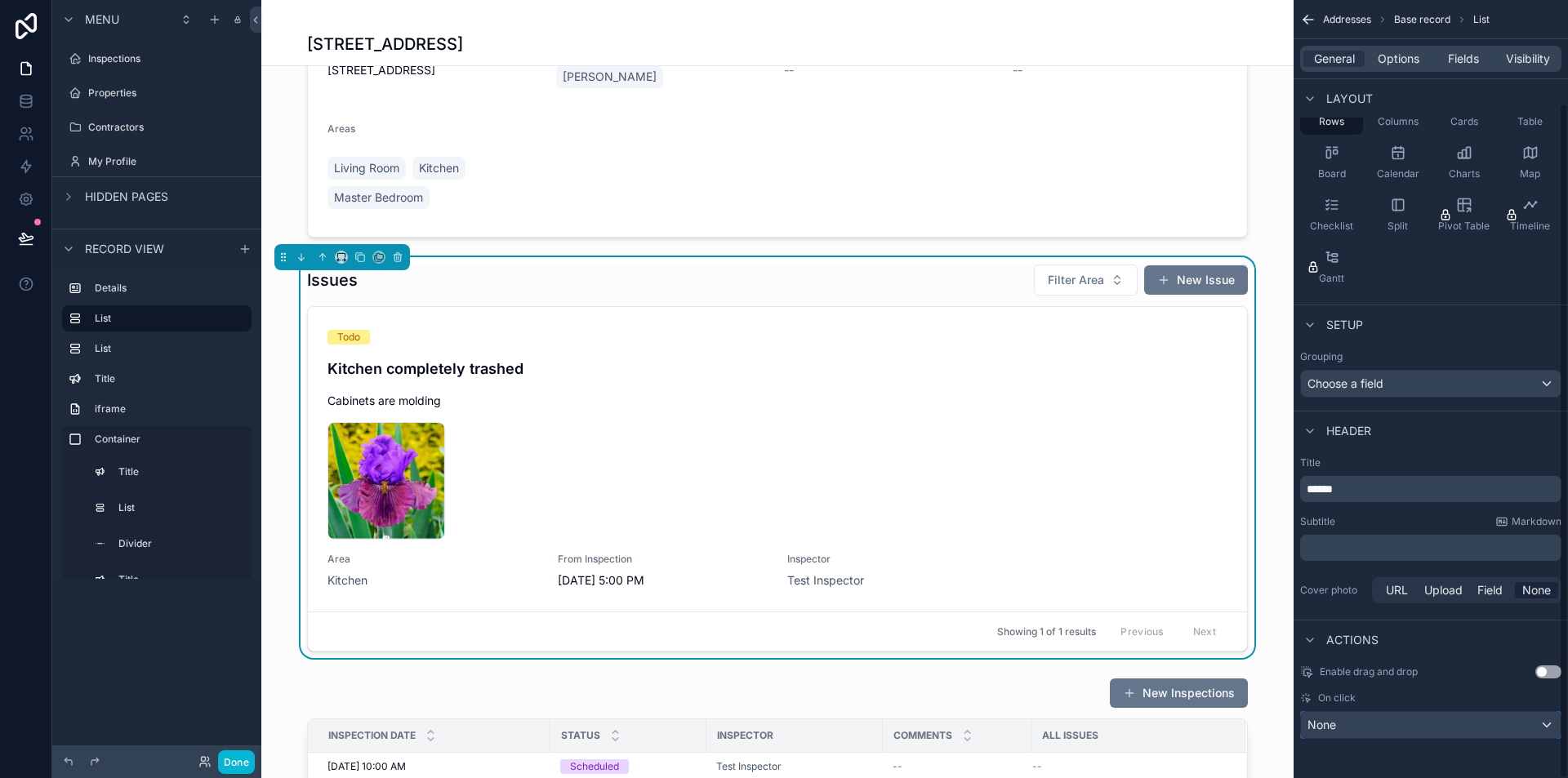
click at [1397, 732] on div "None" at bounding box center [1431, 725] width 259 height 26
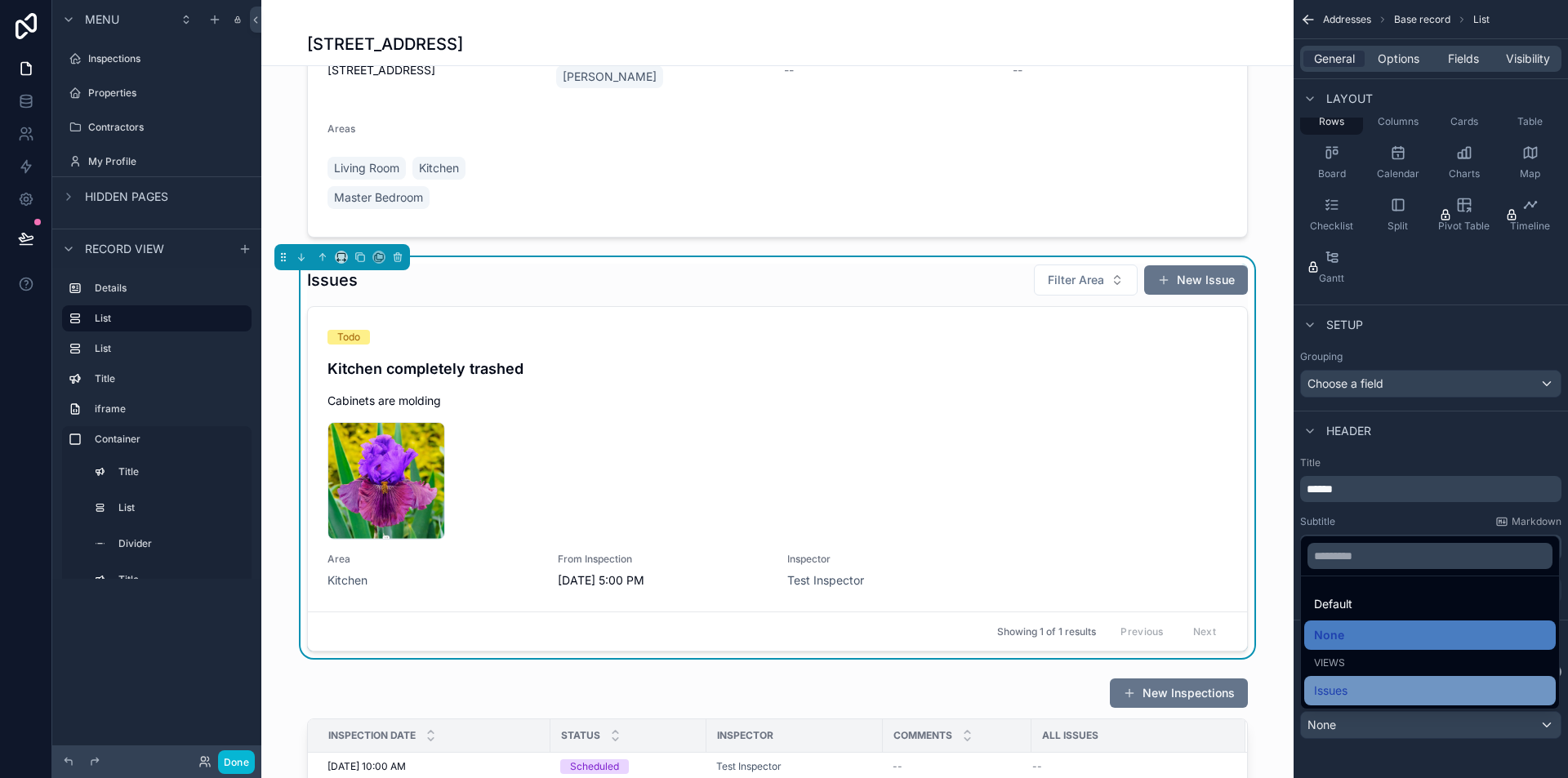
click at [1387, 678] on div "Issues" at bounding box center [1430, 691] width 252 height 30
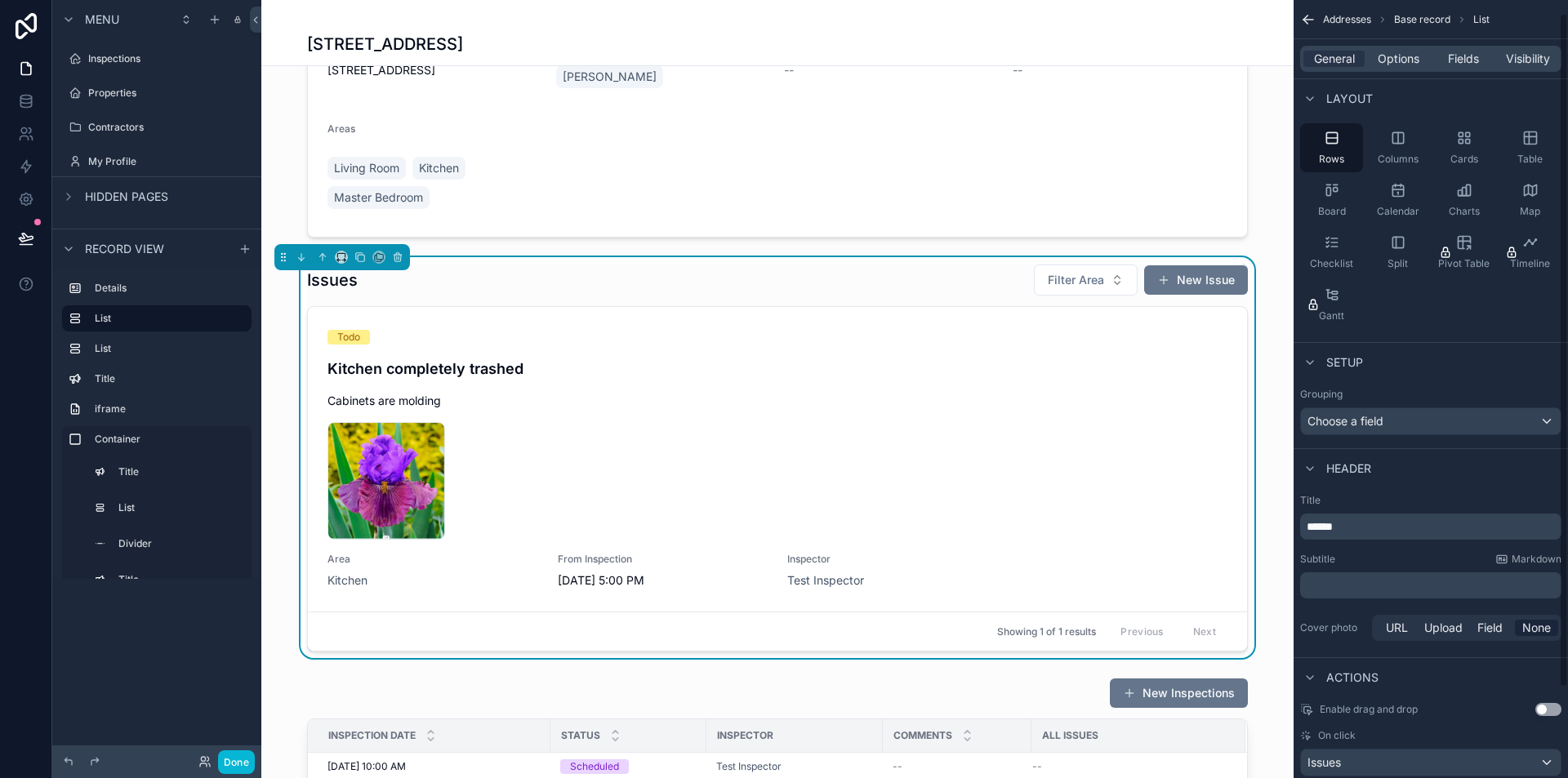
scroll to position [0, 0]
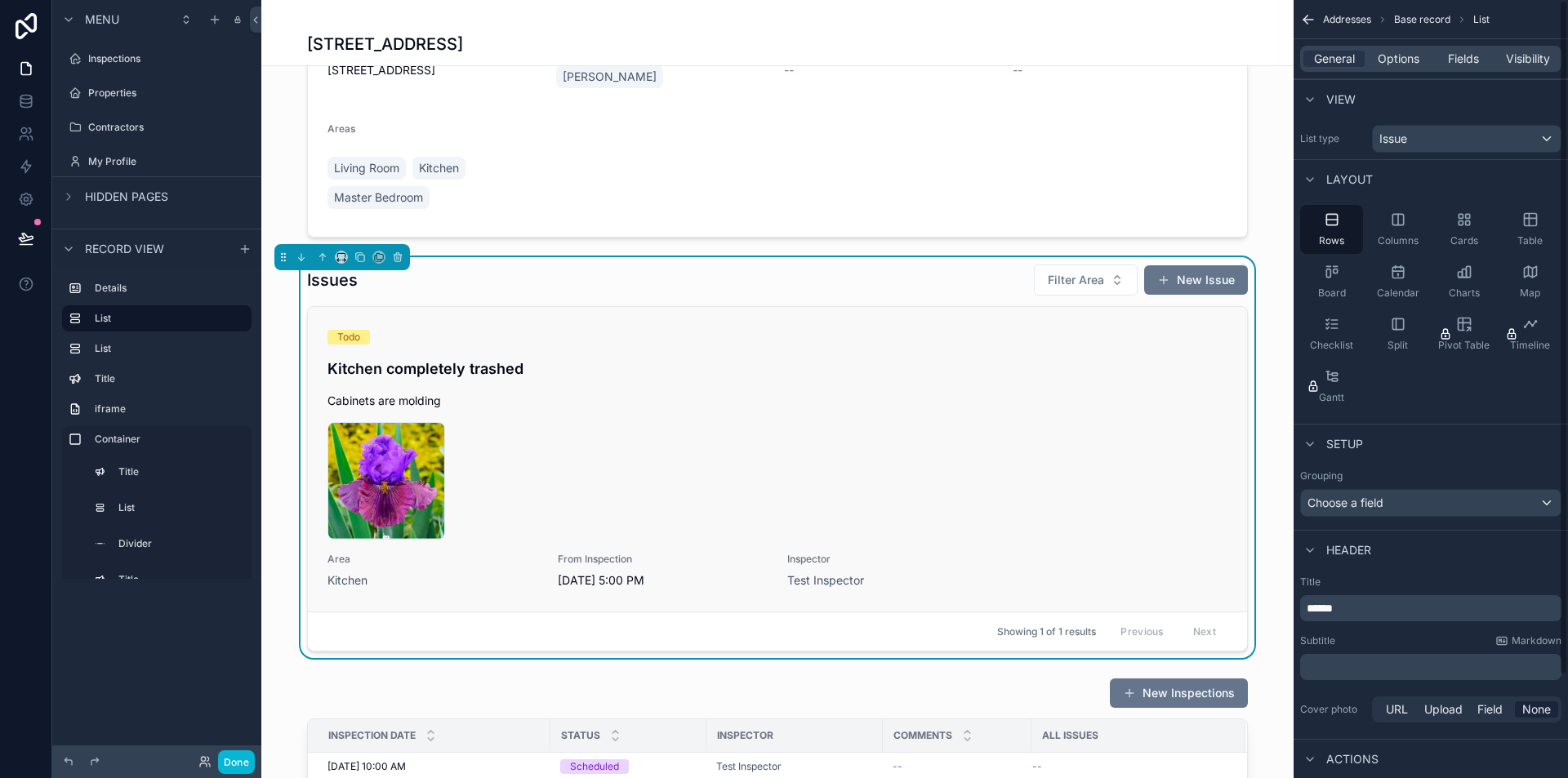
click at [1042, 387] on div "Todo Kitchen completely trashed Cabinets are molding Capture2 .PNG Area Kitchen…" at bounding box center [777, 458] width 900 height 258
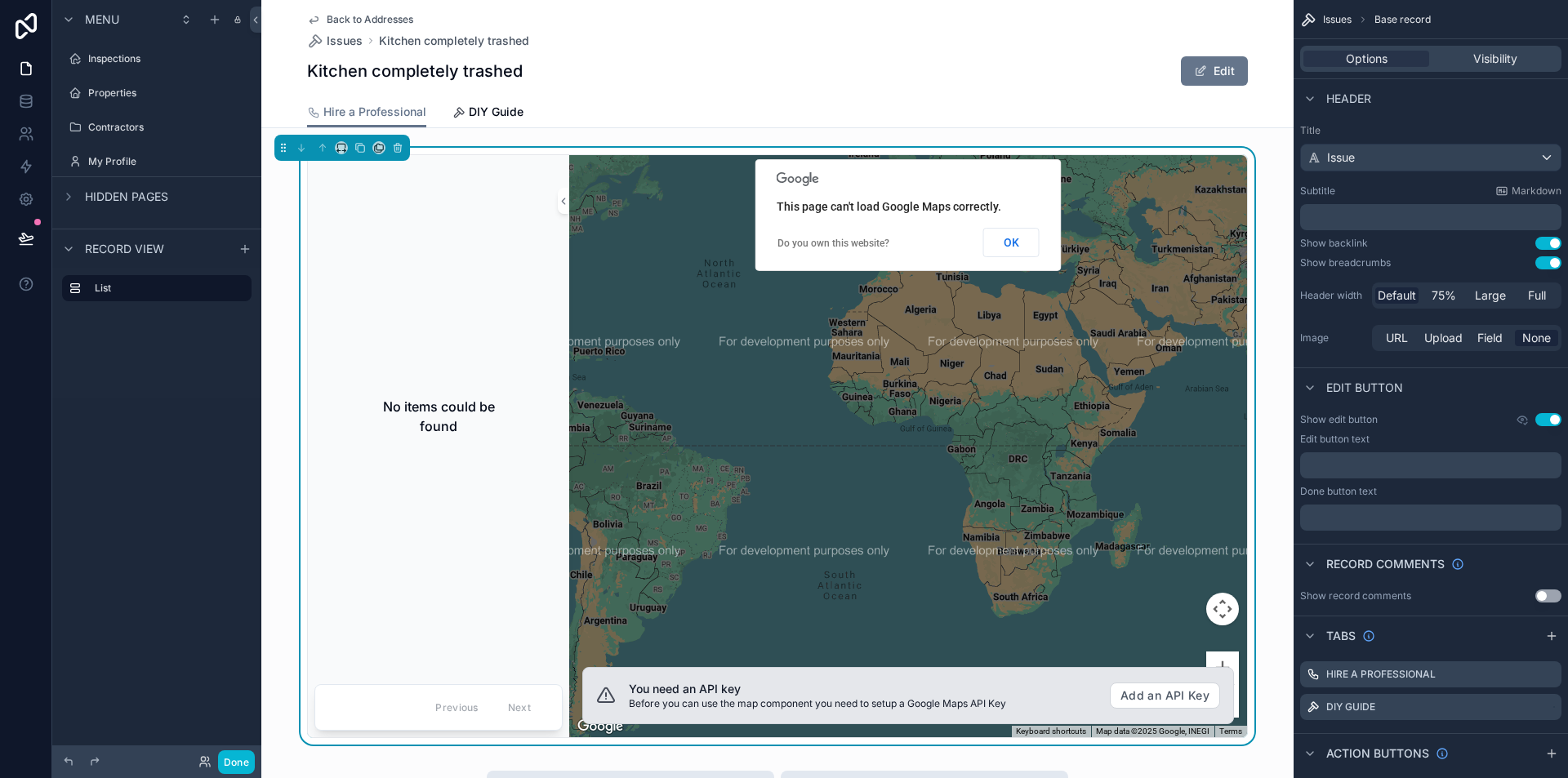
click at [1550, 260] on button "Use setting" at bounding box center [1548, 262] width 26 height 13
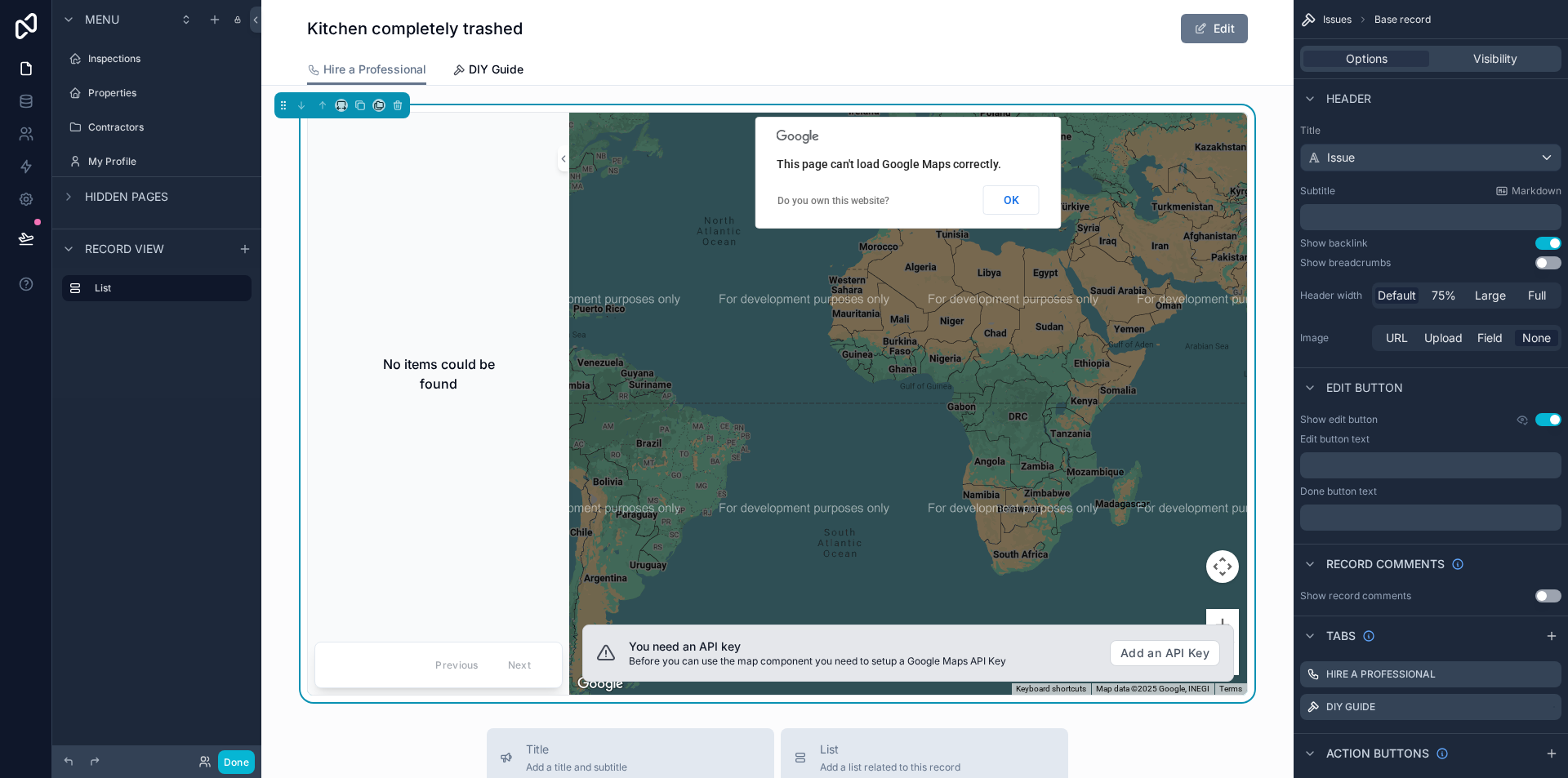
click at [1550, 244] on button "Use setting" at bounding box center [1548, 242] width 26 height 13
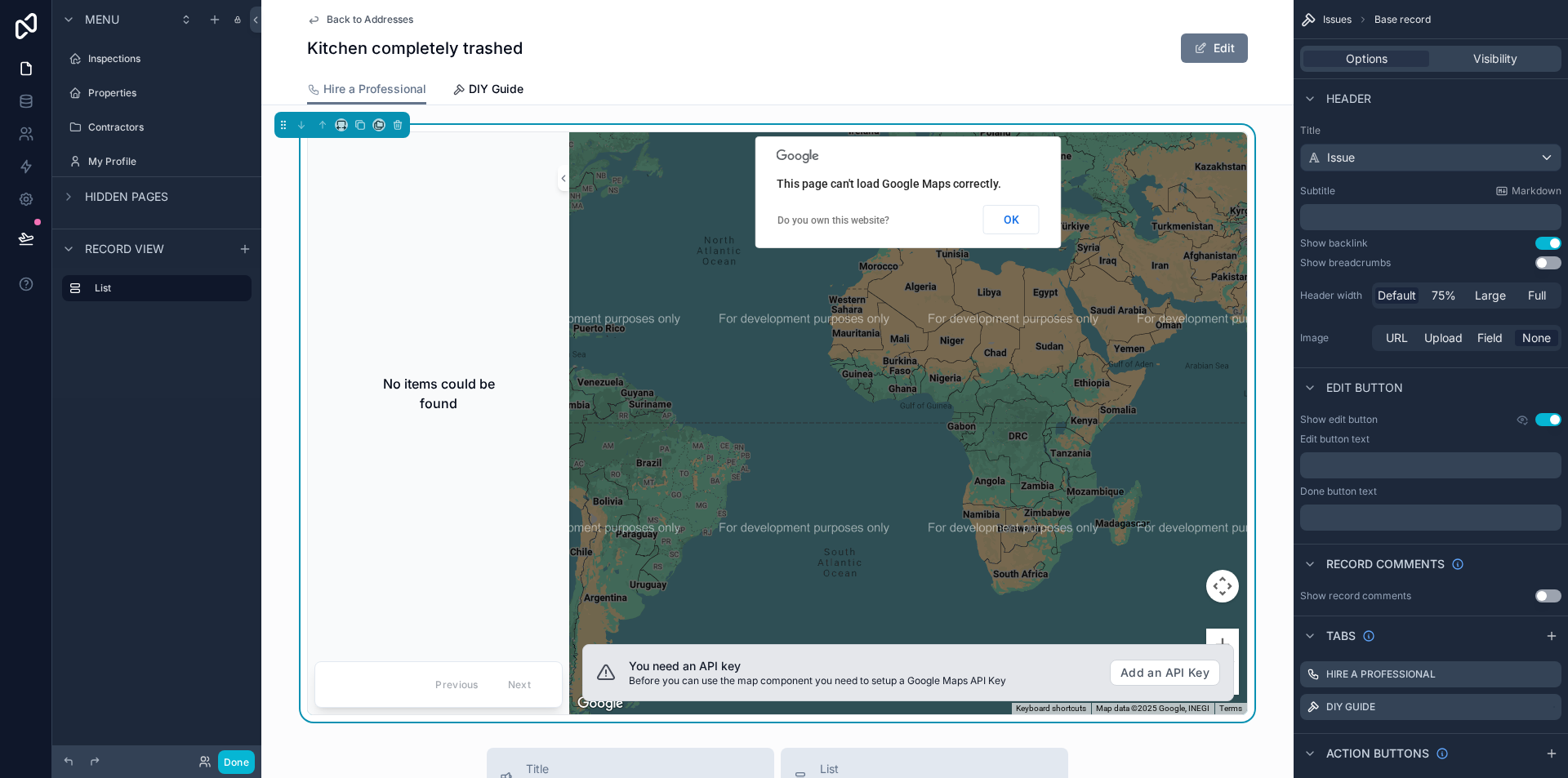
click at [1550, 244] on button "Use setting" at bounding box center [1548, 242] width 26 height 13
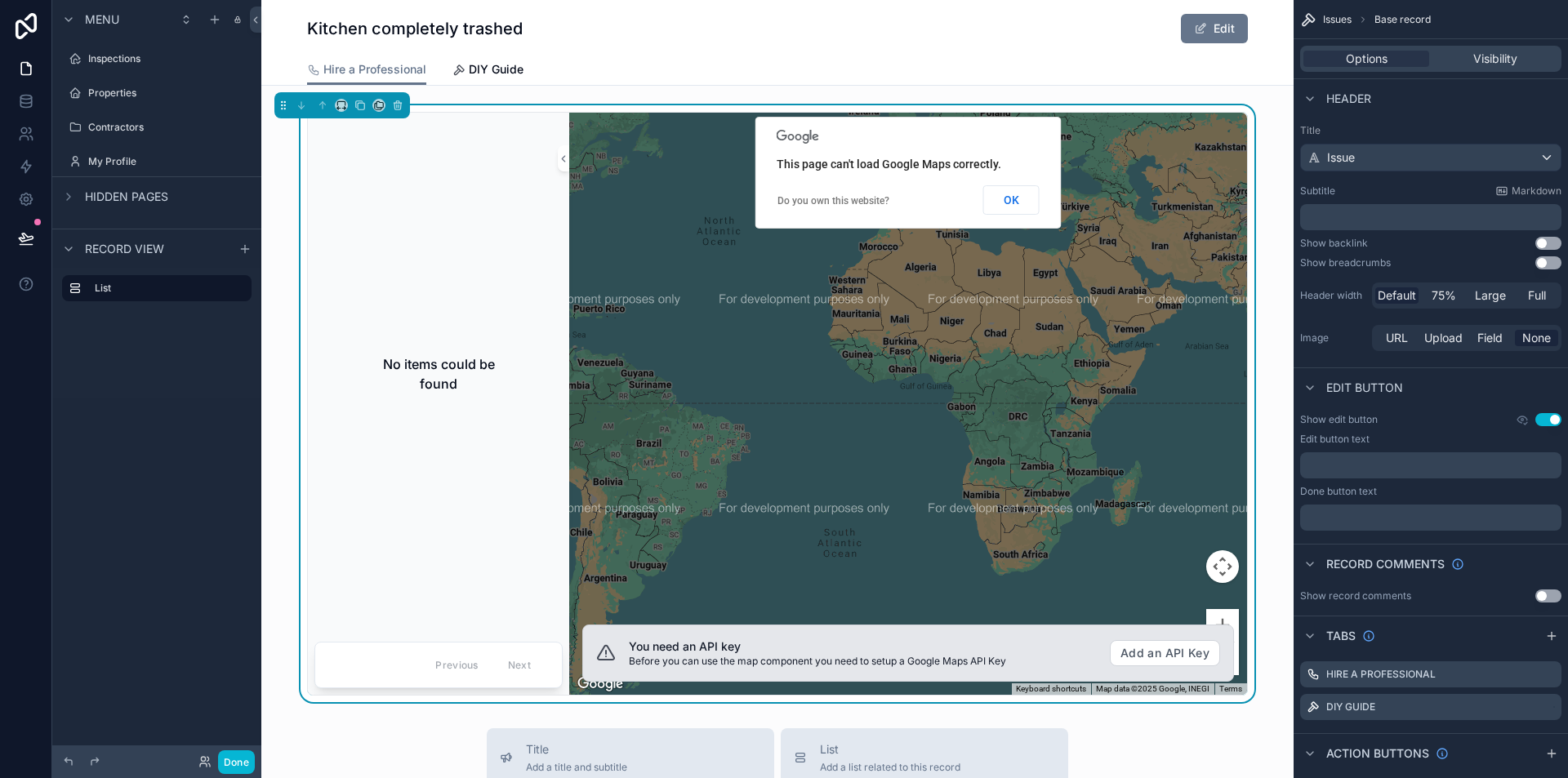
click at [1546, 414] on button "Use setting" at bounding box center [1548, 419] width 26 height 13
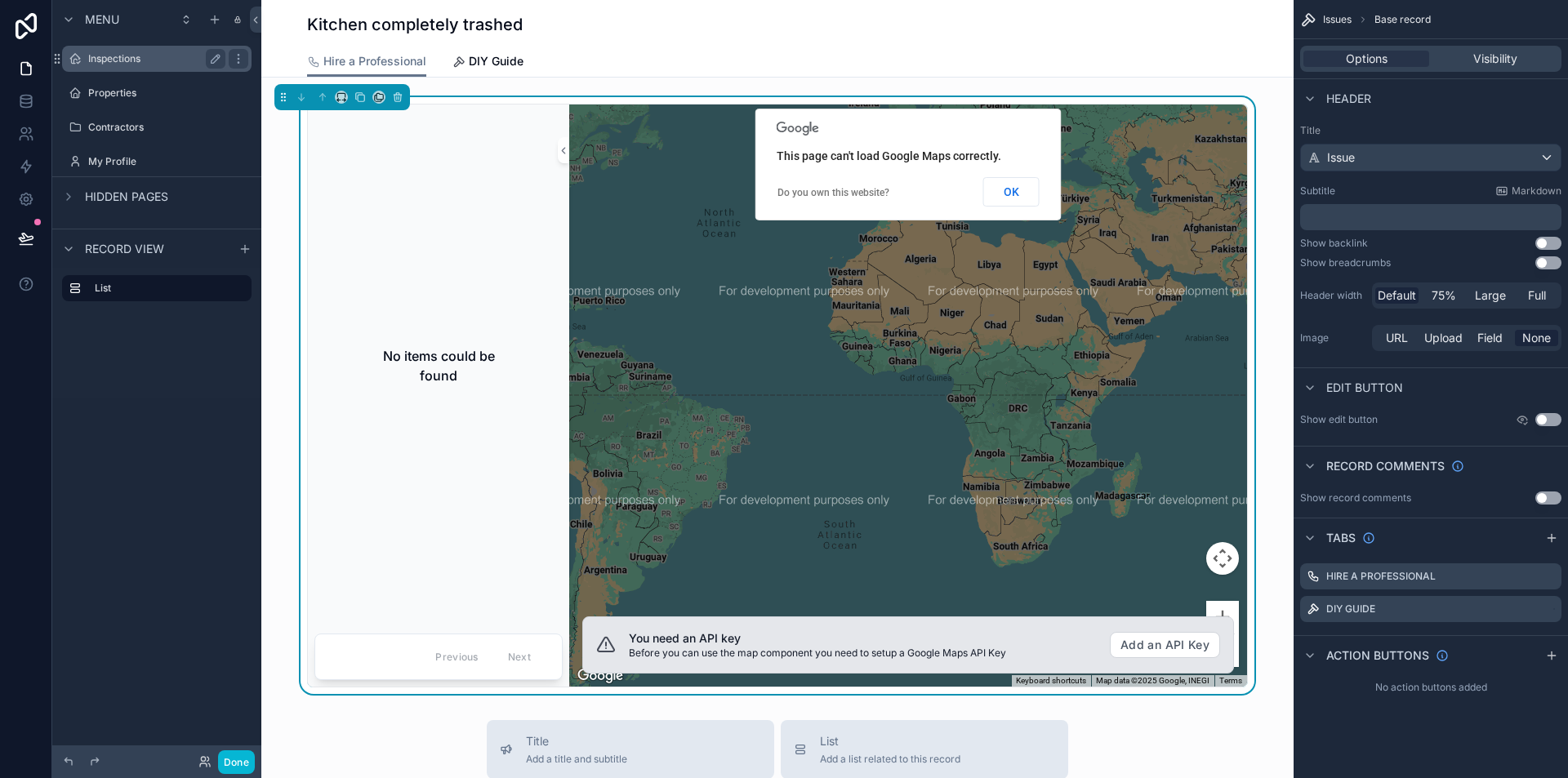
click at [112, 67] on div "Inspections" at bounding box center [157, 58] width 137 height 19
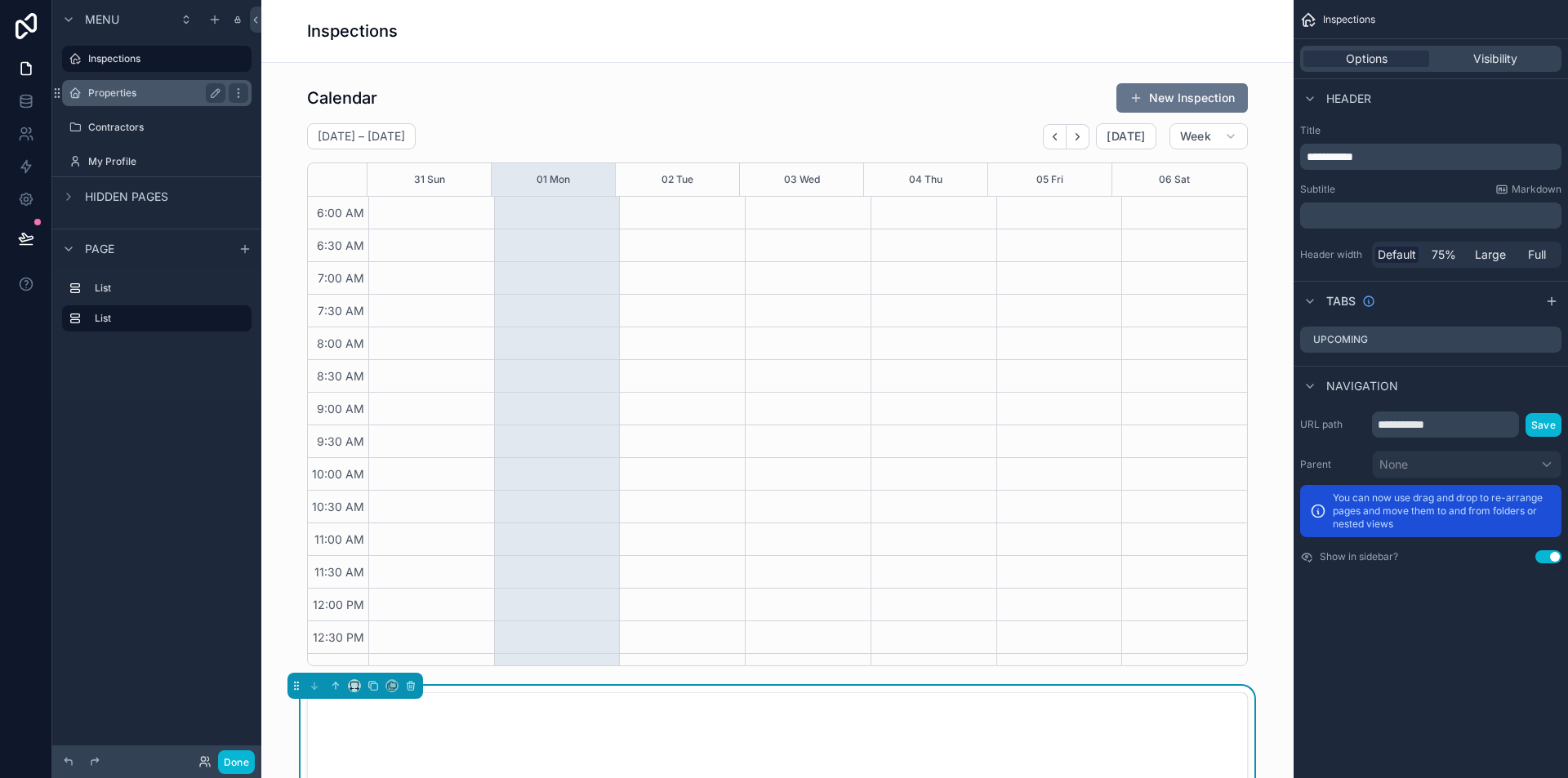
scroll to position [392, 0]
click at [131, 86] on label "Properties" at bounding box center [153, 92] width 131 height 13
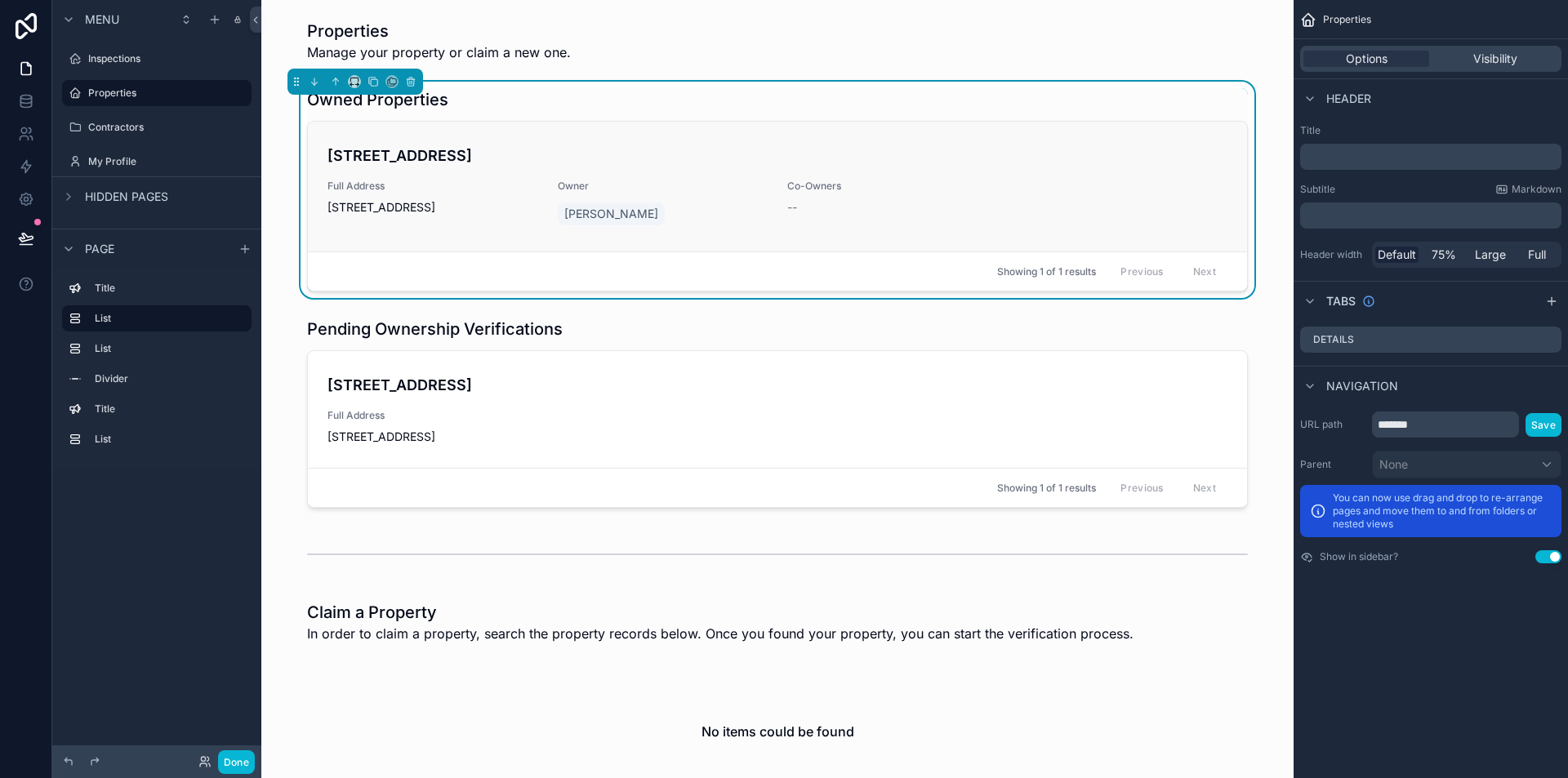
click at [472, 206] on span "[STREET_ADDRESS]" at bounding box center [432, 207] width 211 height 16
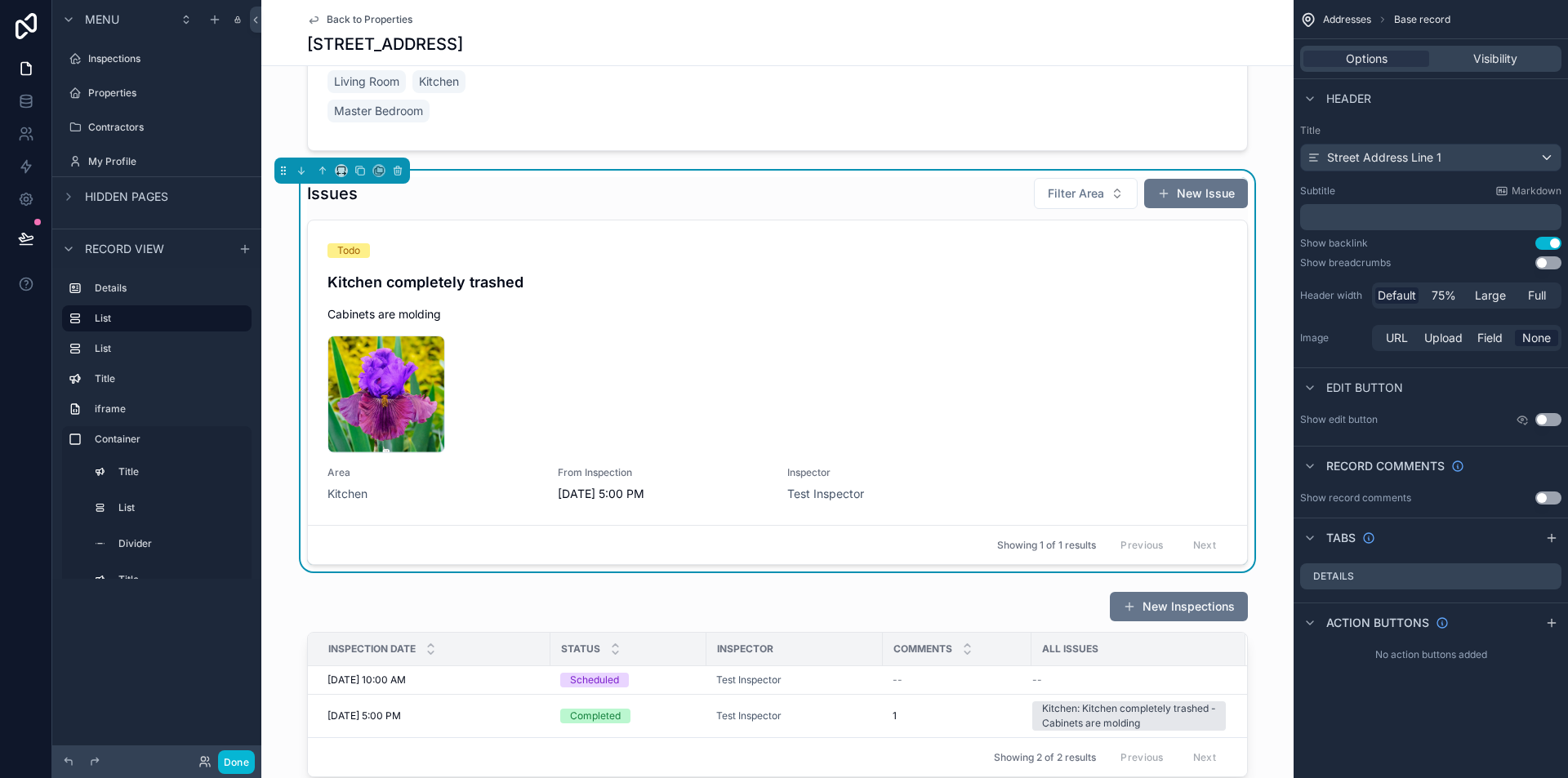
scroll to position [164, 0]
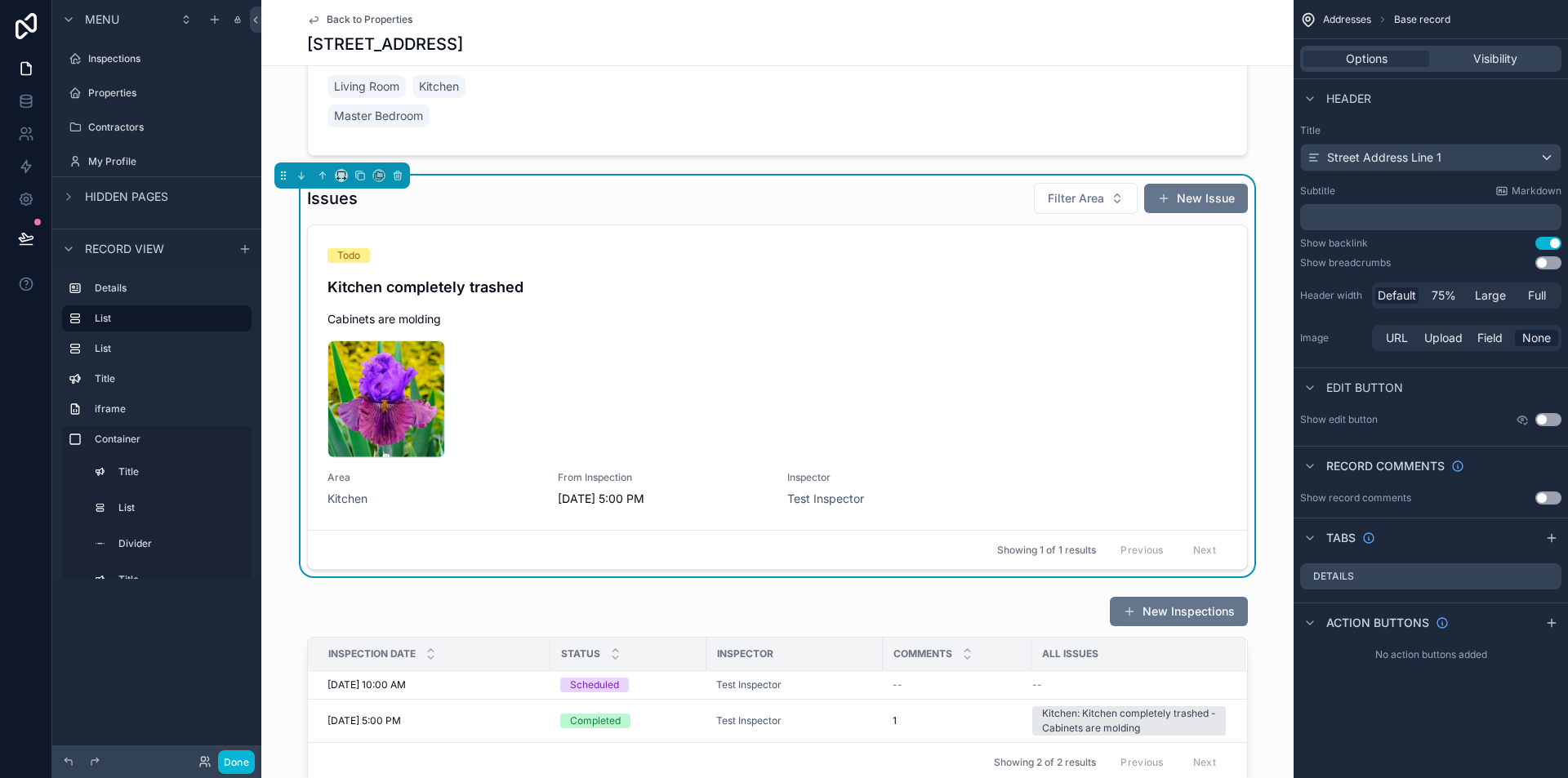
click at [793, 189] on div "Issues Filter Area New Issue" at bounding box center [778, 198] width 941 height 33
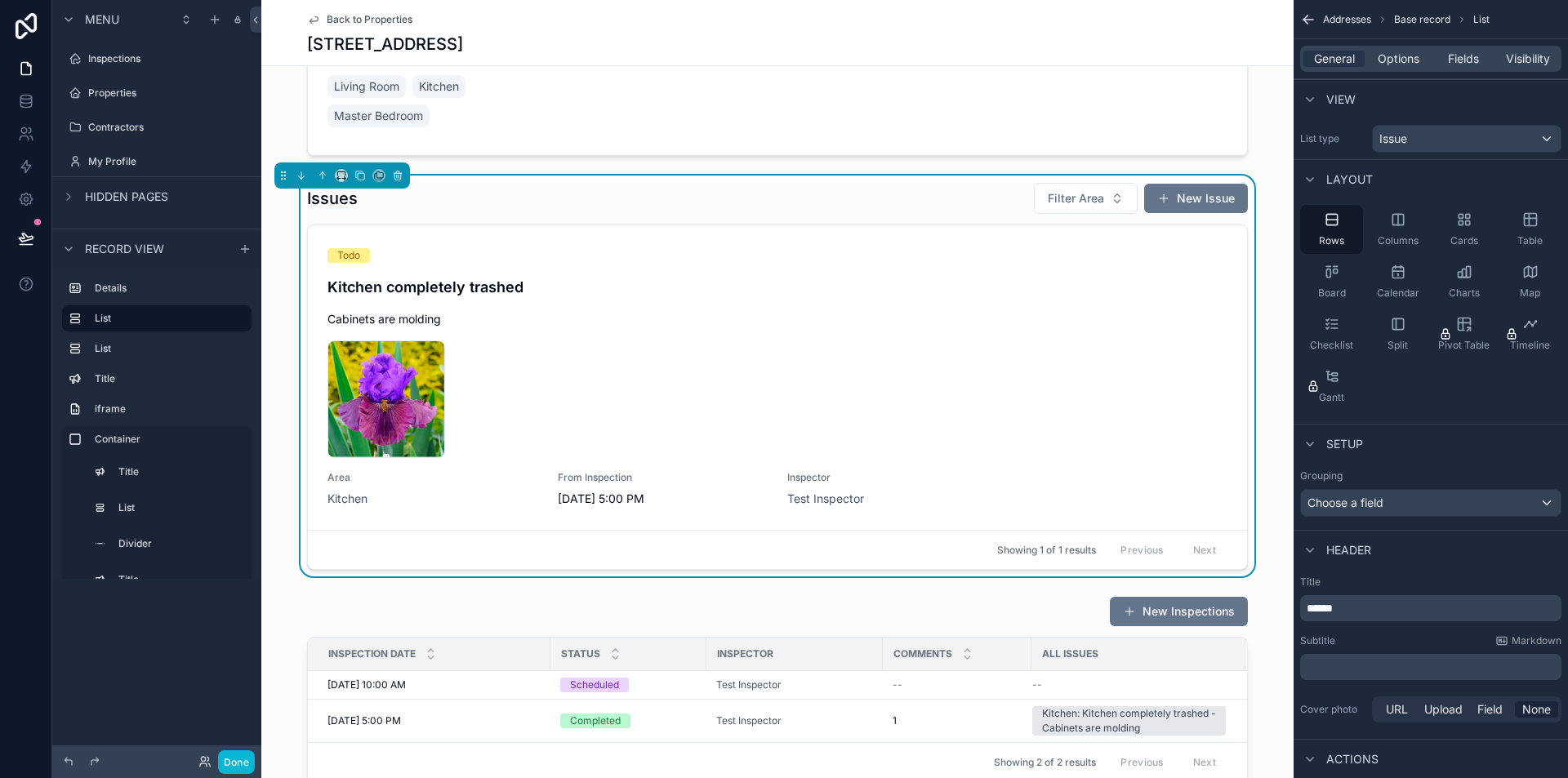
click at [793, 186] on div "Issues Filter Area New Issue" at bounding box center [778, 198] width 941 height 33
click at [1268, 228] on div "Issues Filter Area New Issue Todo Kitchen completely trashed Cabinets are moldi…" at bounding box center [778, 375] width 1033 height 401
click at [784, 201] on div "Issues Filter Area New Issue" at bounding box center [778, 198] width 941 height 33
click at [1261, 251] on div "Issues Filter Area New Issue Todo Kitchen completely trashed Cabinets are moldi…" at bounding box center [778, 375] width 1033 height 401
click at [1393, 56] on span "Options" at bounding box center [1398, 58] width 42 height 16
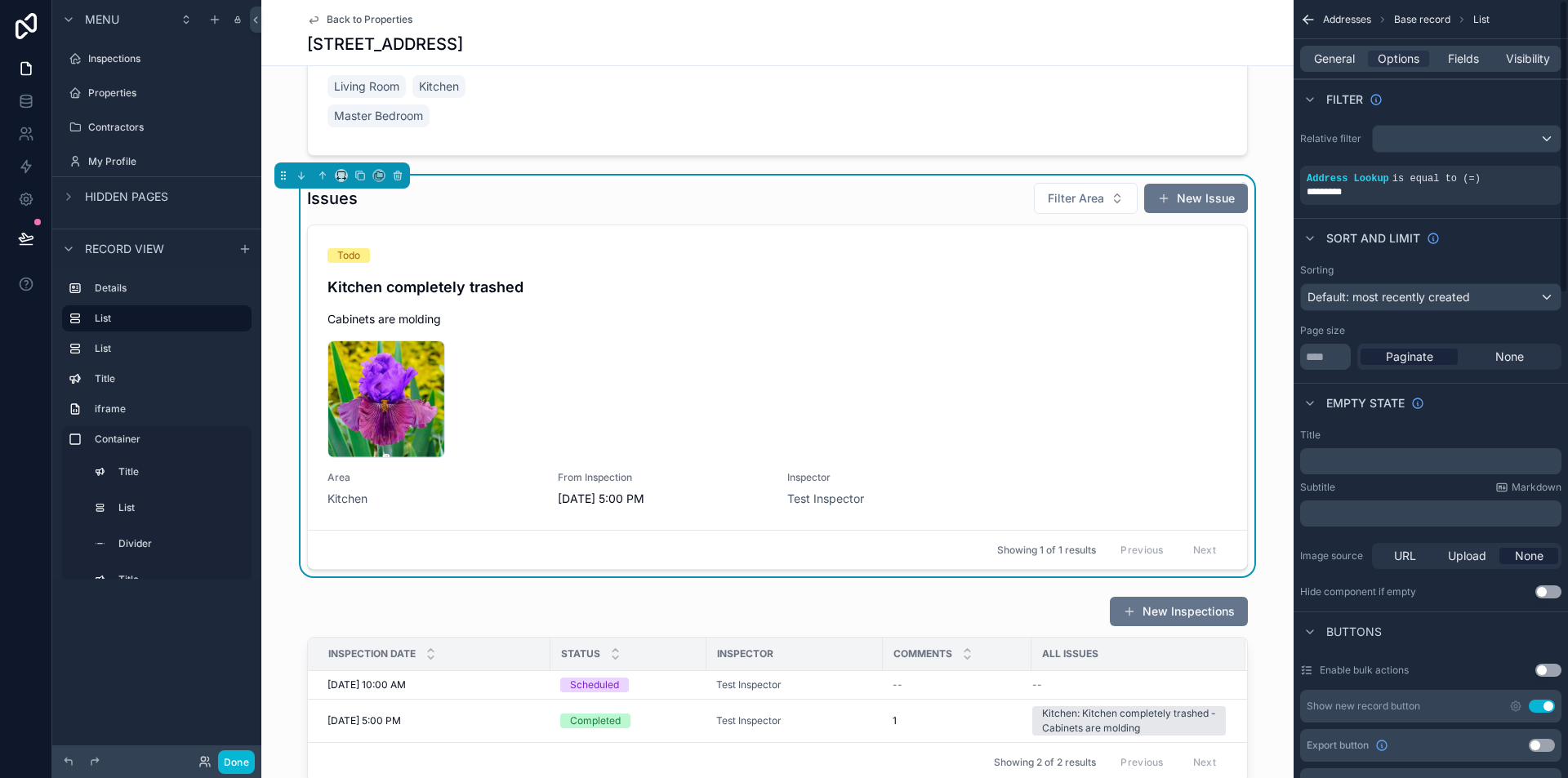
click at [1266, 286] on div "Issues Filter Area New Issue Todo Kitchen completely trashed Cabinets are moldi…" at bounding box center [778, 375] width 1033 height 401
click at [940, 205] on div "Issues Filter Area New Issue" at bounding box center [778, 198] width 941 height 33
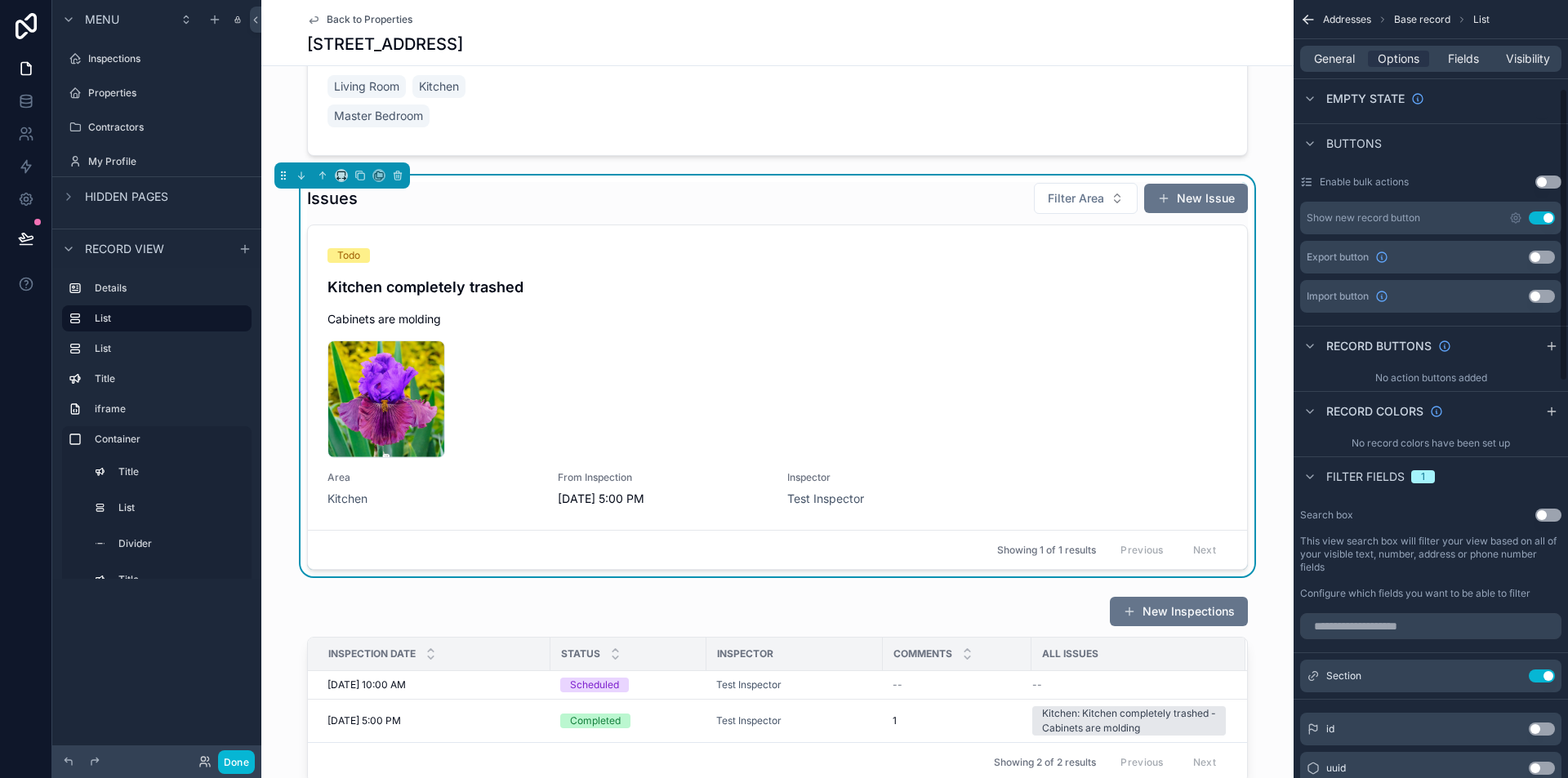
scroll to position [490, 0]
click at [1552, 338] on icon "scrollable content" at bounding box center [1551, 344] width 13 height 13
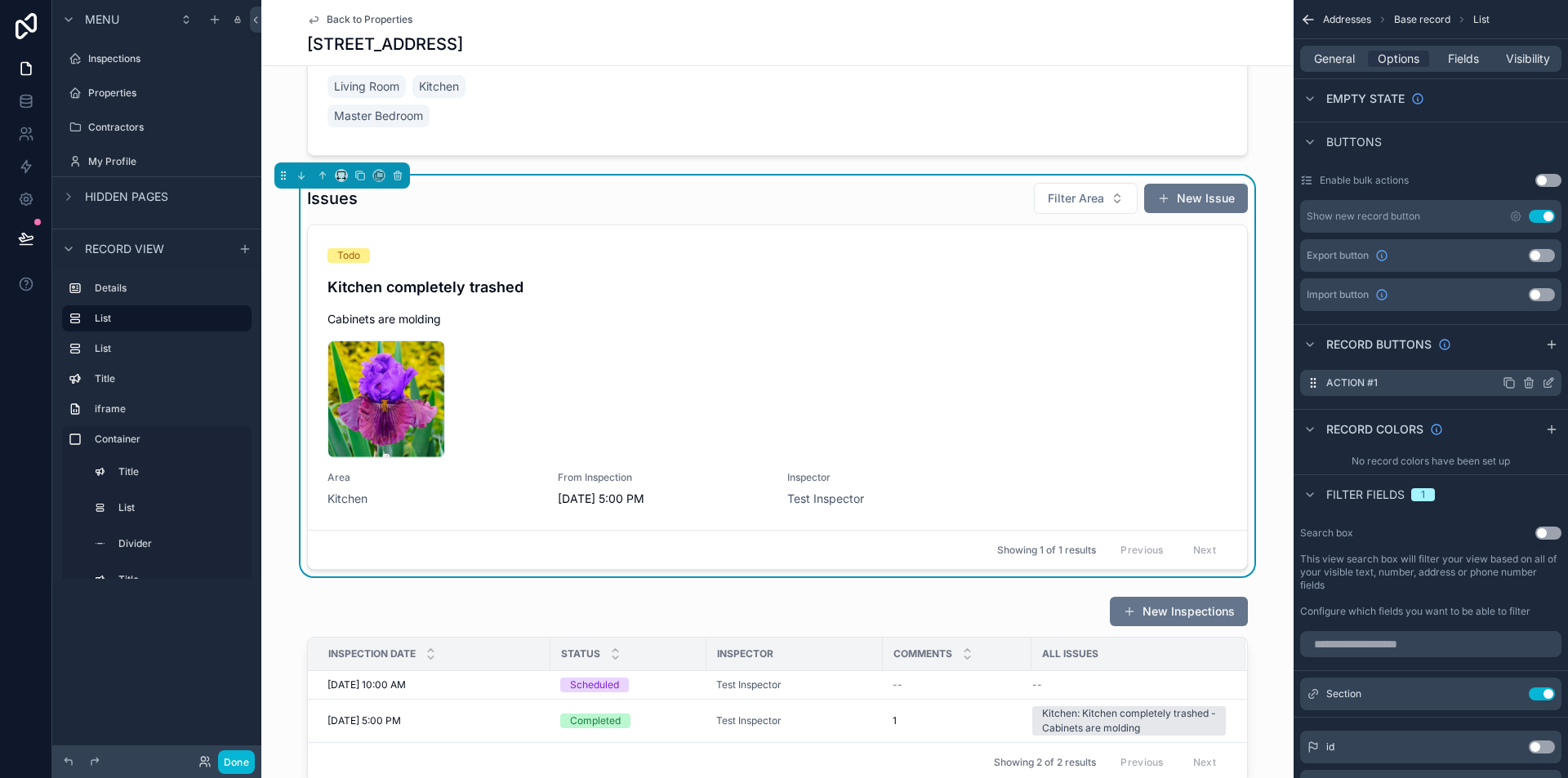
click at [1547, 381] on icon "scrollable content" at bounding box center [1548, 382] width 13 height 13
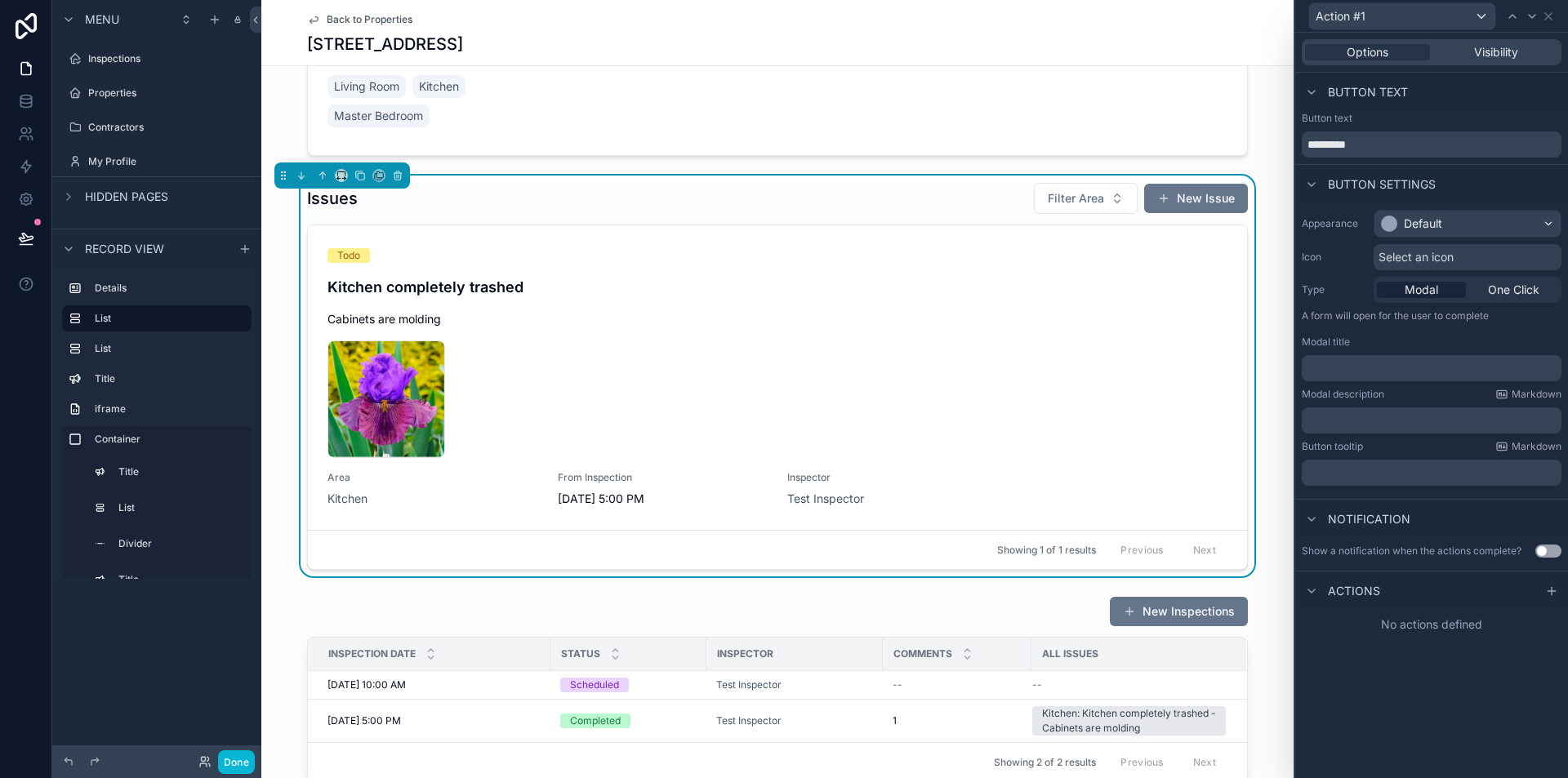
click at [1395, 130] on div "Button text *********" at bounding box center [1431, 135] width 259 height 46
click at [1400, 143] on input "*********" at bounding box center [1431, 144] width 259 height 26
click at [1402, 143] on input "*********" at bounding box center [1431, 144] width 259 height 26
type input "**********"
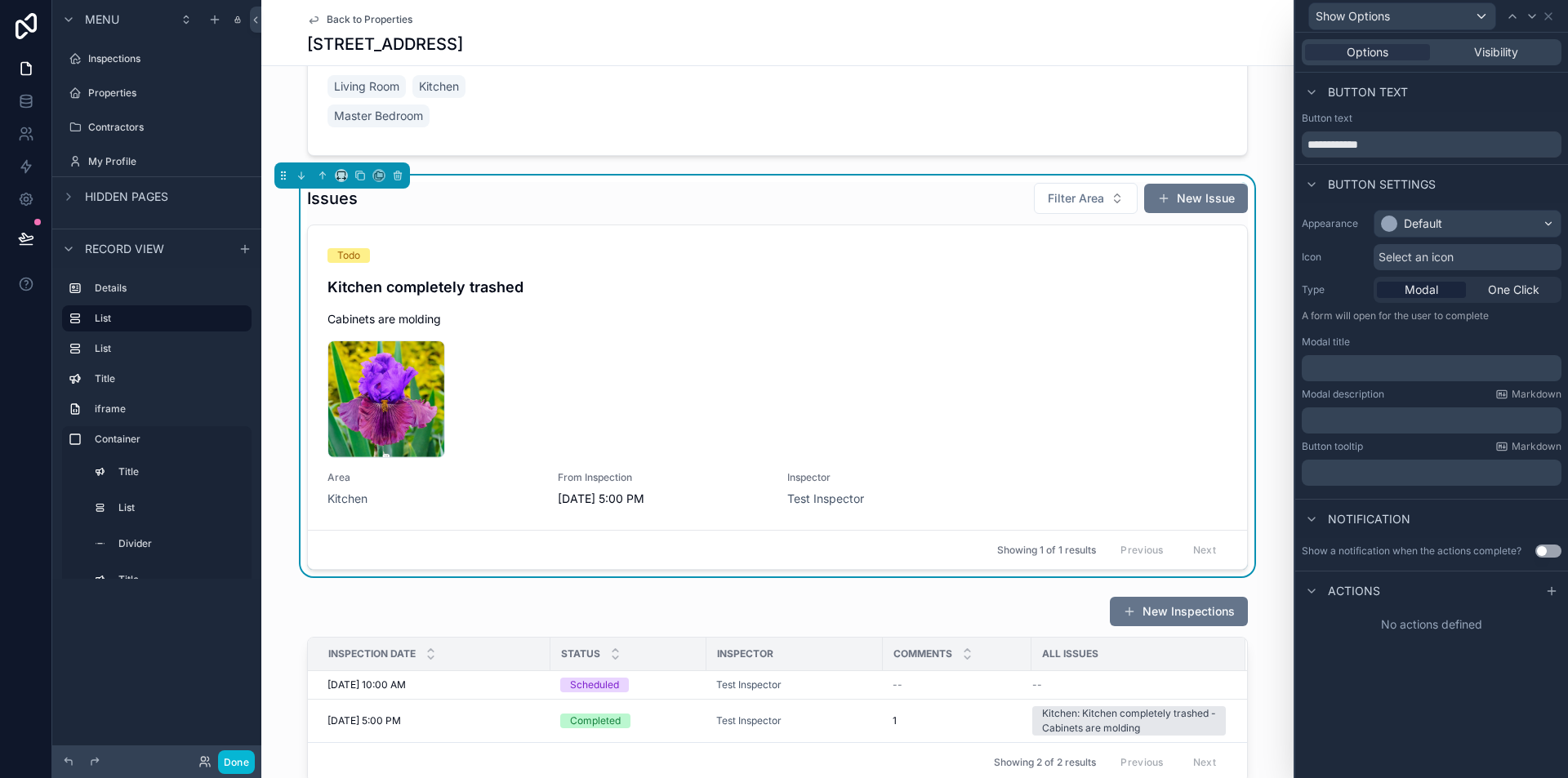
click at [1421, 260] on span "Select an icon" at bounding box center [1416, 257] width 75 height 16
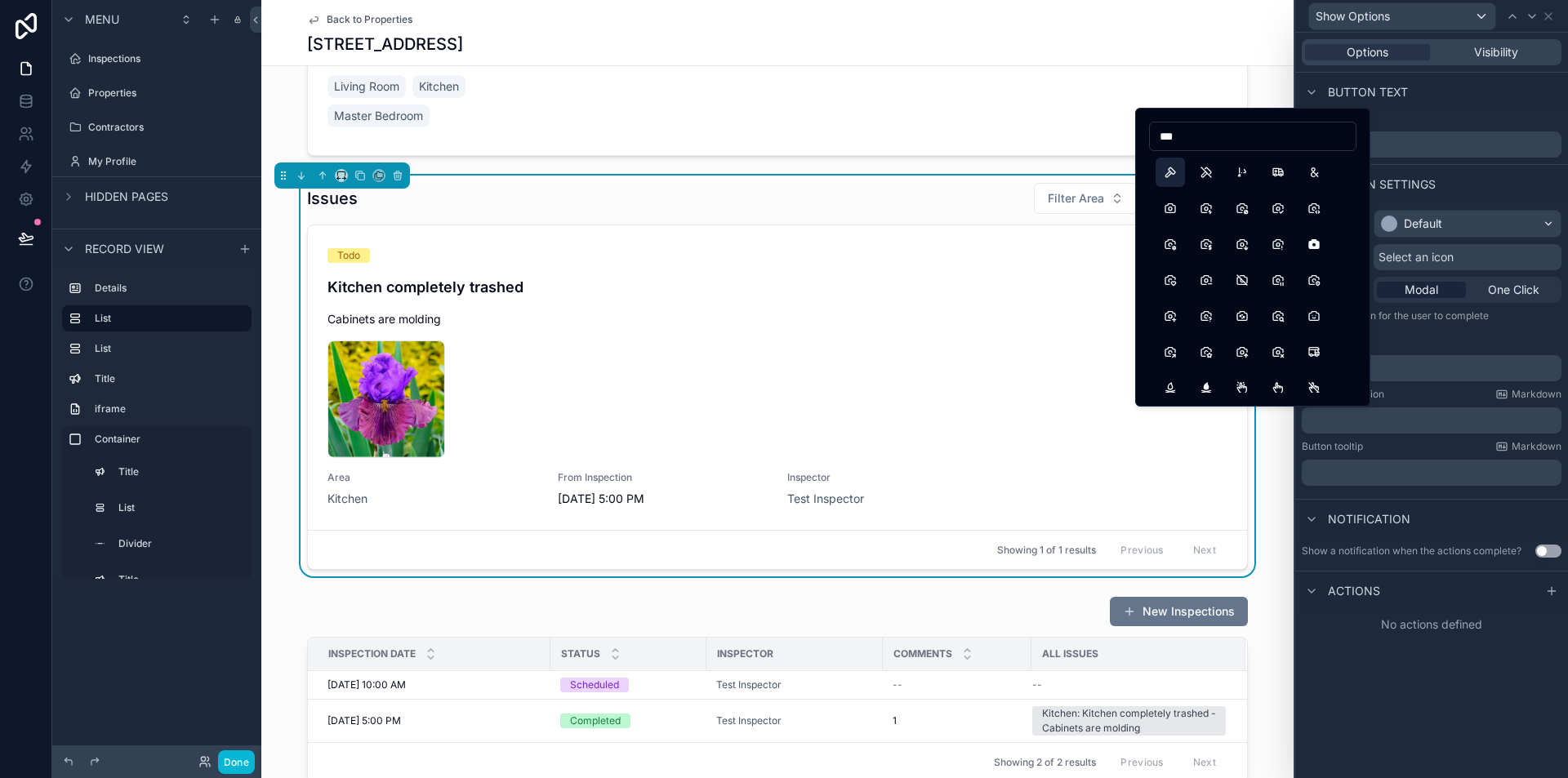
type input "***"
click at [1175, 173] on button "Hammer" at bounding box center [1170, 172] width 30 height 30
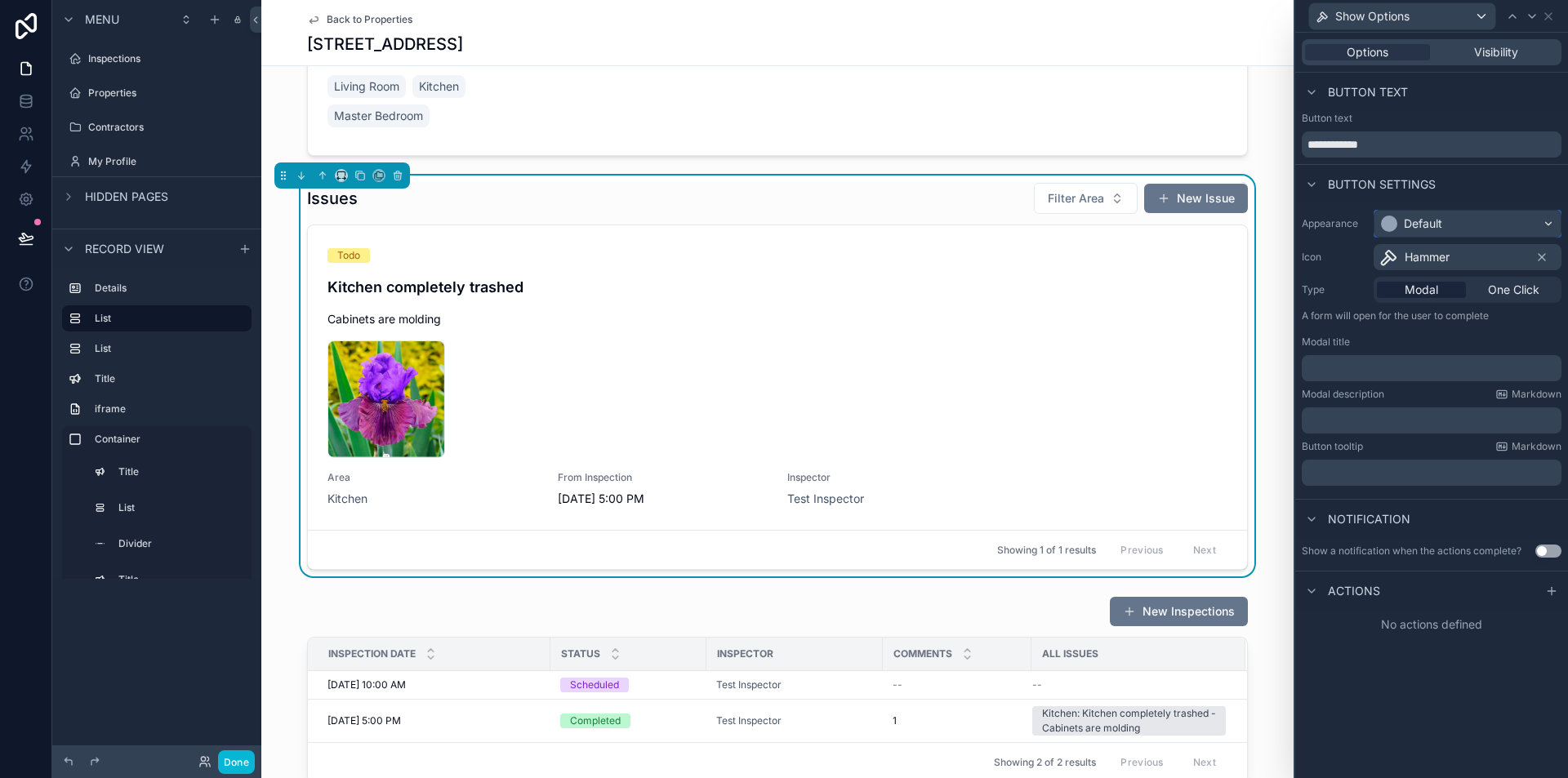
click at [1493, 217] on div "Default" at bounding box center [1468, 224] width 187 height 26
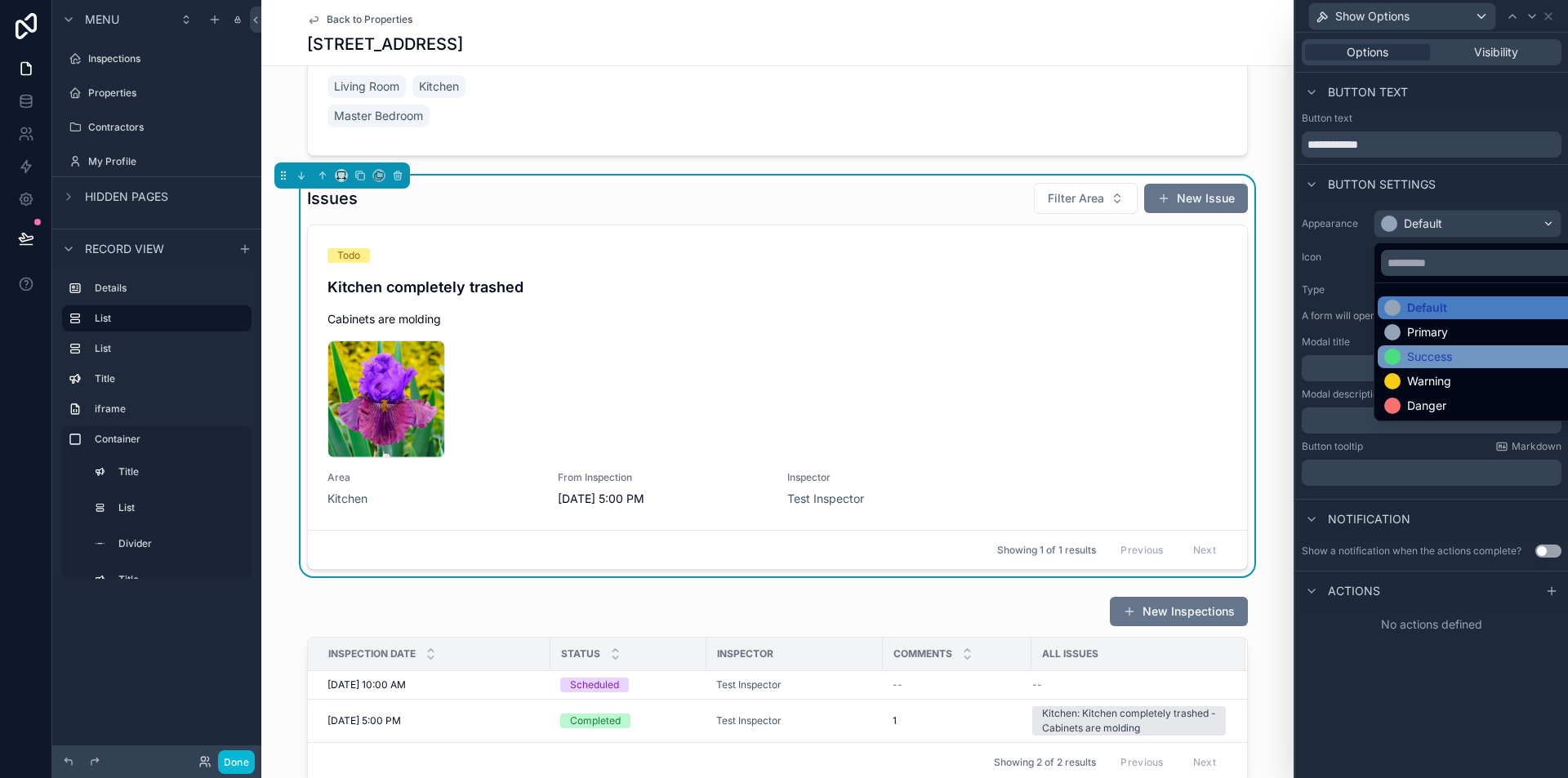
click at [1470, 358] on div "Success" at bounding box center [1487, 356] width 204 height 16
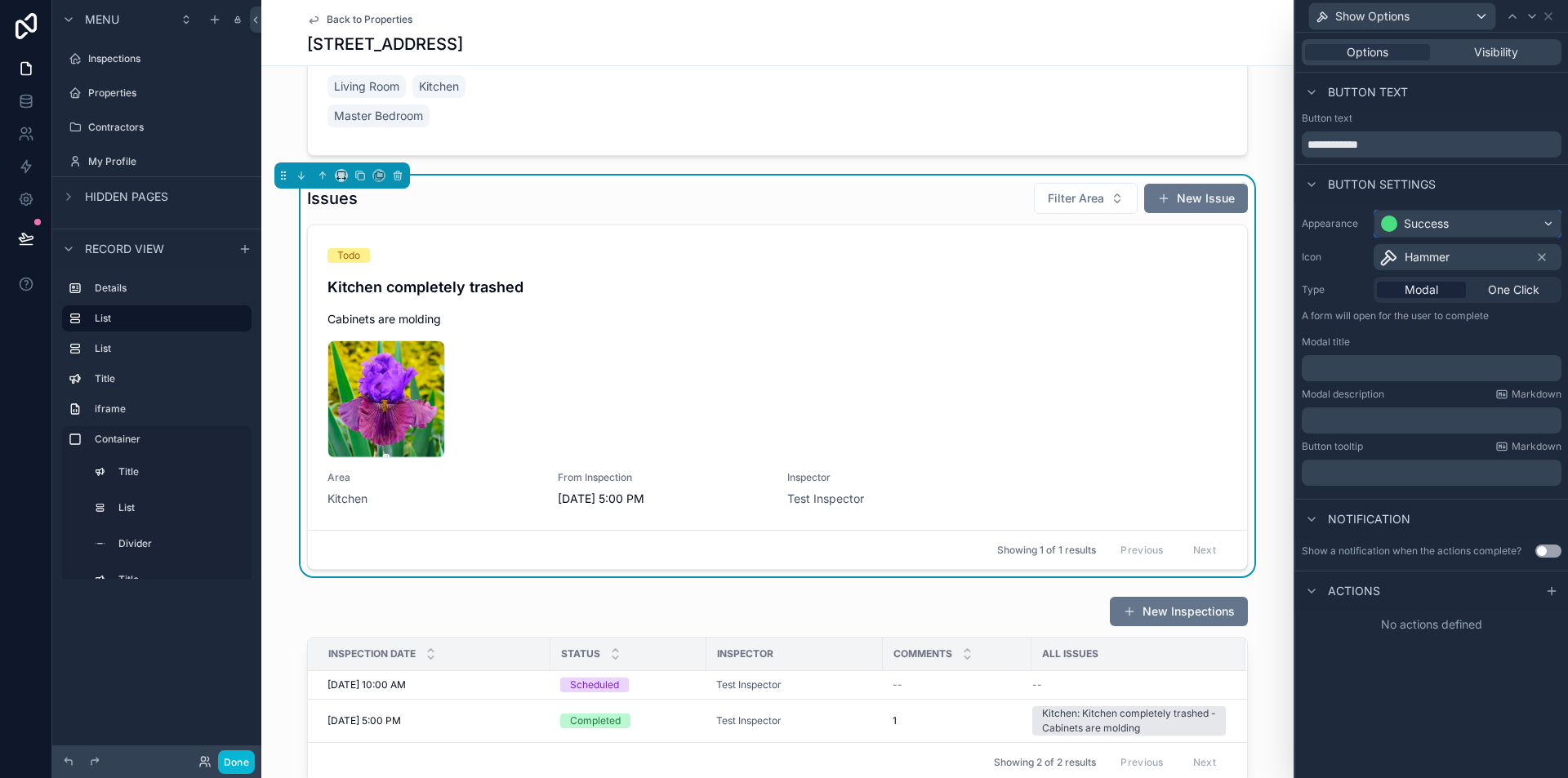
click at [1436, 219] on div "Success" at bounding box center [1426, 223] width 45 height 16
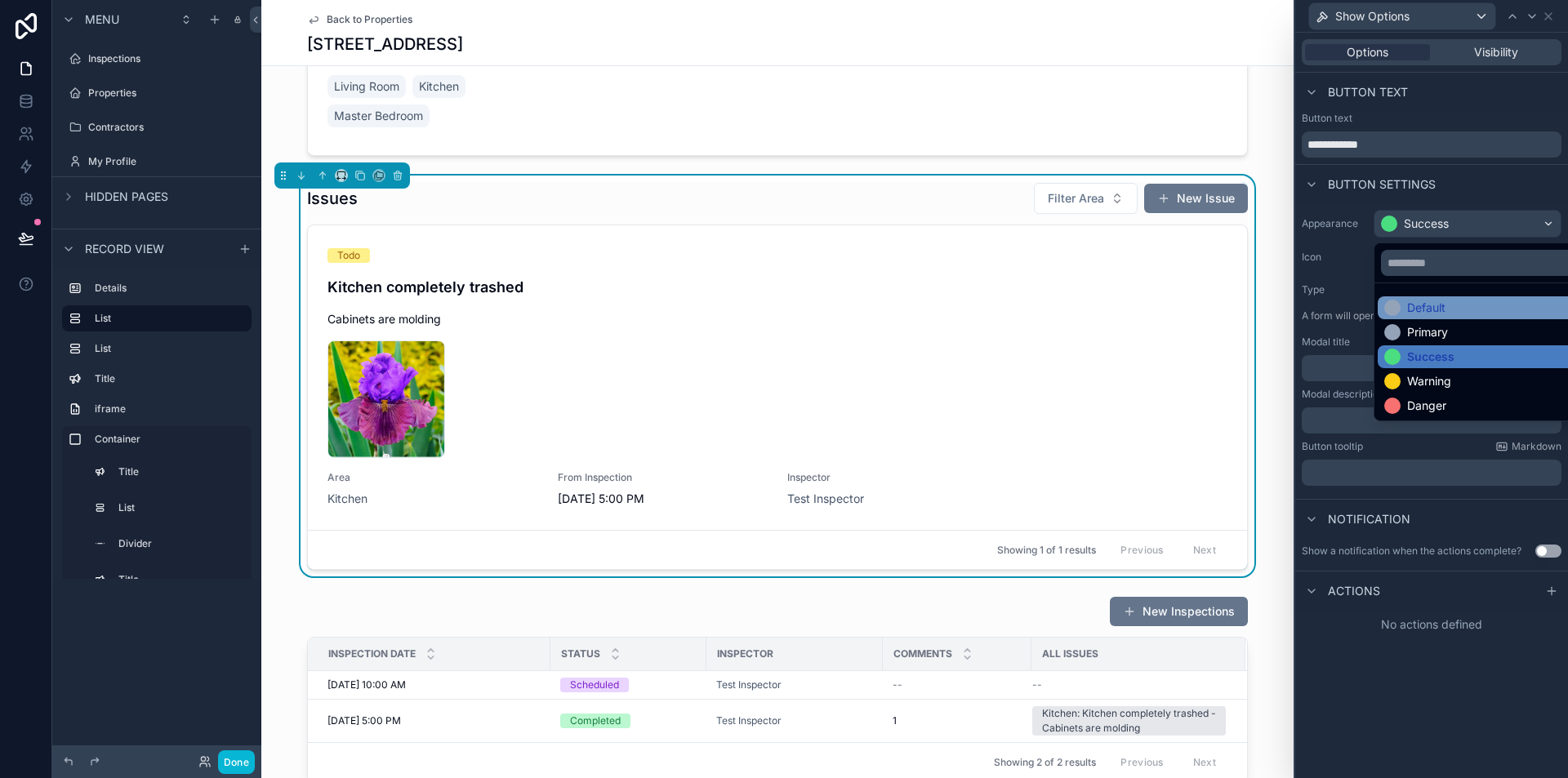
click at [1420, 309] on div "Default" at bounding box center [1426, 308] width 38 height 16
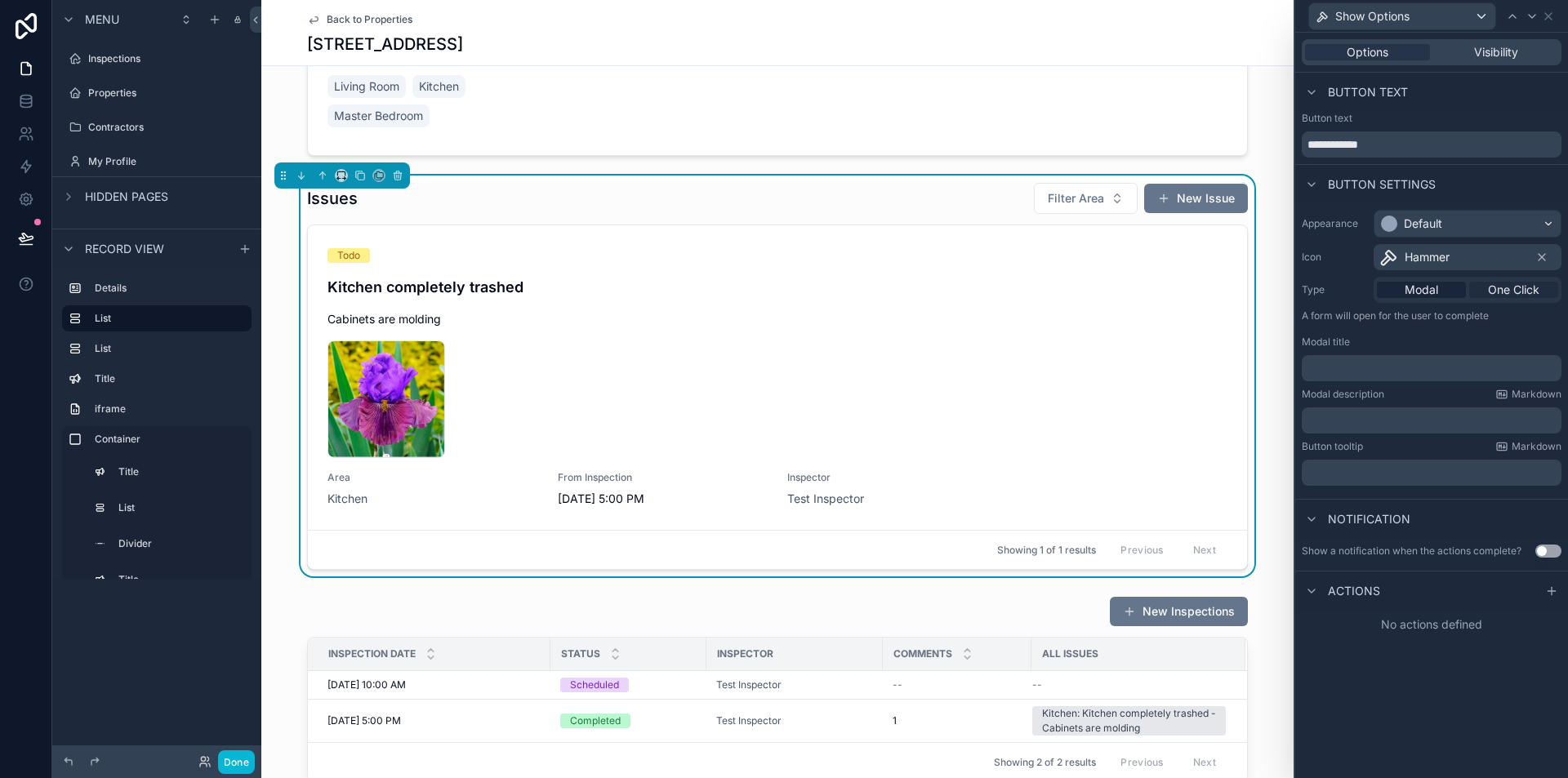
click at [1503, 286] on span "One Click" at bounding box center [1514, 289] width 52 height 16
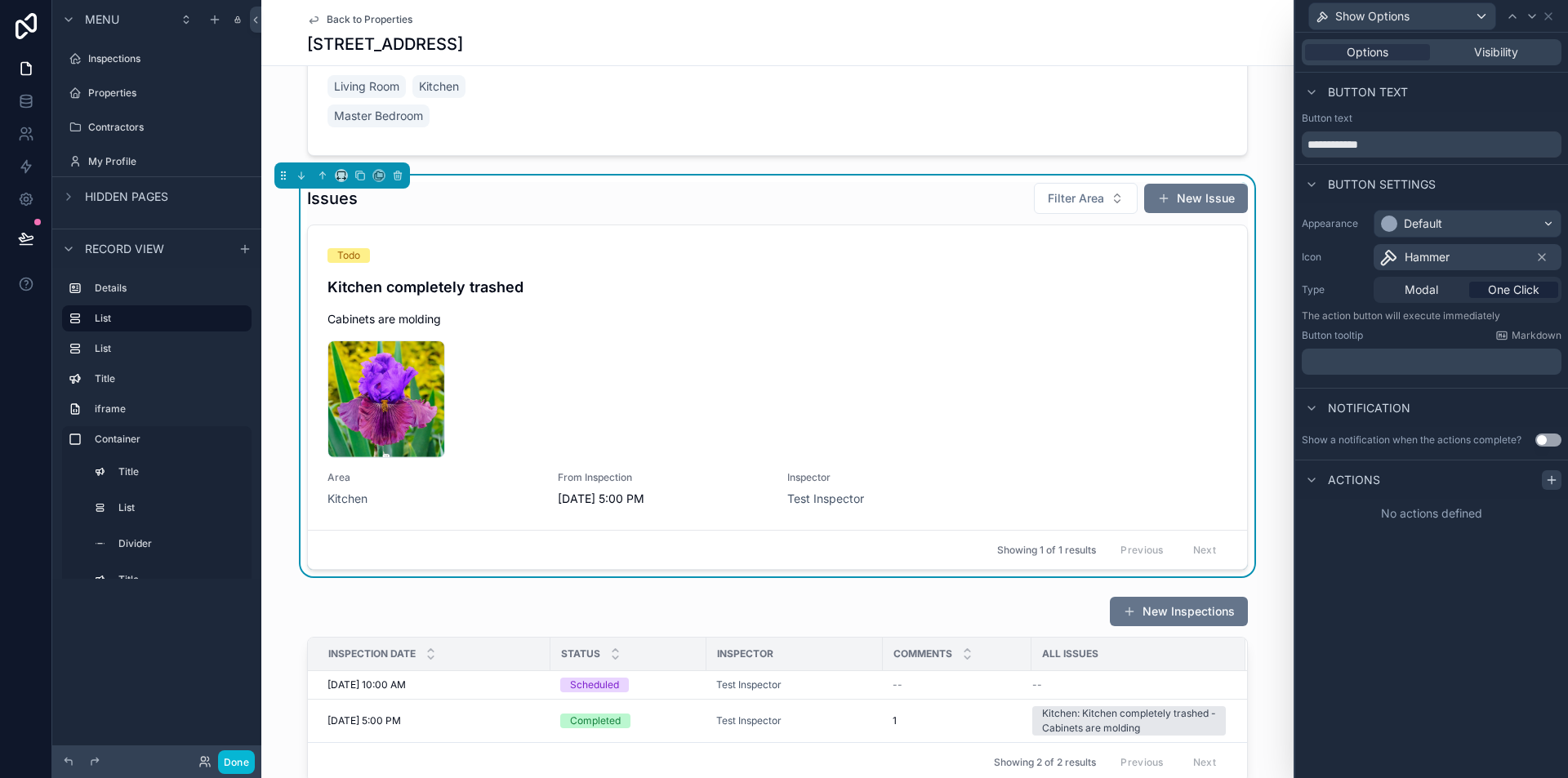
click at [1554, 481] on icon at bounding box center [1551, 480] width 13 height 13
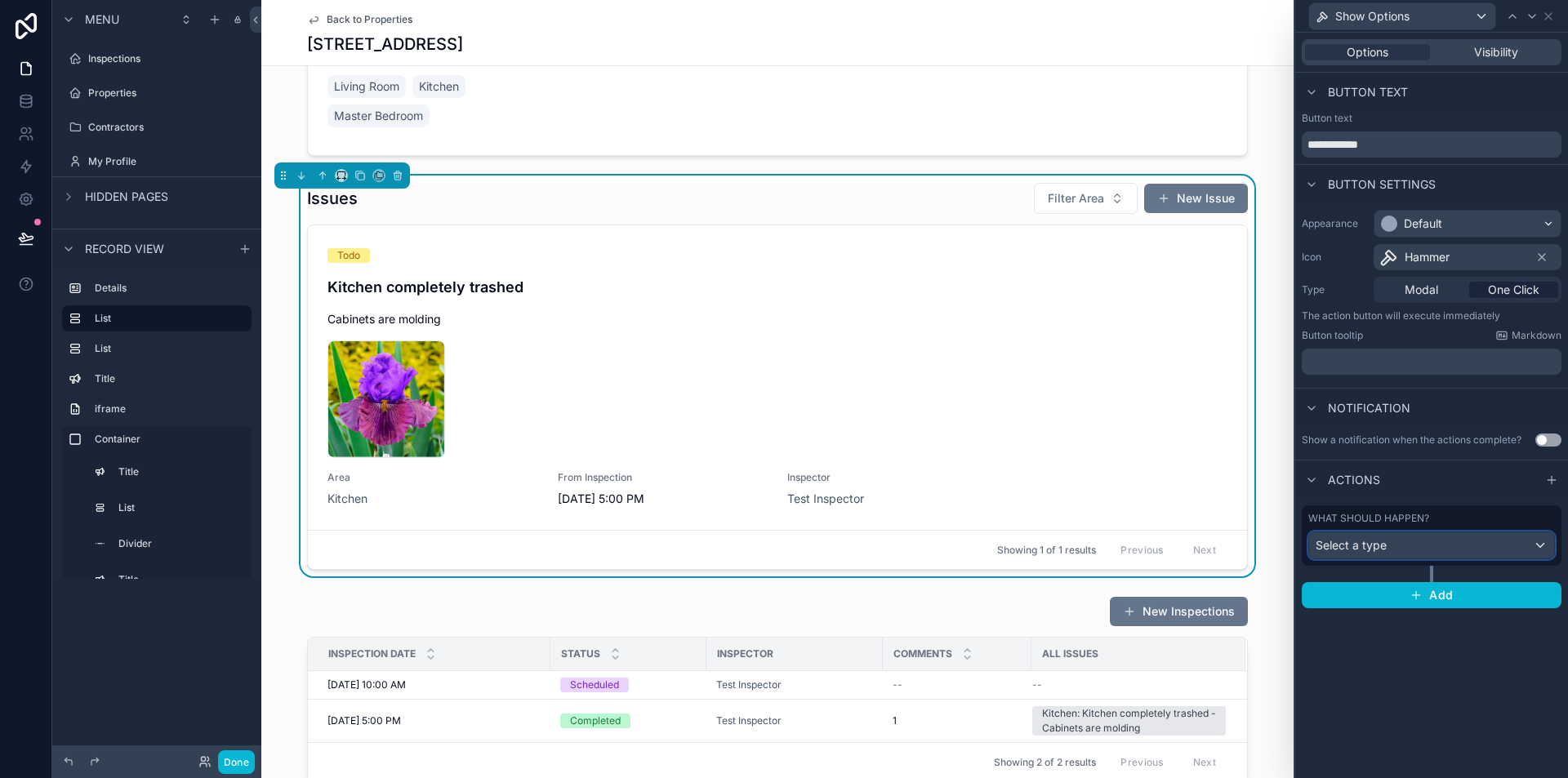
click at [1385, 549] on span "Select a type" at bounding box center [1352, 545] width 71 height 14
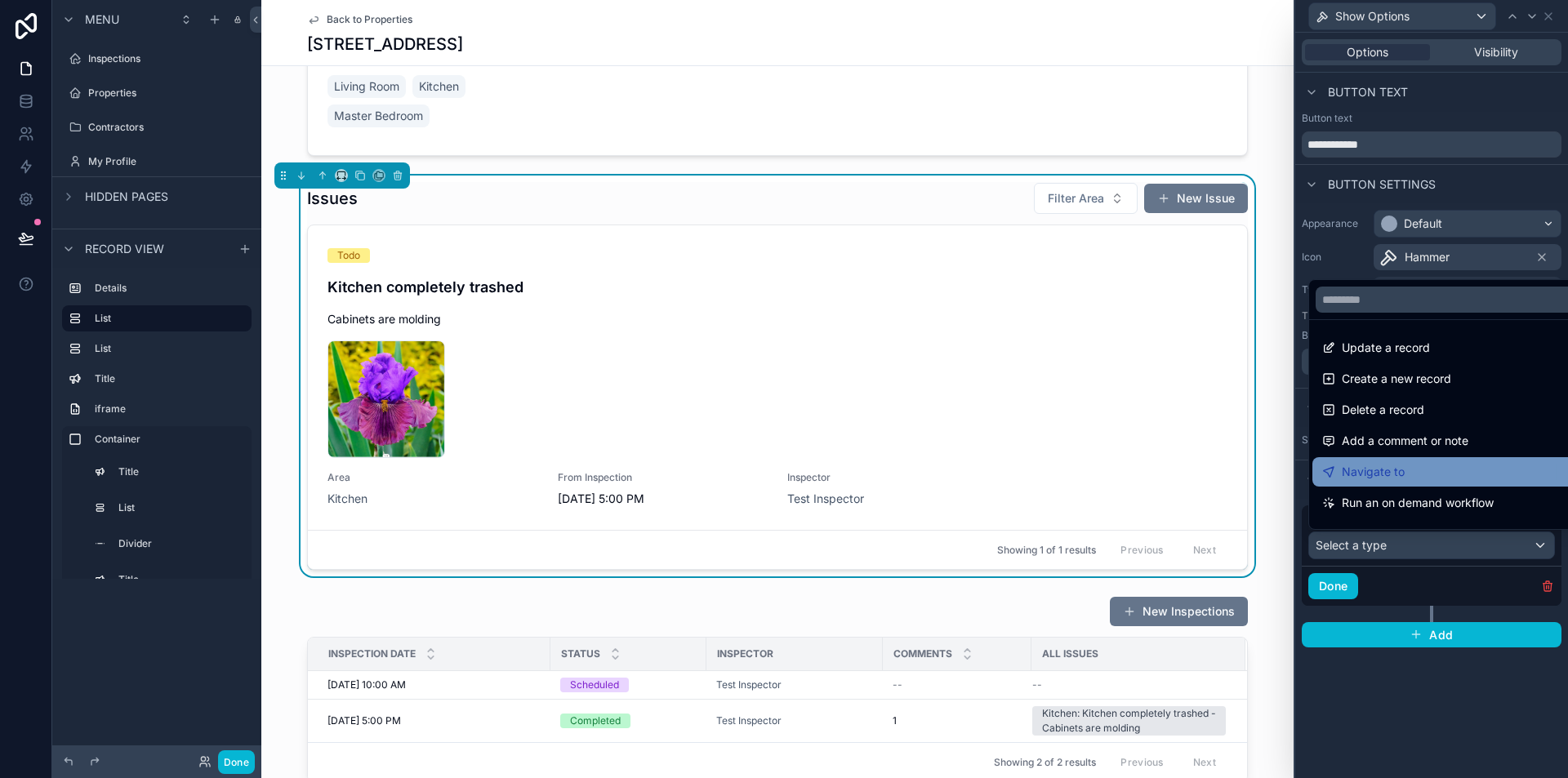
click at [1371, 476] on span "Navigate to" at bounding box center [1374, 471] width 63 height 19
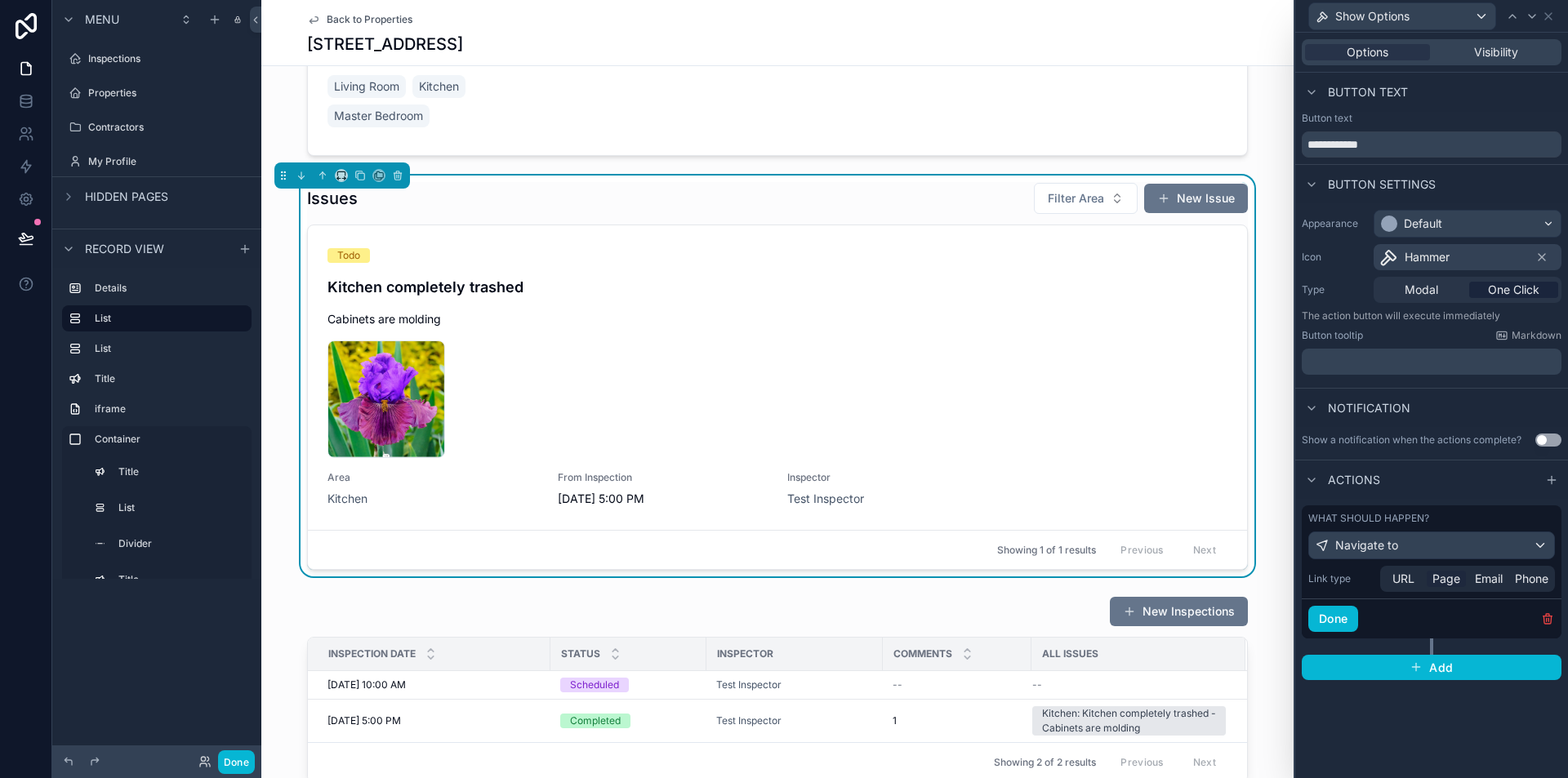
click at [1447, 575] on span "Page" at bounding box center [1446, 578] width 28 height 16
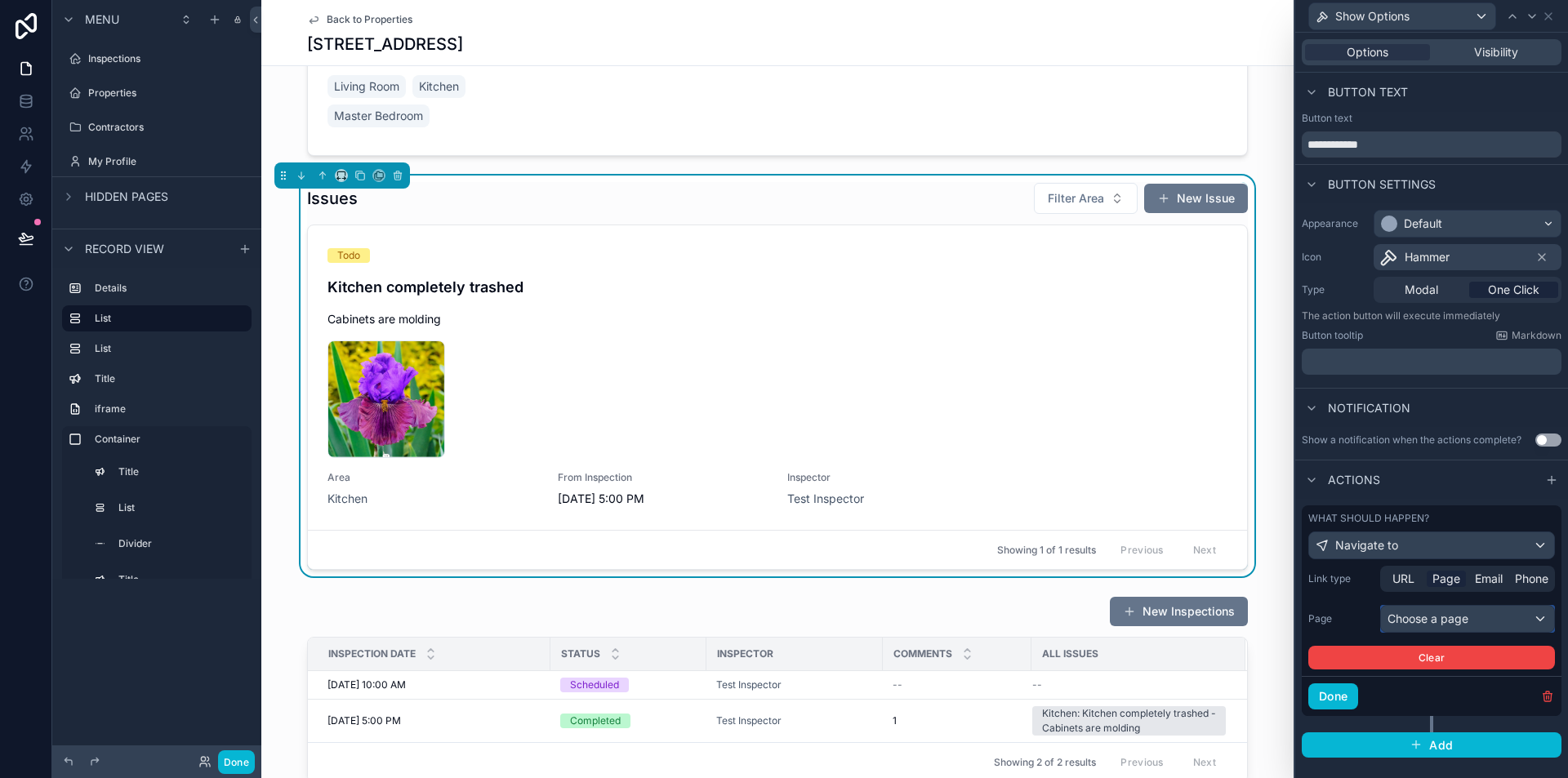
click at [1448, 618] on div "Choose a page" at bounding box center [1468, 619] width 173 height 26
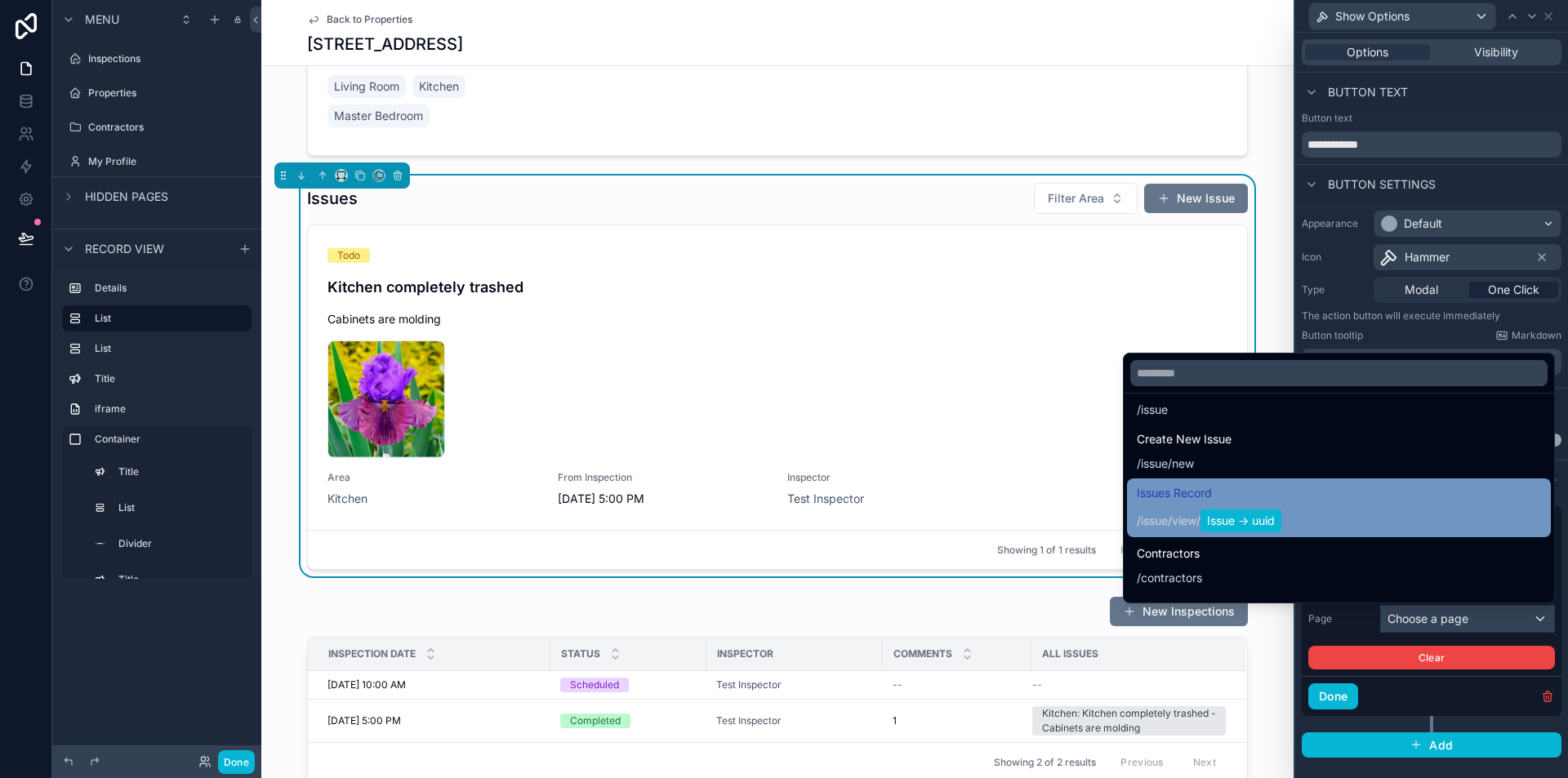
scroll to position [653, 0]
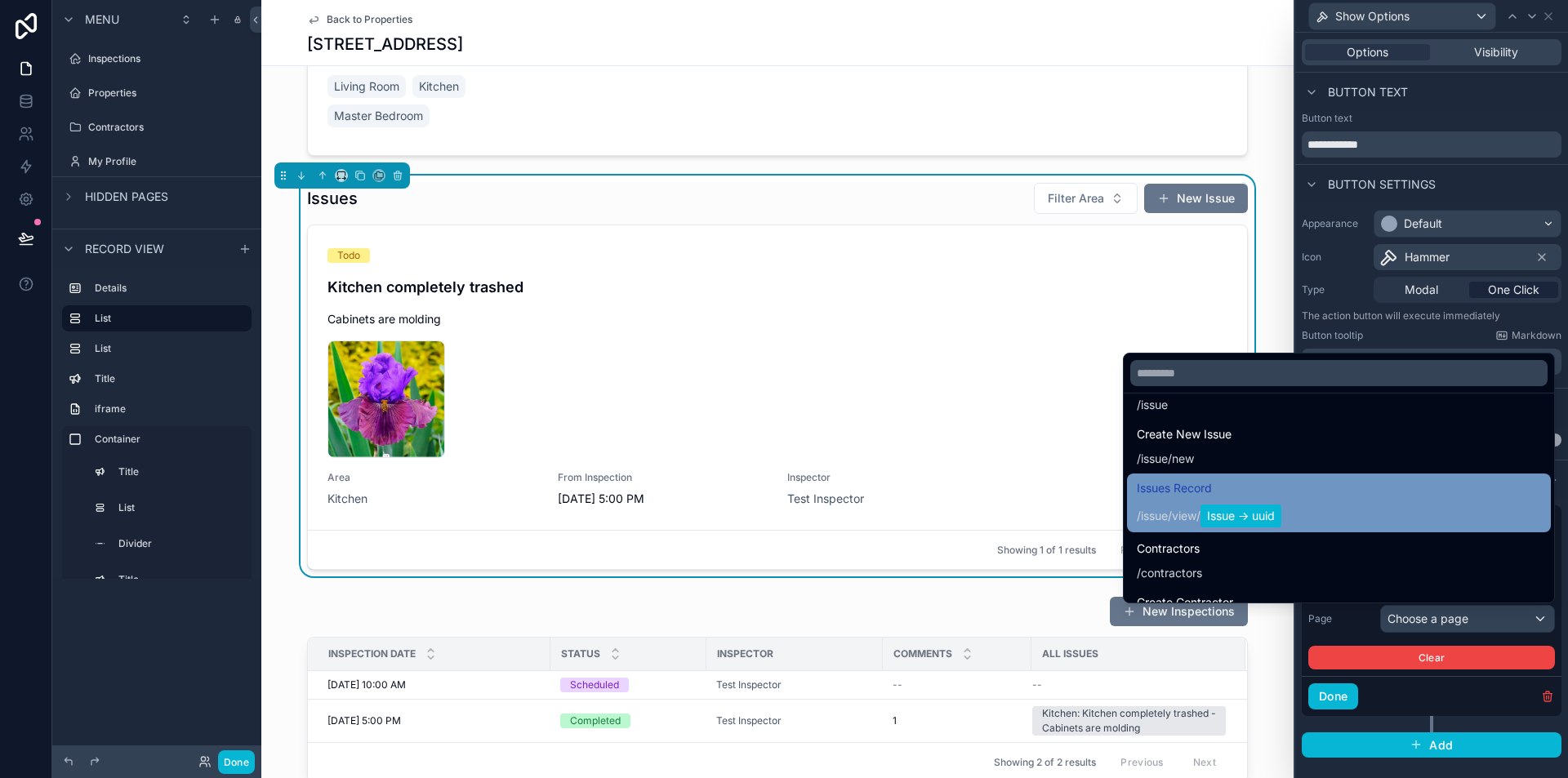
click at [1299, 500] on div "Issues Record / issue / view / Issue -> uuid" at bounding box center [1339, 503] width 405 height 49
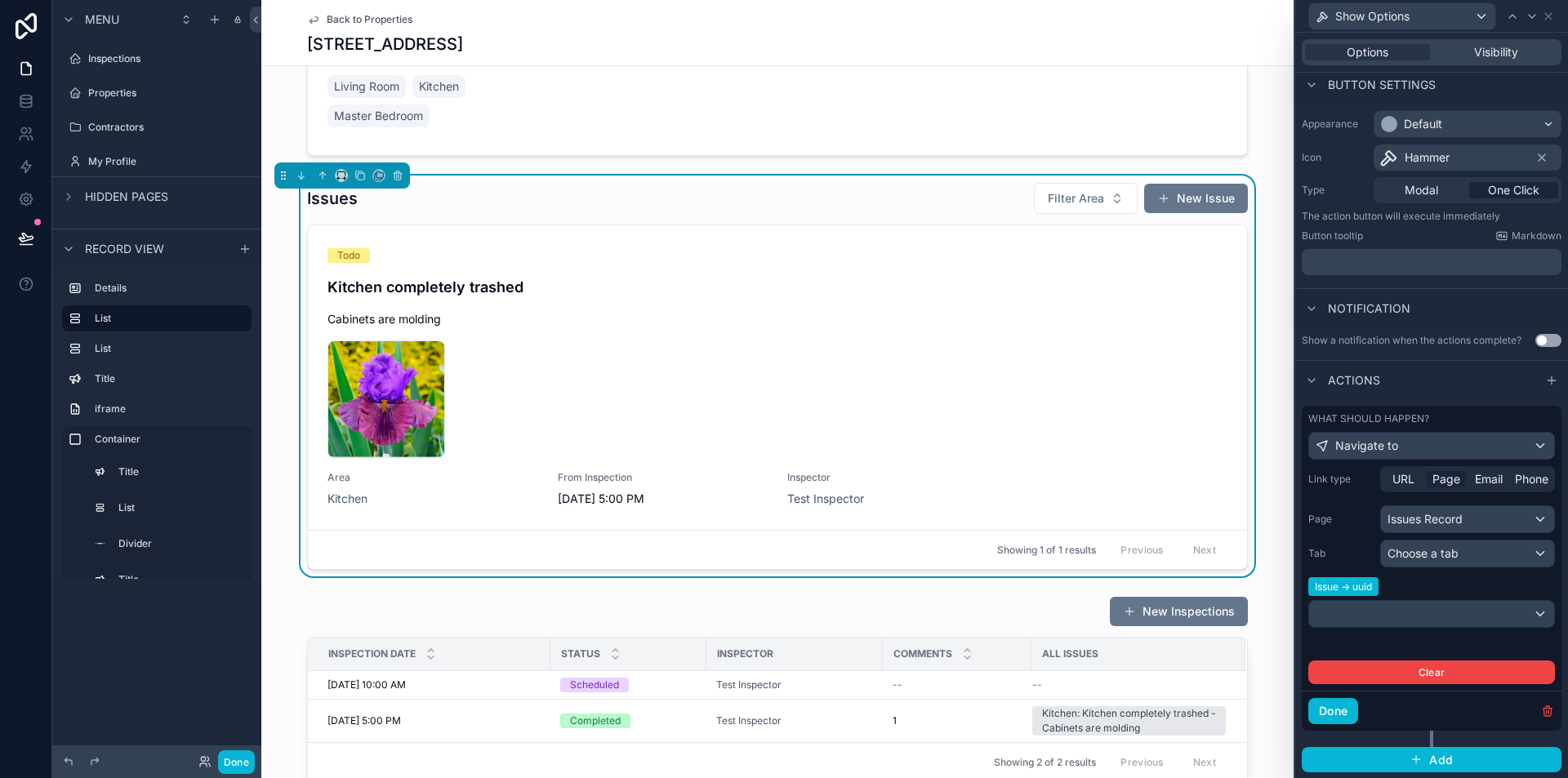
scroll to position [100, 0]
click at [1424, 616] on div at bounding box center [1431, 613] width 245 height 26
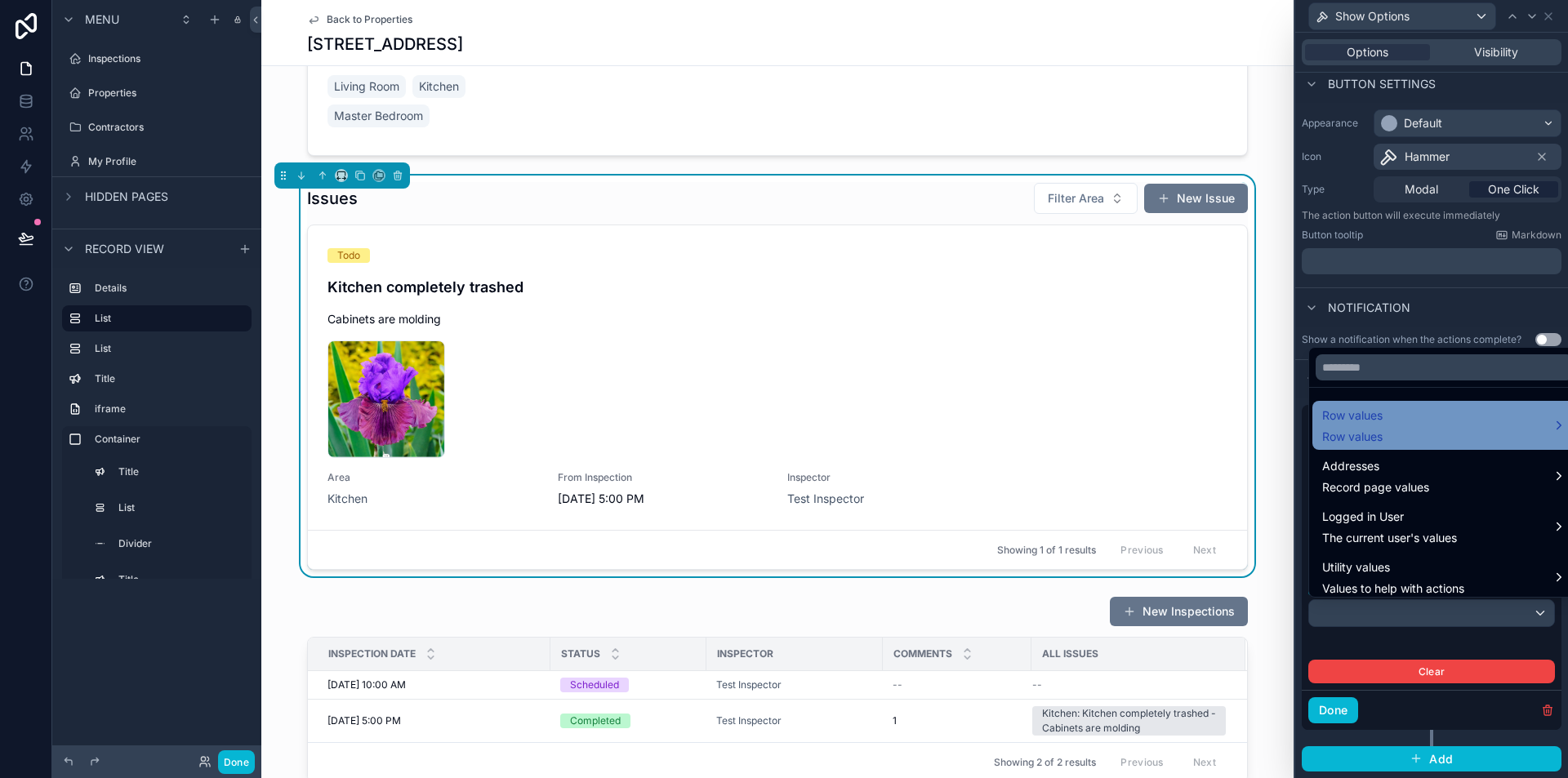
click at [1423, 414] on div "Row values Row values" at bounding box center [1444, 425] width 244 height 39
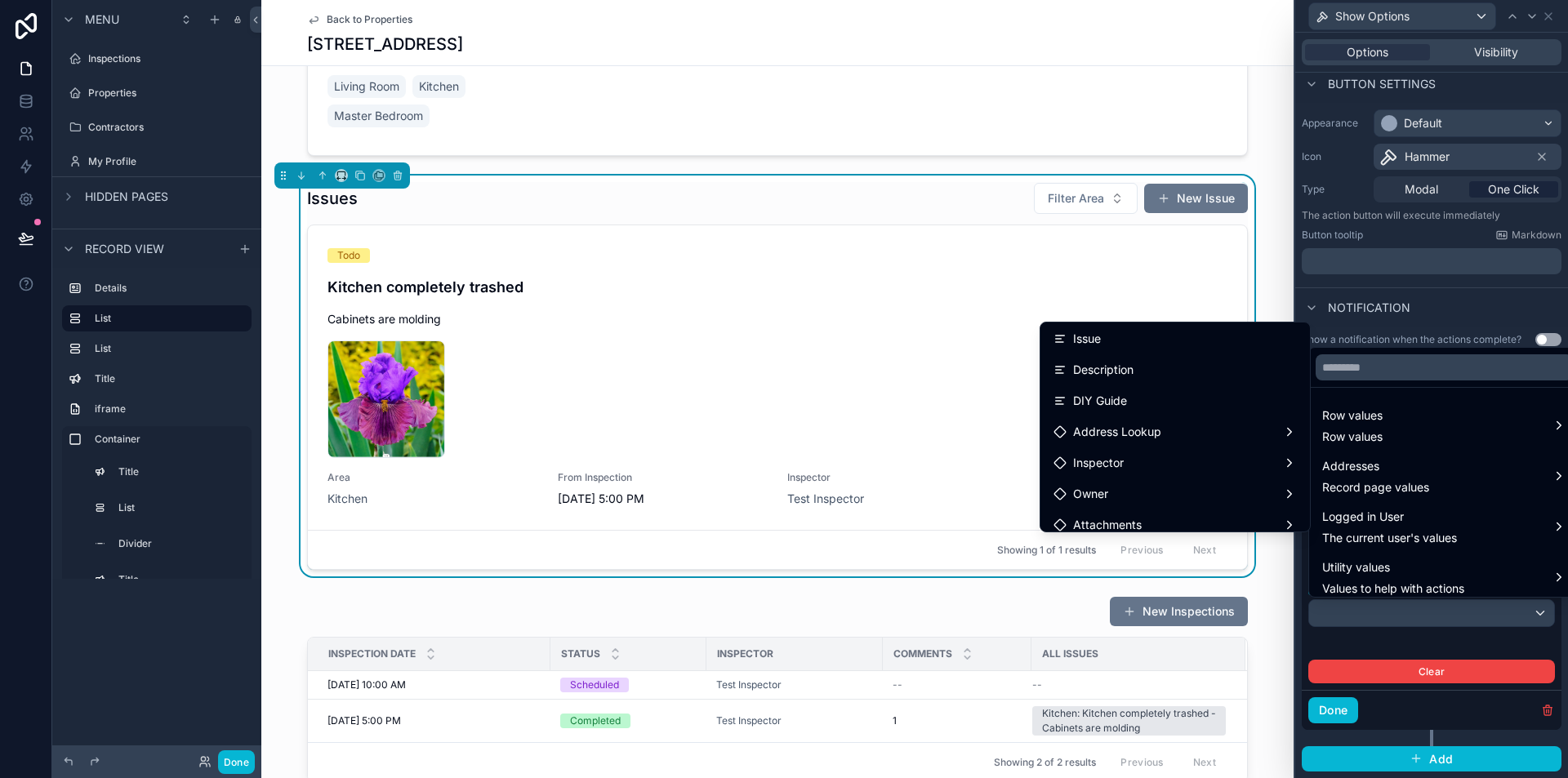
scroll to position [323, 0]
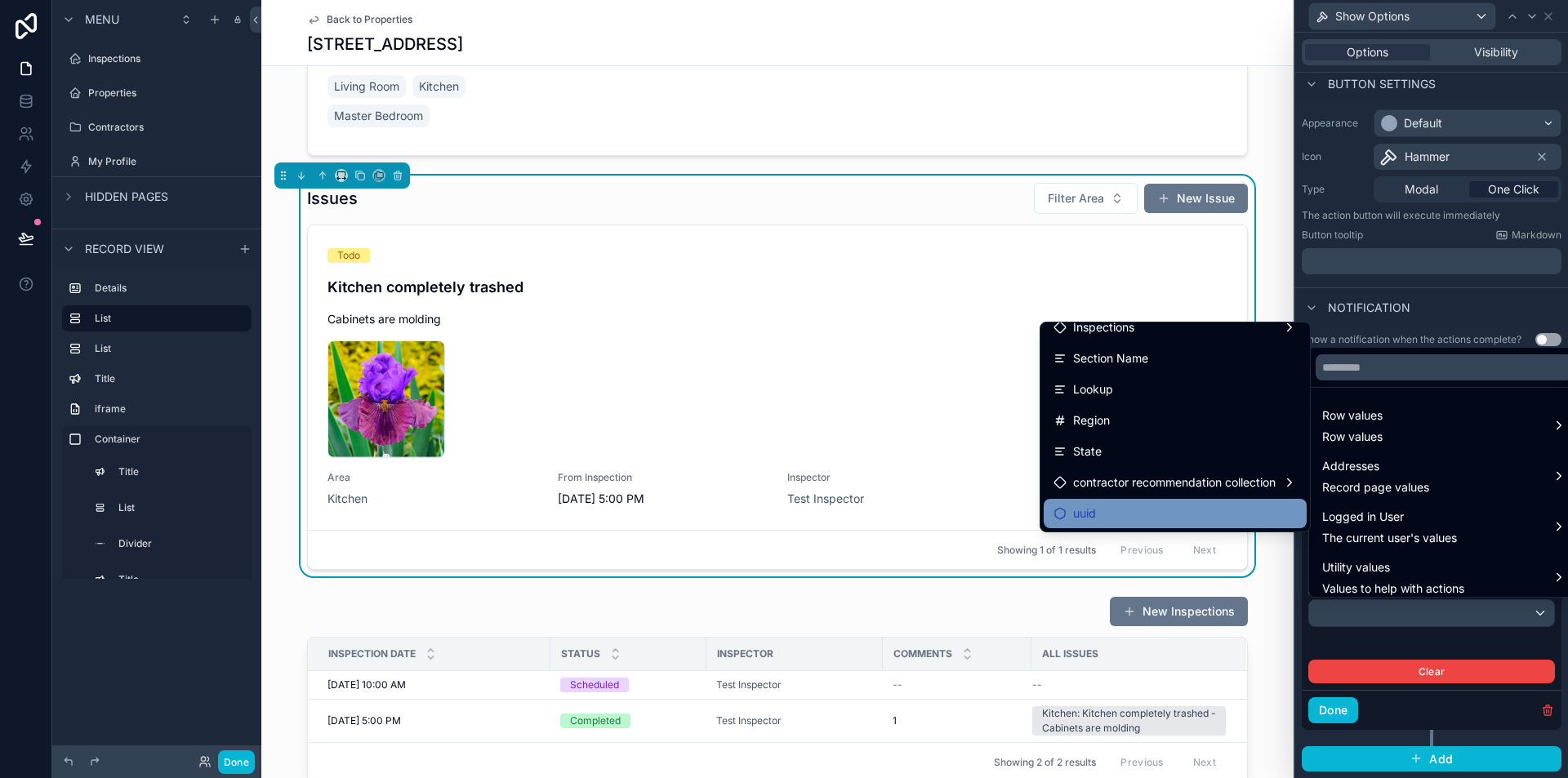
click at [1184, 514] on div "uuid" at bounding box center [1175, 513] width 243 height 19
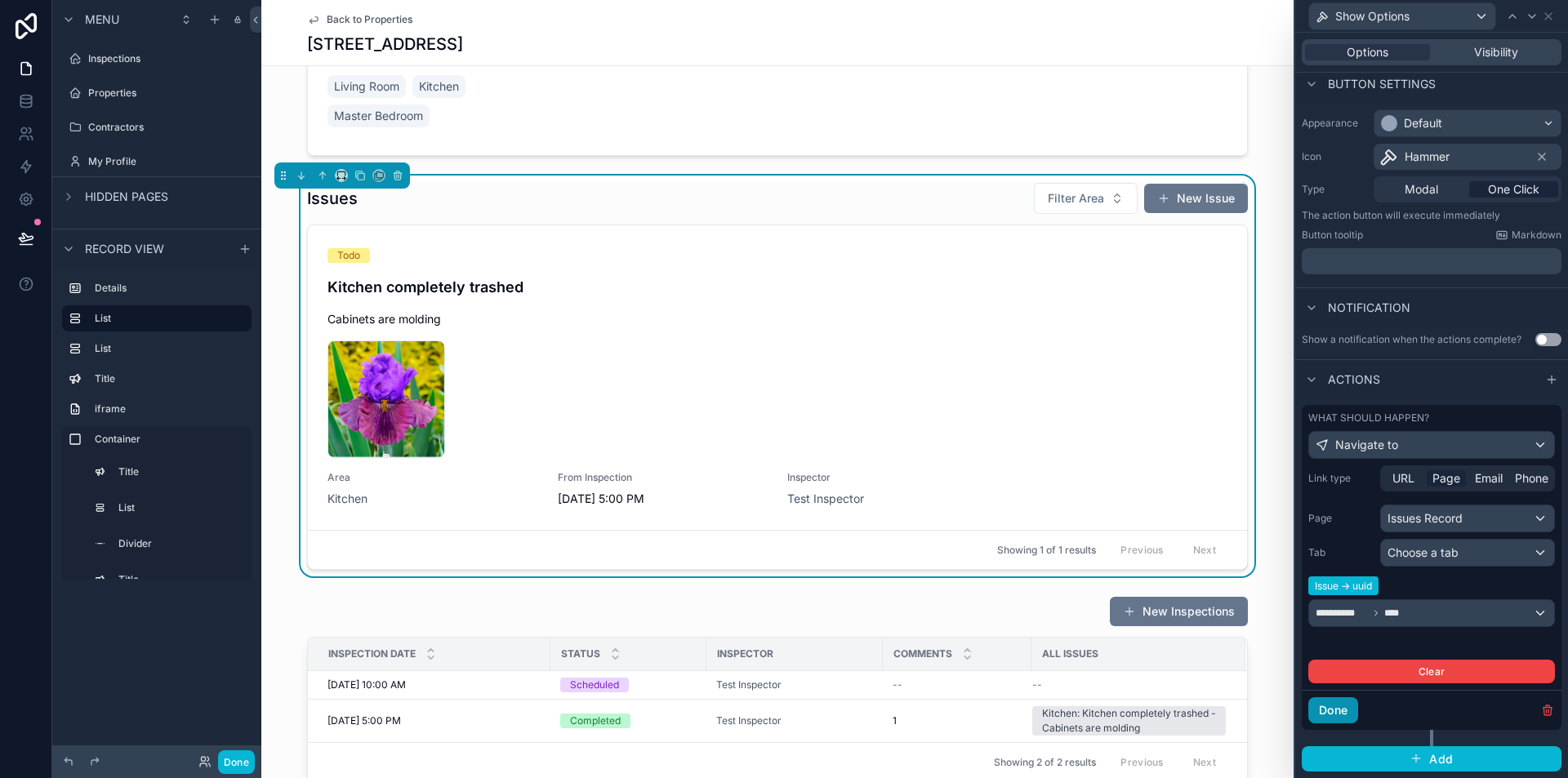
click at [1321, 709] on button "Done" at bounding box center [1333, 710] width 50 height 26
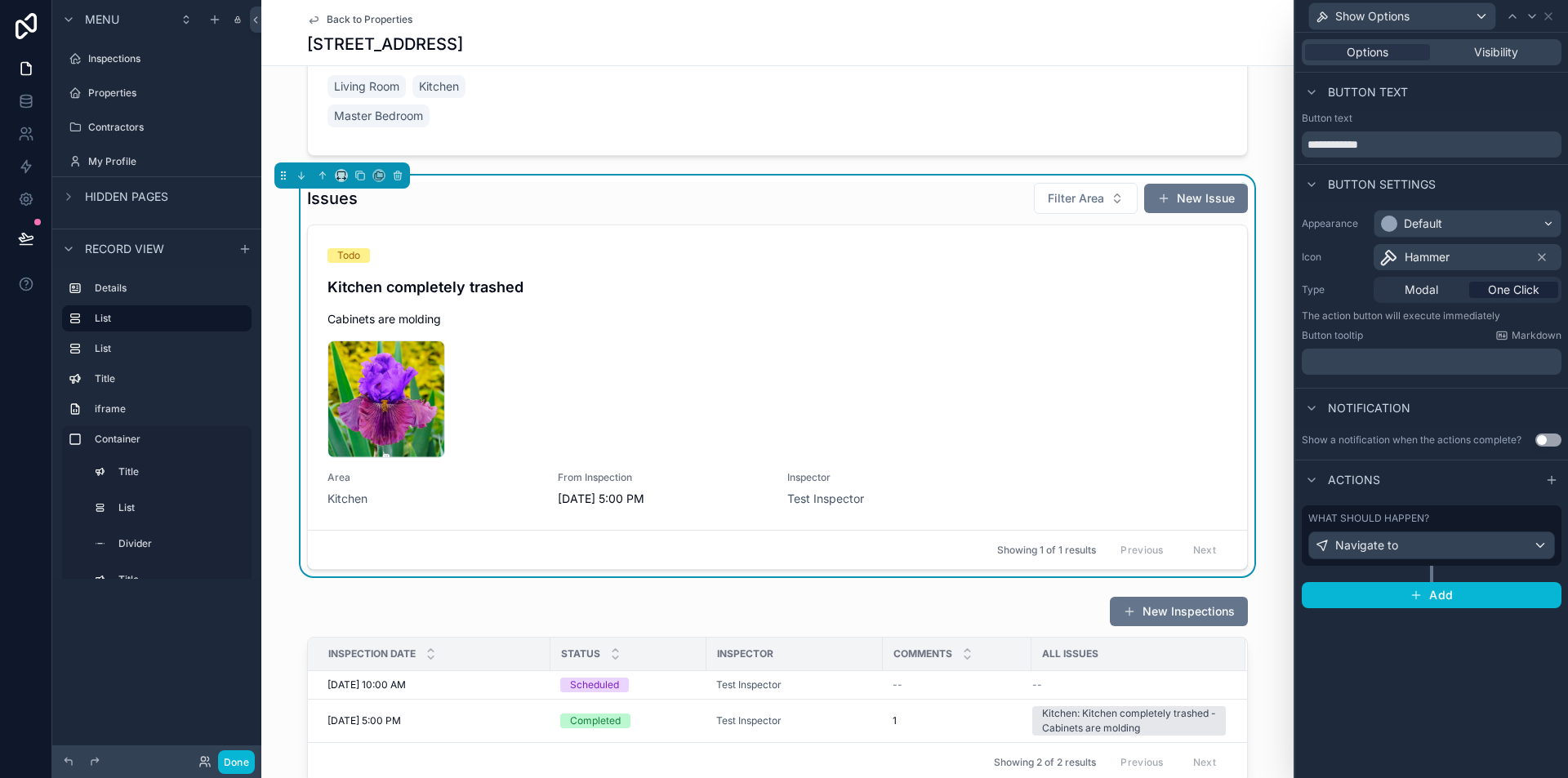
scroll to position [0, 0]
click at [238, 759] on button "Done" at bounding box center [236, 762] width 36 height 24
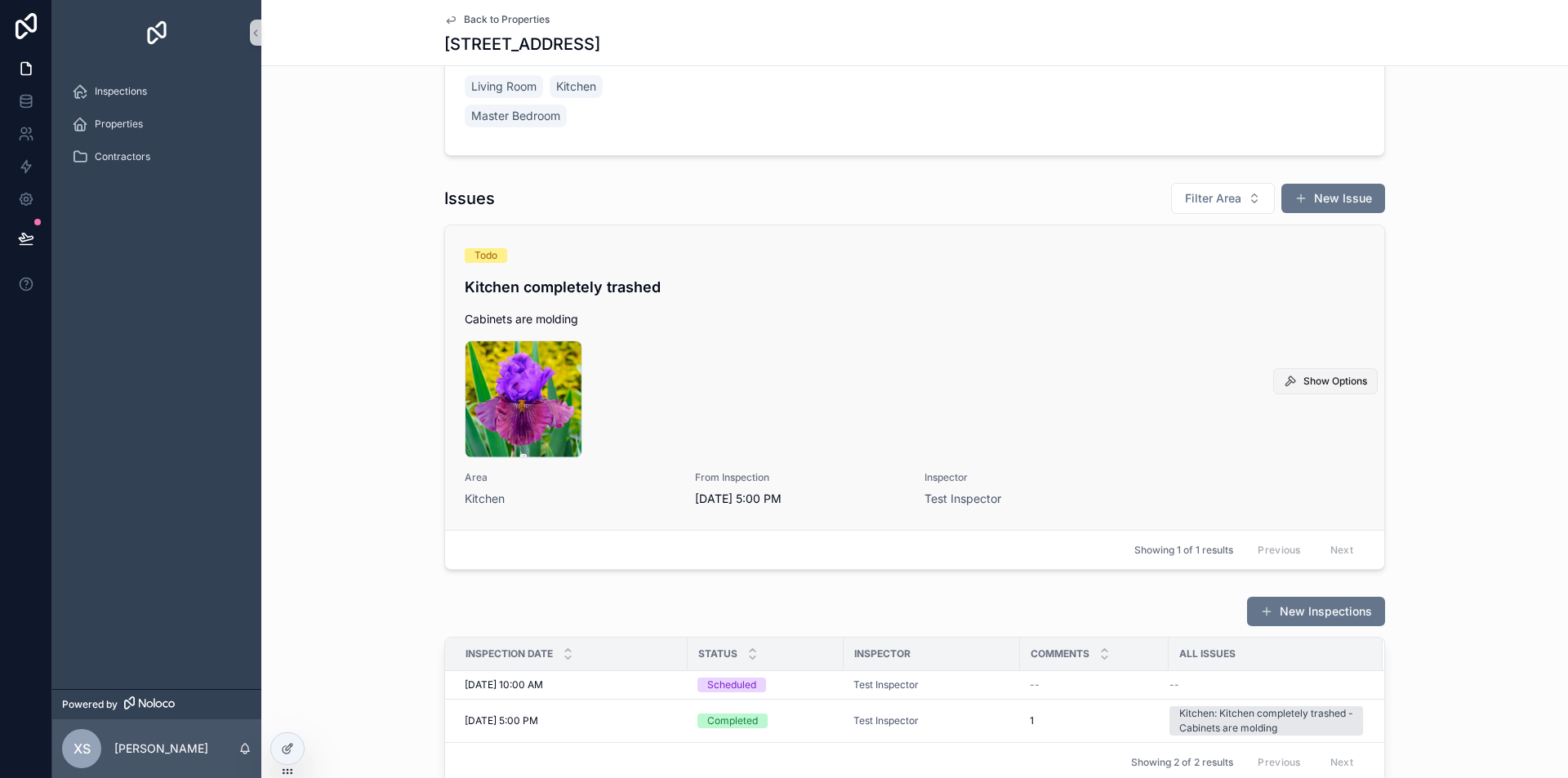
click at [1303, 375] on span "Show Options" at bounding box center [1335, 381] width 64 height 13
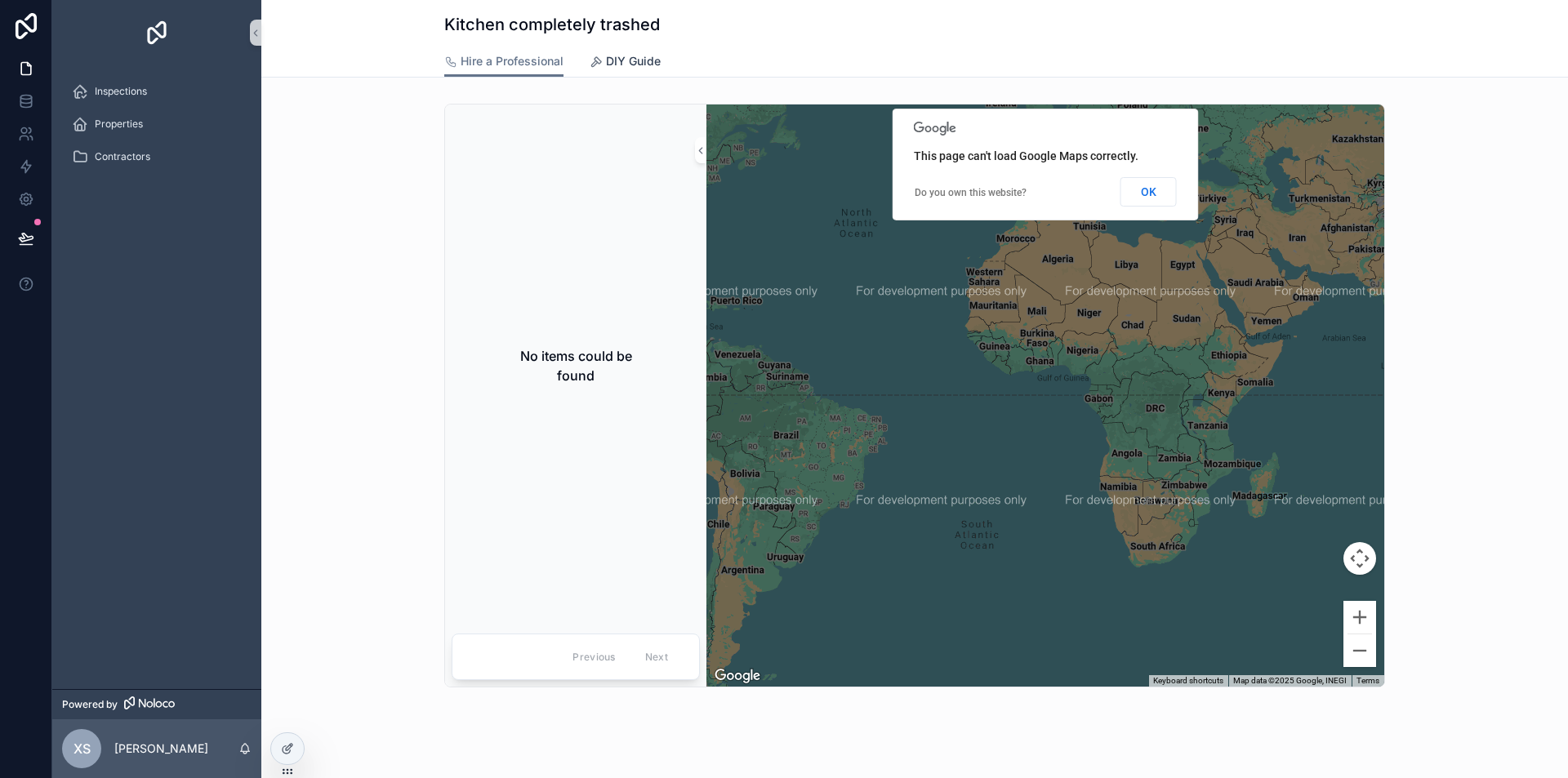
click at [606, 61] on span "DIY Guide" at bounding box center [633, 61] width 55 height 16
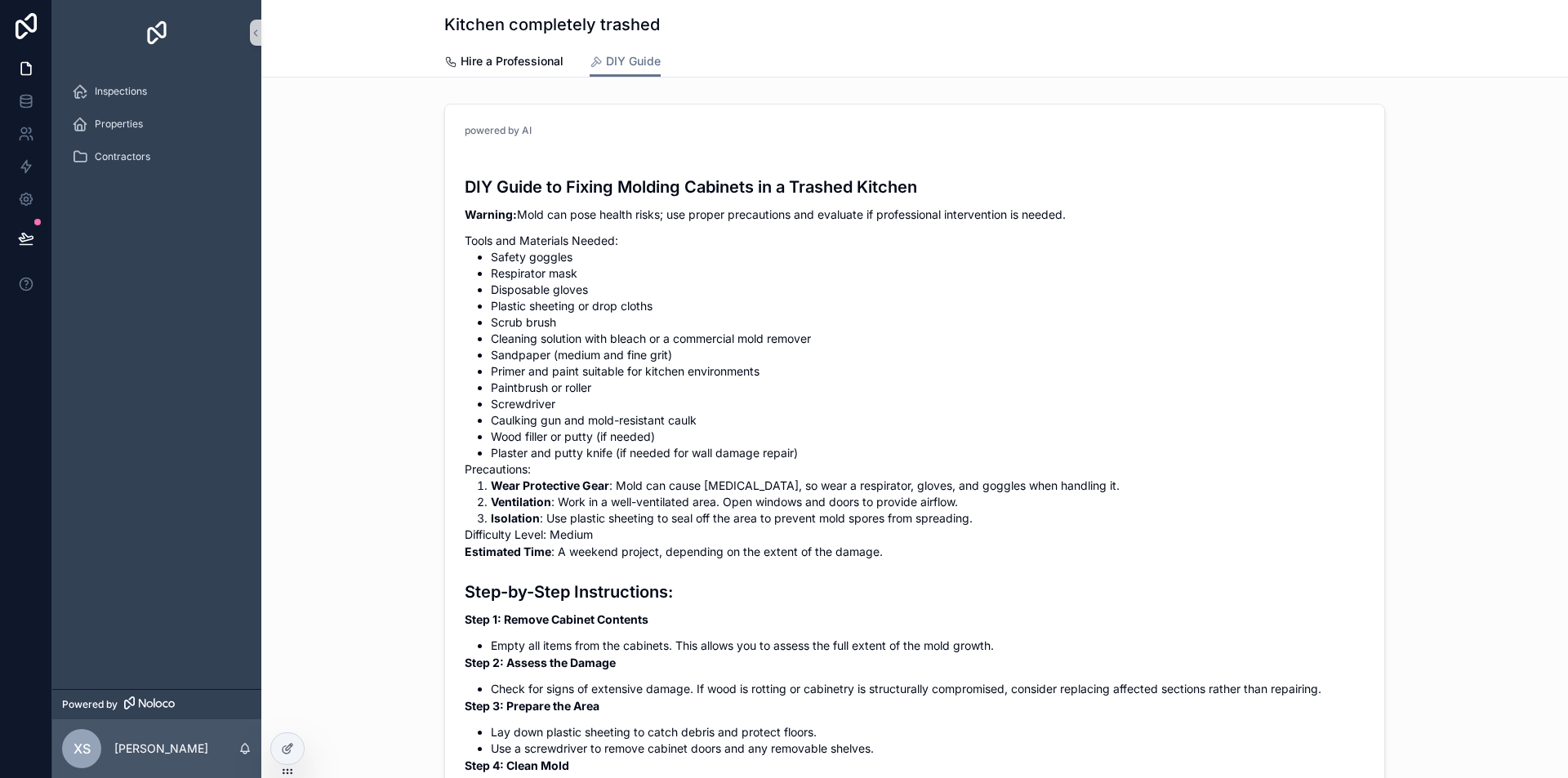
click at [472, 81] on div "Kitchen completely trashed DIY Guide Hire a Professional DIY Guide powered by A…" at bounding box center [914, 664] width 1307 height 1328
click at [473, 72] on link "Hire a Professional" at bounding box center [504, 63] width 120 height 33
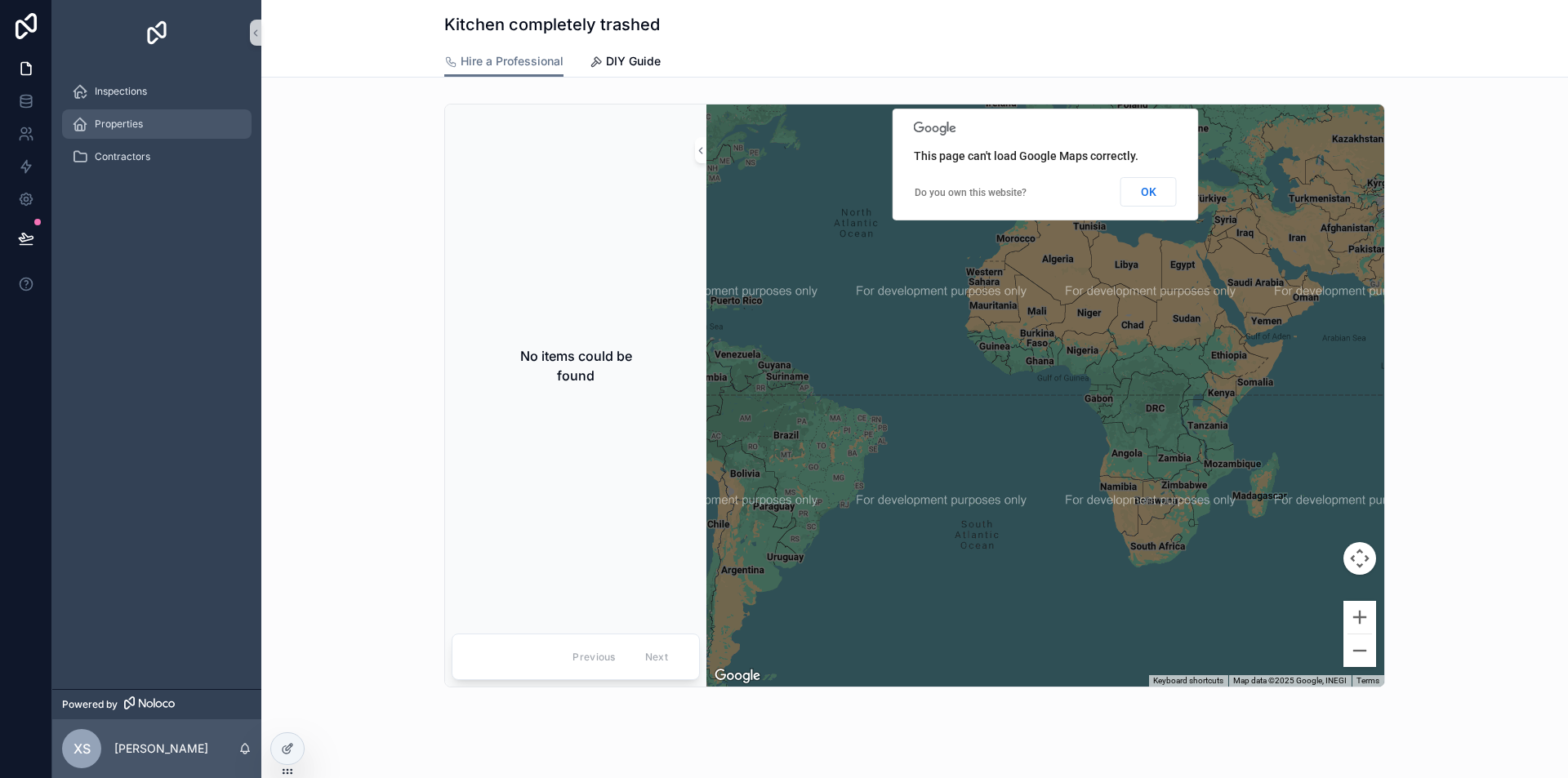
click at [119, 119] on span "Properties" at bounding box center [119, 124] width 48 height 13
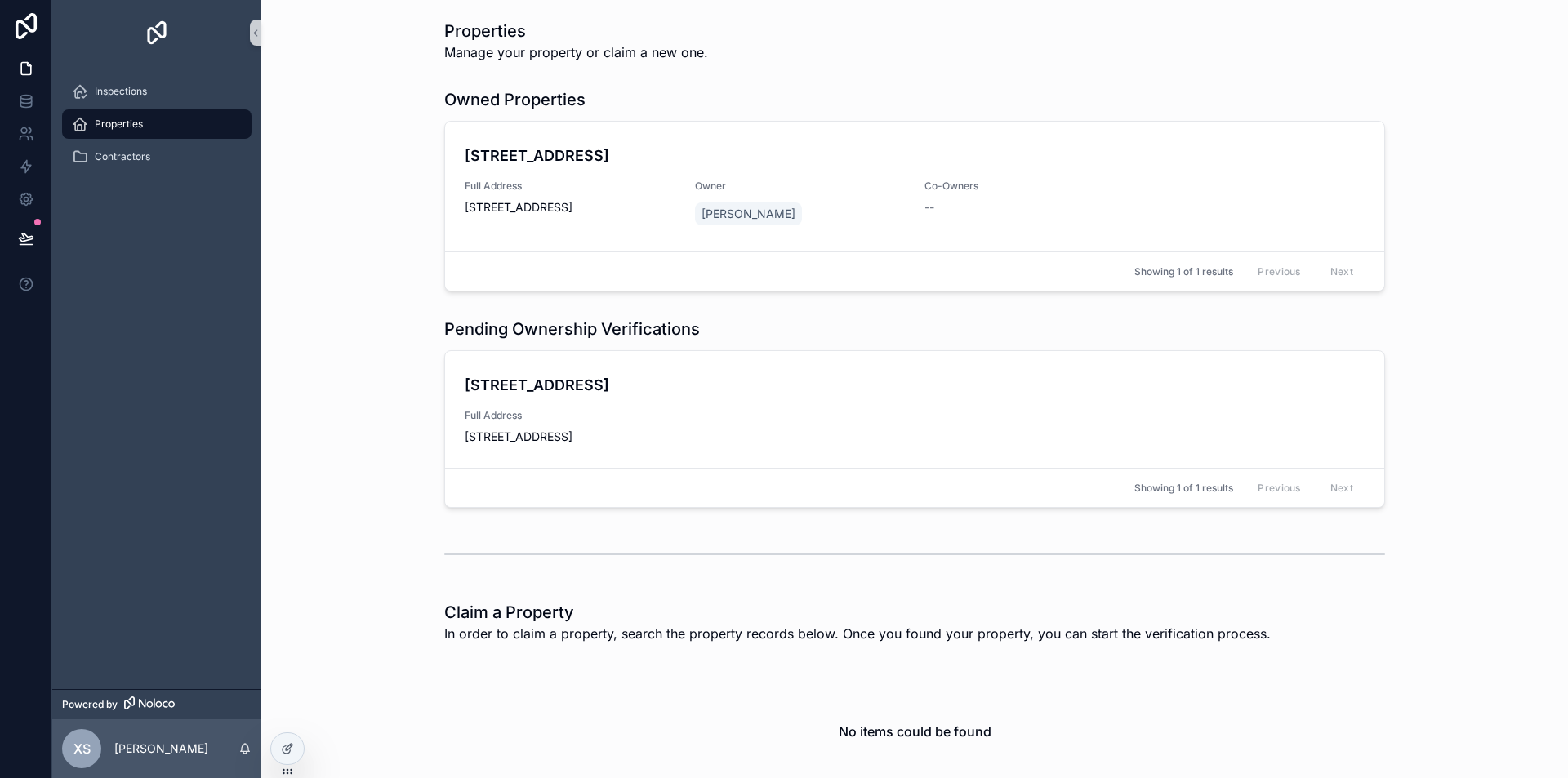
click at [370, 271] on div "Owned Properties [STREET_ADDRESS] Full Address [STREET_ADDRESS] Owner [PERSON_N…" at bounding box center [915, 189] width 1281 height 216
click at [125, 80] on div "Inspections" at bounding box center [157, 91] width 170 height 26
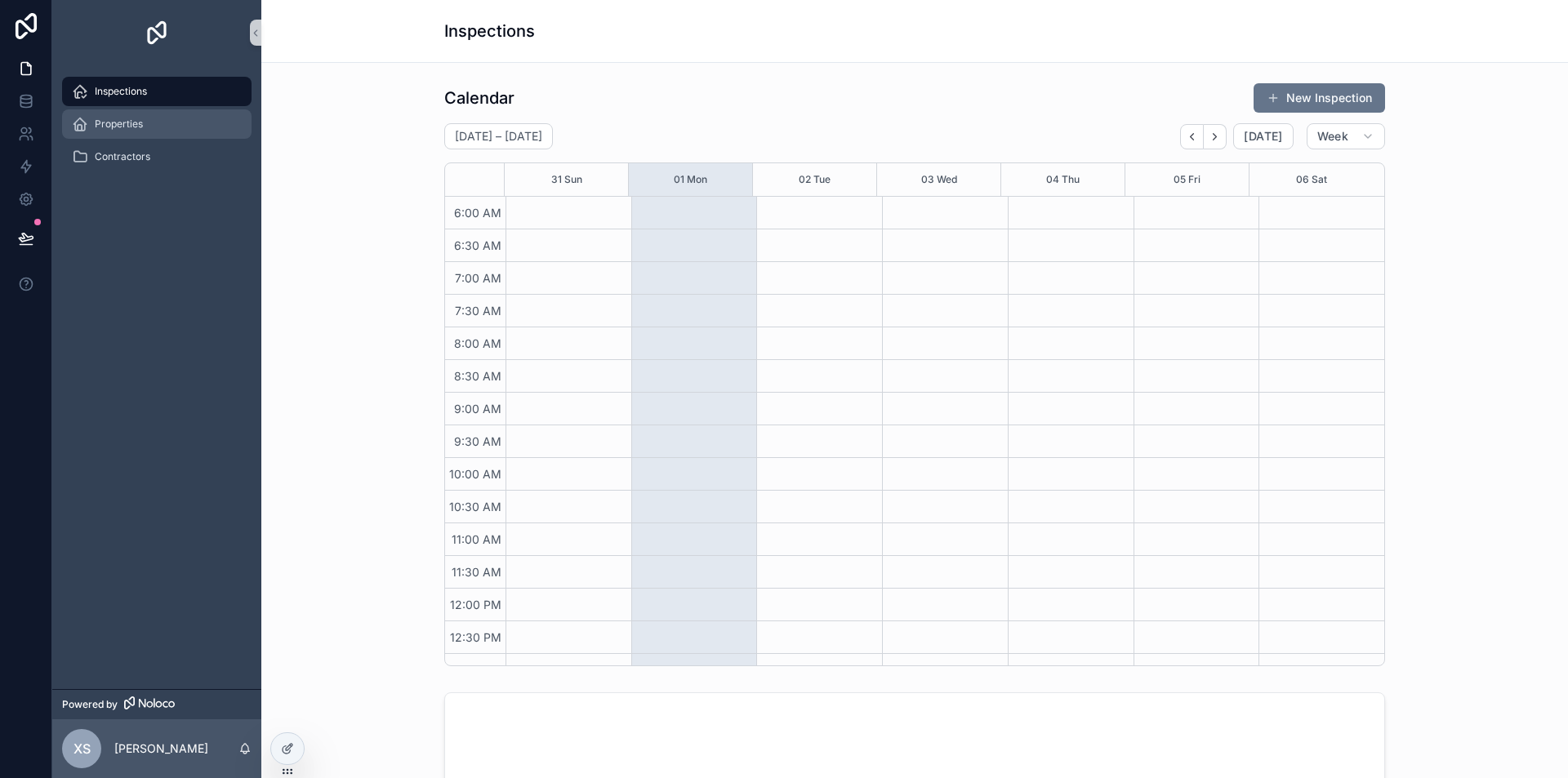
scroll to position [392, 0]
click at [103, 121] on span "Properties" at bounding box center [119, 124] width 48 height 13
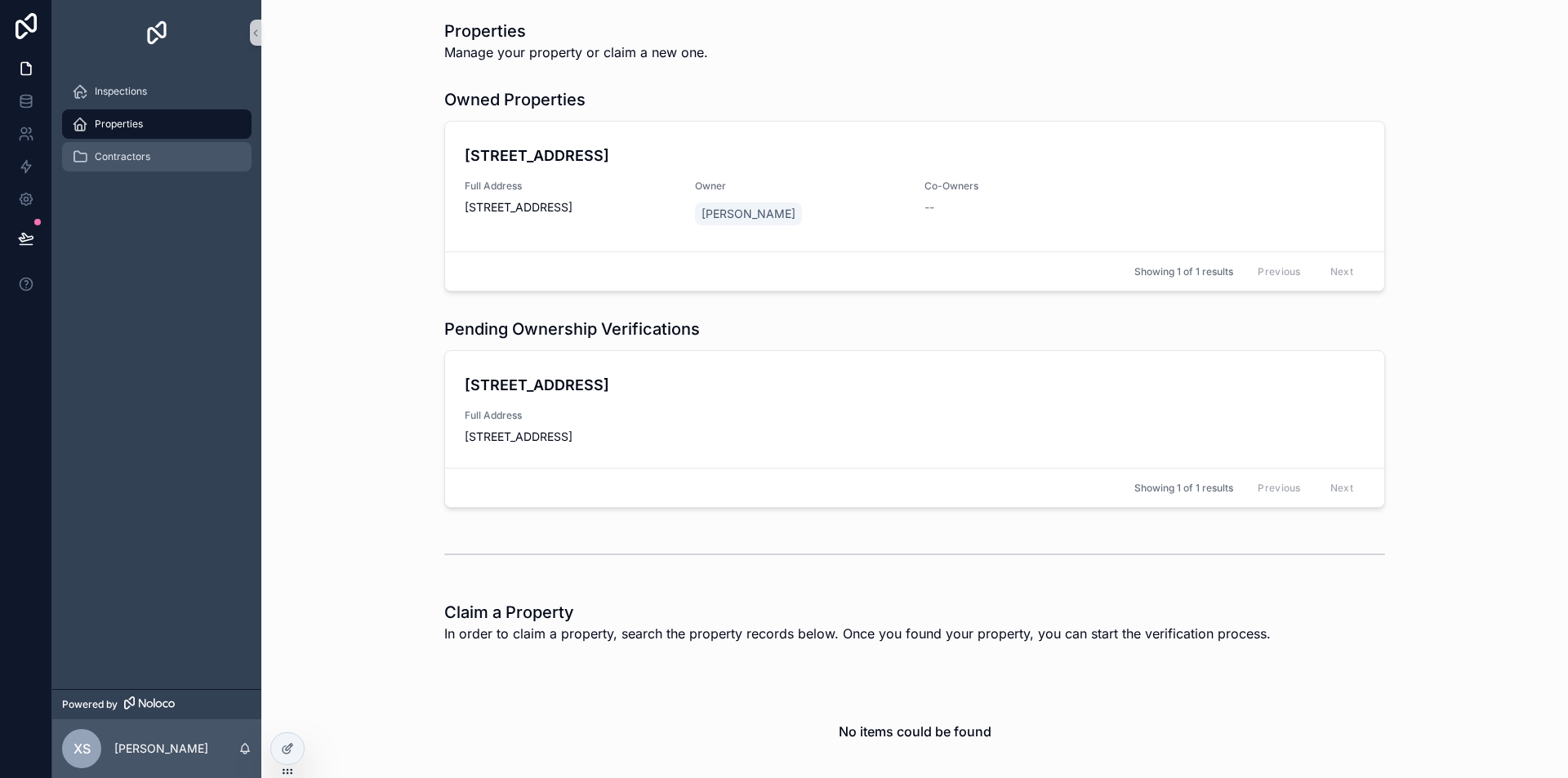
click at [141, 147] on div "Contractors" at bounding box center [157, 157] width 170 height 26
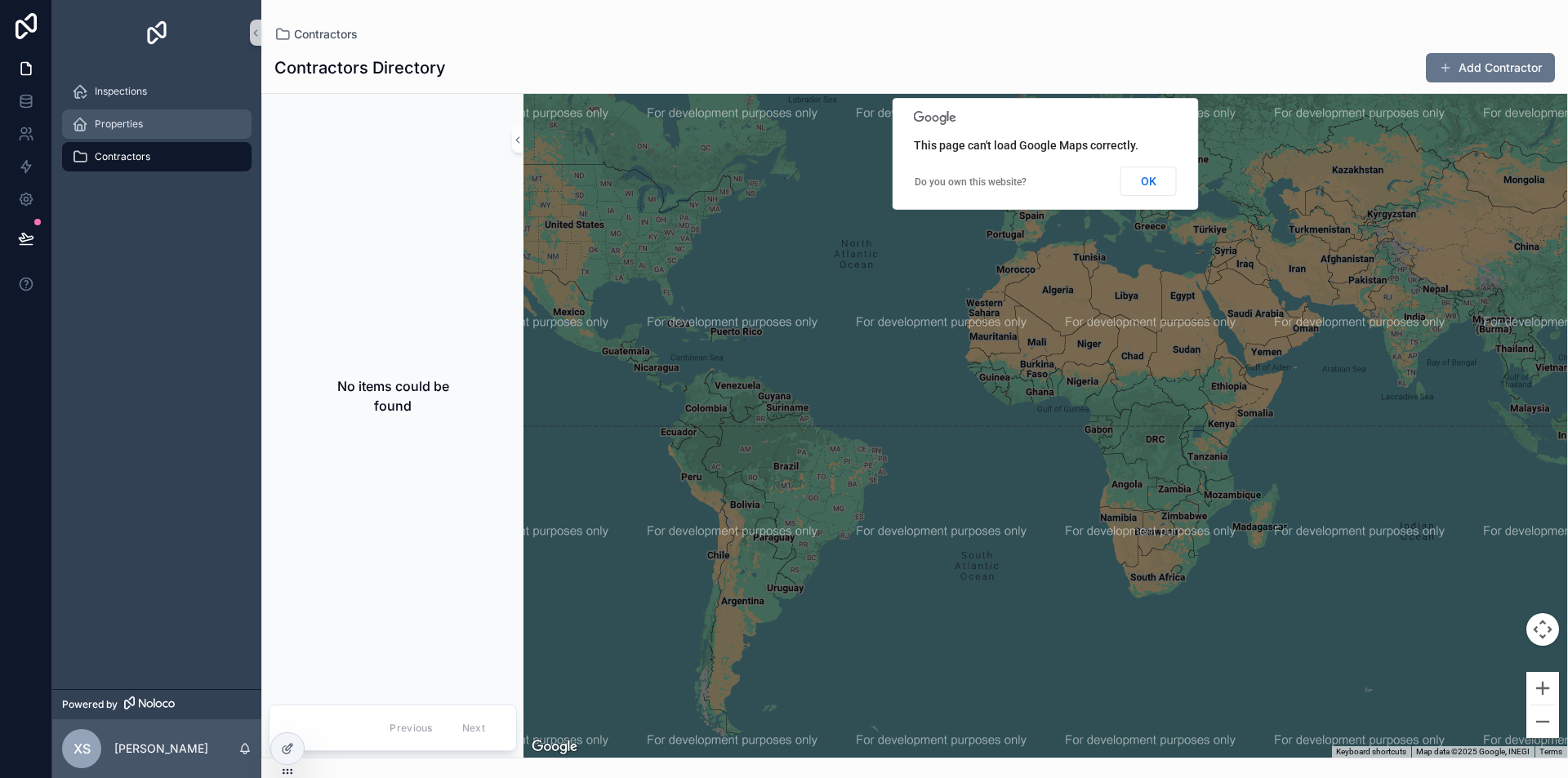
click at [142, 128] on span "Properties" at bounding box center [119, 124] width 48 height 13
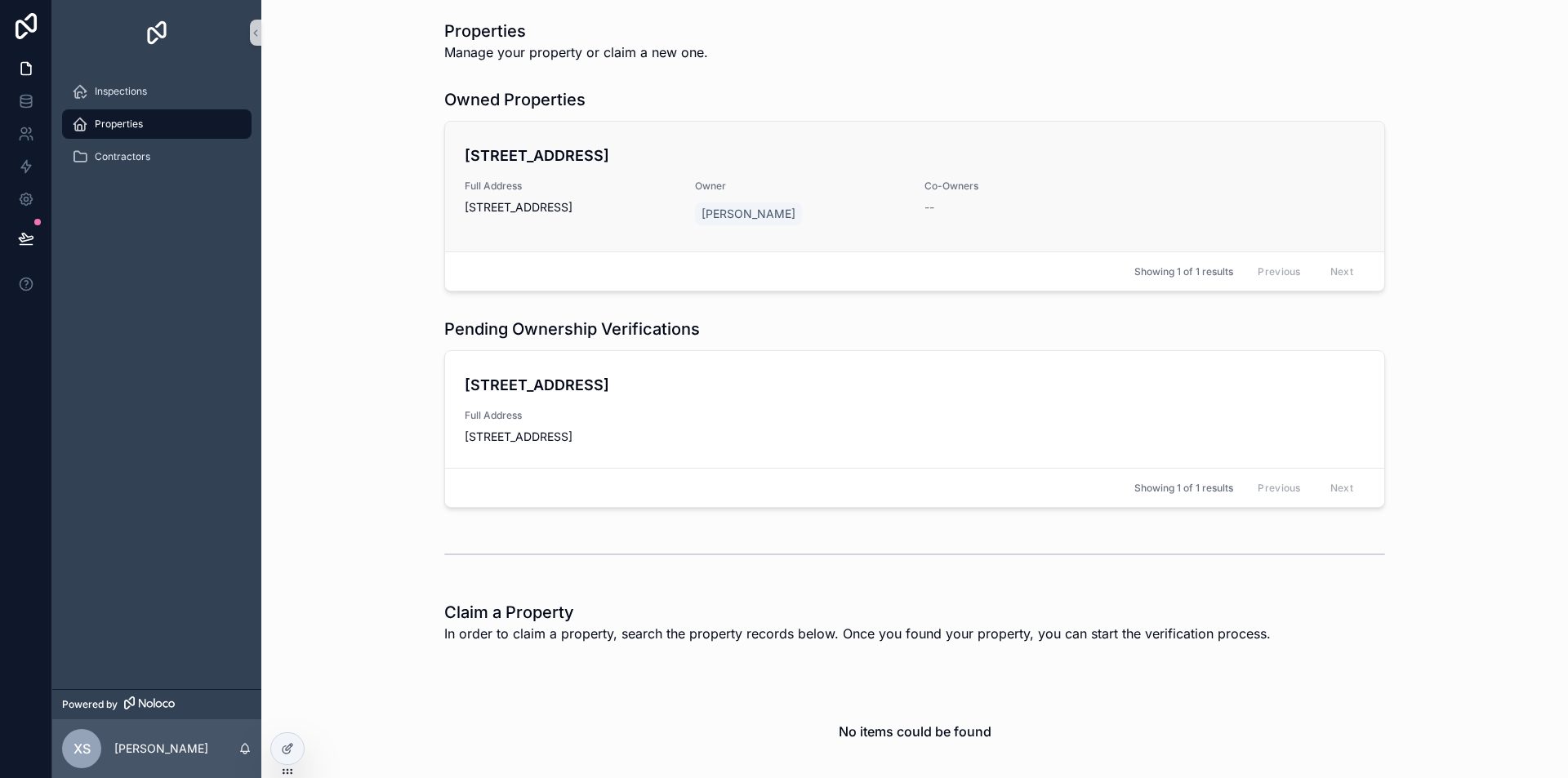
click at [637, 204] on span "[STREET_ADDRESS]" at bounding box center [570, 207] width 211 height 16
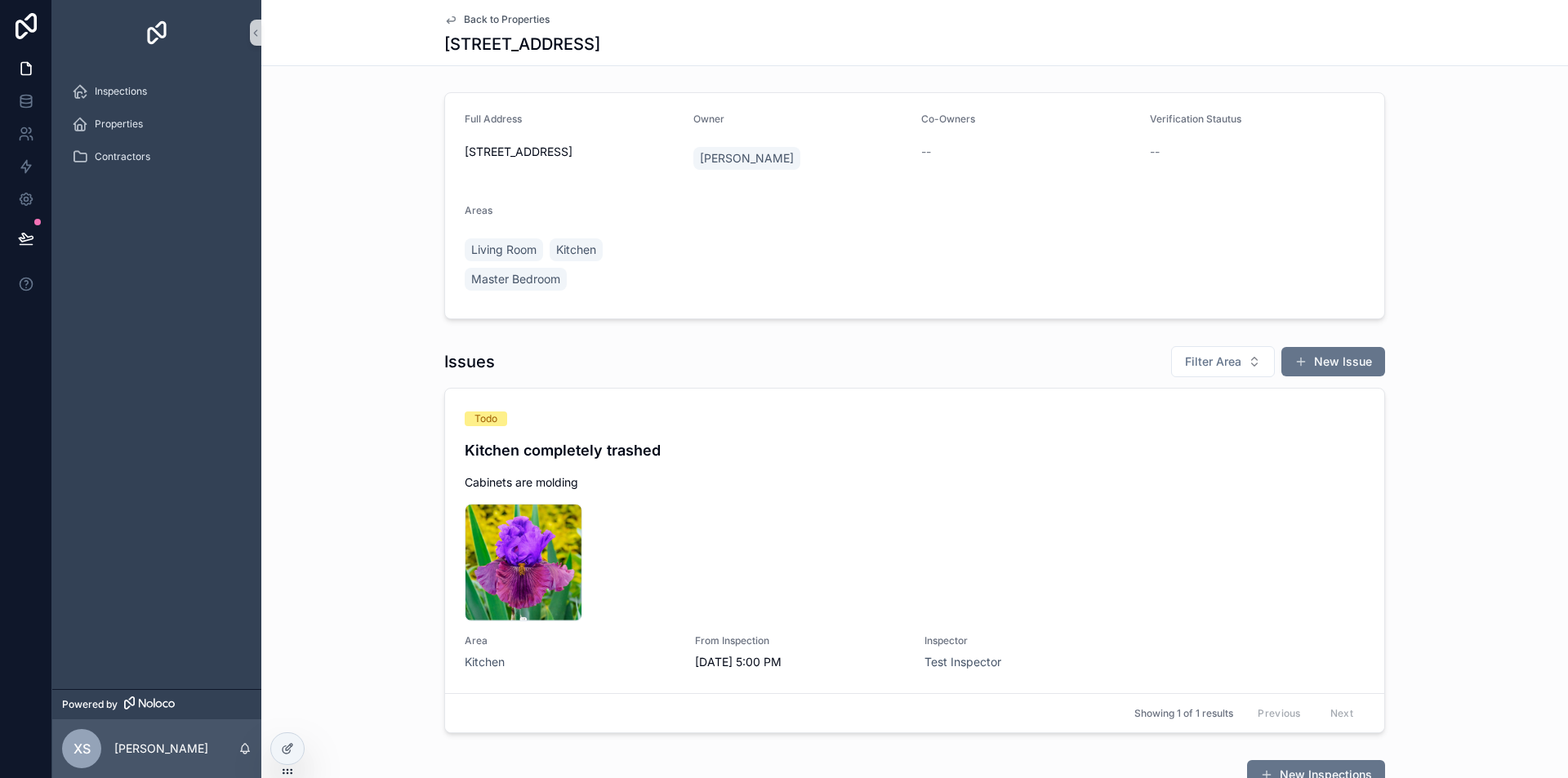
click at [333, 418] on div "Issues Filter Area New Issue Todo Kitchen completely trashed Cabinets are moldi…" at bounding box center [914, 539] width 1307 height 401
click at [364, 557] on div "Issues Filter Area New Issue Todo Kitchen completely trashed Cabinets are moldi…" at bounding box center [914, 539] width 1307 height 401
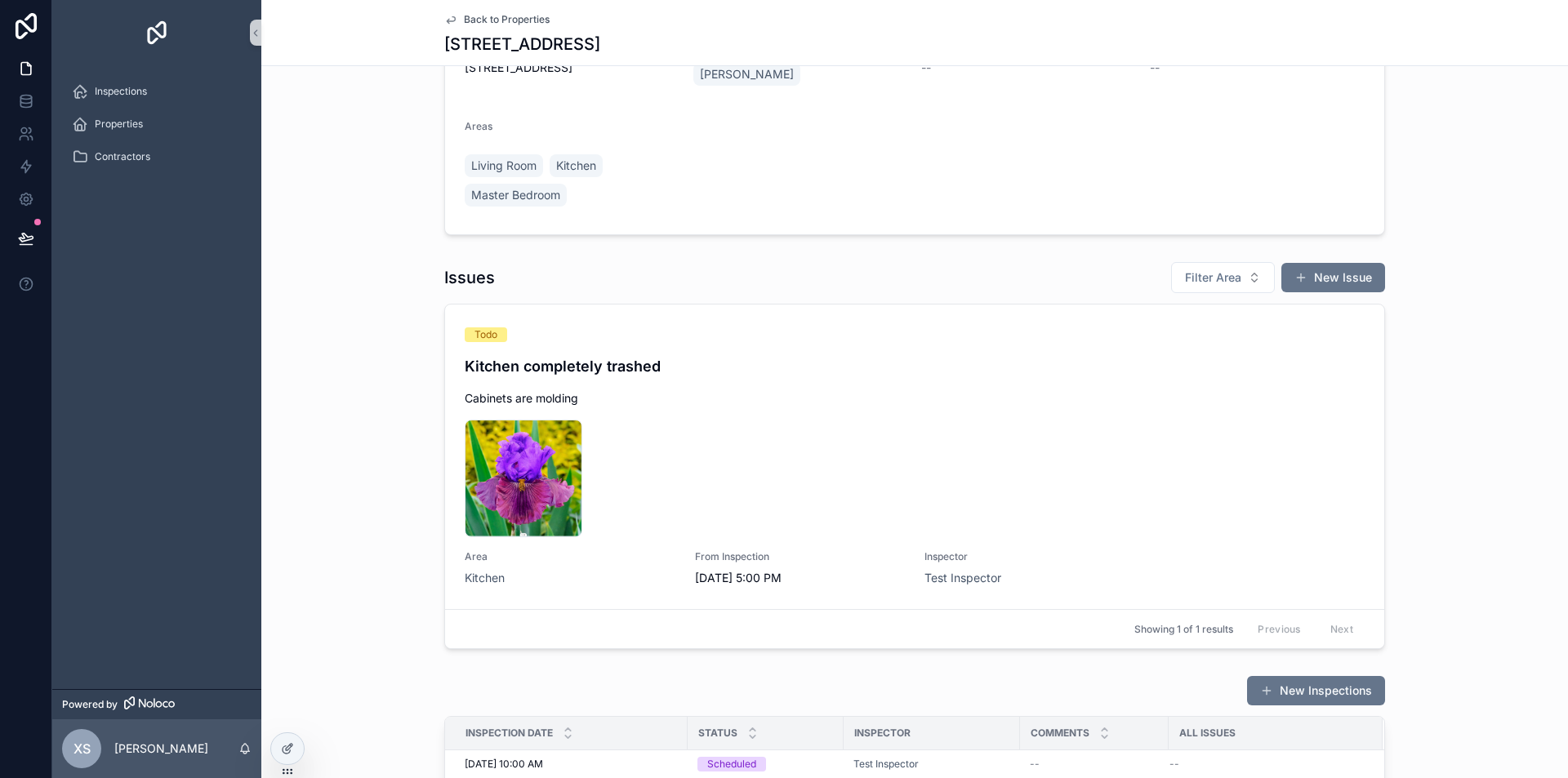
scroll to position [81, 0]
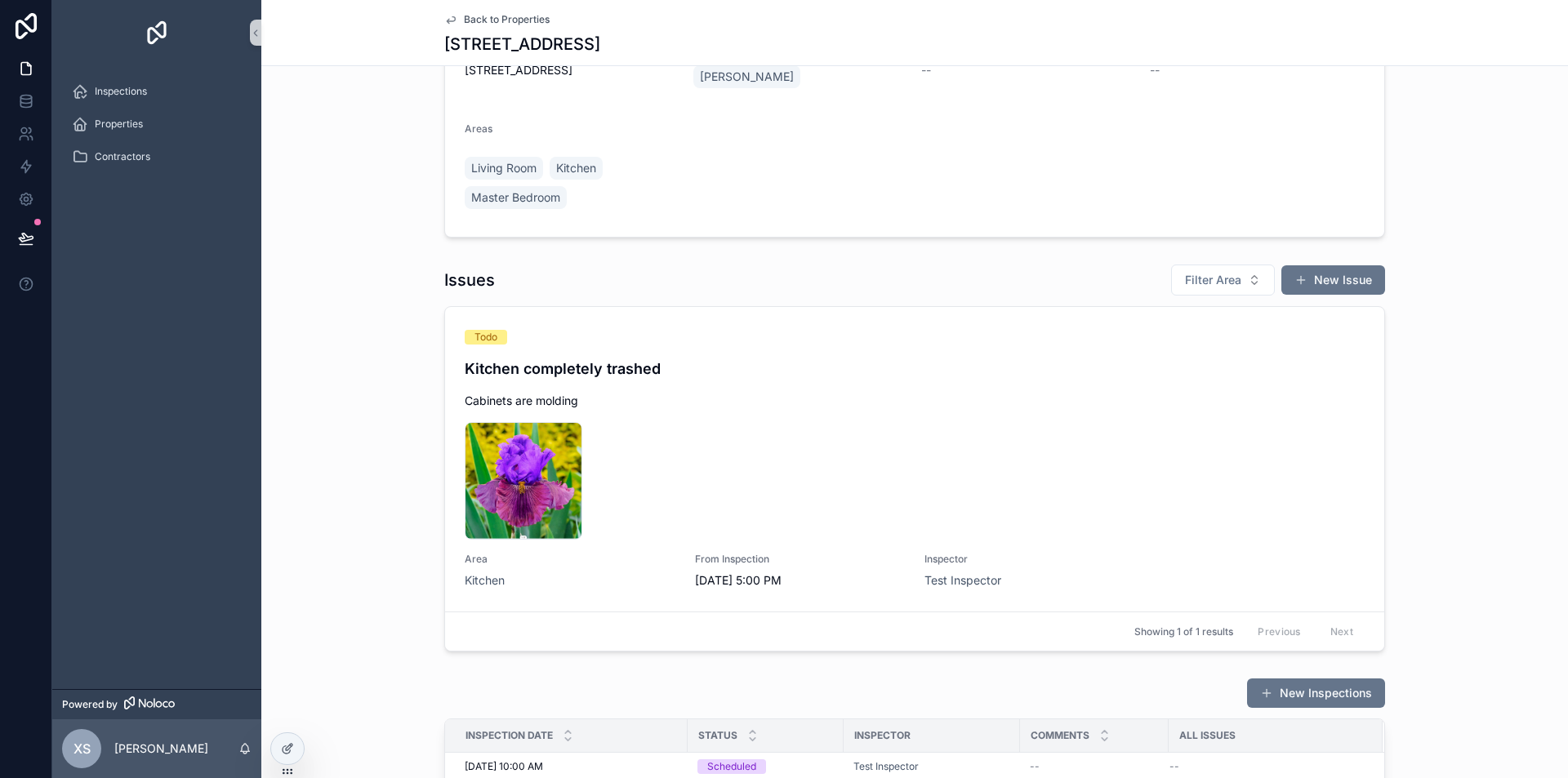
click at [1445, 383] on div "Issues Filter Area New Issue Todo Kitchen completely trashed Cabinets are moldi…" at bounding box center [914, 457] width 1307 height 401
click at [1473, 348] on div "Issues Filter Area New Issue Todo Kitchen completely trashed Cabinets are moldi…" at bounding box center [914, 457] width 1307 height 401
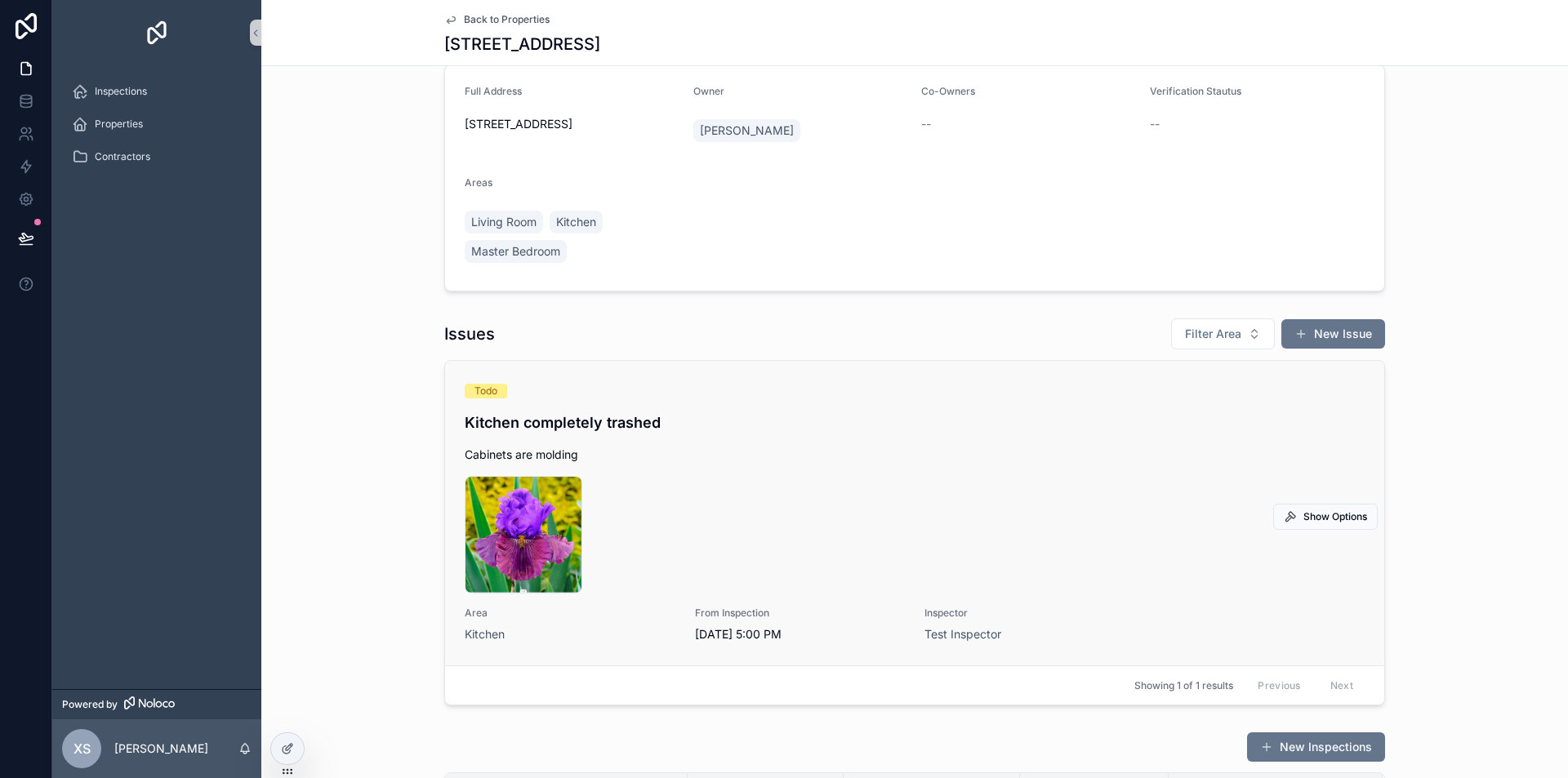
scroll to position [0, 0]
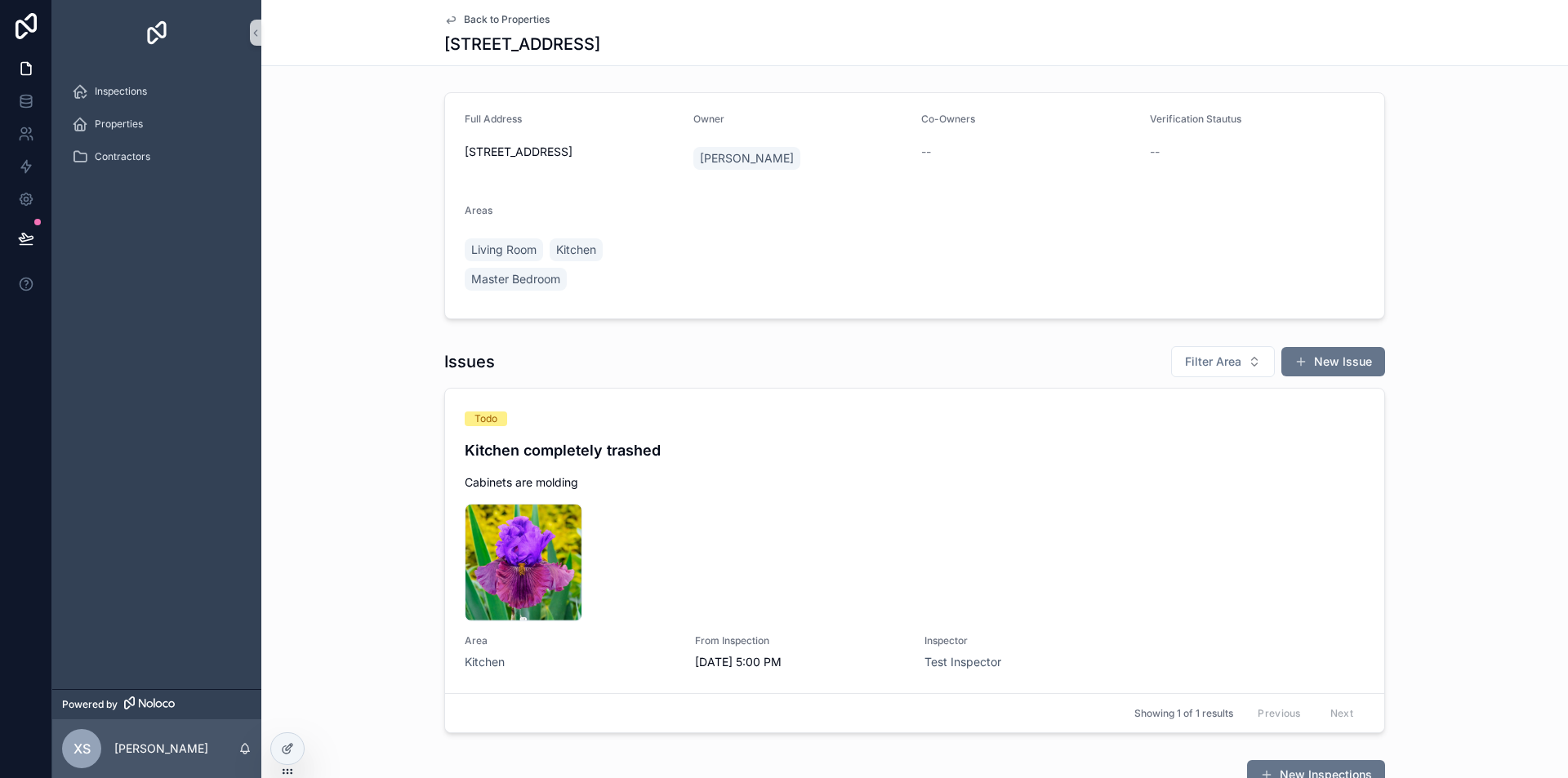
click at [152, 292] on div "Inspections Properties Contractors" at bounding box center [157, 377] width 209 height 624
click at [365, 298] on div "Full Address [STREET_ADDRESS] Owner [PERSON_NAME] Co-Owners -- Verification Sta…" at bounding box center [914, 205] width 1307 height 240
click at [365, 297] on div "Full Address [STREET_ADDRESS] Owner [PERSON_NAME] Co-Owners -- Verification Sta…" at bounding box center [914, 205] width 1307 height 240
click at [110, 117] on div "Properties" at bounding box center [157, 124] width 170 height 26
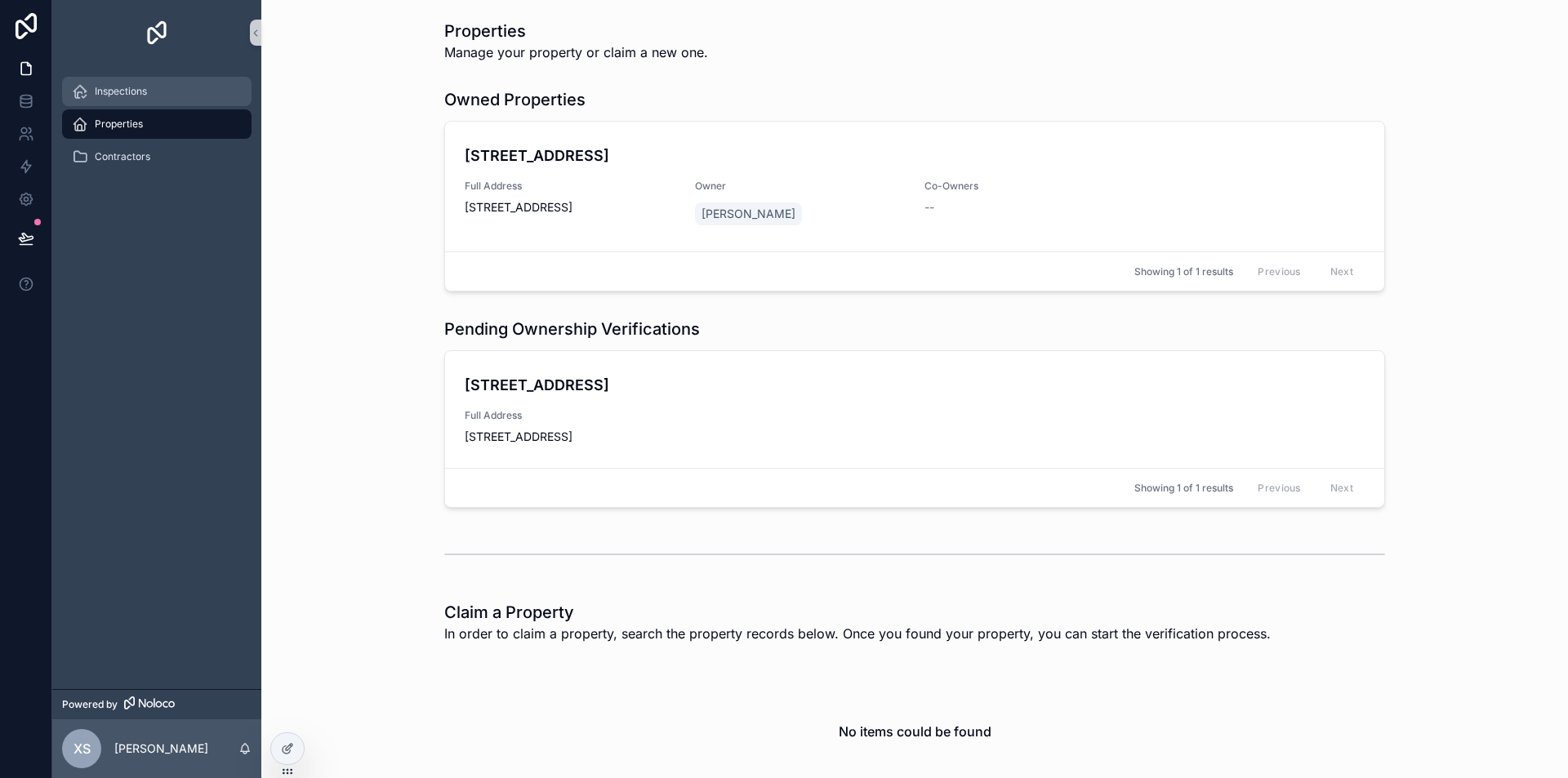
click at [100, 100] on div "Inspections" at bounding box center [157, 91] width 170 height 26
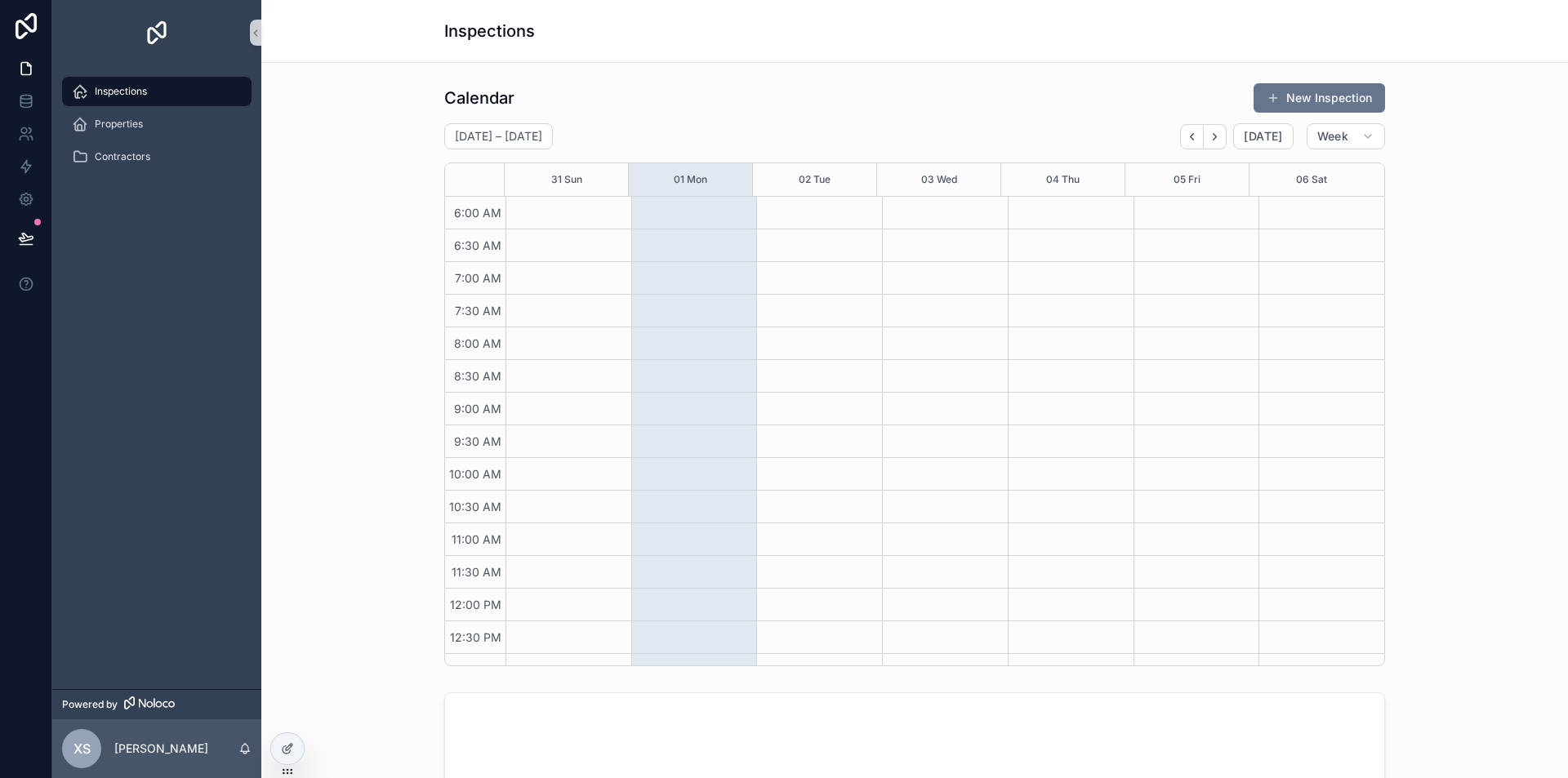
scroll to position [392, 0]
click at [117, 127] on span "Properties" at bounding box center [119, 124] width 48 height 13
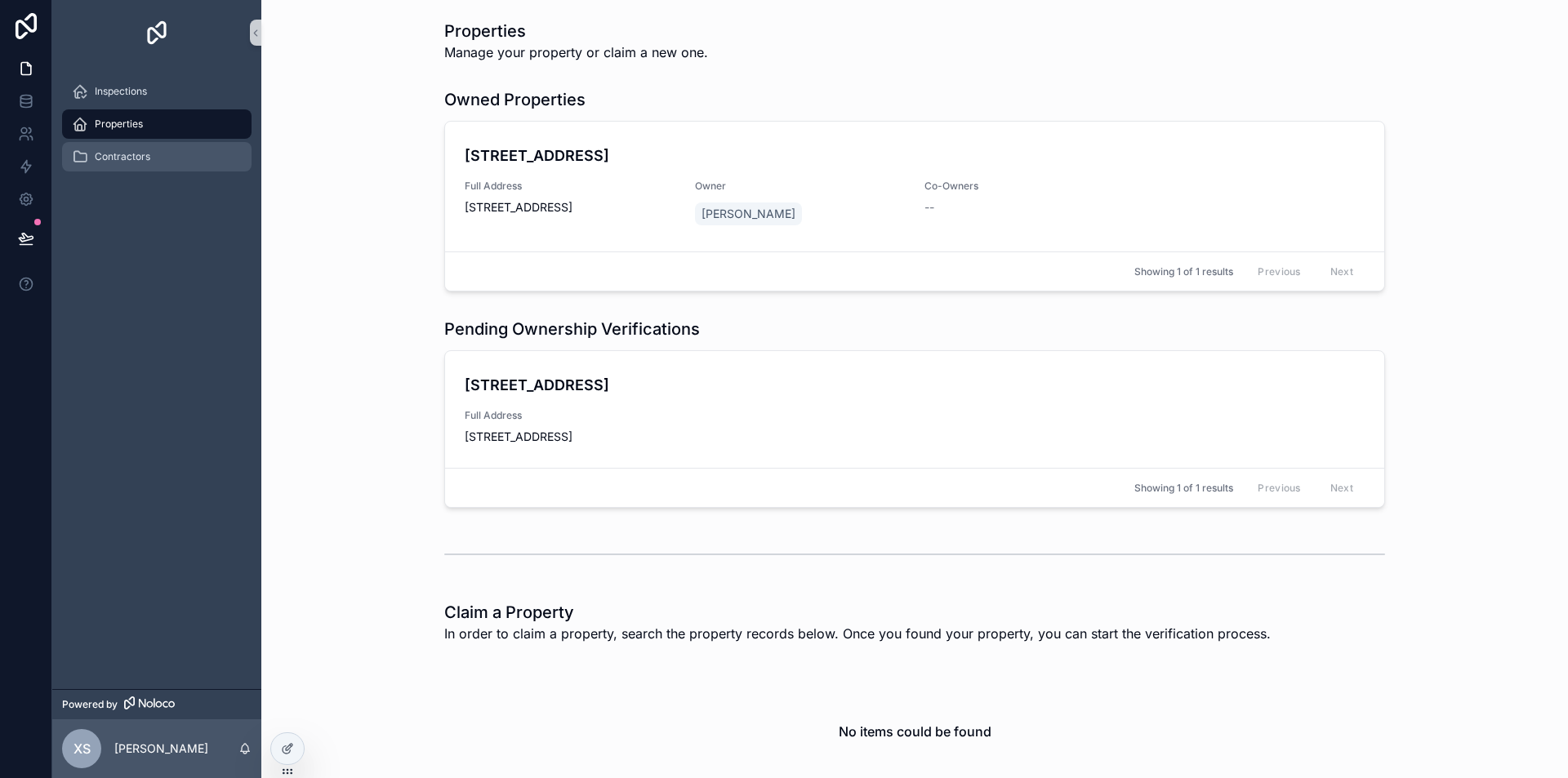
click at [141, 166] on div "Contractors" at bounding box center [157, 157] width 170 height 26
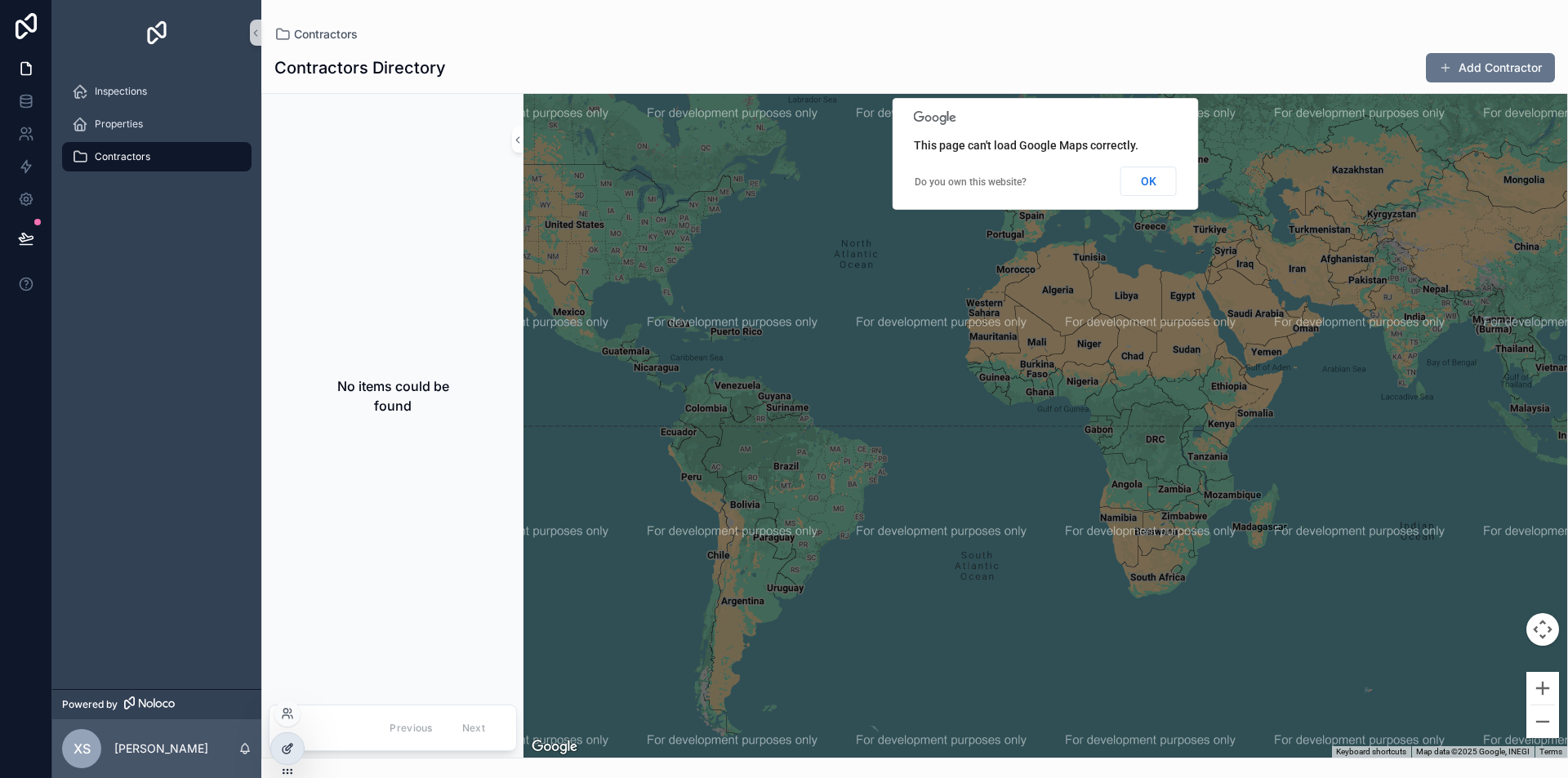
click at [284, 740] on div at bounding box center [287, 748] width 33 height 31
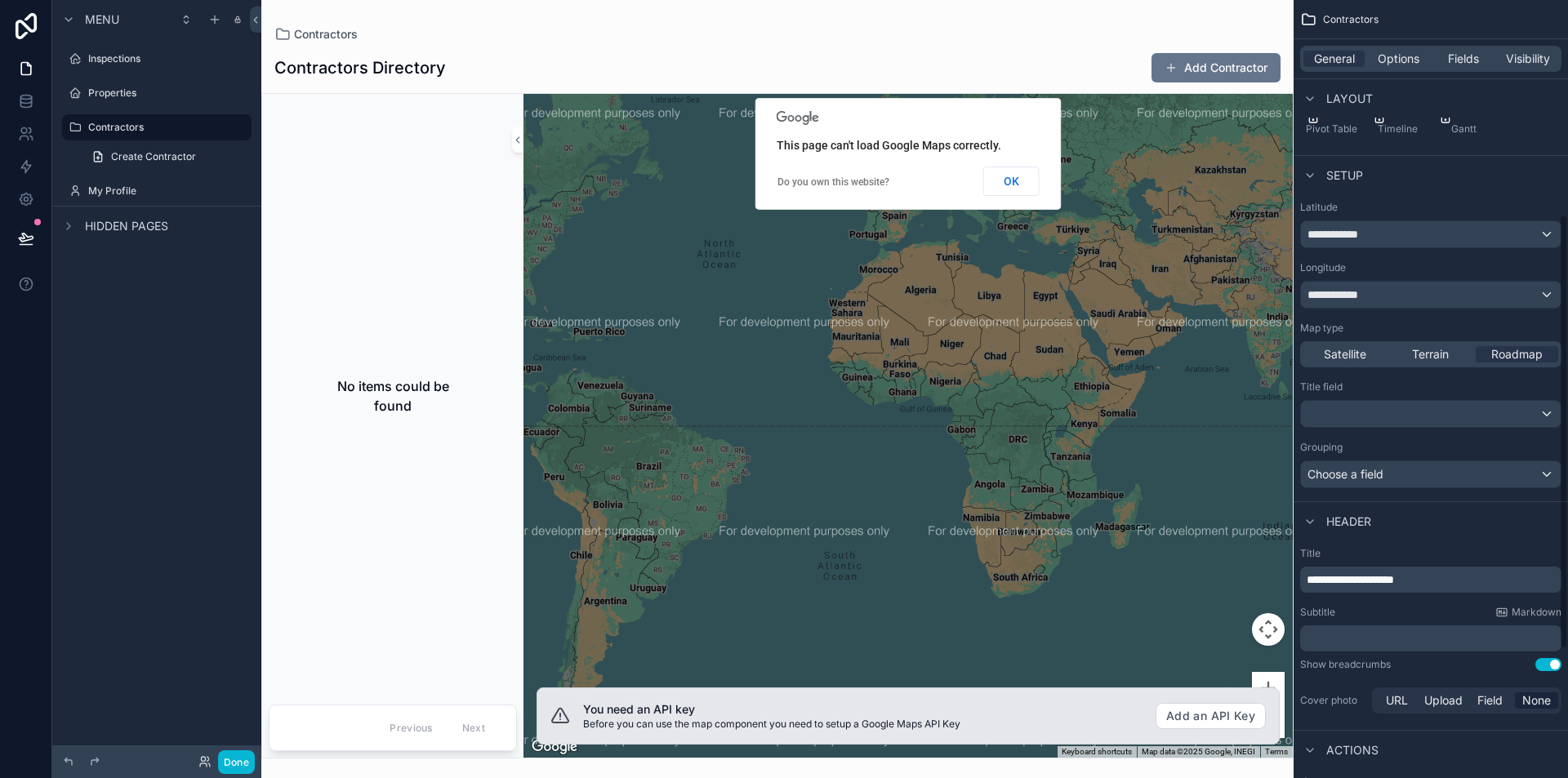
scroll to position [613, 0]
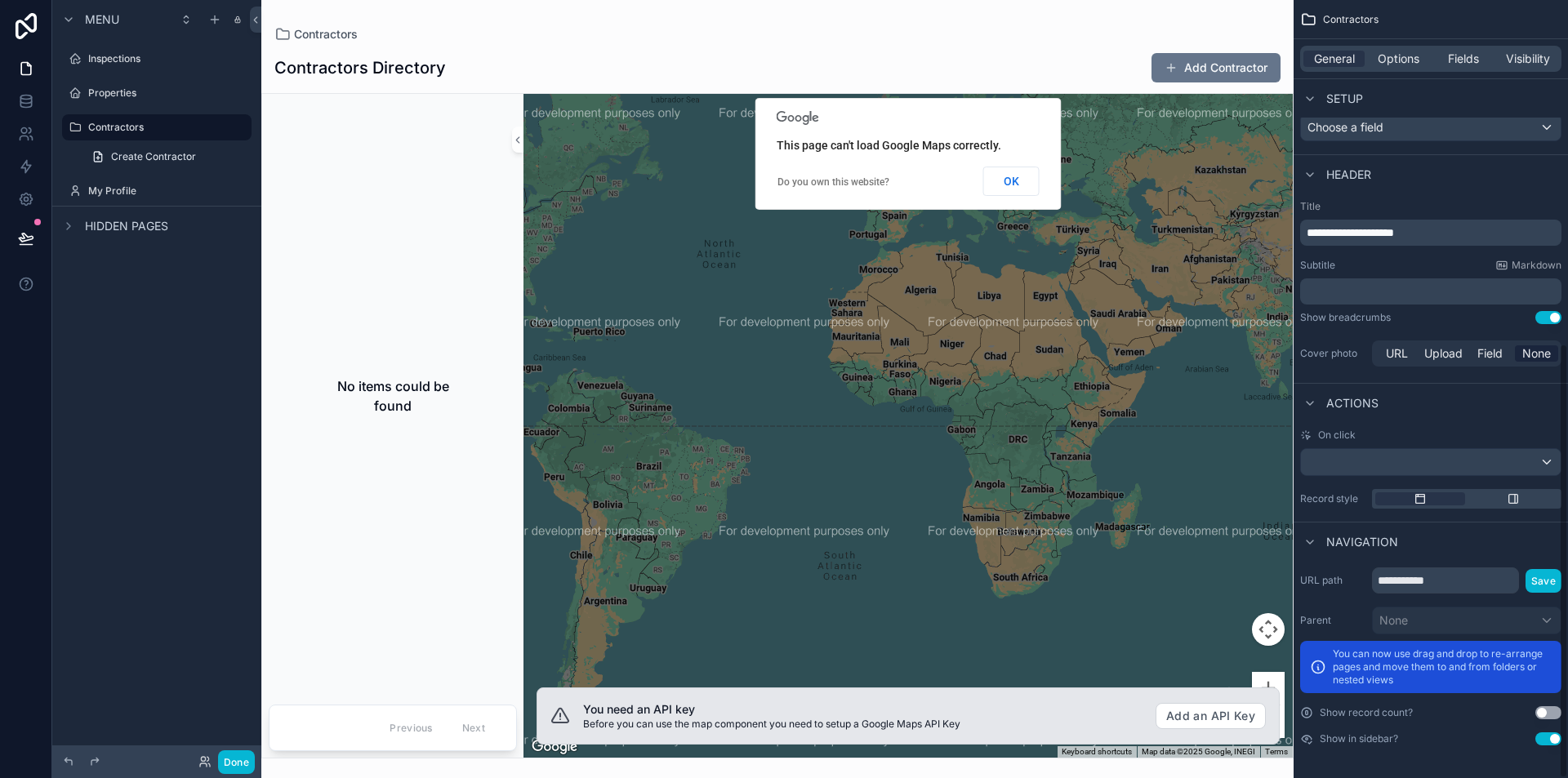
click at [1554, 735] on button "Use setting" at bounding box center [1548, 738] width 26 height 13
click at [245, 763] on button "Done" at bounding box center [236, 762] width 36 height 24
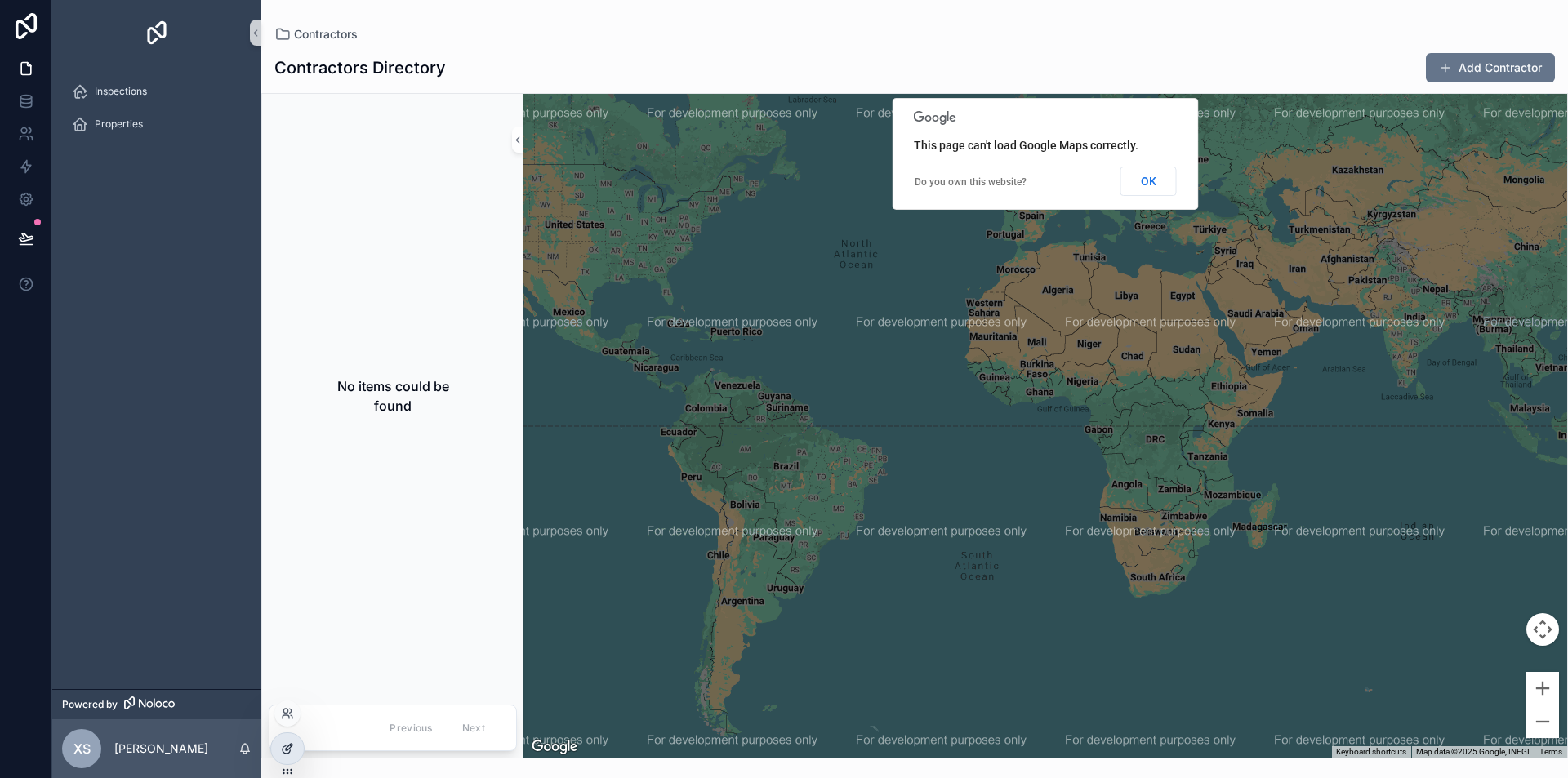
click at [273, 743] on div at bounding box center [287, 748] width 33 height 31
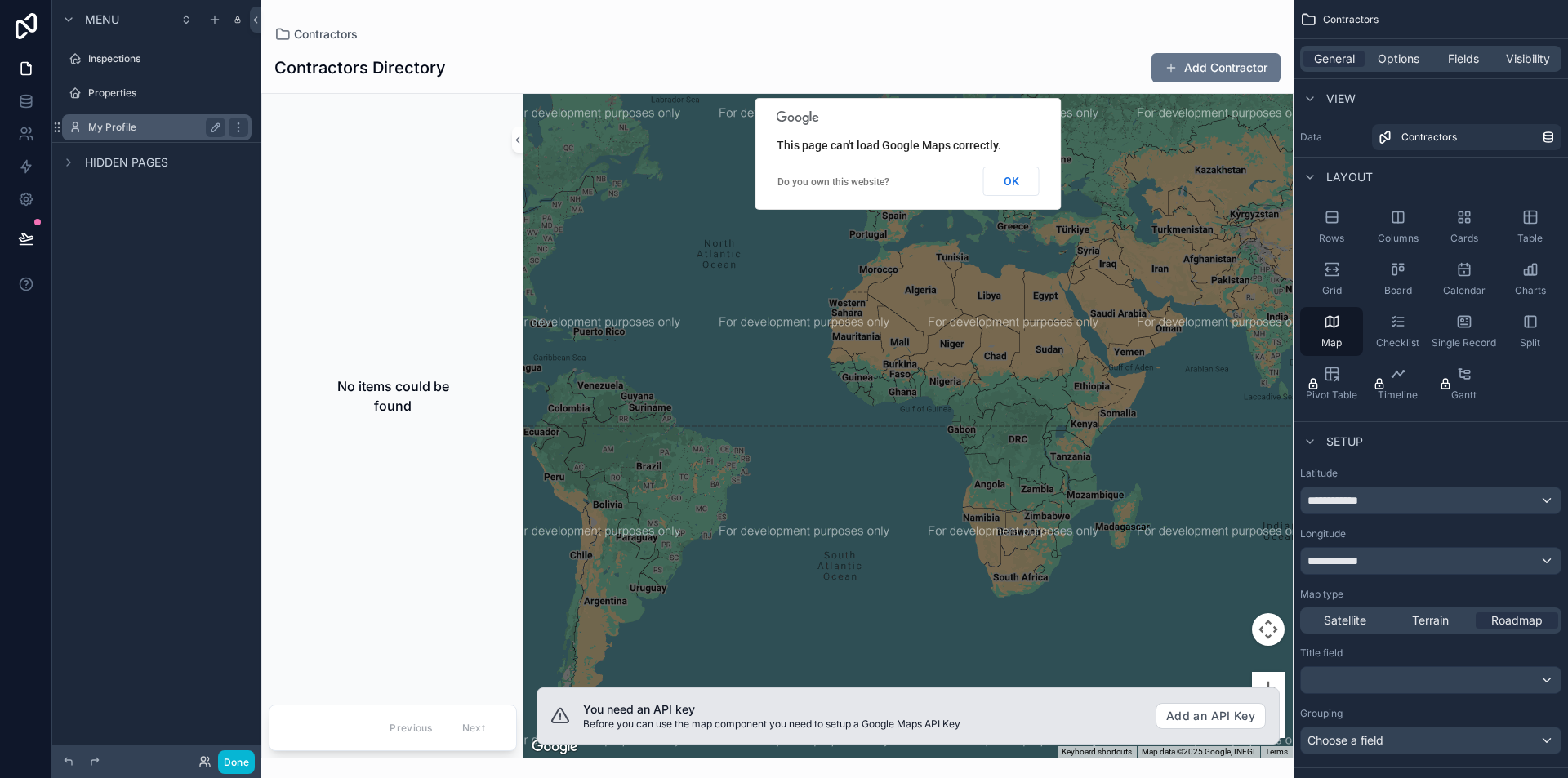
click at [125, 123] on label "My Profile" at bounding box center [153, 127] width 131 height 13
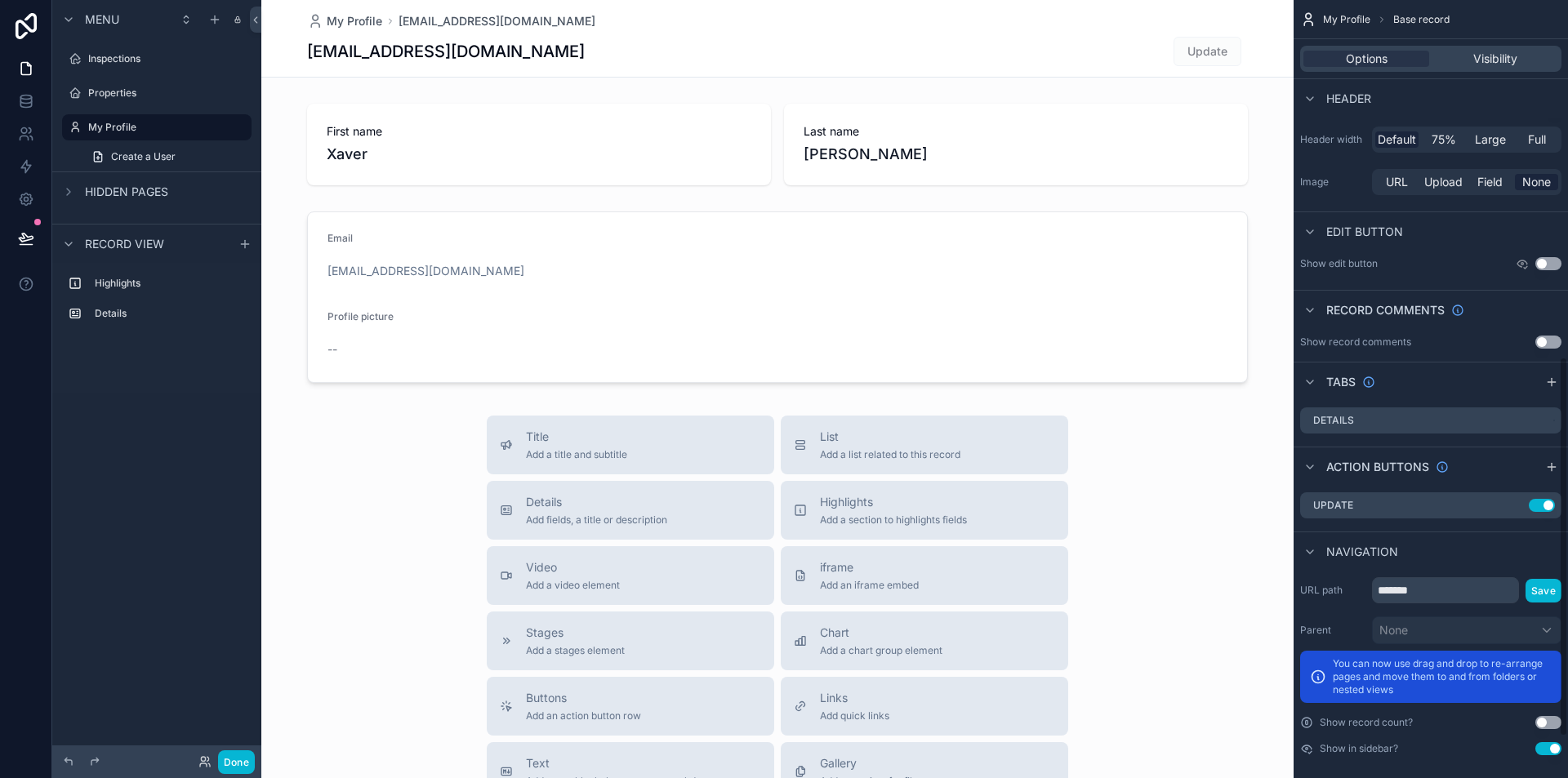
scroll to position [812, 0]
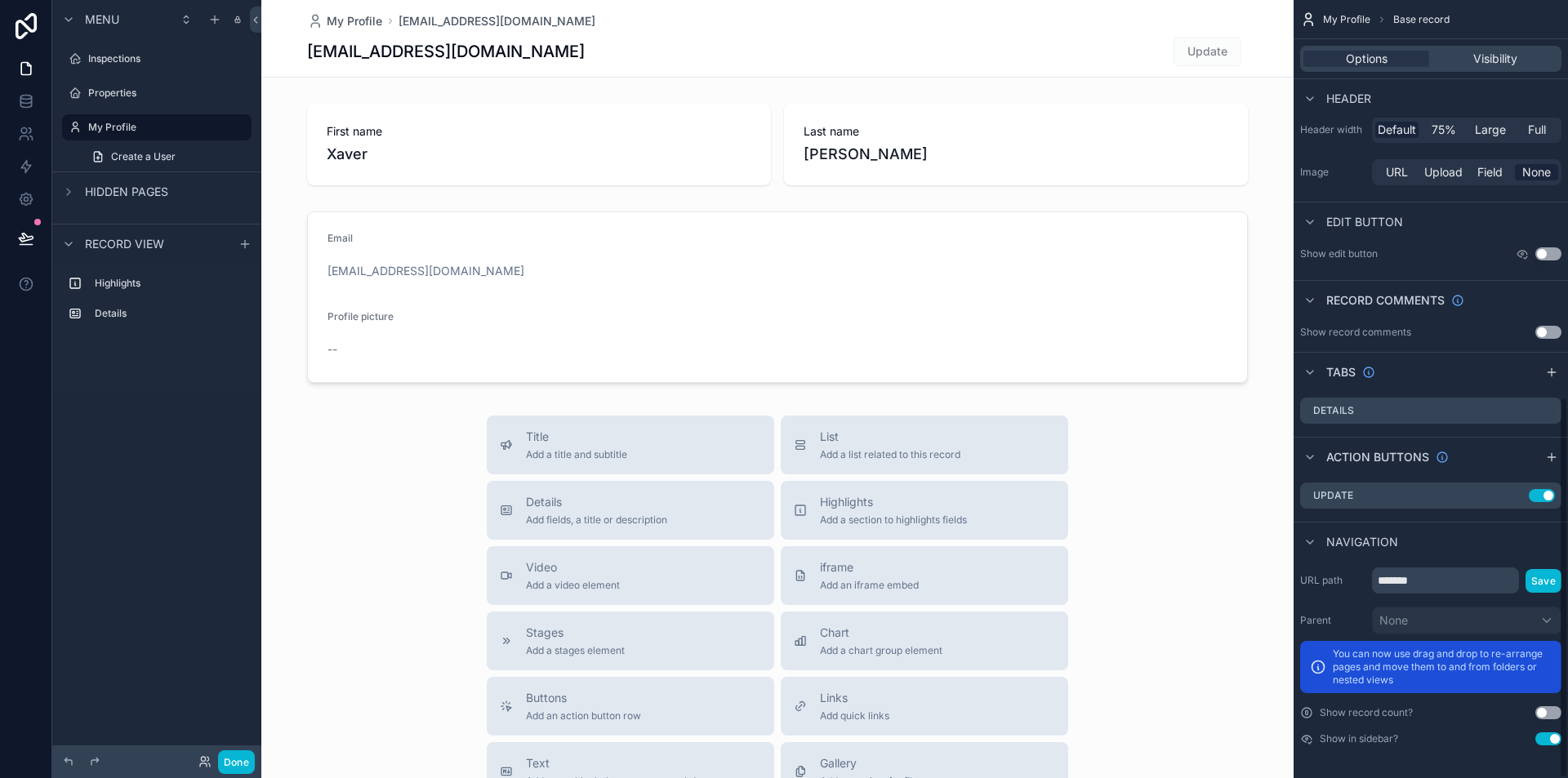
click at [1546, 740] on button "Use setting" at bounding box center [1548, 738] width 26 height 13
click at [242, 764] on button "Done" at bounding box center [236, 762] width 36 height 24
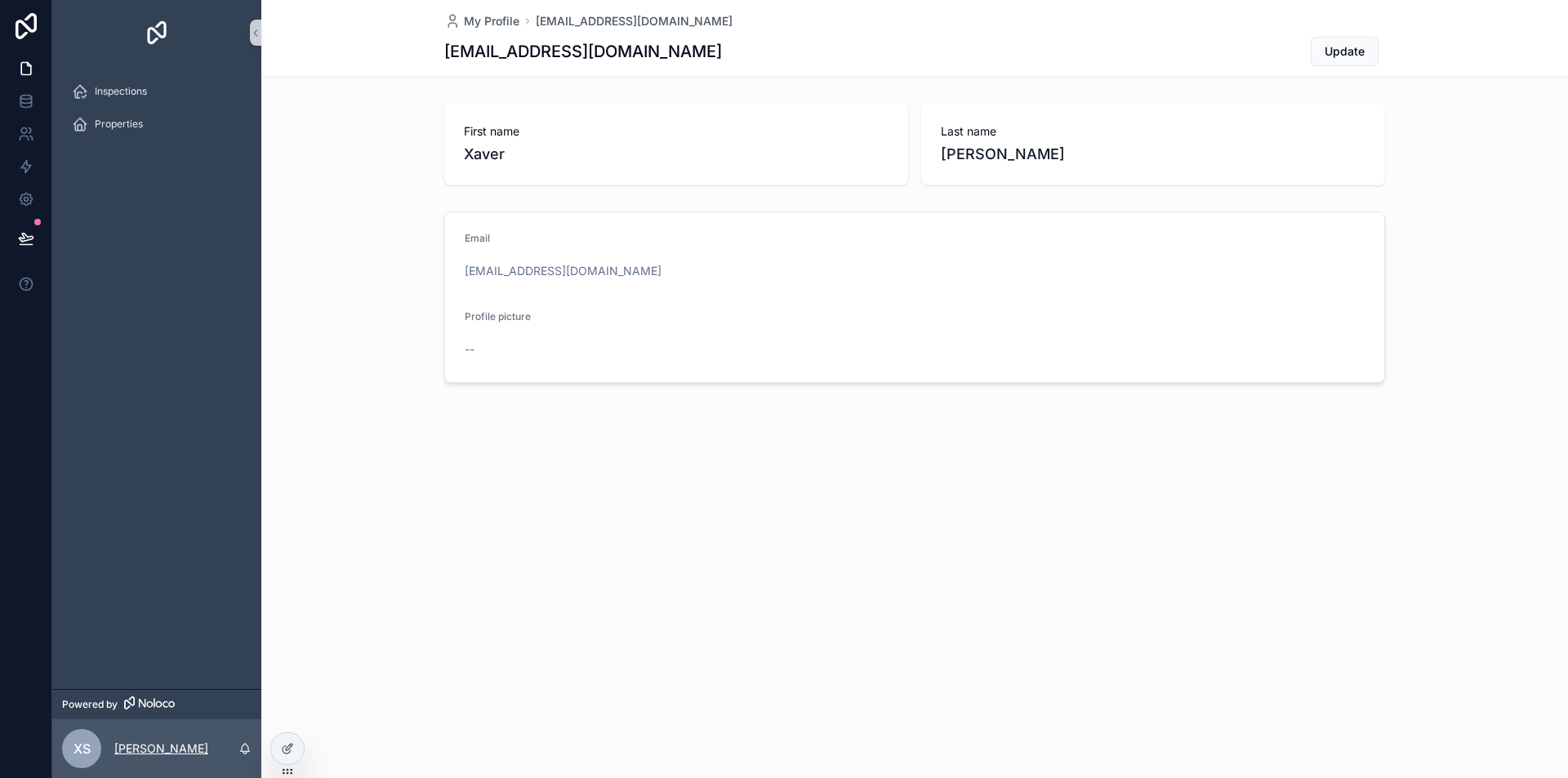
click at [147, 743] on p "[PERSON_NAME]" at bounding box center [161, 748] width 94 height 16
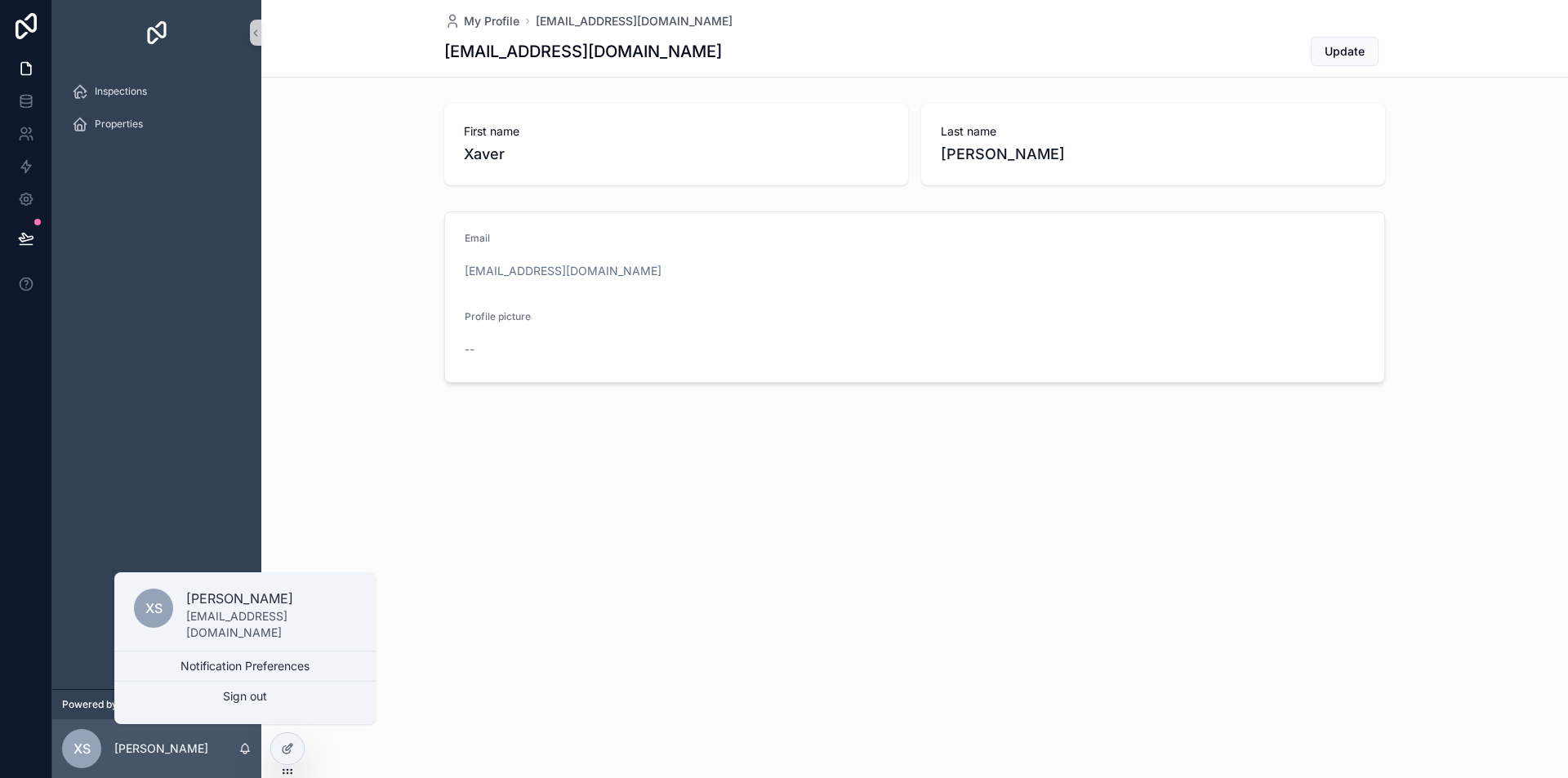
click at [218, 627] on p "[EMAIL_ADDRESS][DOMAIN_NAME]" at bounding box center [271, 625] width 170 height 33
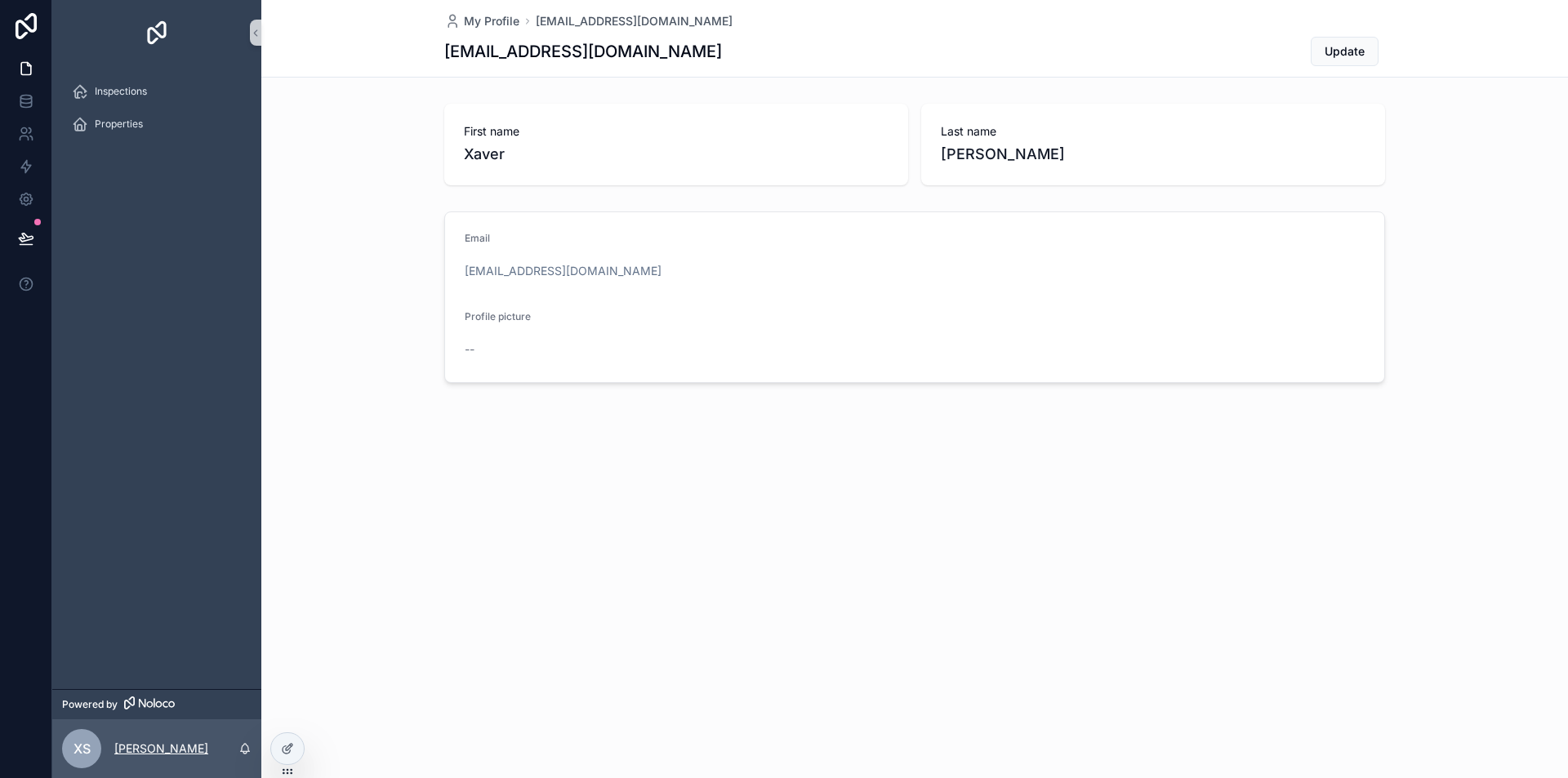
click at [137, 748] on p "[PERSON_NAME]" at bounding box center [161, 748] width 94 height 16
click at [75, 756] on span "XS" at bounding box center [82, 748] width 17 height 19
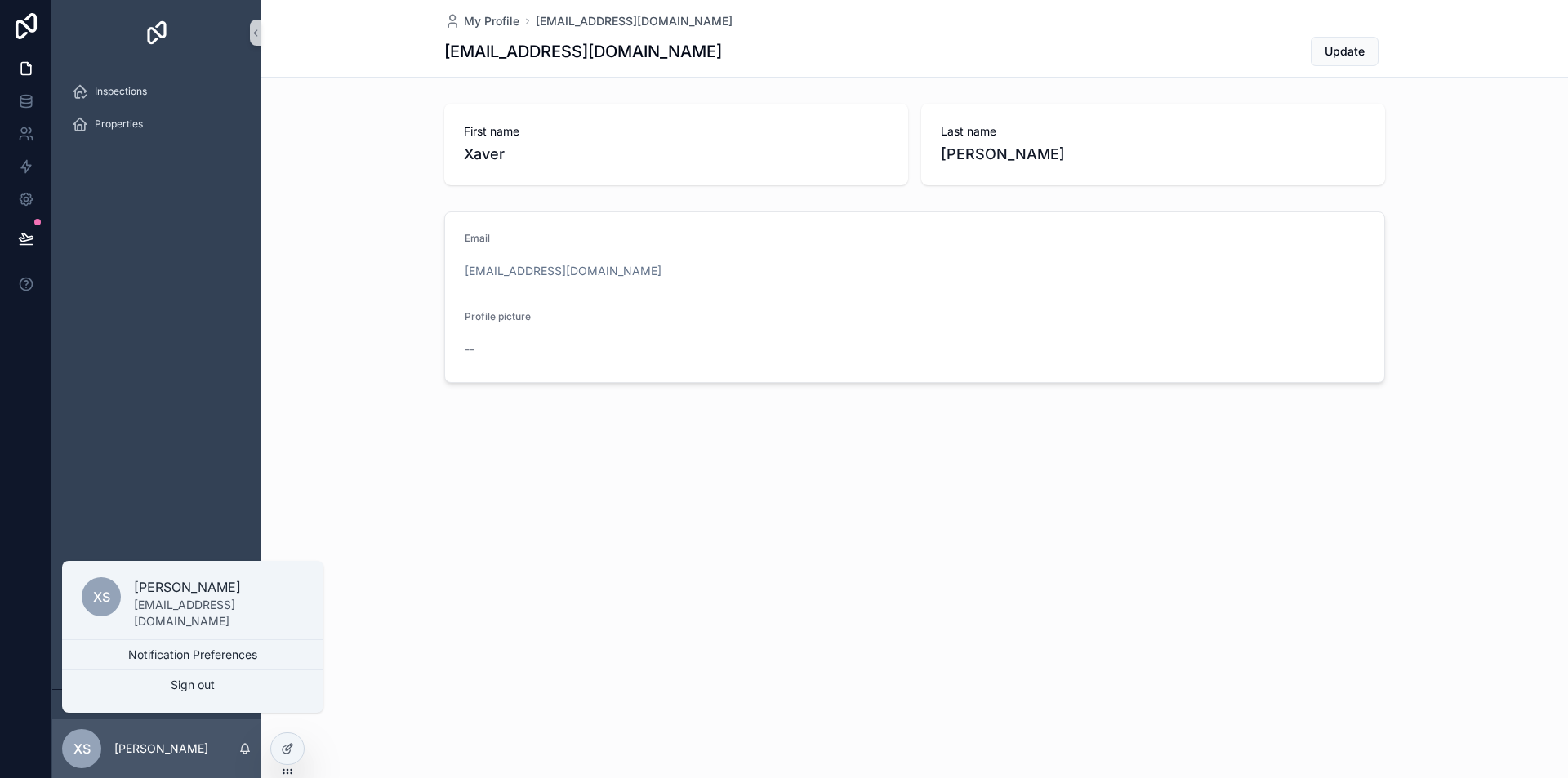
click at [150, 597] on p "[PERSON_NAME]" at bounding box center [219, 586] width 170 height 19
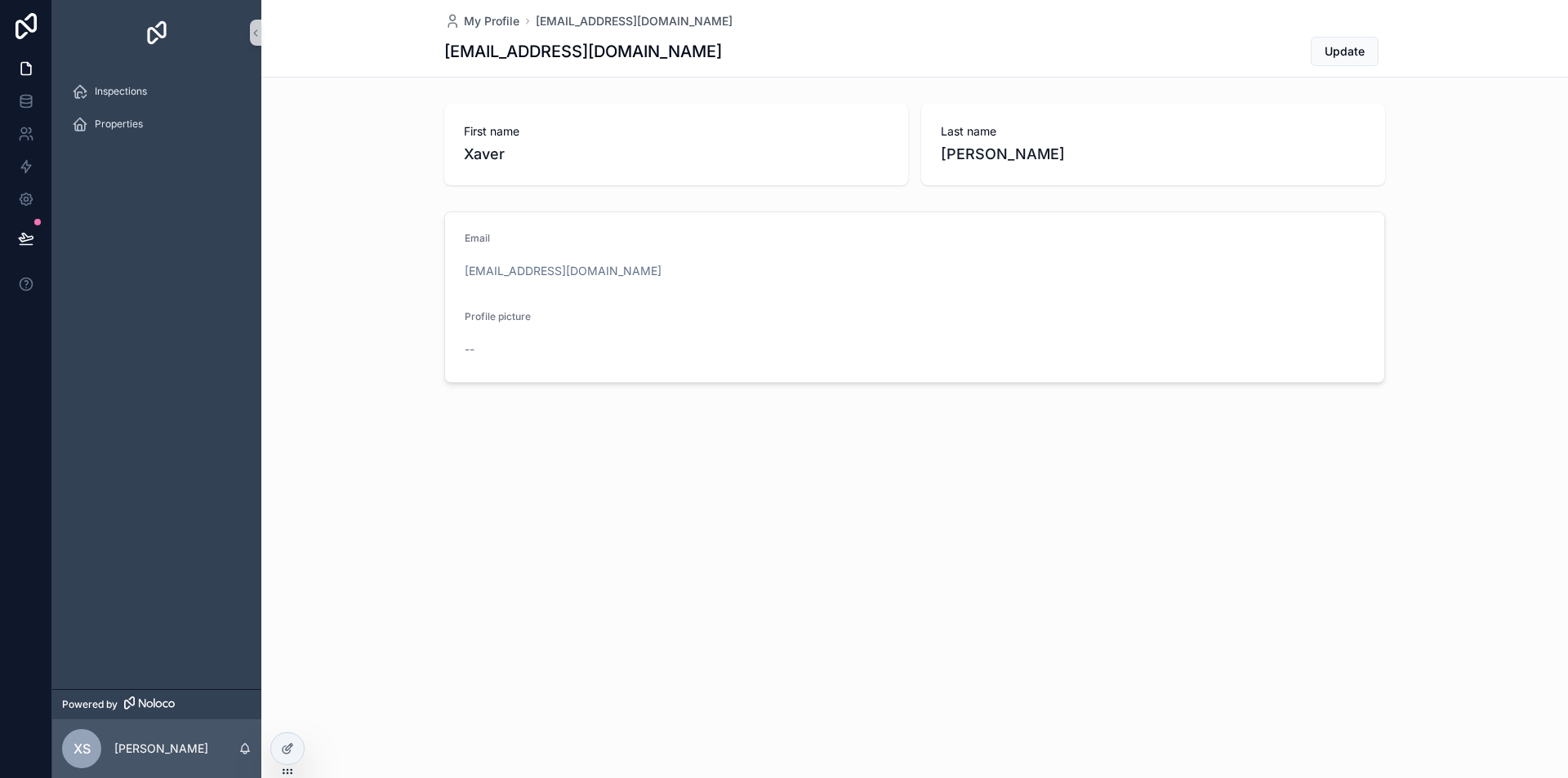
click at [174, 620] on div "Inspections Properties" at bounding box center [157, 377] width 209 height 624
click at [147, 746] on p "[PERSON_NAME]" at bounding box center [161, 748] width 94 height 16
drag, startPoint x: 198, startPoint y: 491, endPoint x: 78, endPoint y: 352, distance: 183.6
click at [175, 462] on div "Inspections Properties" at bounding box center [157, 377] width 209 height 624
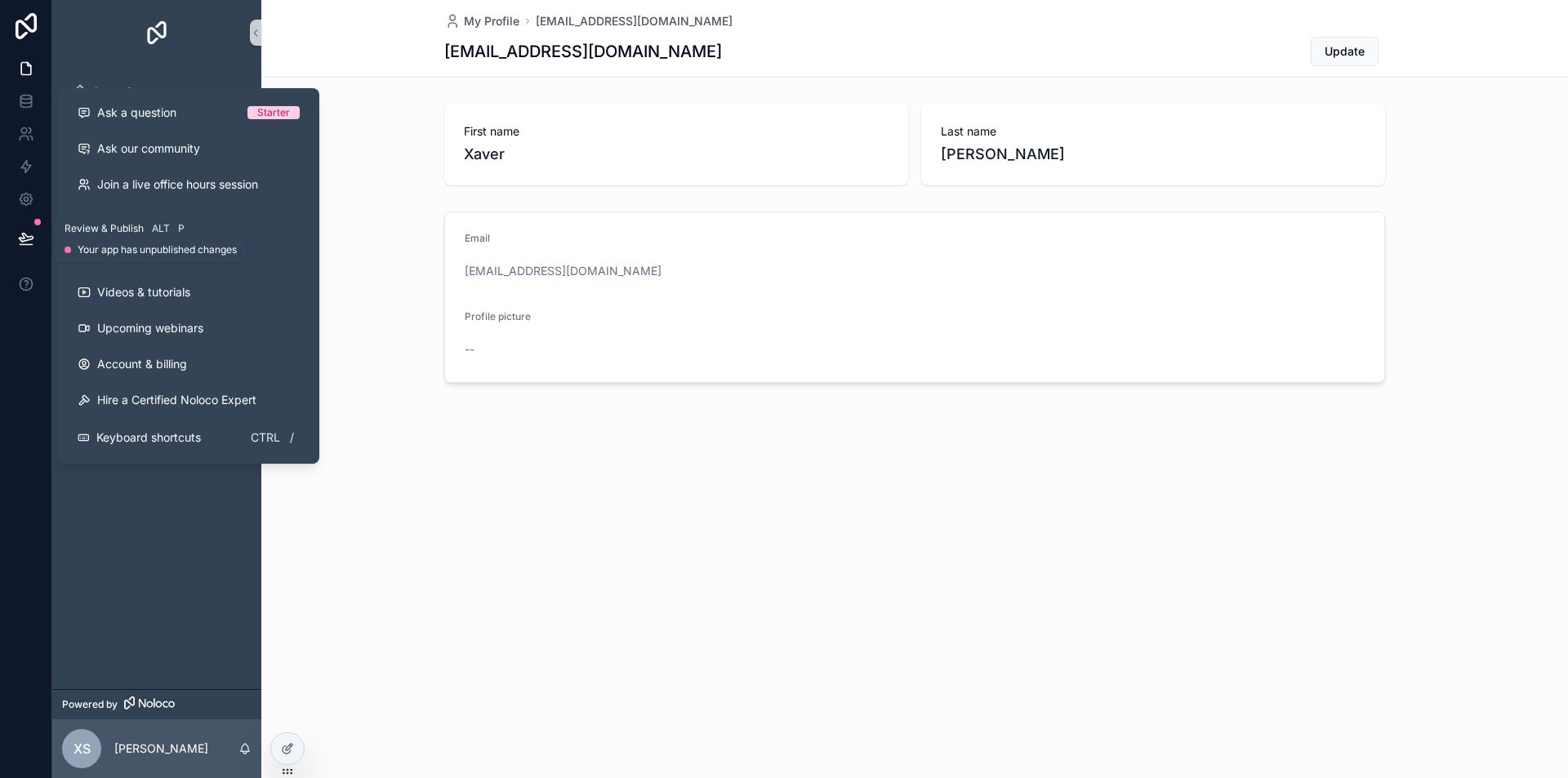
click at [24, 236] on icon at bounding box center [25, 237] width 14 height 8
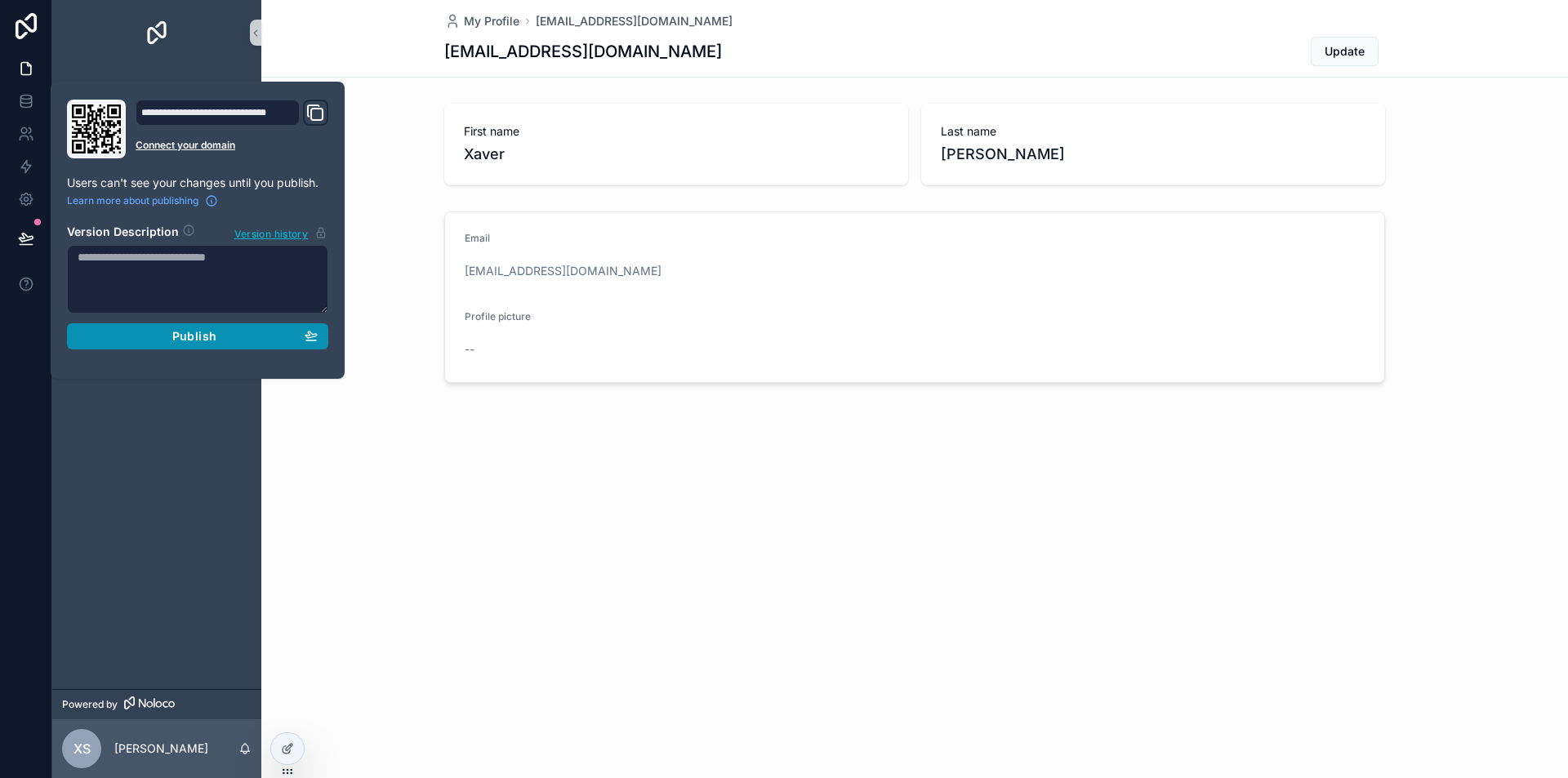
click at [170, 342] on div "Publish" at bounding box center [198, 336] width 240 height 14
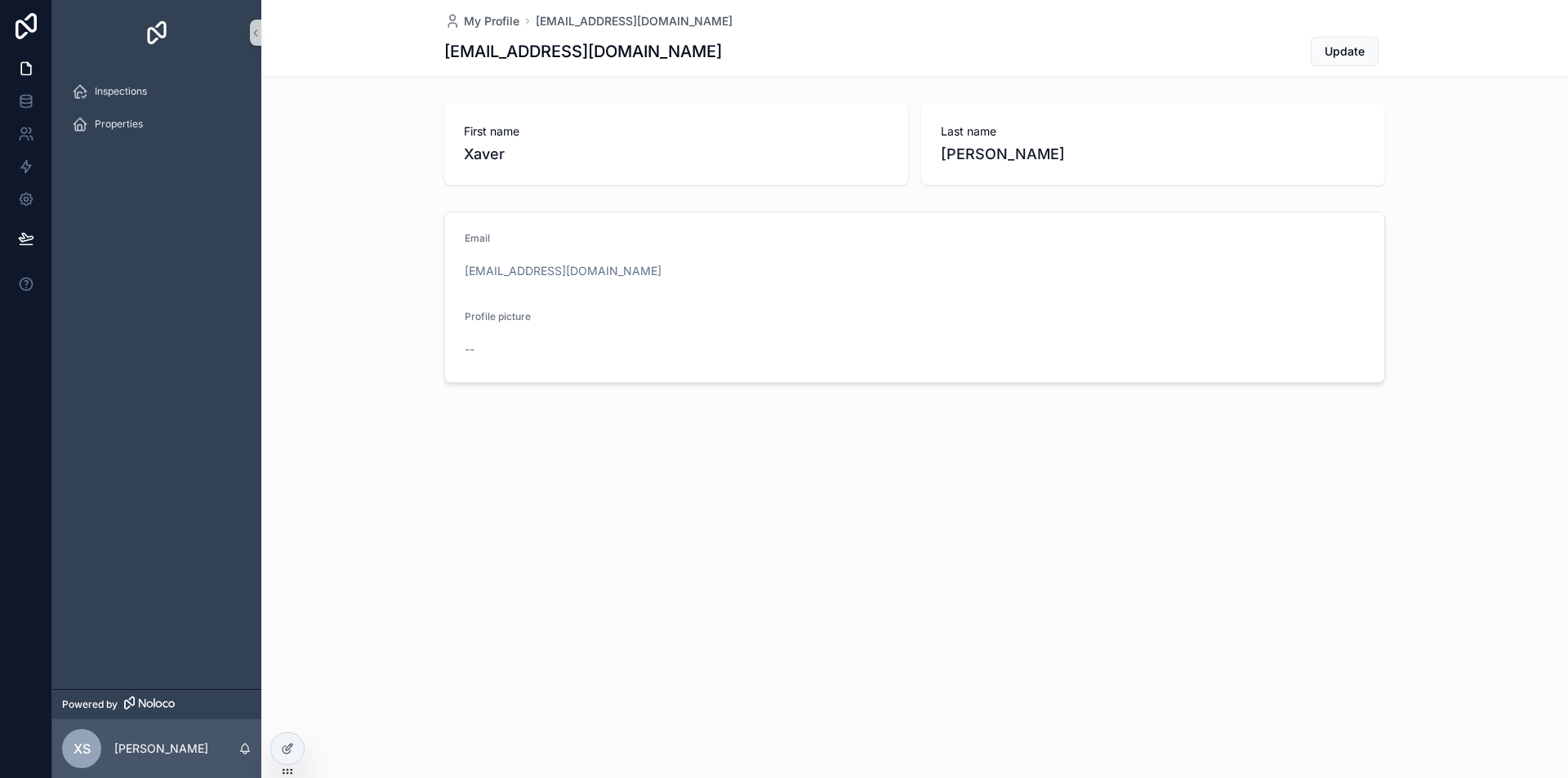
click at [182, 467] on div "Inspections Properties" at bounding box center [157, 377] width 209 height 624
click at [114, 84] on div "Inspections" at bounding box center [157, 91] width 170 height 26
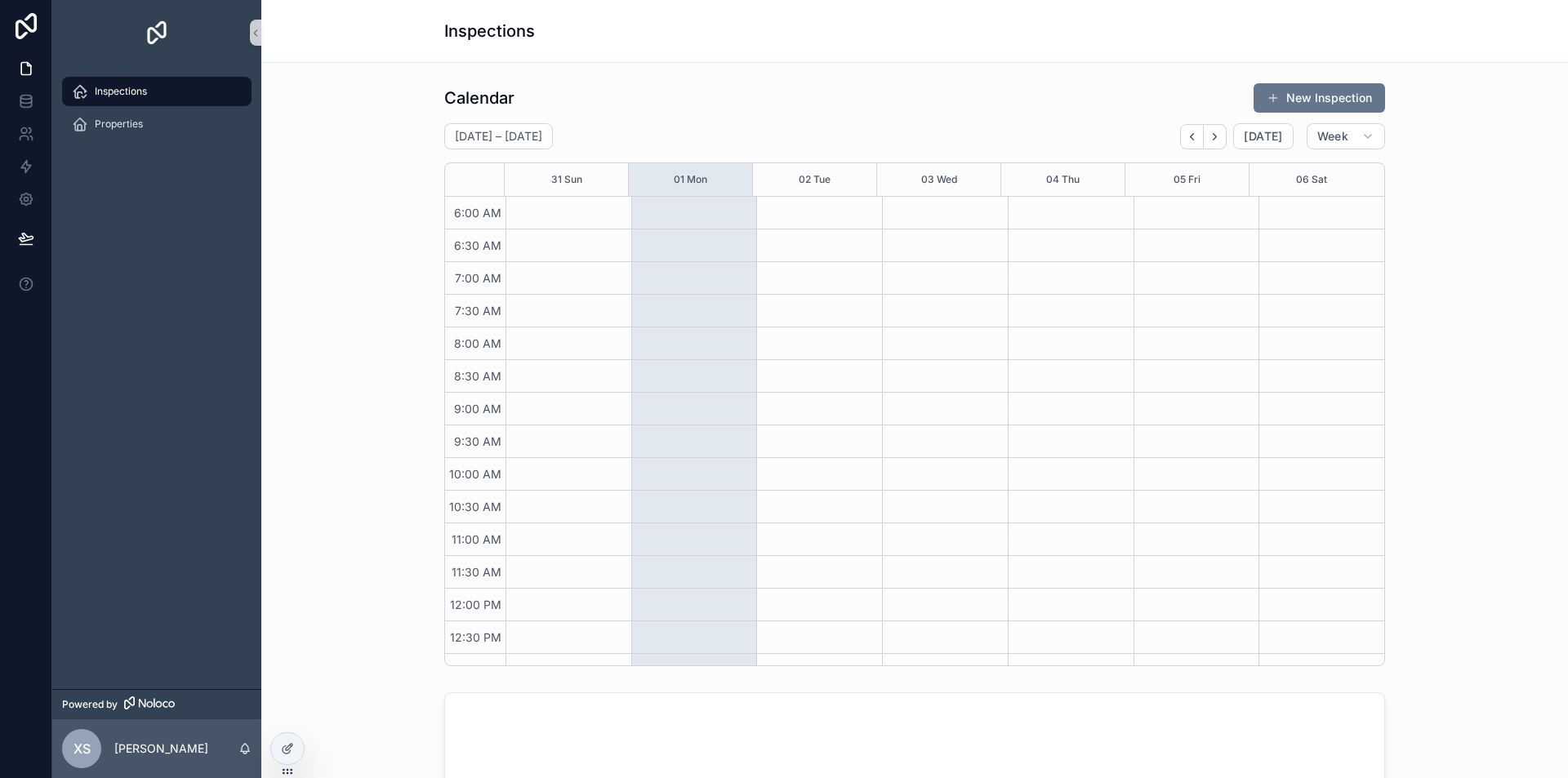
scroll to position [392, 0]
click at [127, 115] on div "Properties" at bounding box center [157, 124] width 170 height 26
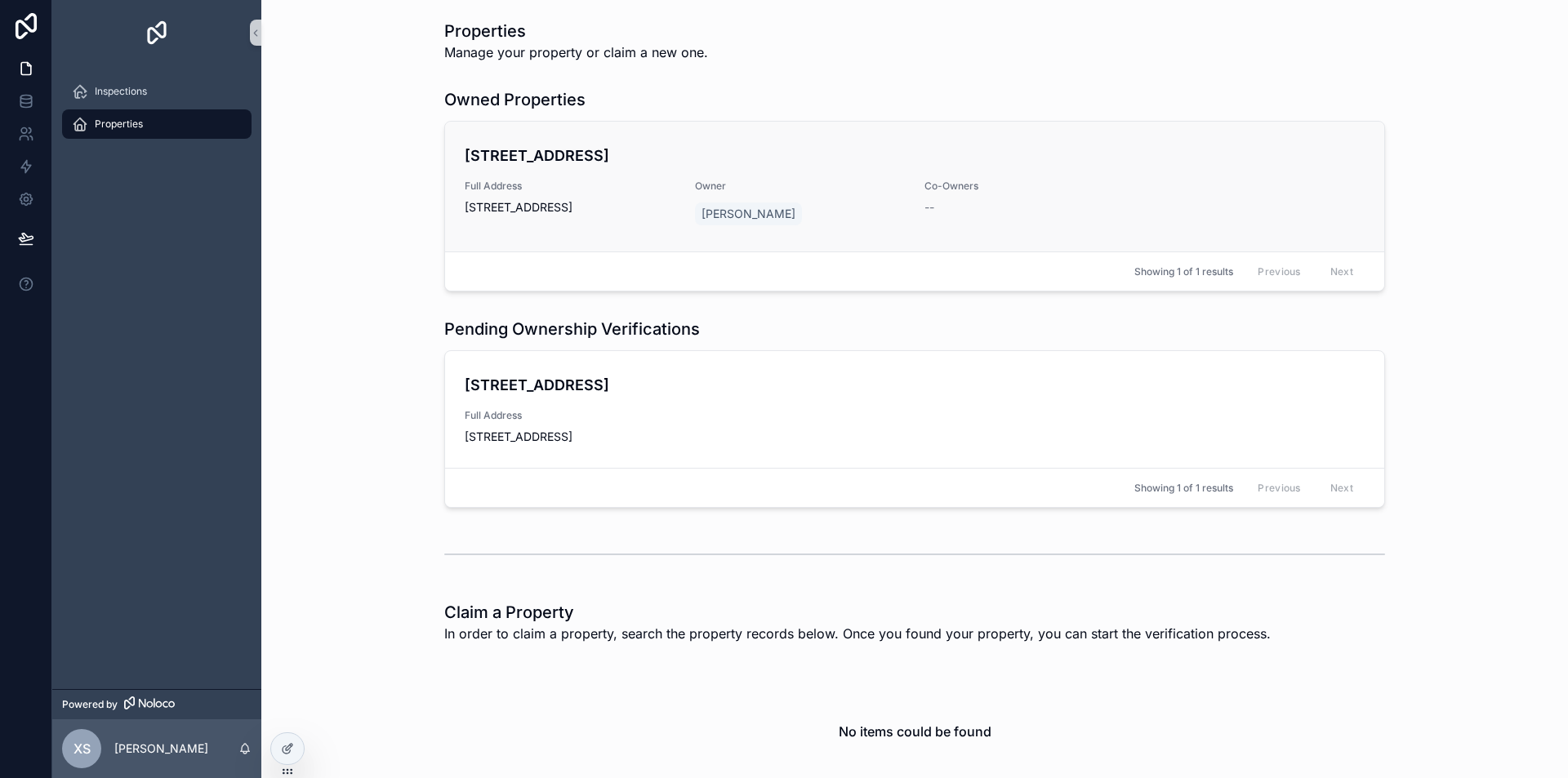
click at [619, 195] on div "Full Address [STREET_ADDRESS]" at bounding box center [570, 197] width 211 height 36
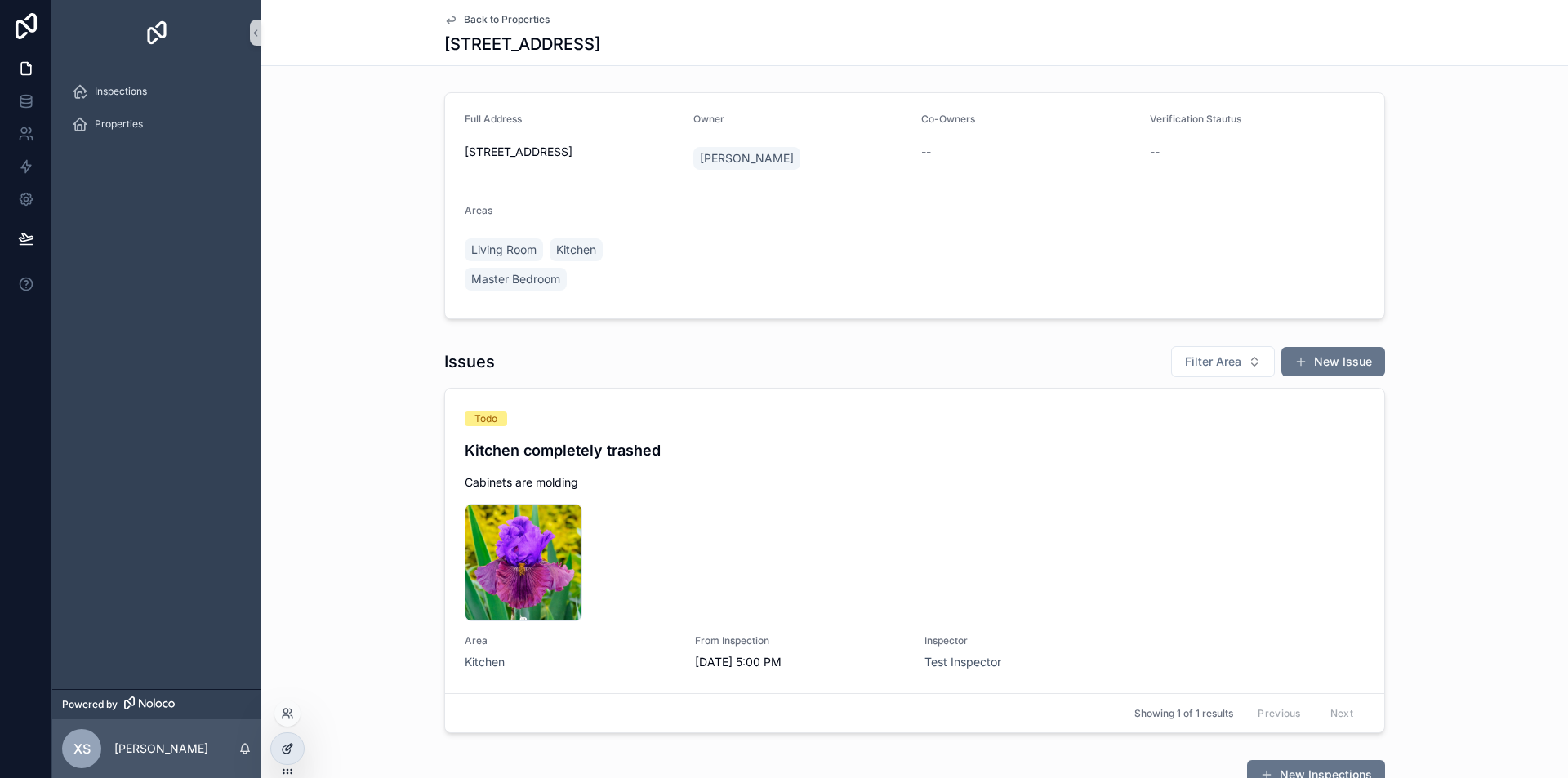
click at [285, 748] on icon at bounding box center [287, 748] width 13 height 13
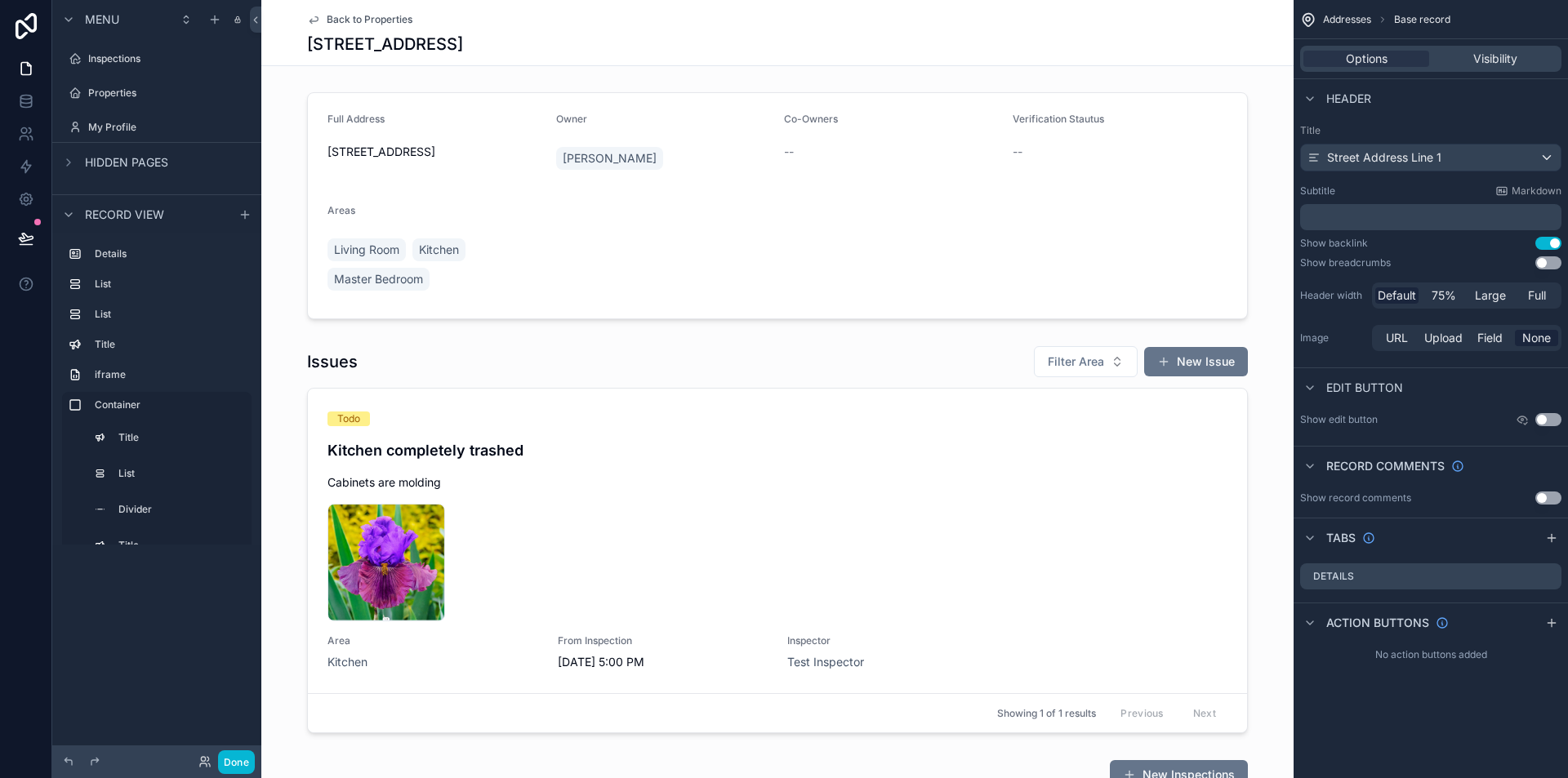
click at [1546, 242] on button "Use setting" at bounding box center [1548, 242] width 26 height 13
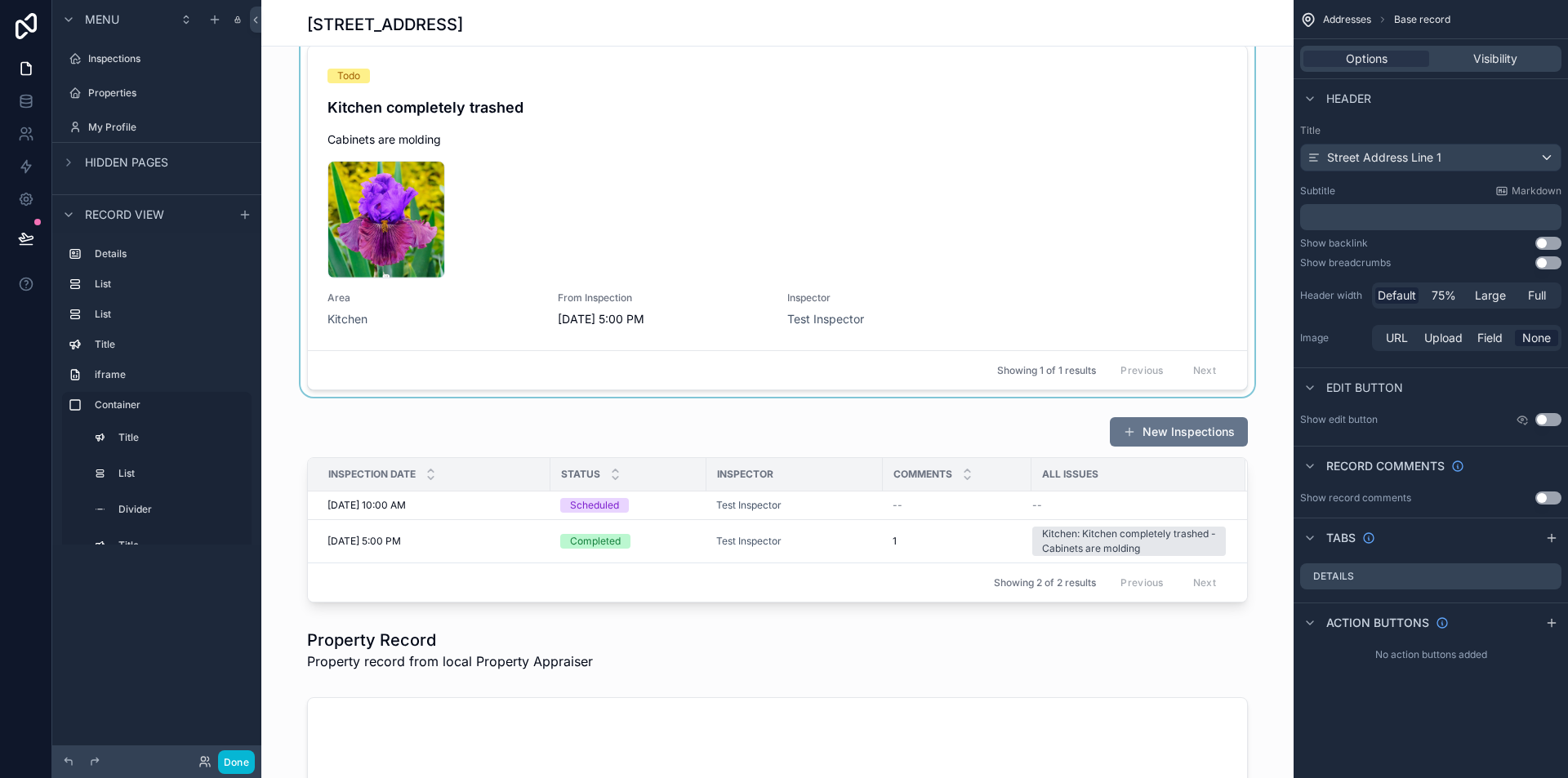
scroll to position [326, 0]
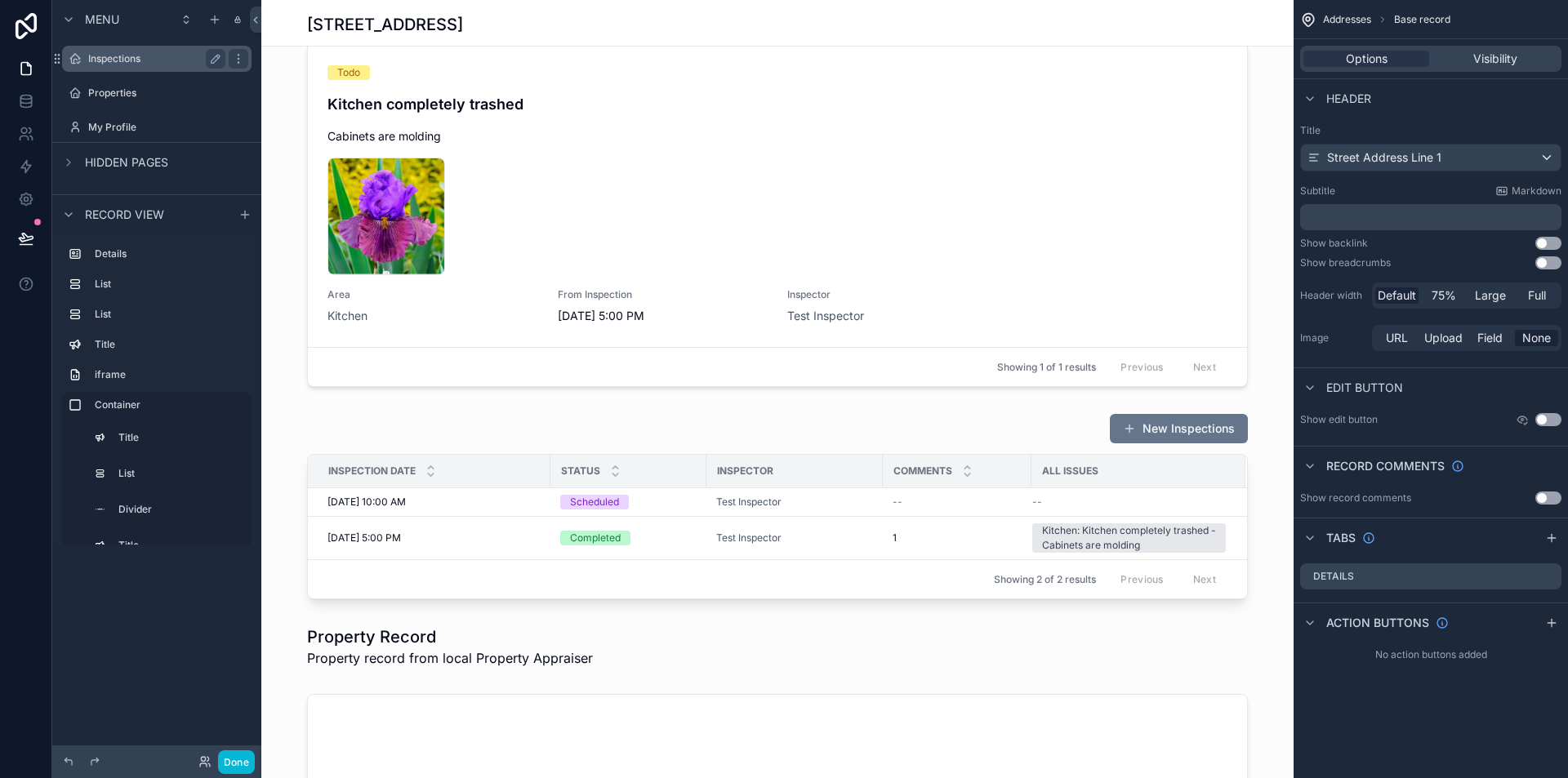
click at [111, 63] on label "Inspections" at bounding box center [153, 58] width 131 height 13
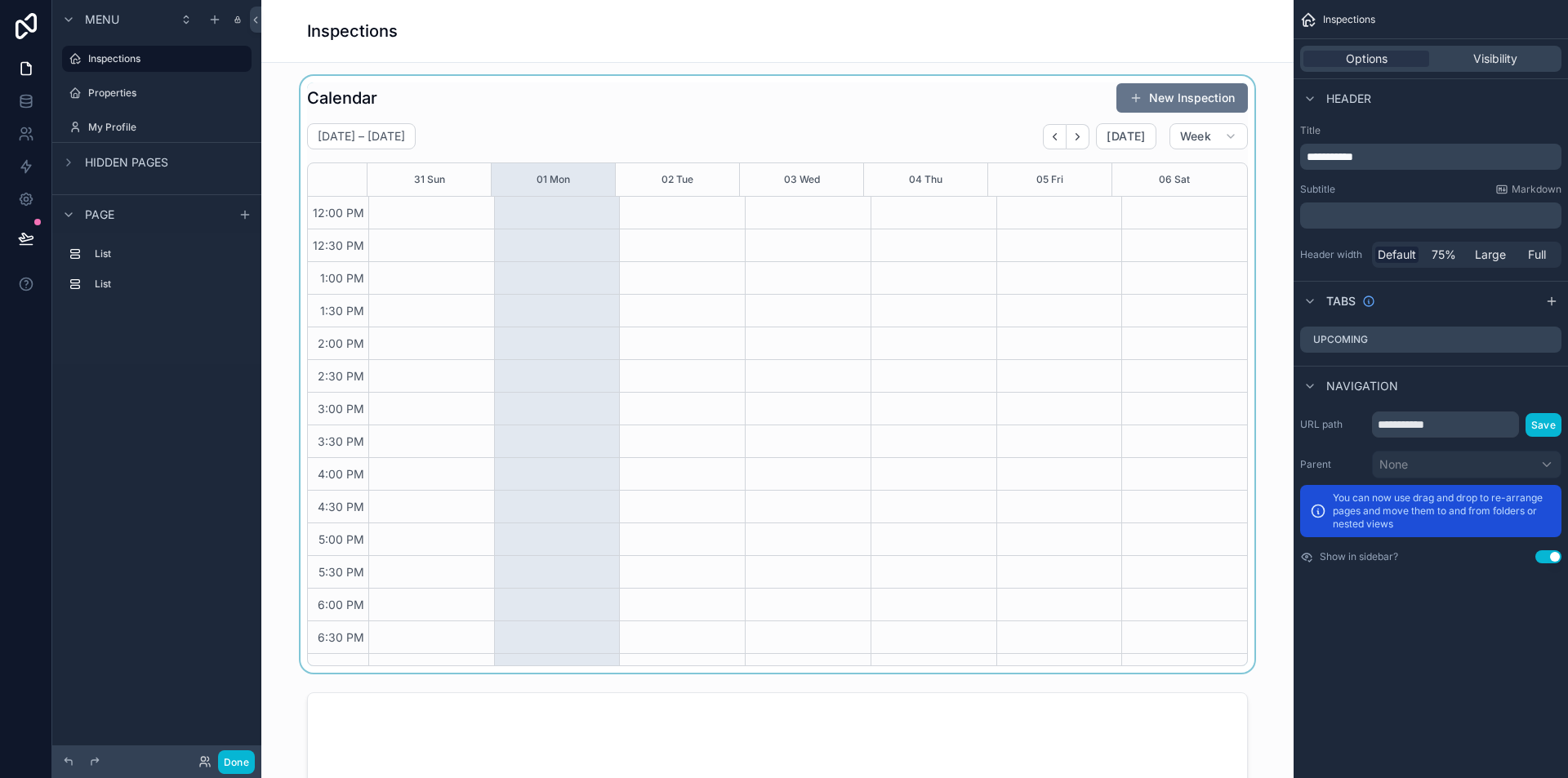
click at [1188, 133] on div "scrollable content" at bounding box center [778, 375] width 1007 height 597
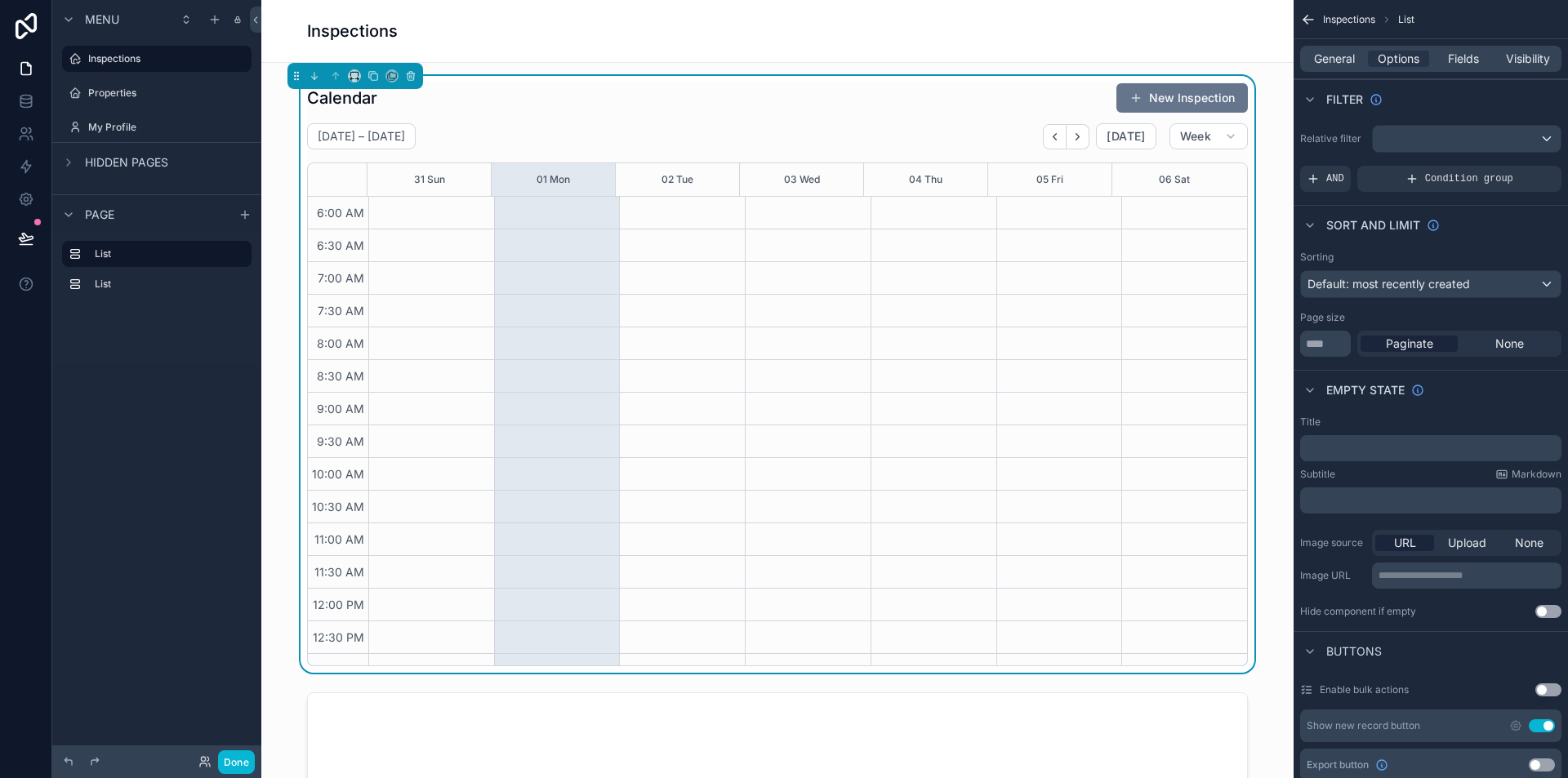
scroll to position [392, 0]
click at [1193, 126] on button "Week" at bounding box center [1208, 136] width 78 height 26
click at [1147, 169] on span "Month" at bounding box center [1134, 176] width 34 height 16
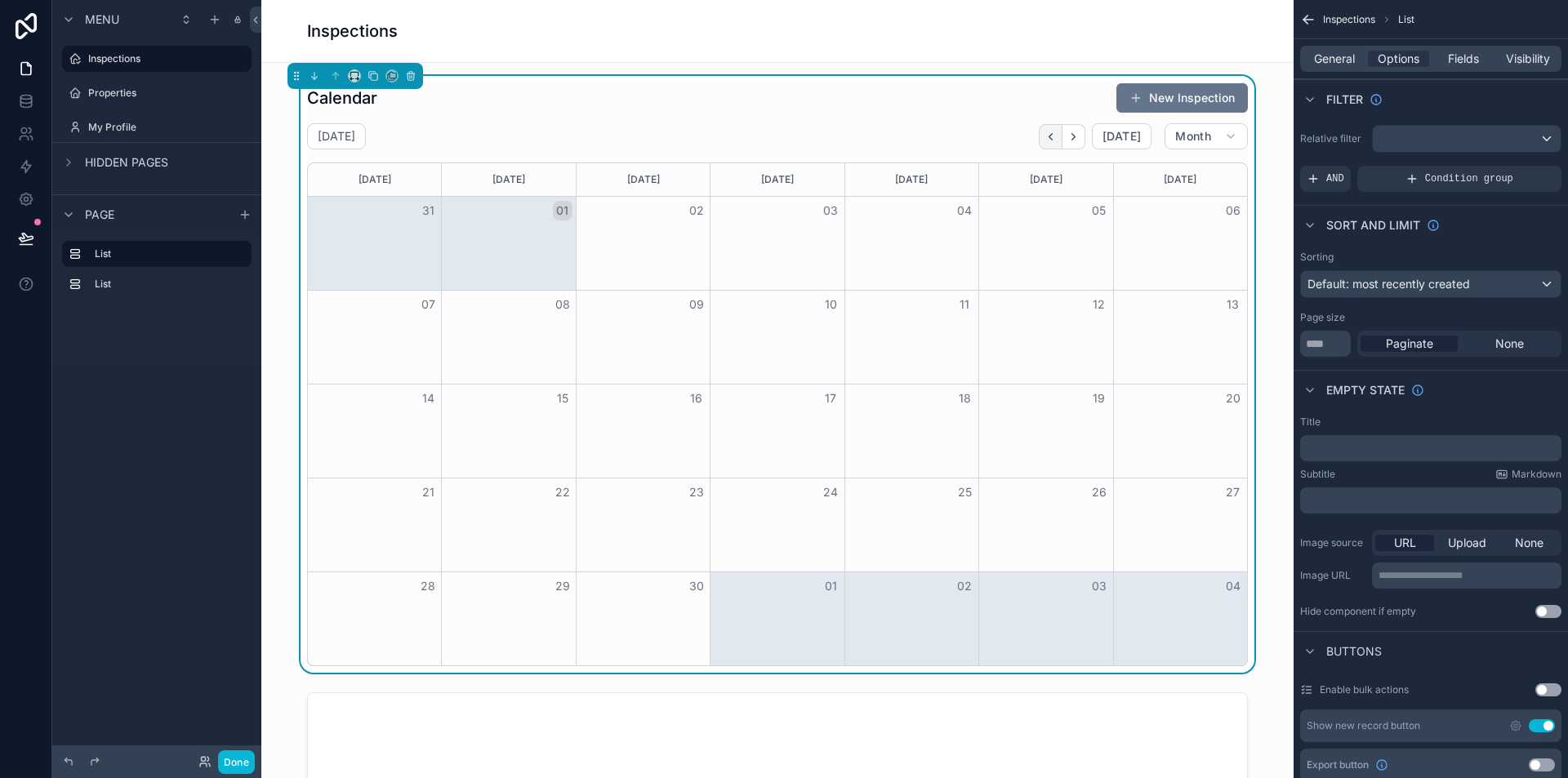
click at [1049, 135] on icon "Back" at bounding box center [1051, 136] width 12 height 12
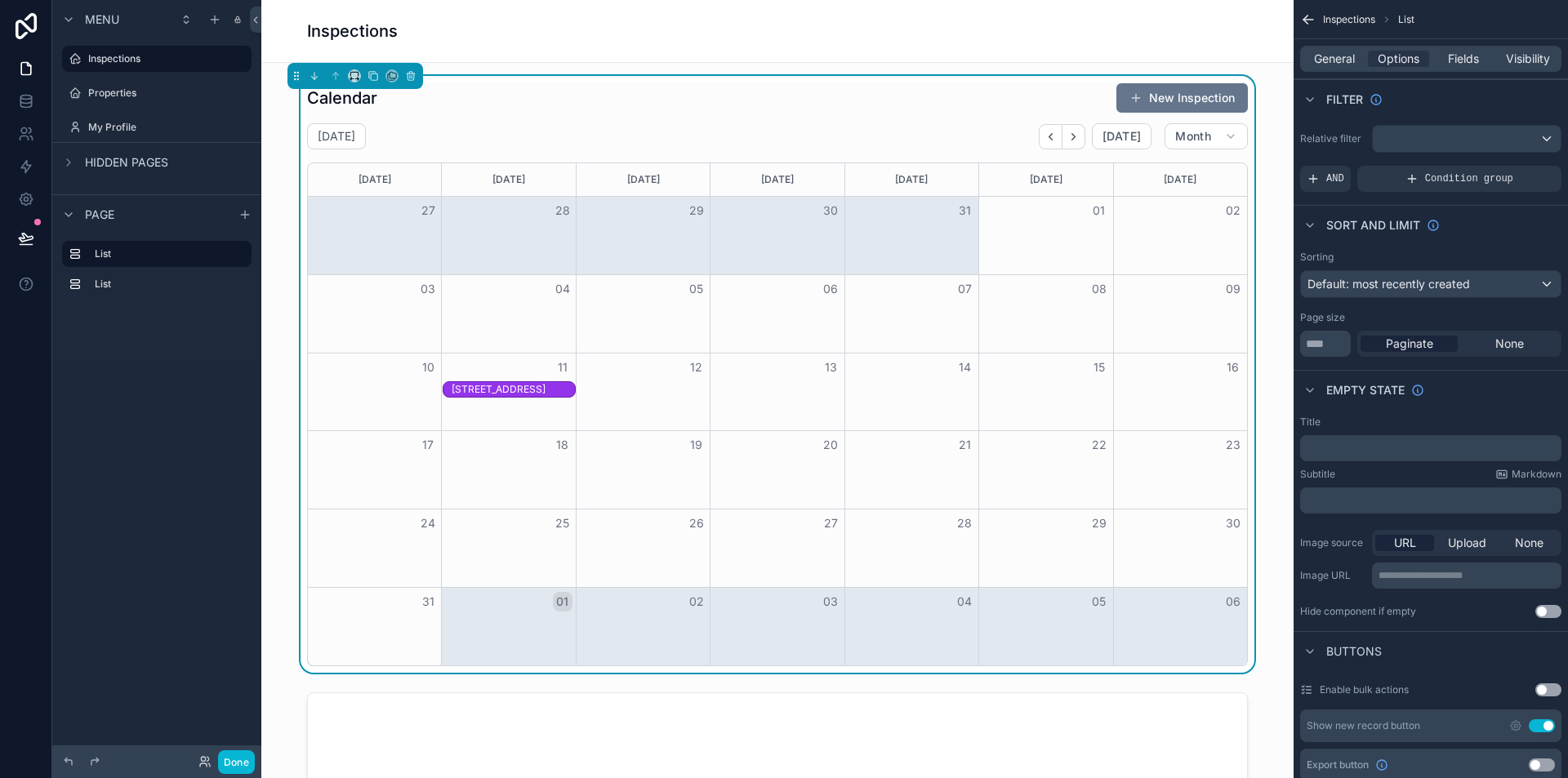
click at [507, 388] on div "[STREET_ADDRESS]" at bounding box center [513, 389] width 122 height 13
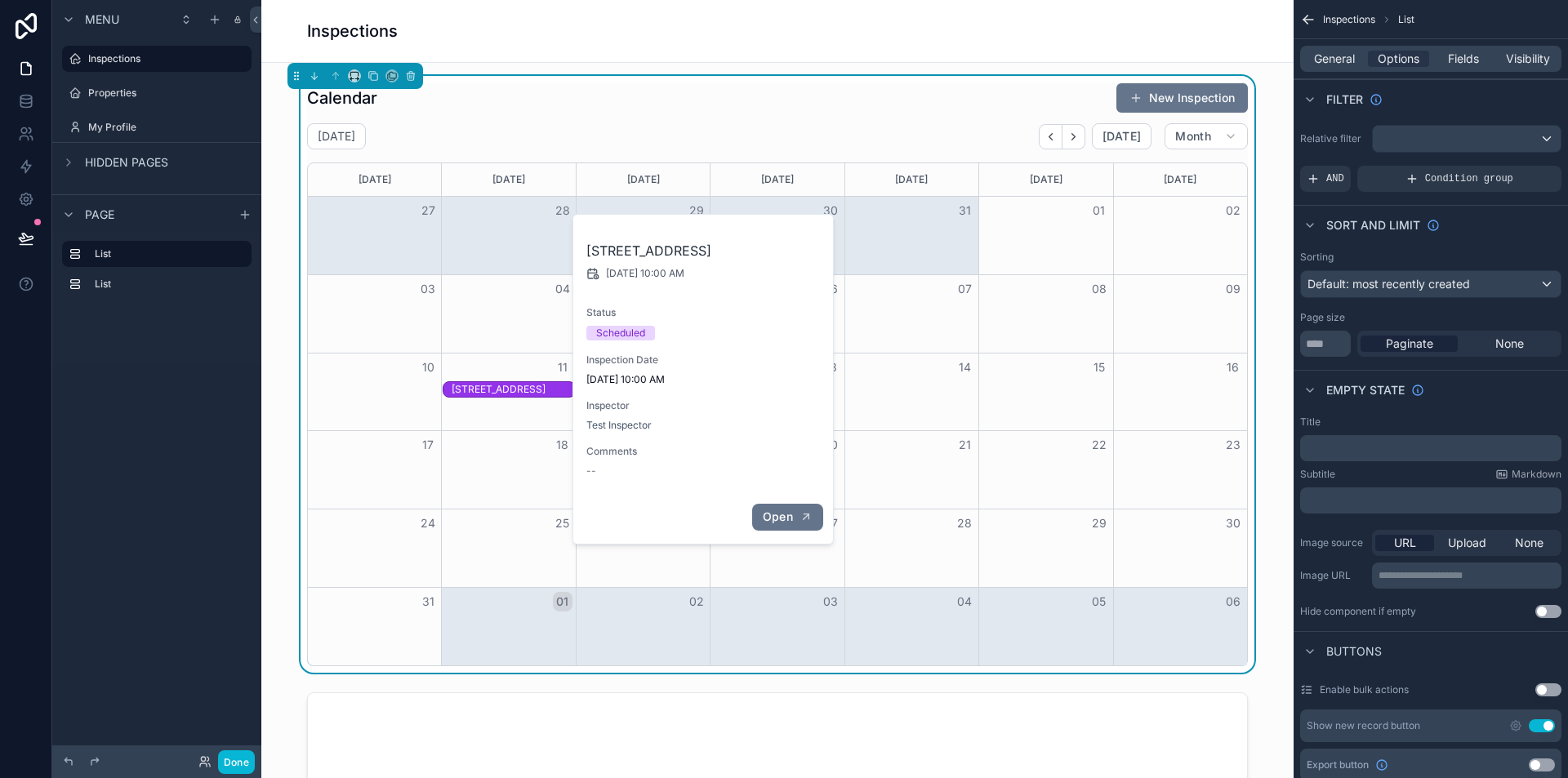
click at [784, 524] on span "Open" at bounding box center [778, 516] width 31 height 14
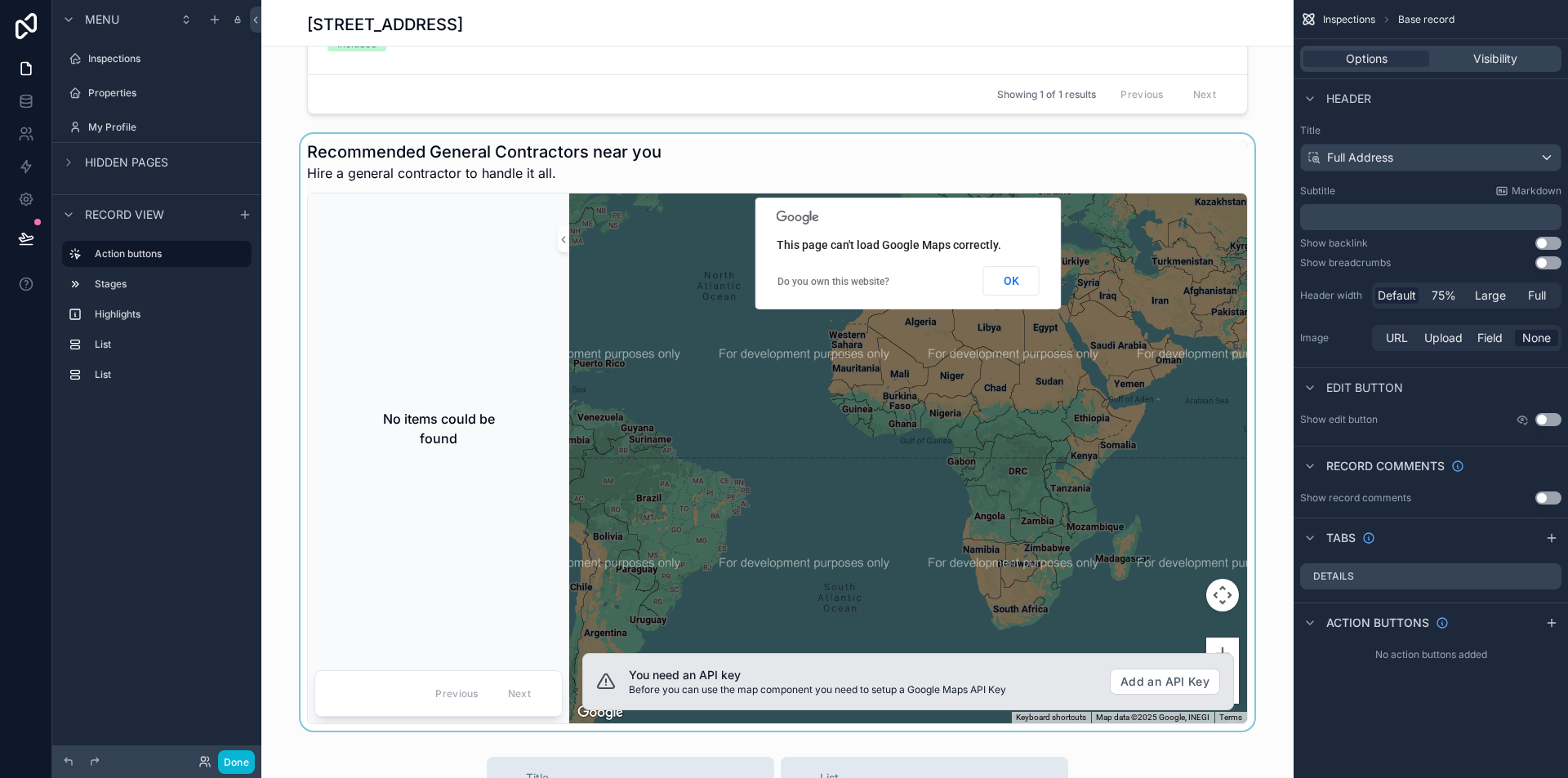
scroll to position [490, 0]
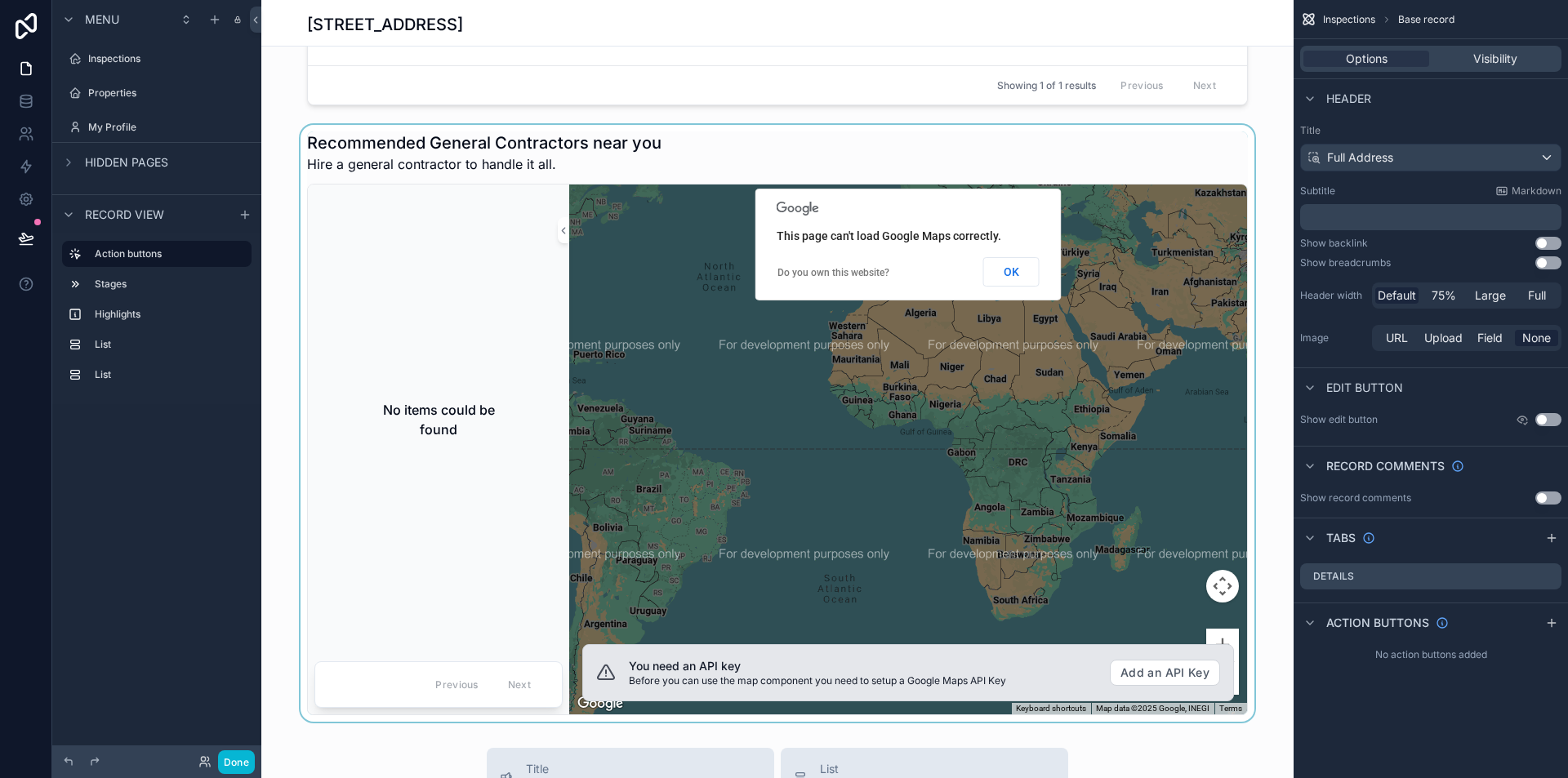
click at [499, 341] on div "No items could be found" at bounding box center [438, 419] width 248 height 457
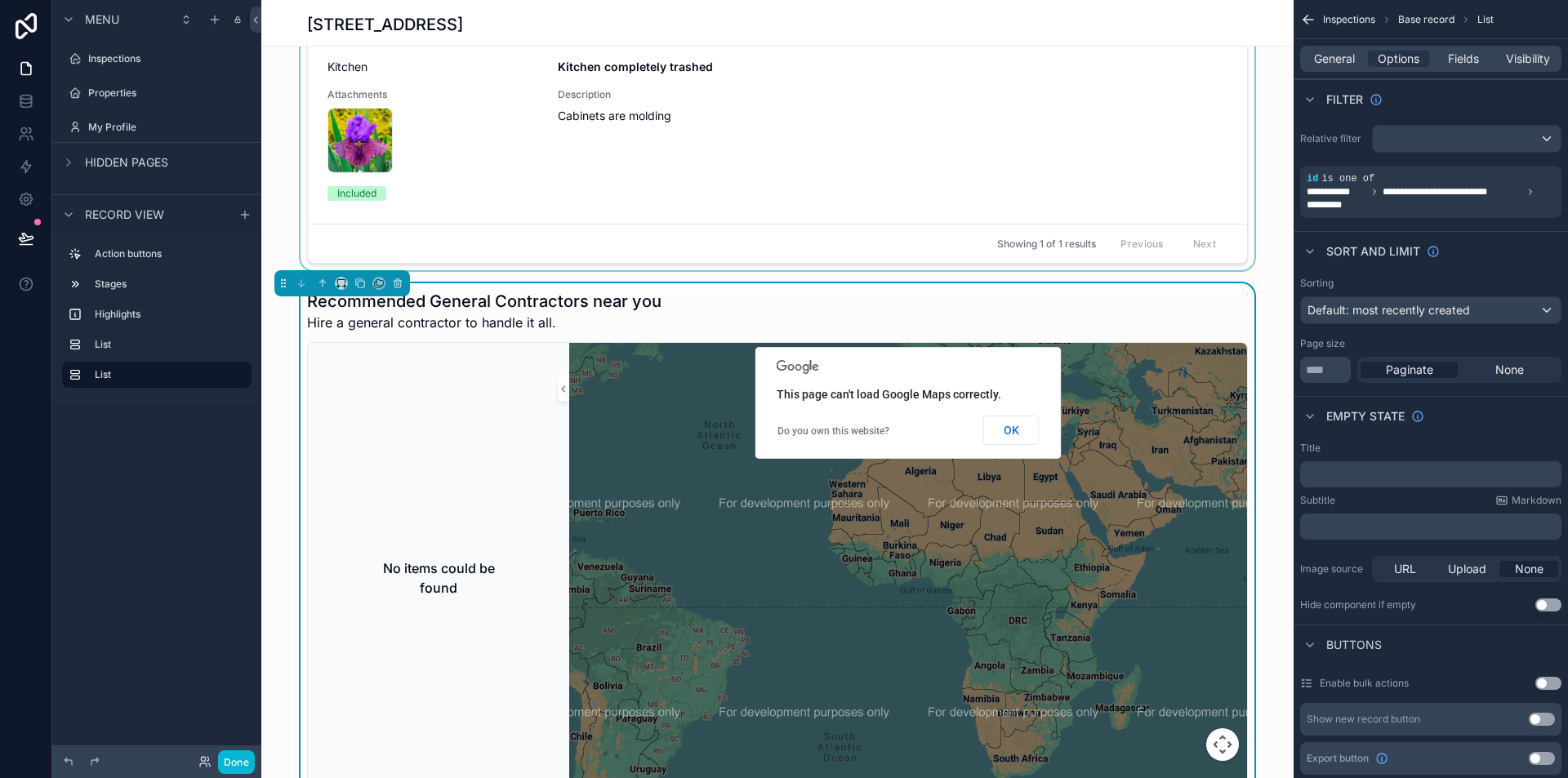
scroll to position [326, 0]
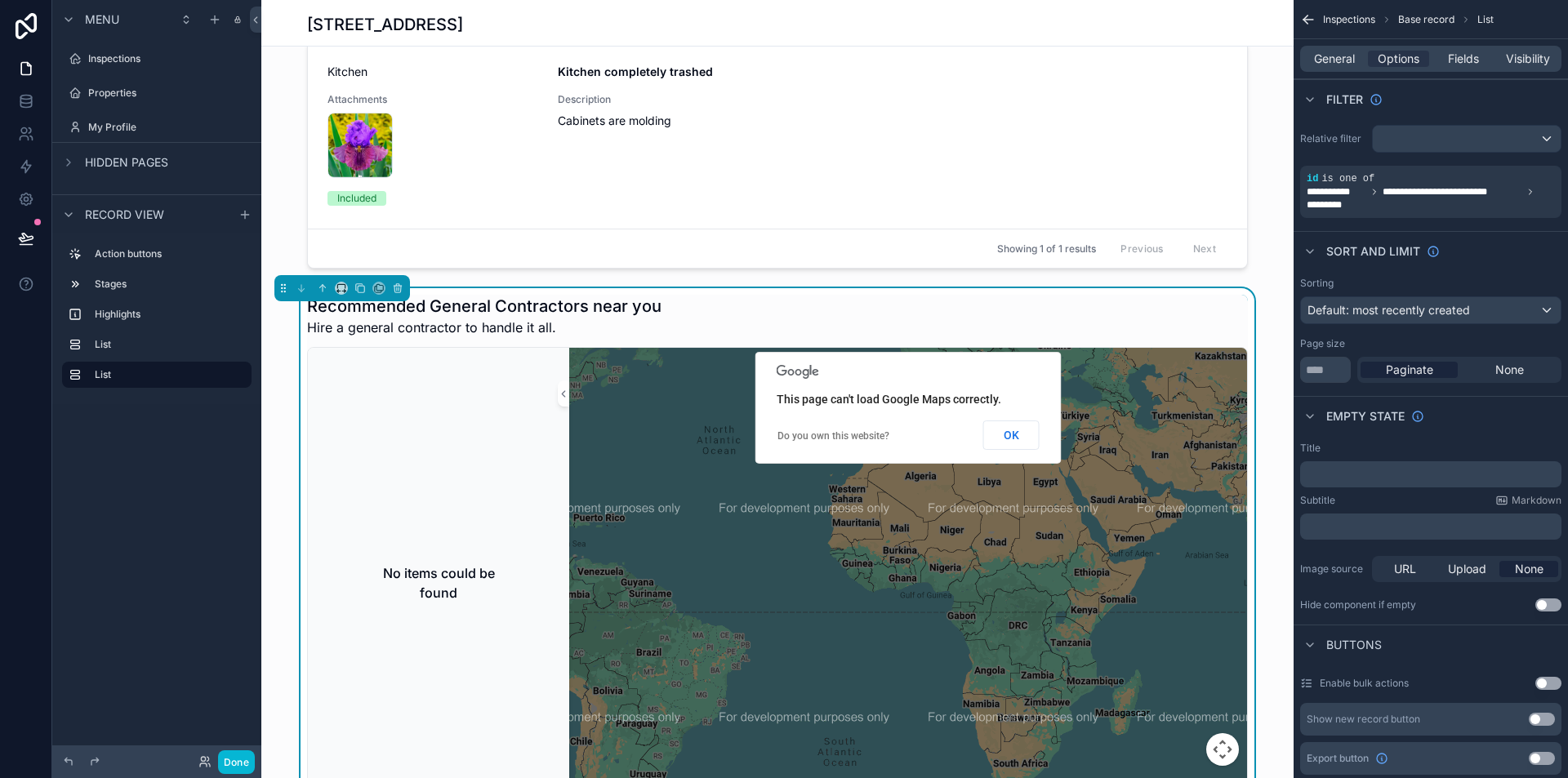
click at [739, 304] on div "Recommended General Contractors near you Hire a general contractor to handle it…" at bounding box center [778, 316] width 941 height 42
click at [1324, 53] on span "General" at bounding box center [1335, 58] width 41 height 16
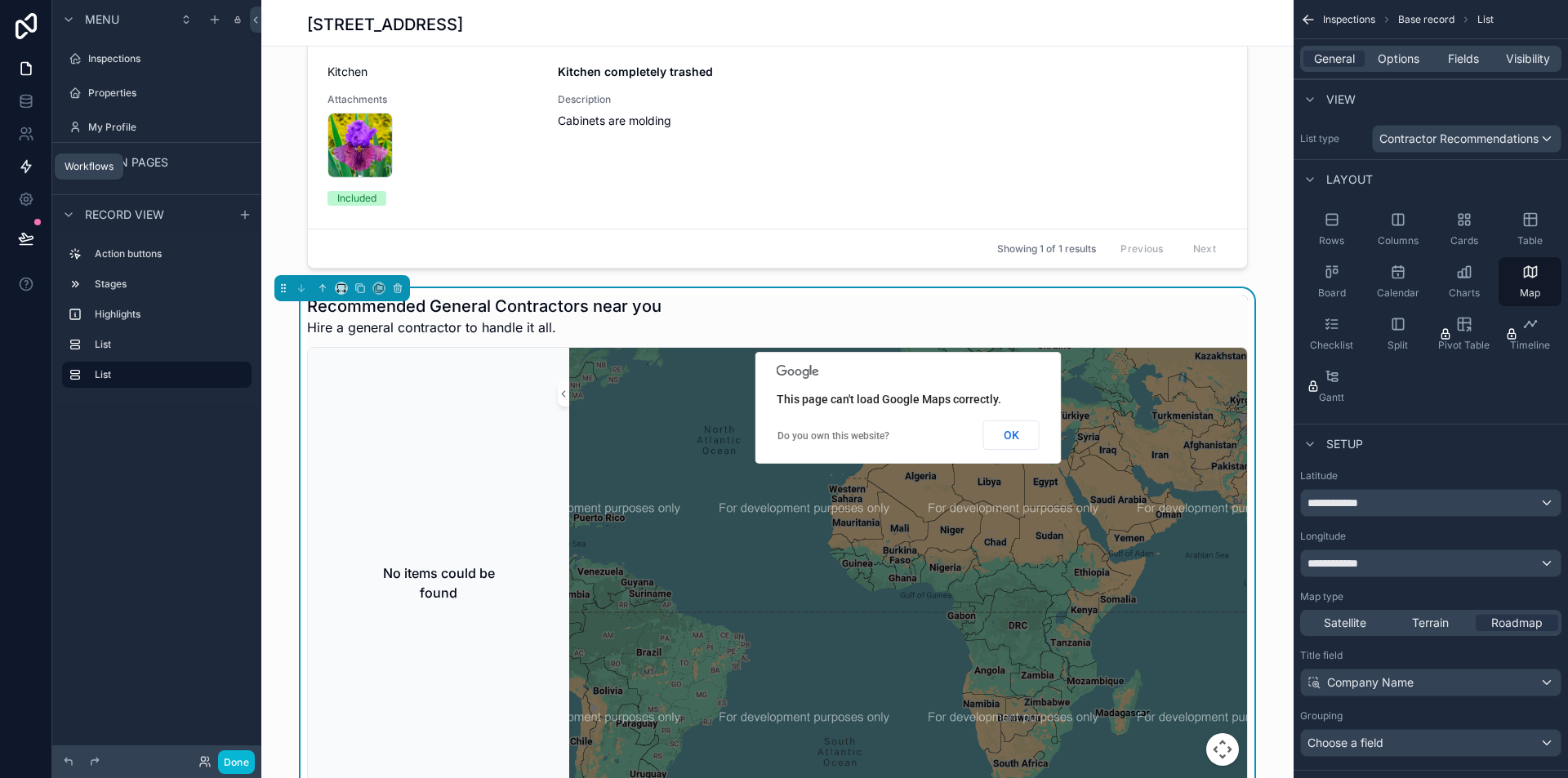
click at [32, 170] on icon at bounding box center [25, 166] width 16 height 16
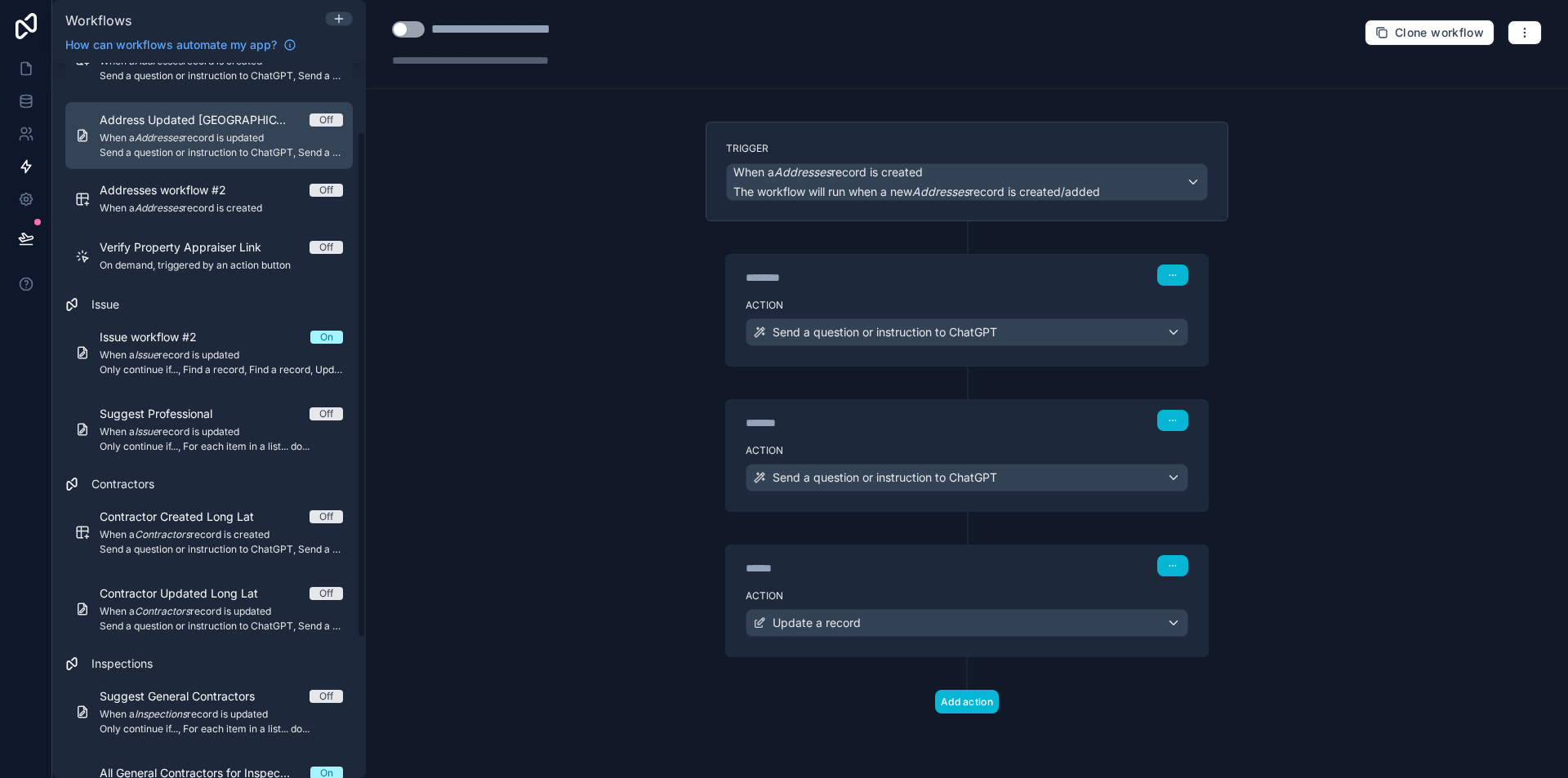
scroll to position [164, 0]
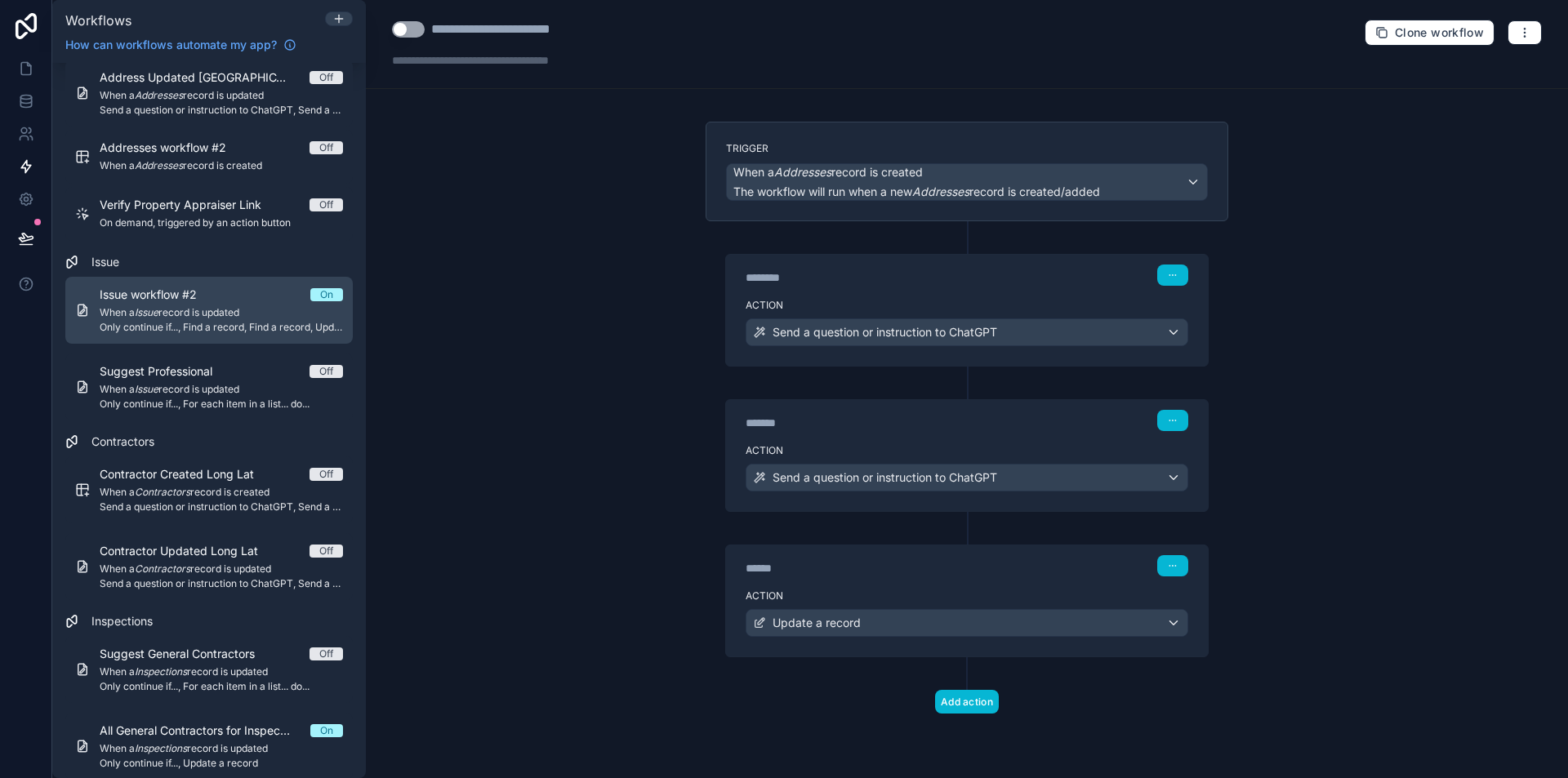
click at [227, 314] on span "When a Issue record is updated" at bounding box center [221, 312] width 243 height 13
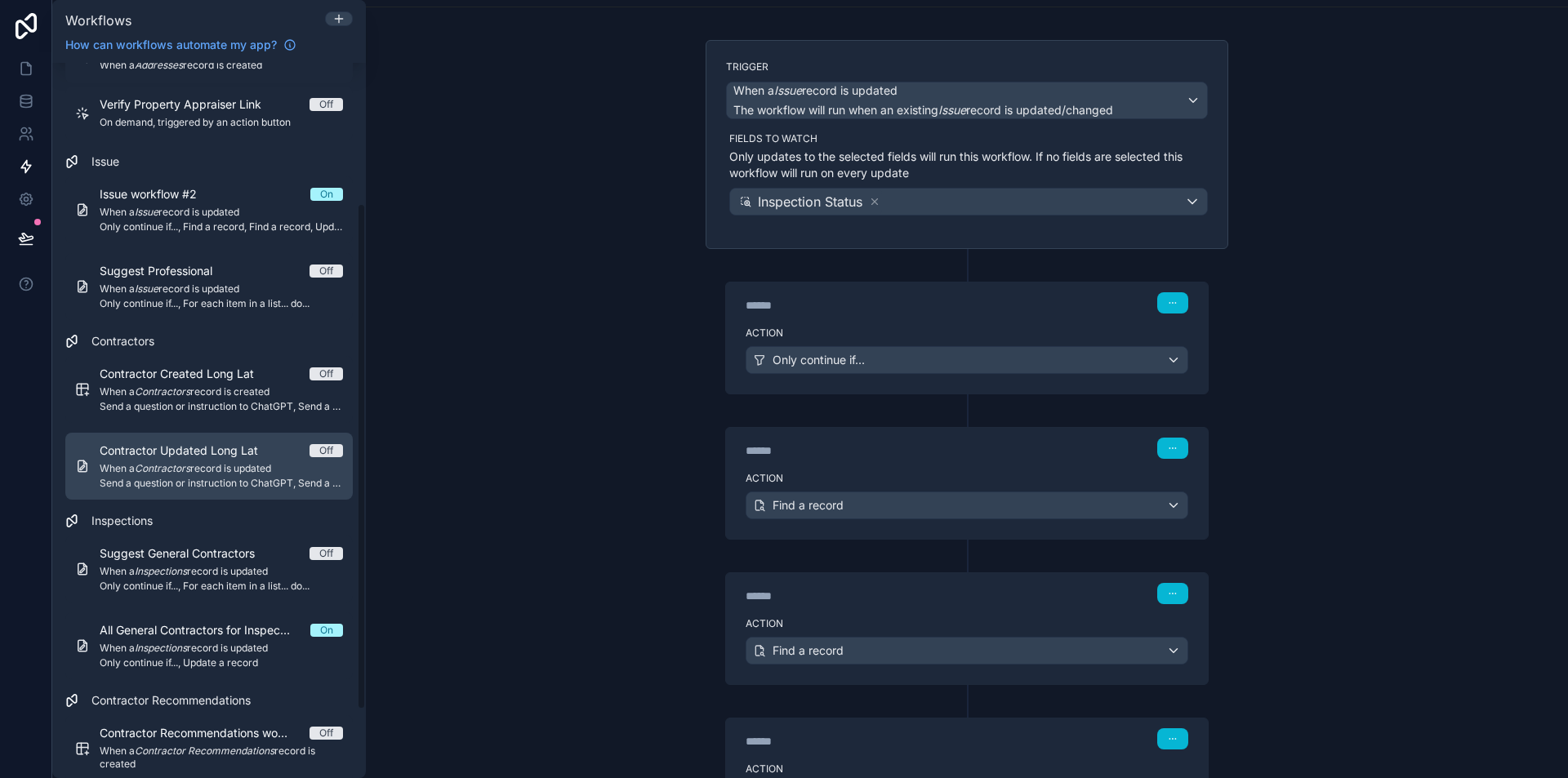
scroll to position [294, 0]
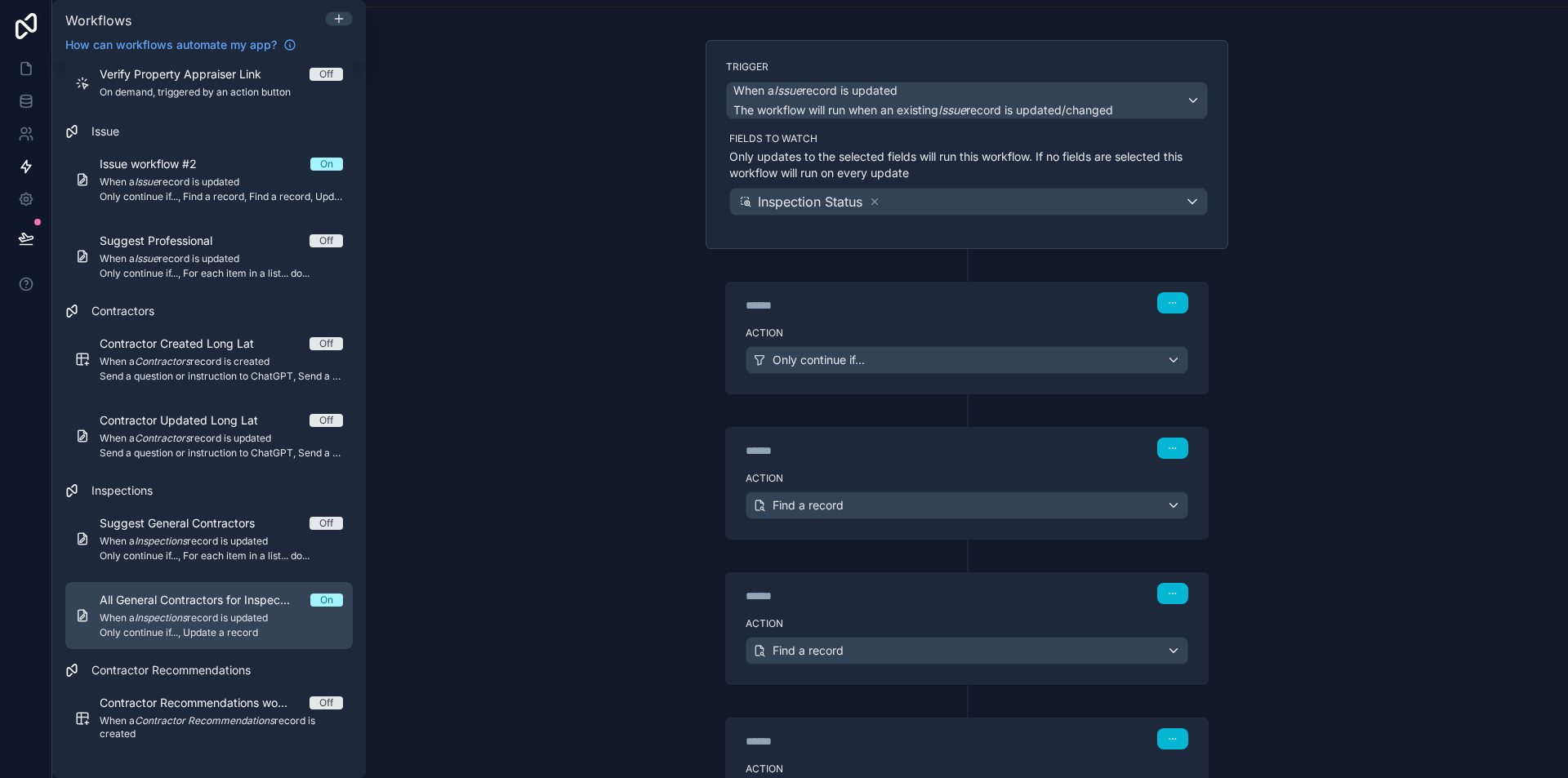
click at [214, 603] on span "All General Contractors for Inspection" at bounding box center [205, 599] width 211 height 16
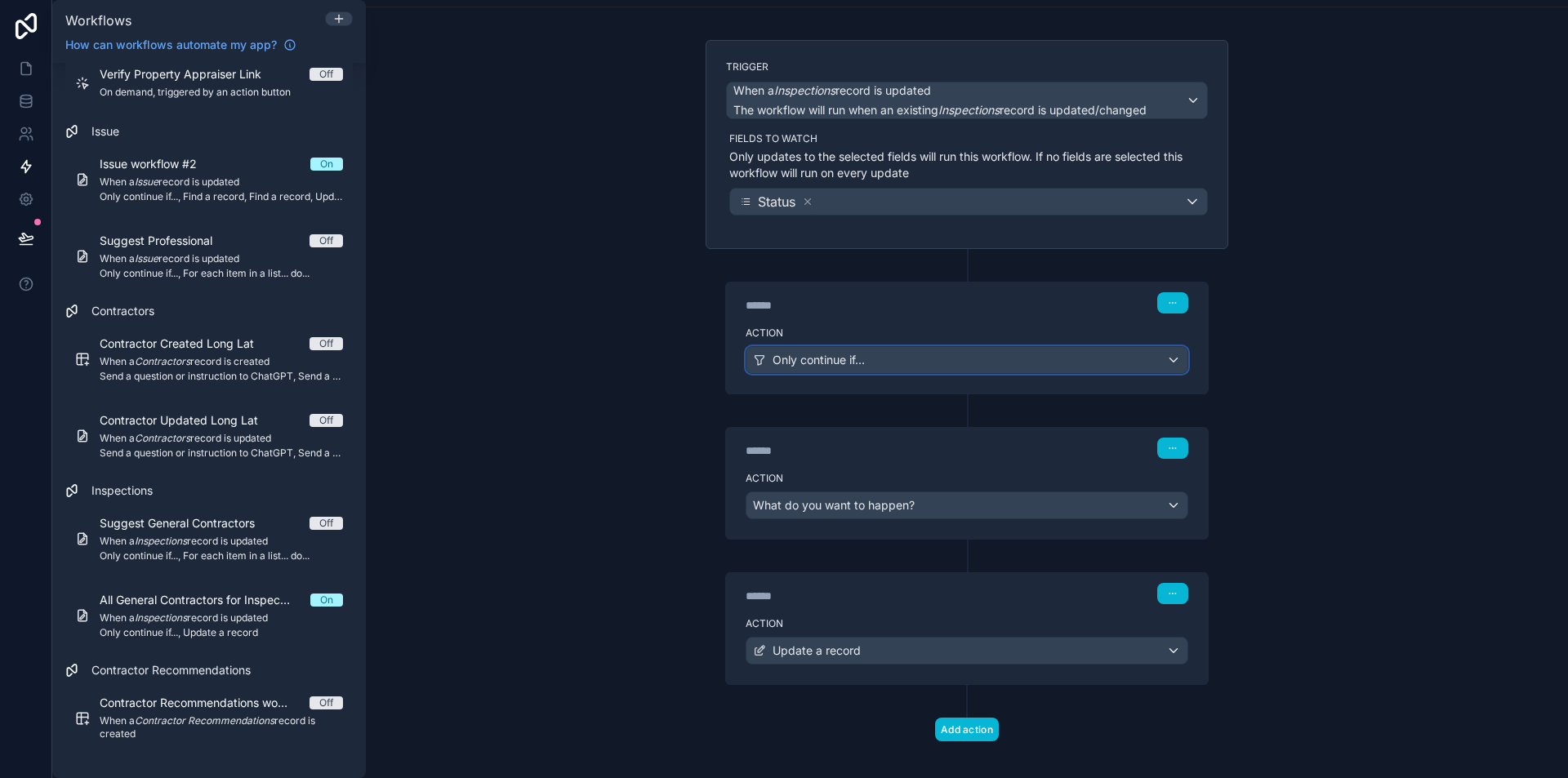
click at [811, 355] on span "Only continue if..." at bounding box center [818, 359] width 92 height 16
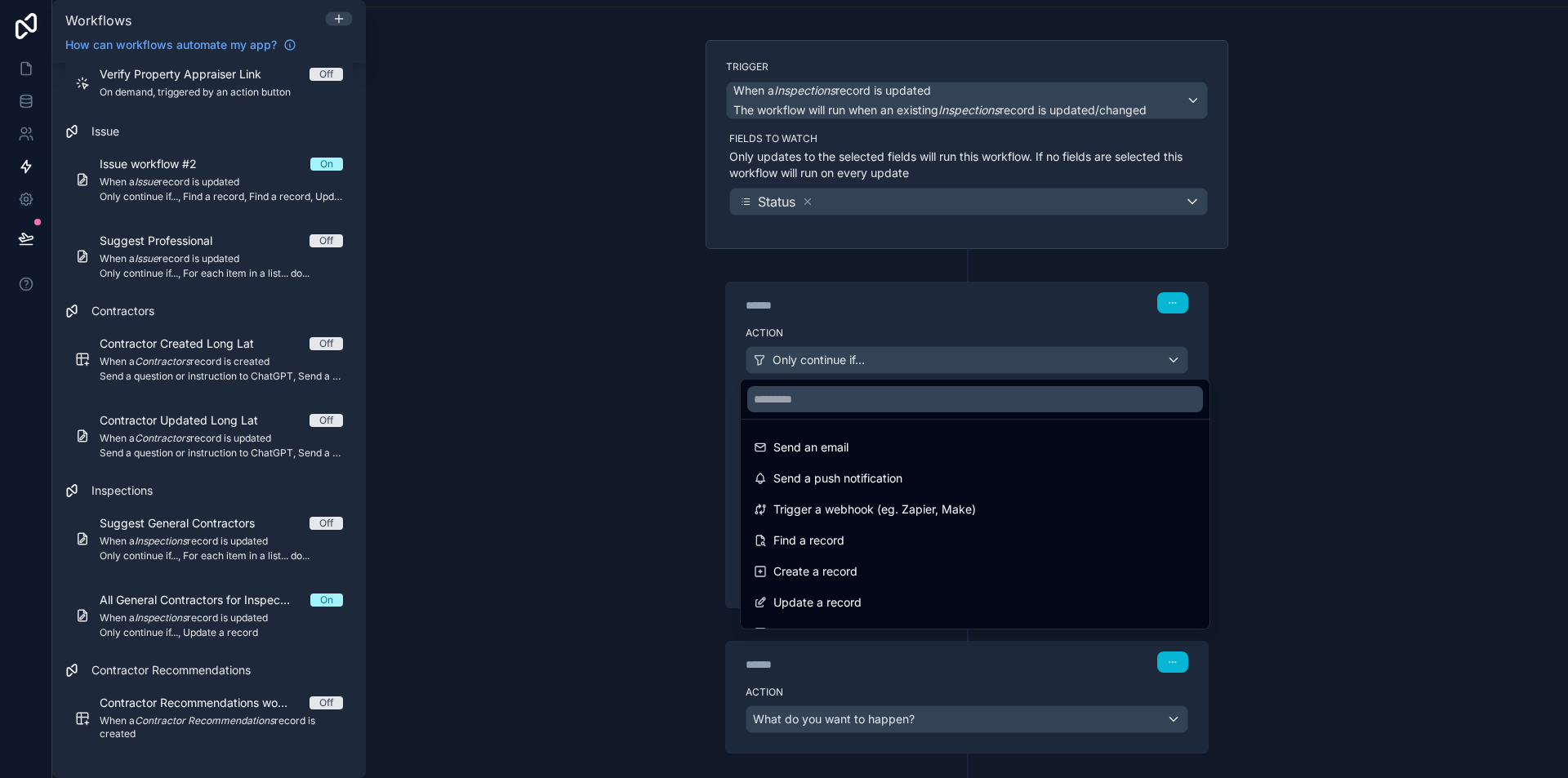
click at [644, 374] on div at bounding box center [784, 389] width 1568 height 778
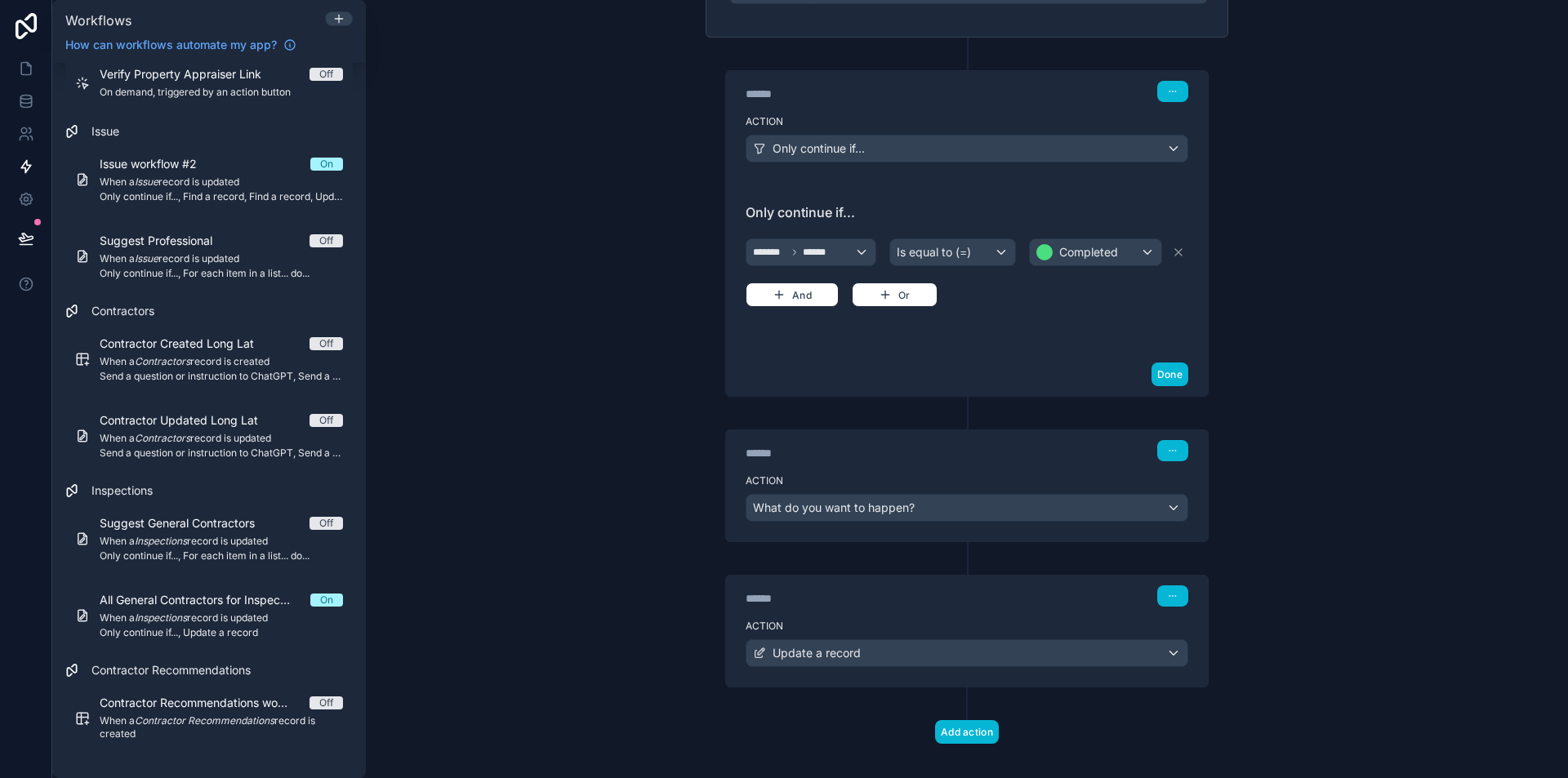
scroll to position [311, 0]
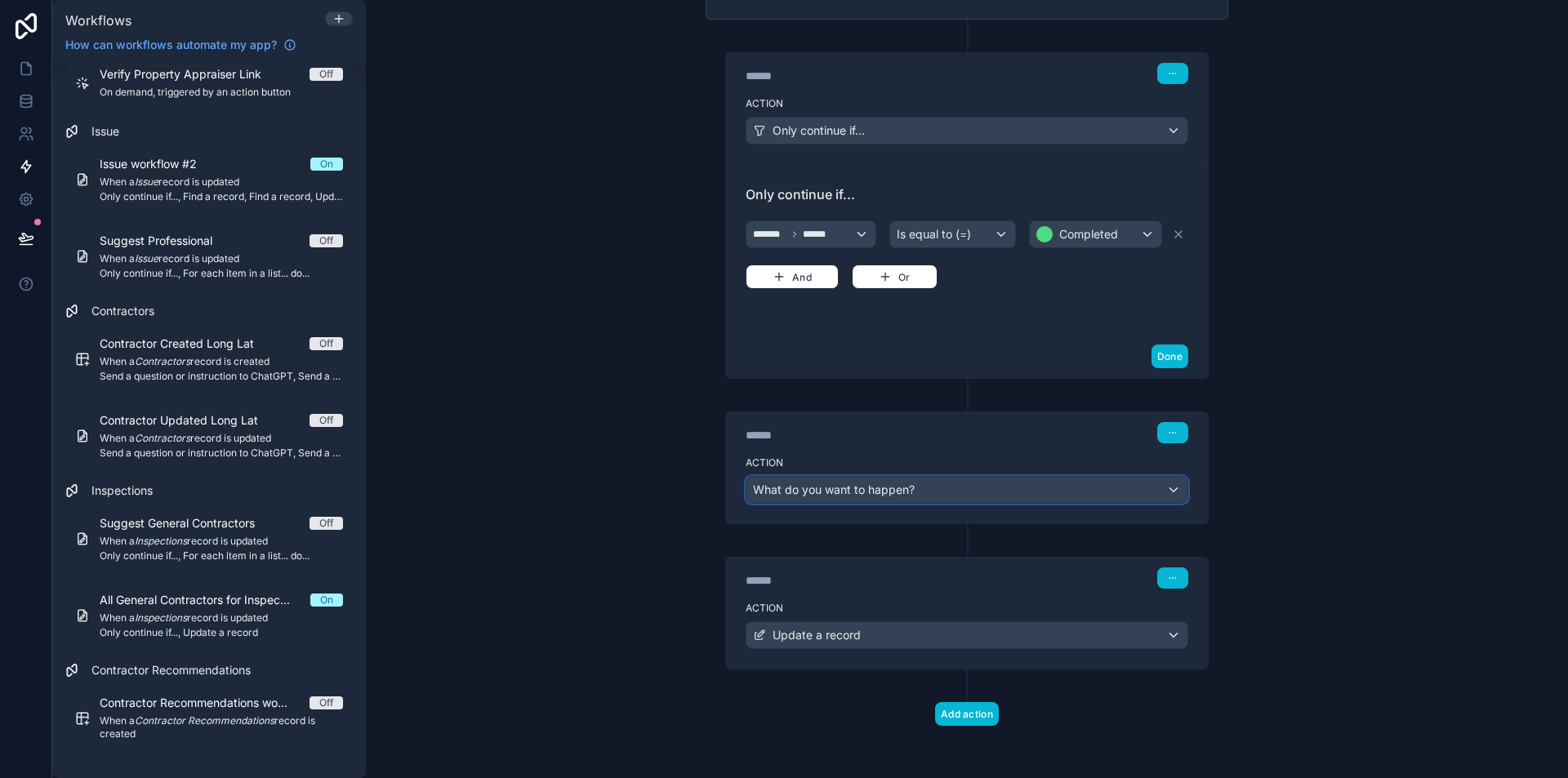
click at [768, 482] on span "What do you want to happen?" at bounding box center [834, 489] width 162 height 14
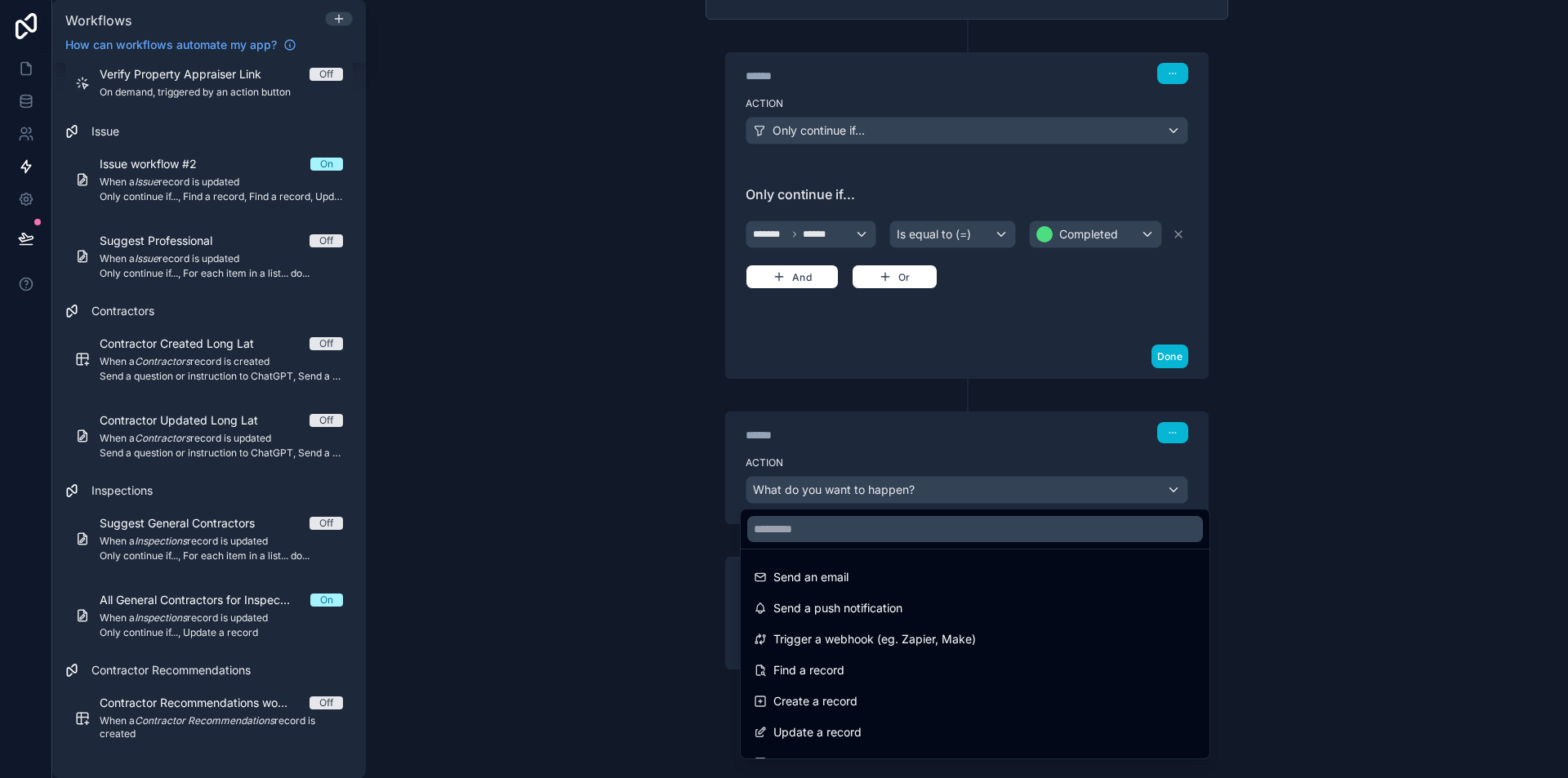
click at [622, 486] on div at bounding box center [784, 389] width 1568 height 778
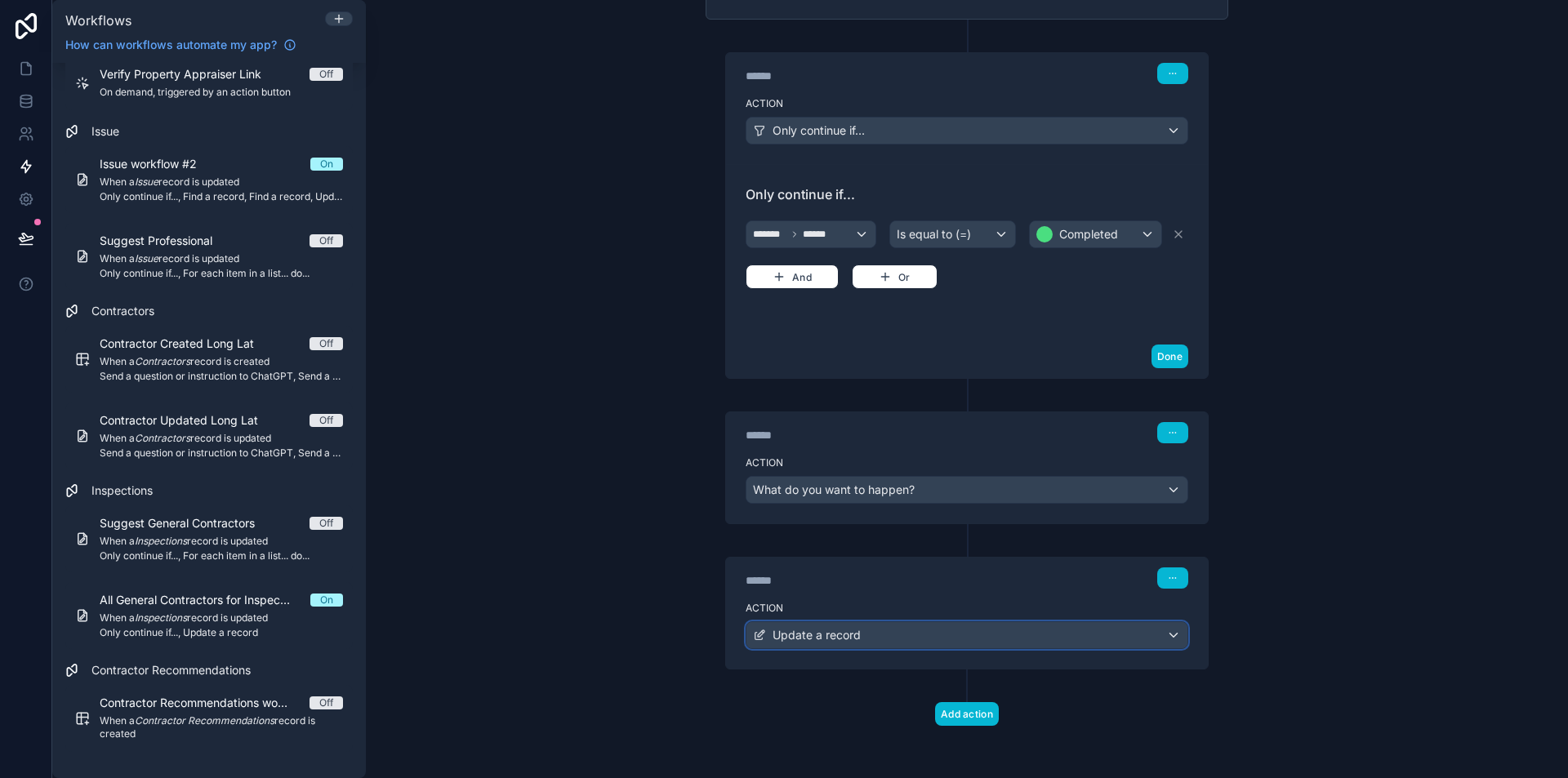
click at [811, 630] on span "Update a record" at bounding box center [817, 635] width 88 height 16
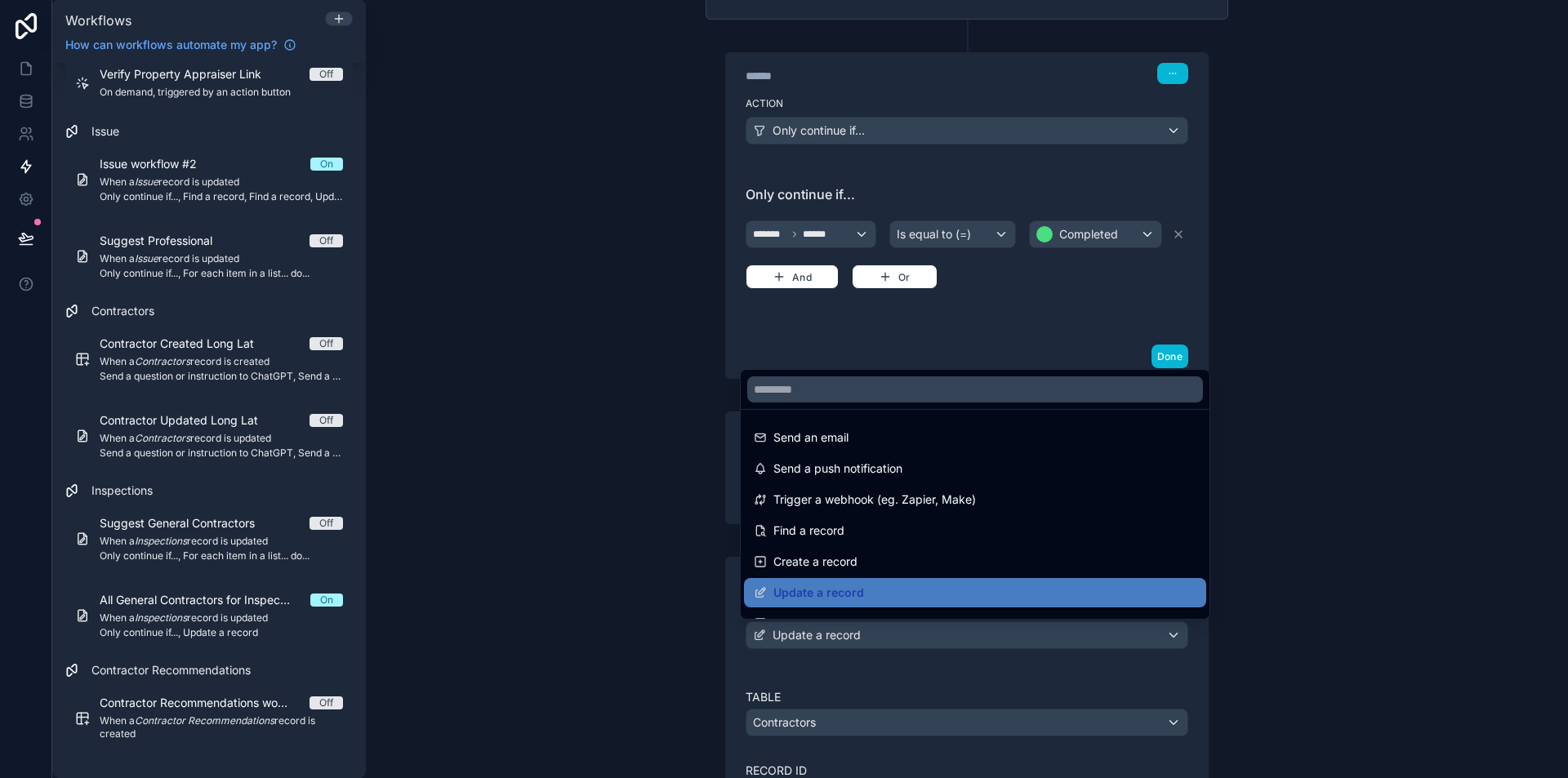
click at [589, 547] on div at bounding box center [784, 389] width 1568 height 778
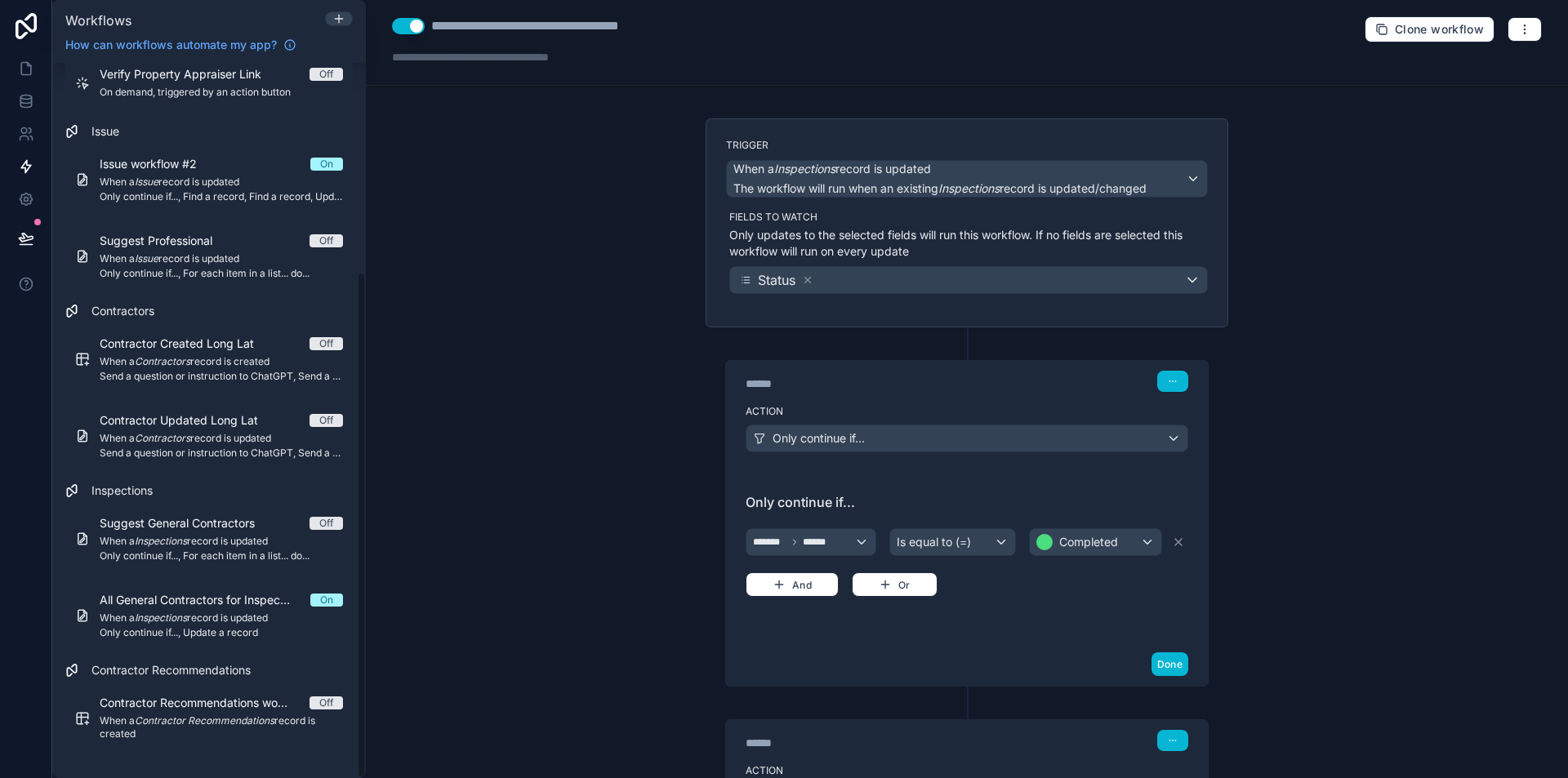
scroll to position [0, 0]
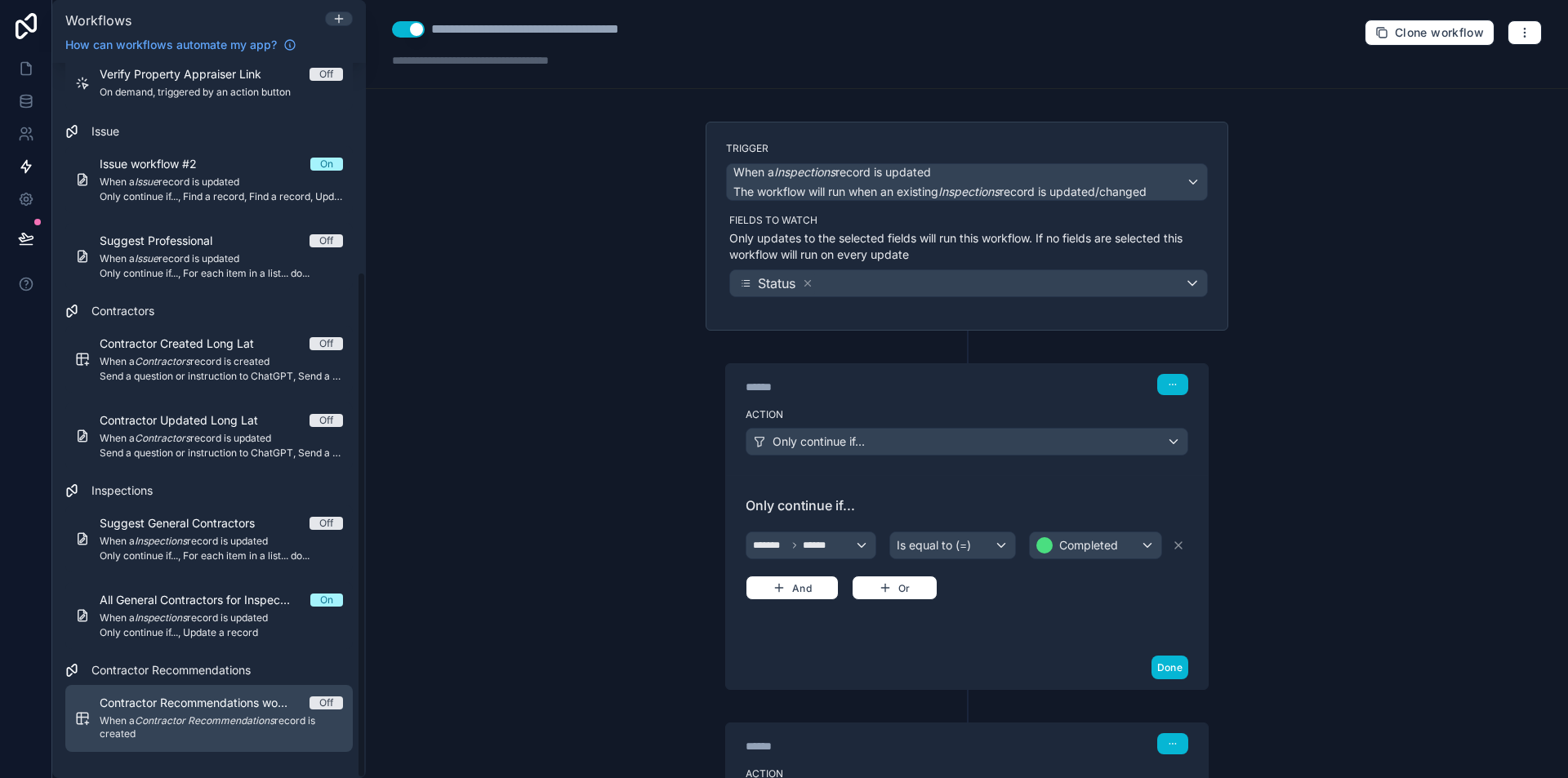
click at [204, 712] on div "Contractor Recommendations workflow #1 Off When a Contractor Recommendations re…" at bounding box center [221, 719] width 243 height 47
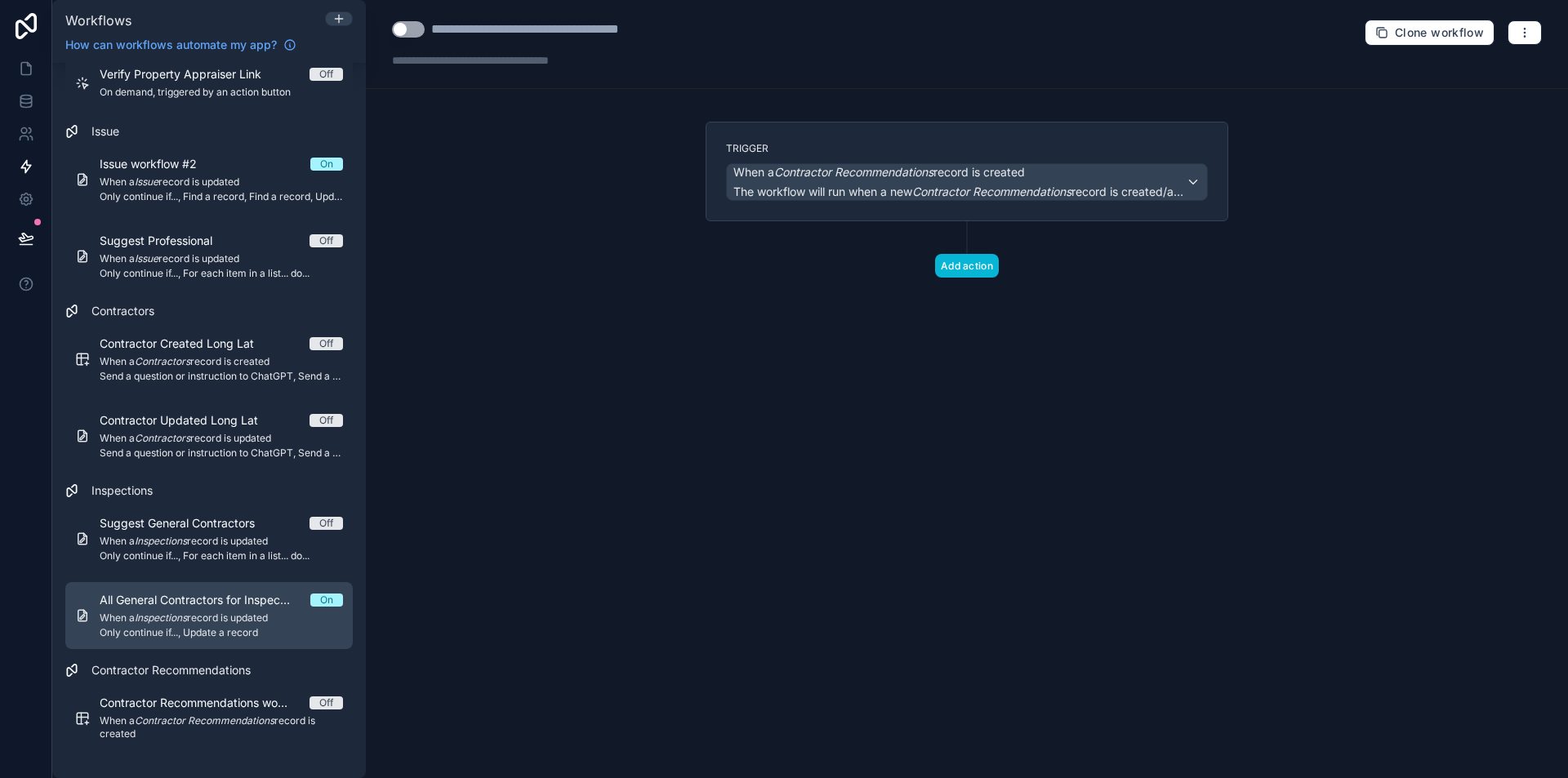
click at [216, 630] on span "Only continue if..., Update a record" at bounding box center [221, 632] width 243 height 13
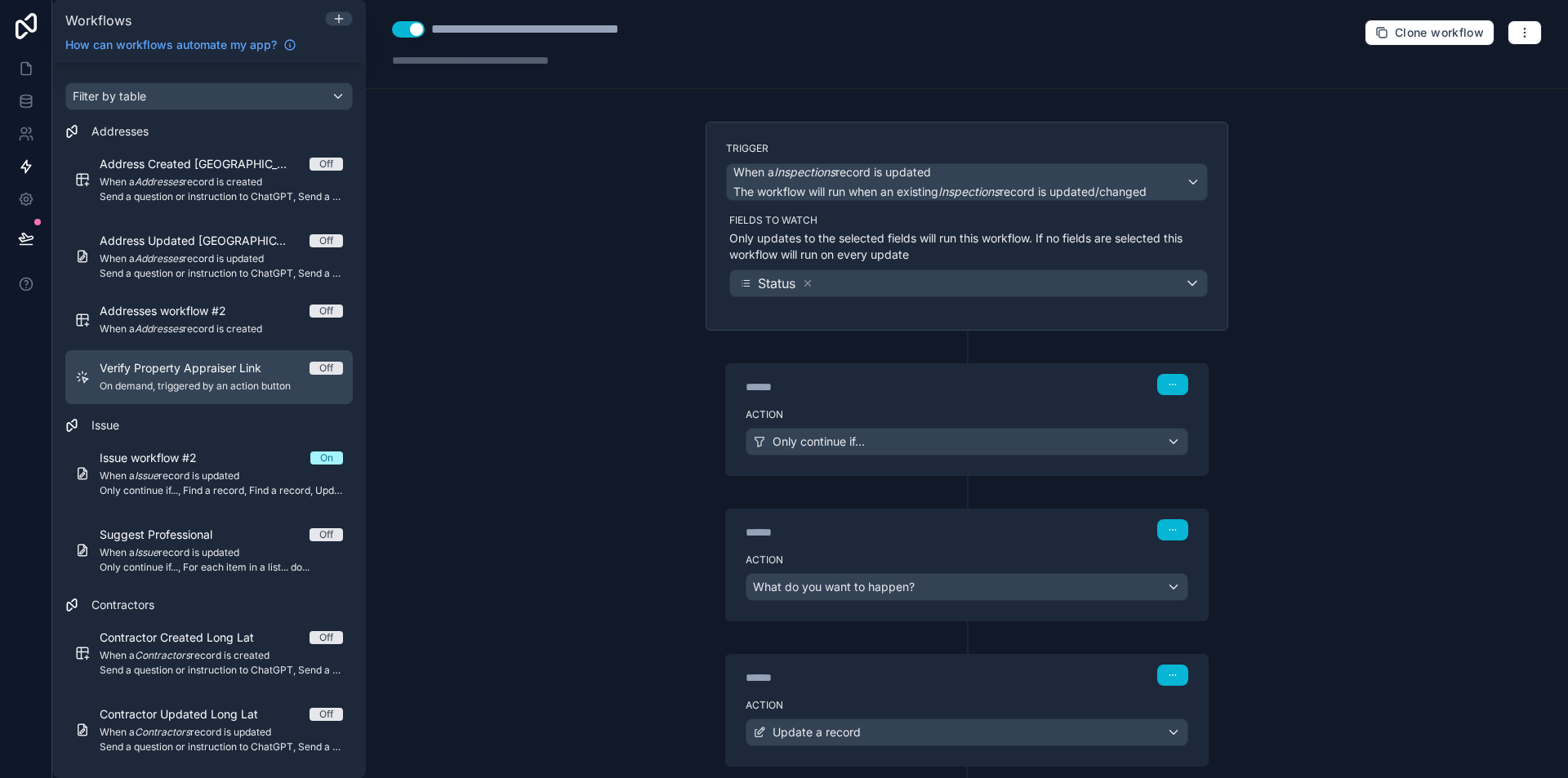
click at [166, 367] on span "Verify Property Appraiser Link" at bounding box center [191, 368] width 181 height 16
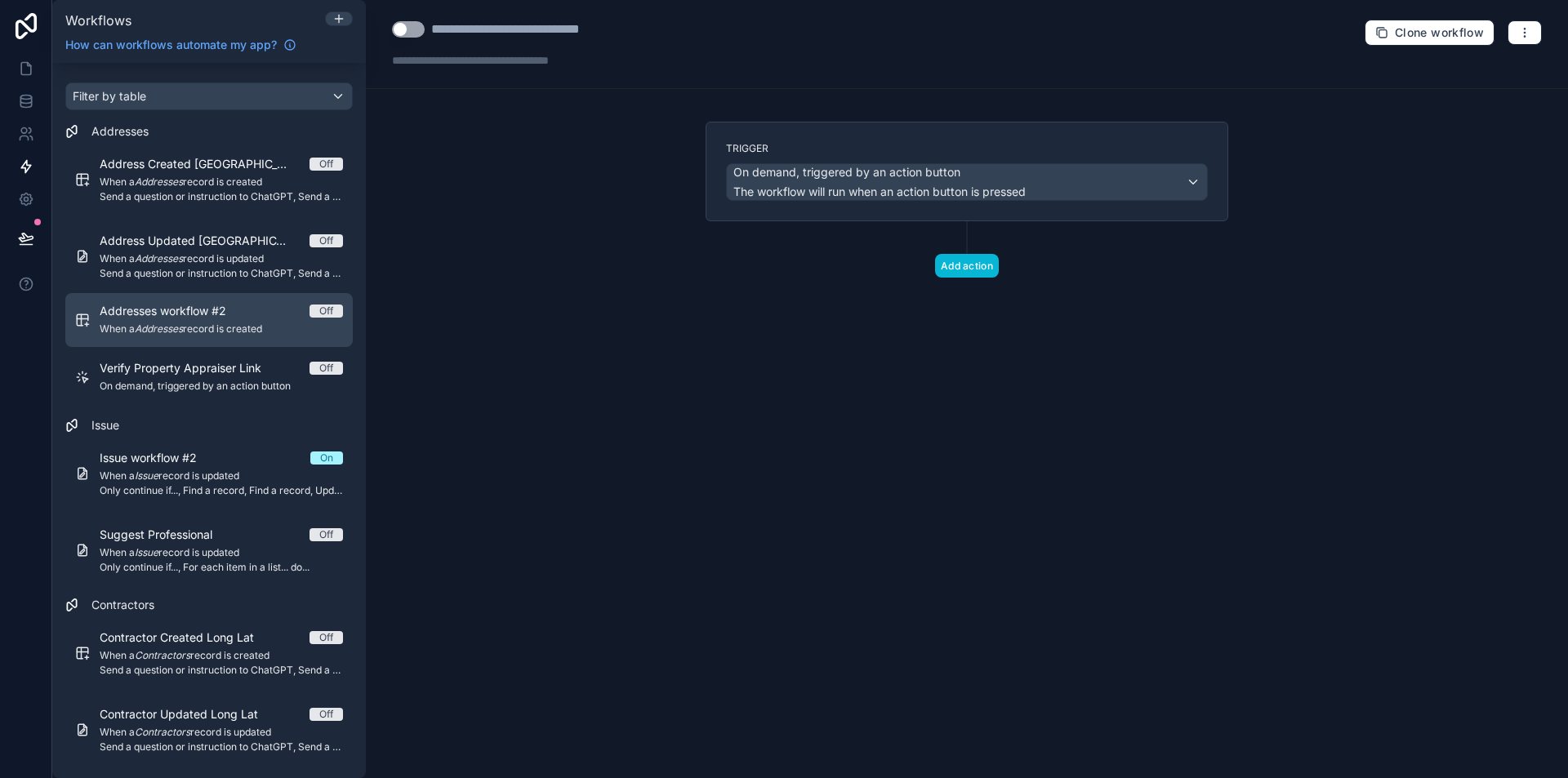
click at [263, 320] on div "Addresses workflow #2 Off When a Addresses record is created" at bounding box center [221, 320] width 243 height 34
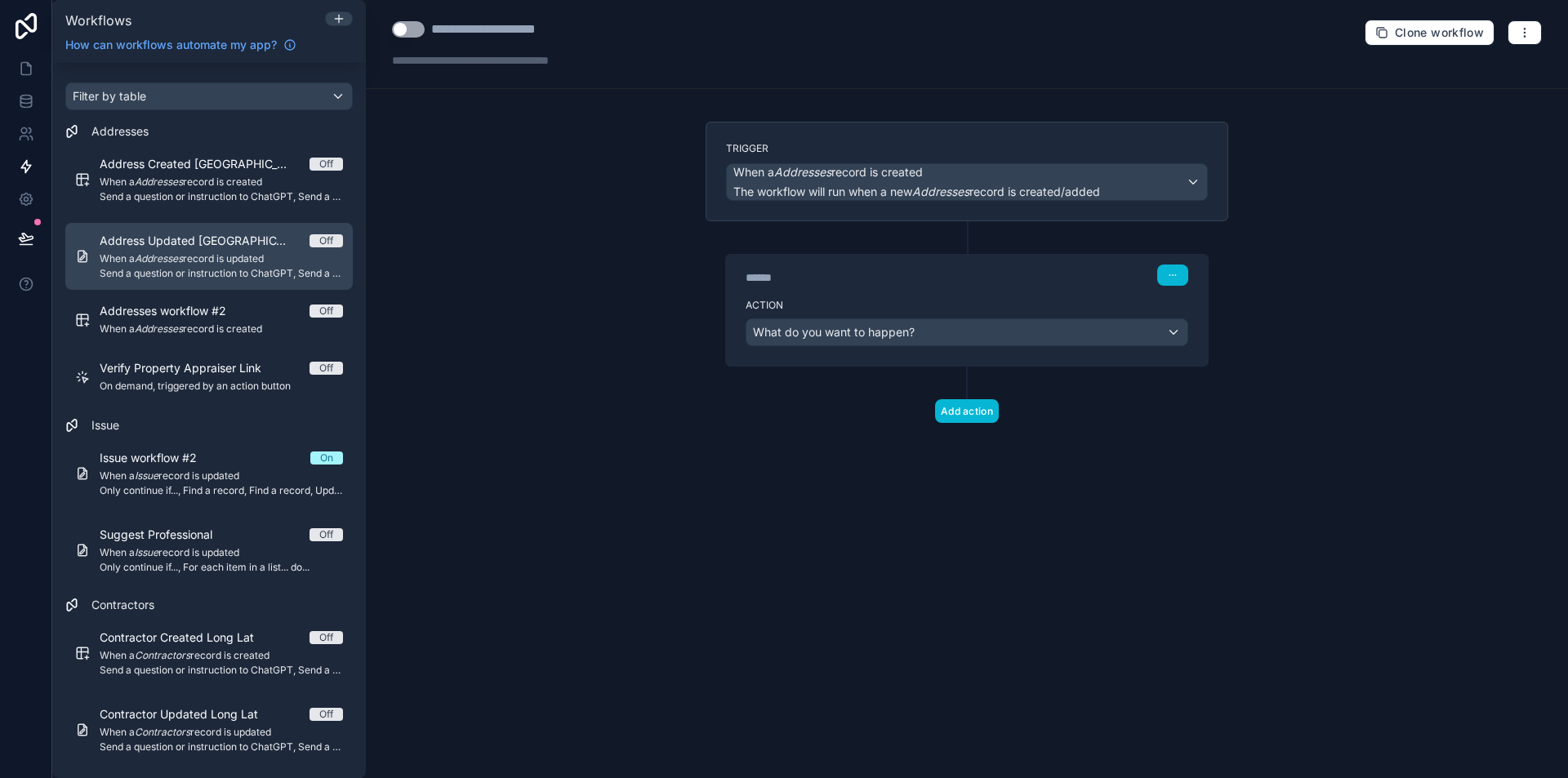
click at [243, 275] on span "Send a question or instruction to ChatGPT, Send a question or instruction to Ch…" at bounding box center [221, 273] width 243 height 13
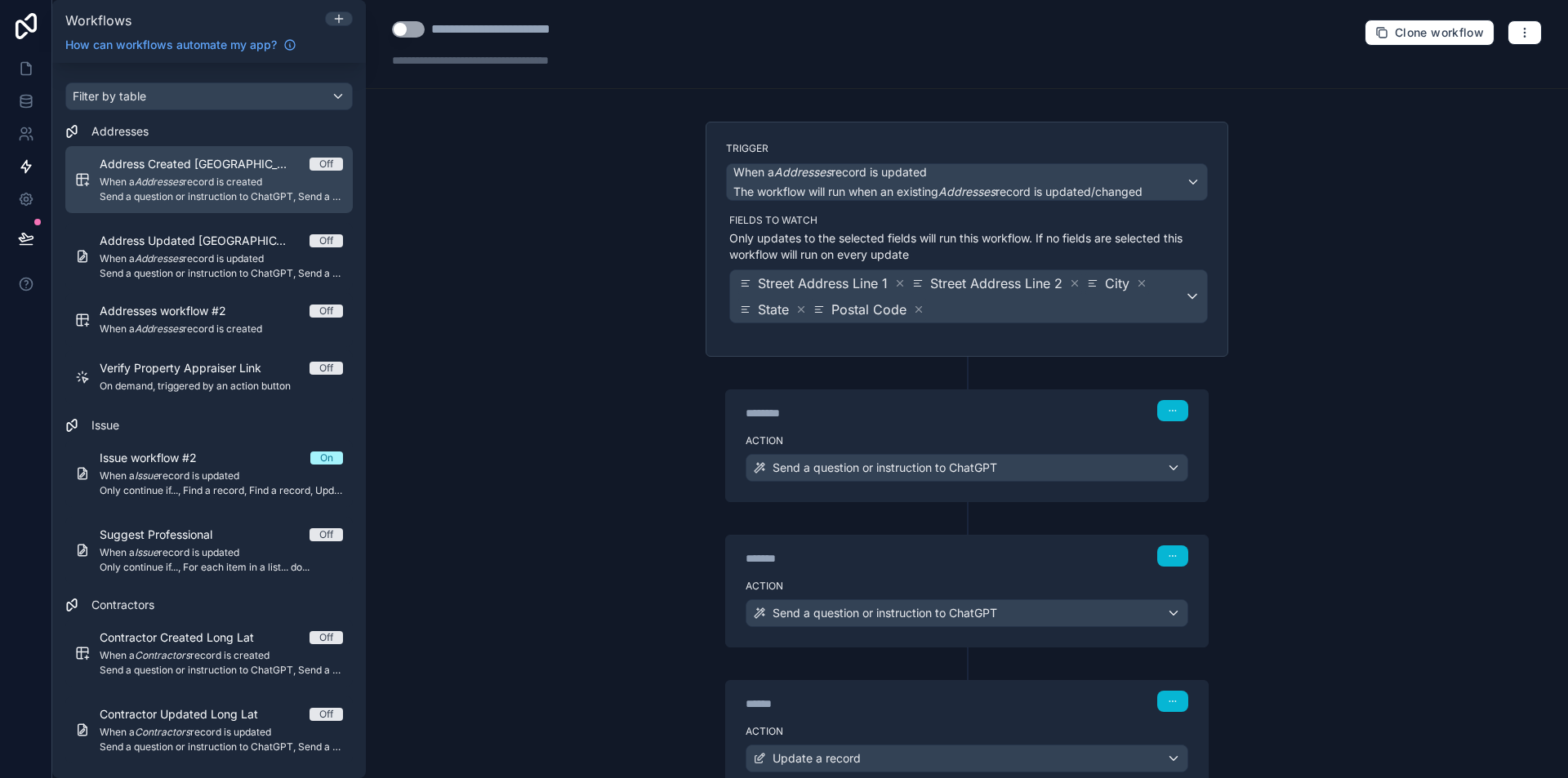
click at [192, 192] on span "Send a question or instruction to ChatGPT, Send a question or instruction to Ch…" at bounding box center [221, 196] width 243 height 13
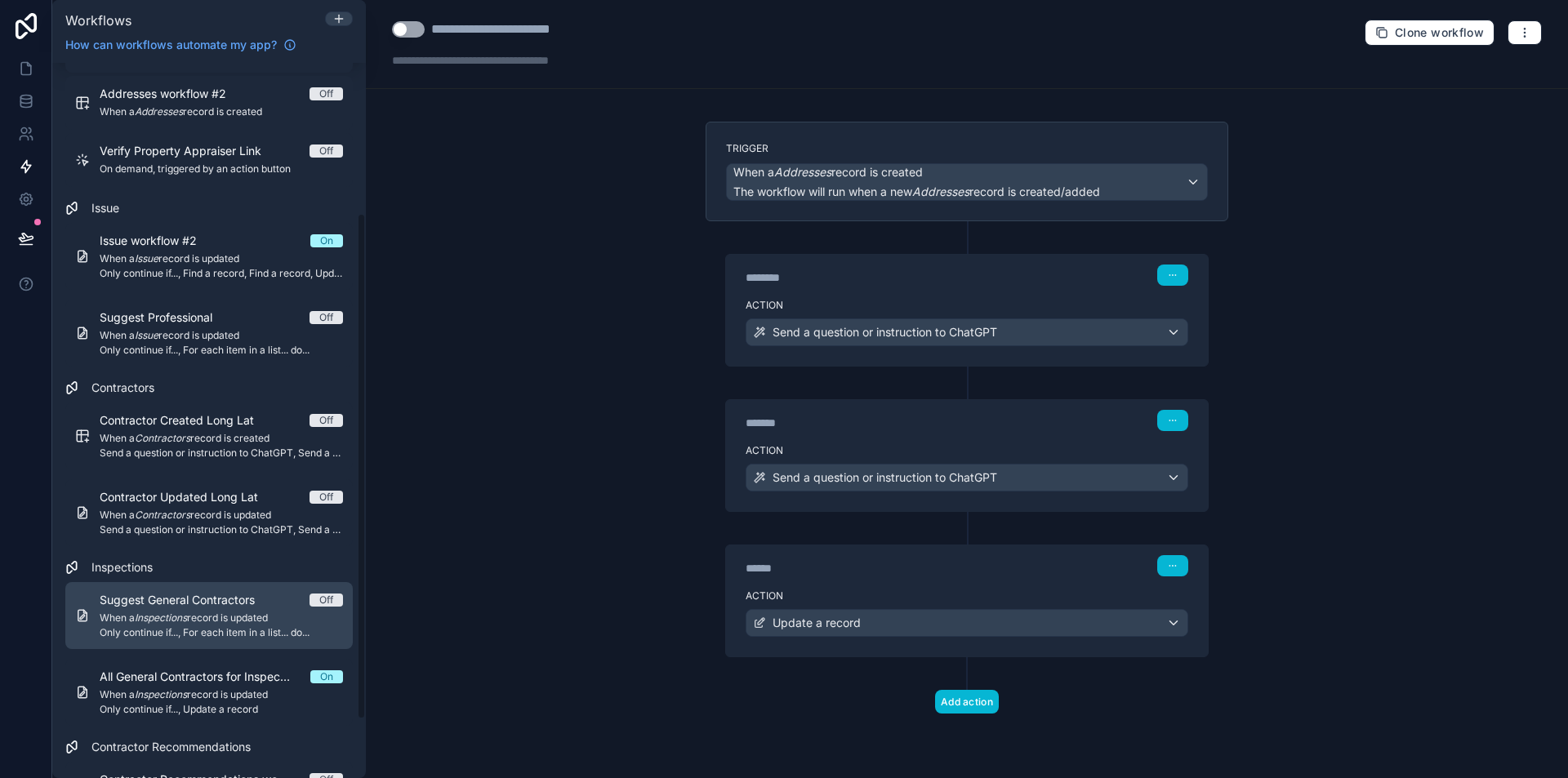
scroll to position [212, 0]
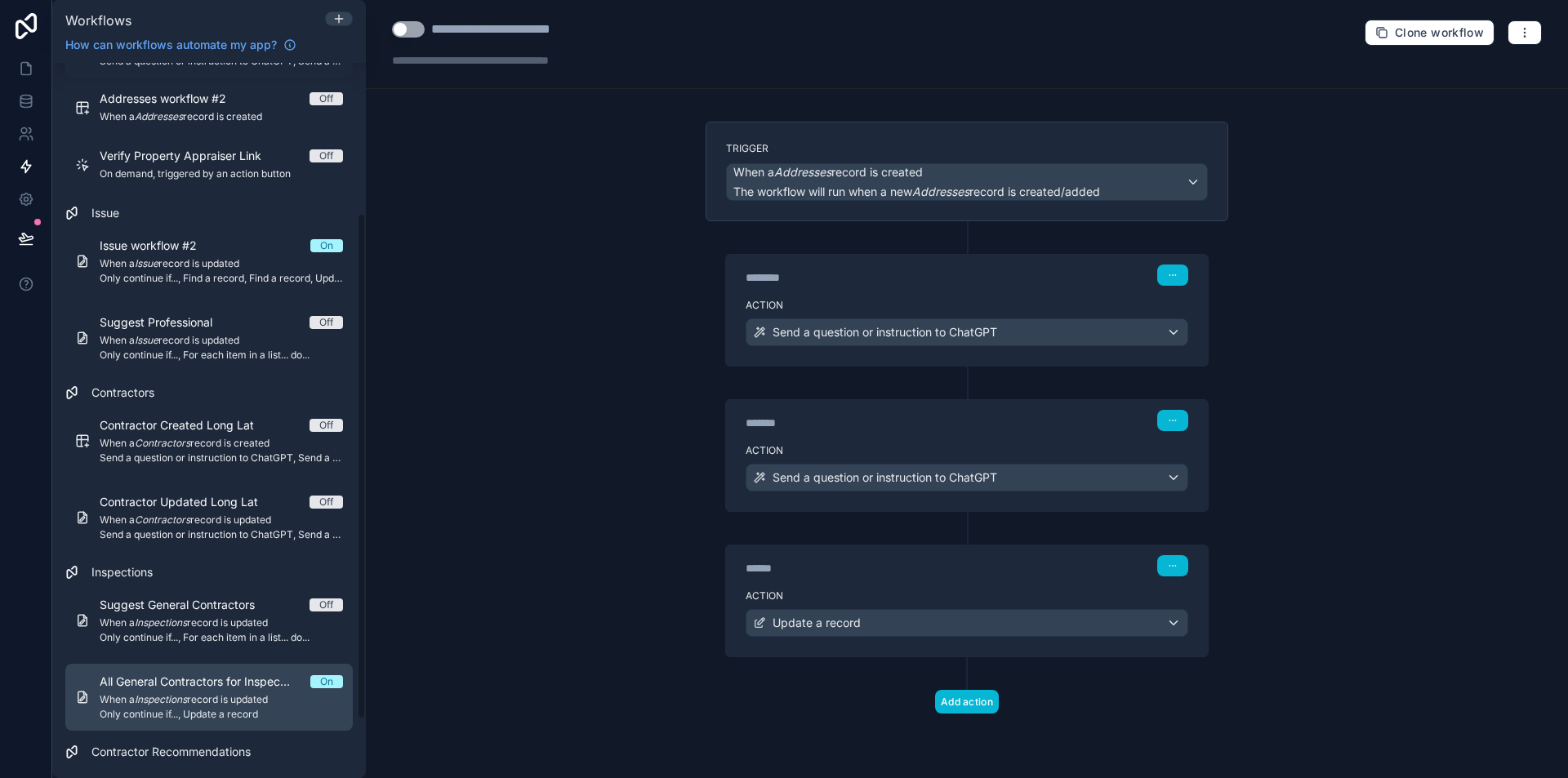
click at [229, 688] on span "All General Contractors for Inspection" at bounding box center [205, 681] width 211 height 16
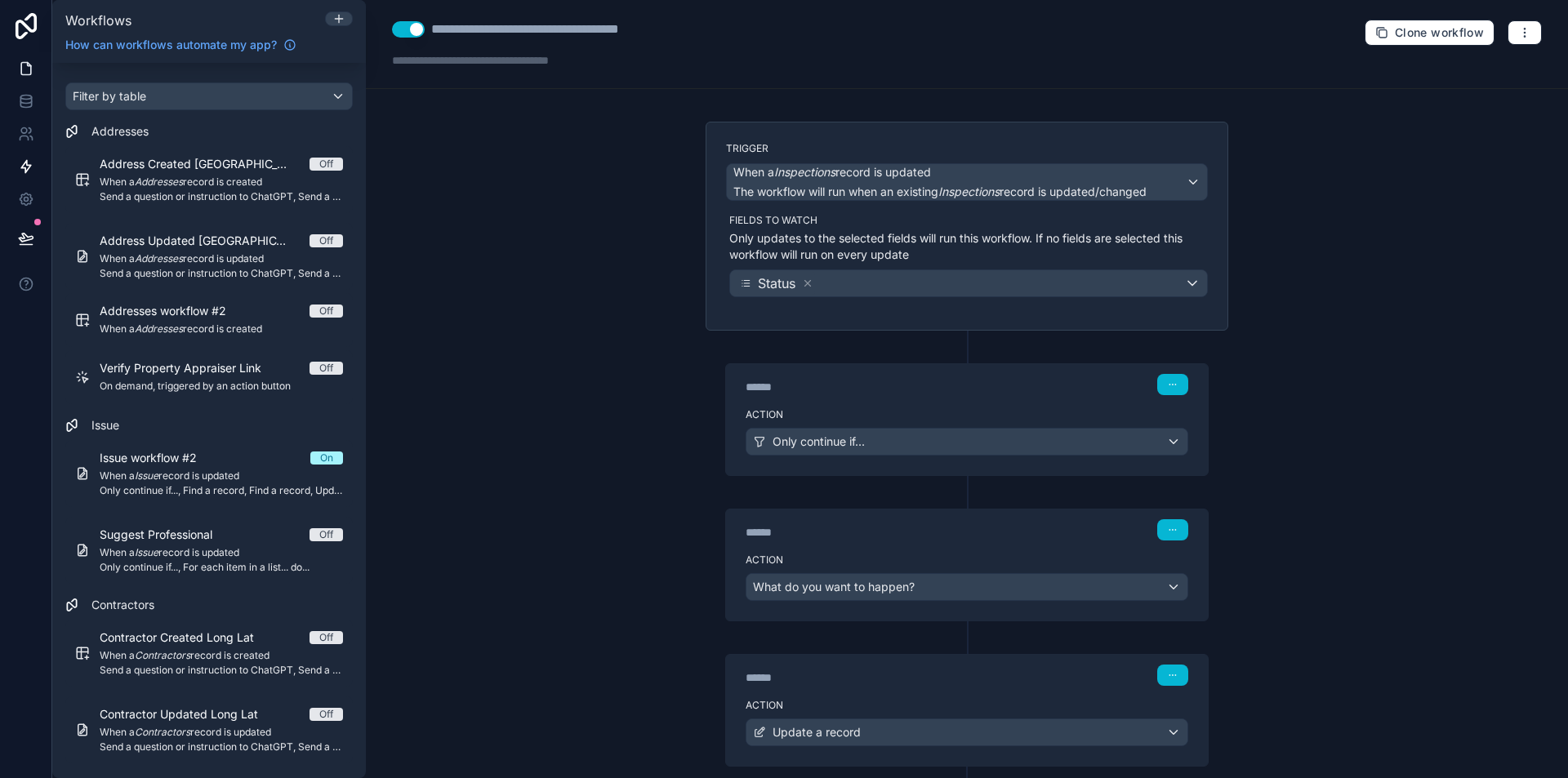
drag, startPoint x: 16, startPoint y: 47, endPoint x: 25, endPoint y: 55, distance: 12.0
click at [17, 47] on link at bounding box center [26, 26] width 53 height 53
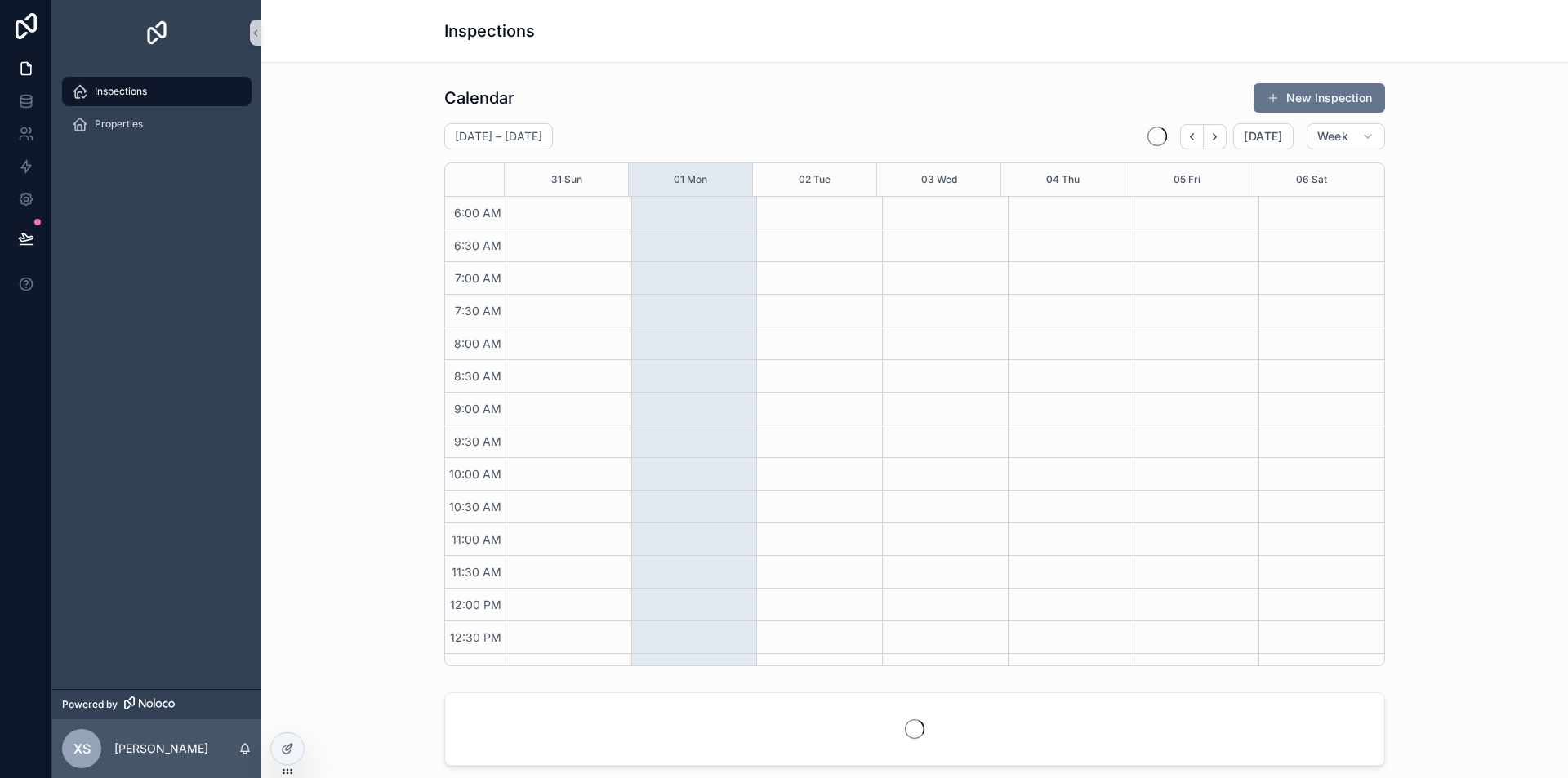
scroll to position [392, 0]
click at [83, 124] on icon "scrollable content" at bounding box center [80, 124] width 16 height 16
